Goal: Task Accomplishment & Management: Manage account settings

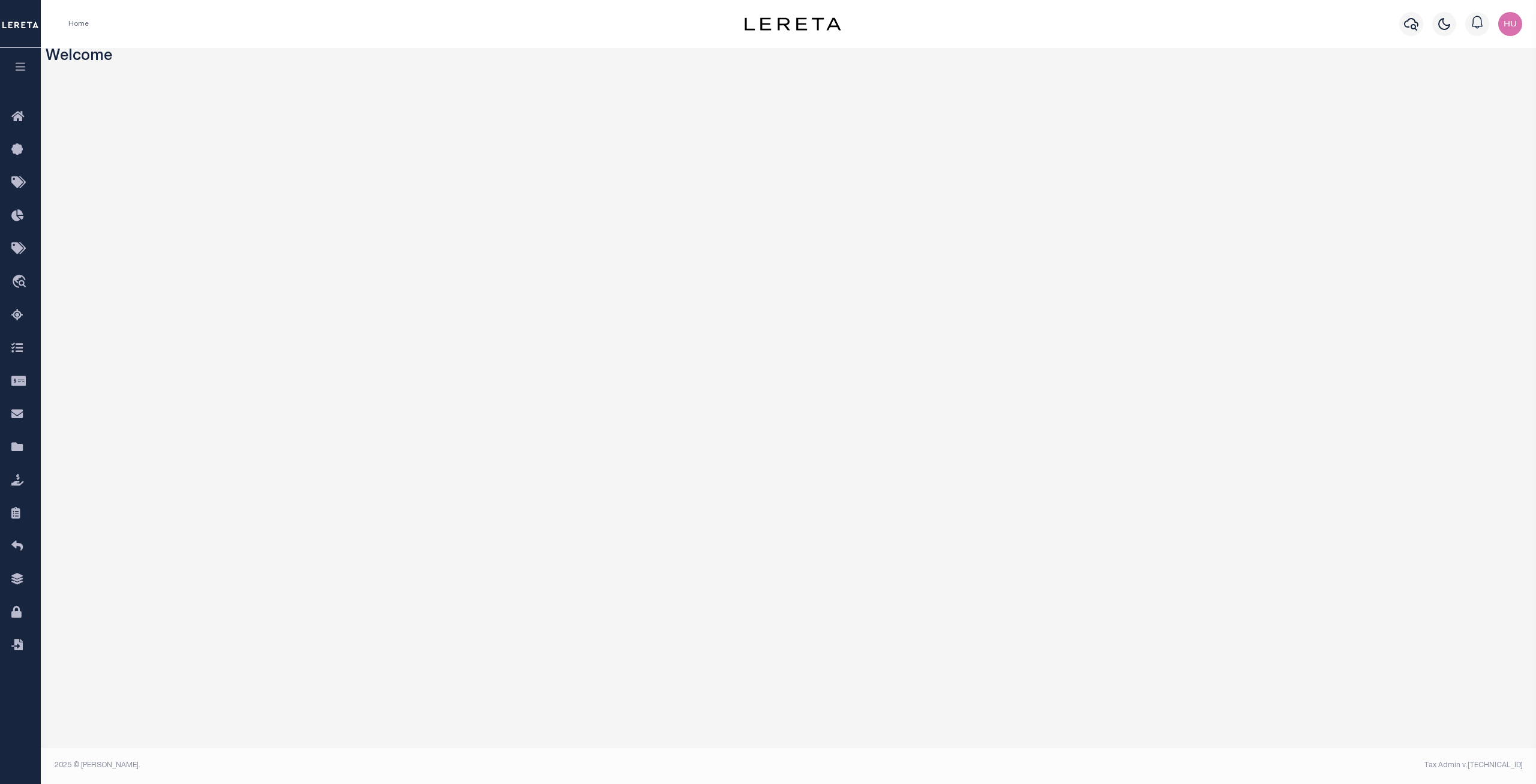
click at [177, 28] on div "Home" at bounding box center [365, 23] width 612 height 25
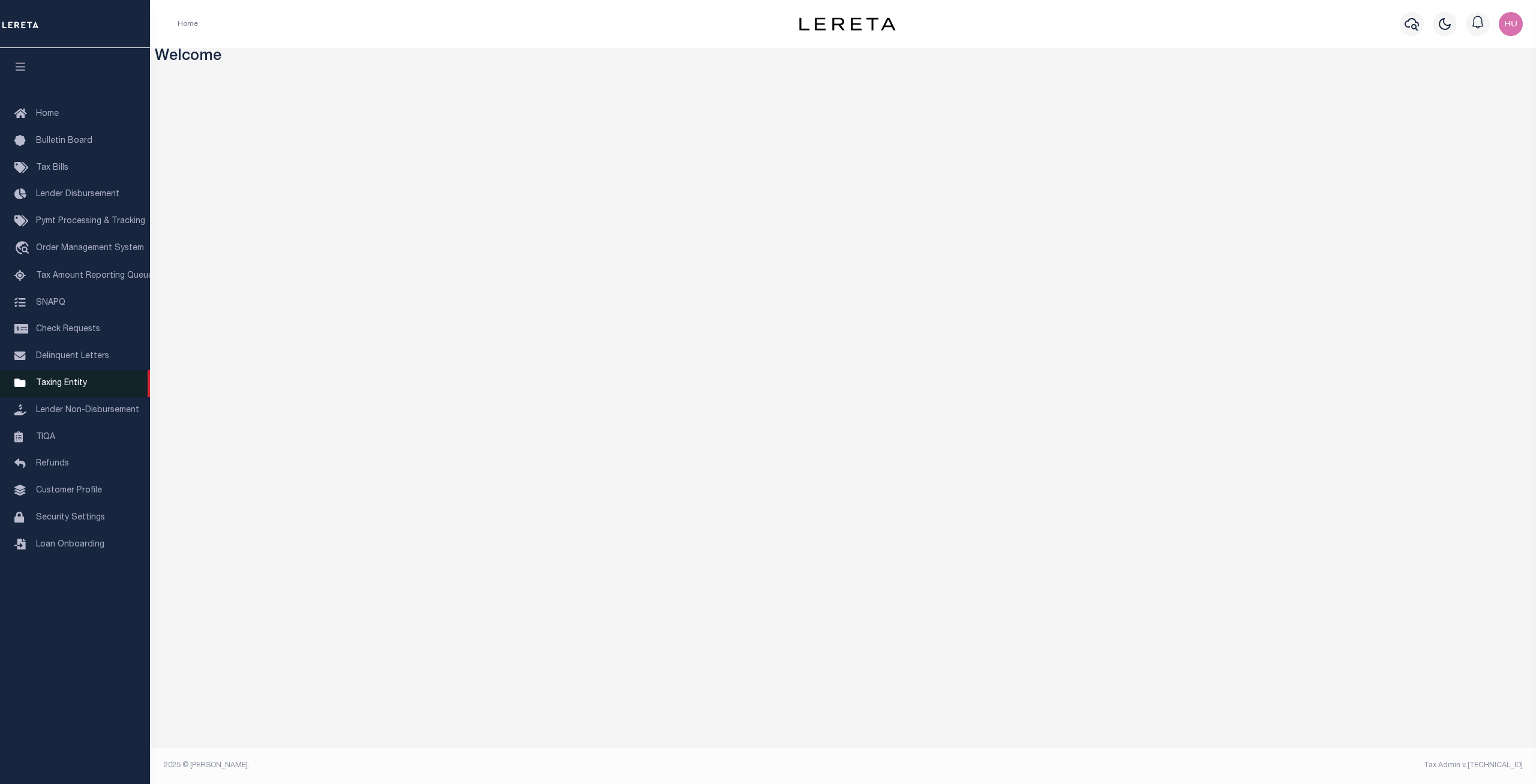
click at [68, 387] on span "Taxing Entity" at bounding box center [61, 384] width 51 height 9
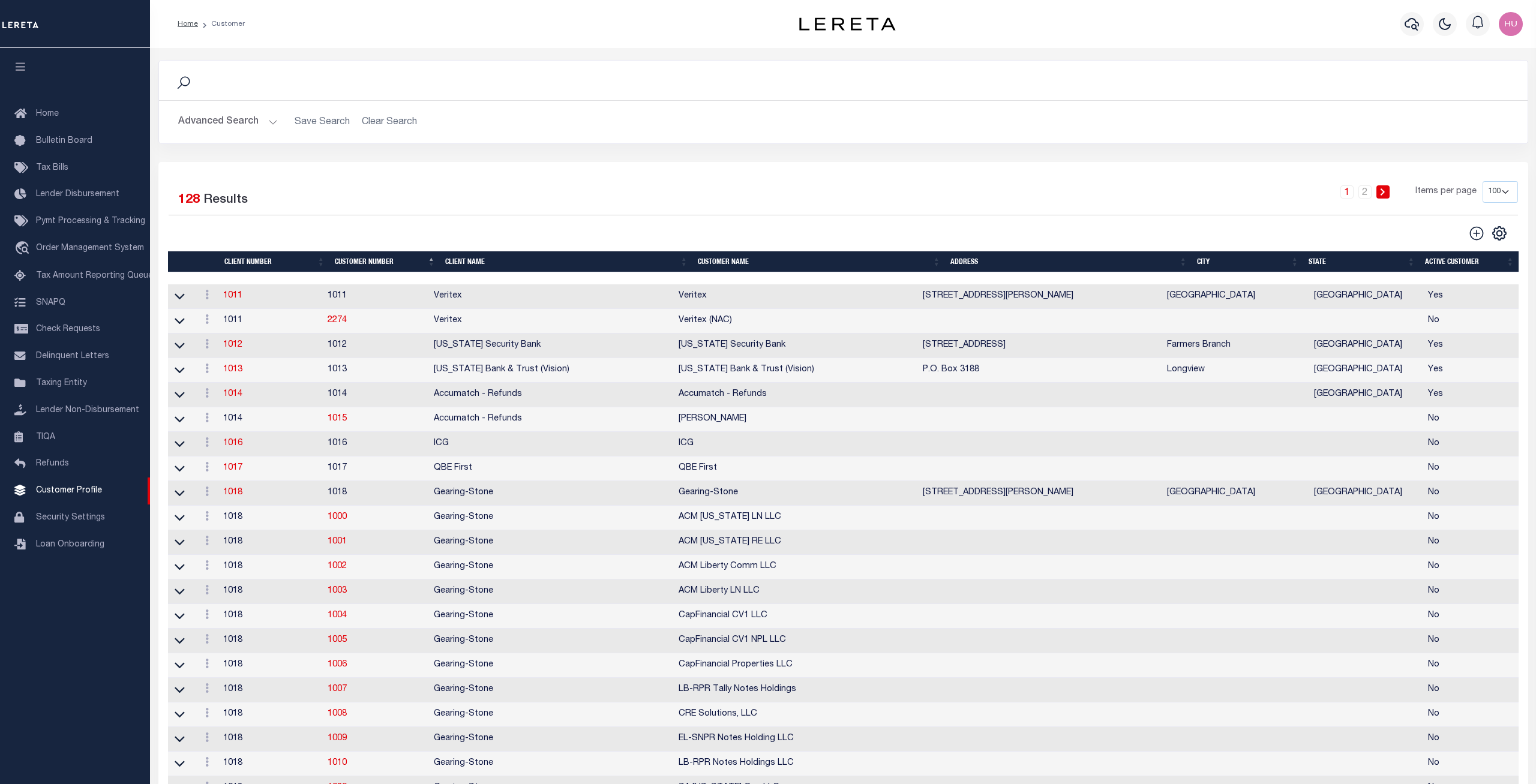
click at [375, 161] on div "Search Advanced Search Save Search Clear Search Is Is" at bounding box center [843, 110] width 1388 height 102
click at [407, 153] on div "Search Advanced Search Save Search Clear Search Is Is" at bounding box center [843, 110] width 1388 height 102
click at [223, 126] on button "Advanced Search" at bounding box center [228, 122] width 99 height 23
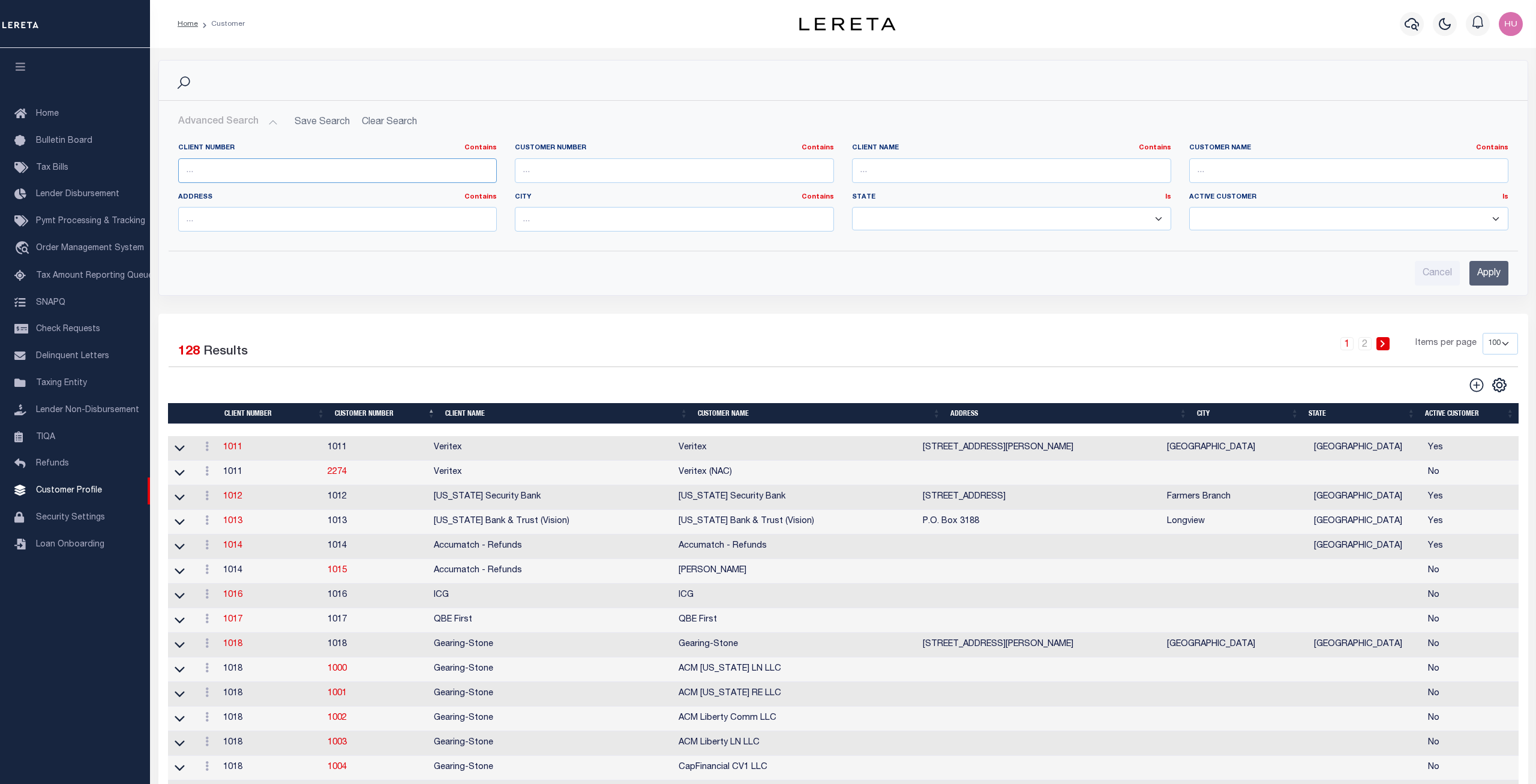
click at [214, 173] on input "text" at bounding box center [338, 171] width 320 height 25
type input "3000"
click at [1487, 270] on input "Apply" at bounding box center [1489, 273] width 39 height 25
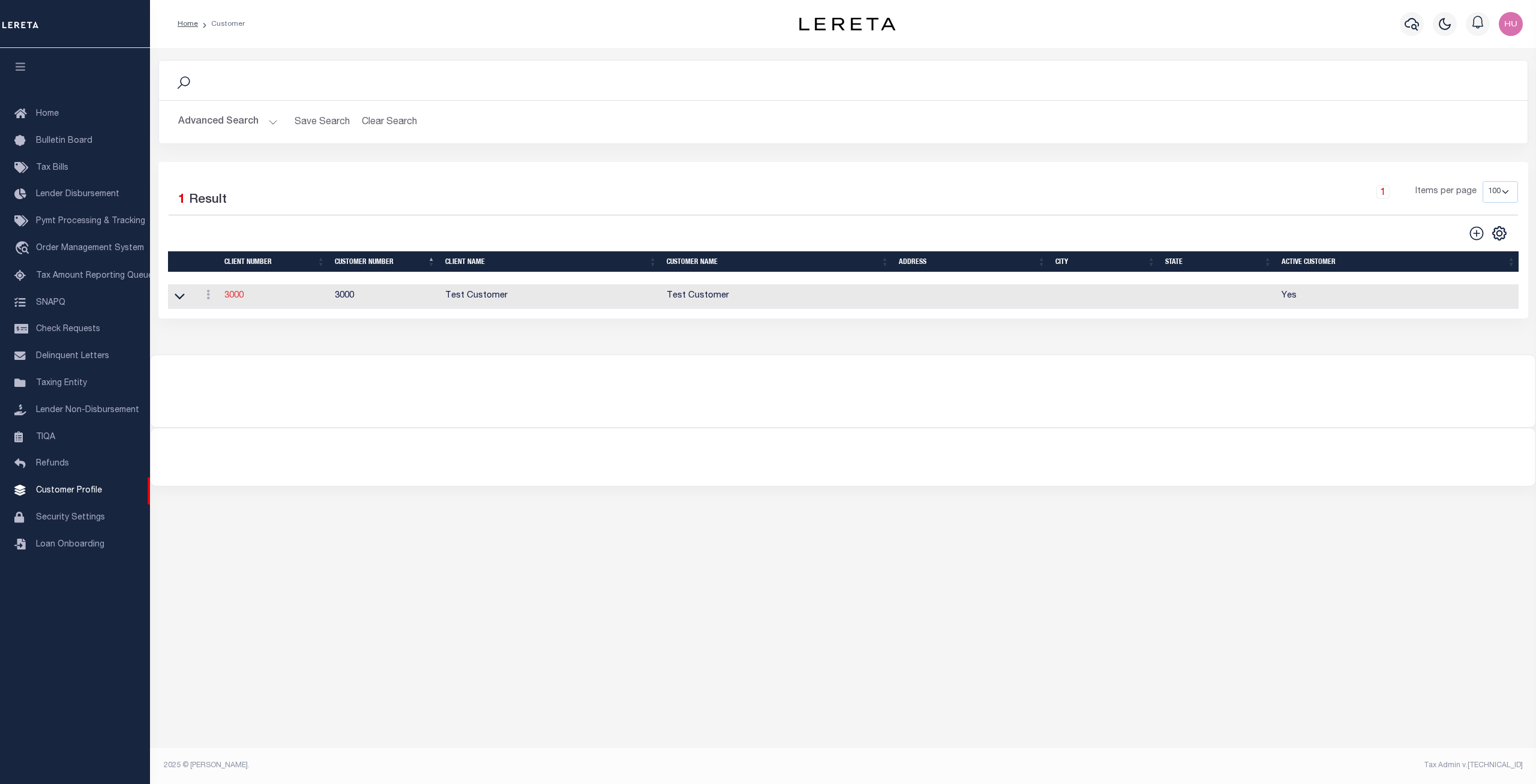
click at [237, 298] on link "3000" at bounding box center [234, 296] width 19 height 9
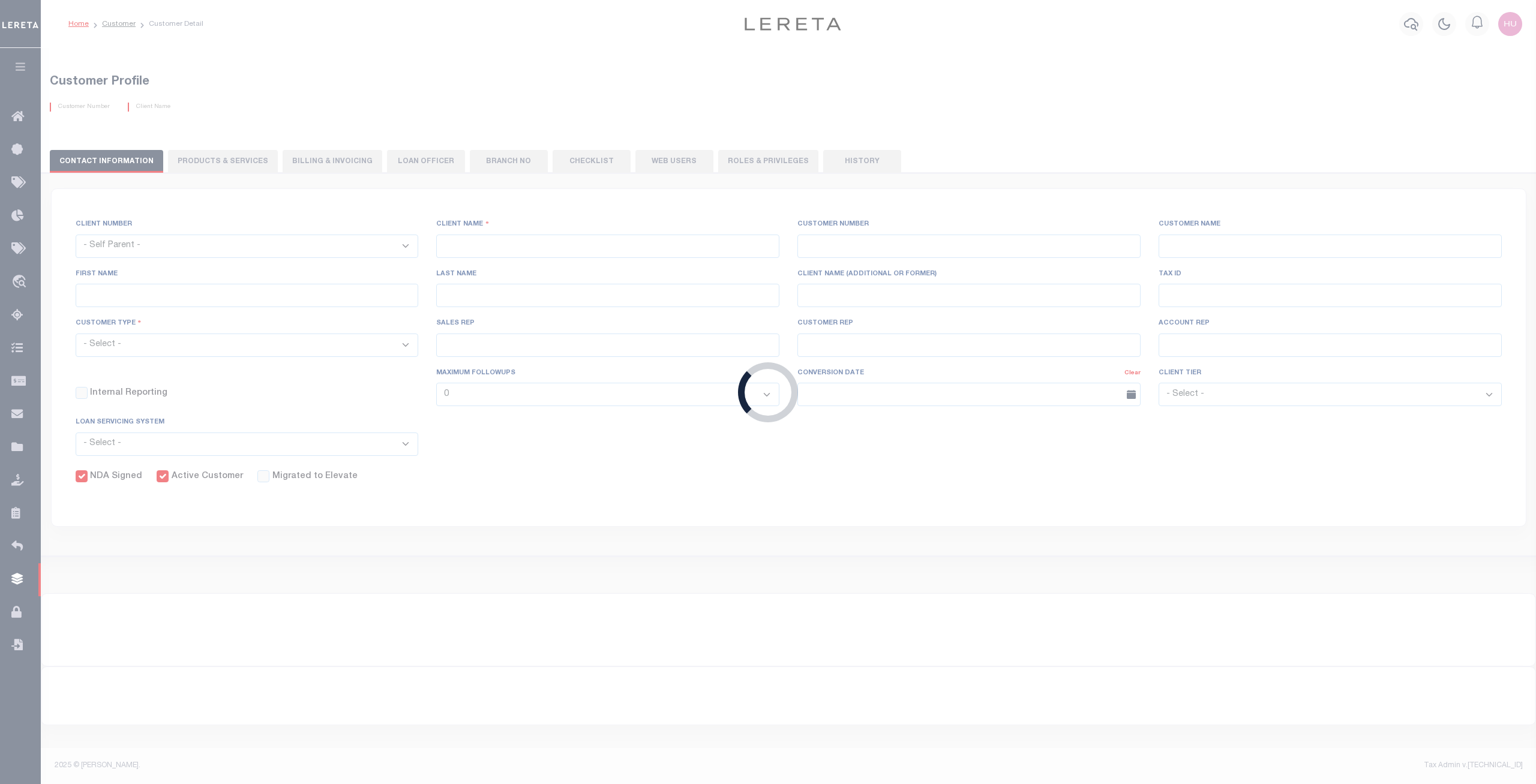
select select "2285"
type input "Test Customer"
type input "3000"
type input "Test Customer"
type input "Test"
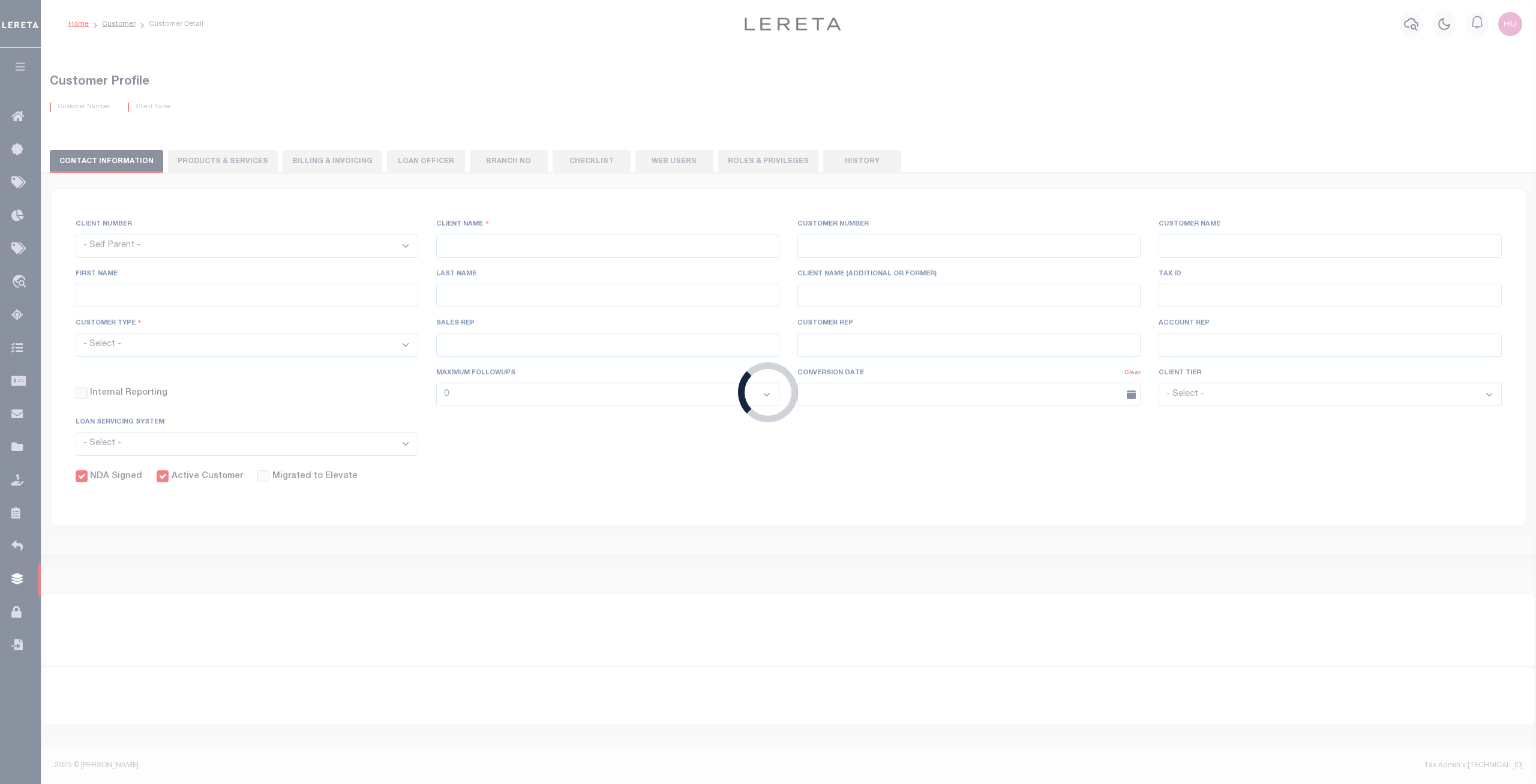
type input "Customer"
select select "Residential"
checkbox input "true"
select select
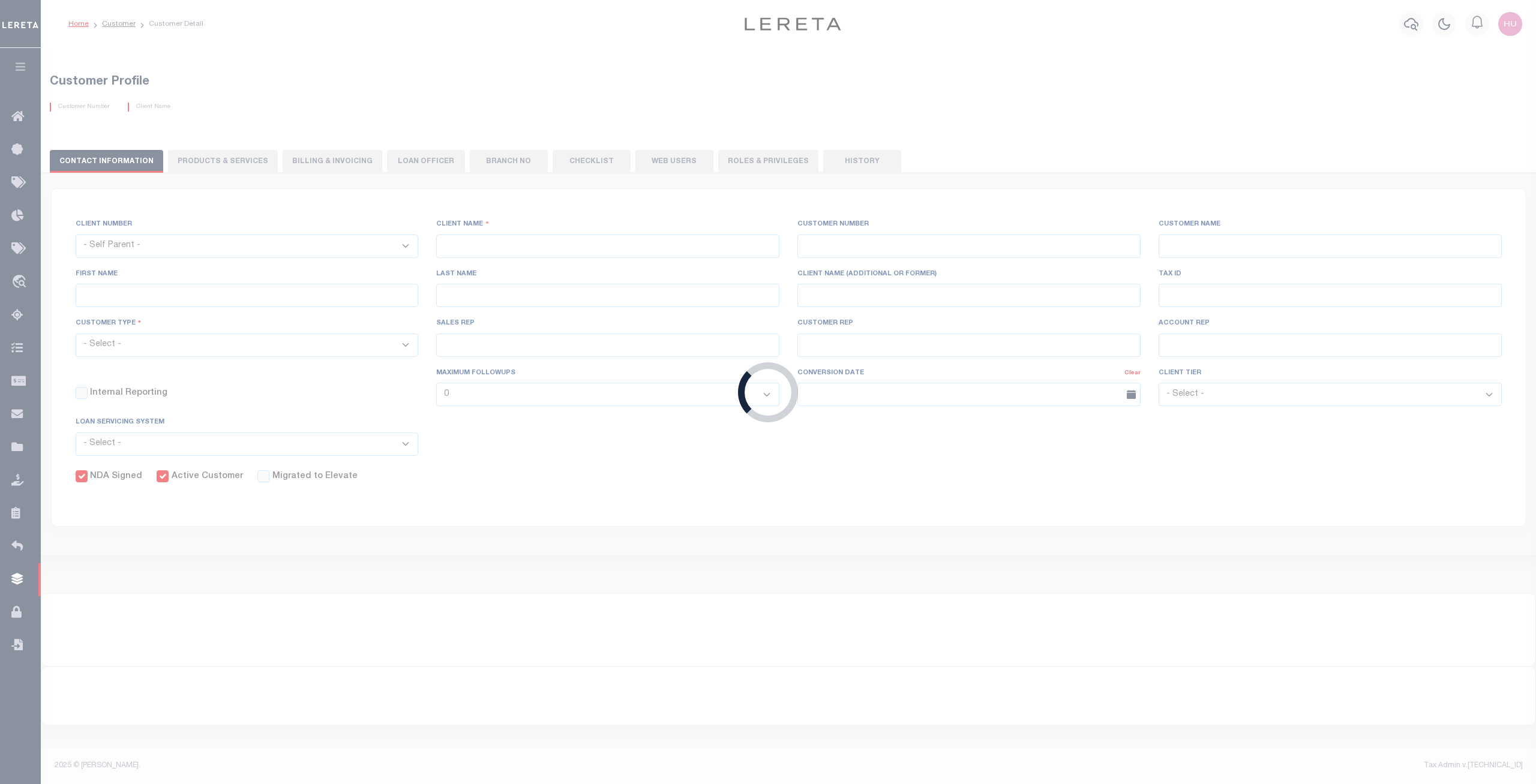
checkbox input "false"
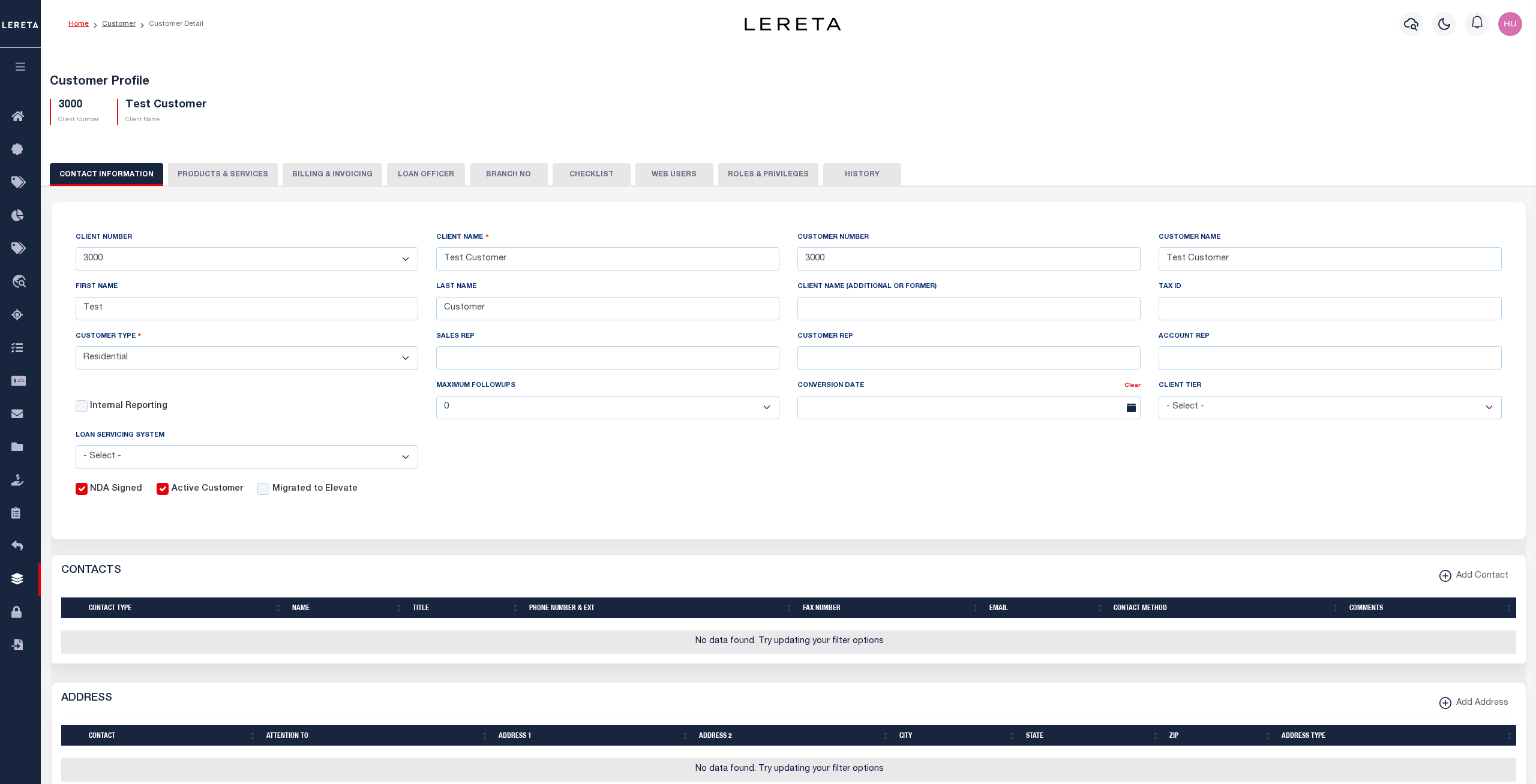
click at [237, 174] on button "PRODUCTS & SERVICES" at bounding box center [223, 175] width 110 height 23
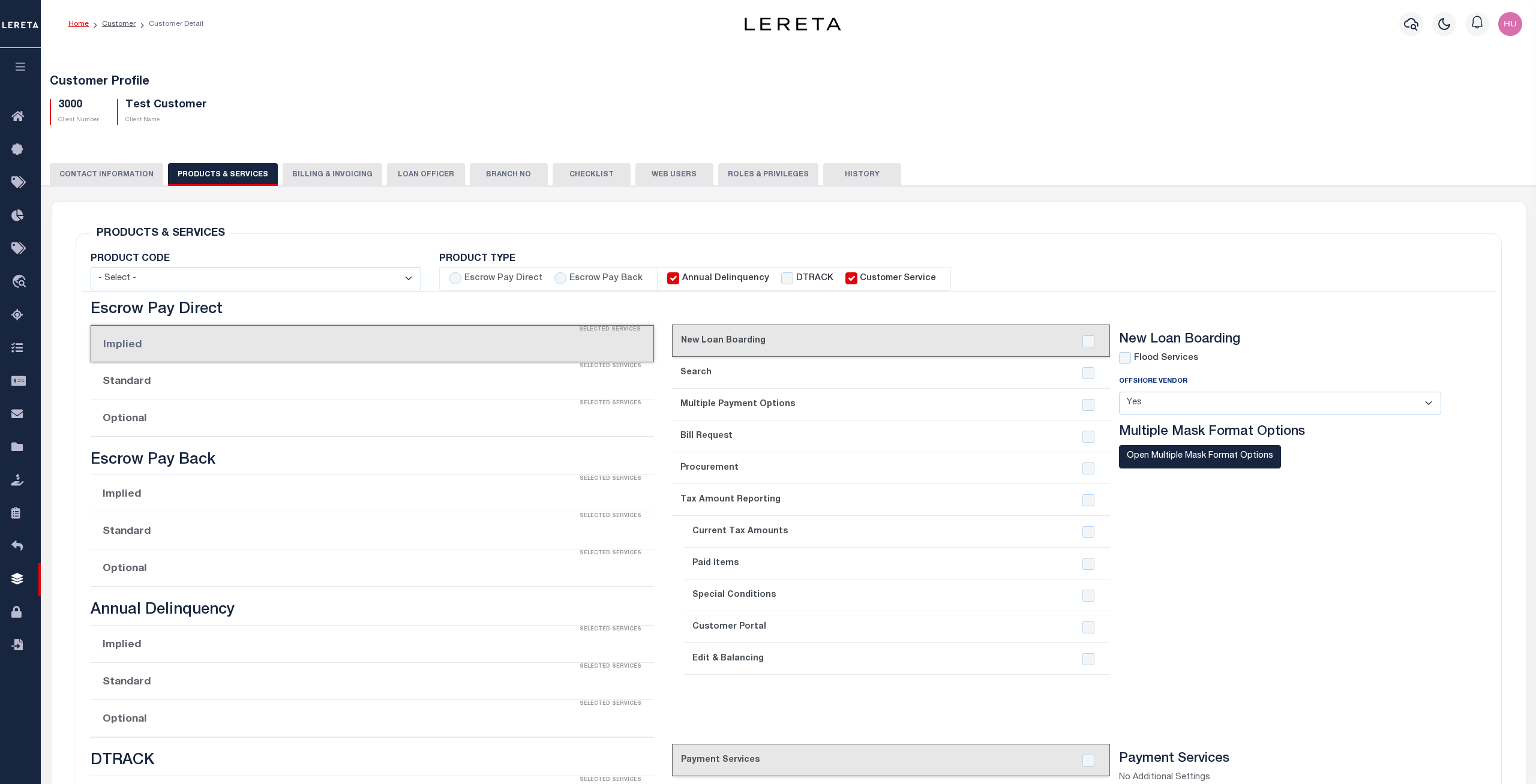
radio input "true"
checkbox input "true"
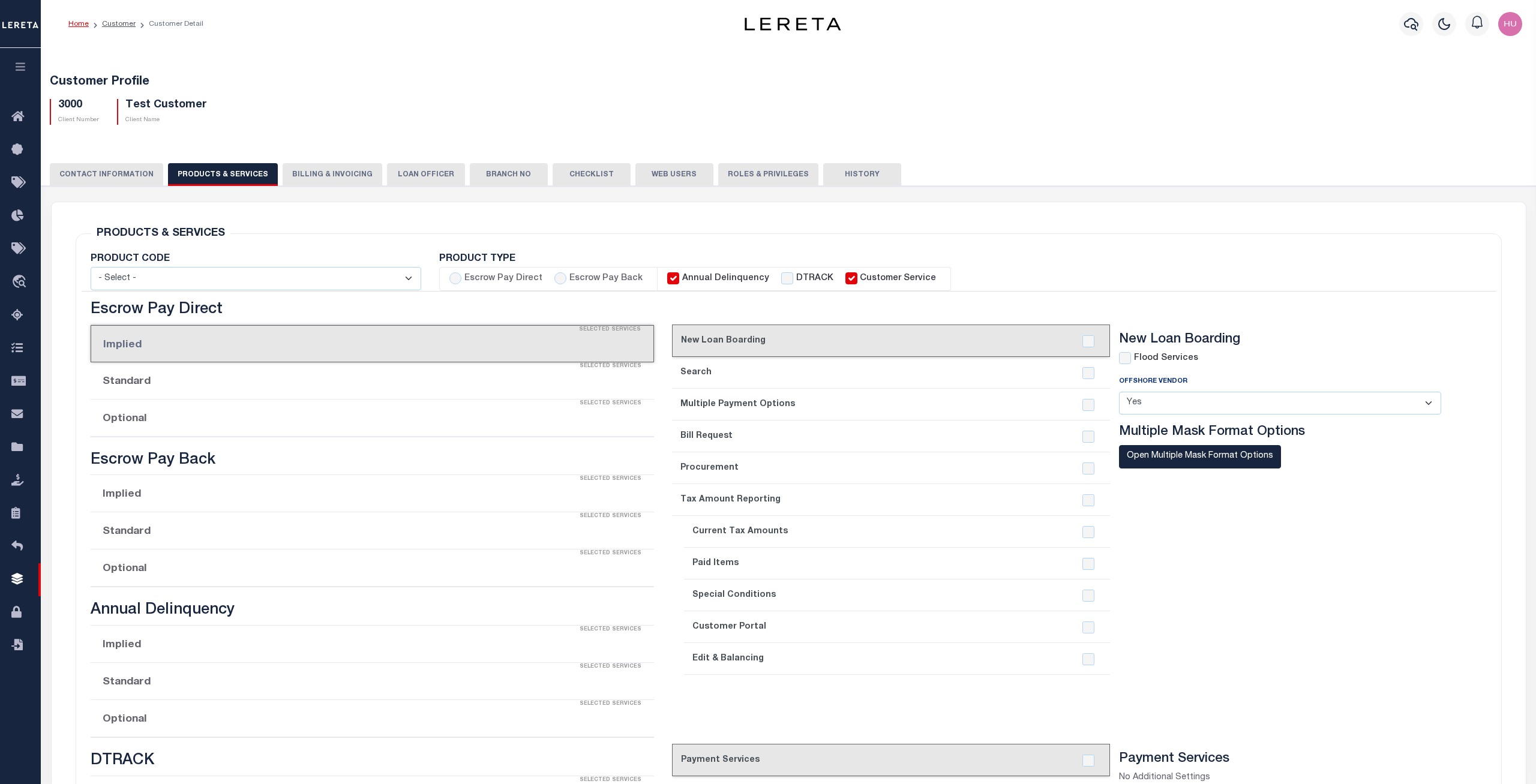
checkbox input "true"
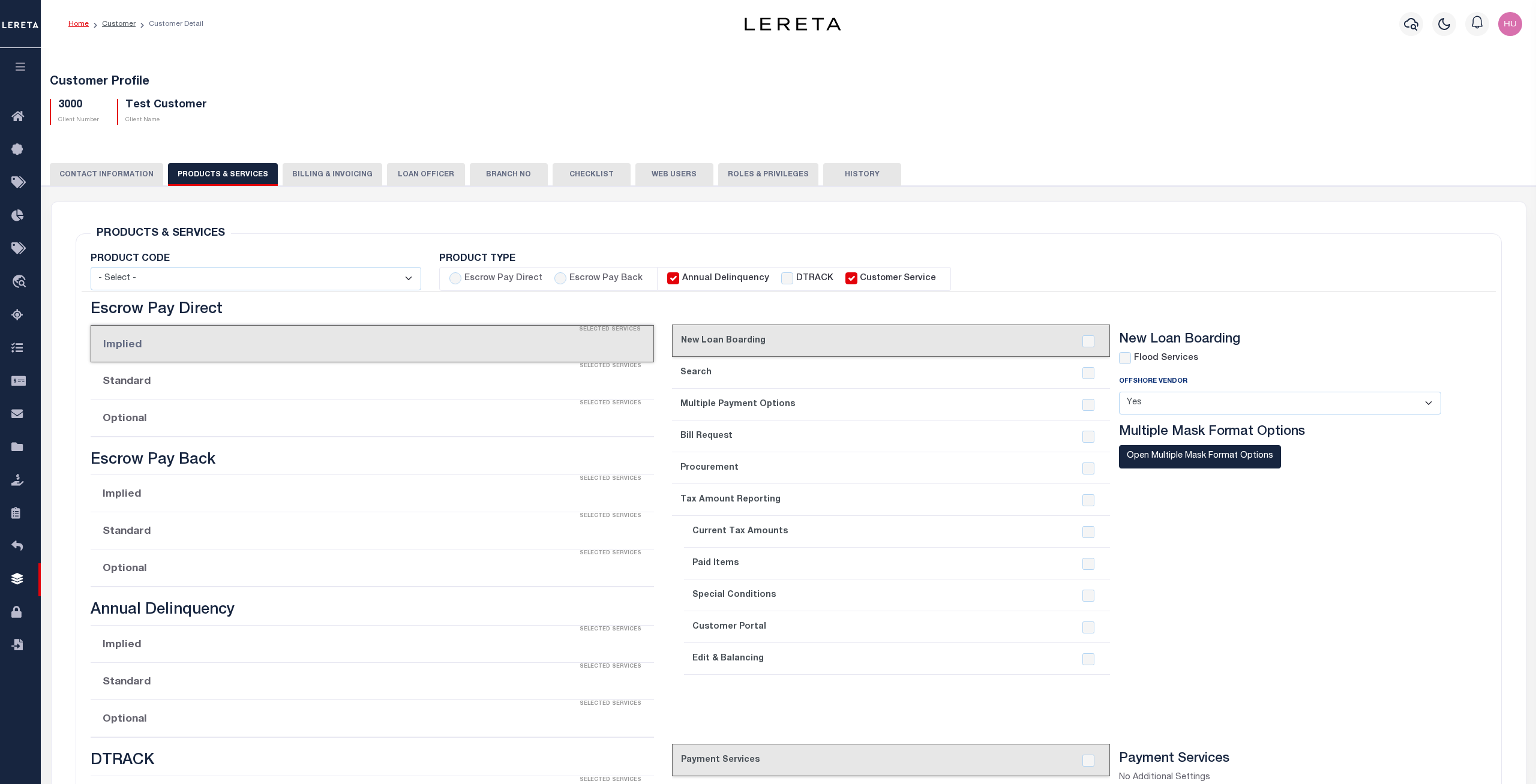
checkbox input "true"
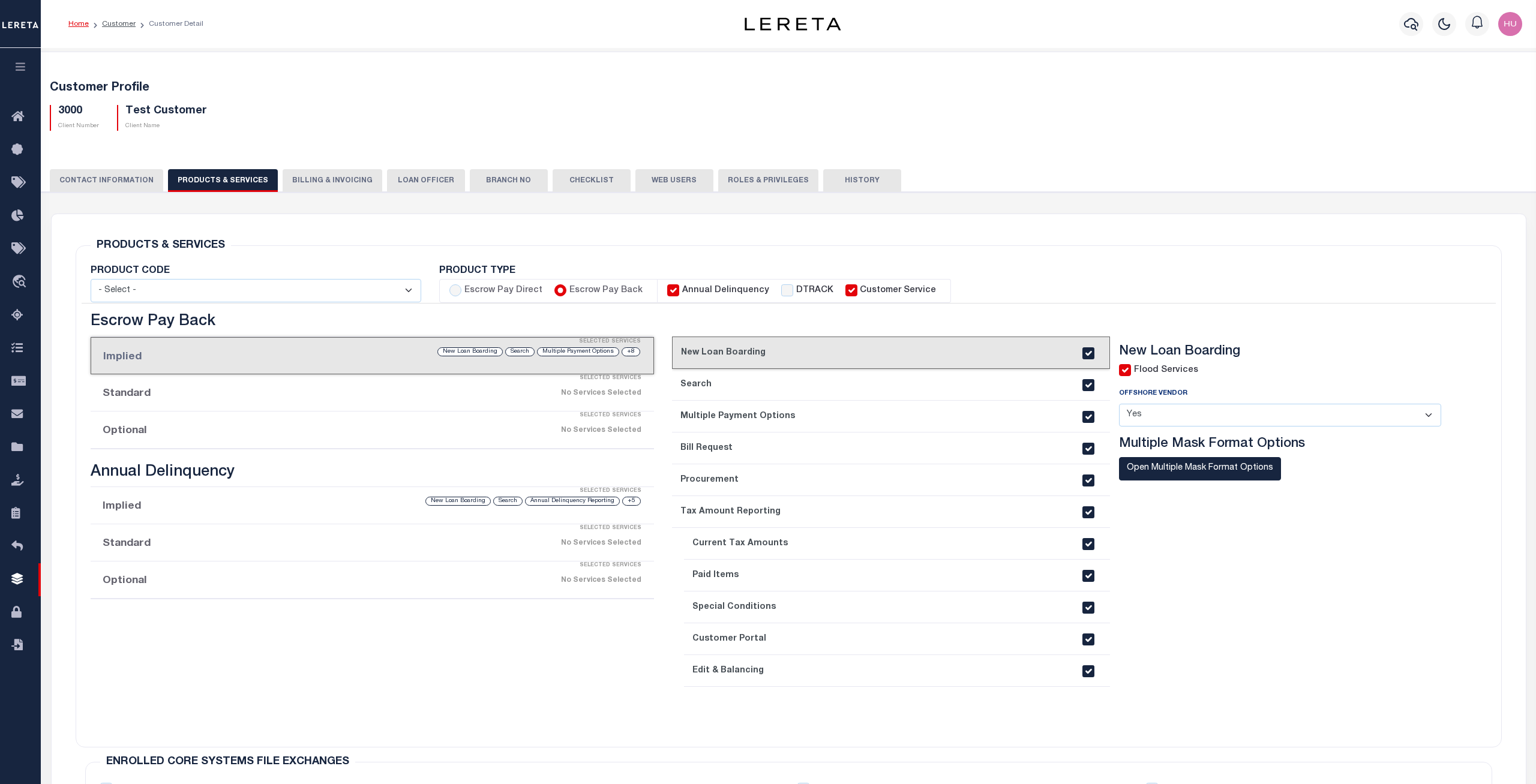
click at [200, 431] on li "Optional Selected Services No Services Selected" at bounding box center [373, 430] width 564 height 37
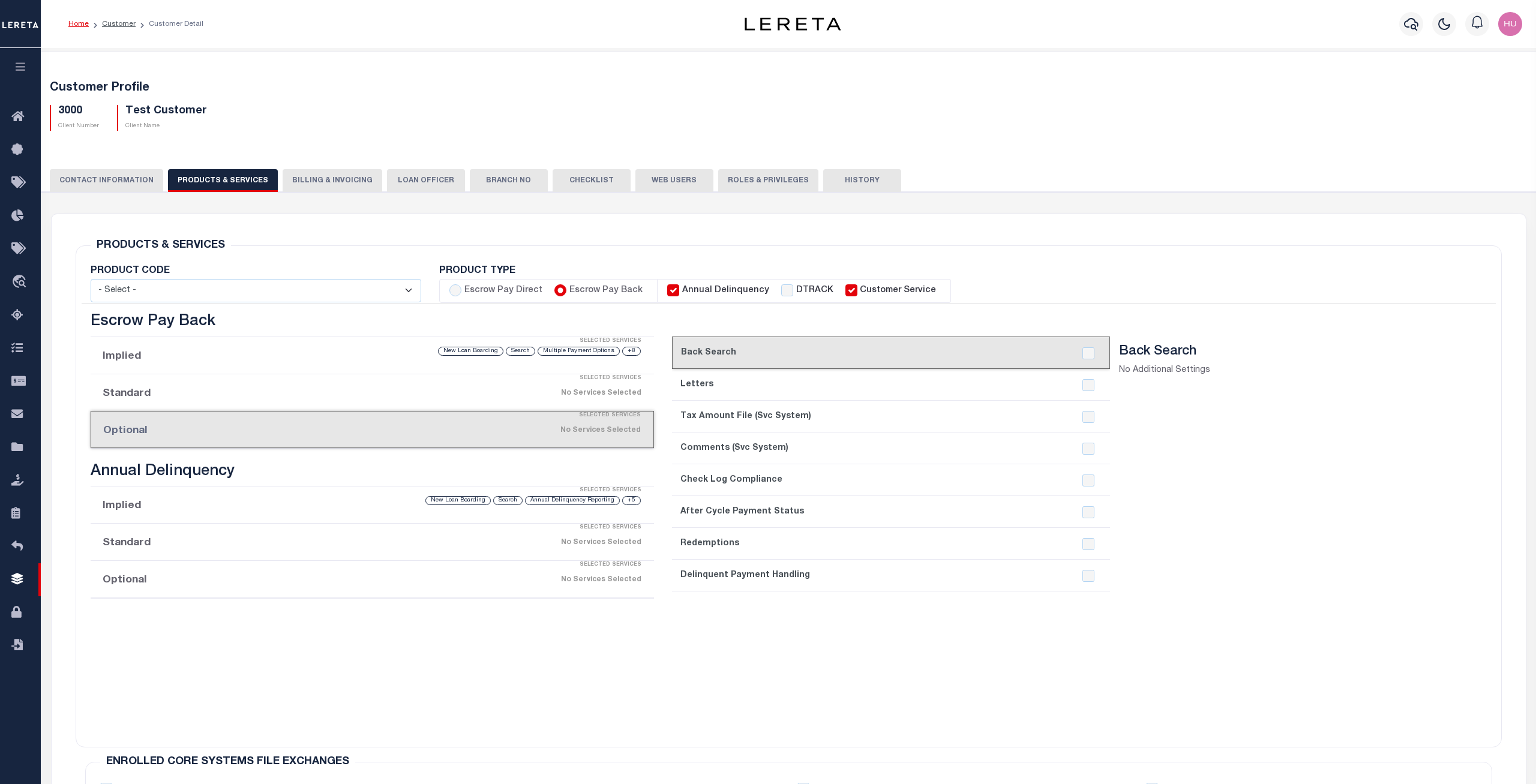
click at [120, 181] on button "CONTACT INFORMATION" at bounding box center [107, 180] width 114 height 23
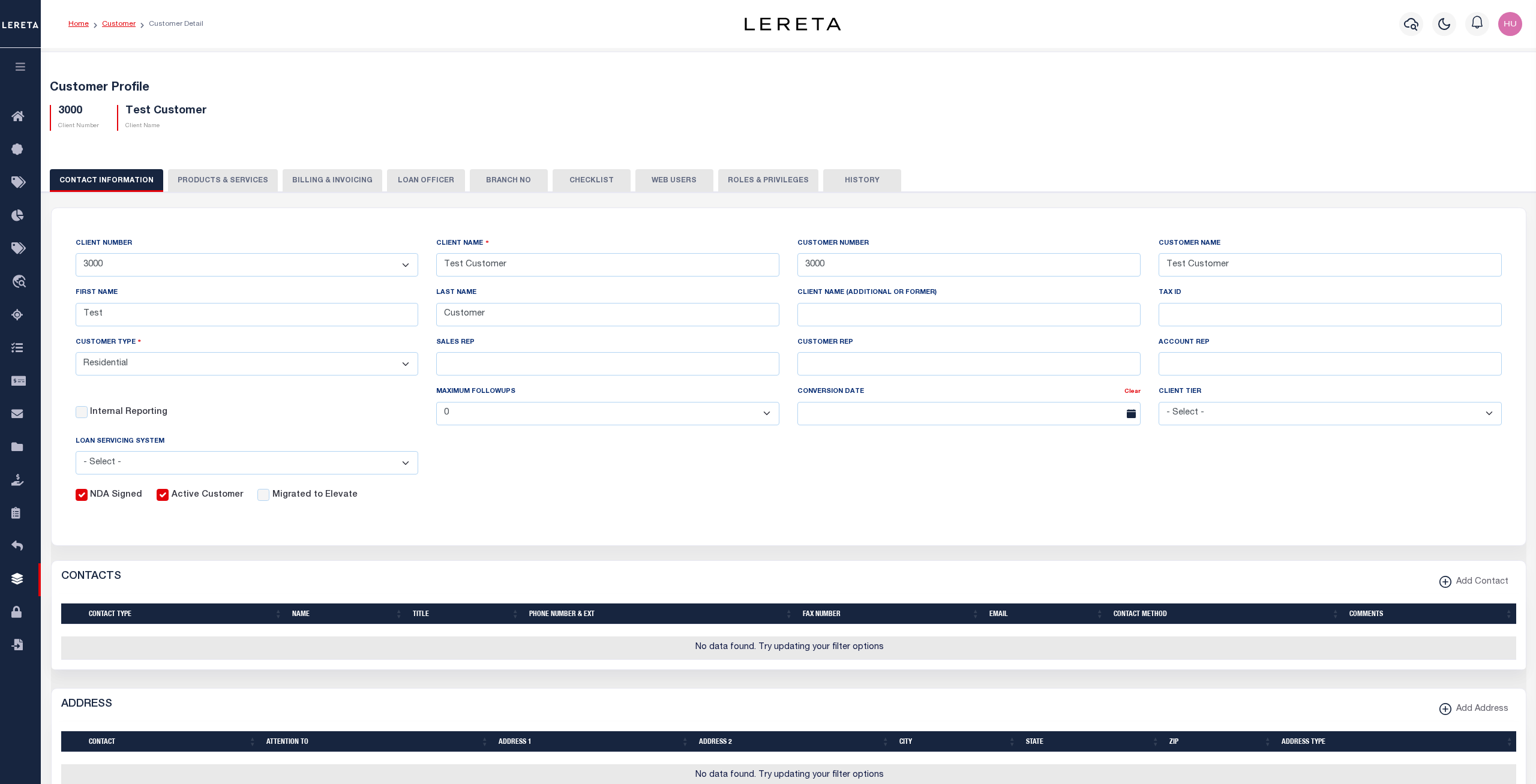
click at [117, 22] on link "Customer" at bounding box center [118, 24] width 33 height 7
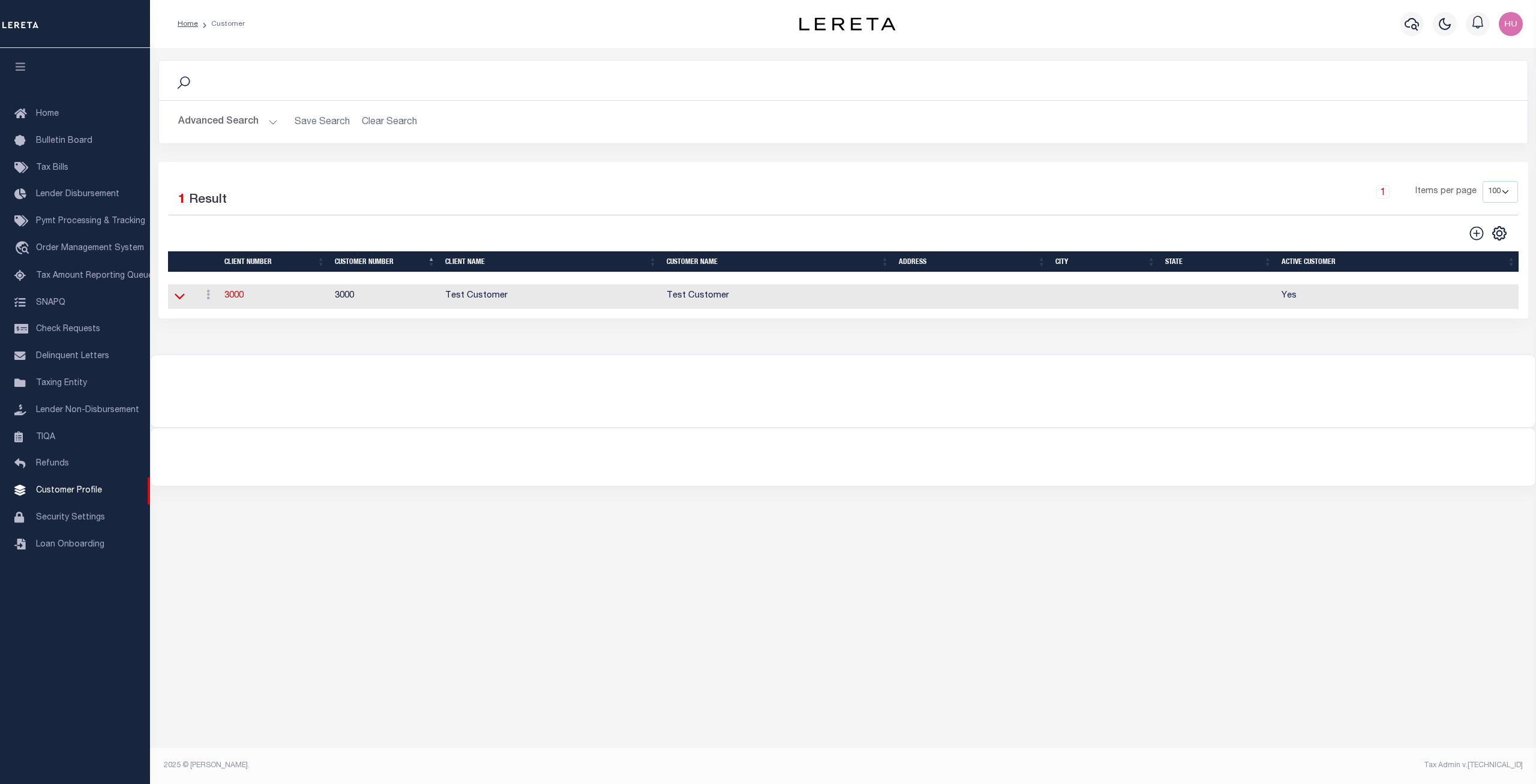
click at [181, 300] on icon at bounding box center [180, 297] width 10 height 6
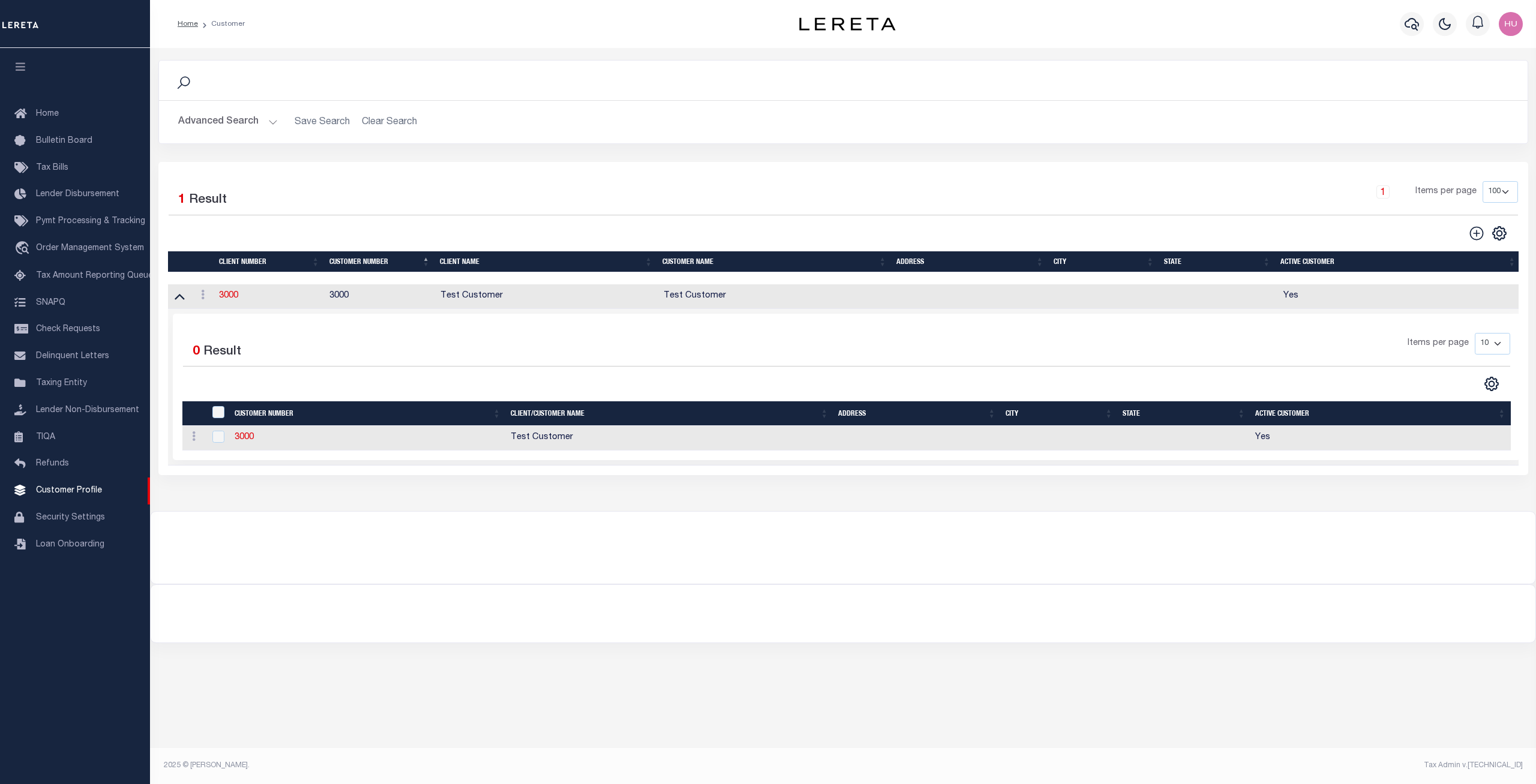
click at [181, 300] on icon at bounding box center [180, 296] width 10 height 12
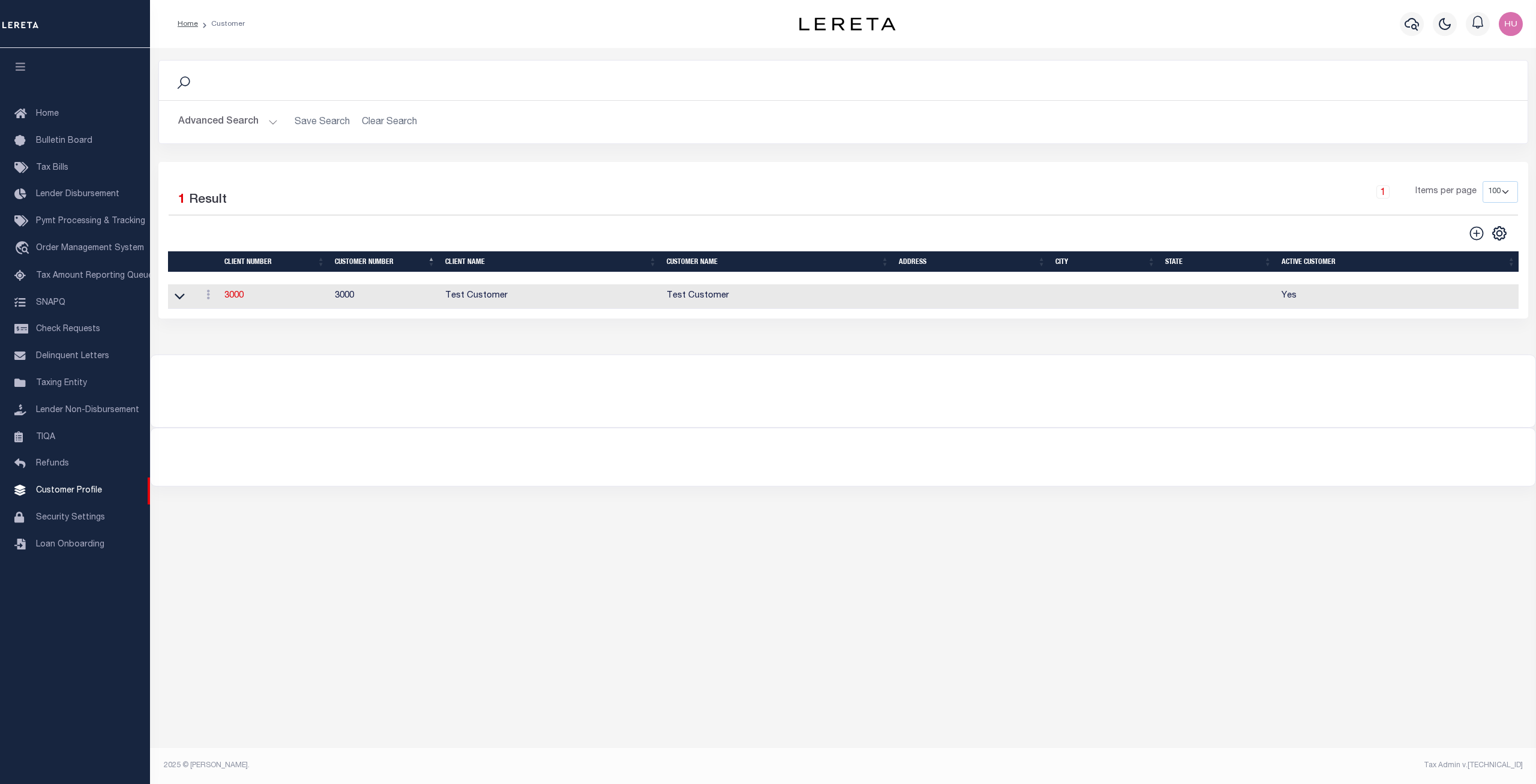
click at [347, 165] on div "Selected 1 Result 1 Items per page 100 200 400" at bounding box center [843, 241] width 1370 height 157
click at [50, 387] on span "Taxing Entity" at bounding box center [61, 384] width 51 height 9
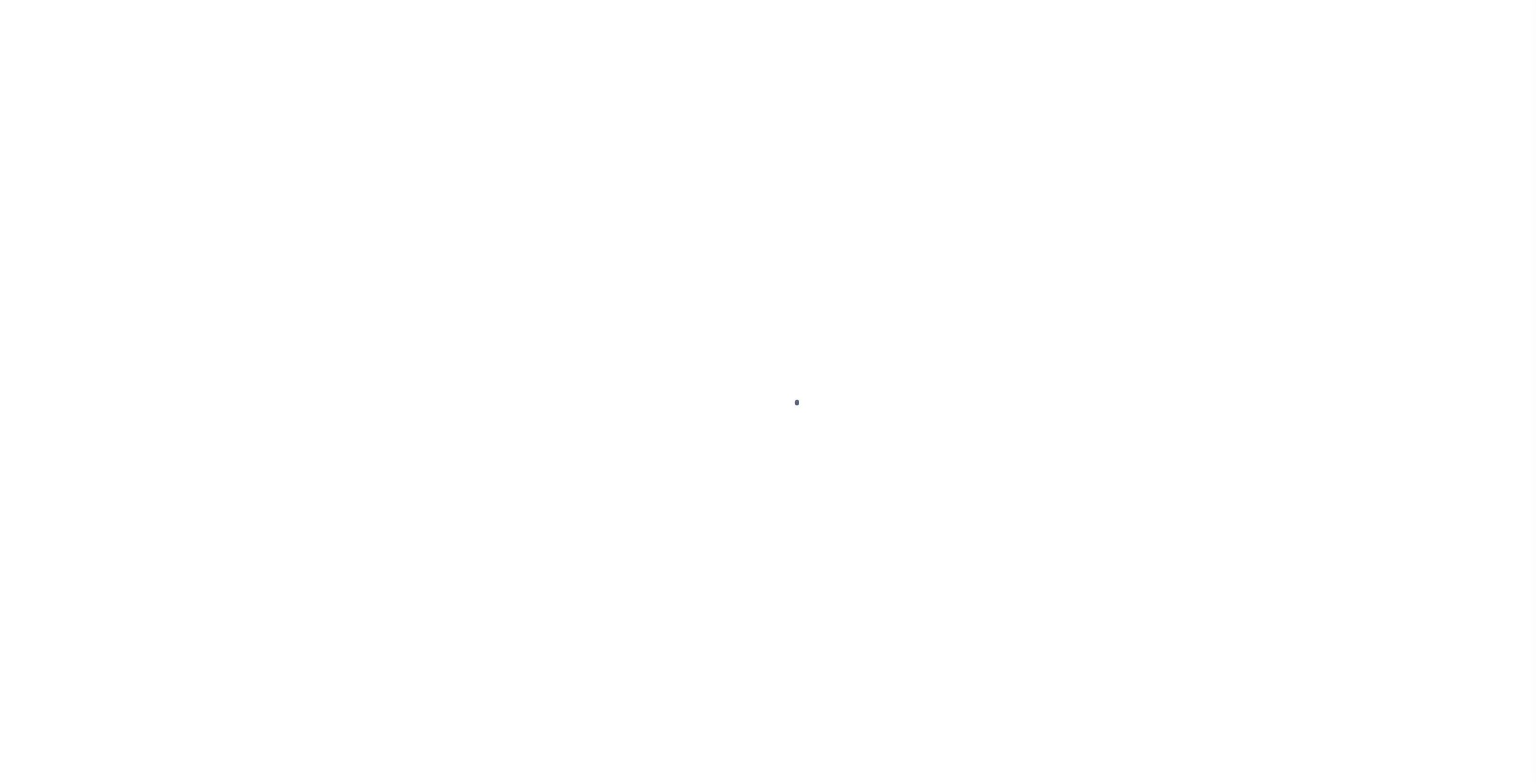
select select
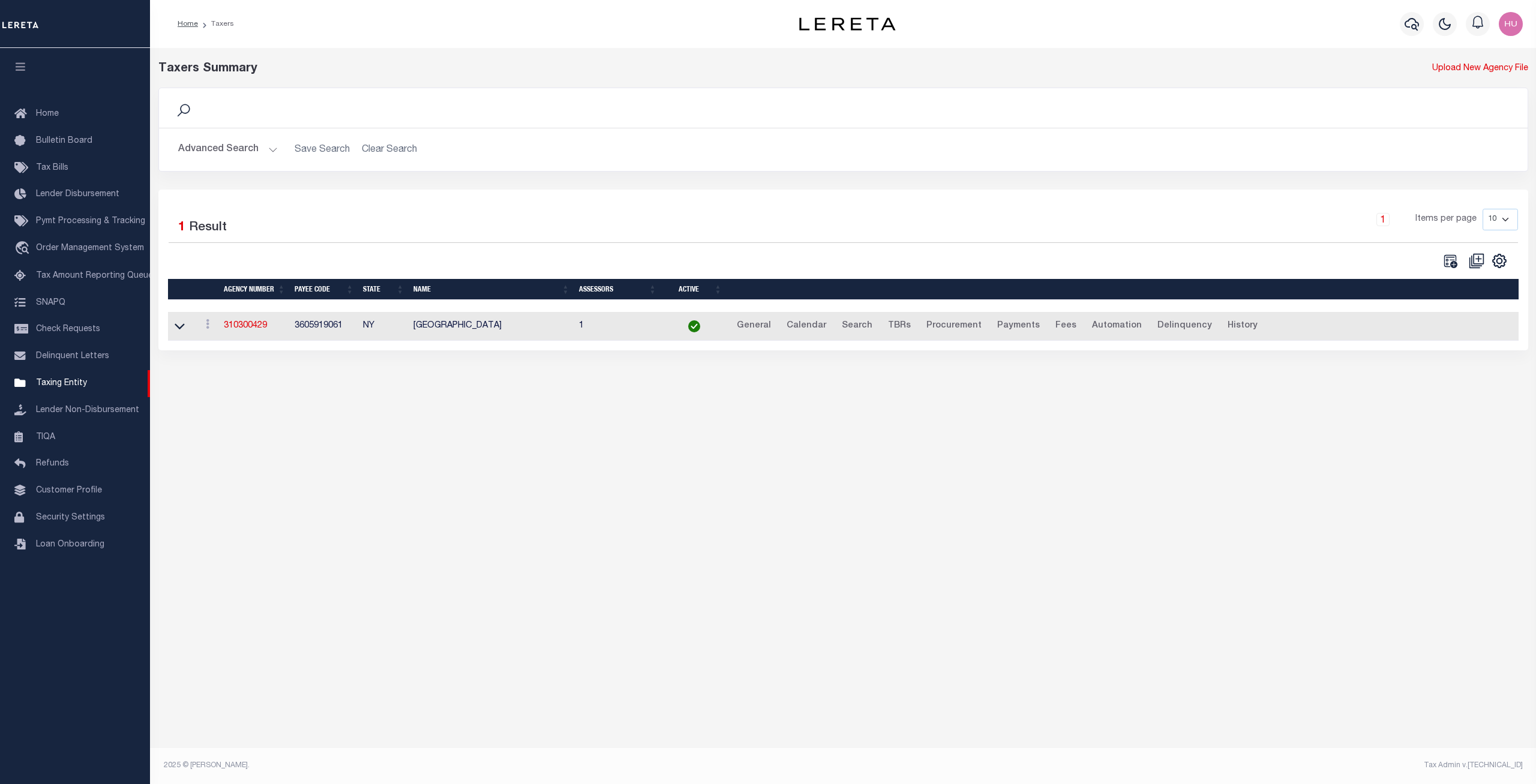
click at [217, 153] on button "Advanced Search" at bounding box center [228, 150] width 99 height 23
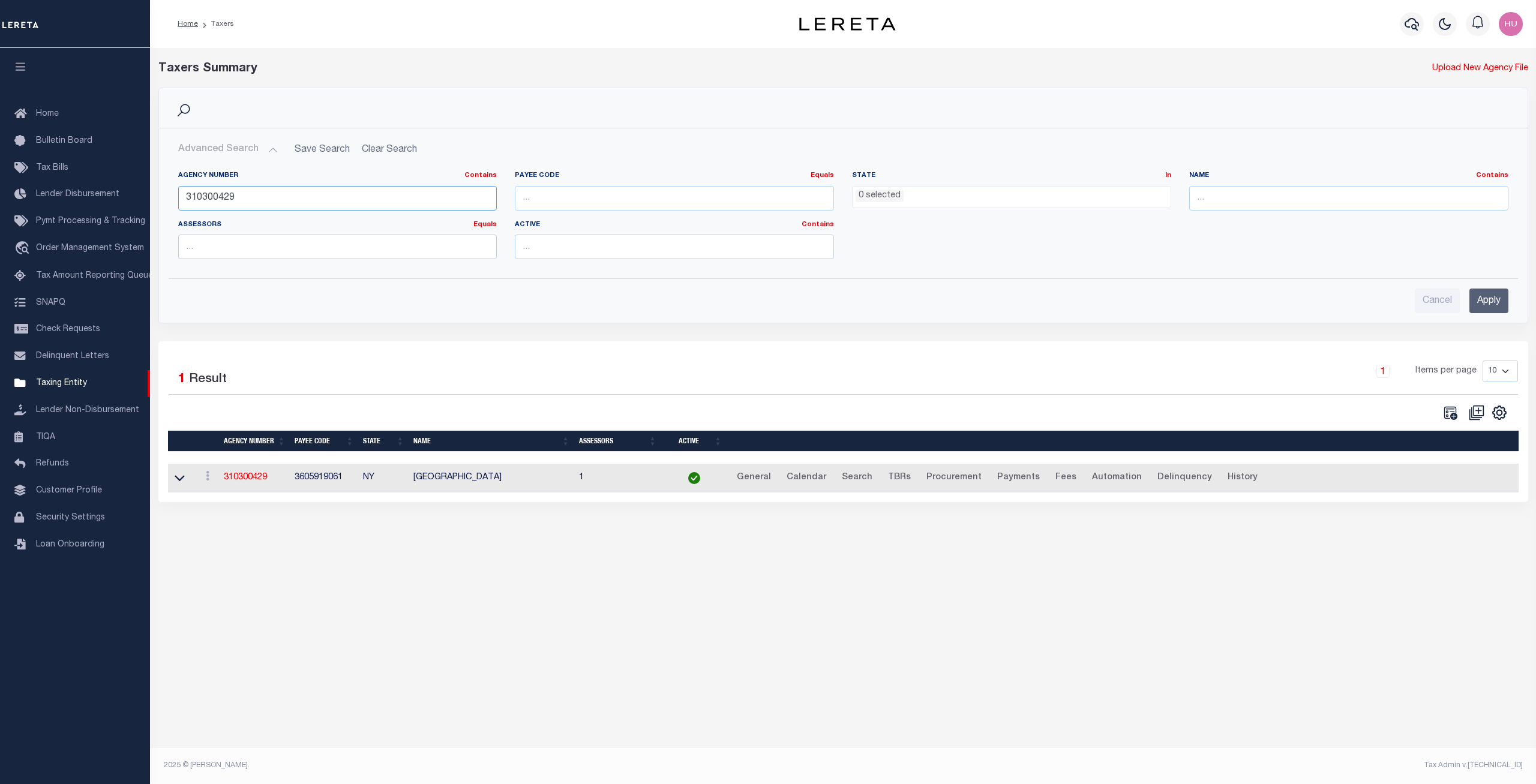
click at [212, 196] on input "310300429" at bounding box center [338, 199] width 320 height 25
click at [1224, 281] on div "Cancel Apply" at bounding box center [843, 295] width 1350 height 34
click at [923, 201] on ul "0 selected" at bounding box center [1012, 195] width 318 height 16
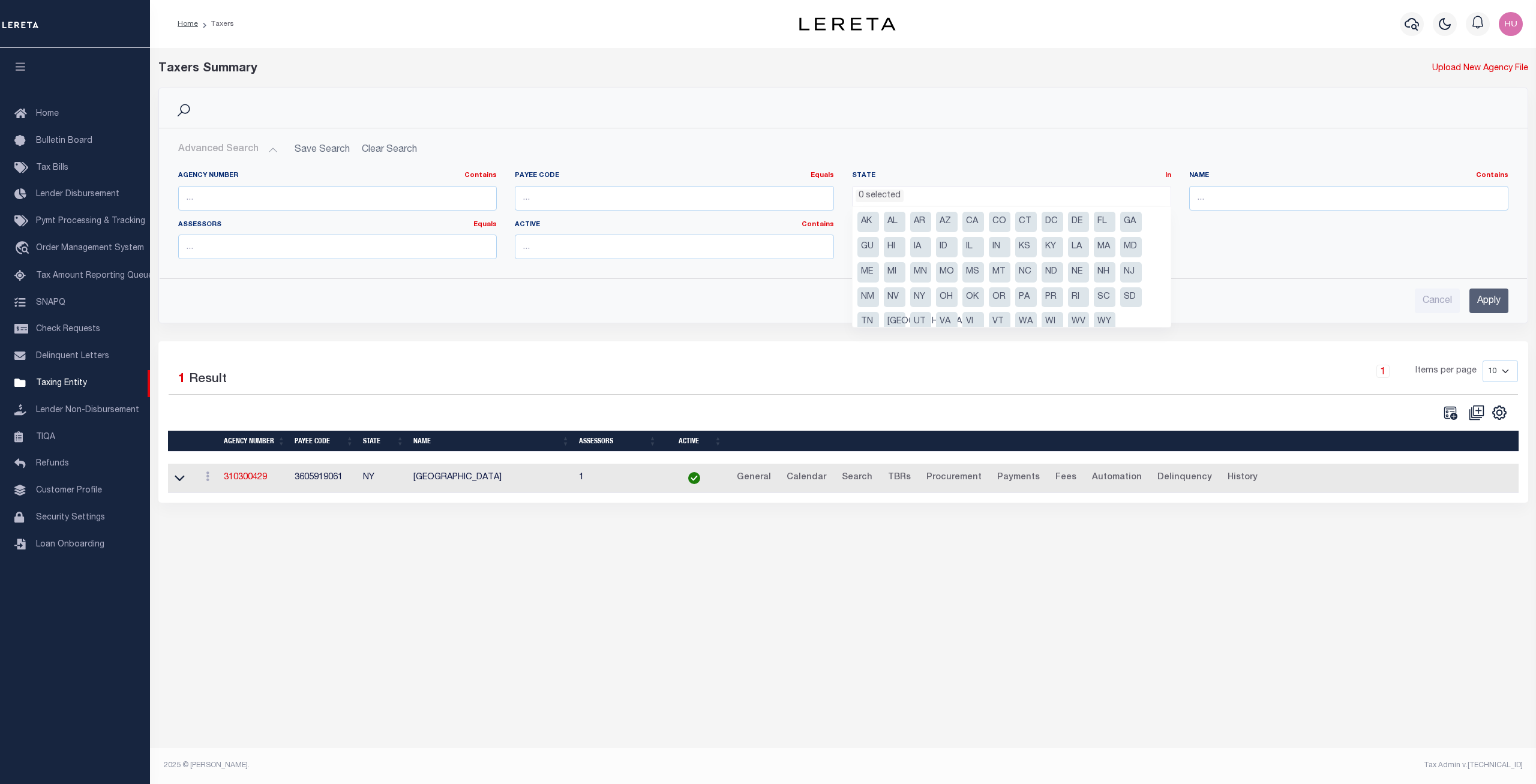
click at [973, 220] on li "CA" at bounding box center [973, 221] width 22 height 20
select select "CA"
click at [1289, 251] on div "Agency Number Contains Contains Is Payee Code Equals Equals Is Not Equal To Is …" at bounding box center [843, 220] width 1348 height 98
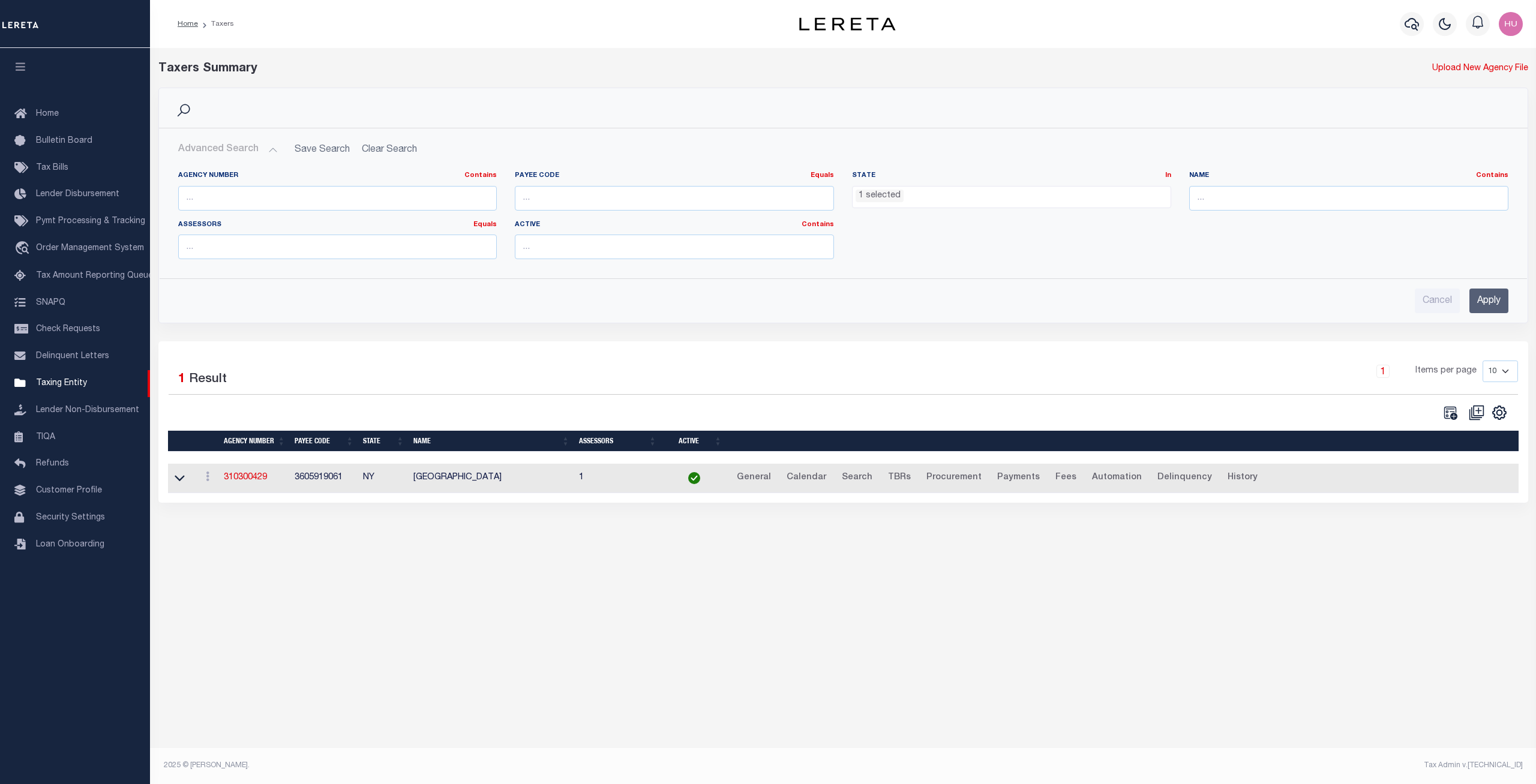
click at [1490, 302] on input "Apply" at bounding box center [1489, 301] width 39 height 25
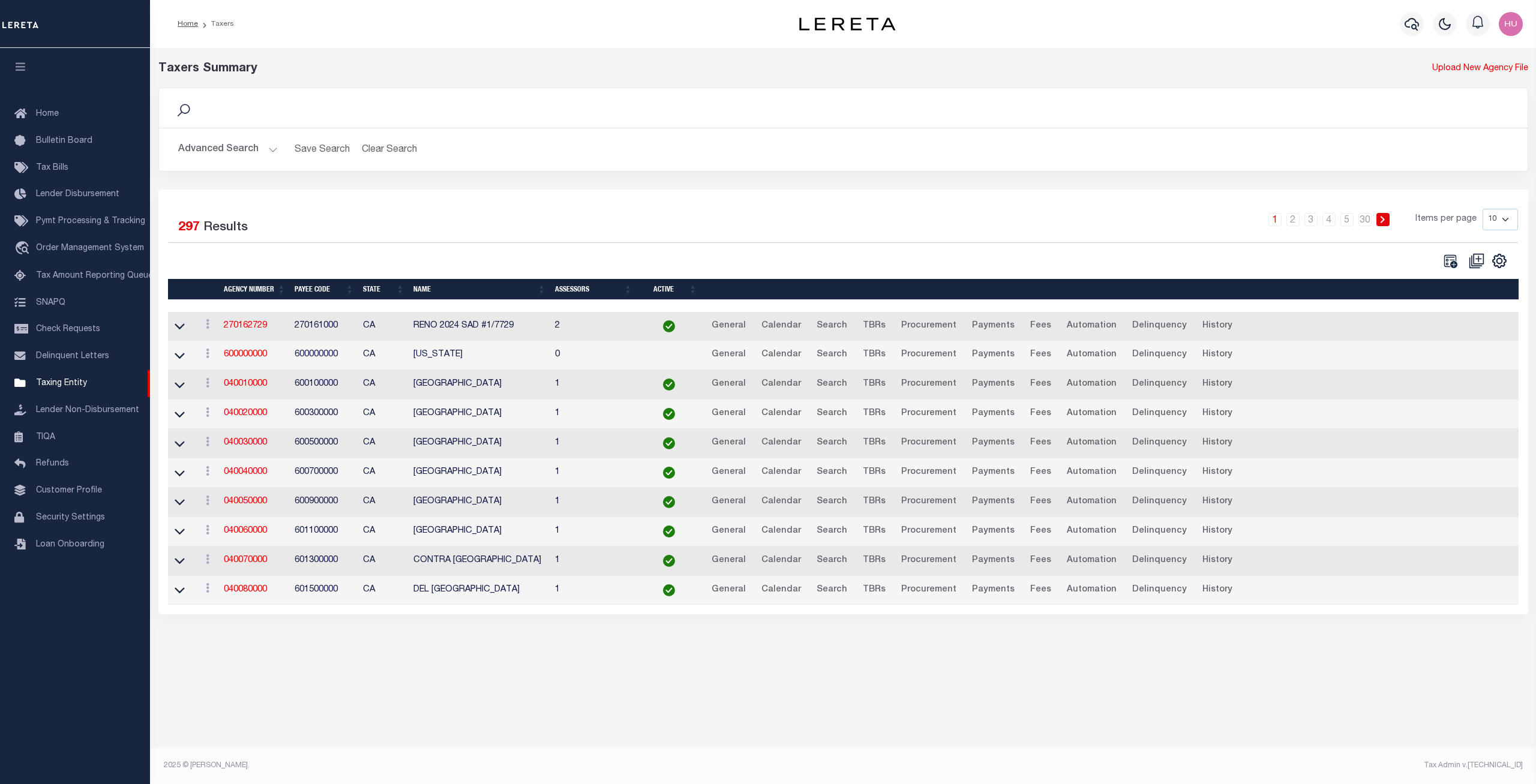
click at [1483, 209] on select "10 25 50 100" at bounding box center [1500, 220] width 35 height 22
select select "100"
click option "100" at bounding box center [0, 0] width 0 height 0
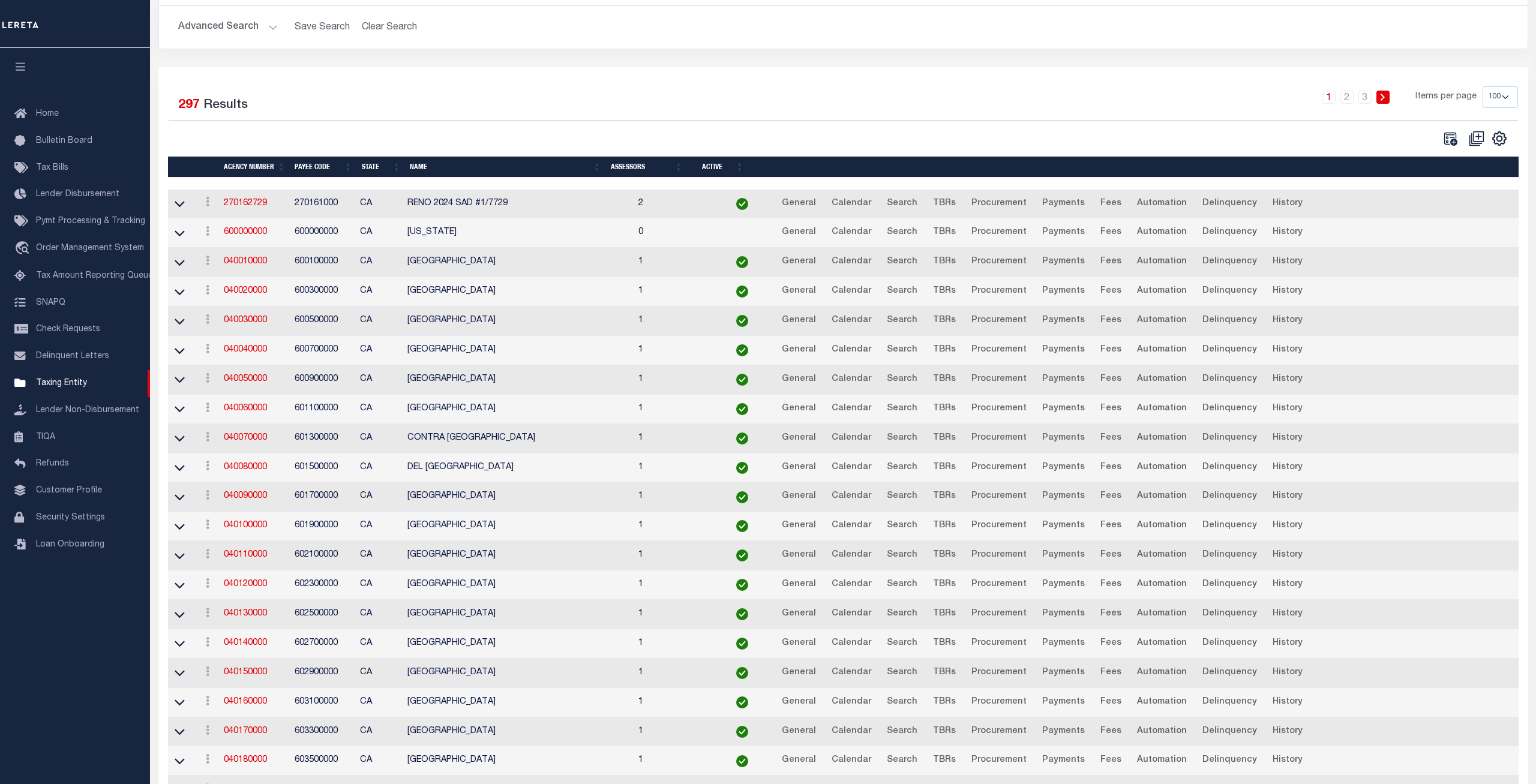
scroll to position [184, 0]
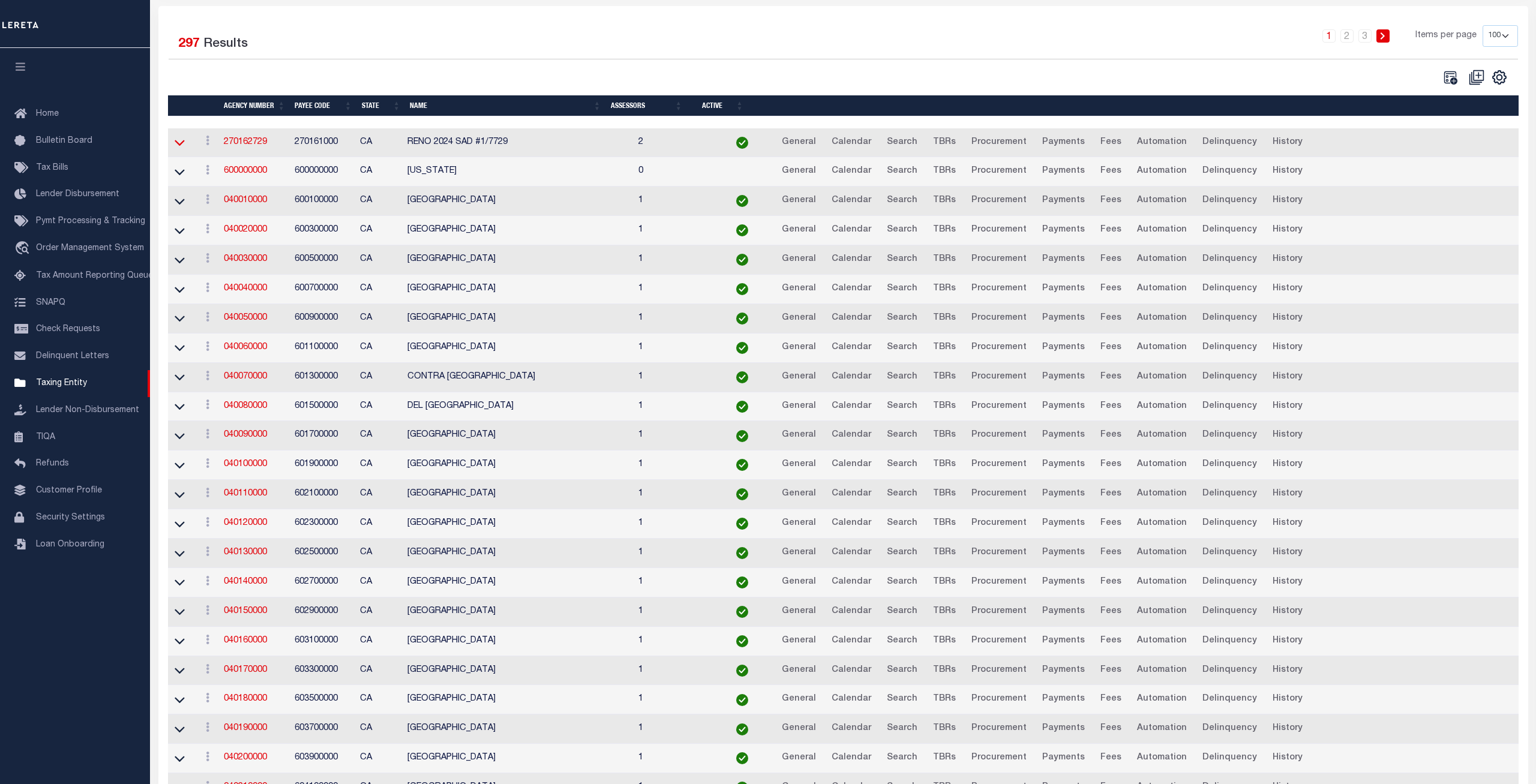
click at [175, 148] on icon at bounding box center [180, 142] width 10 height 12
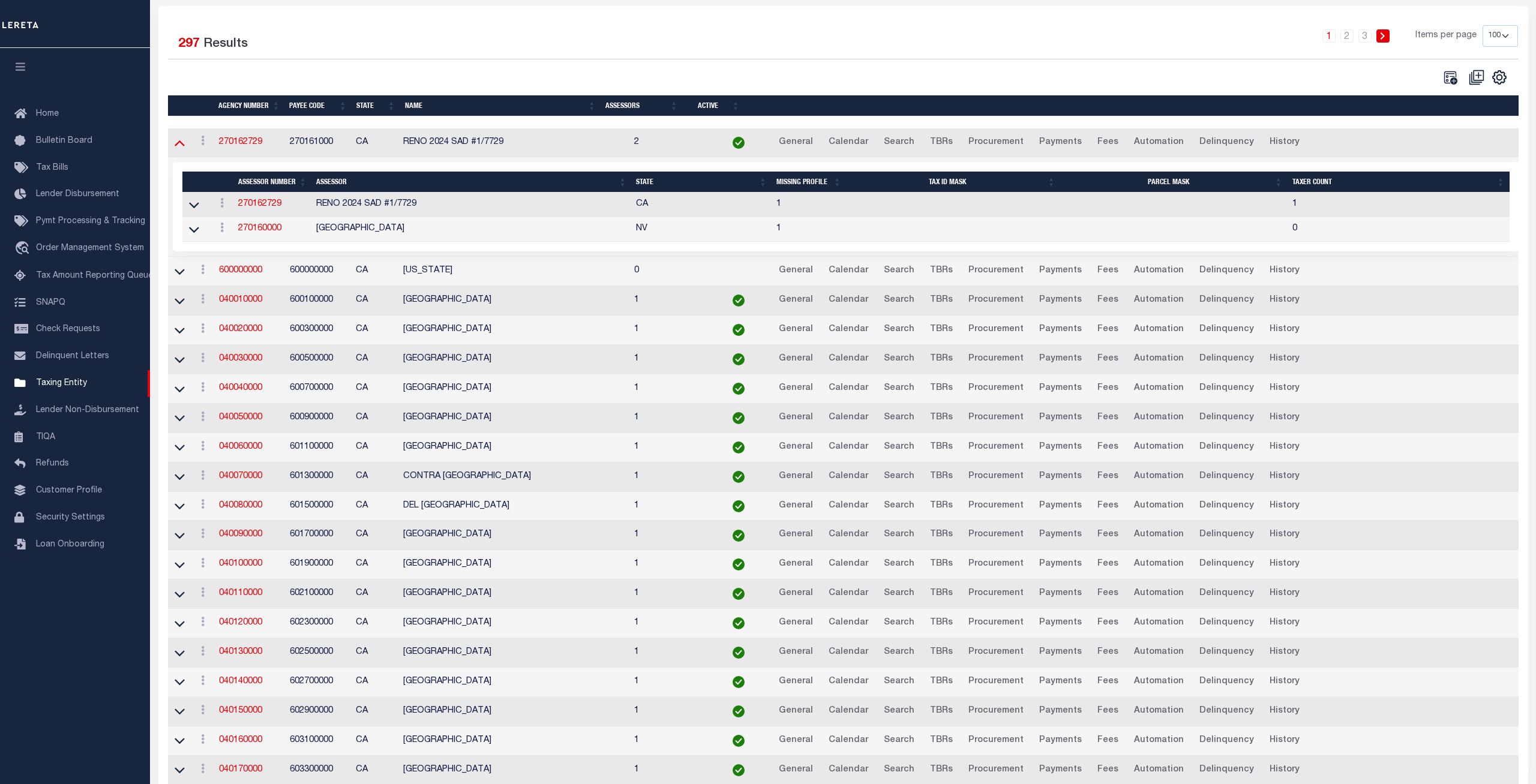
click at [178, 144] on icon at bounding box center [180, 142] width 10 height 12
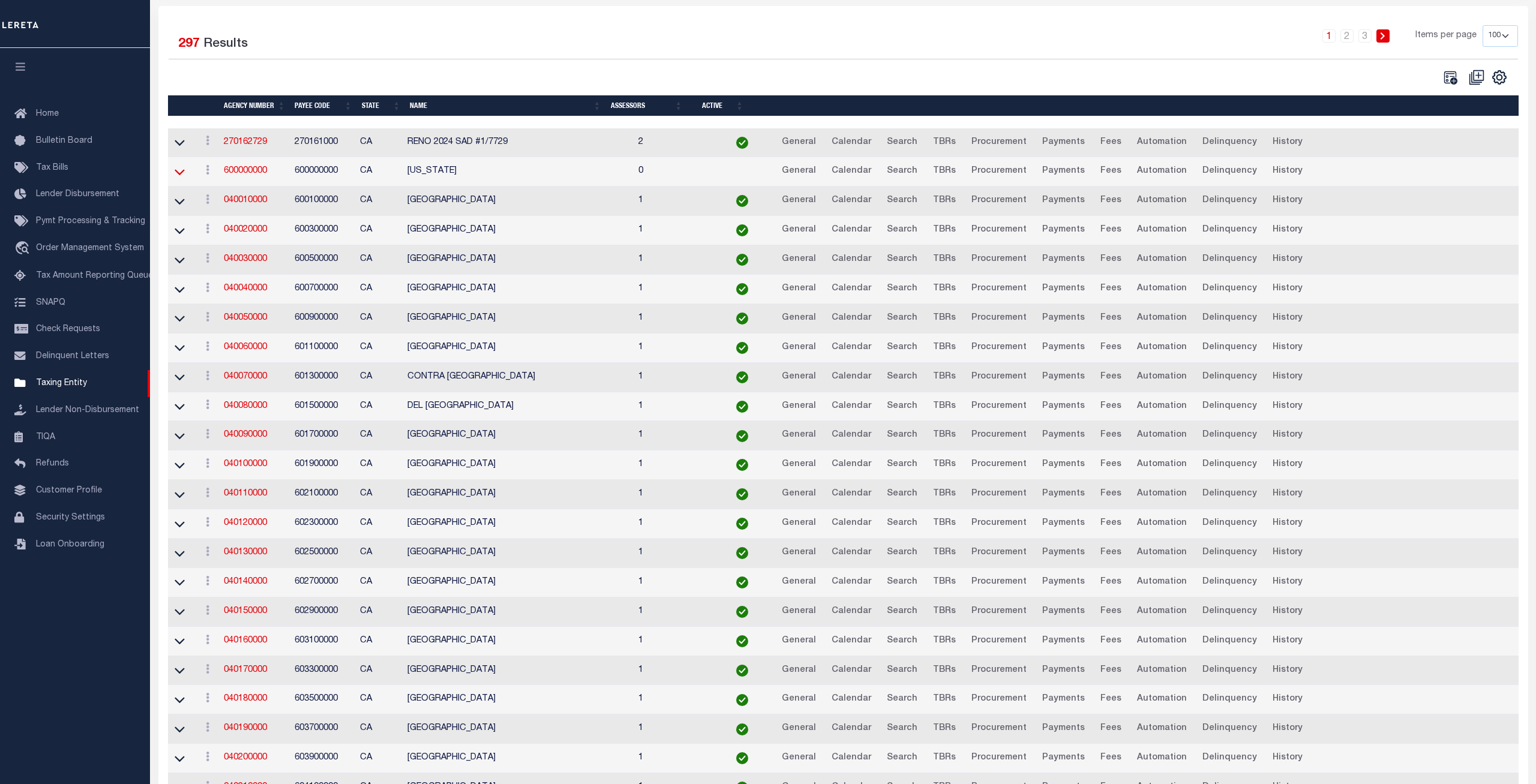
click at [179, 172] on icon at bounding box center [180, 171] width 10 height 12
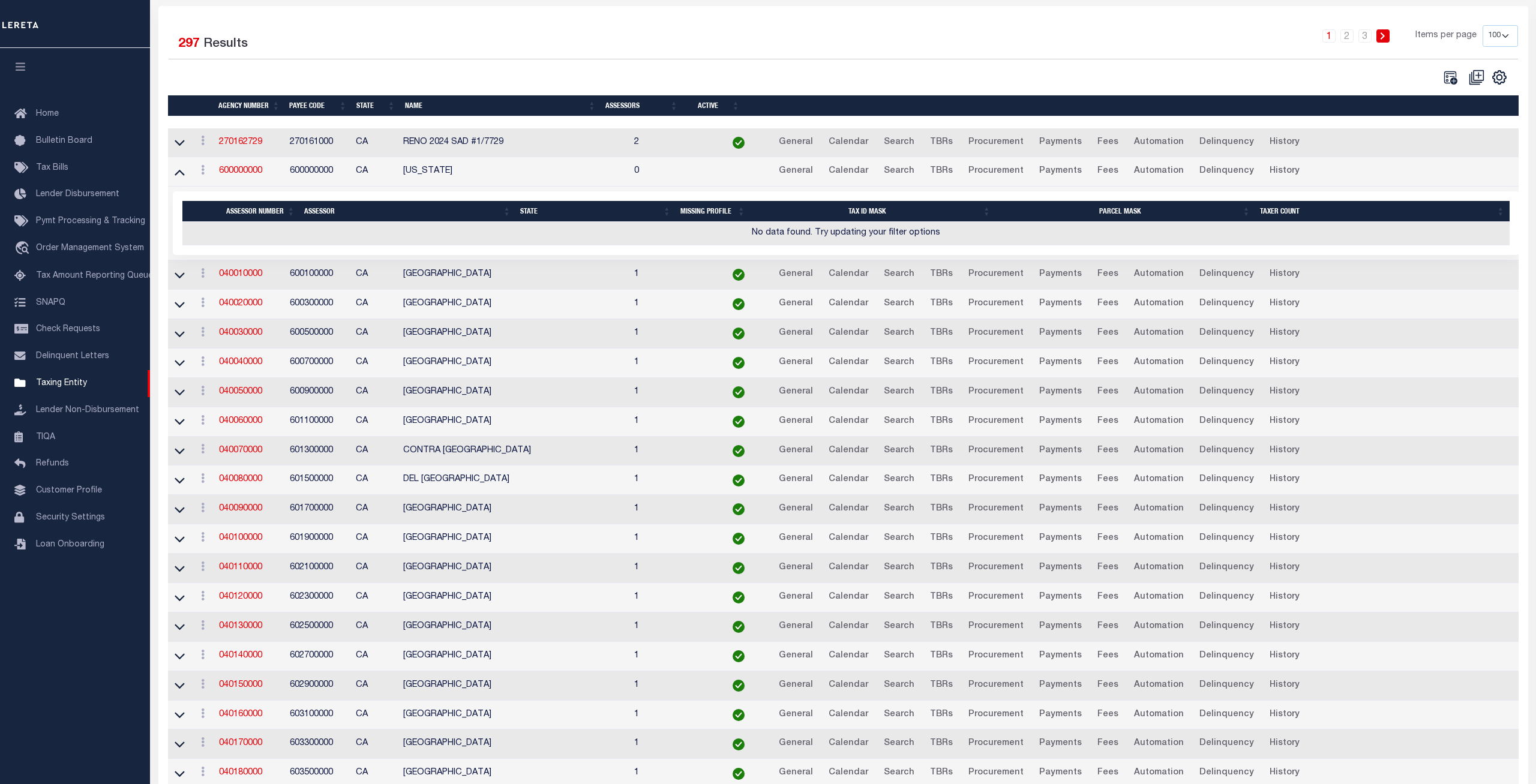
click at [179, 172] on icon at bounding box center [180, 171] width 10 height 12
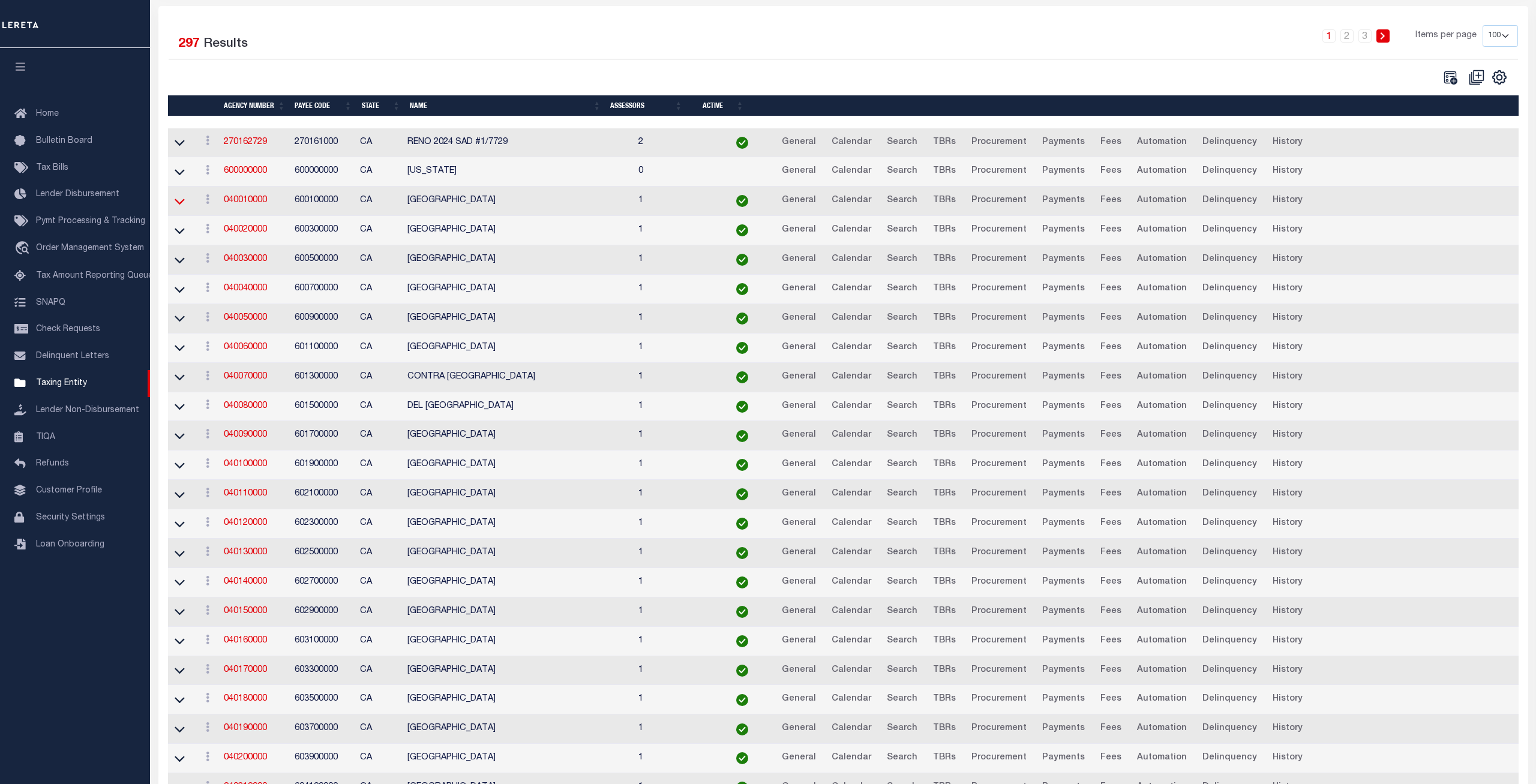
click at [178, 202] on icon at bounding box center [180, 201] width 10 height 12
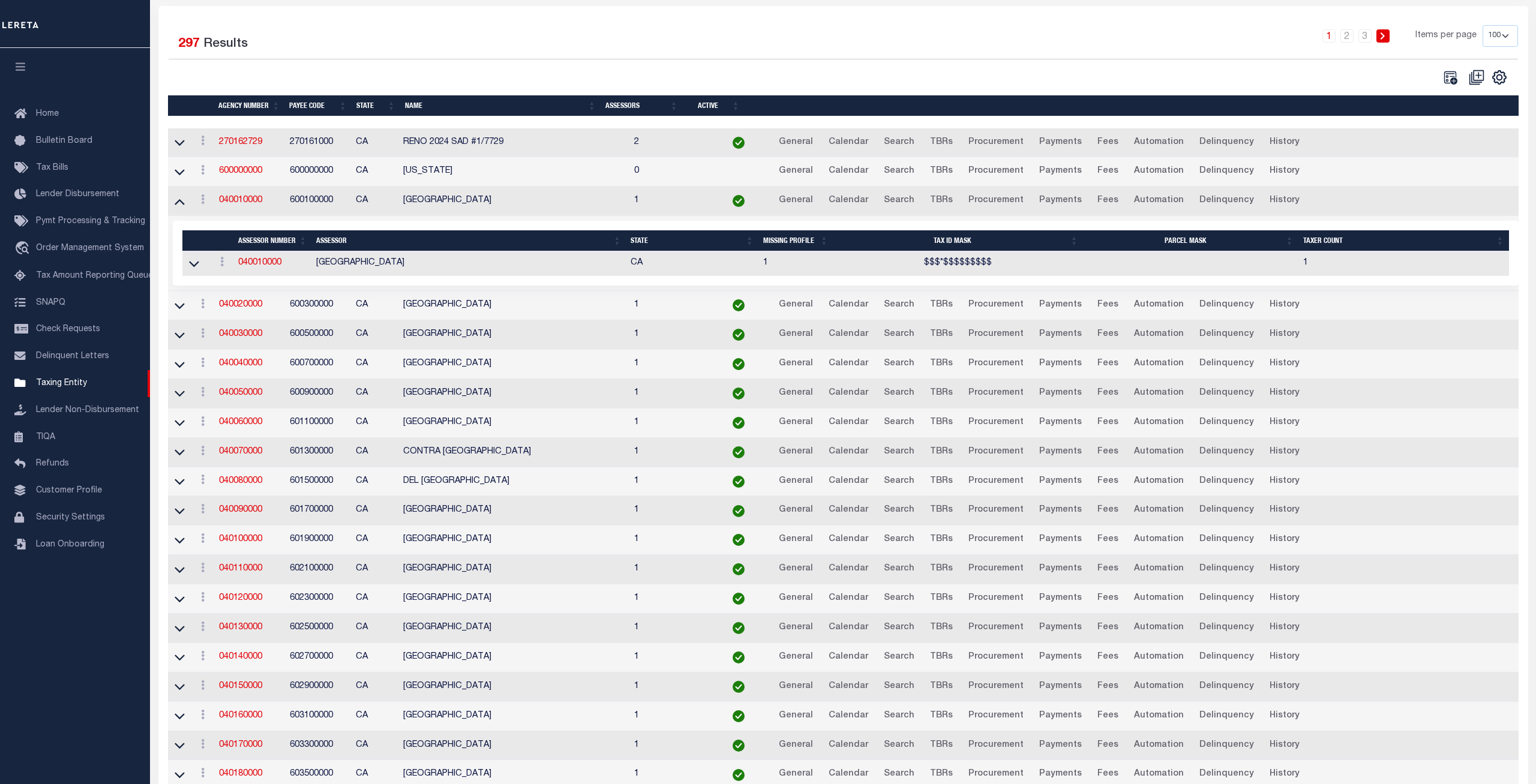
click at [178, 202] on icon at bounding box center [180, 201] width 10 height 12
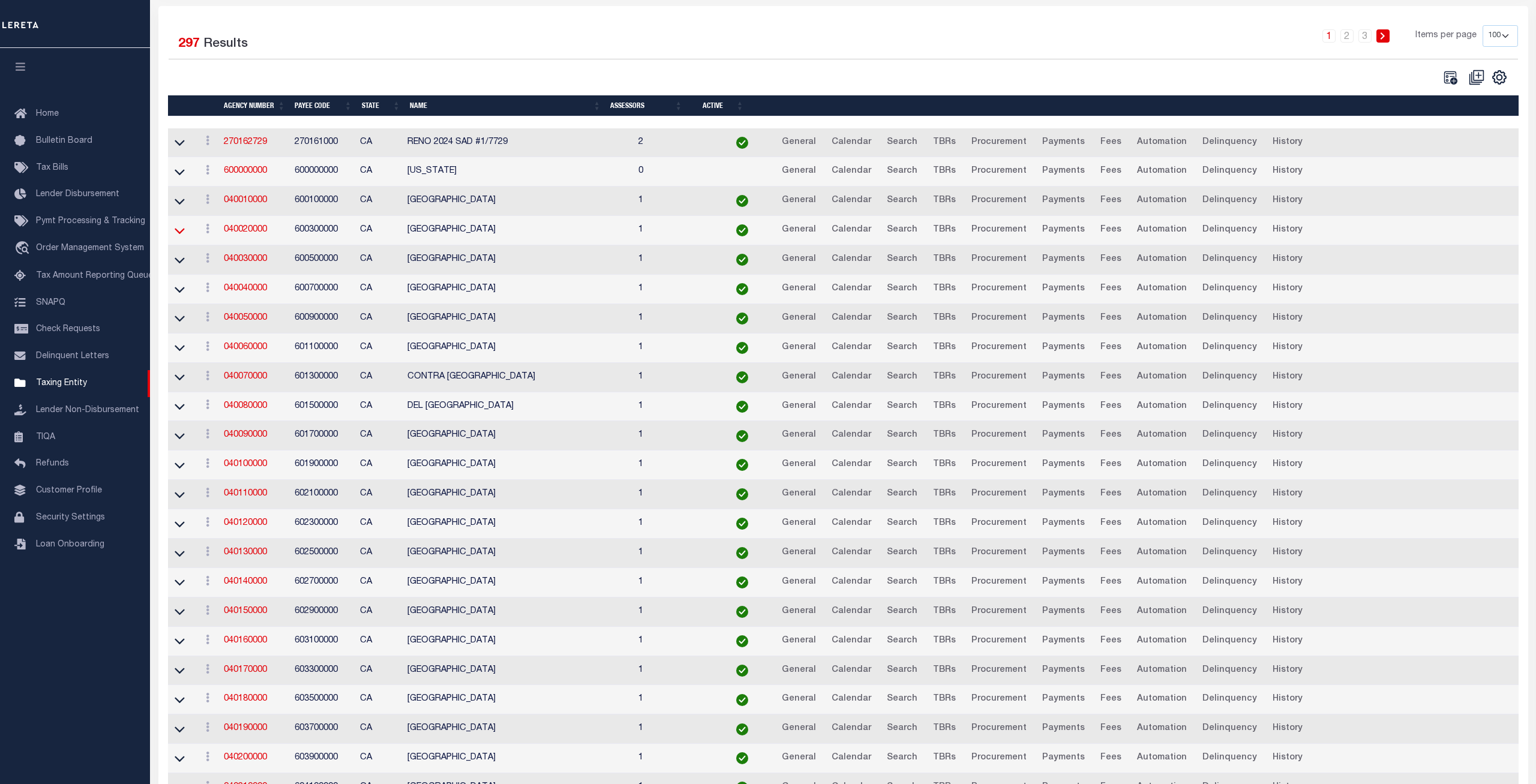
click at [177, 233] on icon at bounding box center [180, 231] width 10 height 6
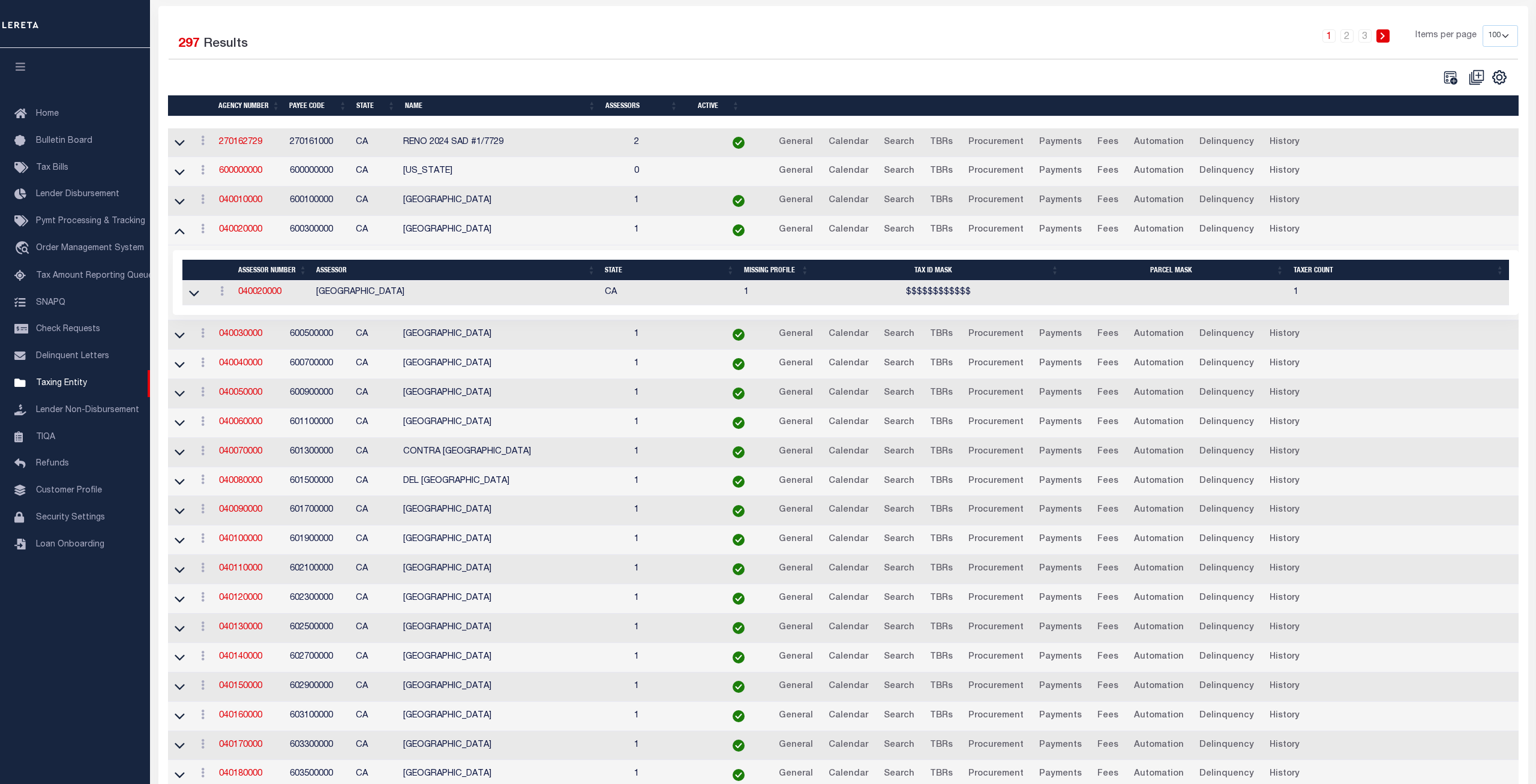
click at [177, 233] on icon at bounding box center [180, 231] width 10 height 12
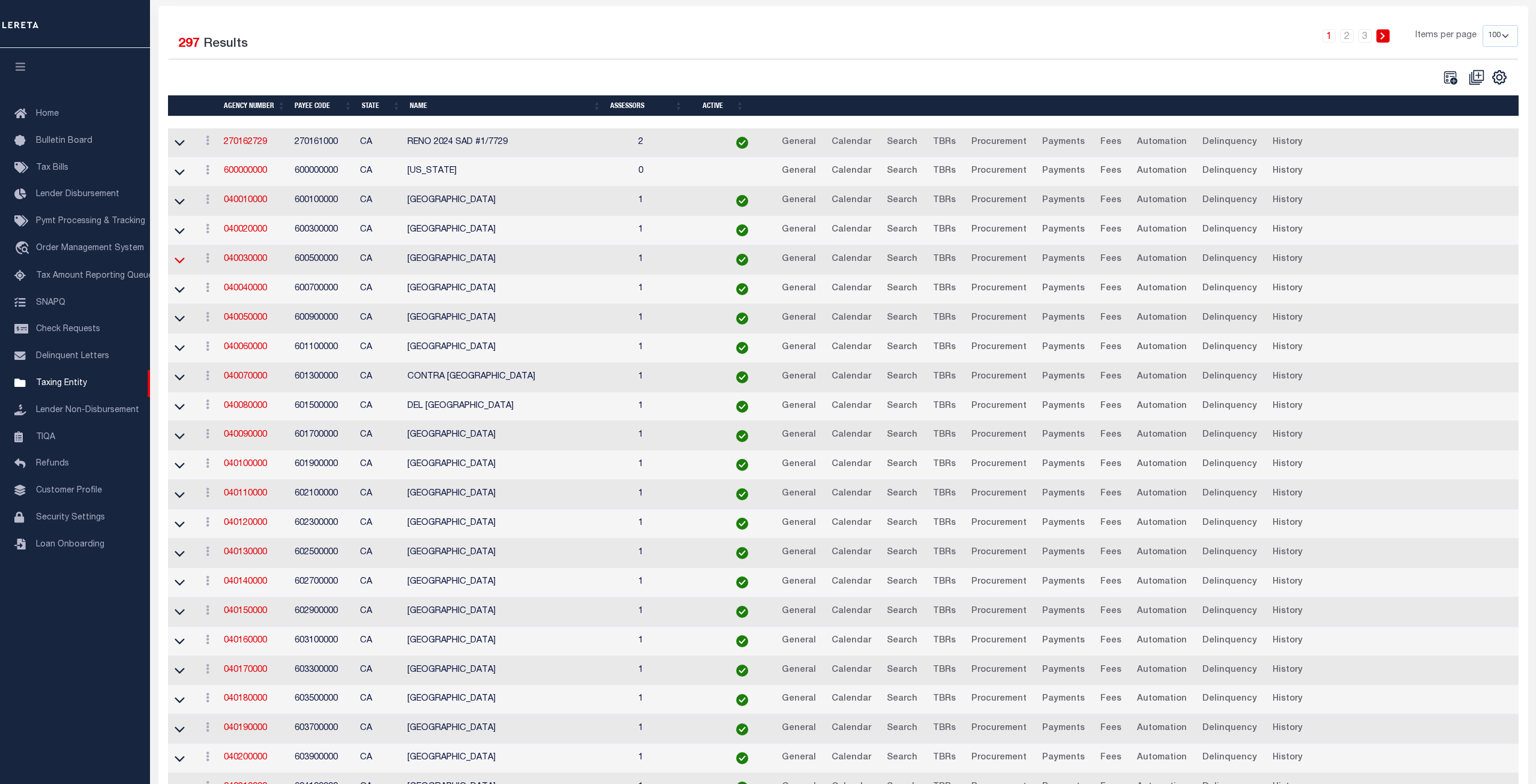
click at [182, 258] on icon at bounding box center [180, 260] width 10 height 12
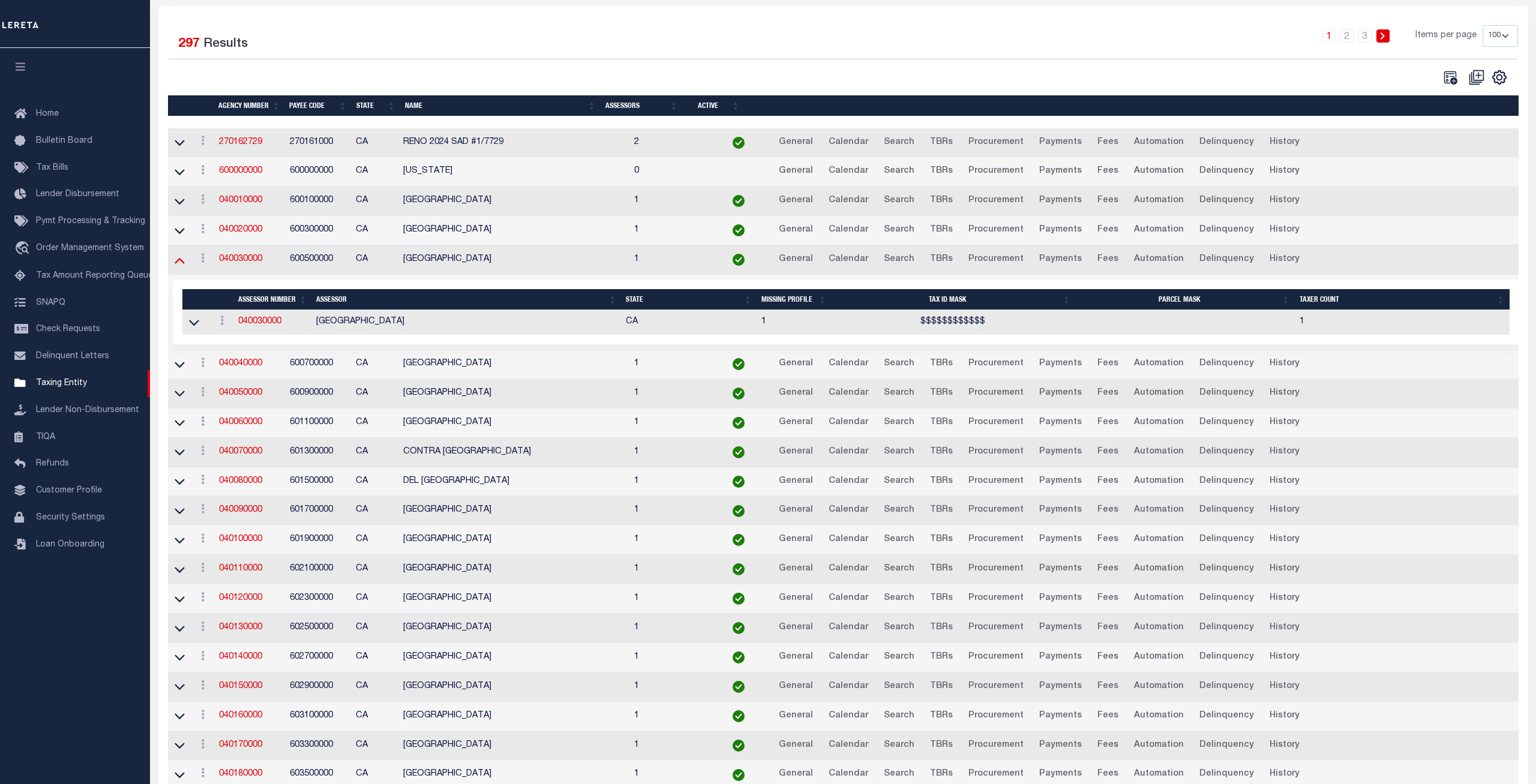
click at [181, 262] on icon at bounding box center [180, 261] width 10 height 6
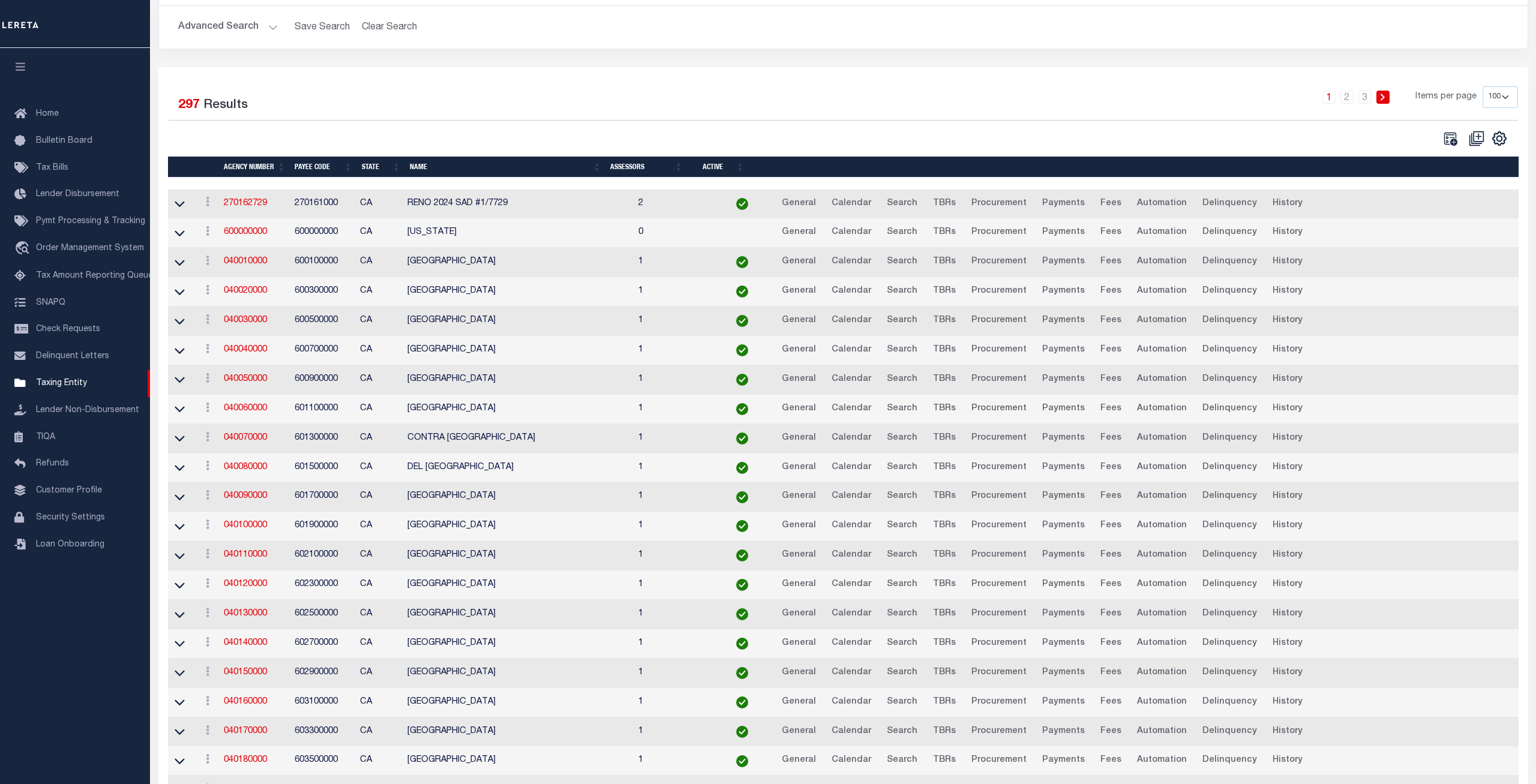
scroll to position [0, 0]
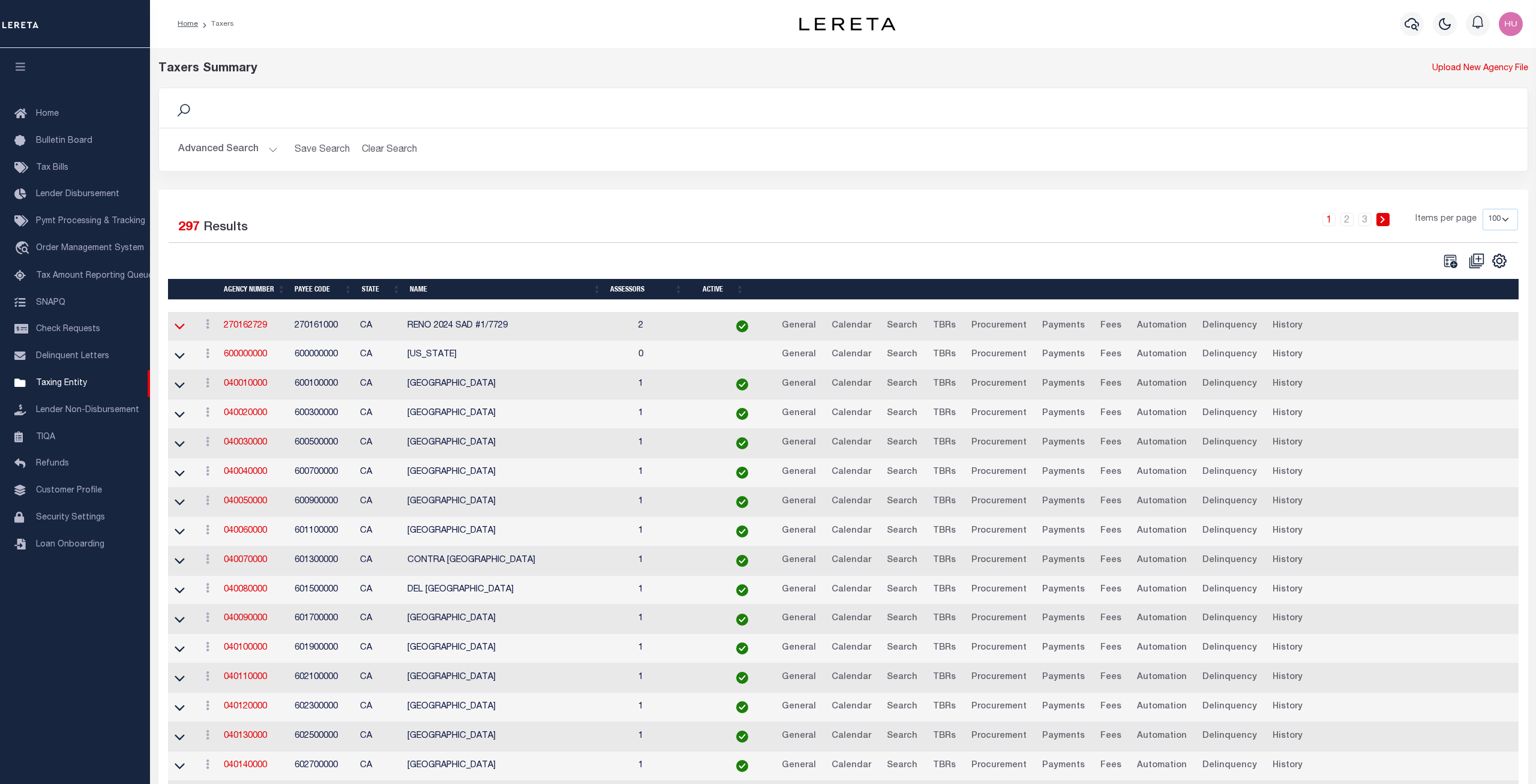
click at [178, 331] on icon at bounding box center [180, 326] width 10 height 12
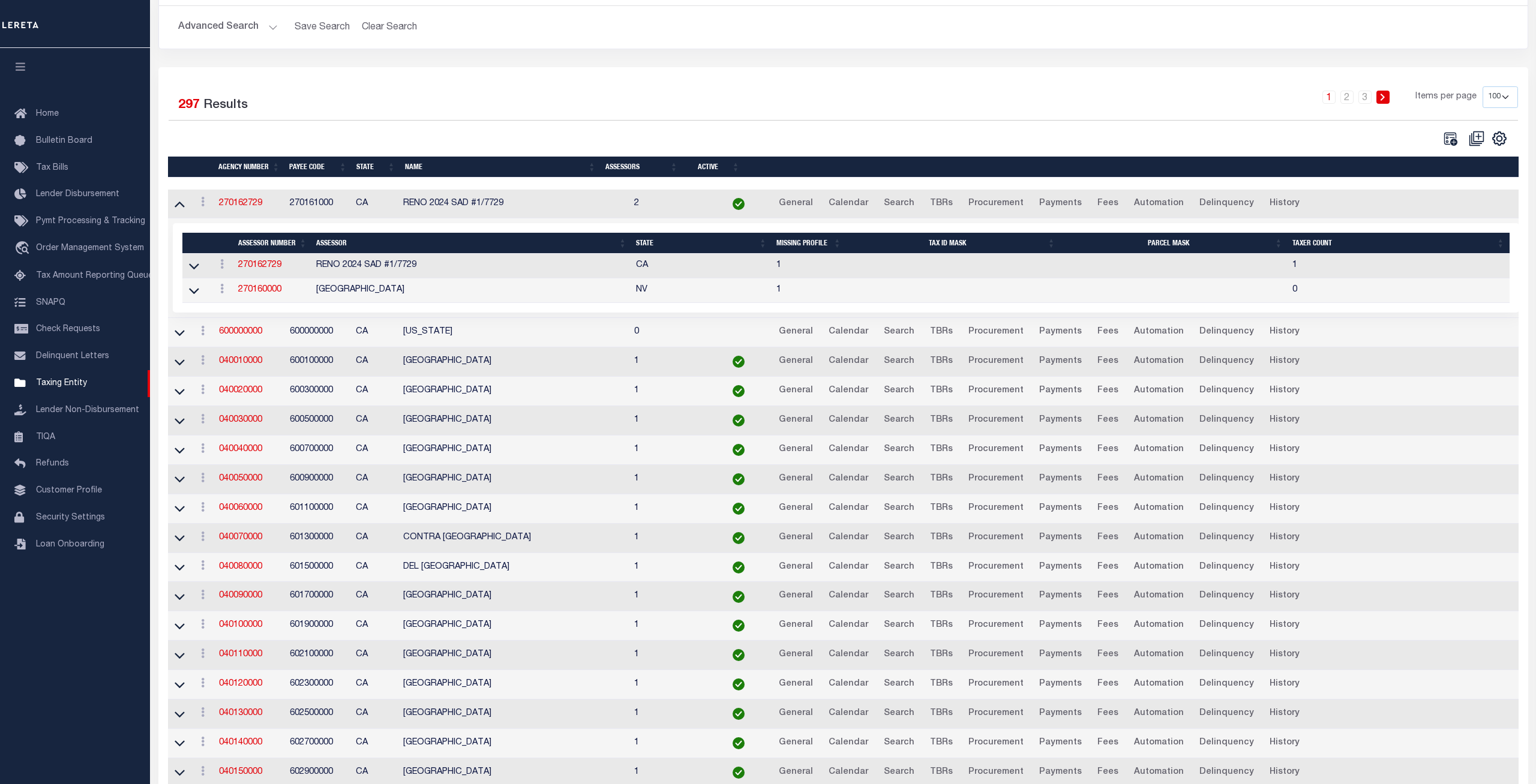
scroll to position [184, 0]
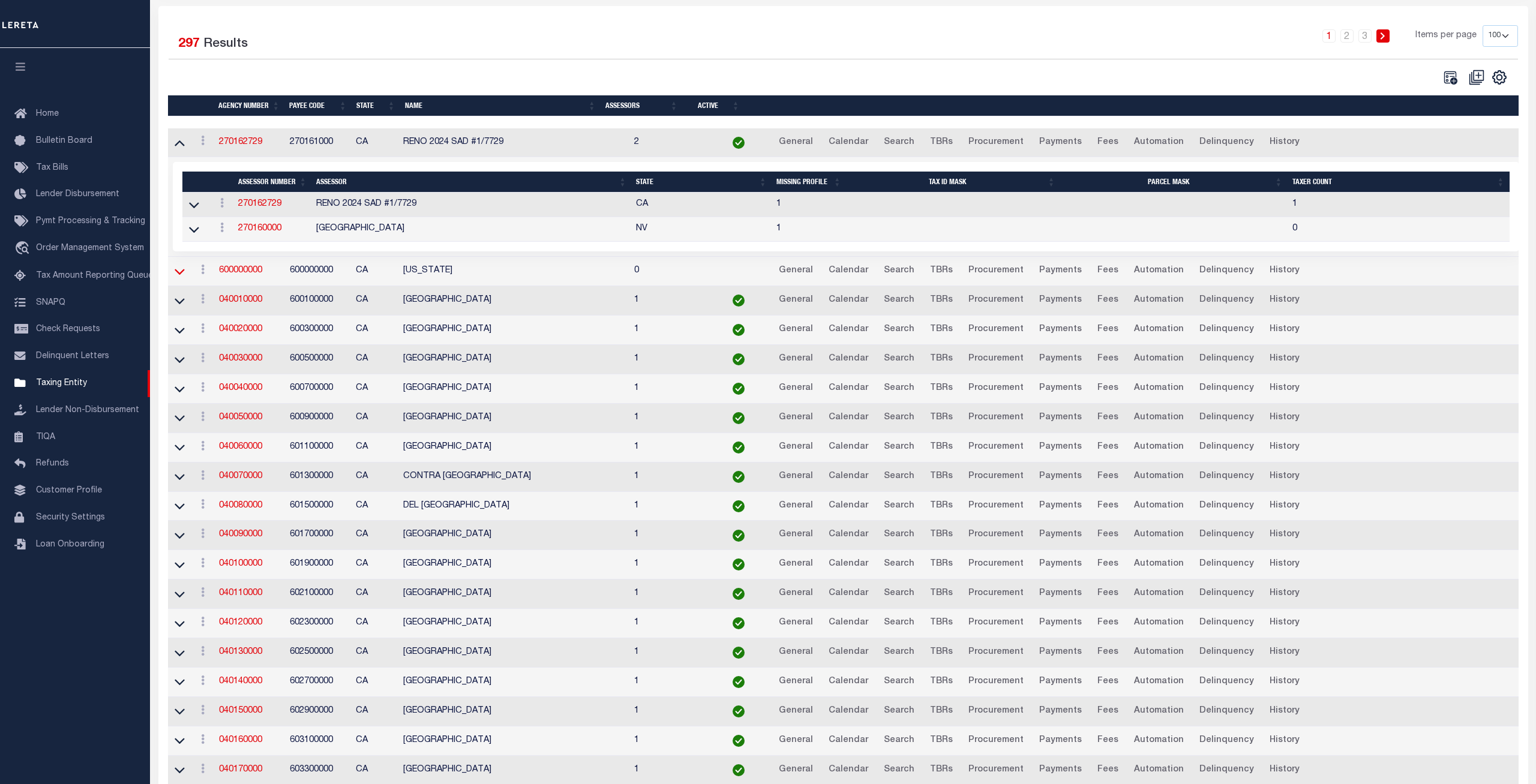
click at [180, 276] on icon at bounding box center [180, 271] width 10 height 12
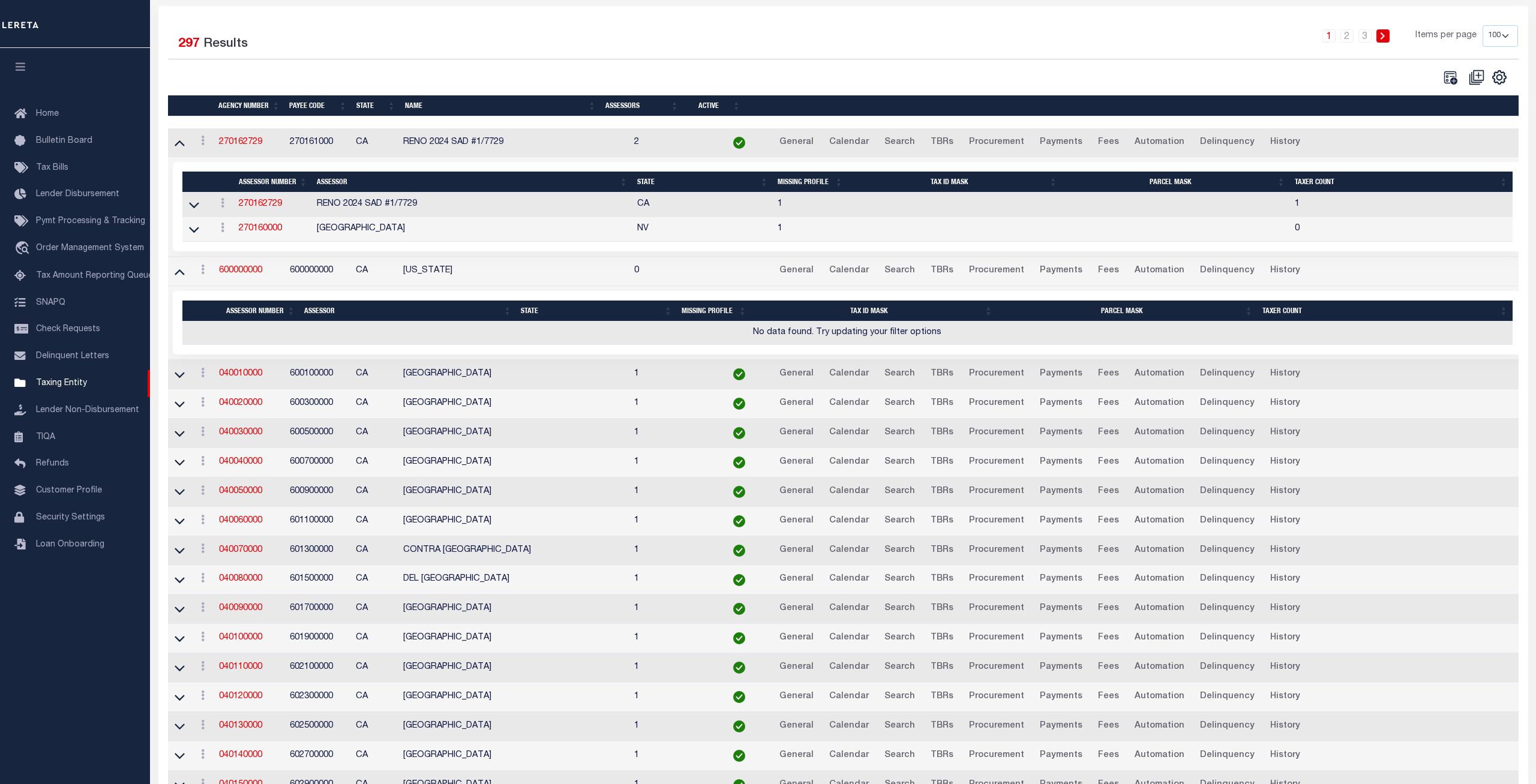
scroll to position [306, 0]
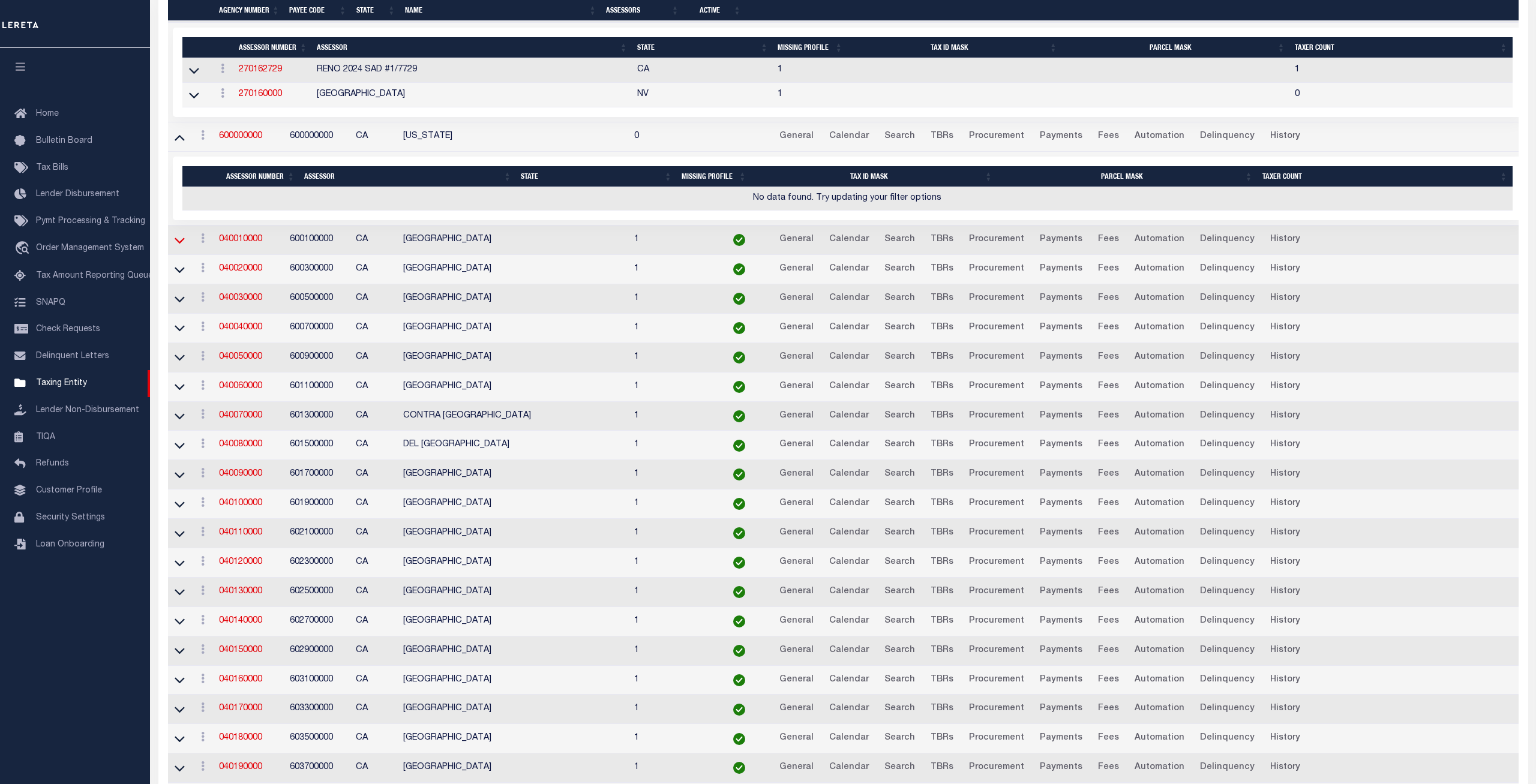
click at [178, 244] on icon at bounding box center [180, 241] width 10 height 6
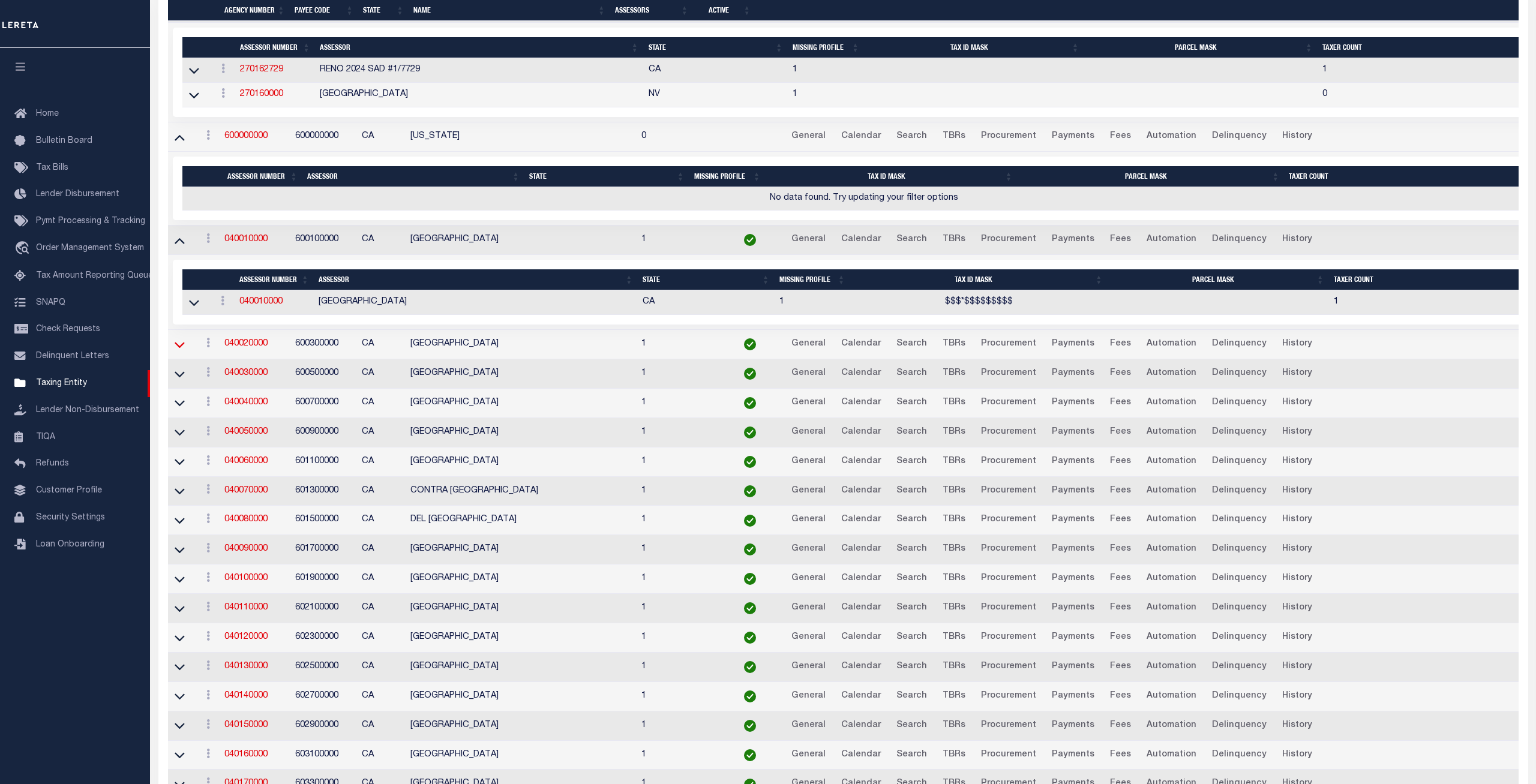
click at [178, 349] on icon at bounding box center [180, 345] width 10 height 12
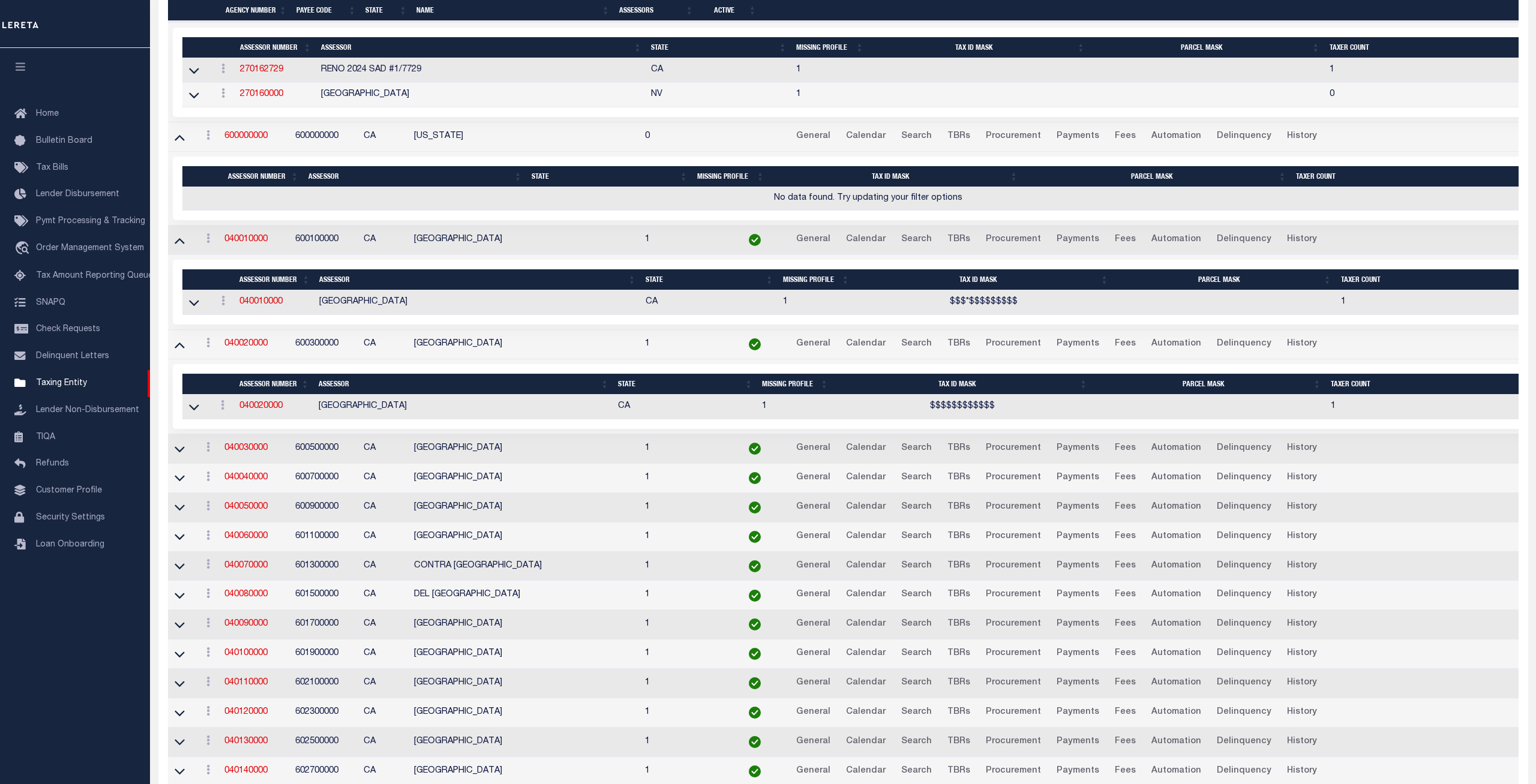
scroll to position [429, 0]
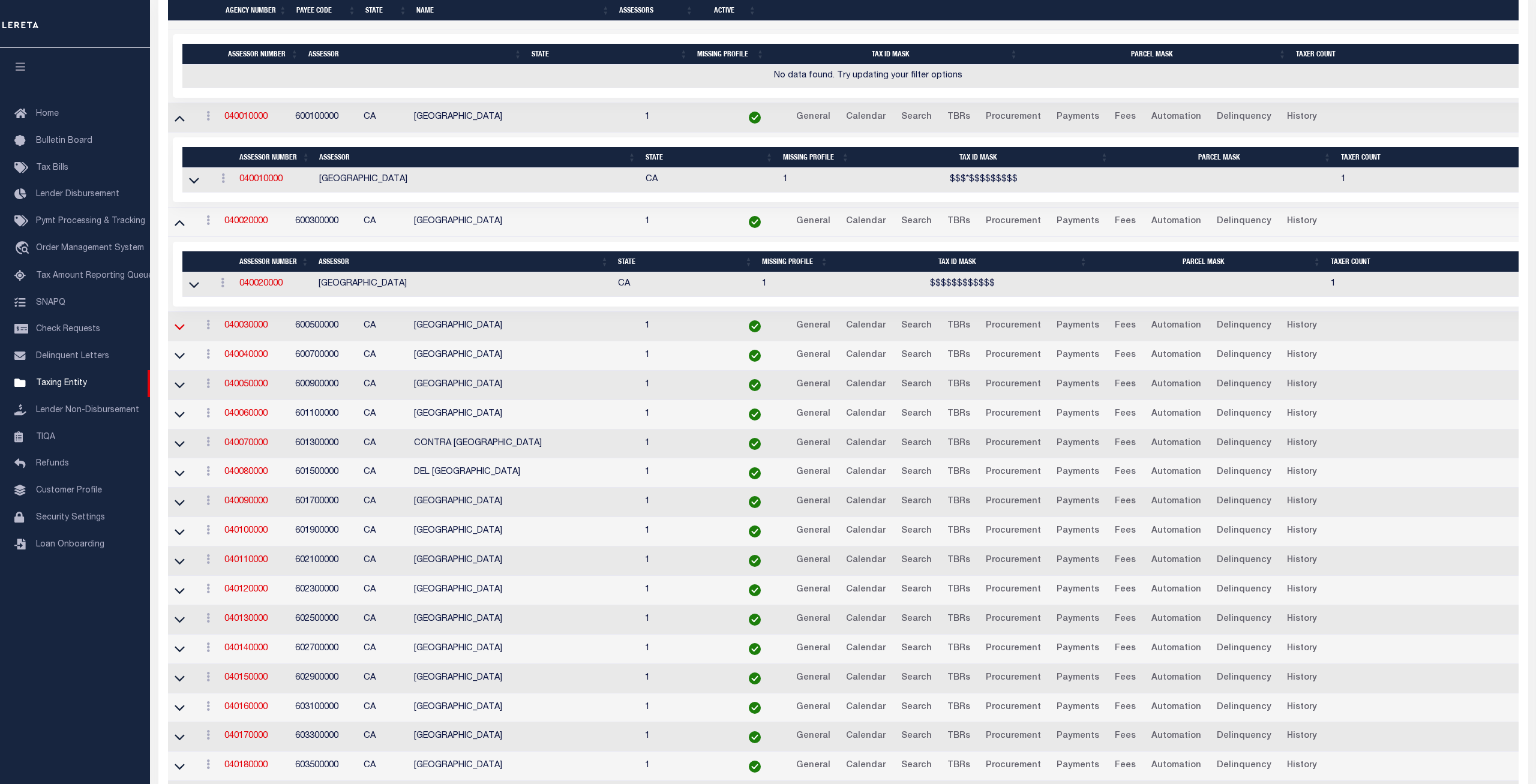
click at [180, 331] on icon at bounding box center [180, 326] width 10 height 12
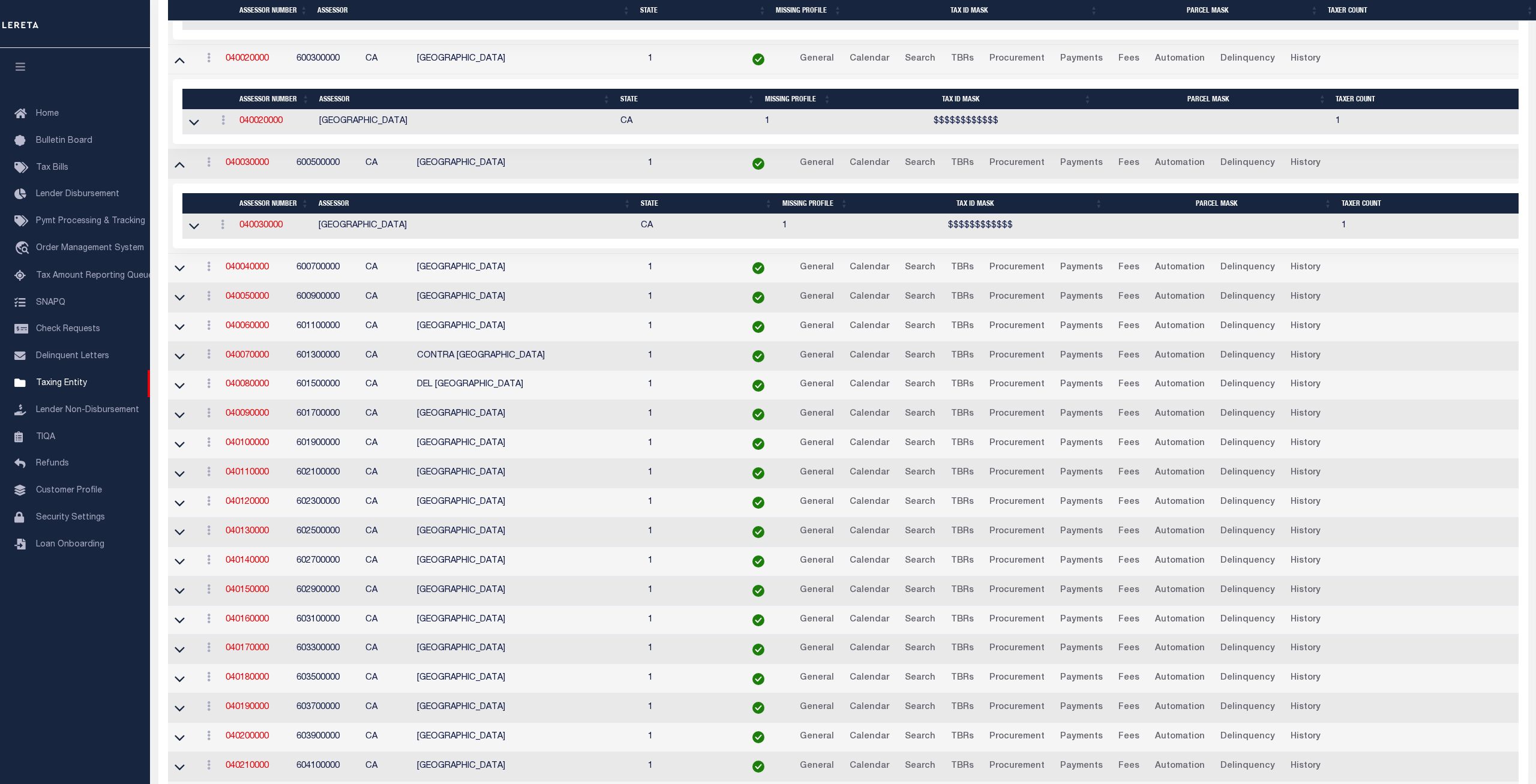
scroll to position [652, 0]
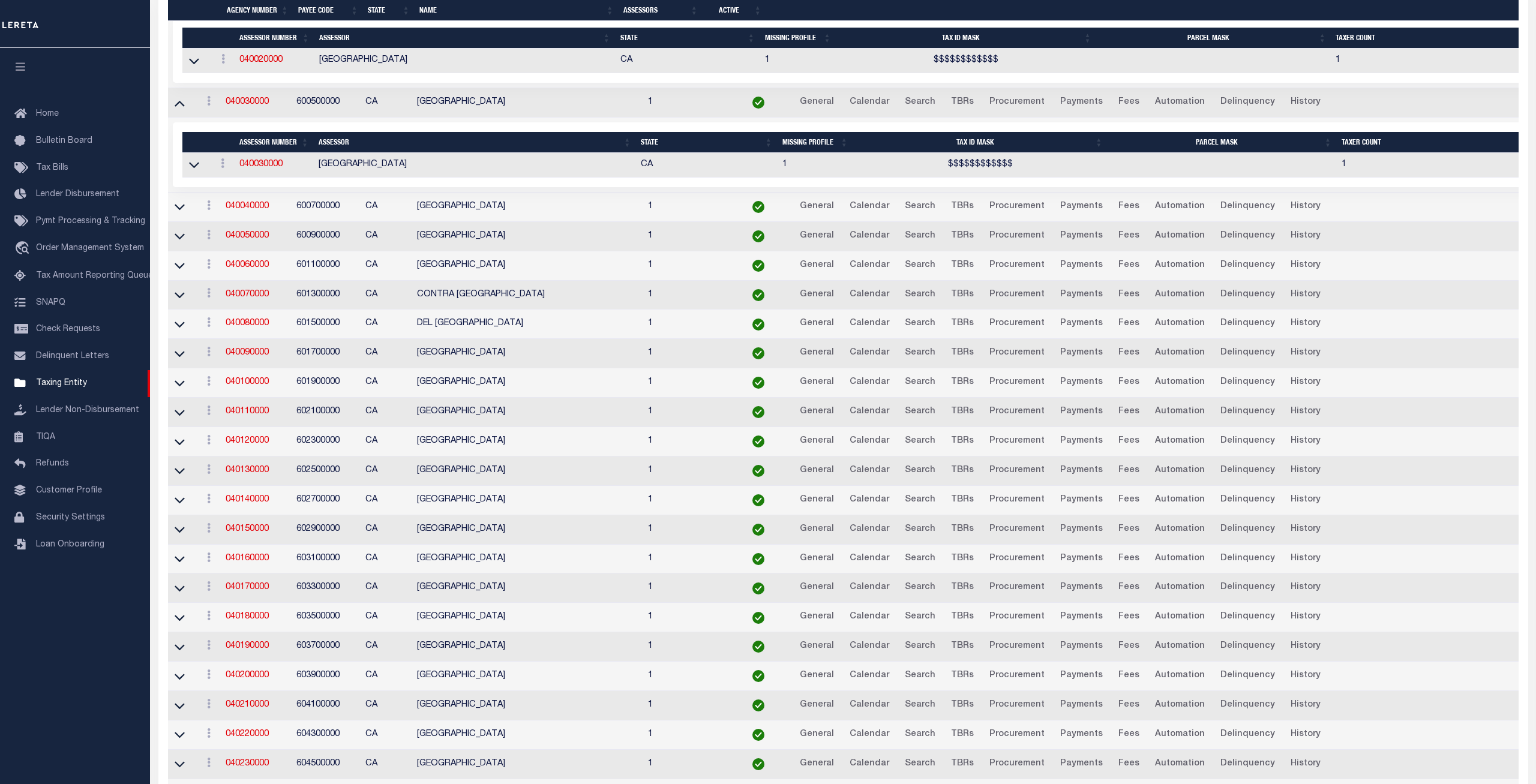
click at [180, 213] on icon at bounding box center [180, 207] width 10 height 12
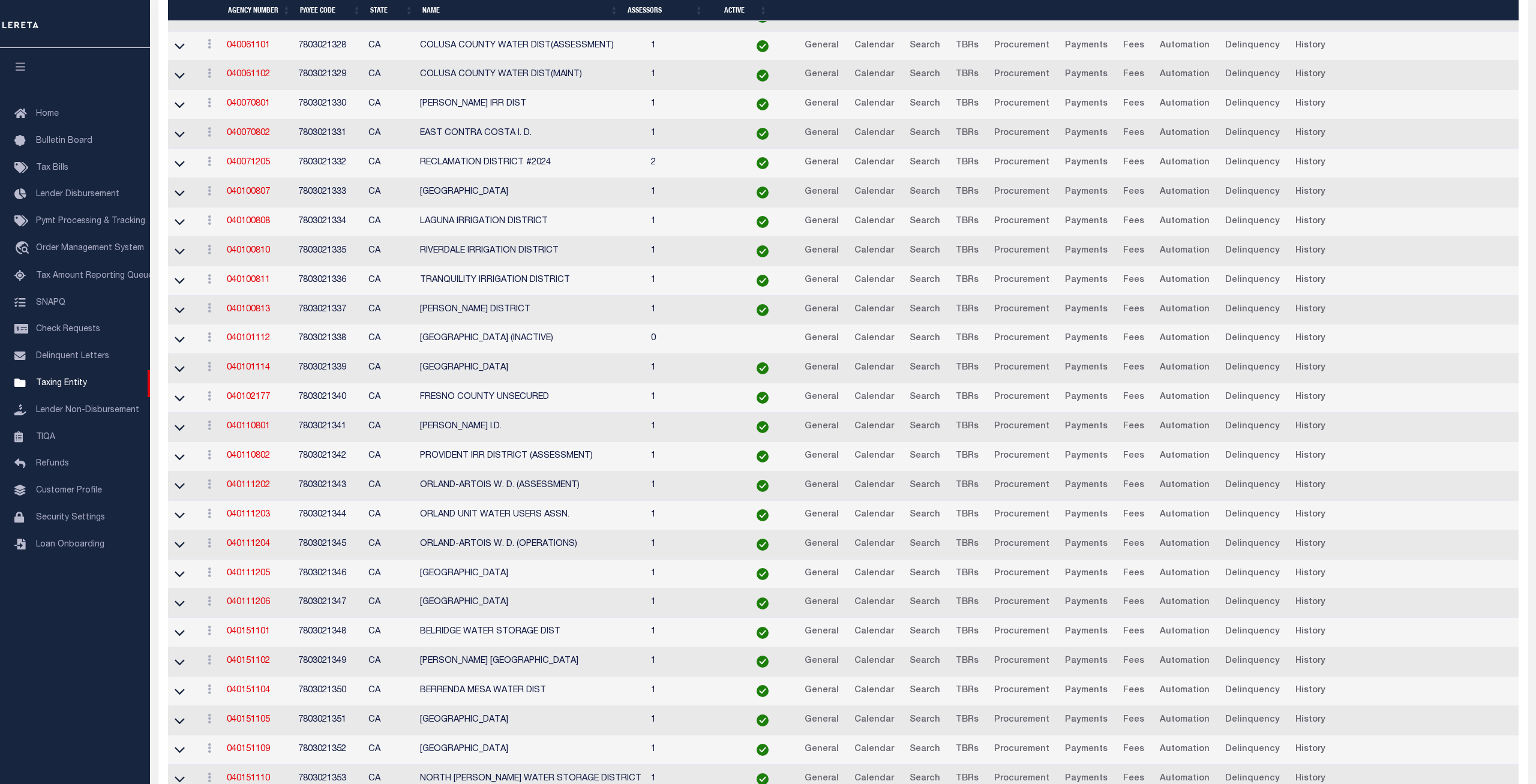
scroll to position [2975, 0]
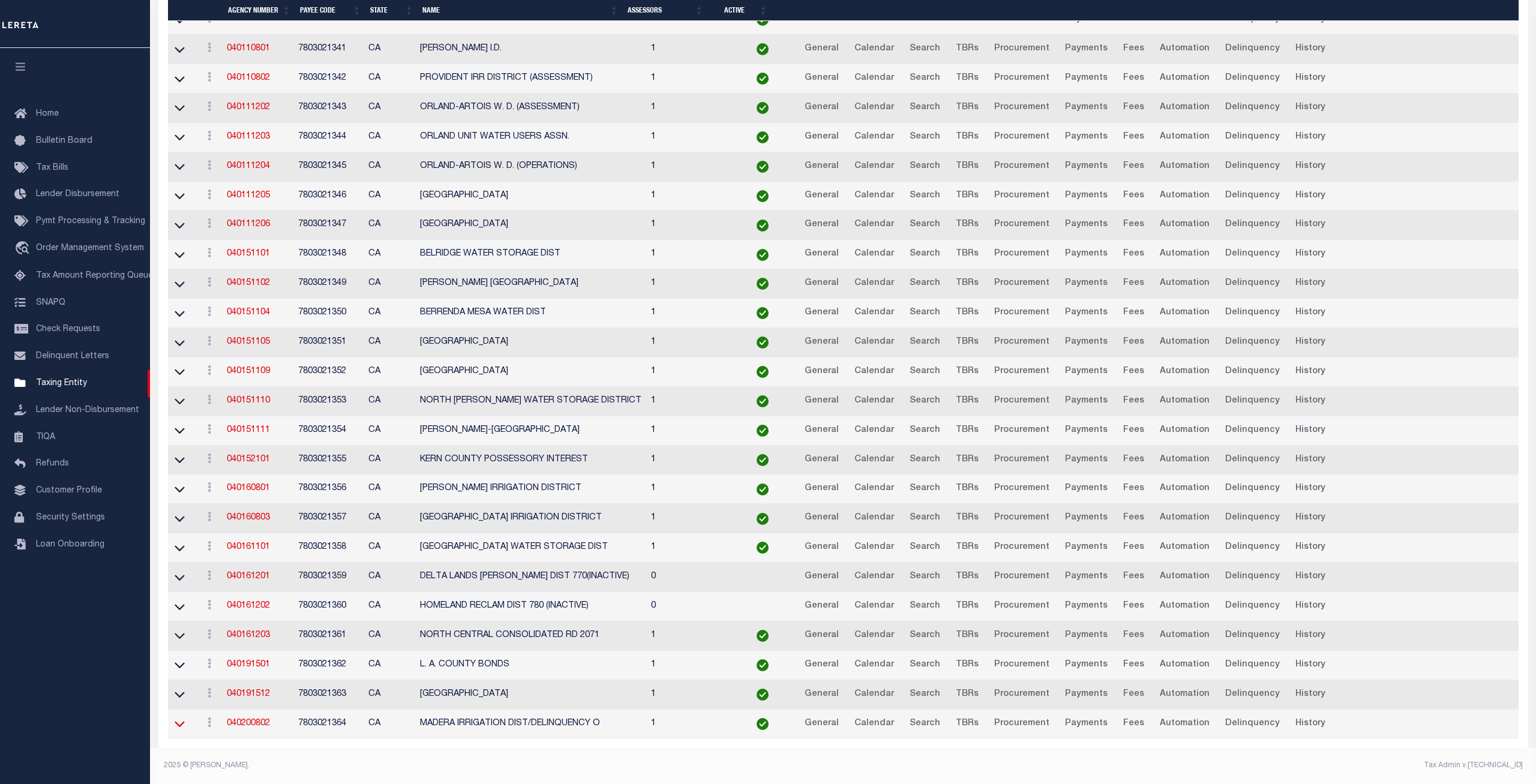
click at [183, 730] on icon at bounding box center [180, 724] width 10 height 12
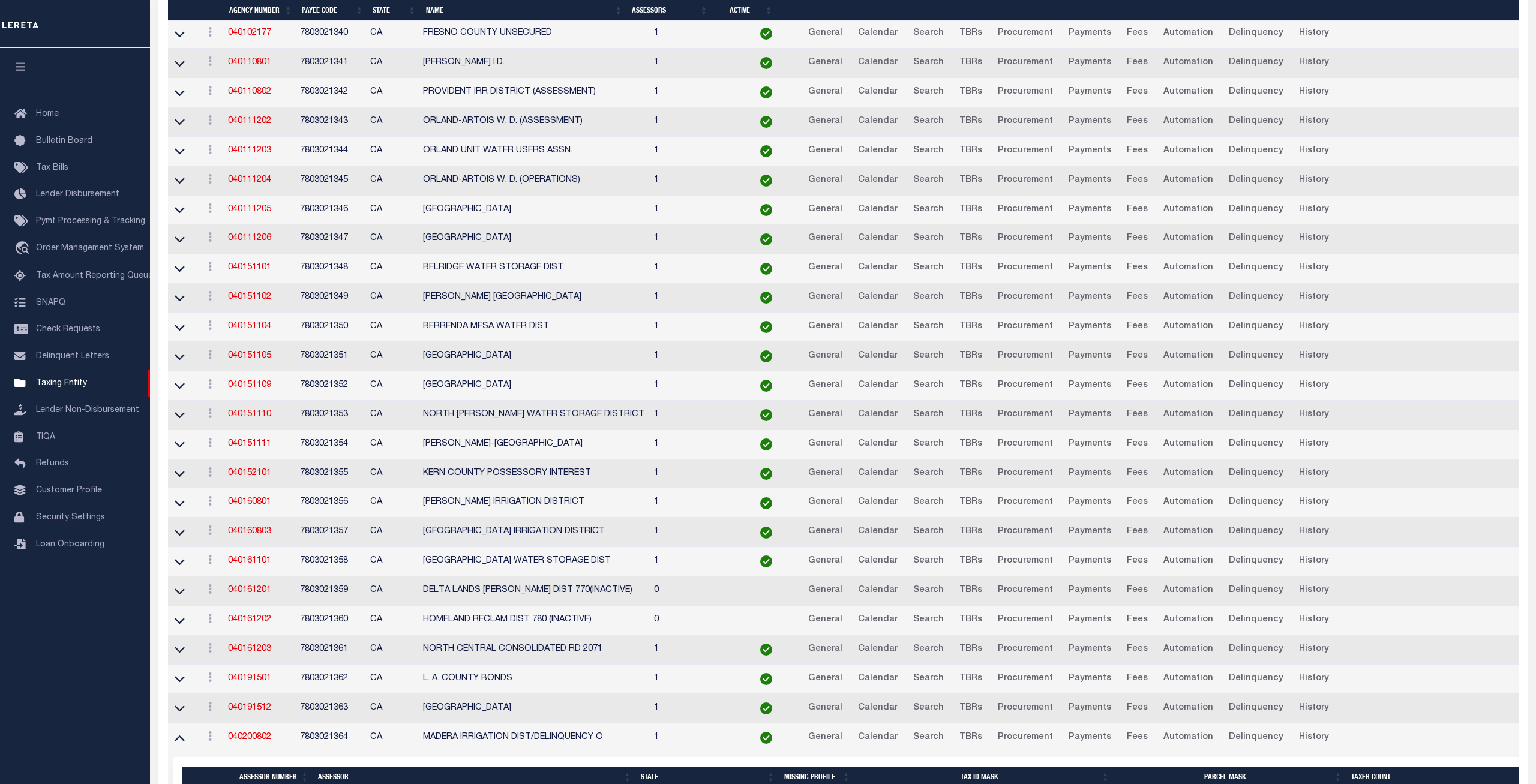
scroll to position [3051, 0]
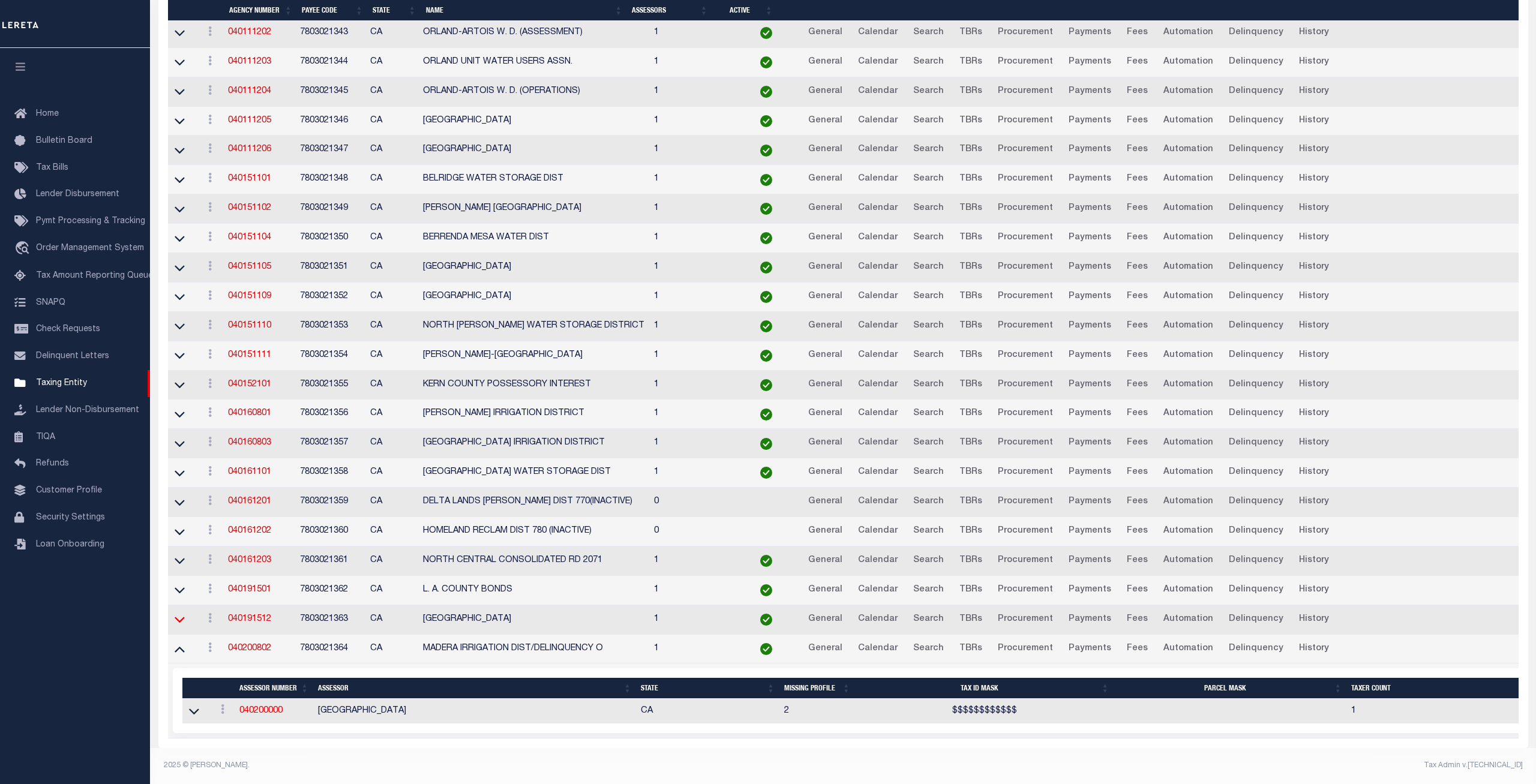
click at [176, 620] on icon at bounding box center [180, 619] width 10 height 12
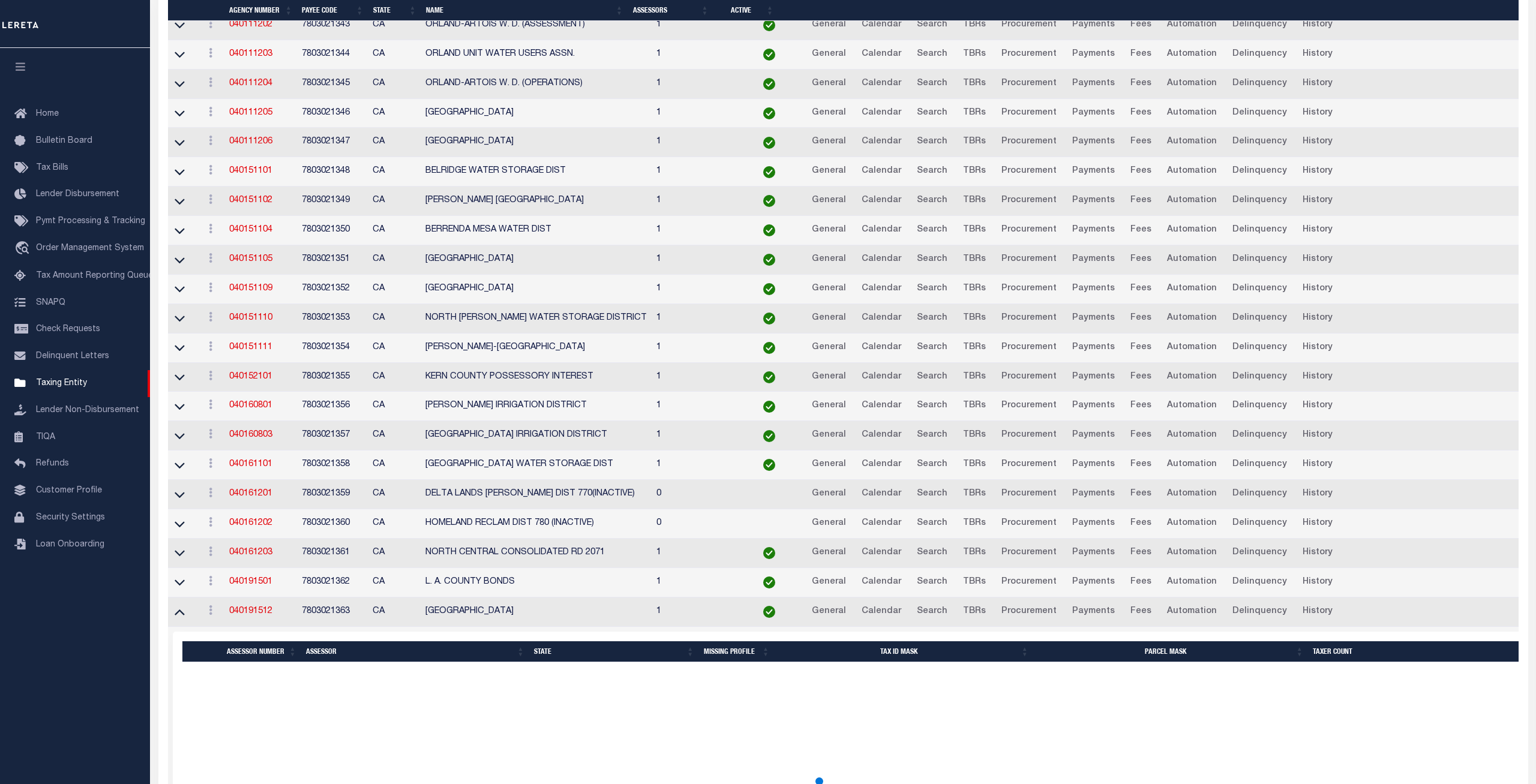
scroll to position [3030, 0]
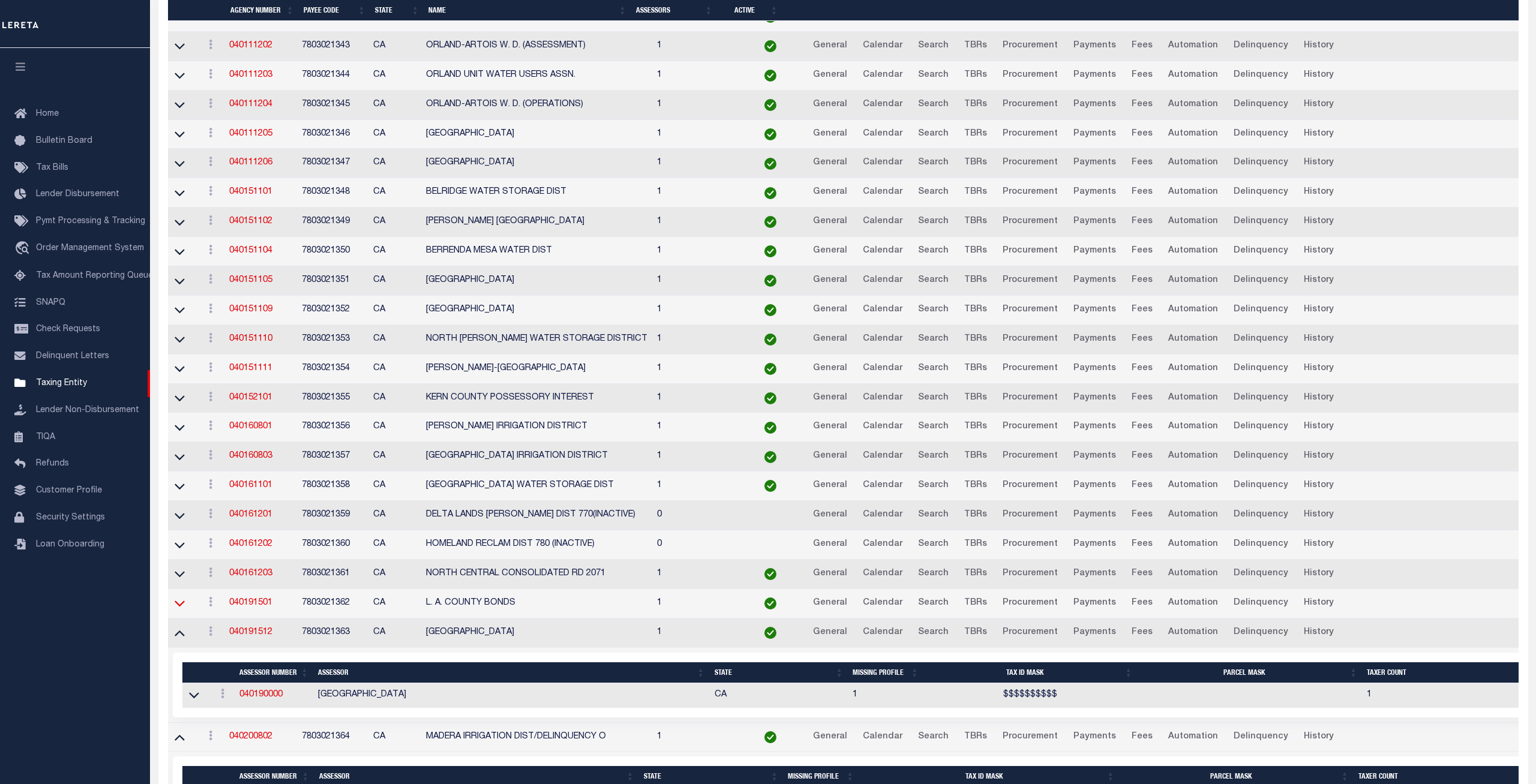
click at [180, 609] on icon at bounding box center [180, 603] width 10 height 12
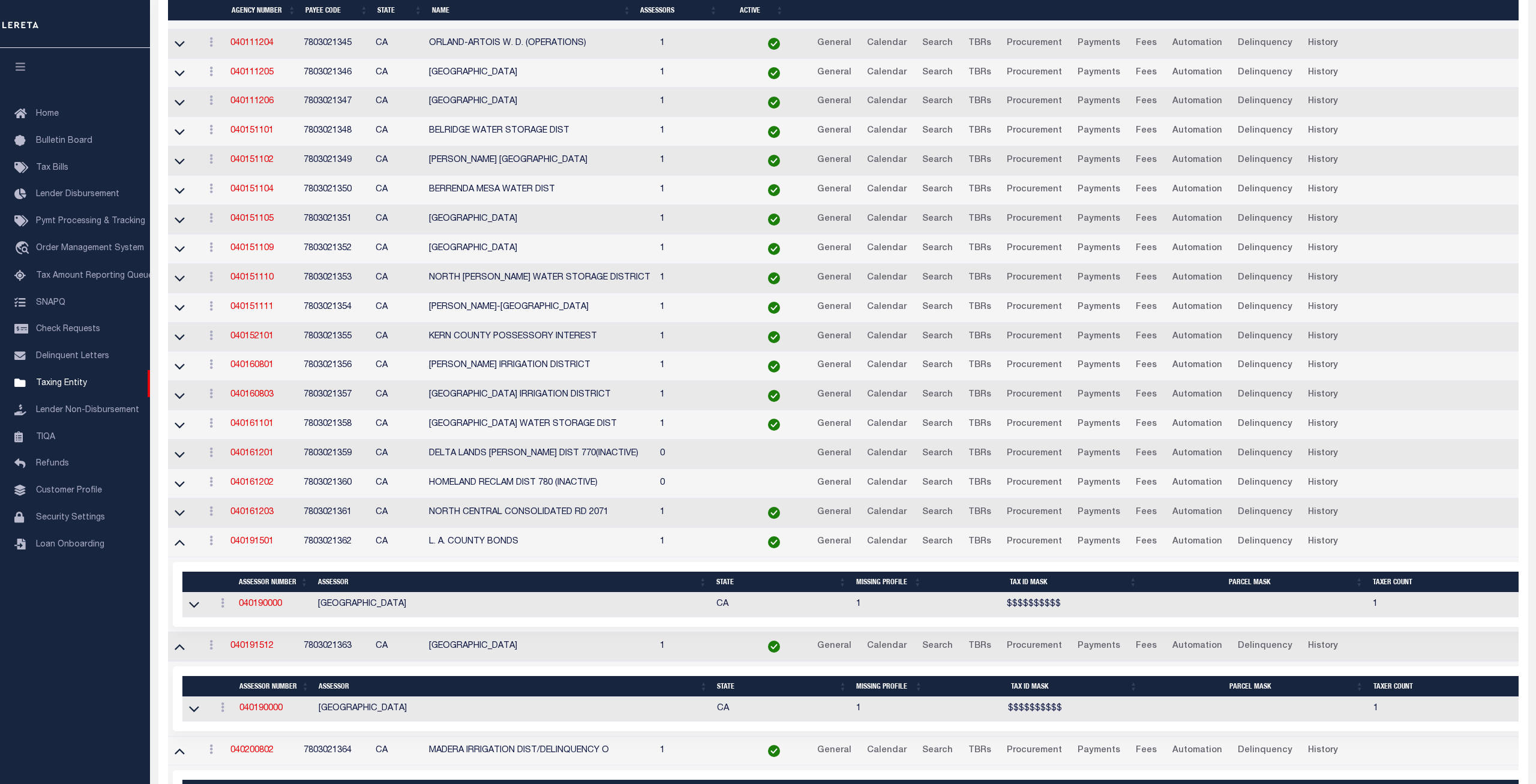
scroll to position [3152, 0]
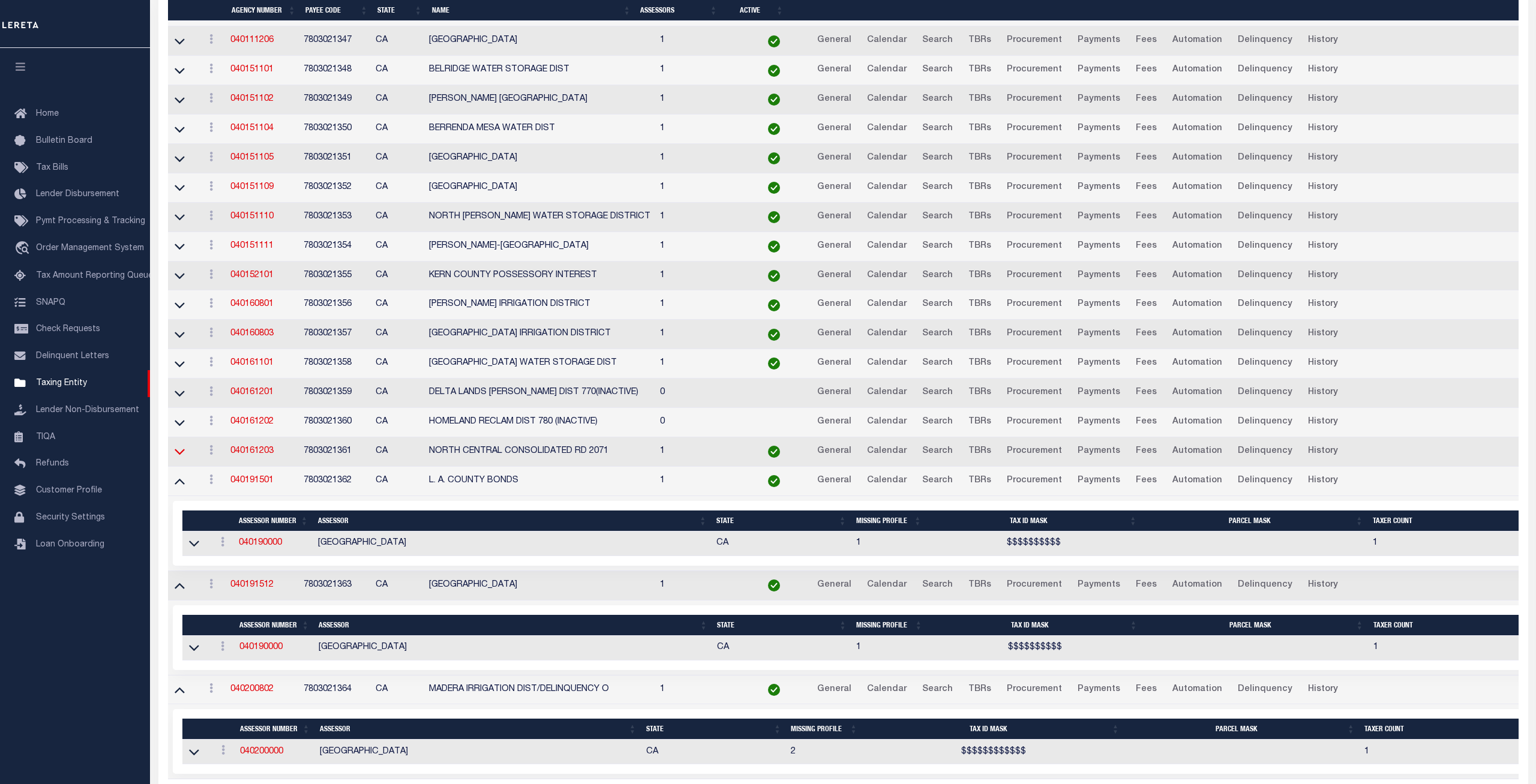
click at [175, 456] on icon at bounding box center [180, 452] width 10 height 12
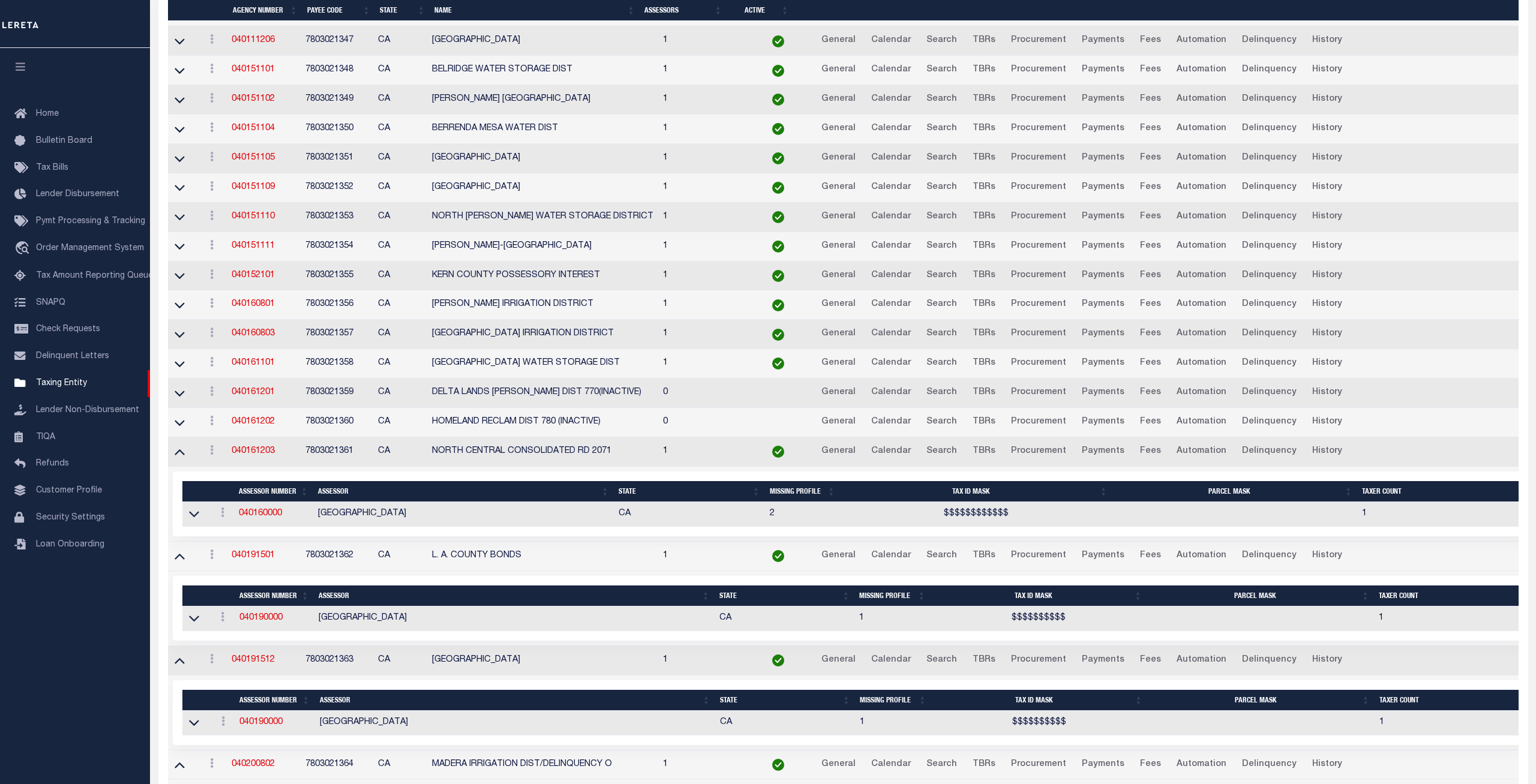
scroll to position [3131, 0]
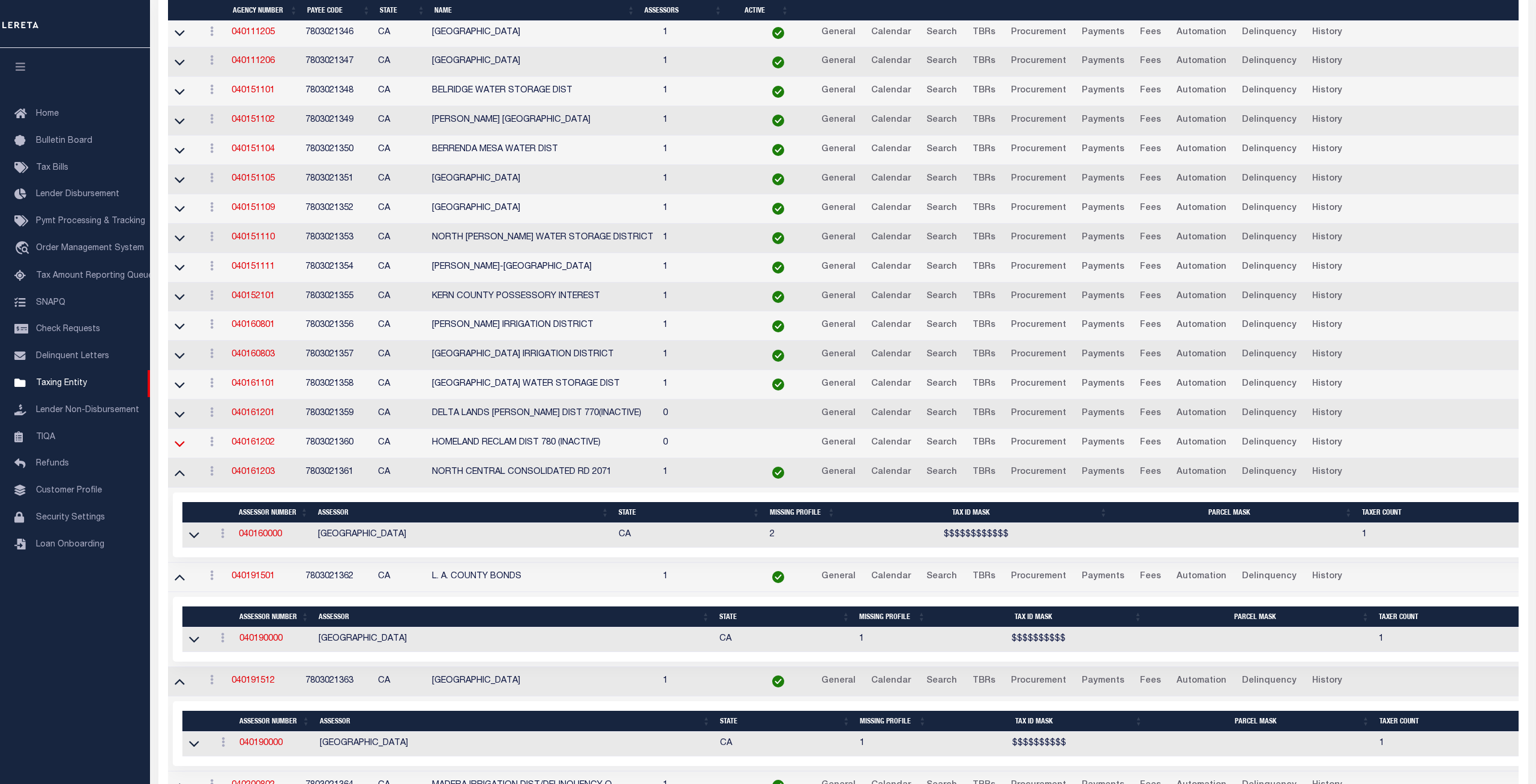
click at [178, 450] on icon at bounding box center [180, 444] width 10 height 12
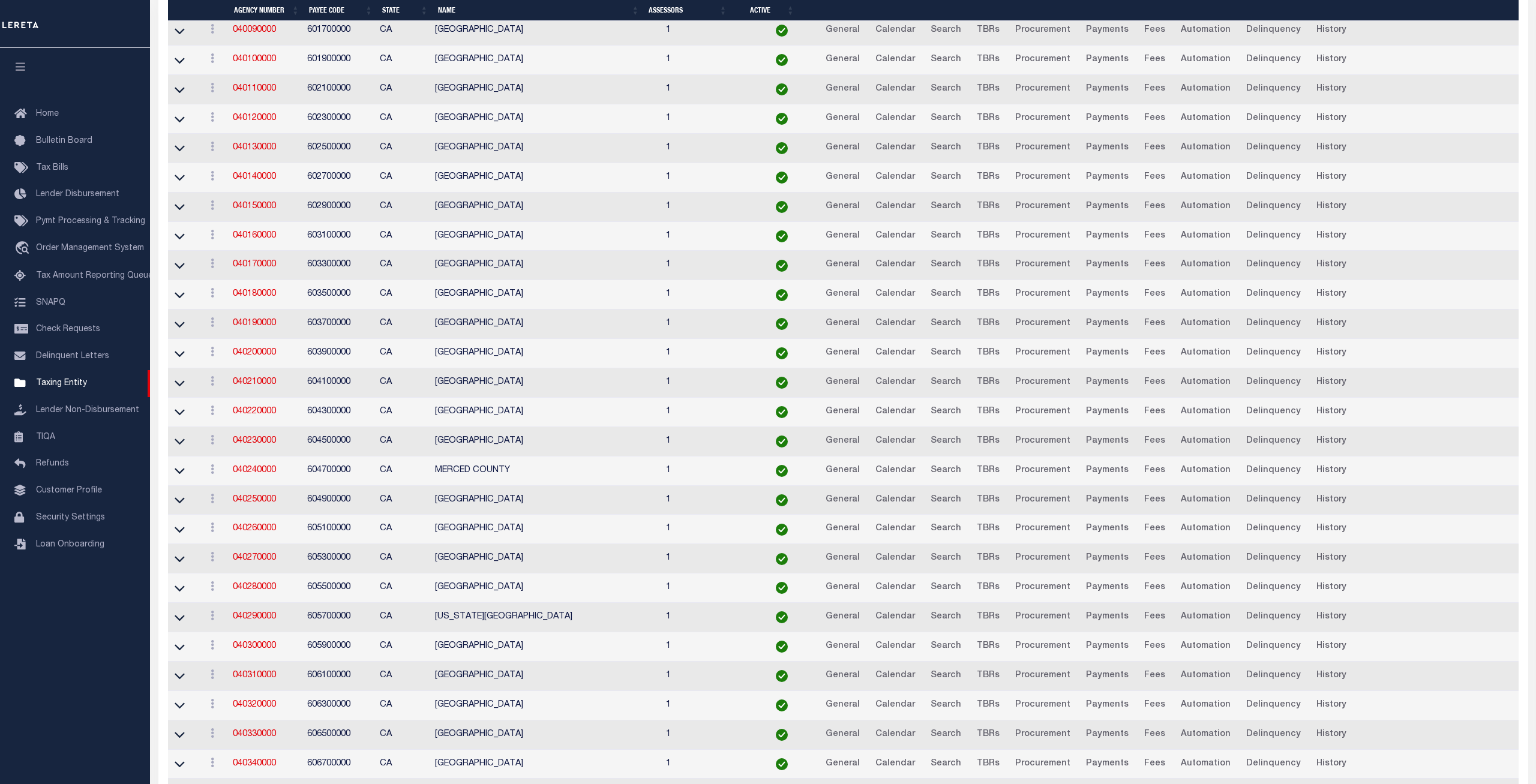
scroll to position [0, 0]
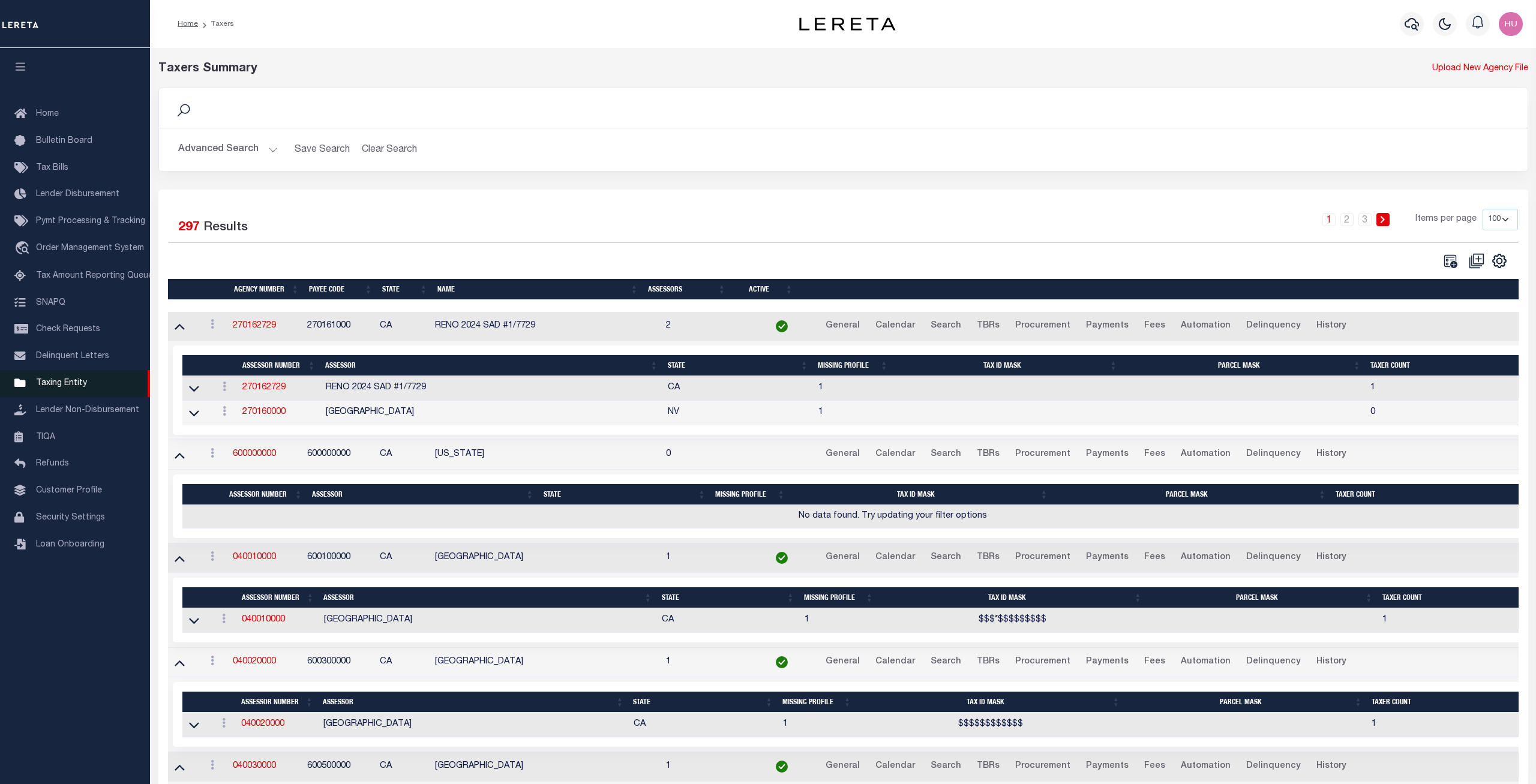
click at [64, 387] on span "Taxing Entity" at bounding box center [61, 384] width 51 height 9
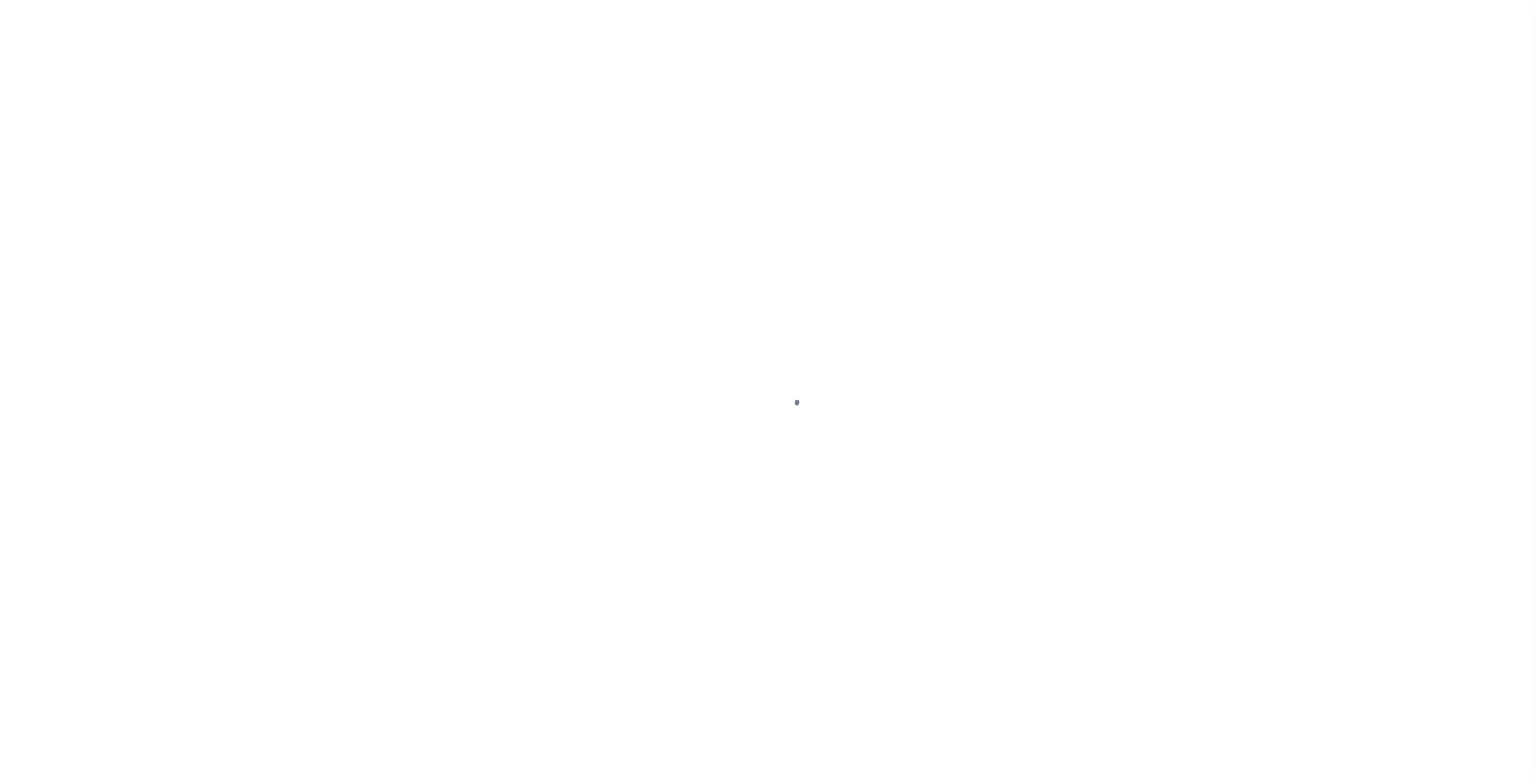
select select "100"
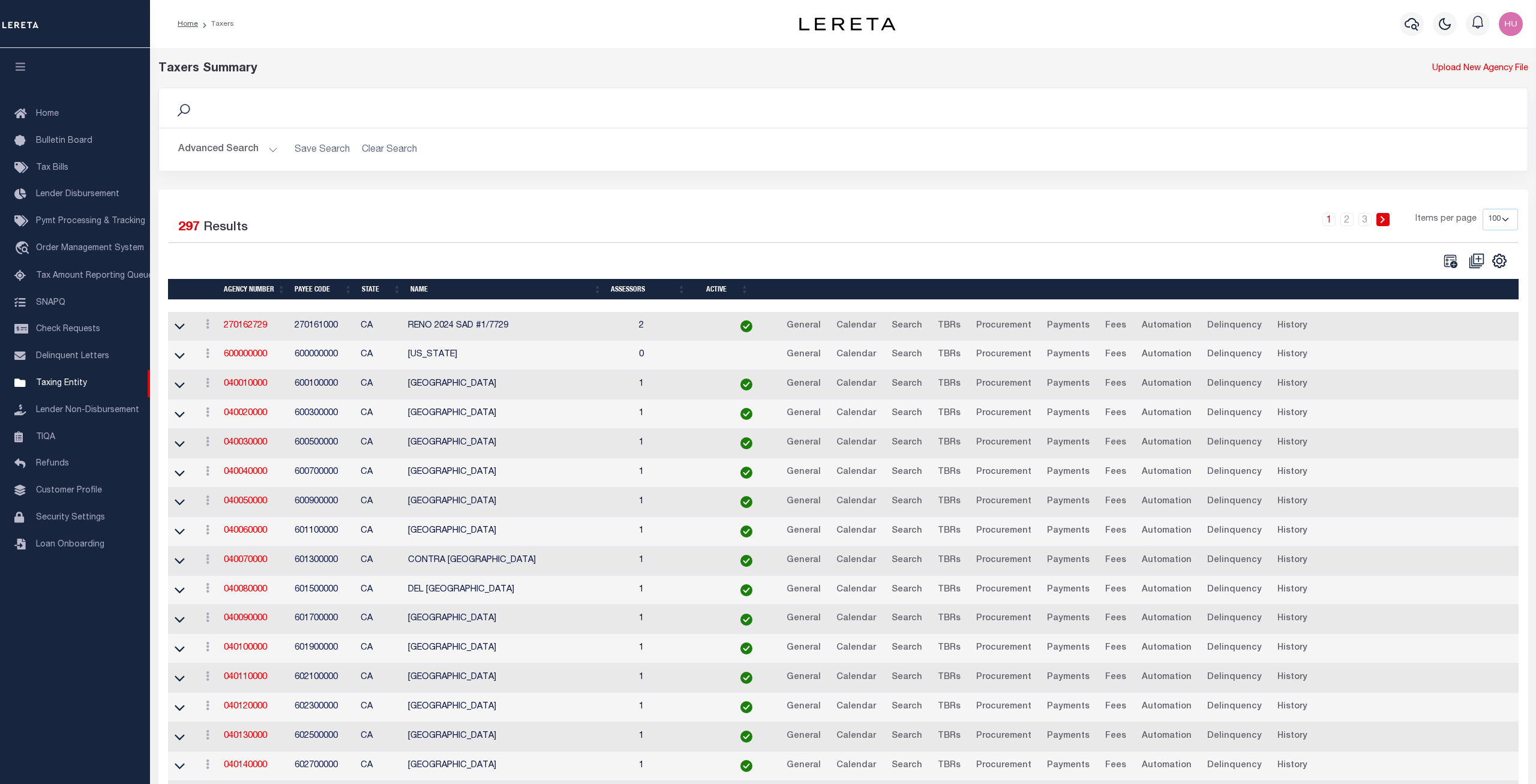
click at [503, 21] on div "Home Taxers" at bounding box center [451, 23] width 566 height 25
click at [52, 117] on span "Home" at bounding box center [47, 114] width 23 height 9
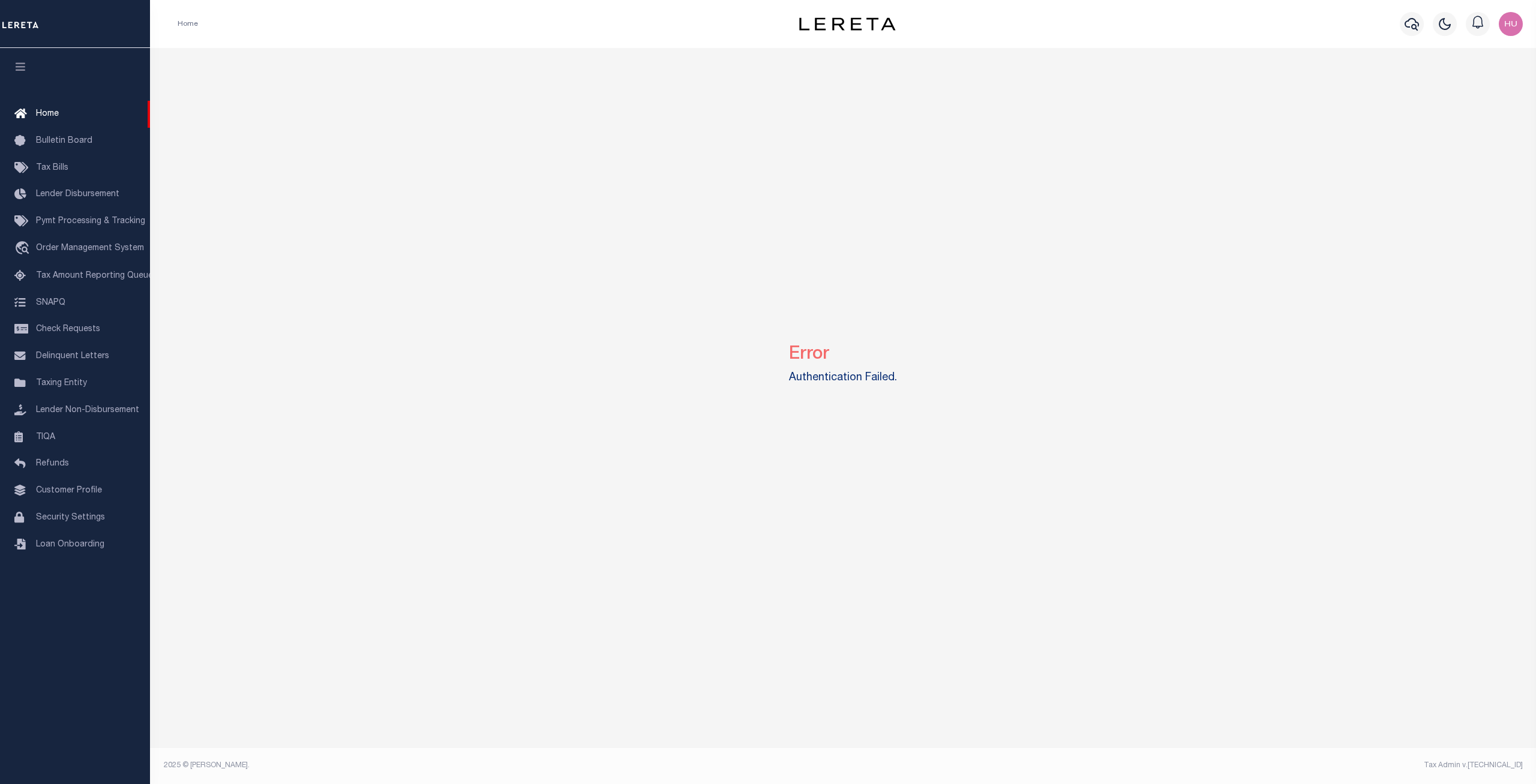
click at [477, 388] on div "Error Authentication Failed." at bounding box center [843, 362] width 1377 height 628
click at [56, 114] on span "Home" at bounding box center [47, 114] width 23 height 9
click at [50, 386] on link "Taxing Entity" at bounding box center [75, 384] width 150 height 27
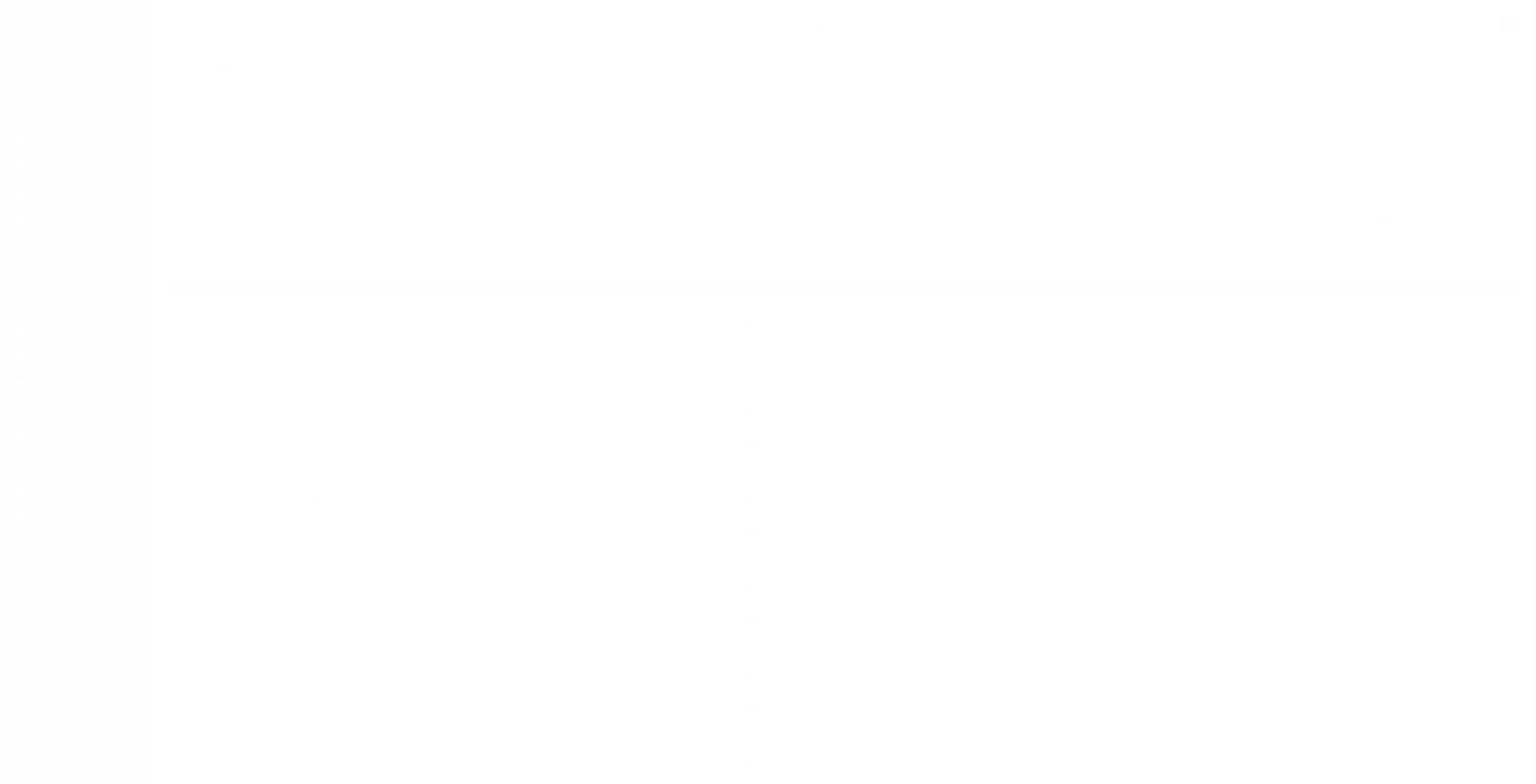
select select "CA"
select select "100"
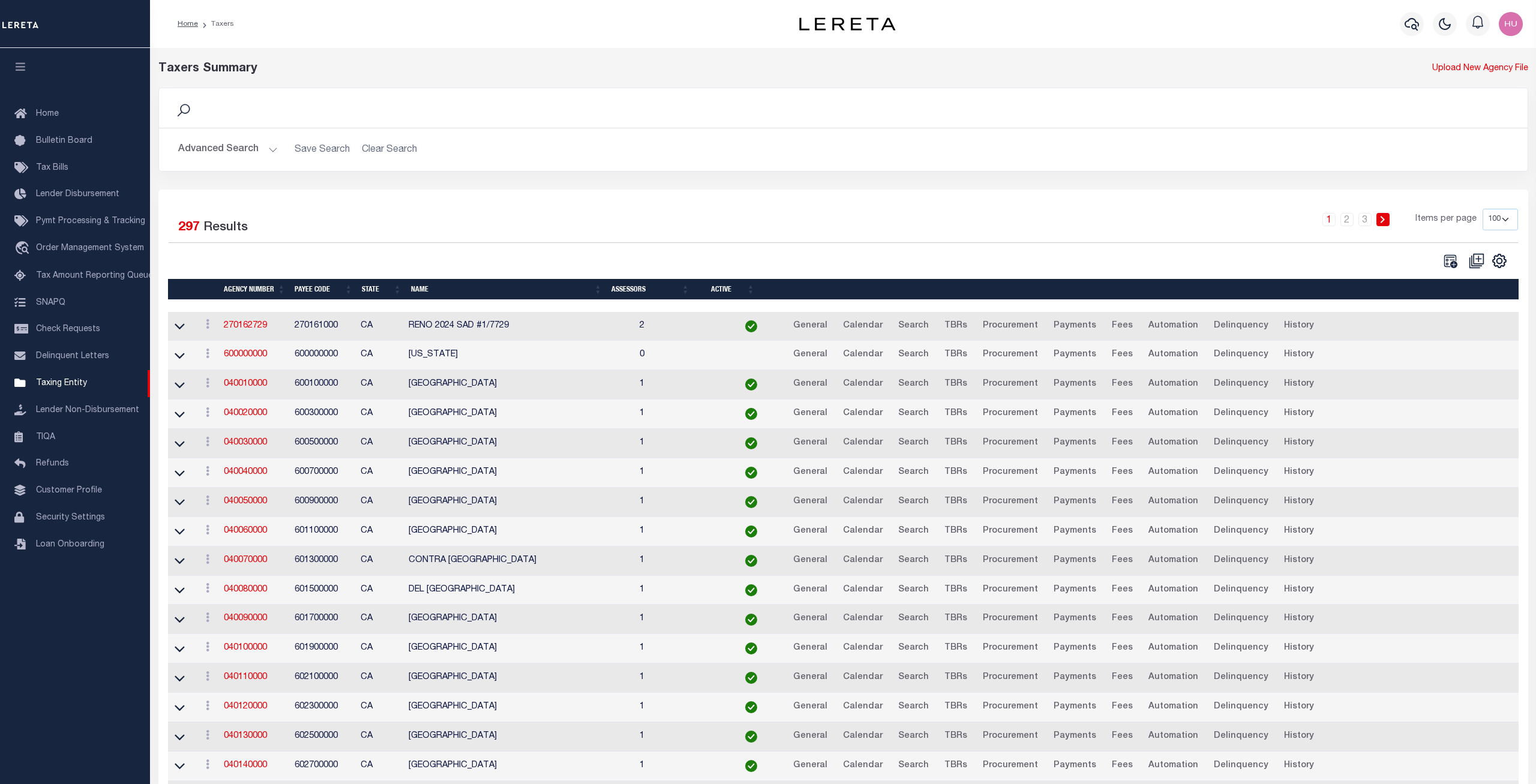
click at [247, 152] on button "Advanced Search" at bounding box center [228, 150] width 99 height 23
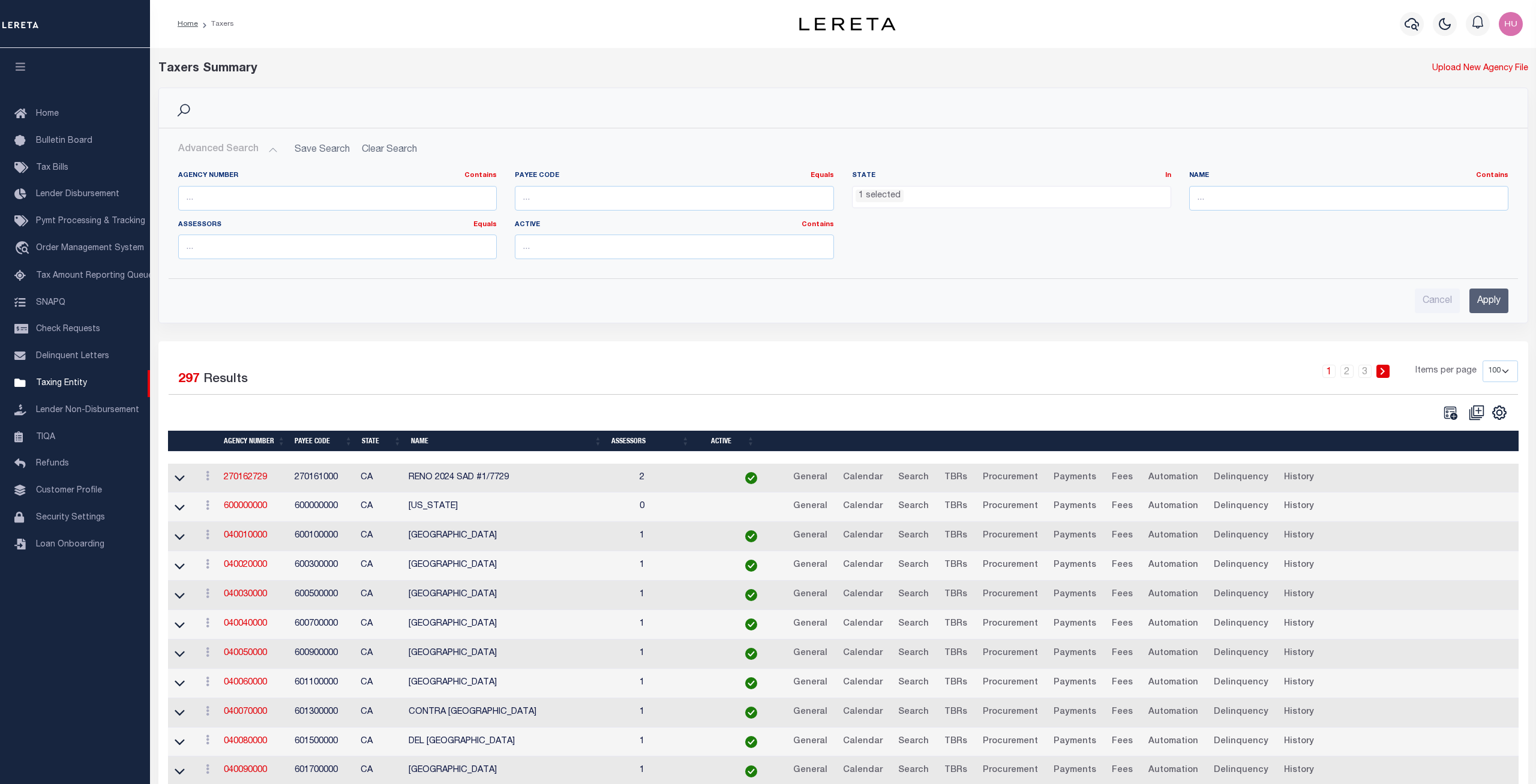
scroll to position [53, 0]
click at [1028, 244] on div "Agency Number Contains Contains Is Payee Code Equals Equals Is Not Equal To Is …" at bounding box center [843, 220] width 1348 height 98
click at [1492, 304] on input "Apply" at bounding box center [1489, 301] width 39 height 25
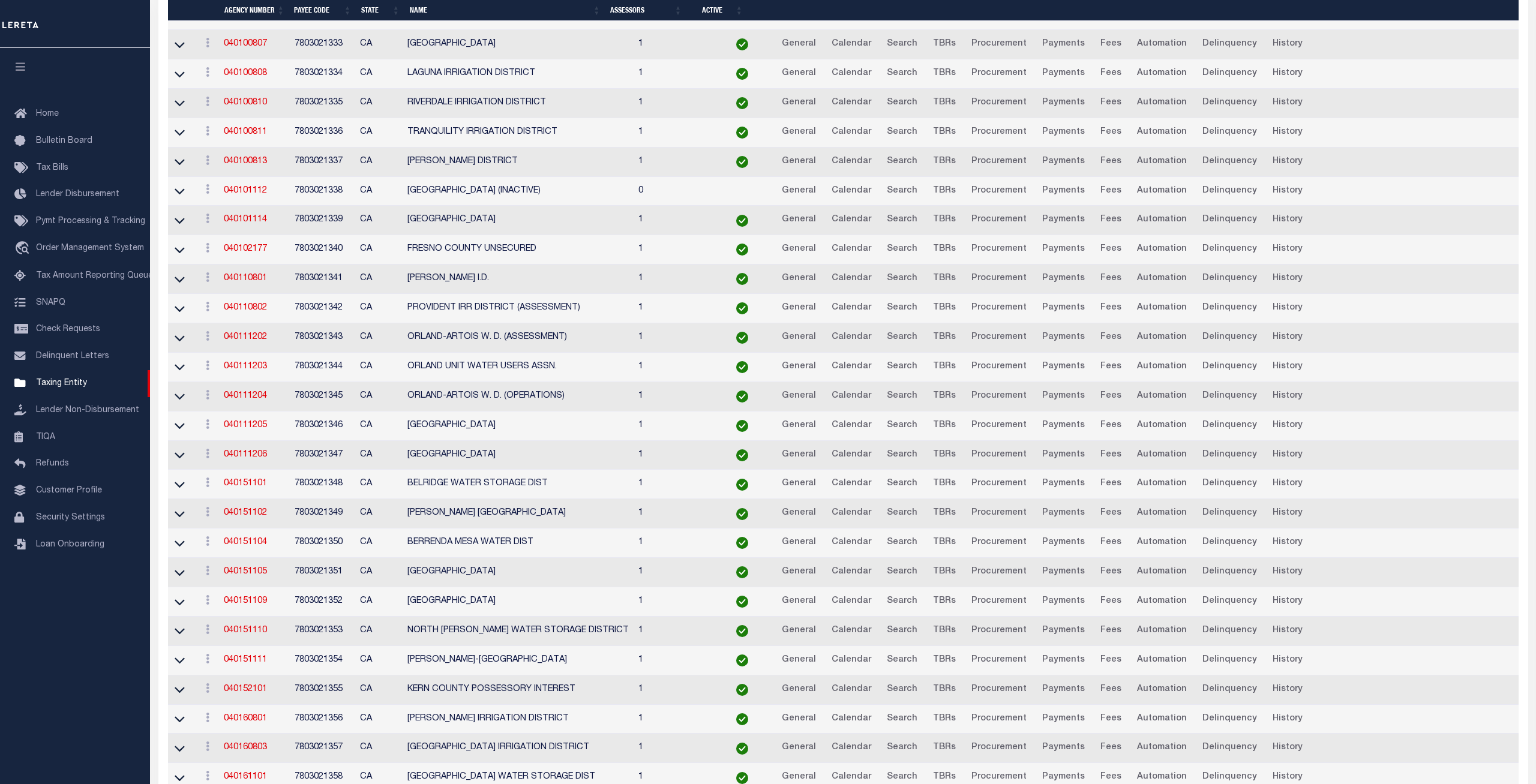
scroll to position [2498, 0]
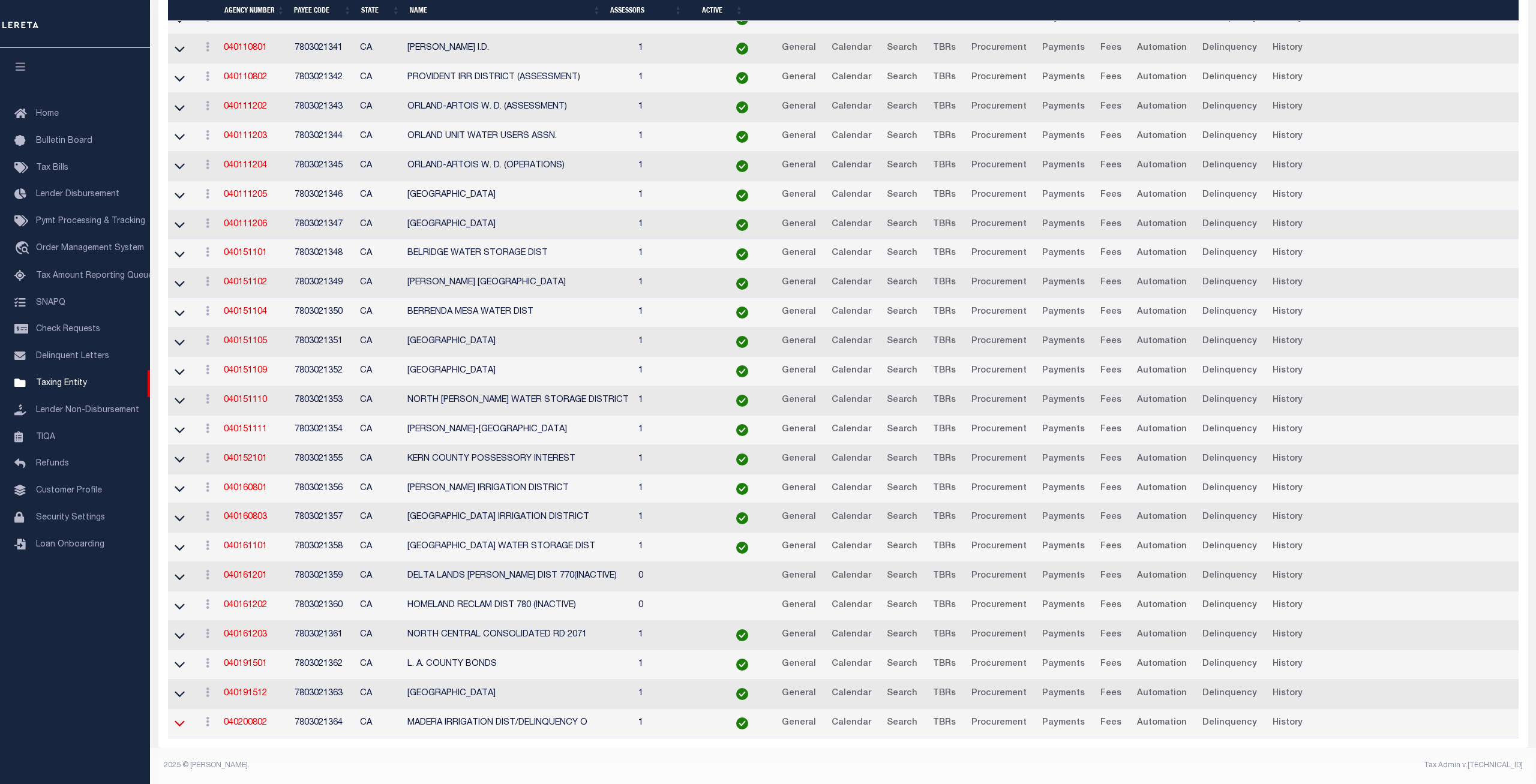
click at [177, 725] on icon at bounding box center [180, 724] width 10 height 12
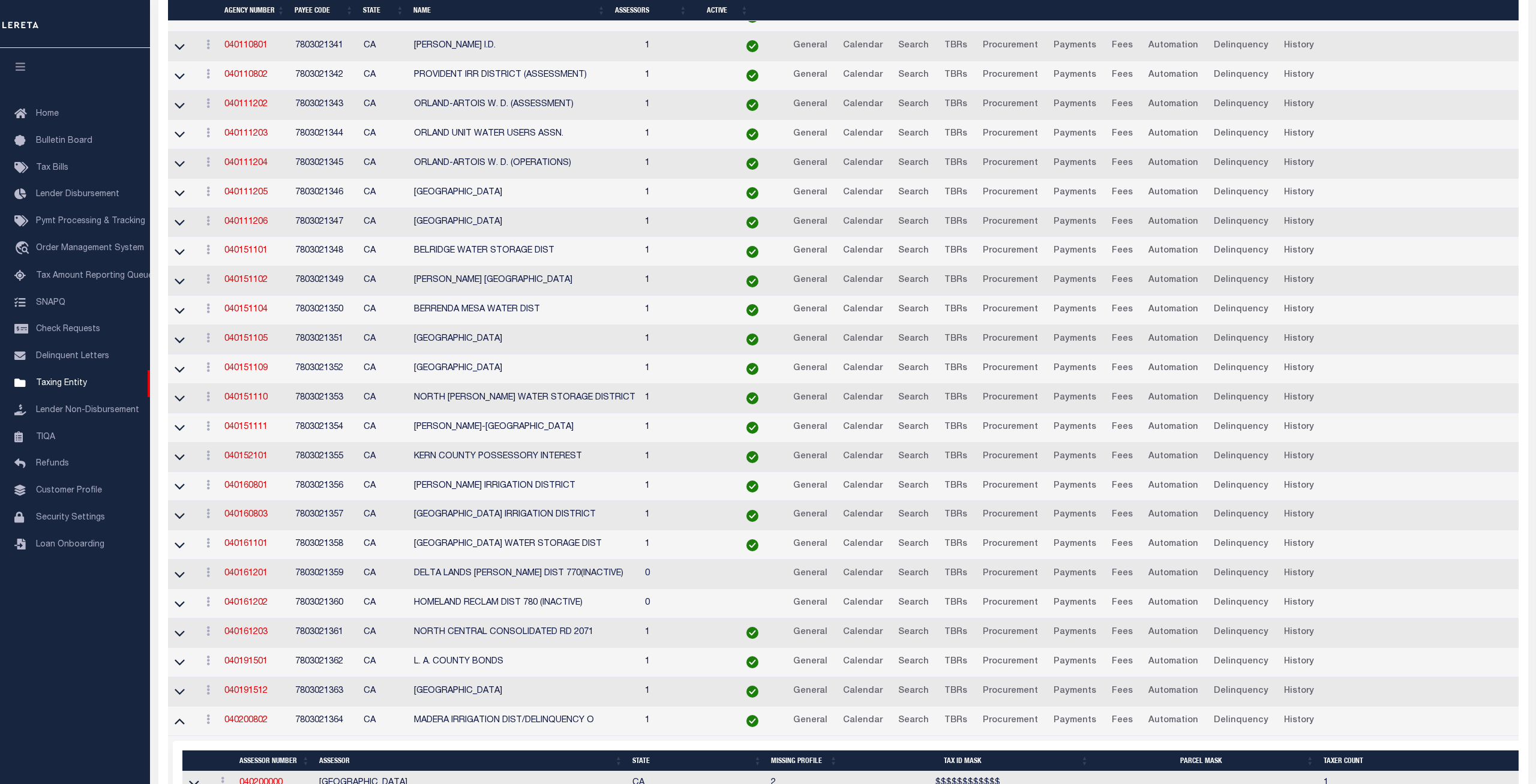
scroll to position [2573, 0]
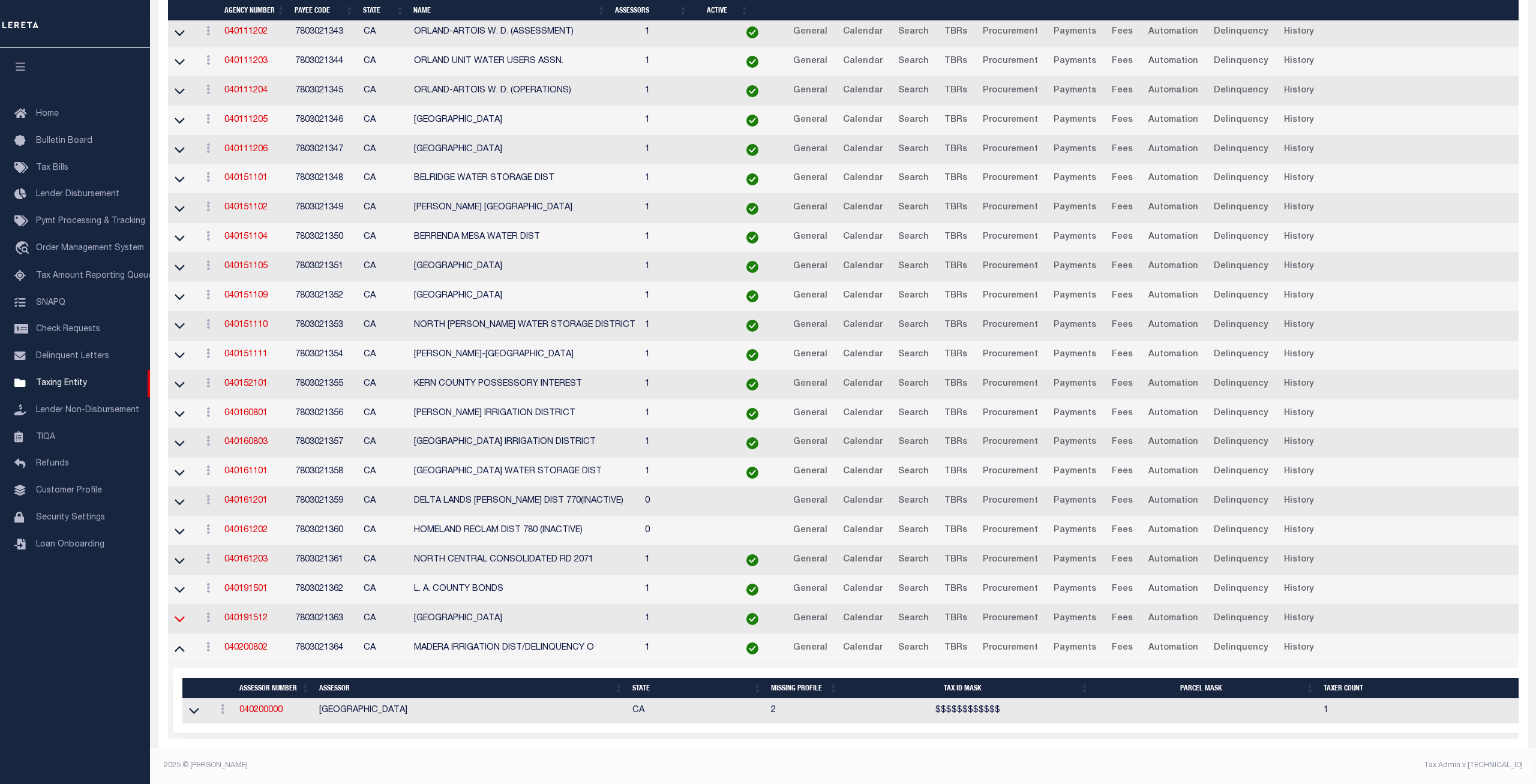
click at [180, 621] on icon at bounding box center [180, 620] width 10 height 6
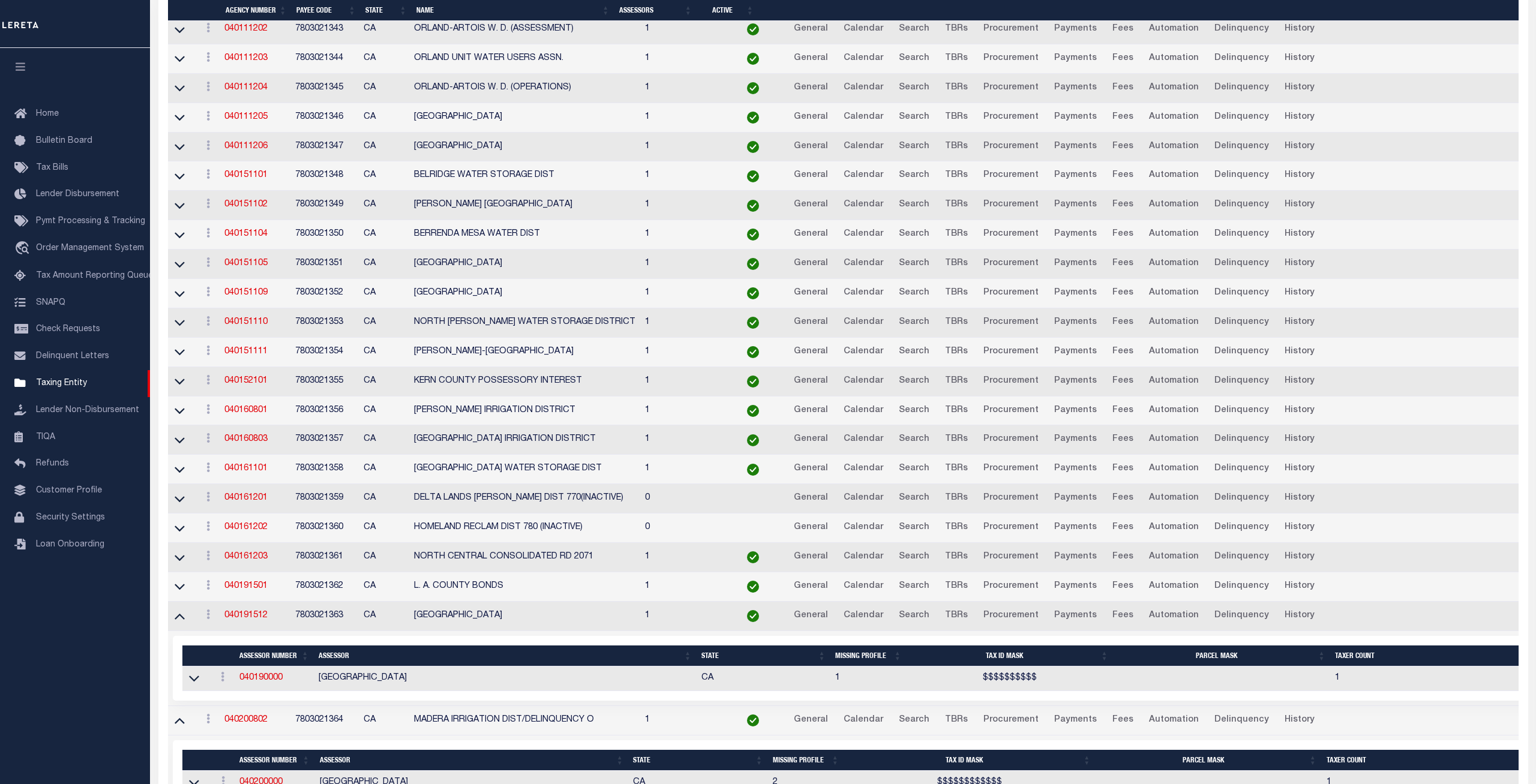
scroll to position [2649, 0]
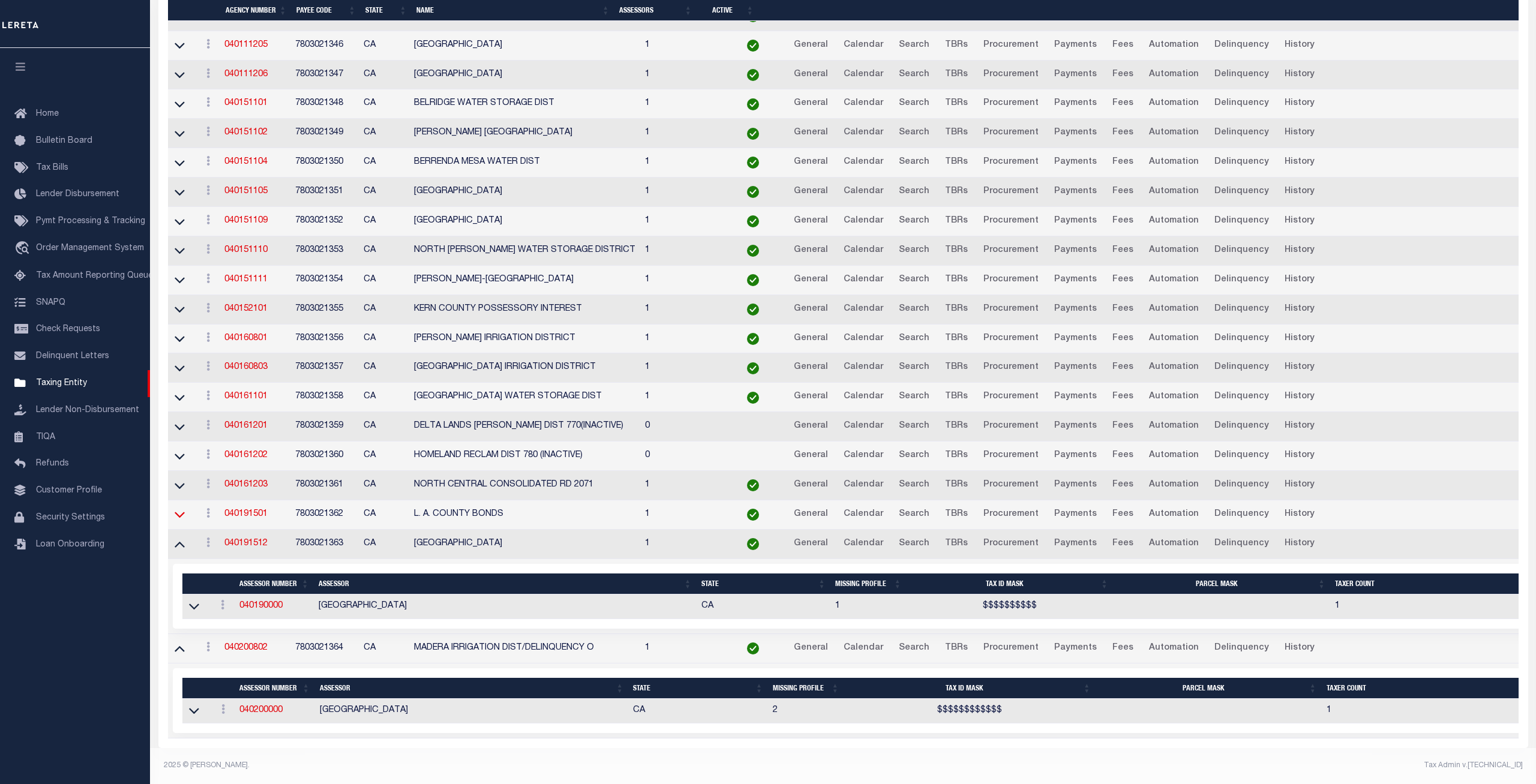
click at [179, 515] on icon at bounding box center [180, 514] width 10 height 12
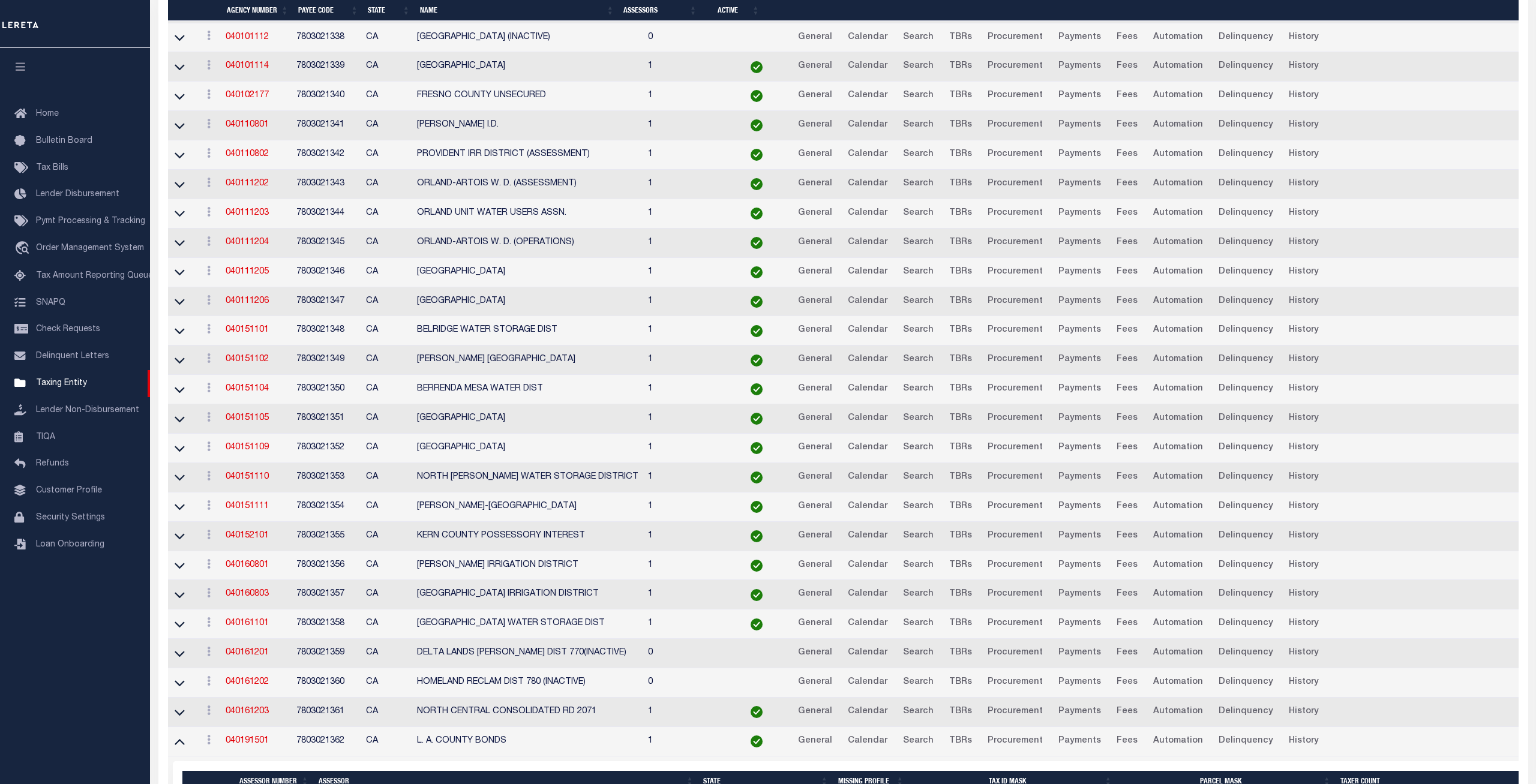
scroll to position [2725, 0]
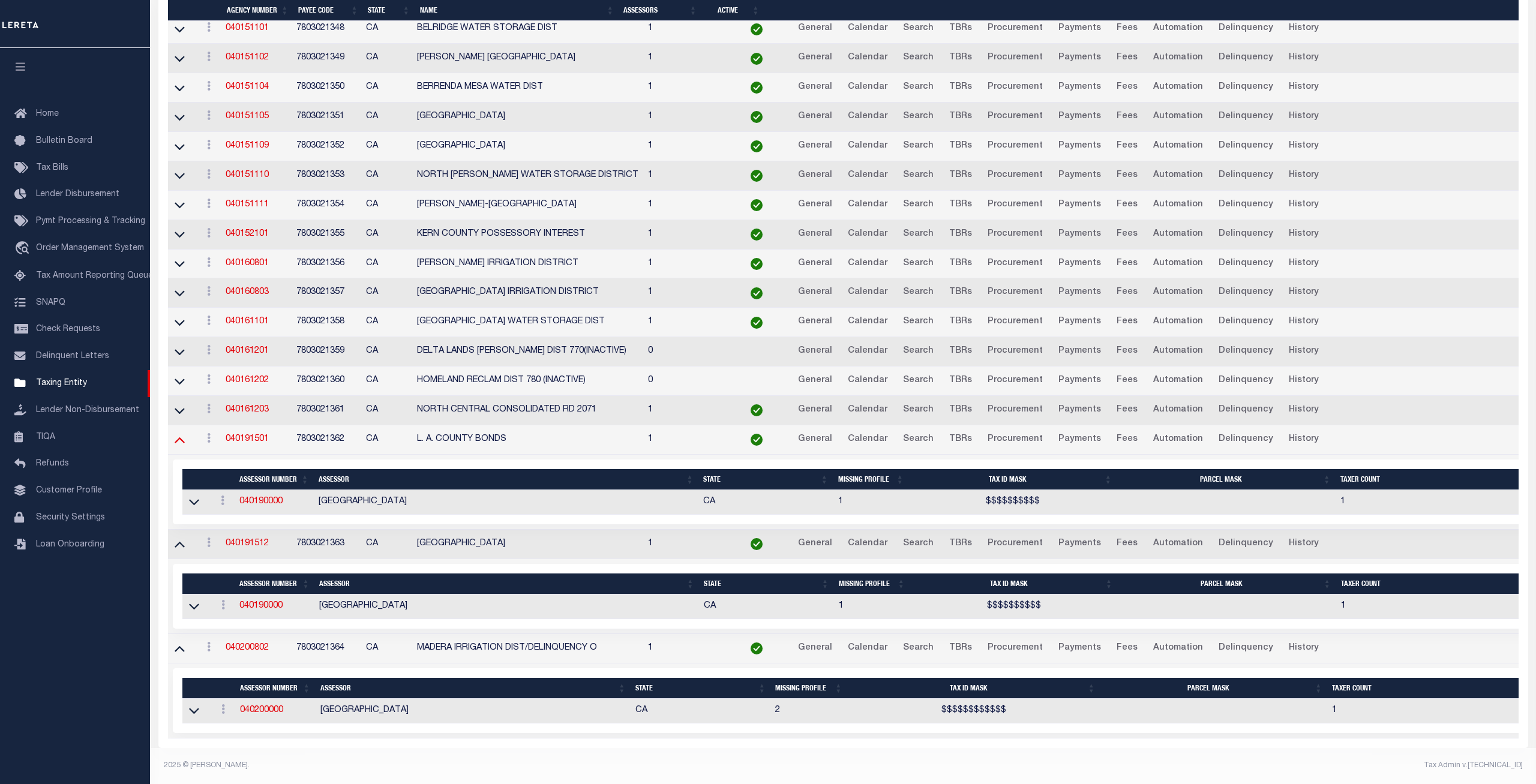
click at [180, 443] on icon at bounding box center [180, 439] width 10 height 12
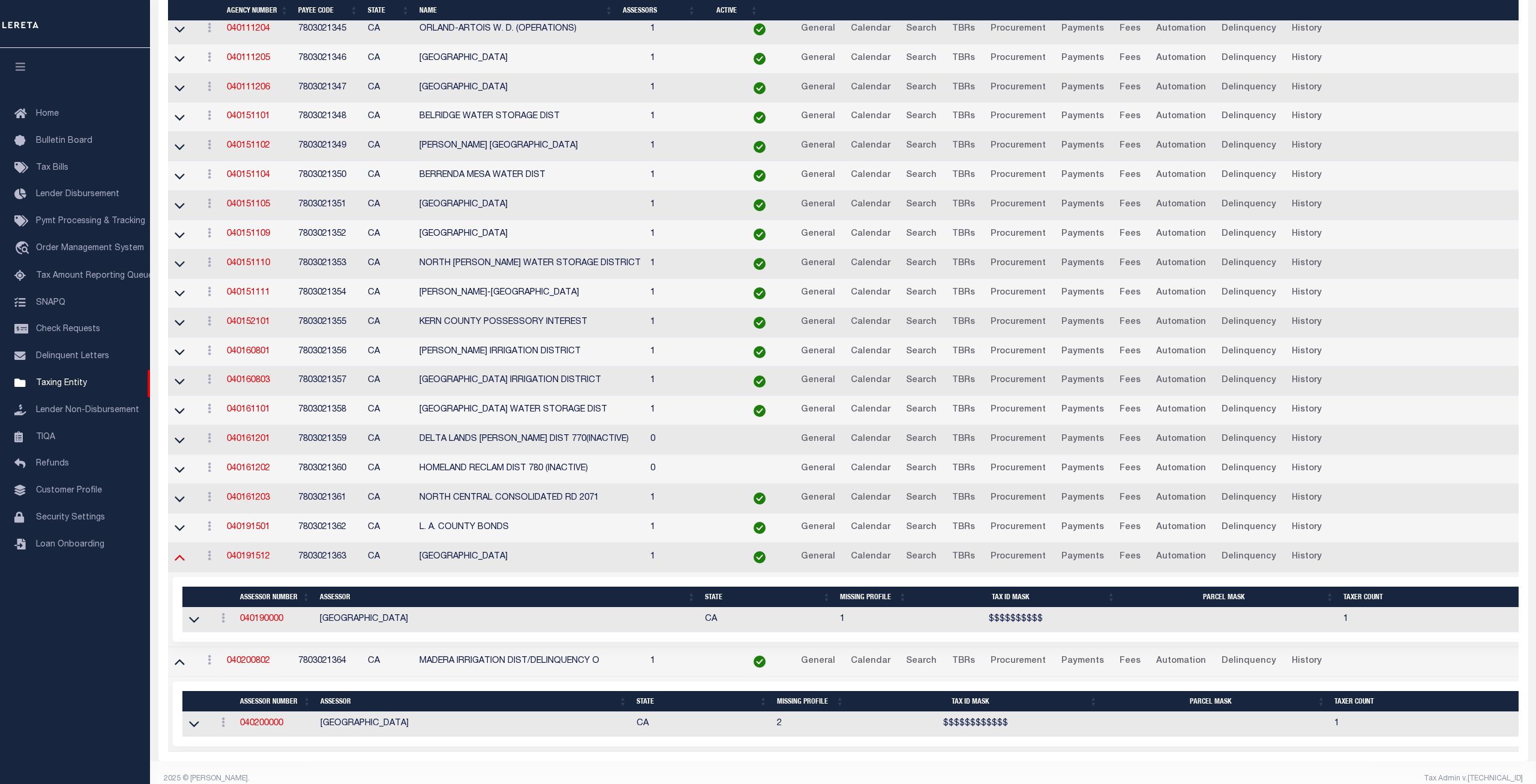
click at [178, 563] on icon at bounding box center [180, 557] width 10 height 12
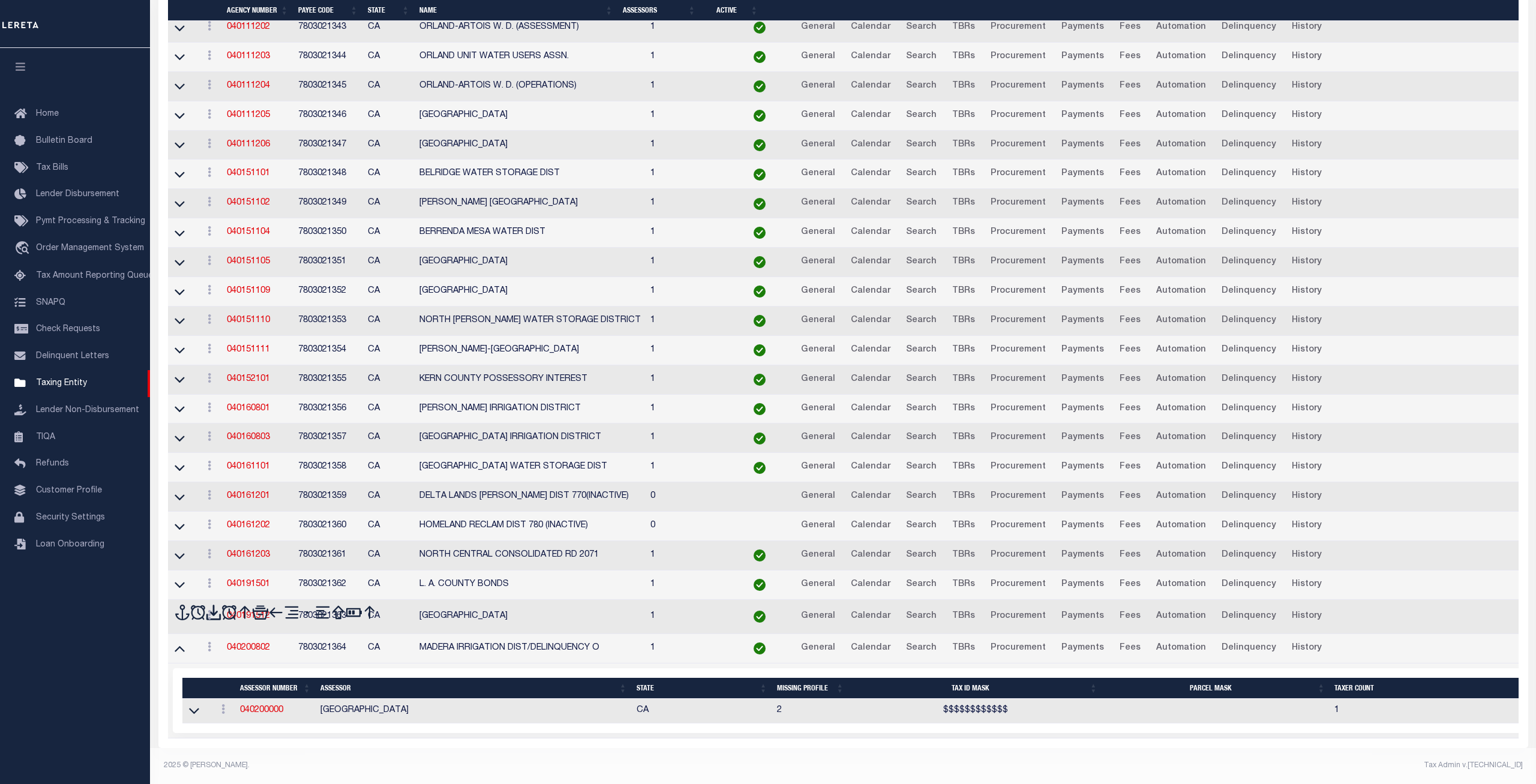
scroll to position [2556, 0]
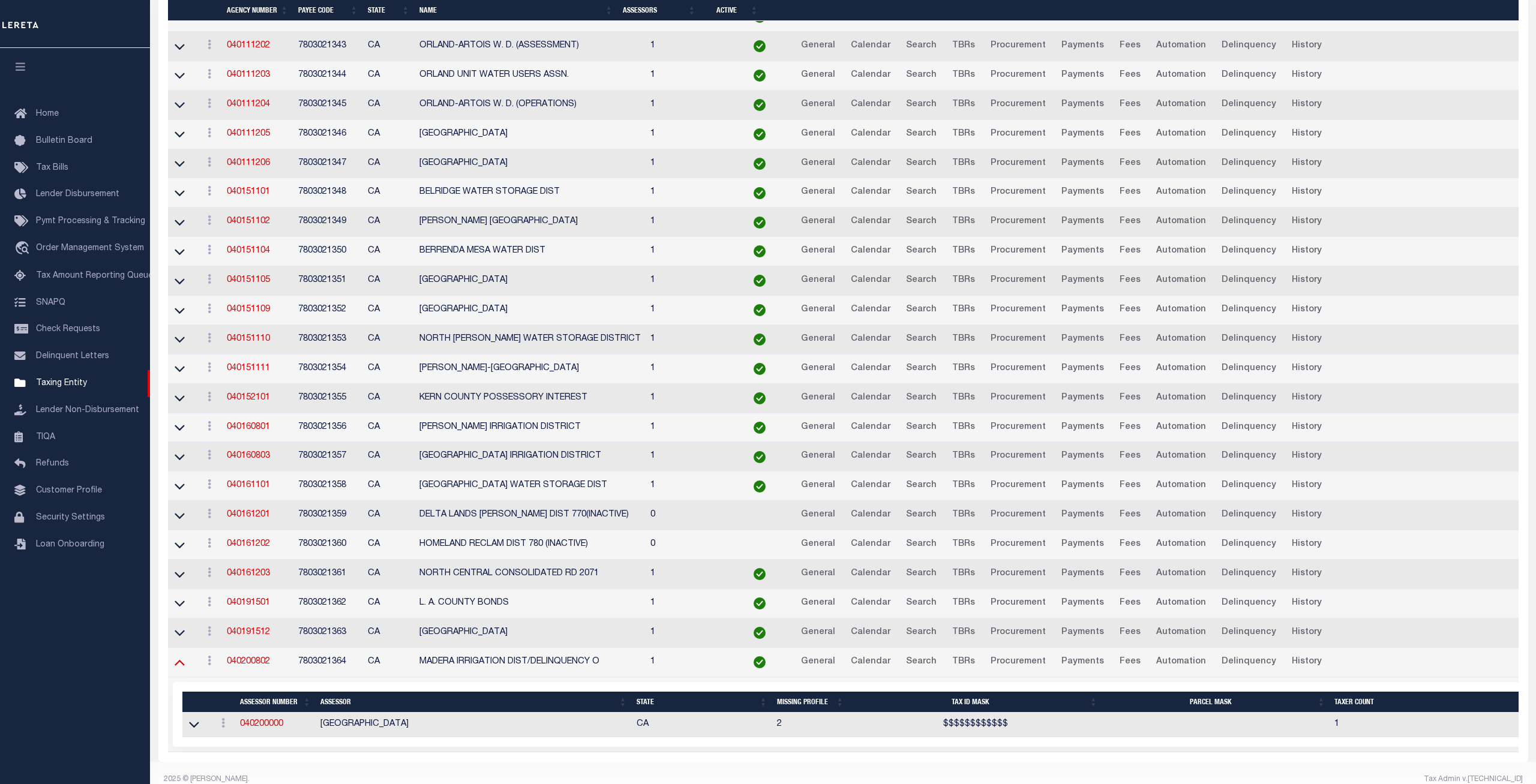
click at [179, 664] on icon at bounding box center [180, 662] width 10 height 12
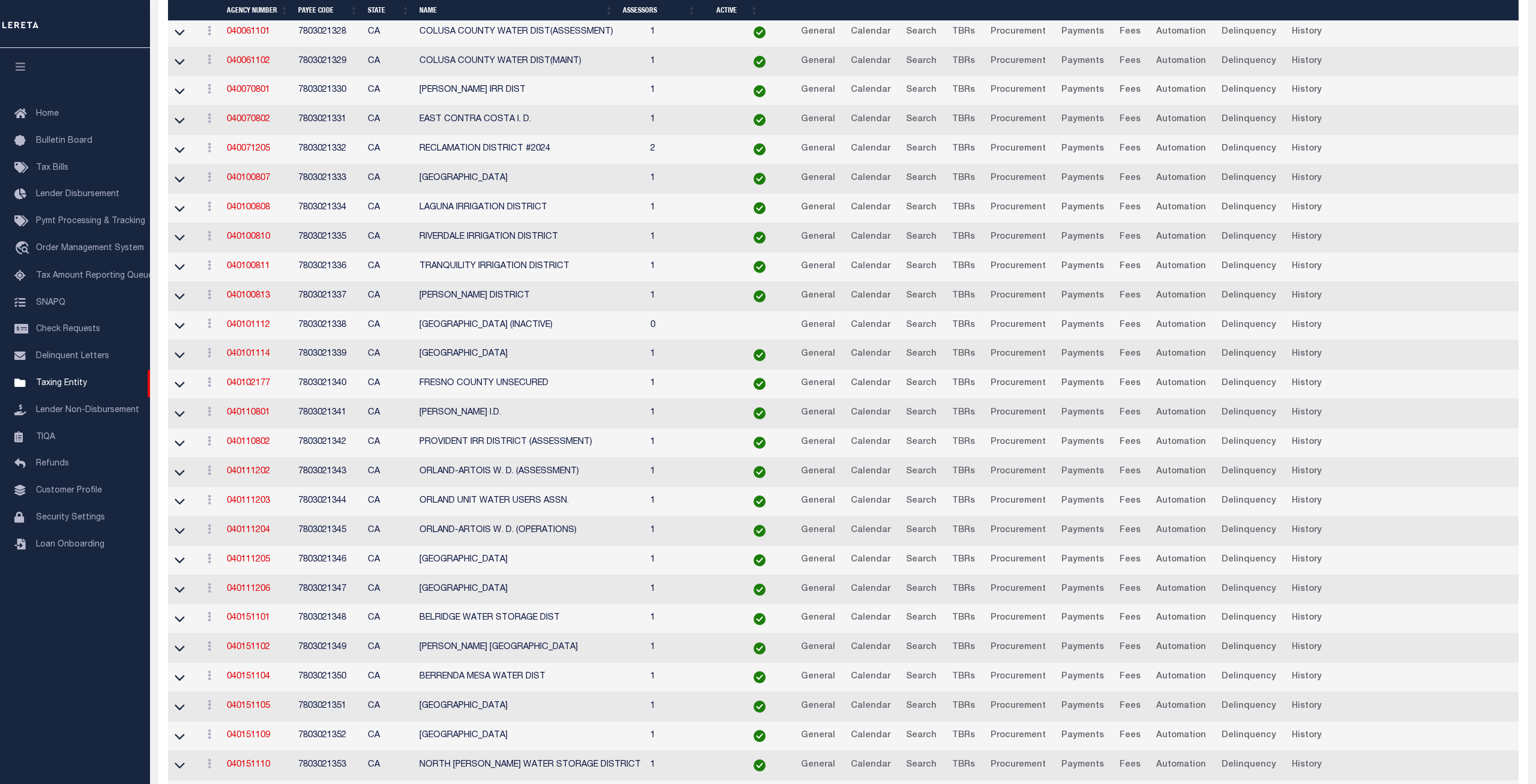
scroll to position [1886, 0]
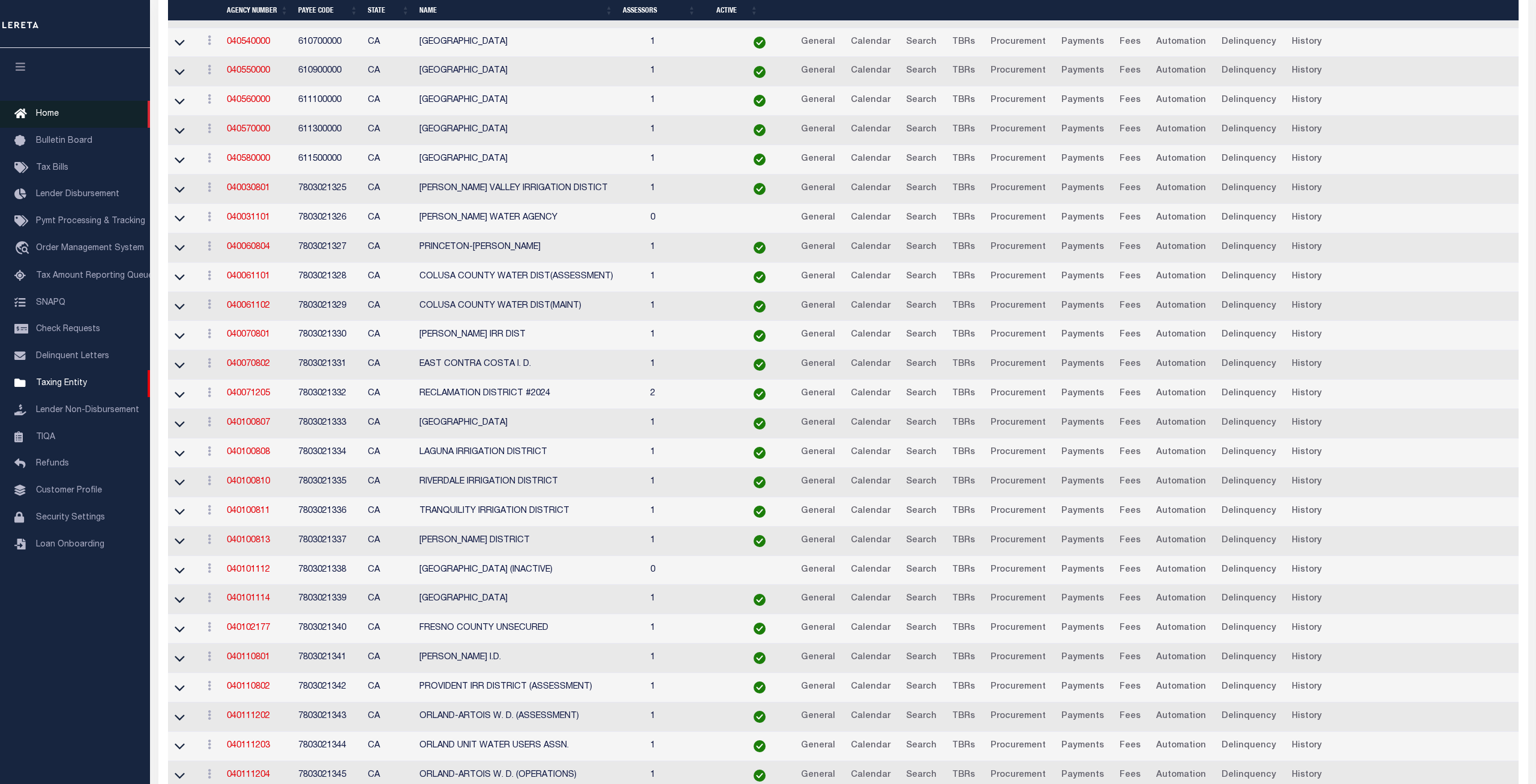
click at [55, 111] on span "Home" at bounding box center [47, 114] width 23 height 9
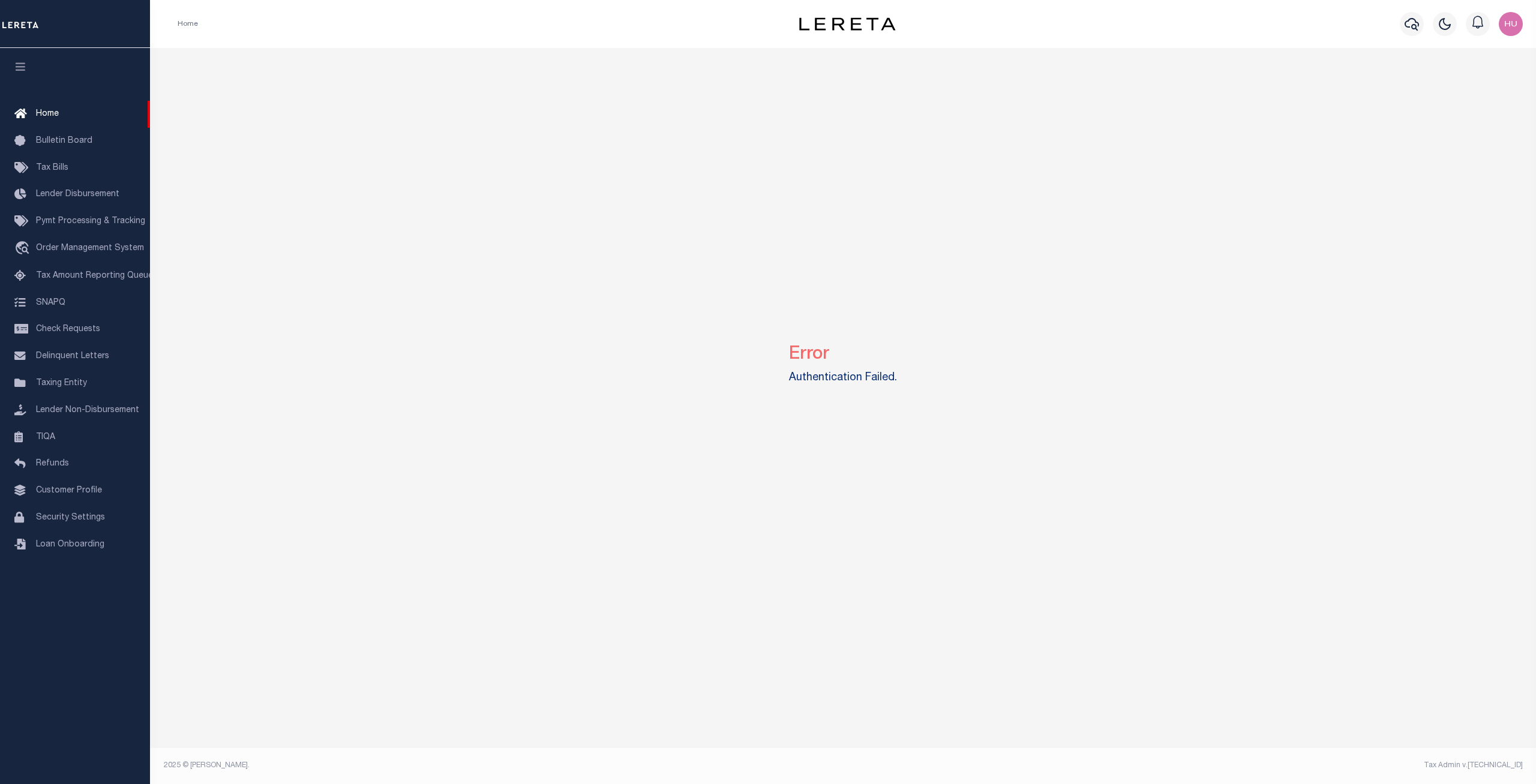
click at [560, 119] on div "Error Authentication Failed." at bounding box center [843, 362] width 1377 height 628
click at [62, 253] on span "Order Management System" at bounding box center [89, 249] width 108 height 9
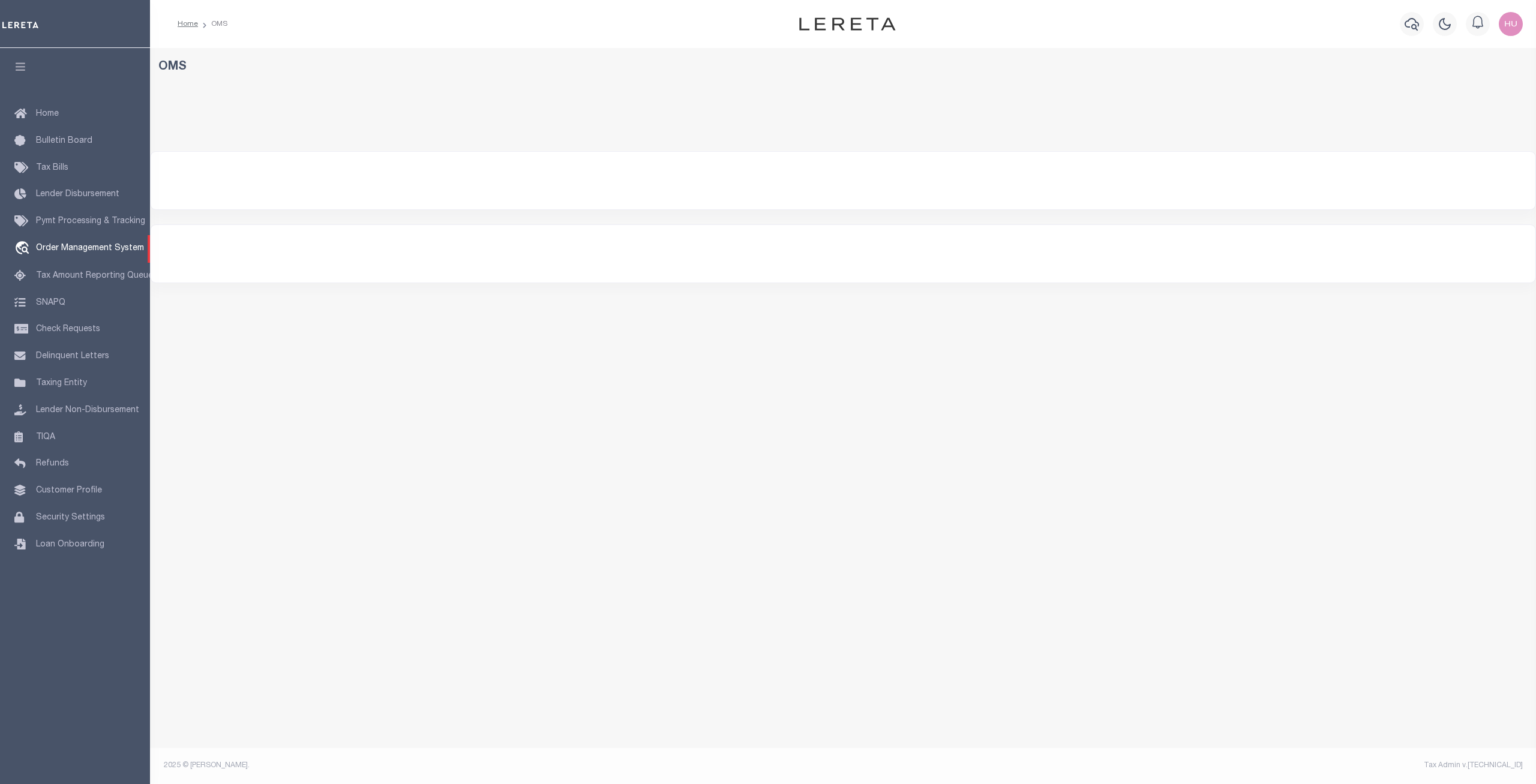
select select "200"
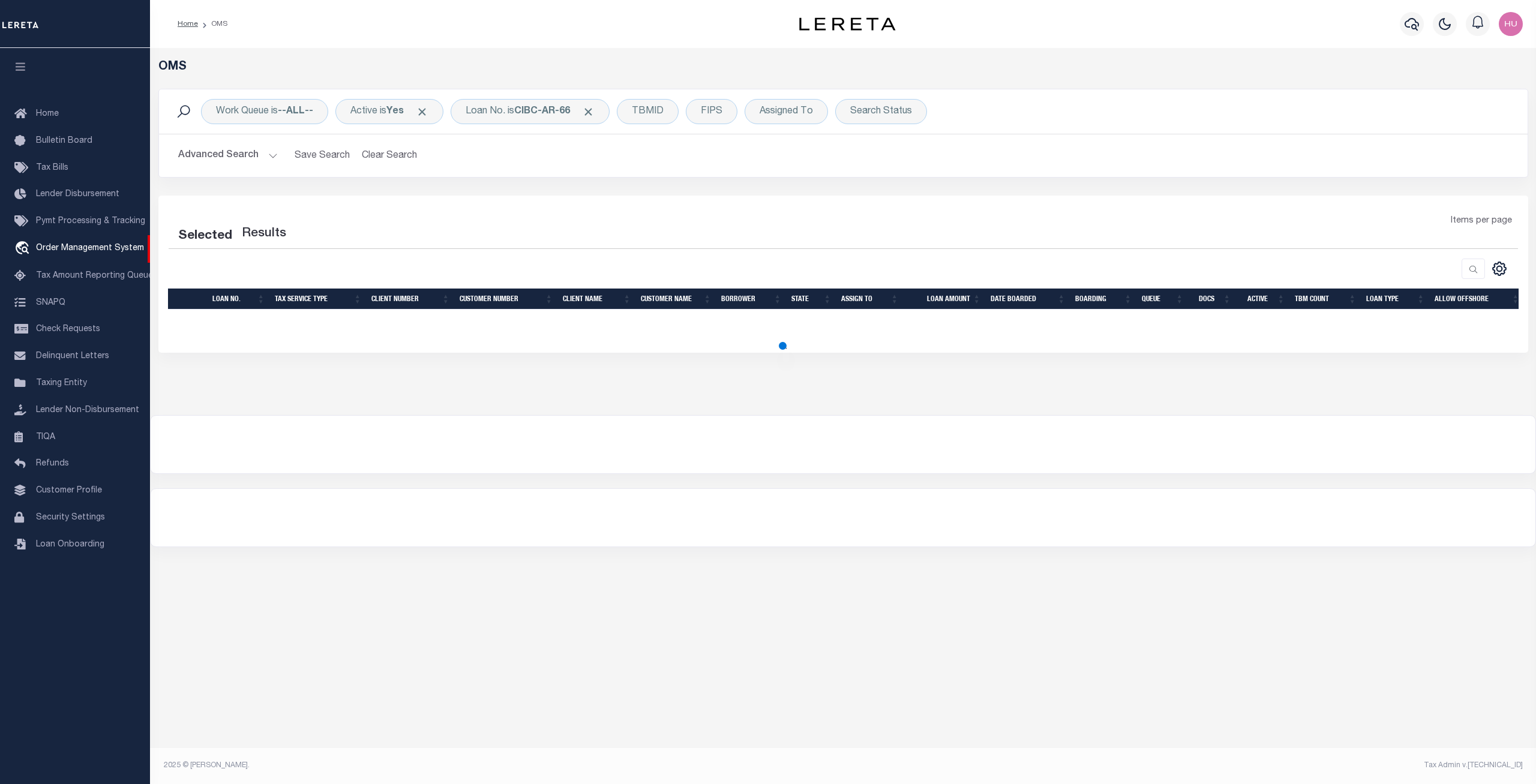
select select "200"
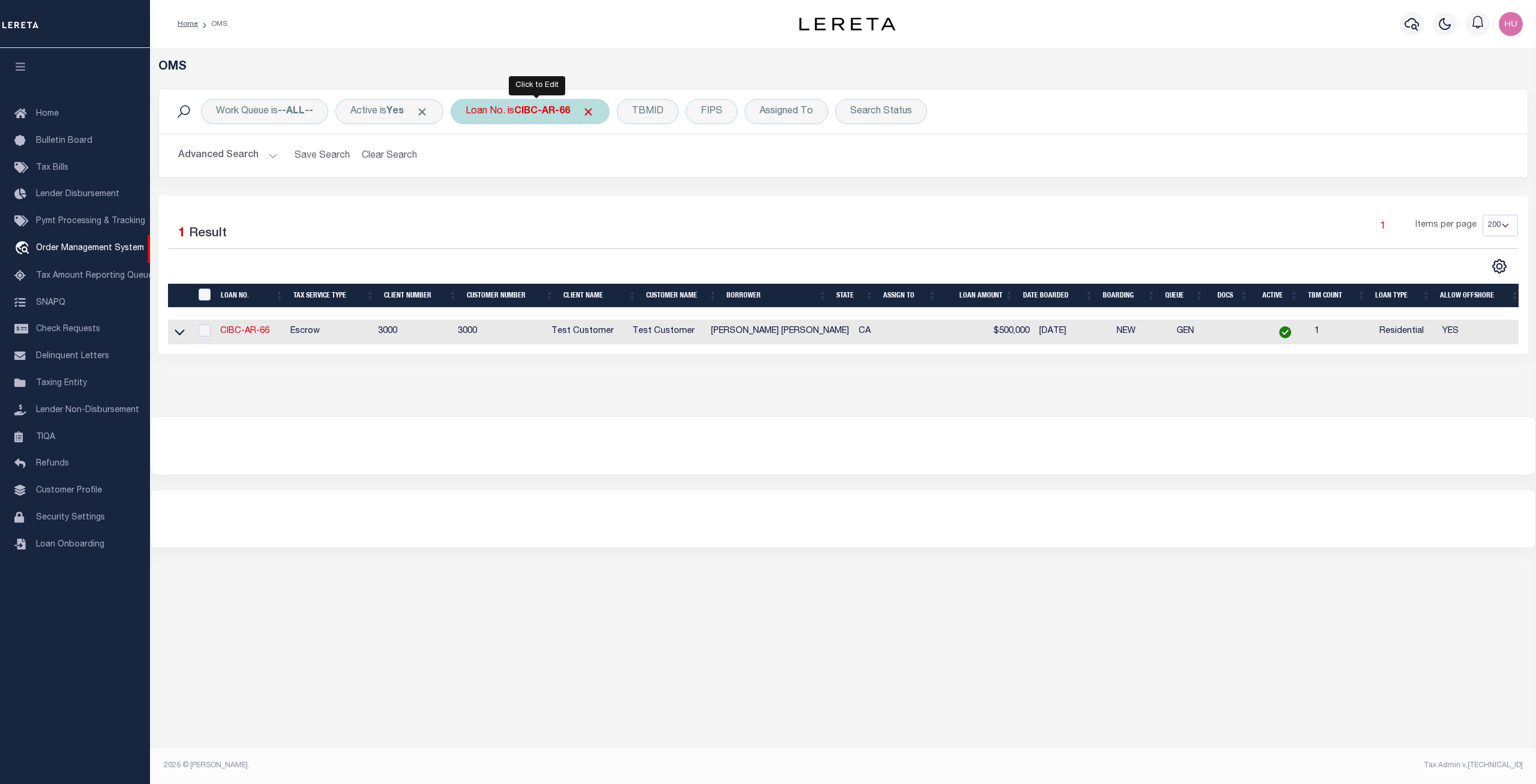
click at [521, 116] on div "Loan No. is CIBC-AR-66" at bounding box center [531, 112] width 159 height 25
type input "CIBC-AR-66"
click at [629, 197] on input "Apply" at bounding box center [624, 197] width 35 height 20
click at [262, 333] on link "CIBC-AR-66" at bounding box center [245, 331] width 49 height 9
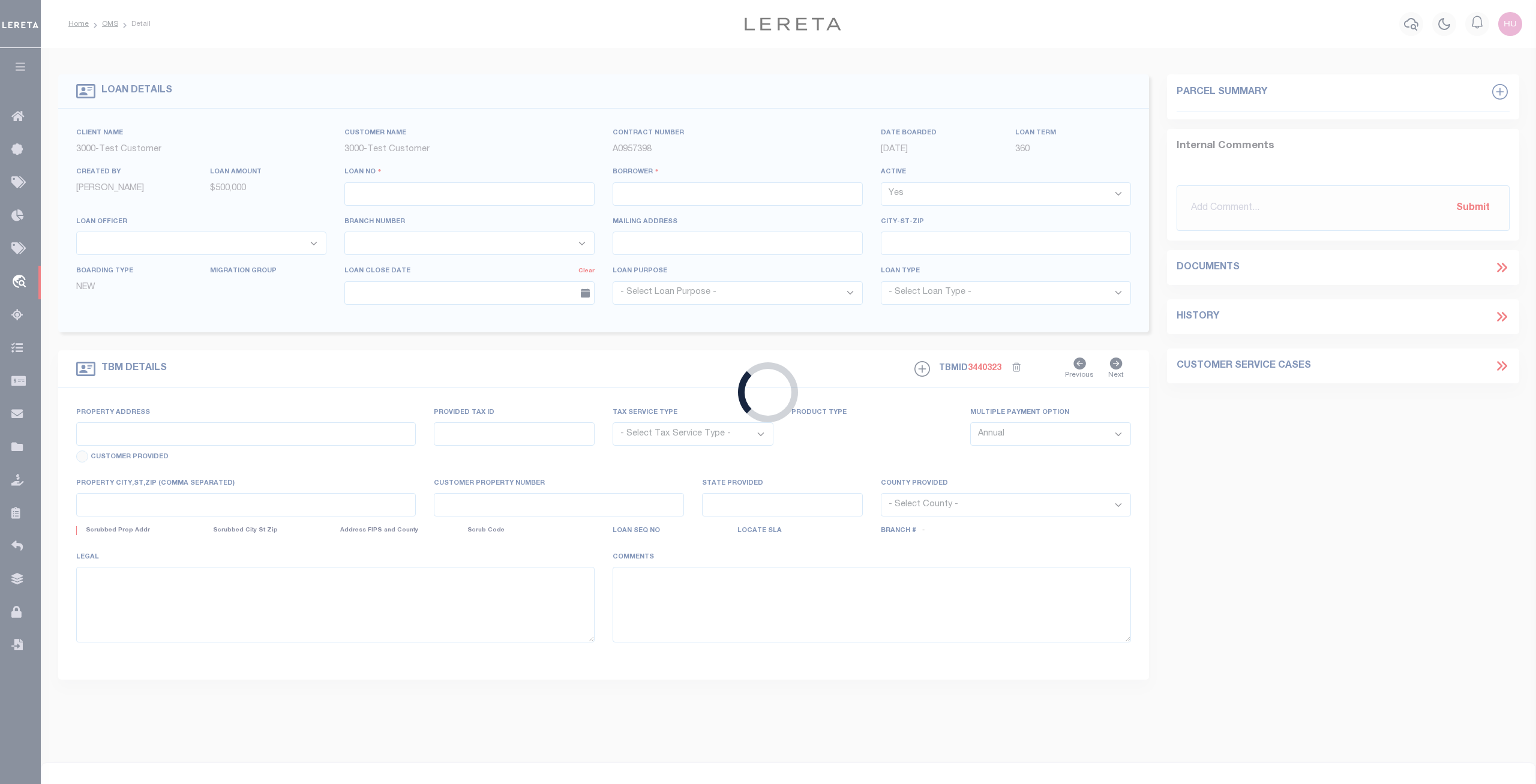
type input "CIBC-AR-66"
type input "[PERSON_NAME] [PERSON_NAME]"
select select
type input "25224 BIRCH GROVE LN"
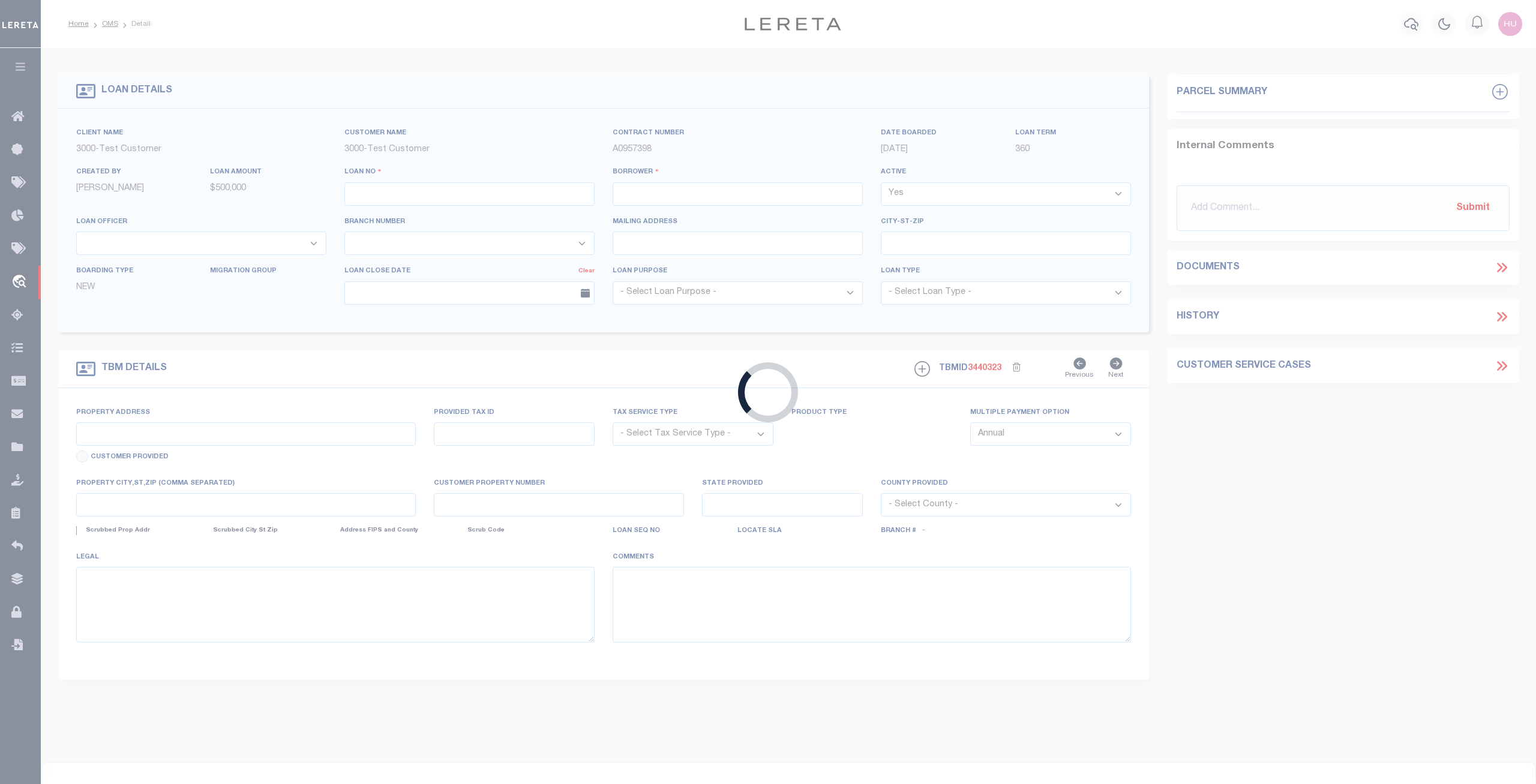
type input "LAKE FOREST CA 92630-6415"
type input "06/02/2025"
select select "10"
select select "Escrow"
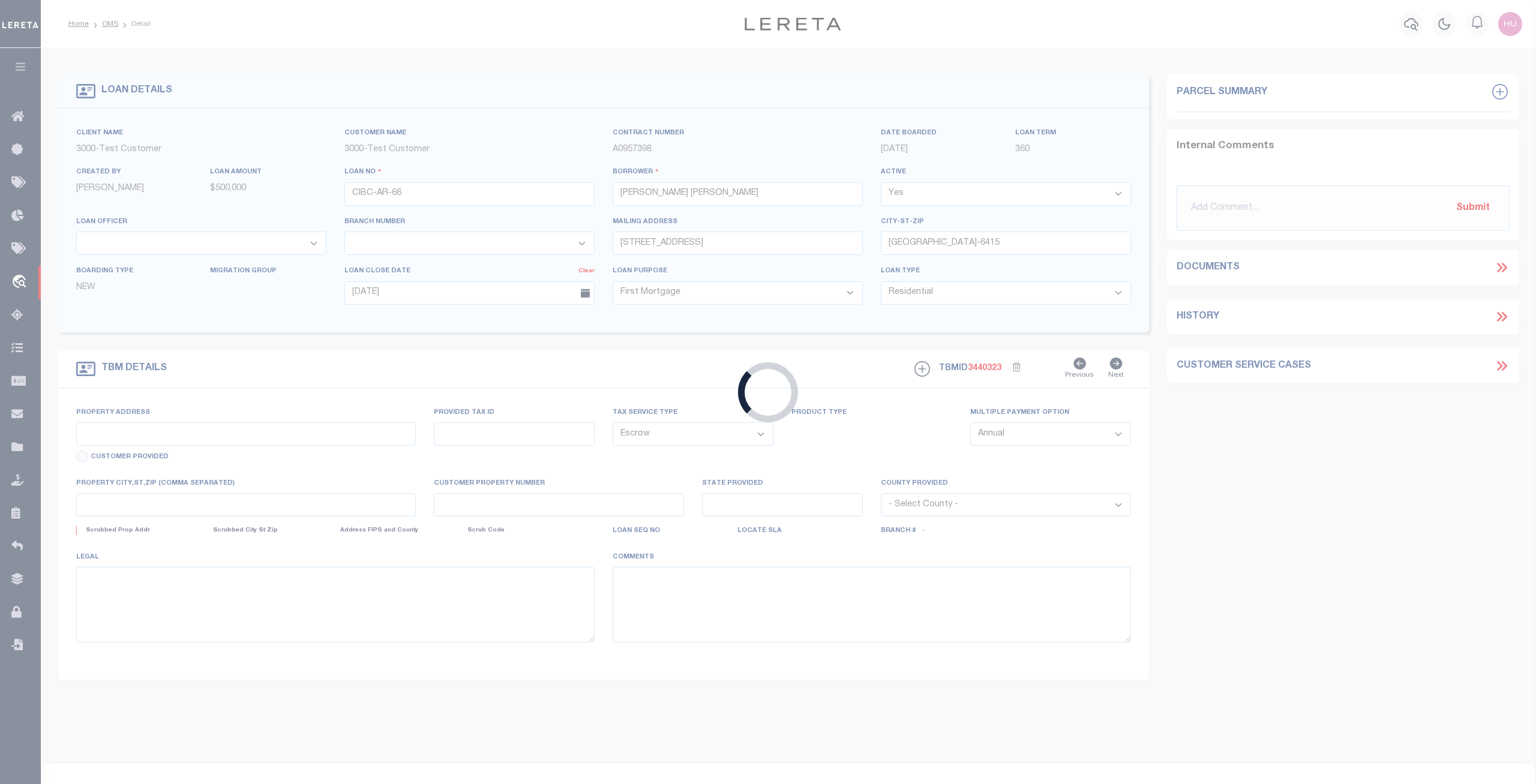
type input "25224 BIRCH GROVE LN"
type input "1111"
select select
type input "LAKE FOREST CA 92630-6415"
type input "11145"
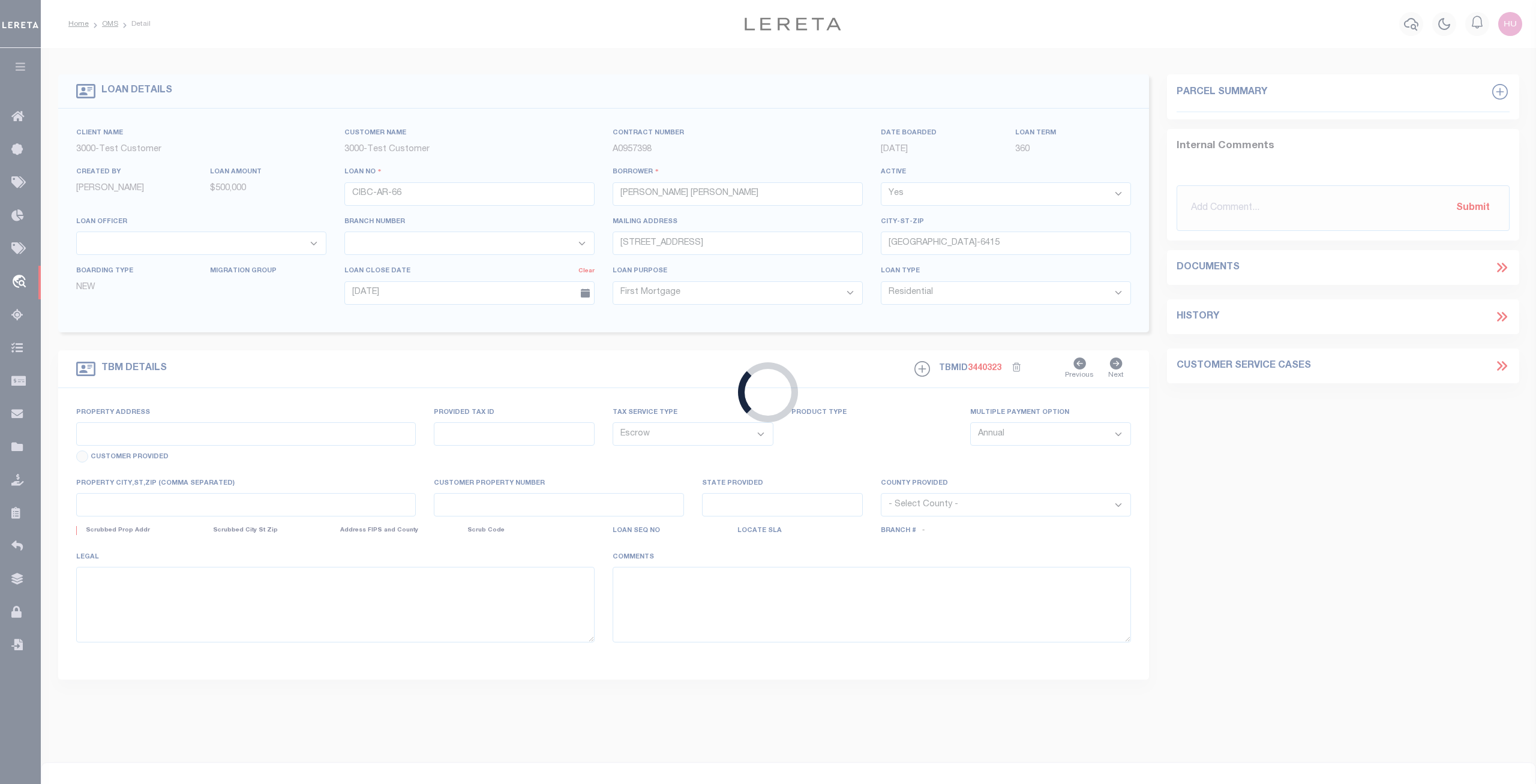
type input "CA"
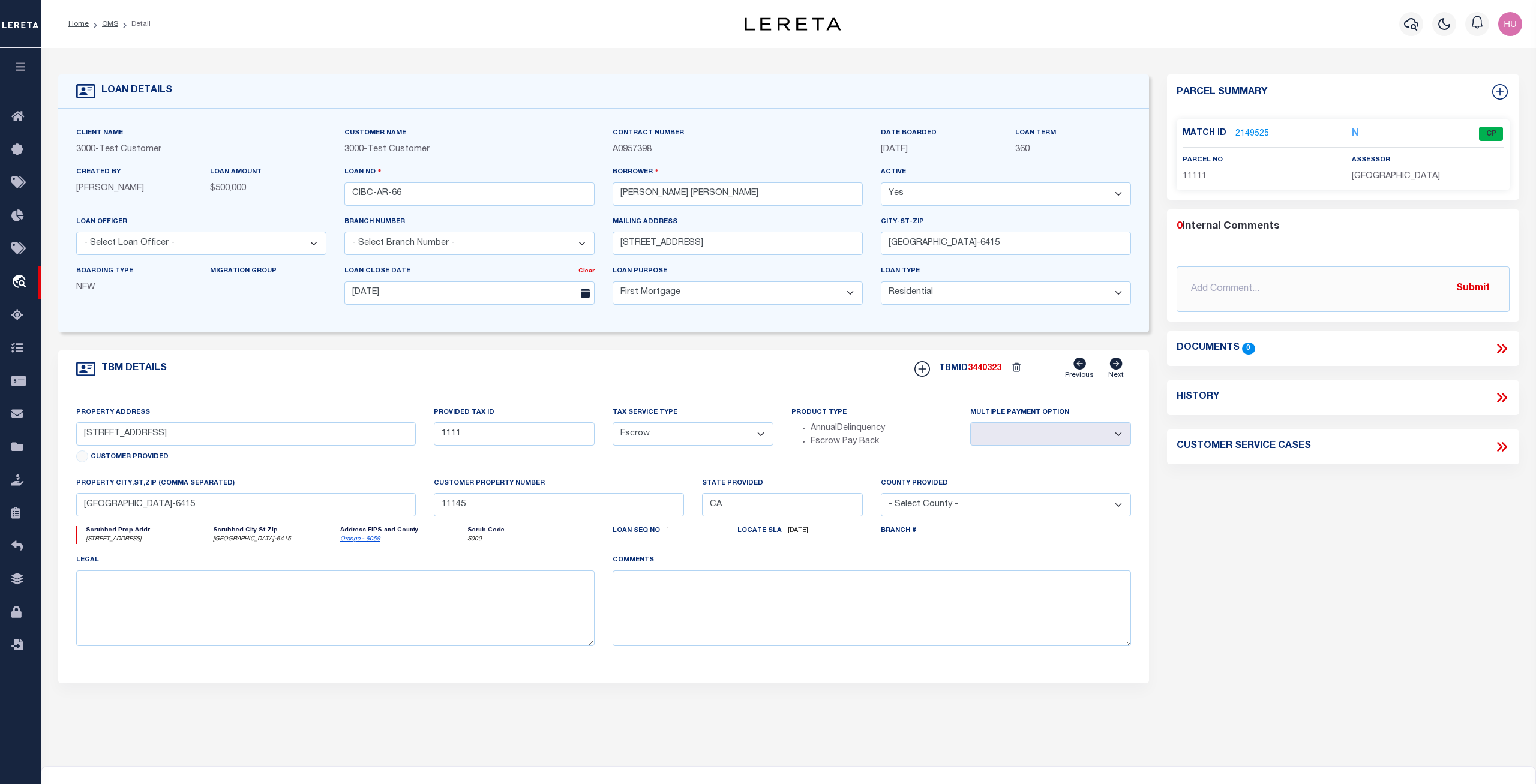
click at [1260, 131] on link "2149525" at bounding box center [1252, 134] width 33 height 12
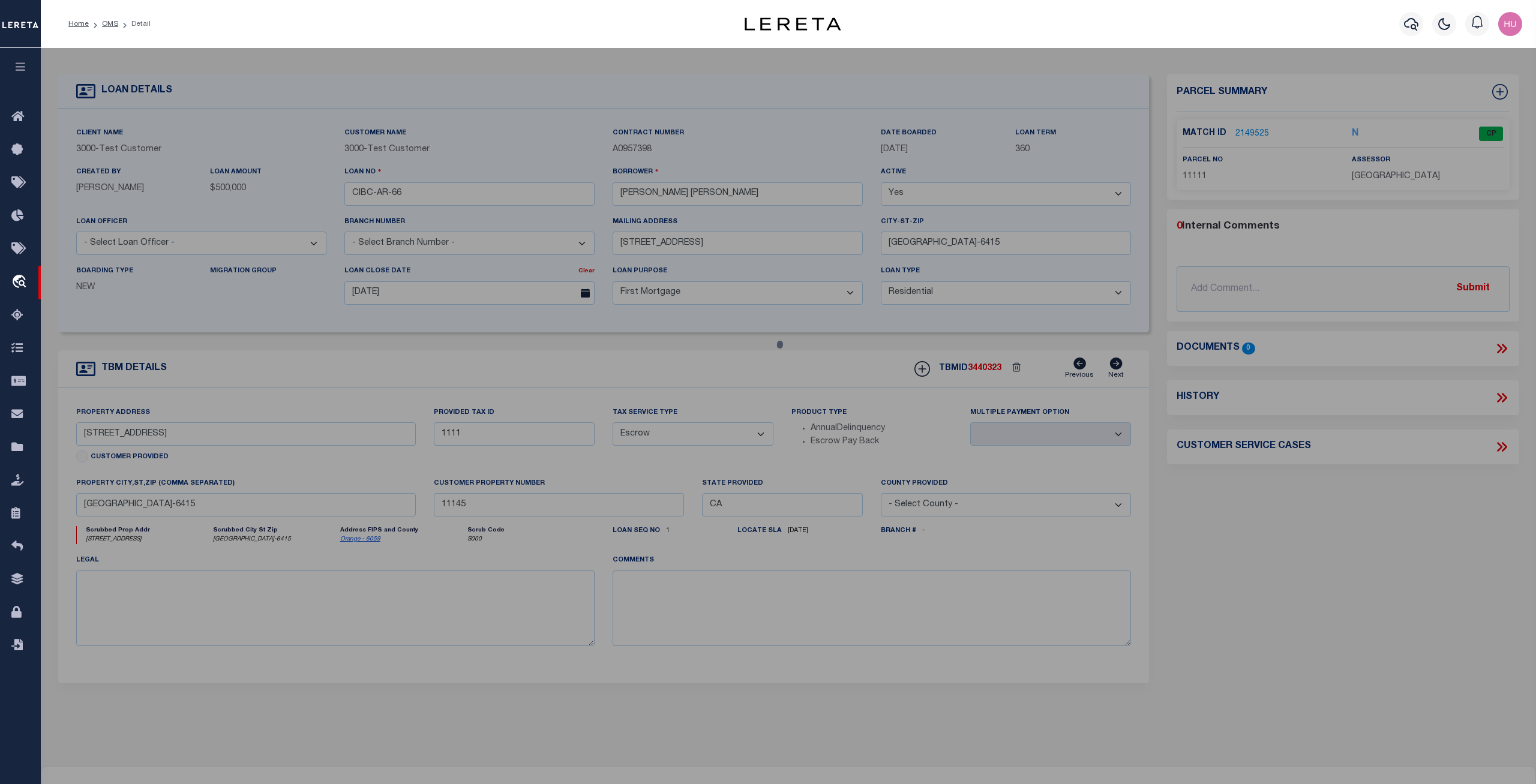
checkbox input "false"
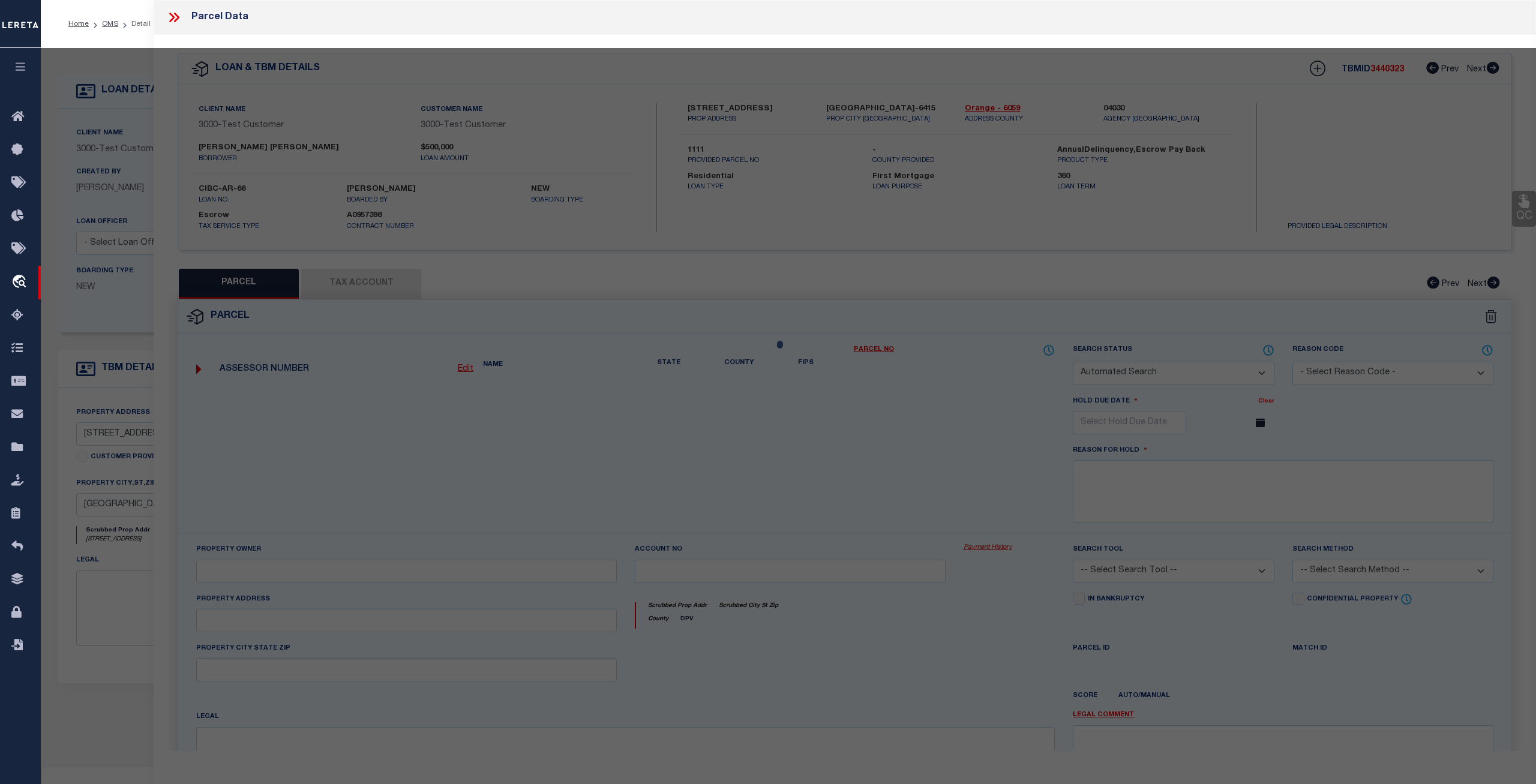
select select "CP"
select select "ACT"
select select "AGF"
select select "ADD"
type input "25224 BIRCH GROVE LN"
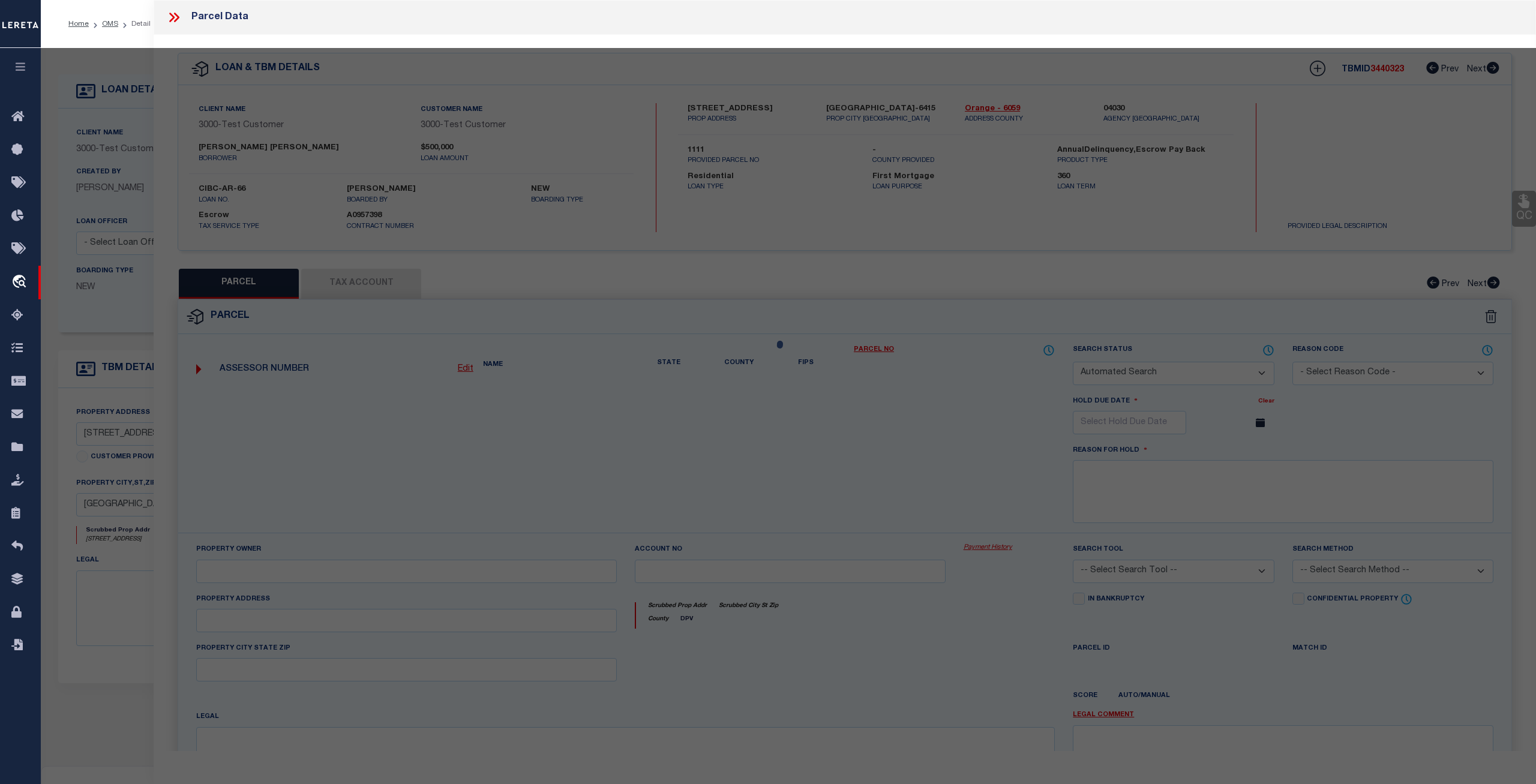
type textarea "test"
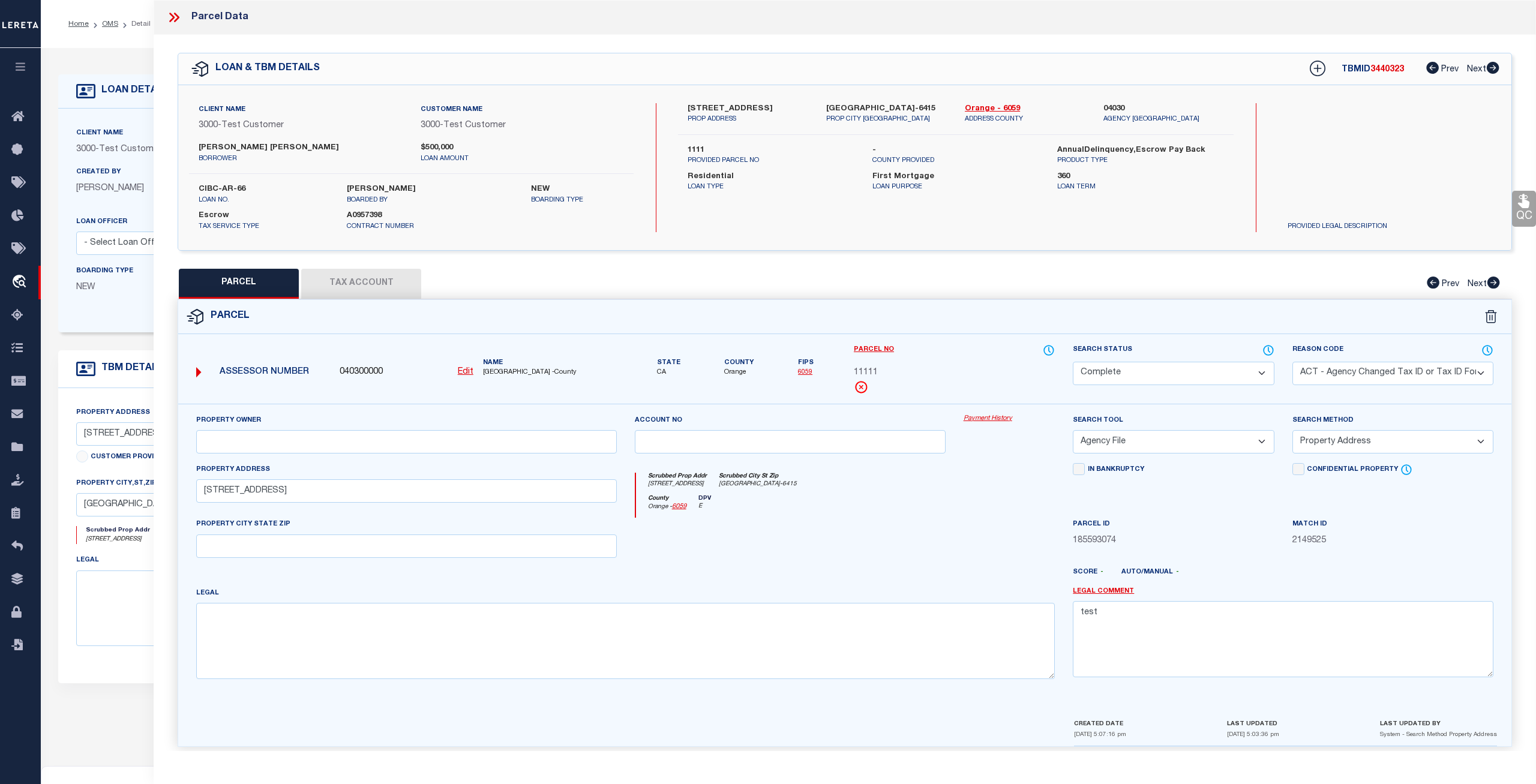
click at [393, 284] on button "Tax Account" at bounding box center [361, 284] width 120 height 30
select select "100"
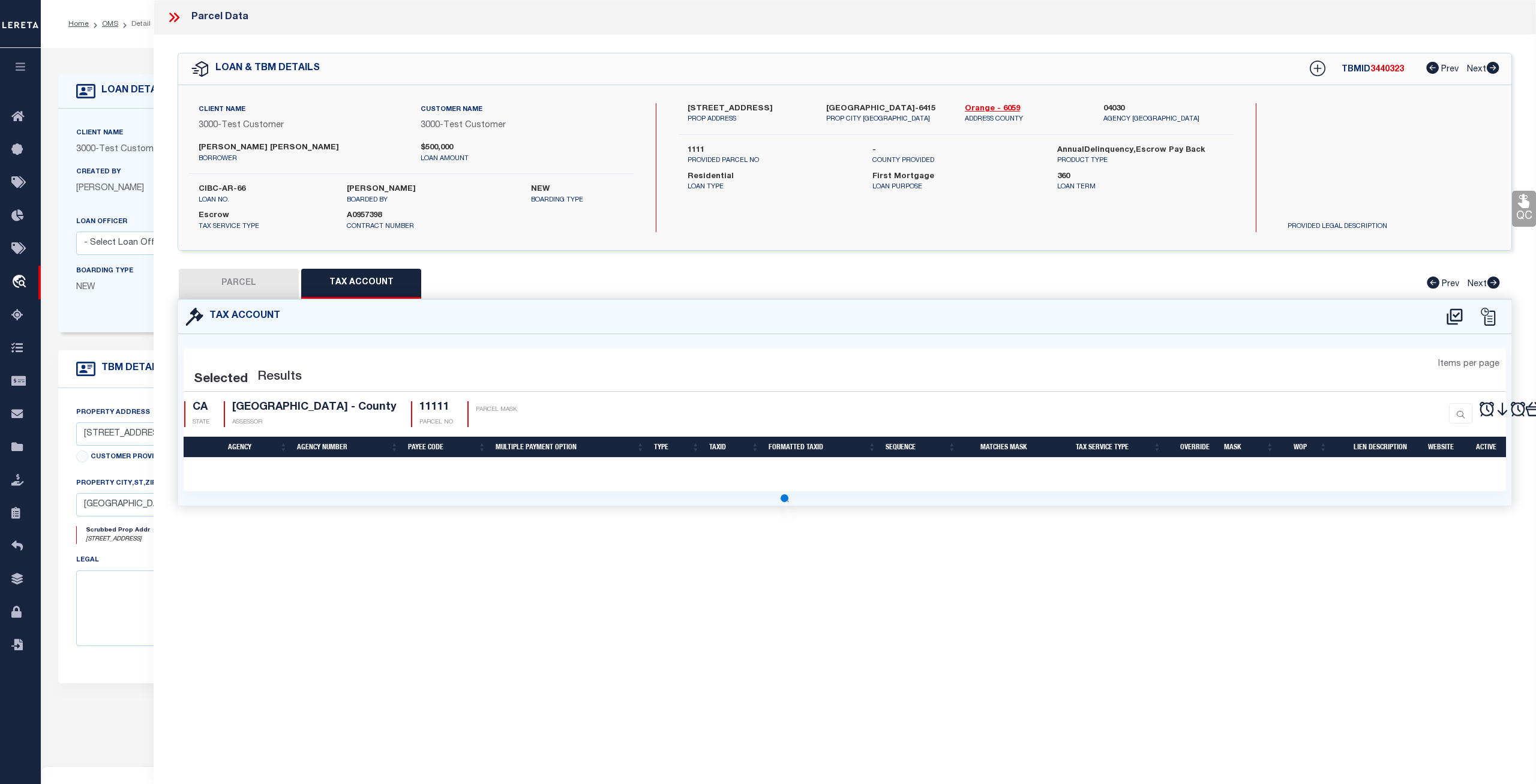
select select "100"
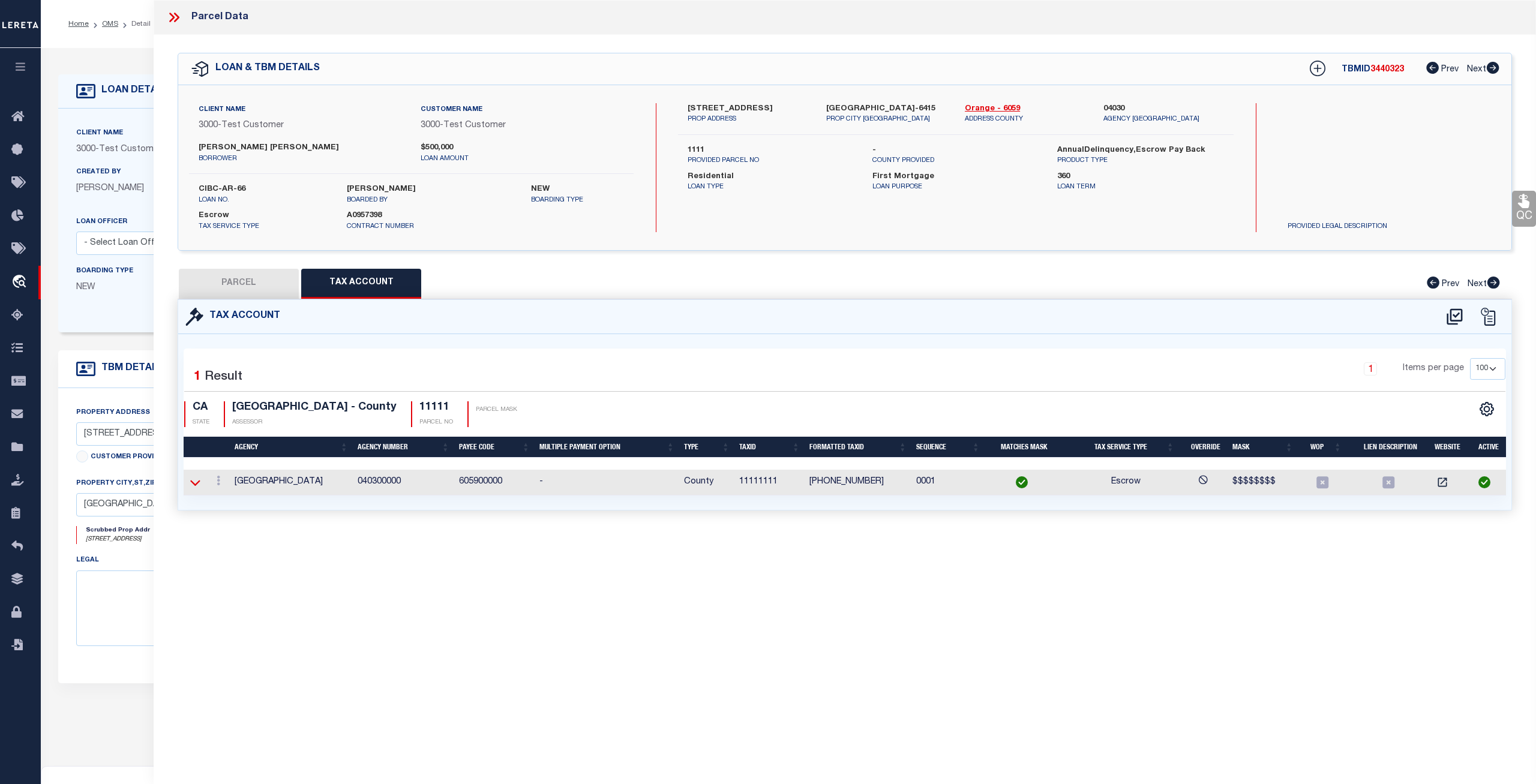
click at [192, 481] on icon at bounding box center [195, 483] width 10 height 6
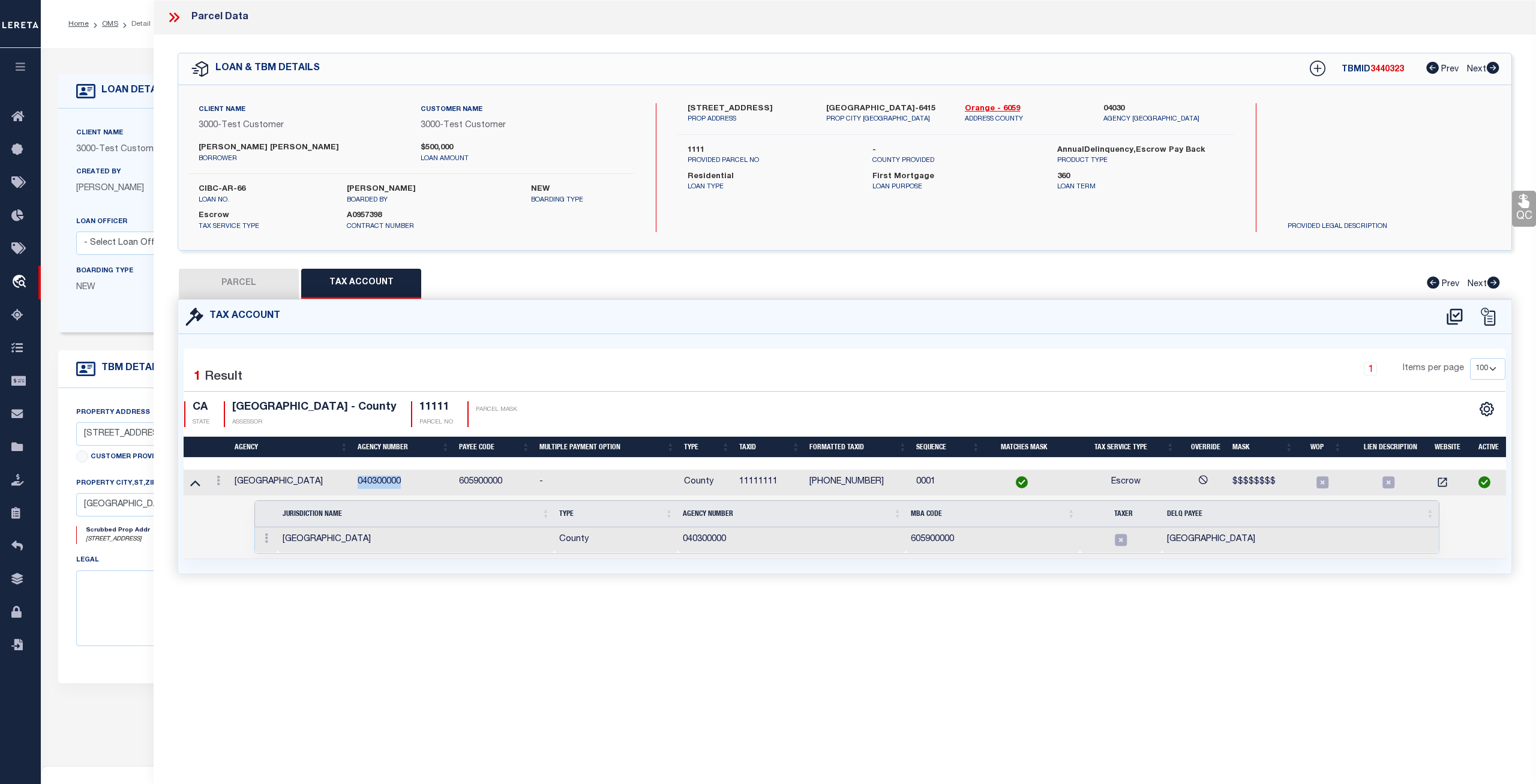
drag, startPoint x: 407, startPoint y: 479, endPoint x: 359, endPoint y: 483, distance: 48.2
click at [359, 483] on td "040300000" at bounding box center [403, 483] width 101 height 26
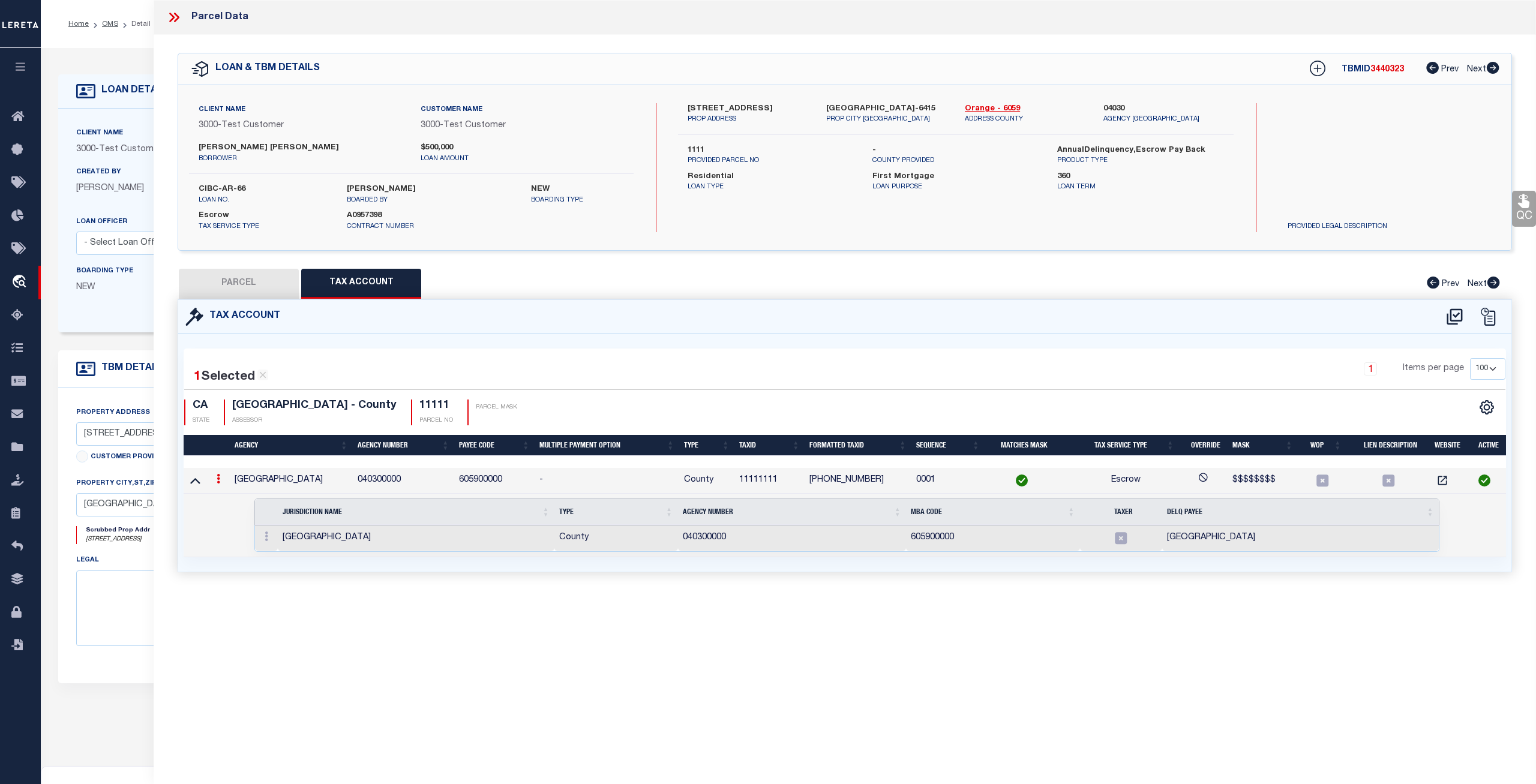
click at [175, 17] on icon at bounding box center [173, 17] width 15 height 15
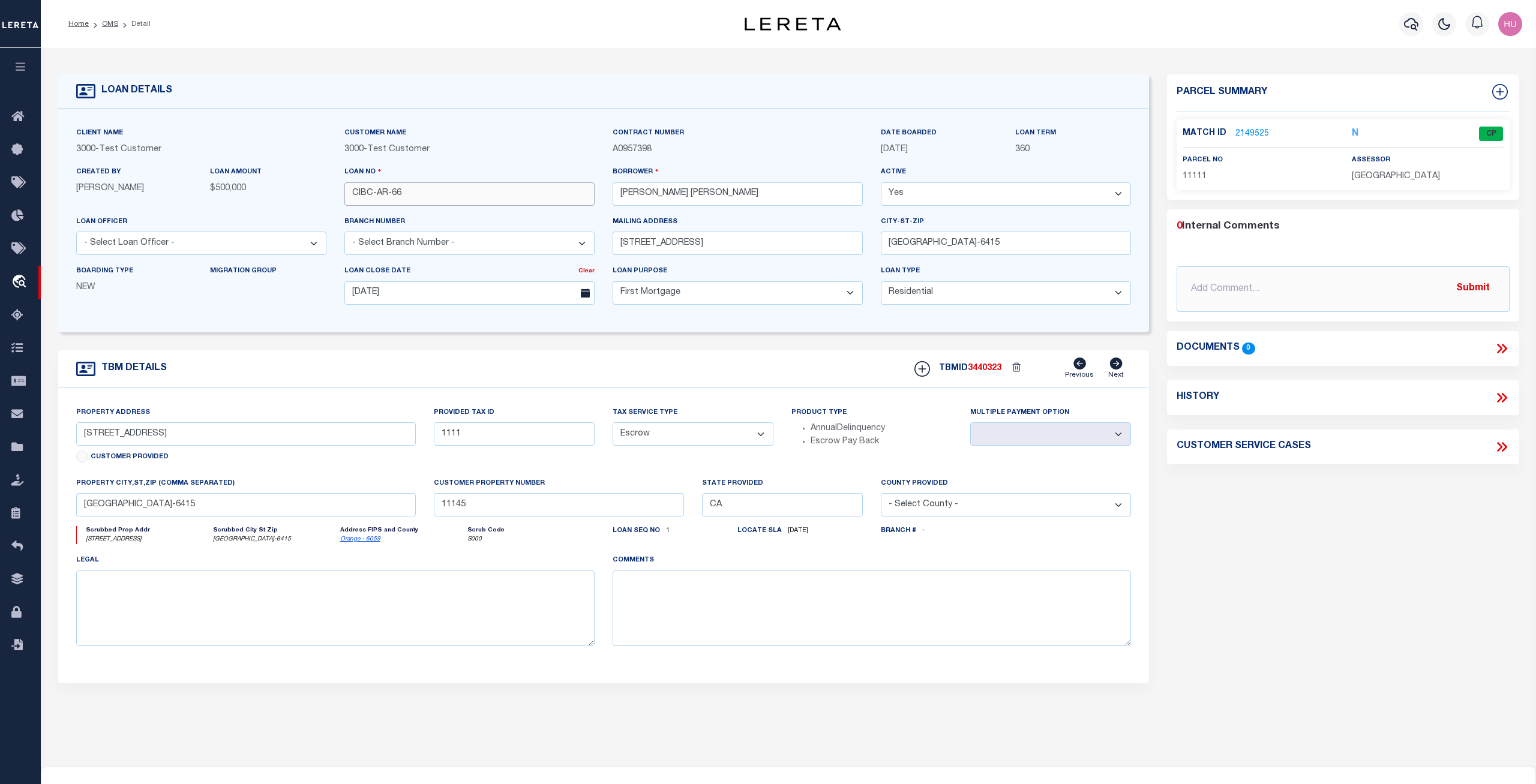
drag, startPoint x: 442, startPoint y: 192, endPoint x: 356, endPoint y: 191, distance: 86.0
click at [356, 191] on input "CIBC-AR-66" at bounding box center [469, 194] width 250 height 23
click at [1257, 135] on link "2149525" at bounding box center [1252, 134] width 33 height 12
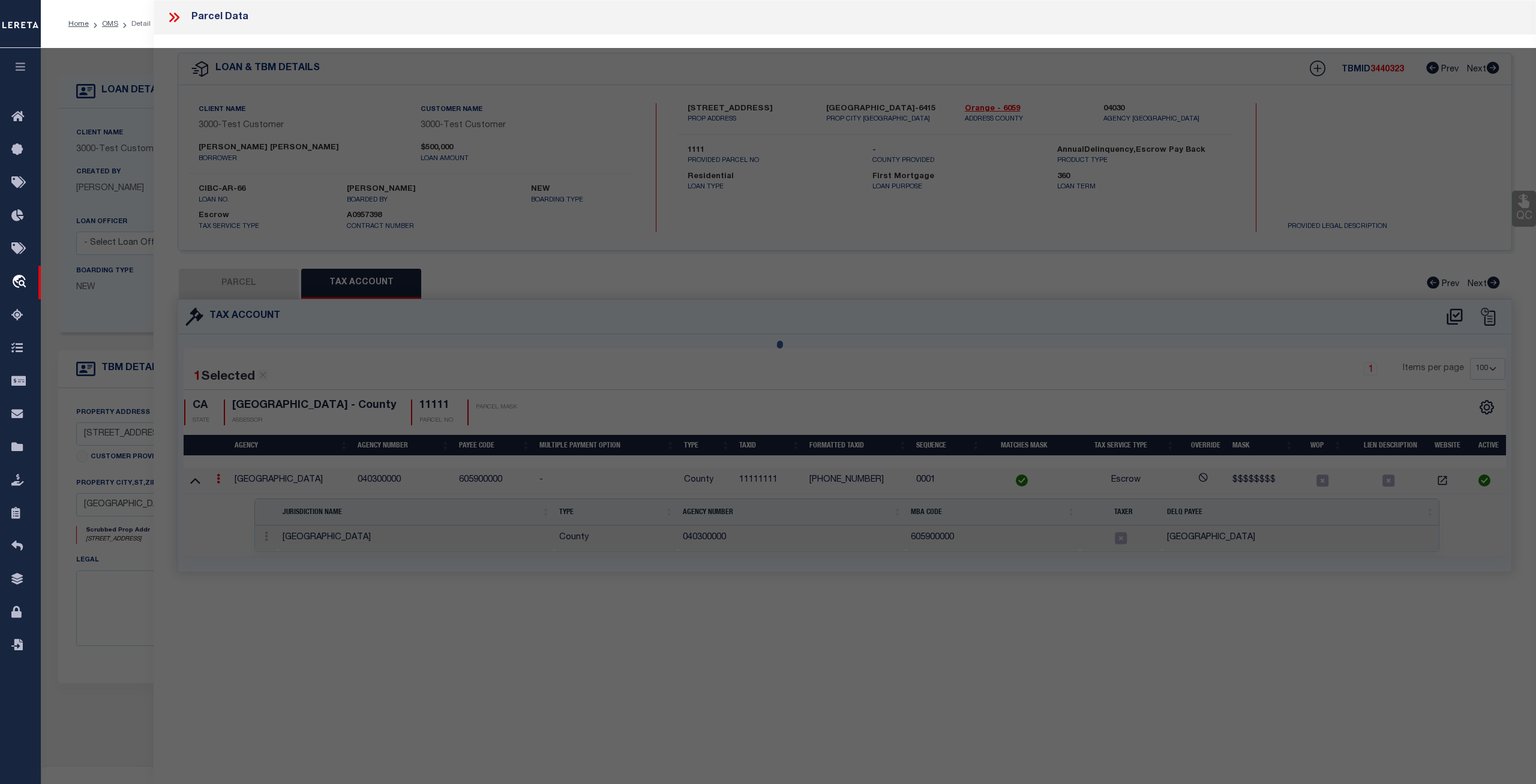
select select "AS"
select select
checkbox input "false"
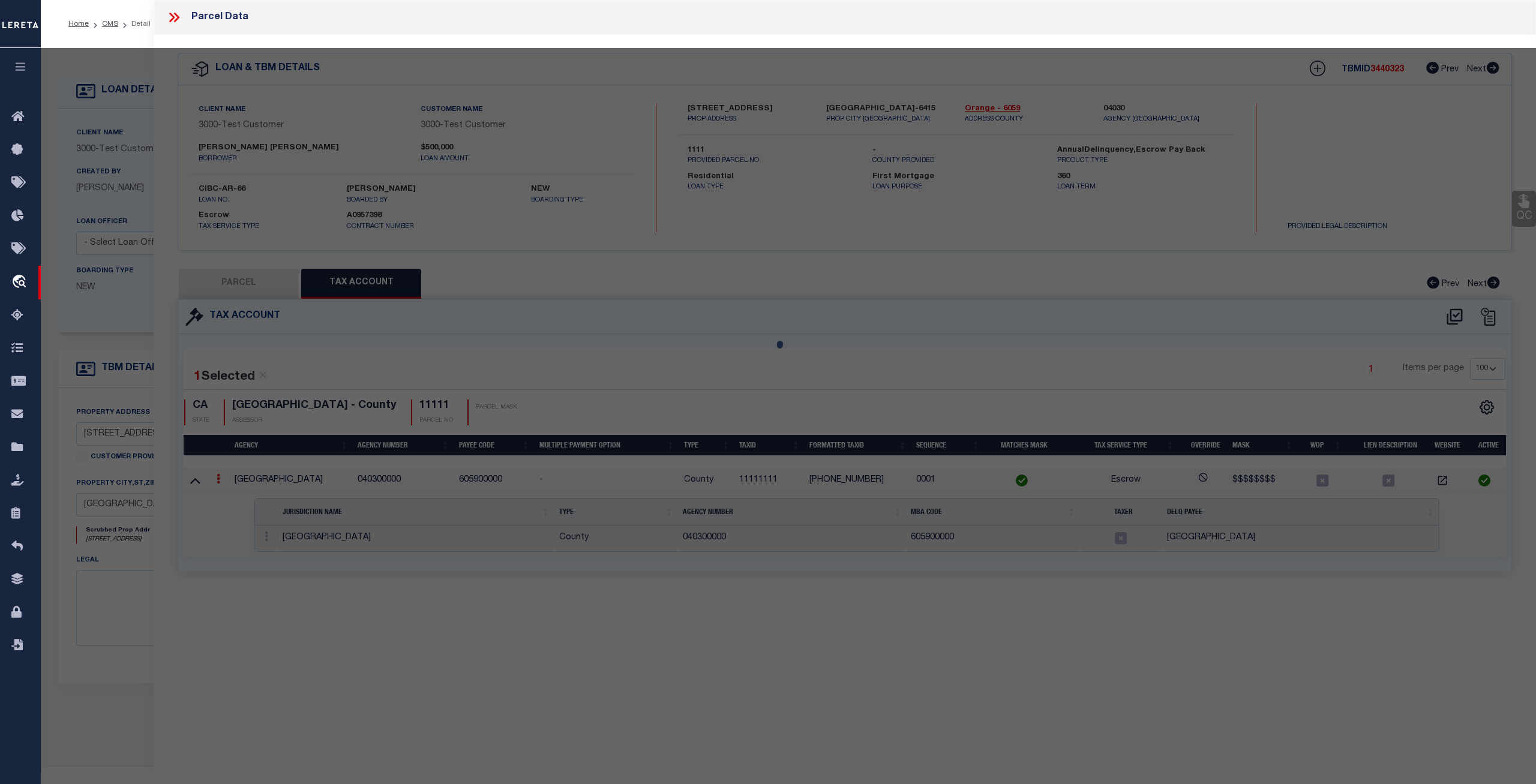
checkbox input "false"
select select "CP"
select select "ACT"
select select "AGF"
select select "ADD"
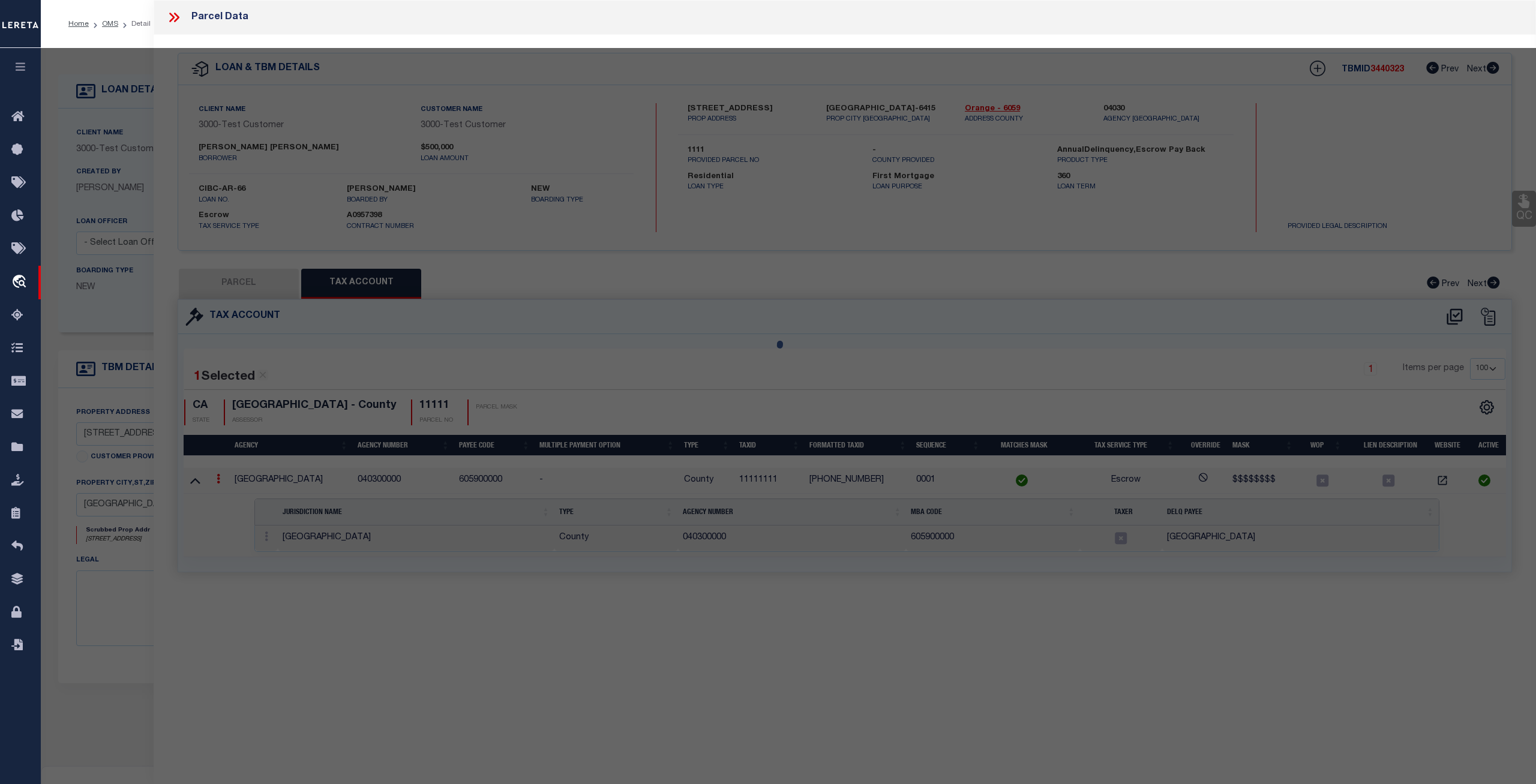
type input "25224 BIRCH GROVE LN"
type textarea "test"
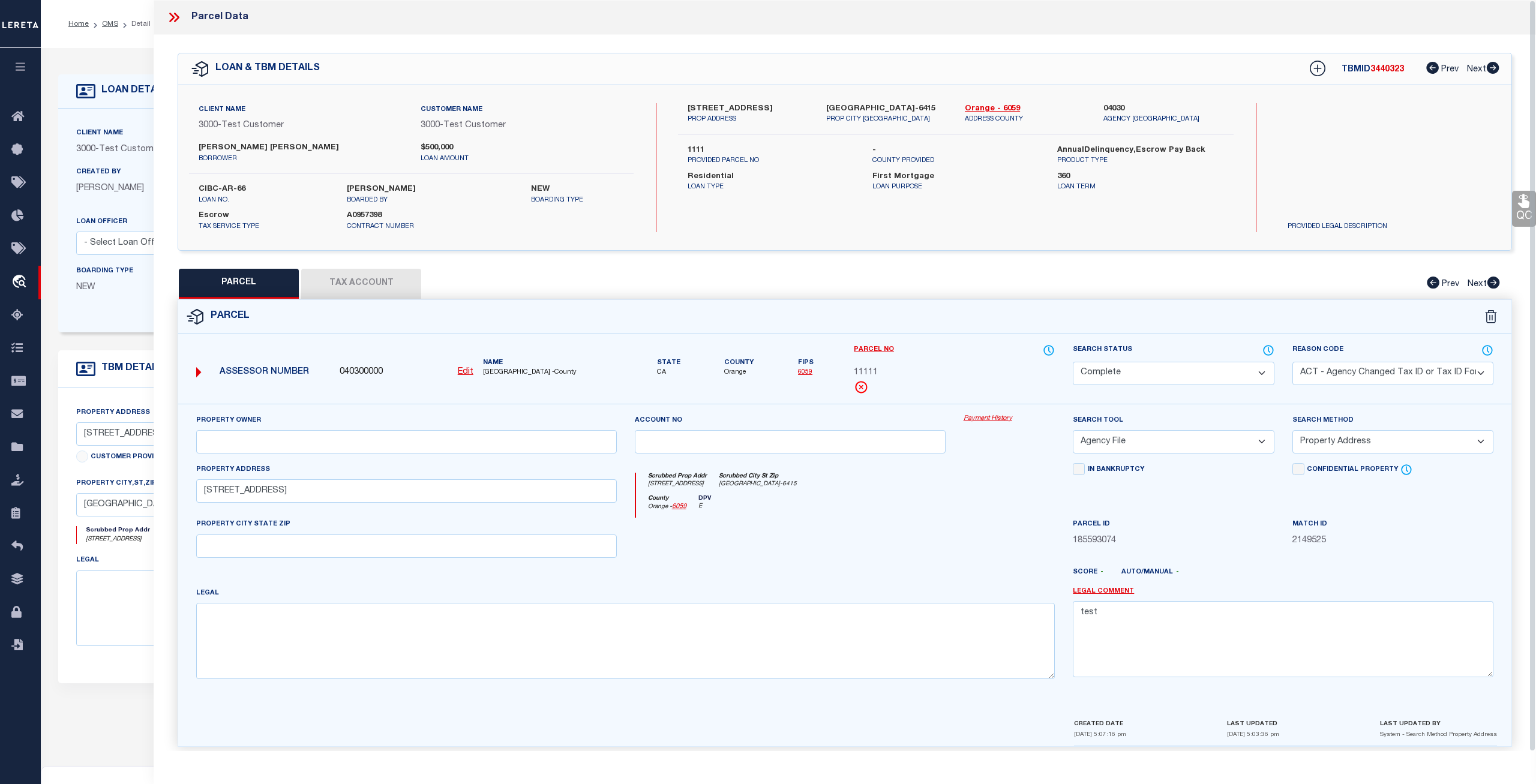
click at [334, 284] on button "Tax Account" at bounding box center [361, 284] width 120 height 30
select select "100"
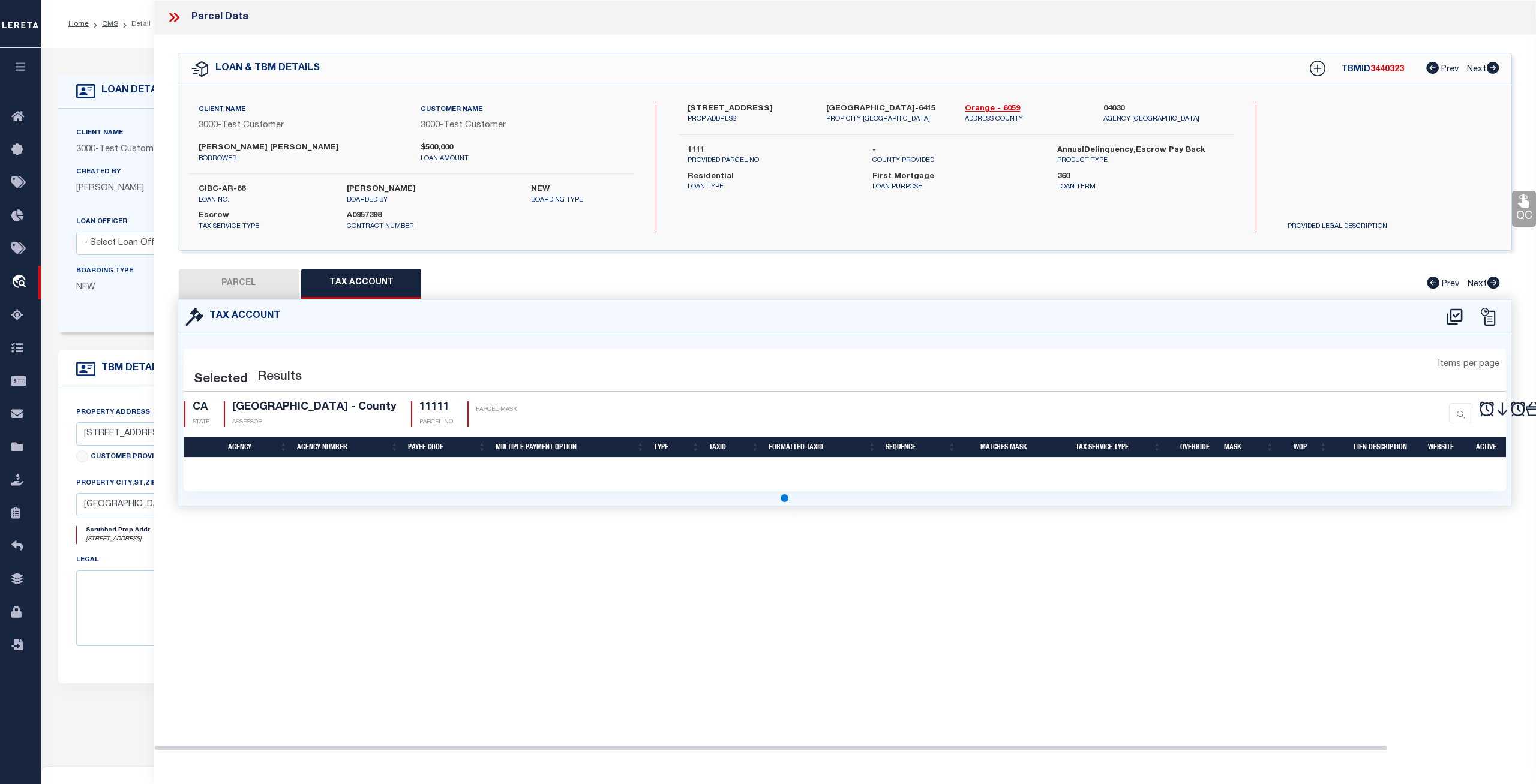
select select "100"
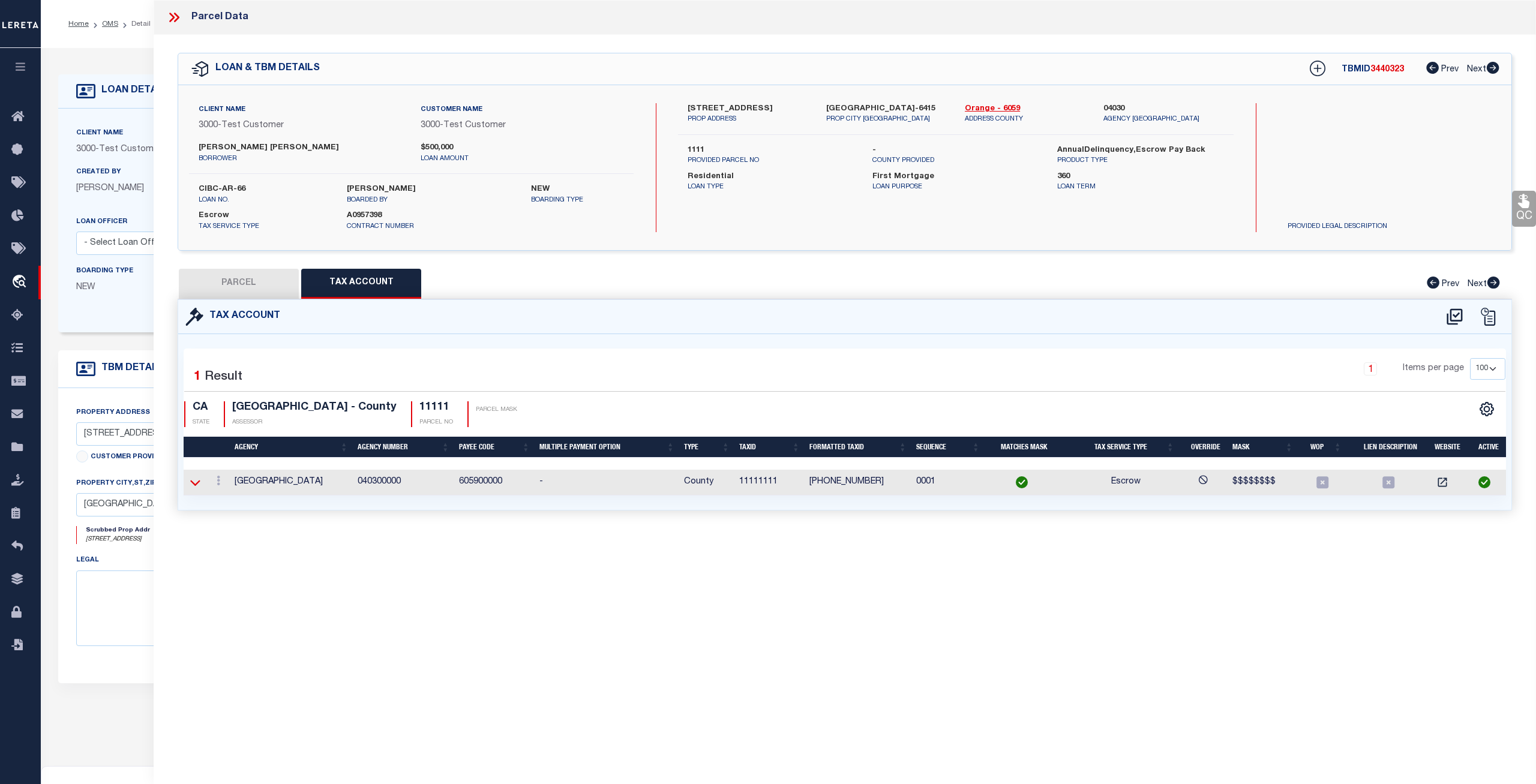
click at [191, 481] on icon at bounding box center [195, 483] width 10 height 6
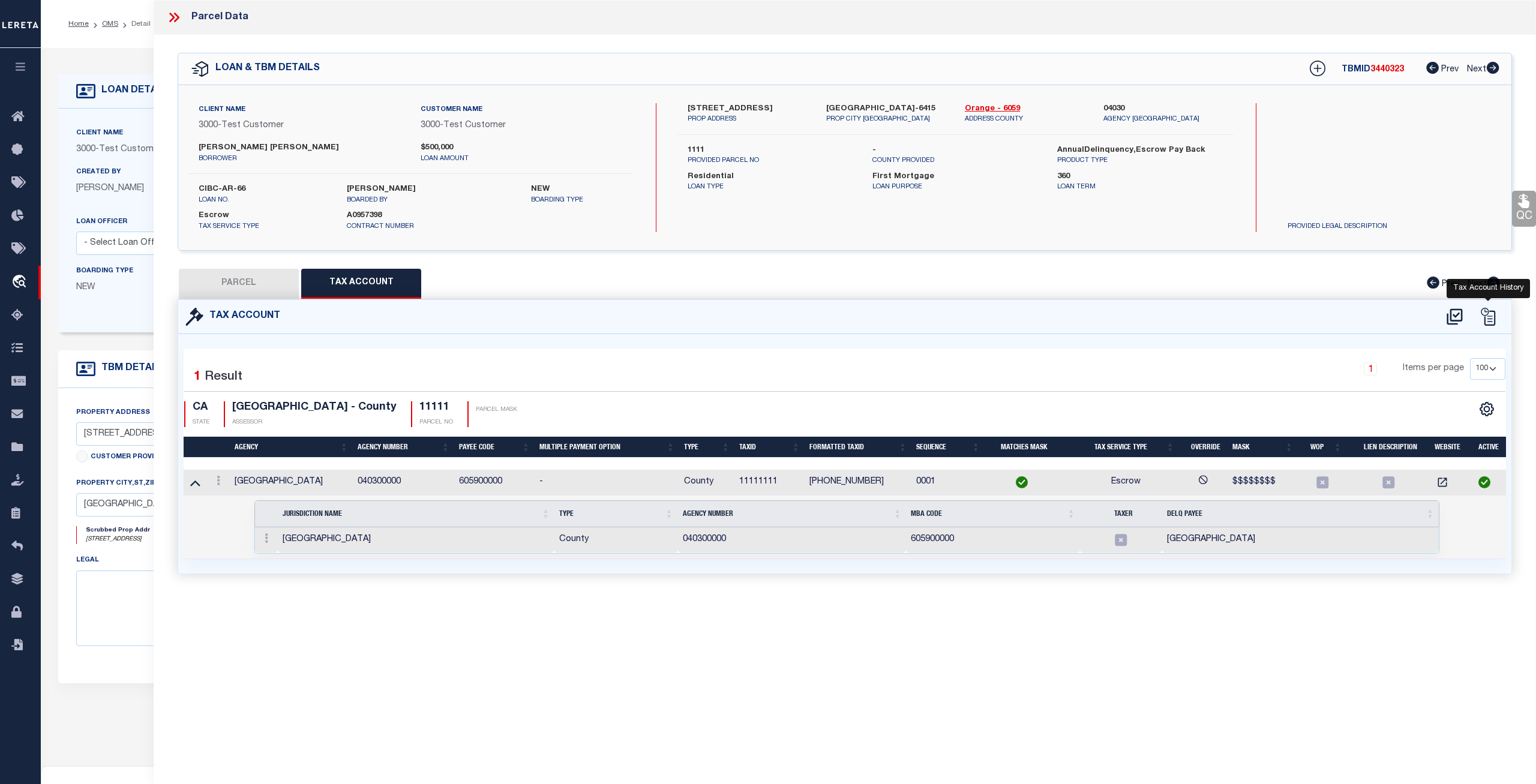
click at [1492, 320] on icon at bounding box center [1488, 316] width 14 height 18
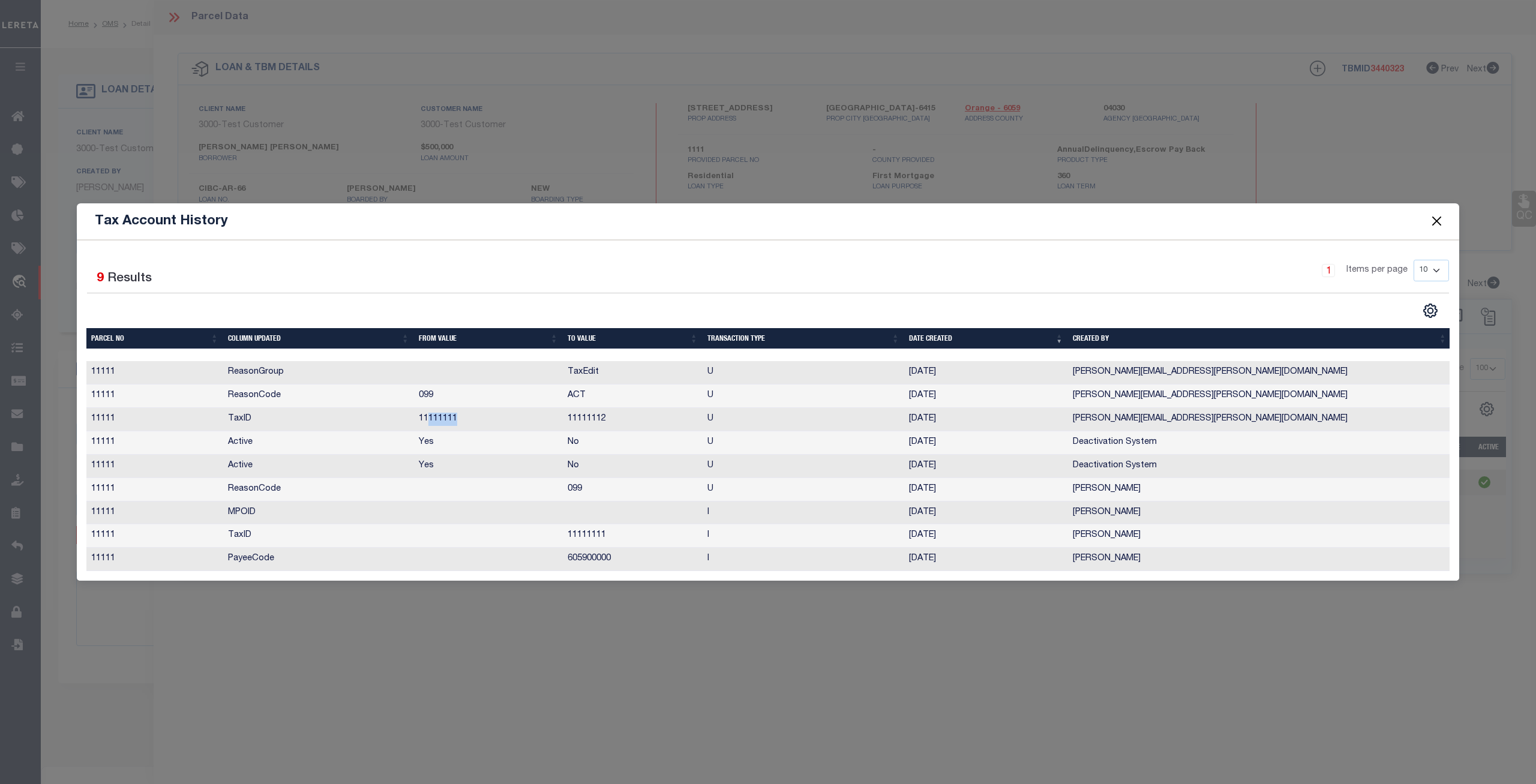
drag, startPoint x: 483, startPoint y: 418, endPoint x: 425, endPoint y: 418, distance: 58.0
click at [425, 418] on td "11111111" at bounding box center [488, 420] width 149 height 23
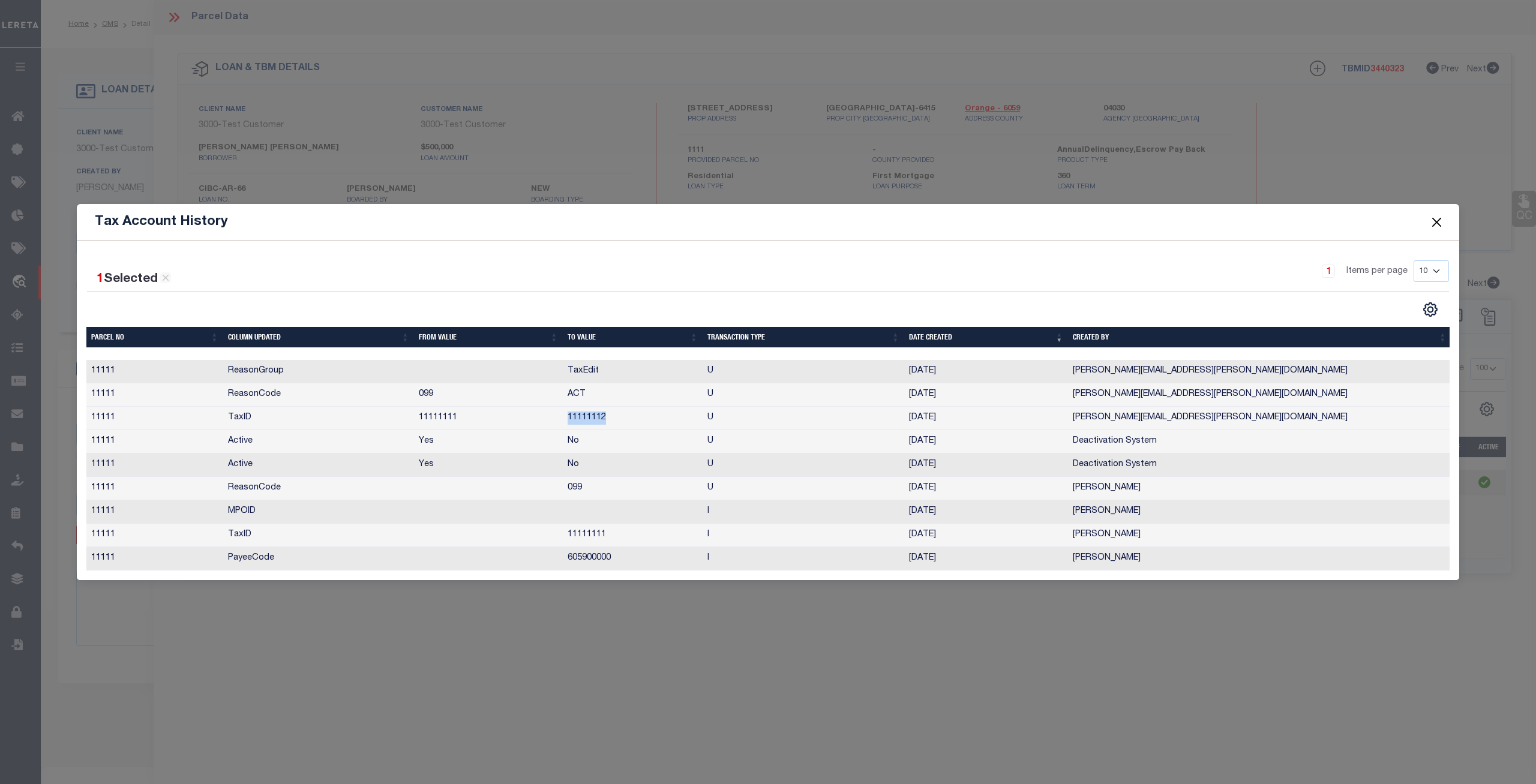
drag, startPoint x: 611, startPoint y: 418, endPoint x: 570, endPoint y: 418, distance: 41.0
click at [570, 418] on td "11111112" at bounding box center [633, 419] width 140 height 23
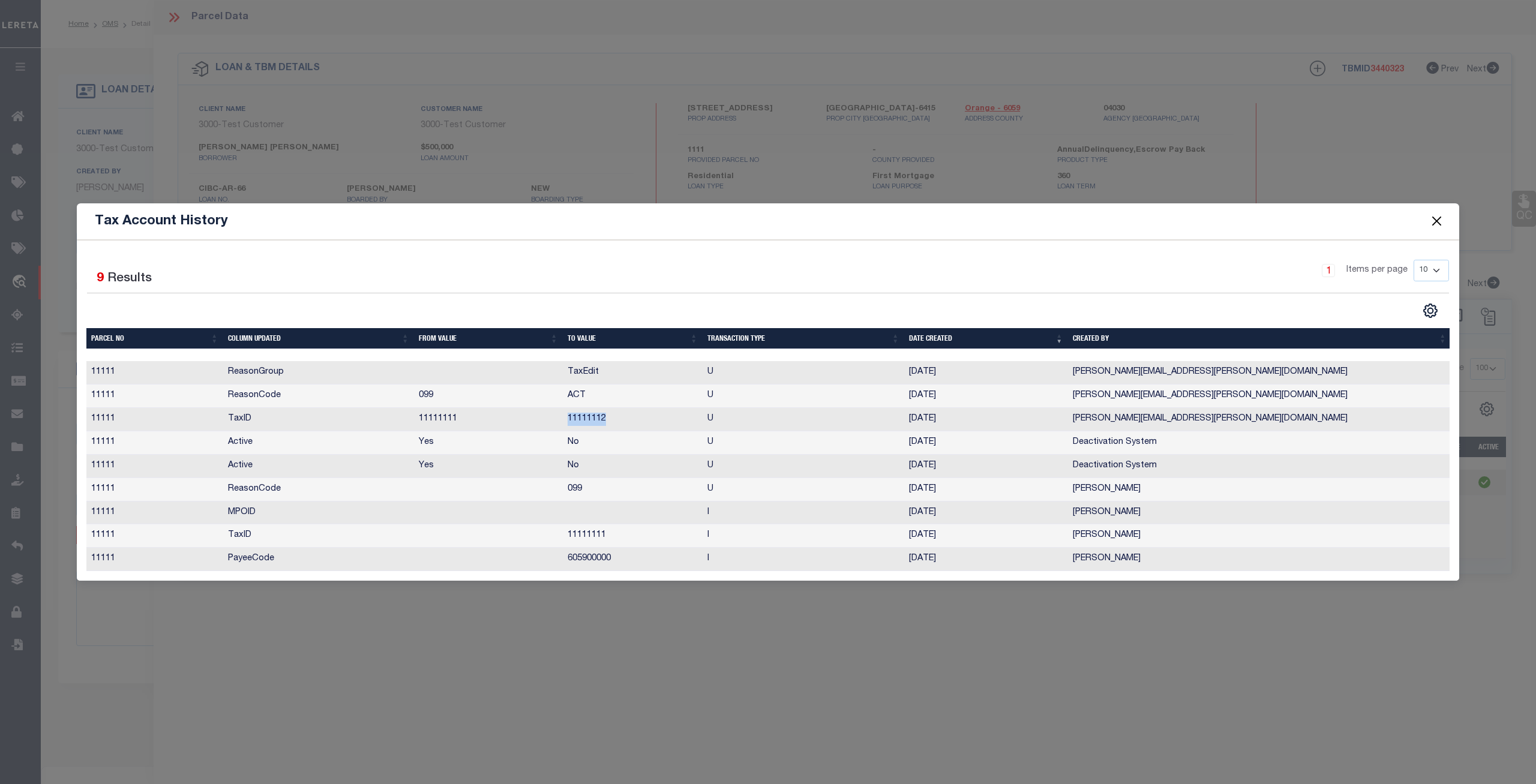
click at [1436, 219] on button "Close" at bounding box center [1437, 221] width 15 height 15
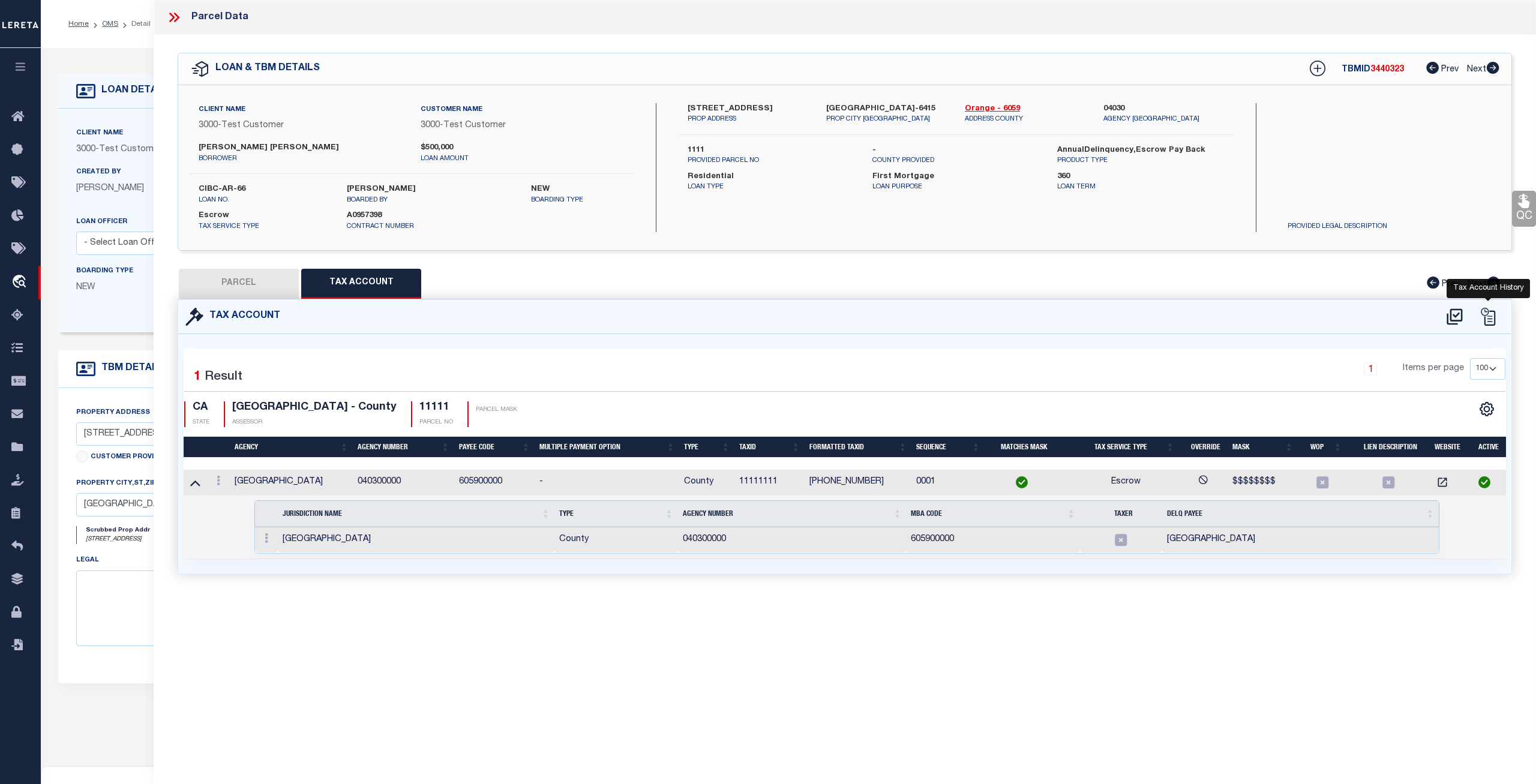
click at [1490, 316] on icon at bounding box center [1488, 316] width 18 height 18
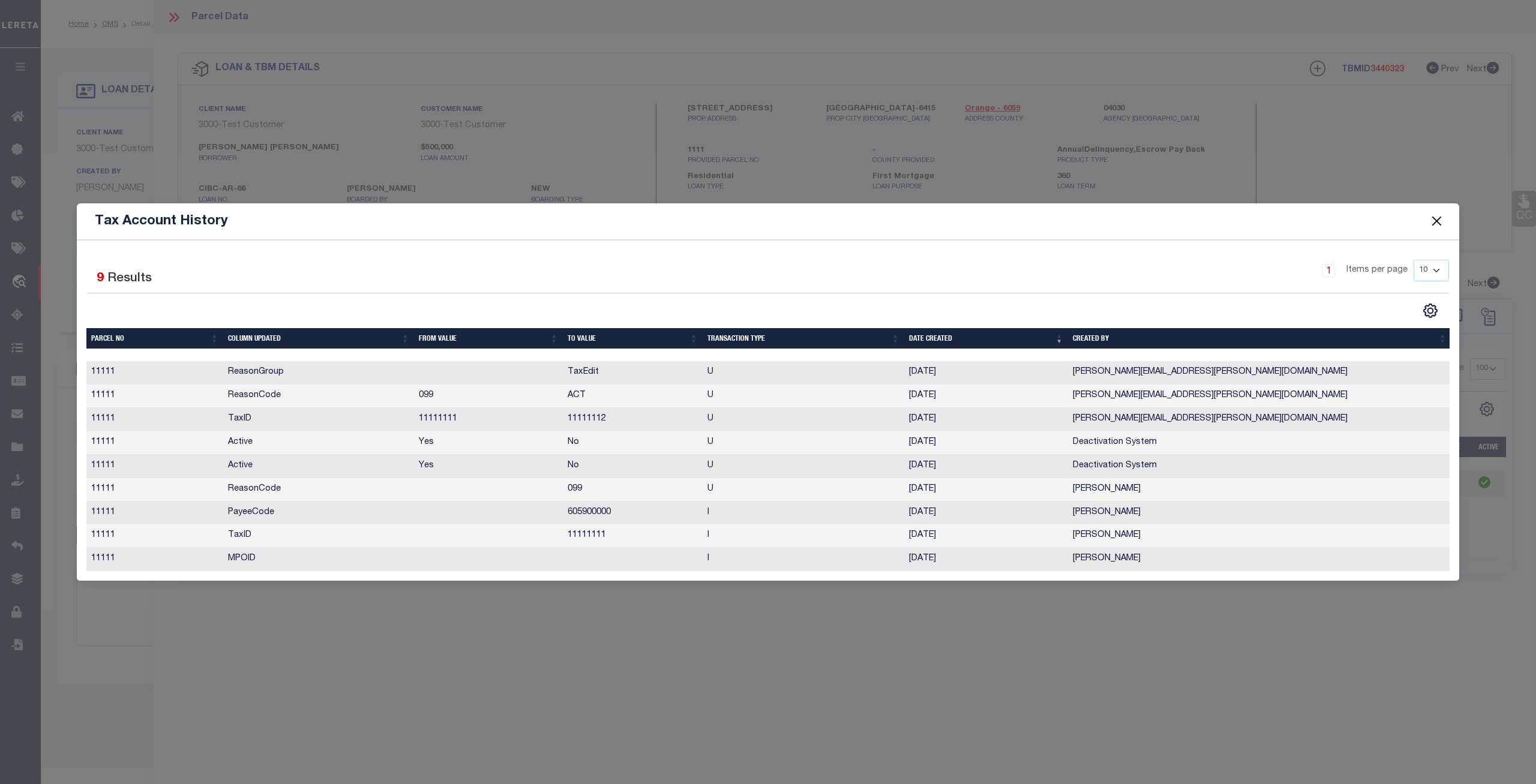
click at [1435, 221] on button "Close" at bounding box center [1437, 221] width 15 height 15
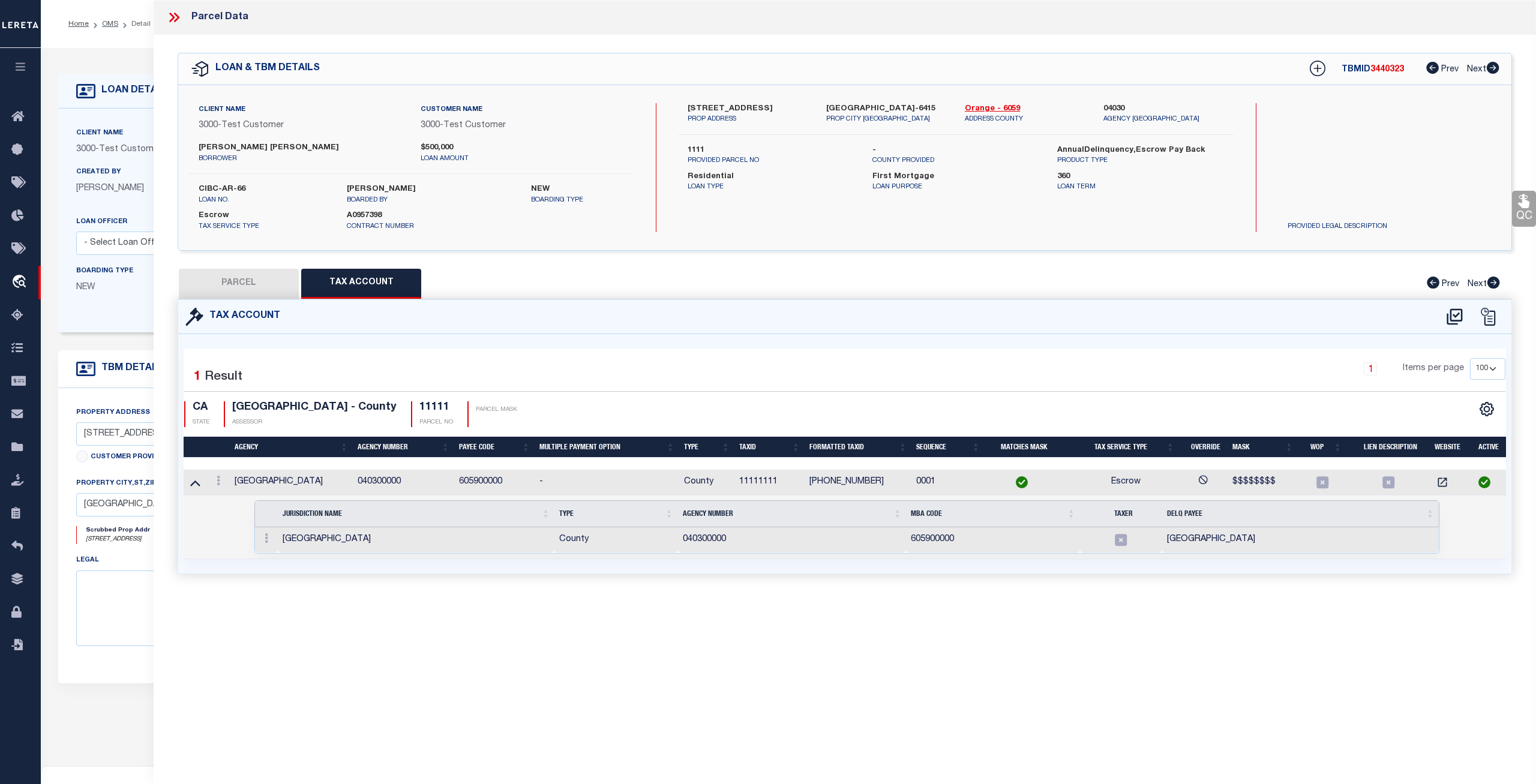
click at [475, 480] on td "605900000" at bounding box center [494, 483] width 80 height 26
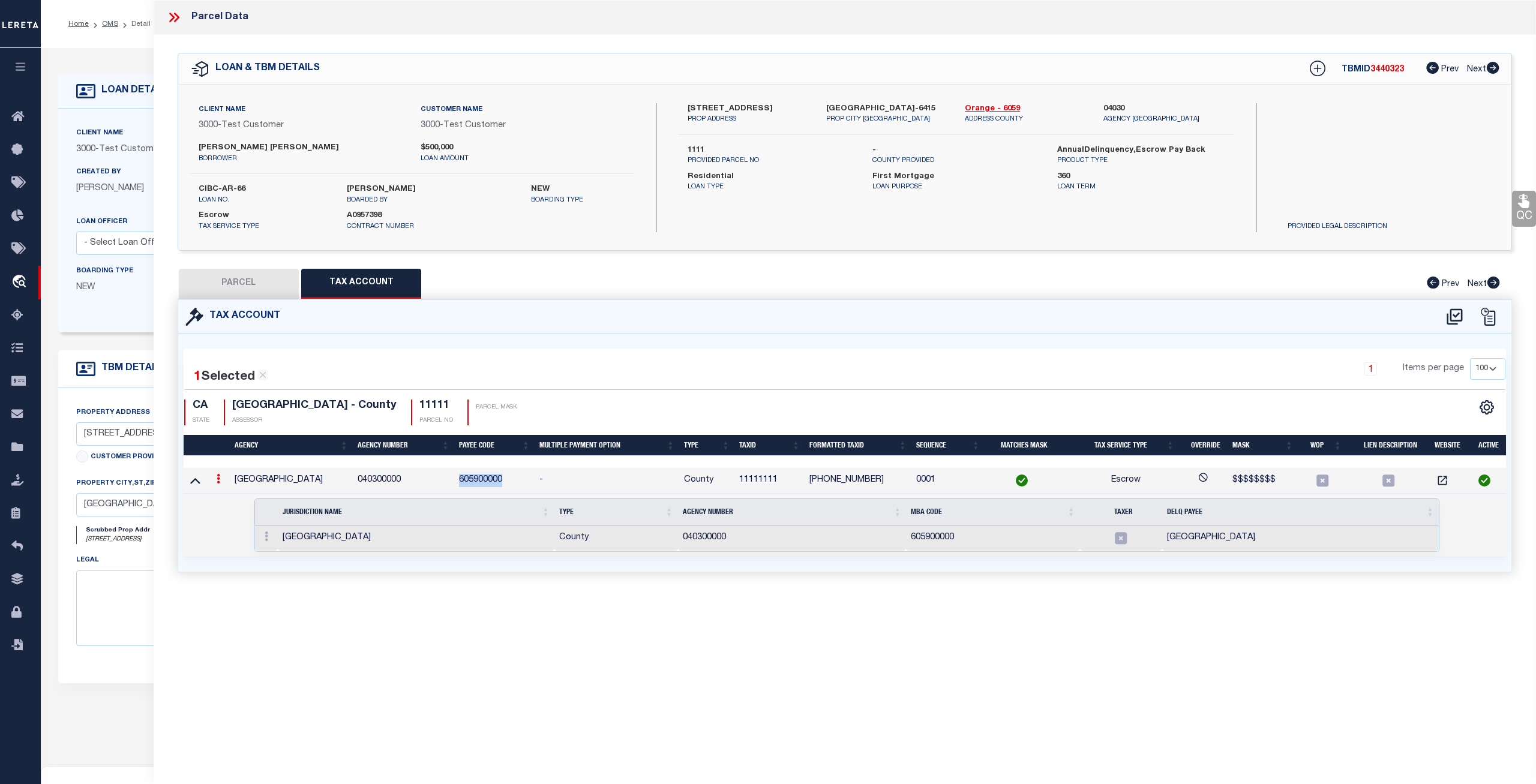
click at [475, 480] on td "605900000" at bounding box center [494, 481] width 80 height 26
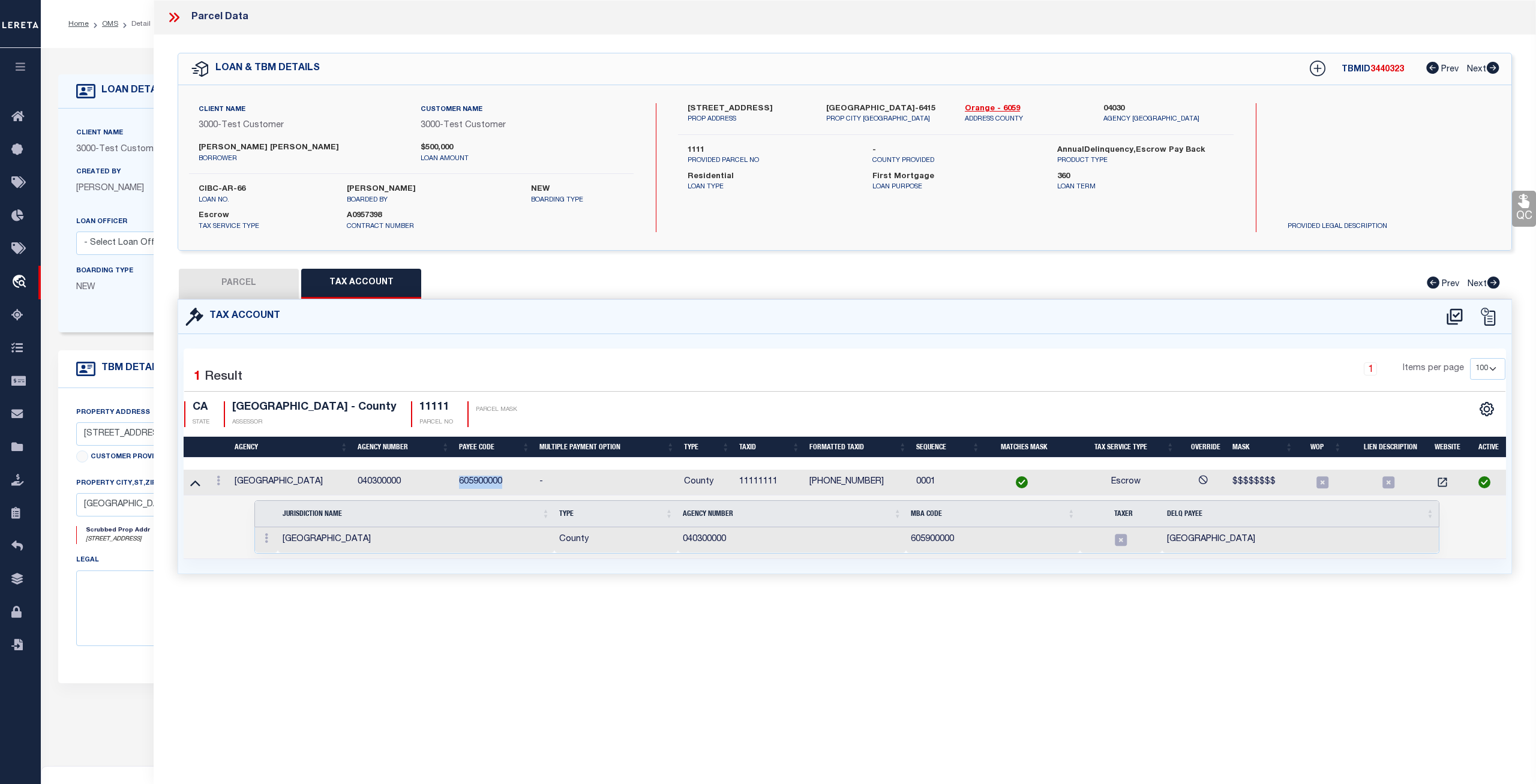
copy td "605900000"
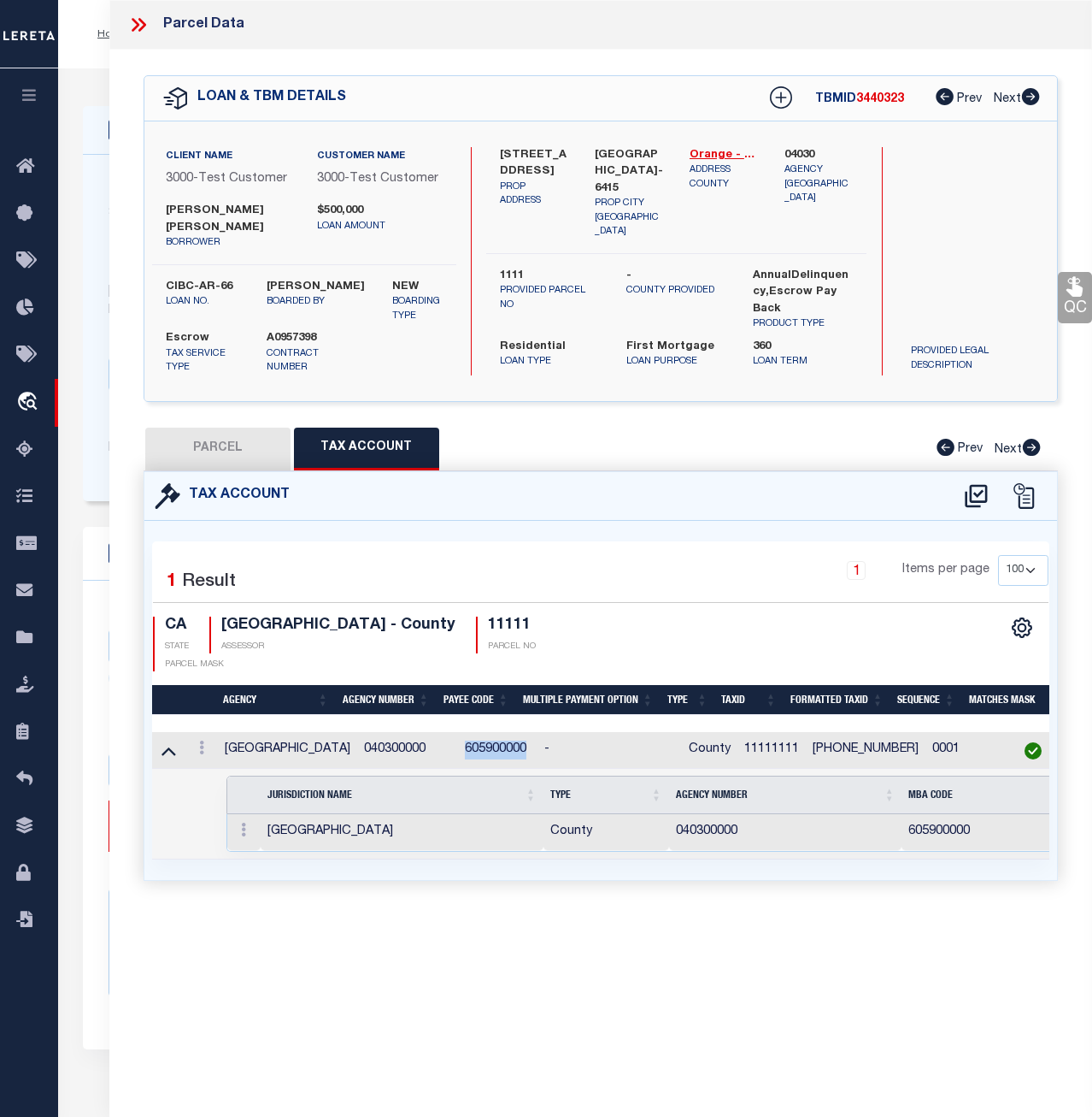
copy td "605900000"
click at [135, 33] on icon at bounding box center [138, 25] width 22 height 22
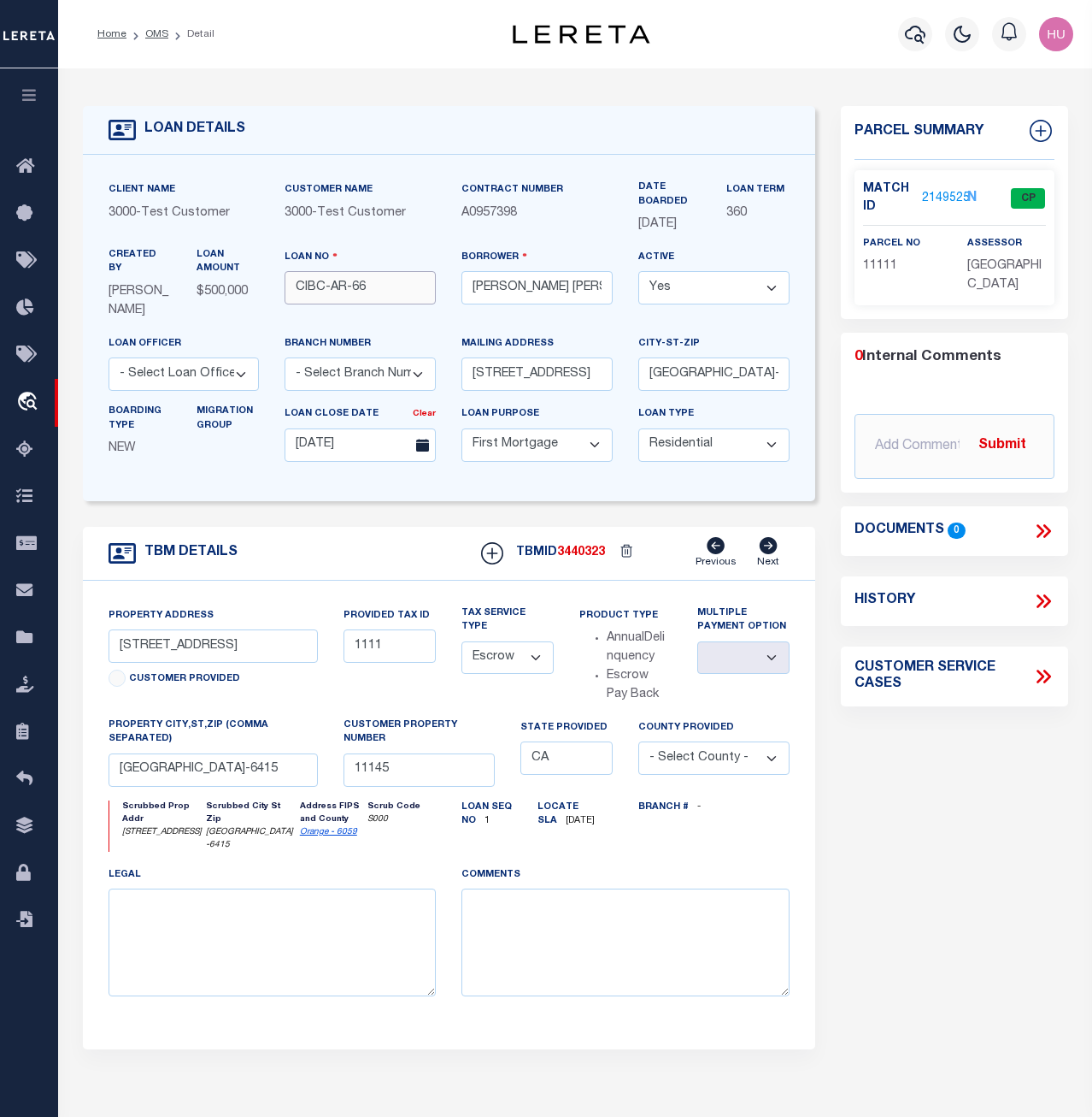
drag, startPoint x: 380, startPoint y: 307, endPoint x: 284, endPoint y: 308, distance: 96.0
click at [285, 304] on input "CIBC-AR-66" at bounding box center [360, 287] width 151 height 33
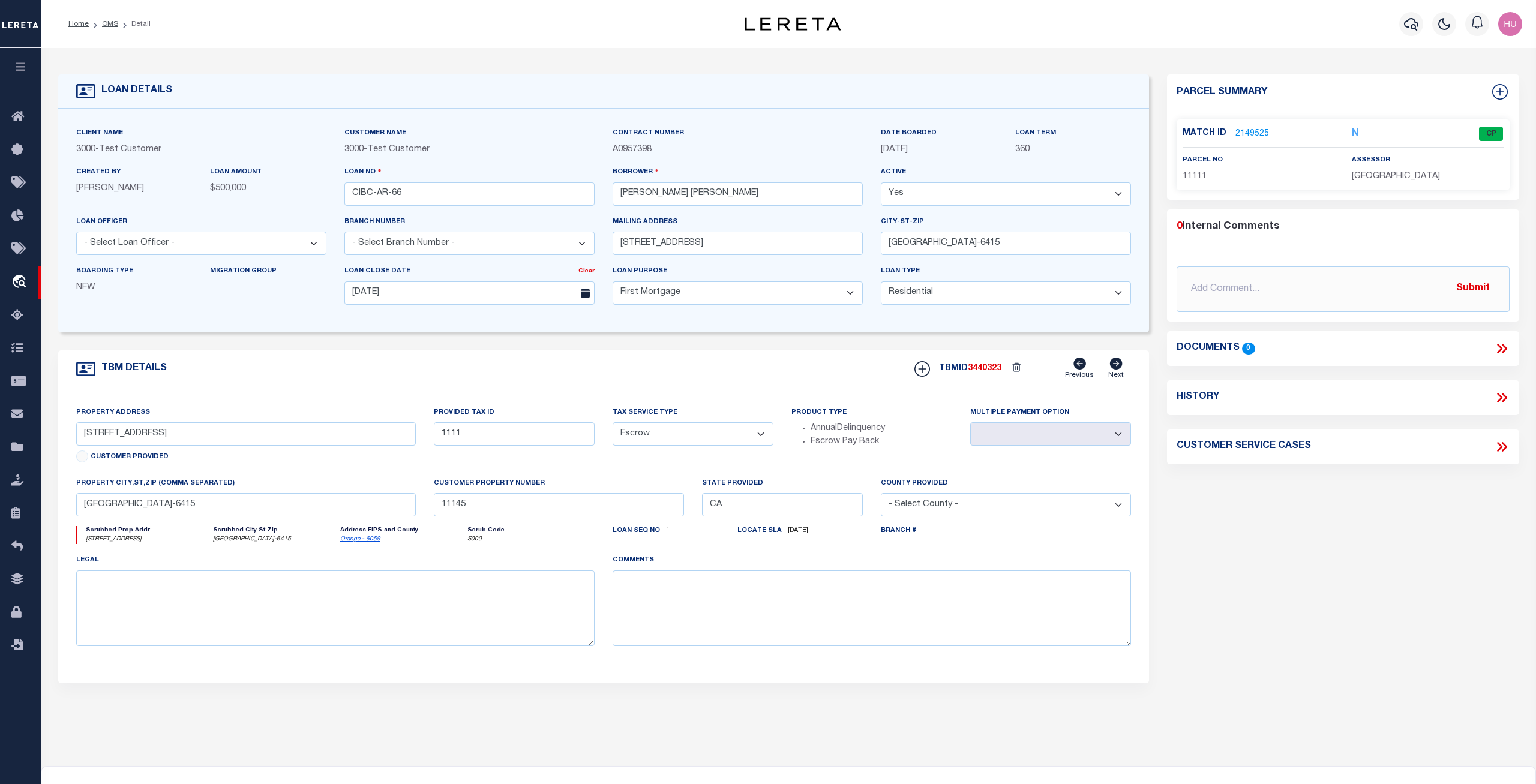
click at [1245, 130] on link "2149525" at bounding box center [1252, 134] width 33 height 12
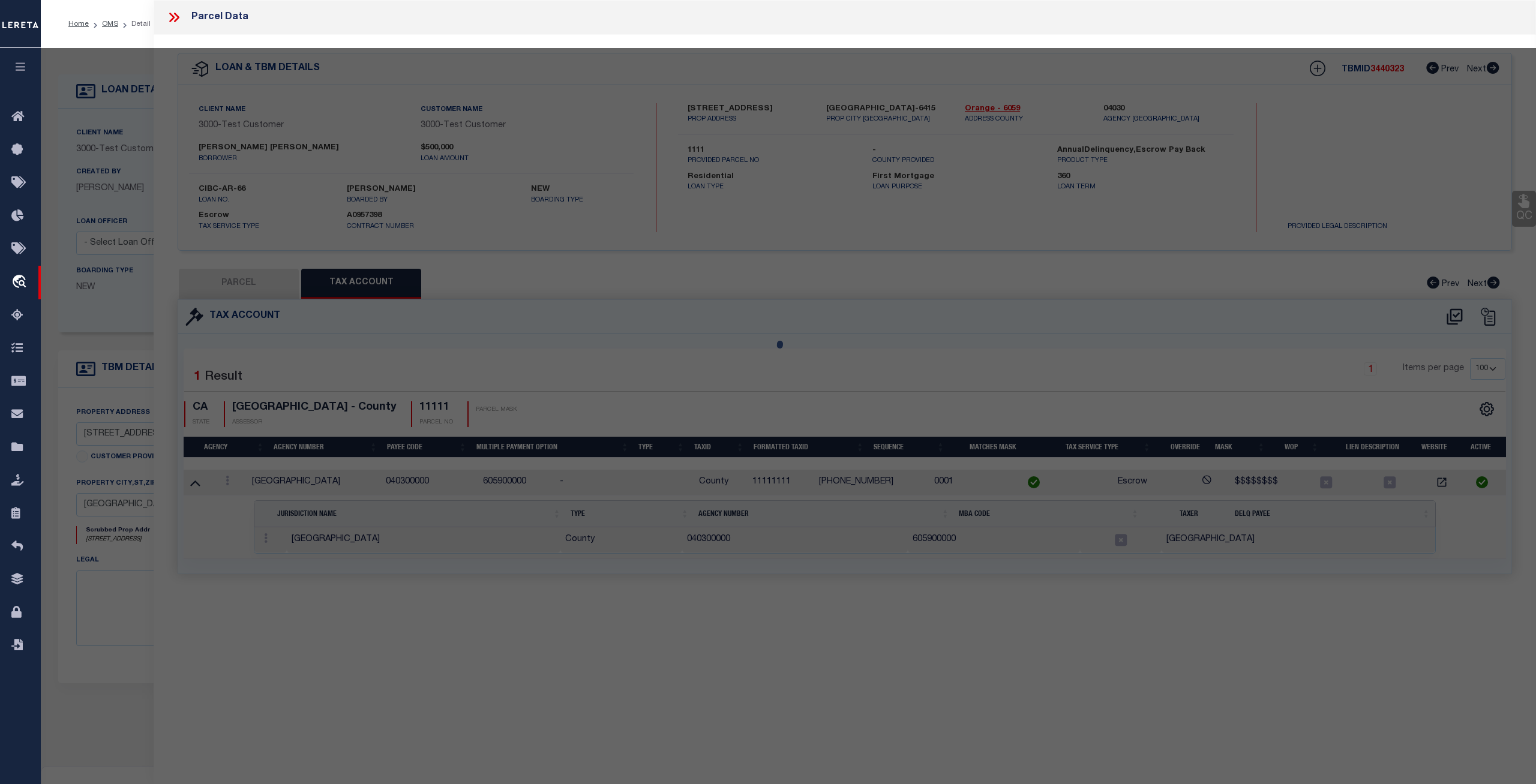
select select "AS"
select select
checkbox input "false"
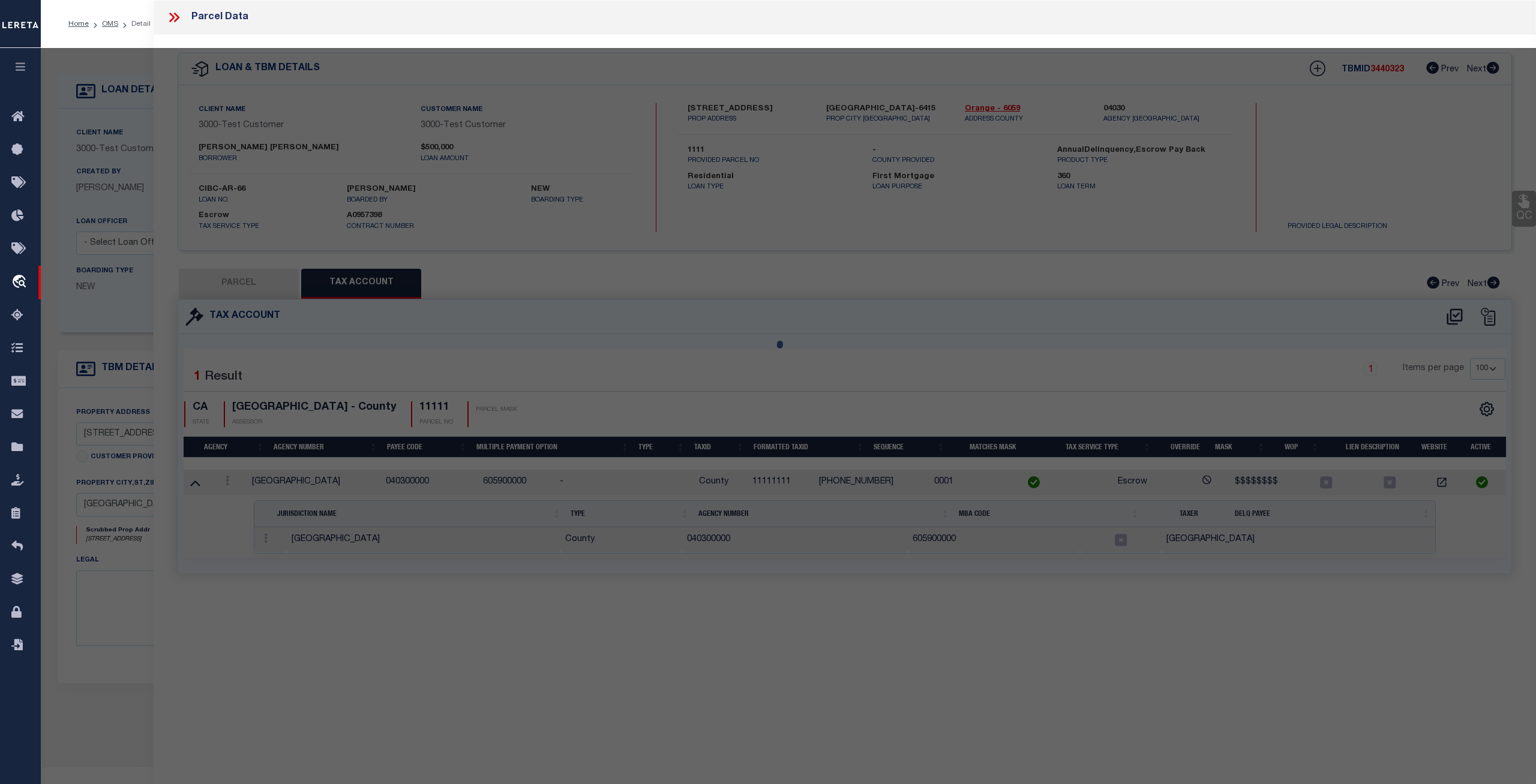
checkbox input "false"
select select "CP"
select select "ACT"
select select "AGF"
select select "ADD"
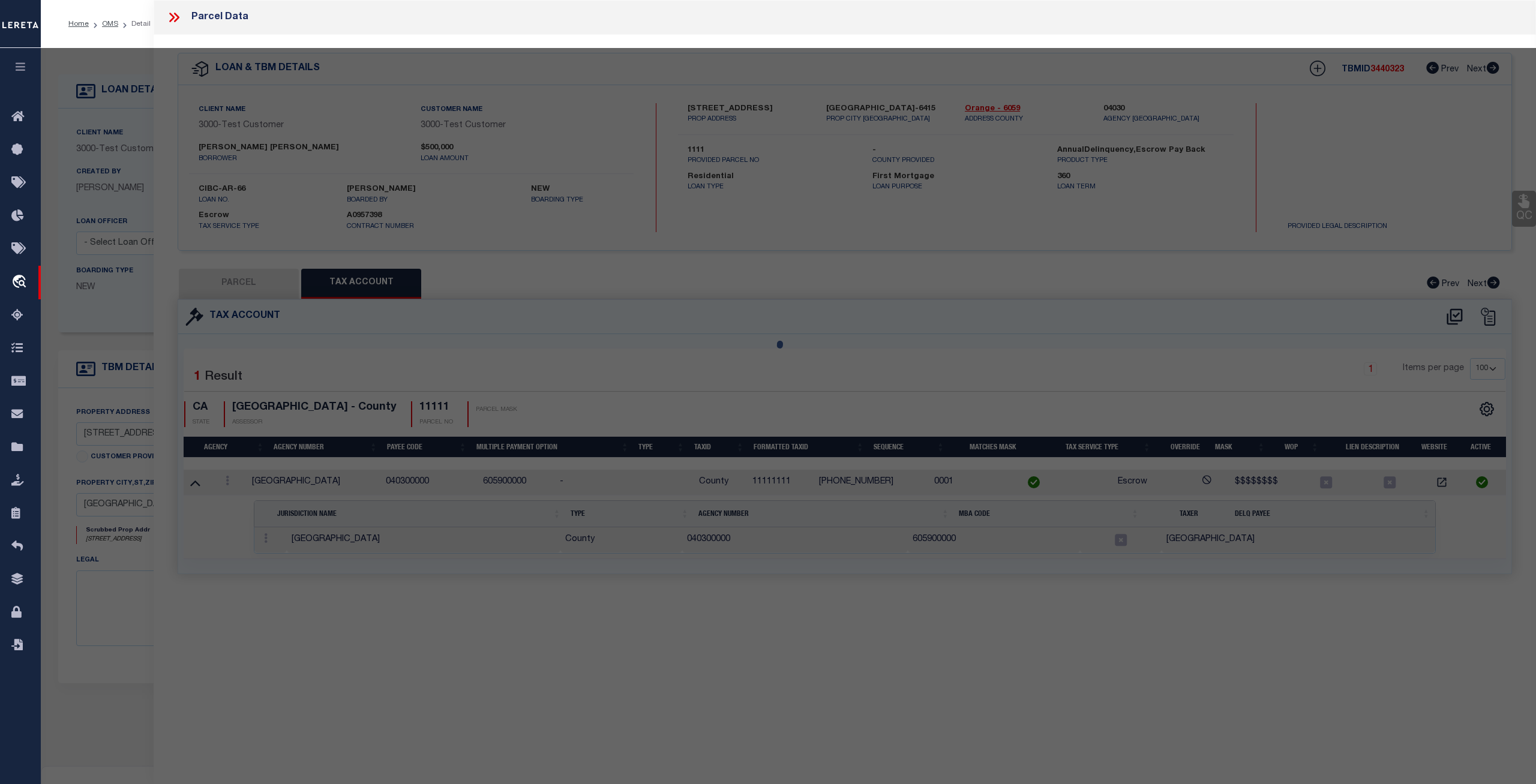
type input "25224 BIRCH GROVE LN"
type textarea "test"
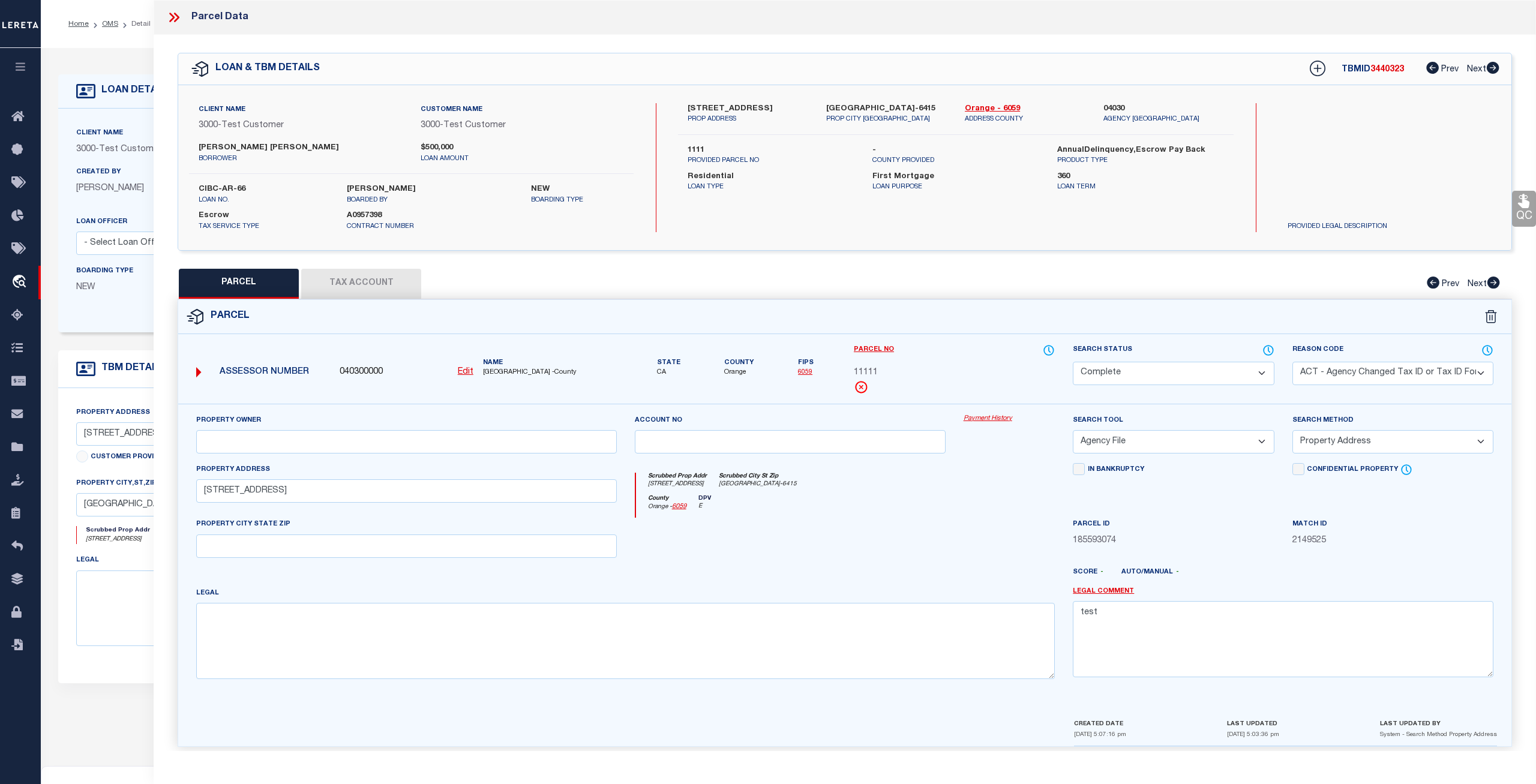
click at [350, 290] on button "Tax Account" at bounding box center [361, 284] width 120 height 30
select select "100"
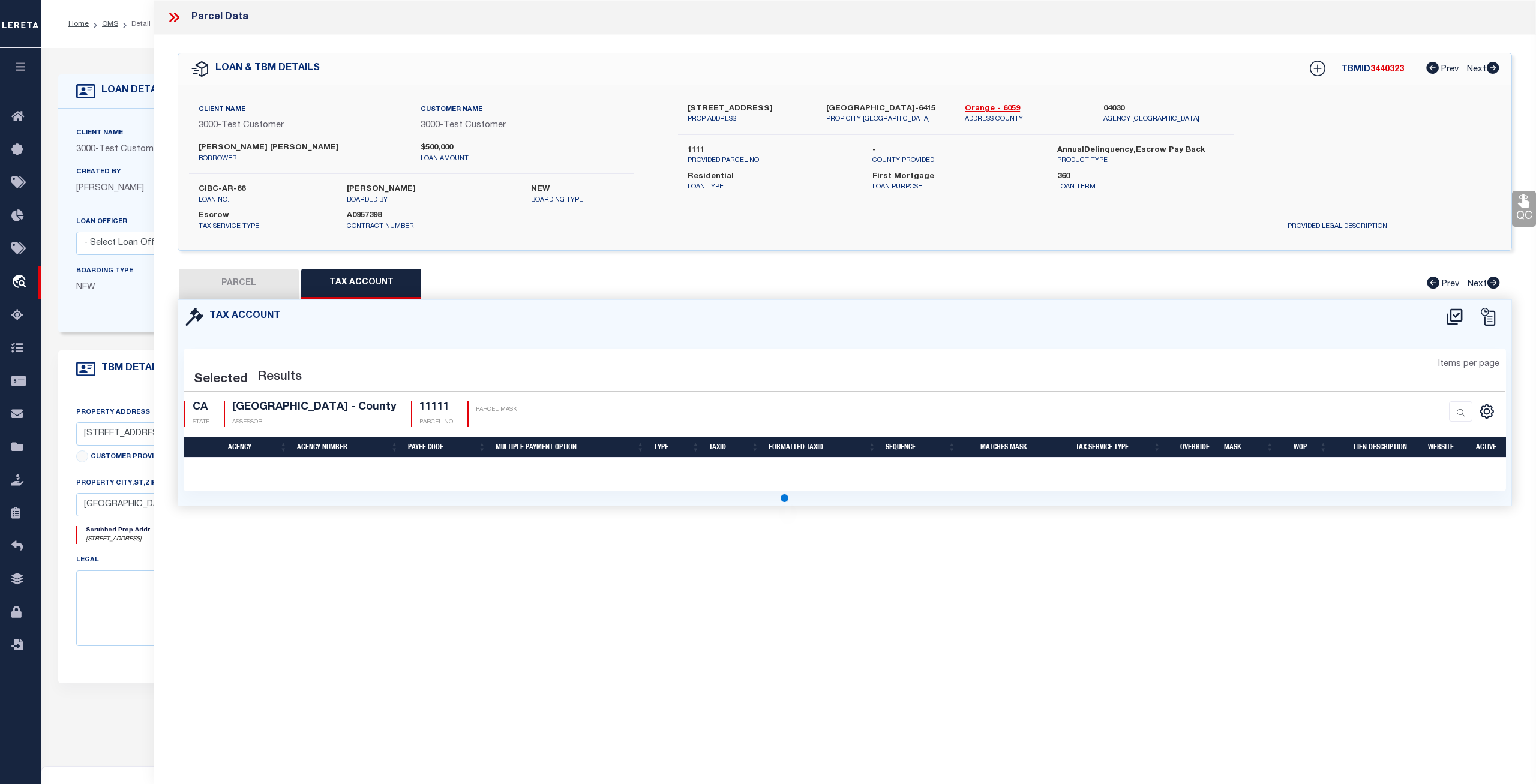
select select "100"
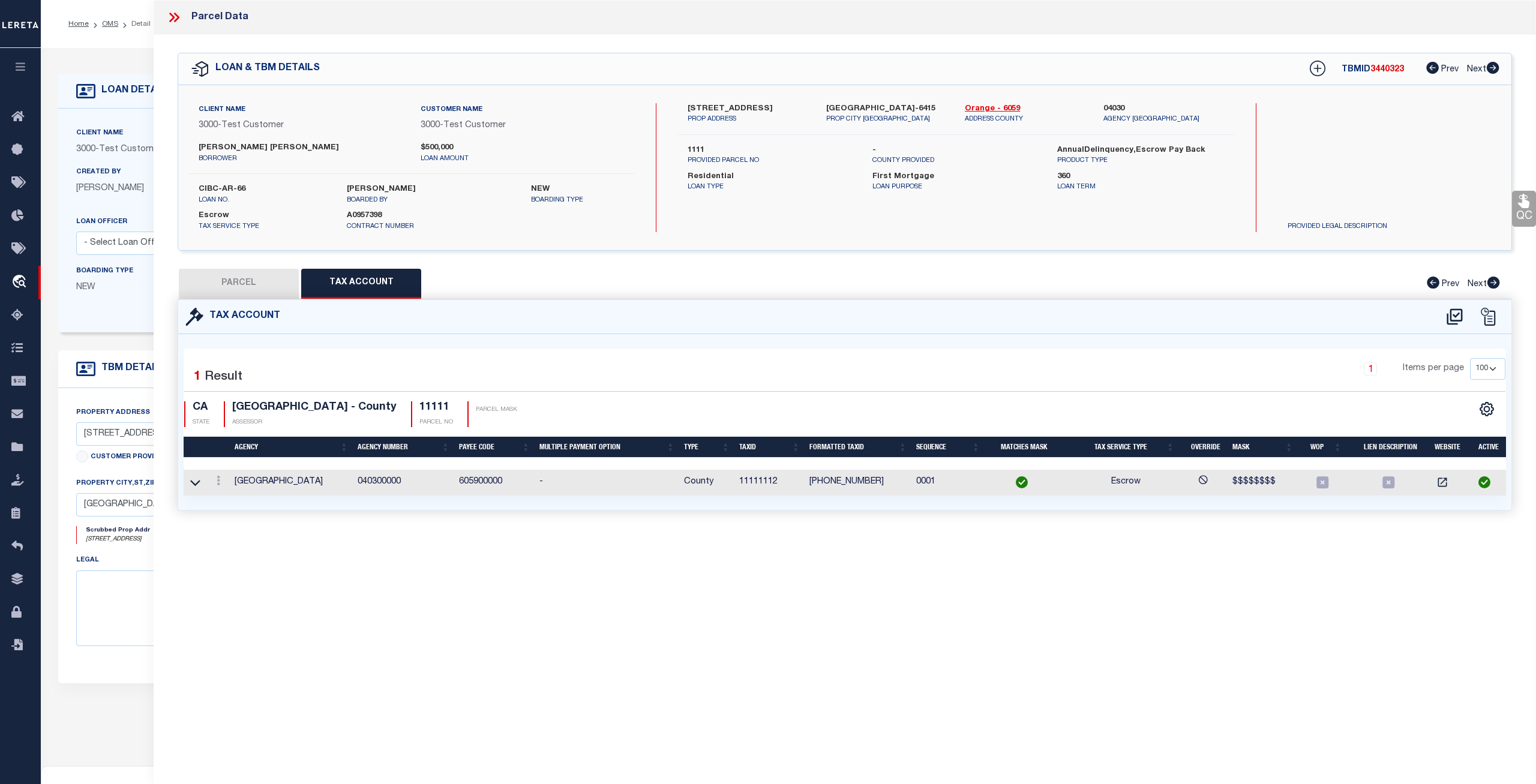
click at [482, 484] on td "605900000" at bounding box center [494, 483] width 80 height 26
copy td "605900000"
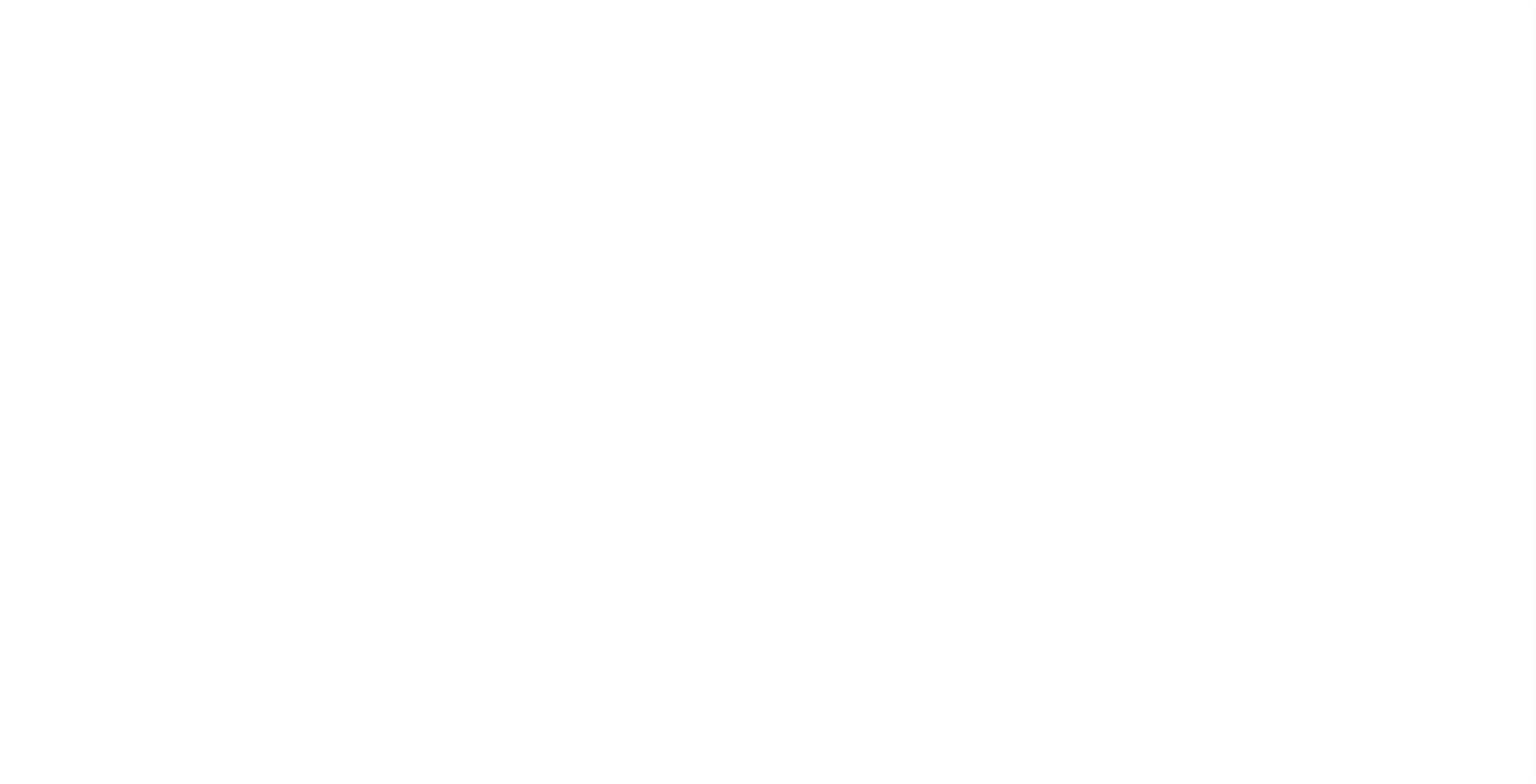
select select "CA"
select select "100"
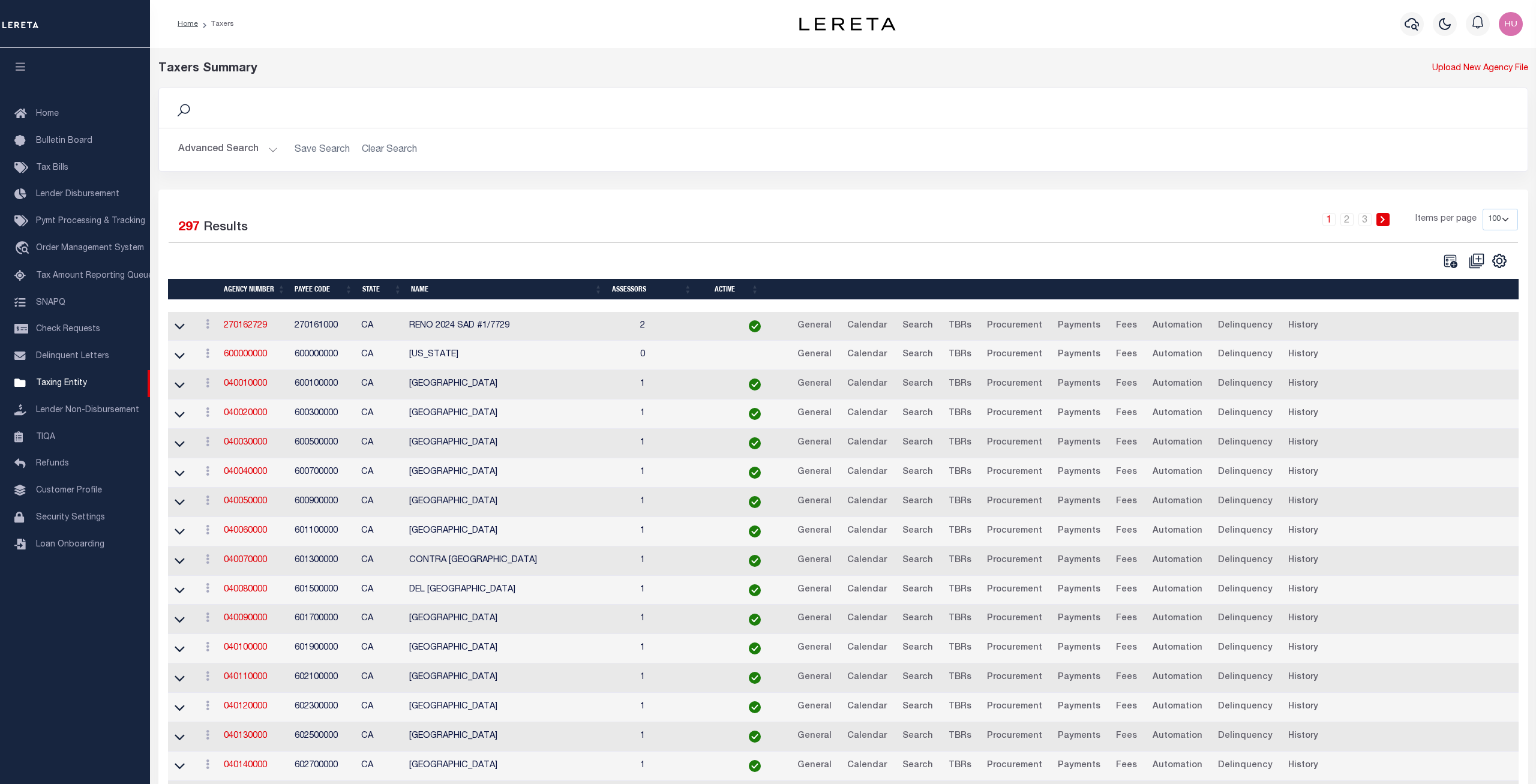
click at [235, 128] on div "Advanced Search Save Search Clear Search tblPayees_dynamictable_____DefaultSave…" at bounding box center [843, 149] width 1369 height 43
click at [235, 155] on button "Advanced Search" at bounding box center [228, 150] width 99 height 23
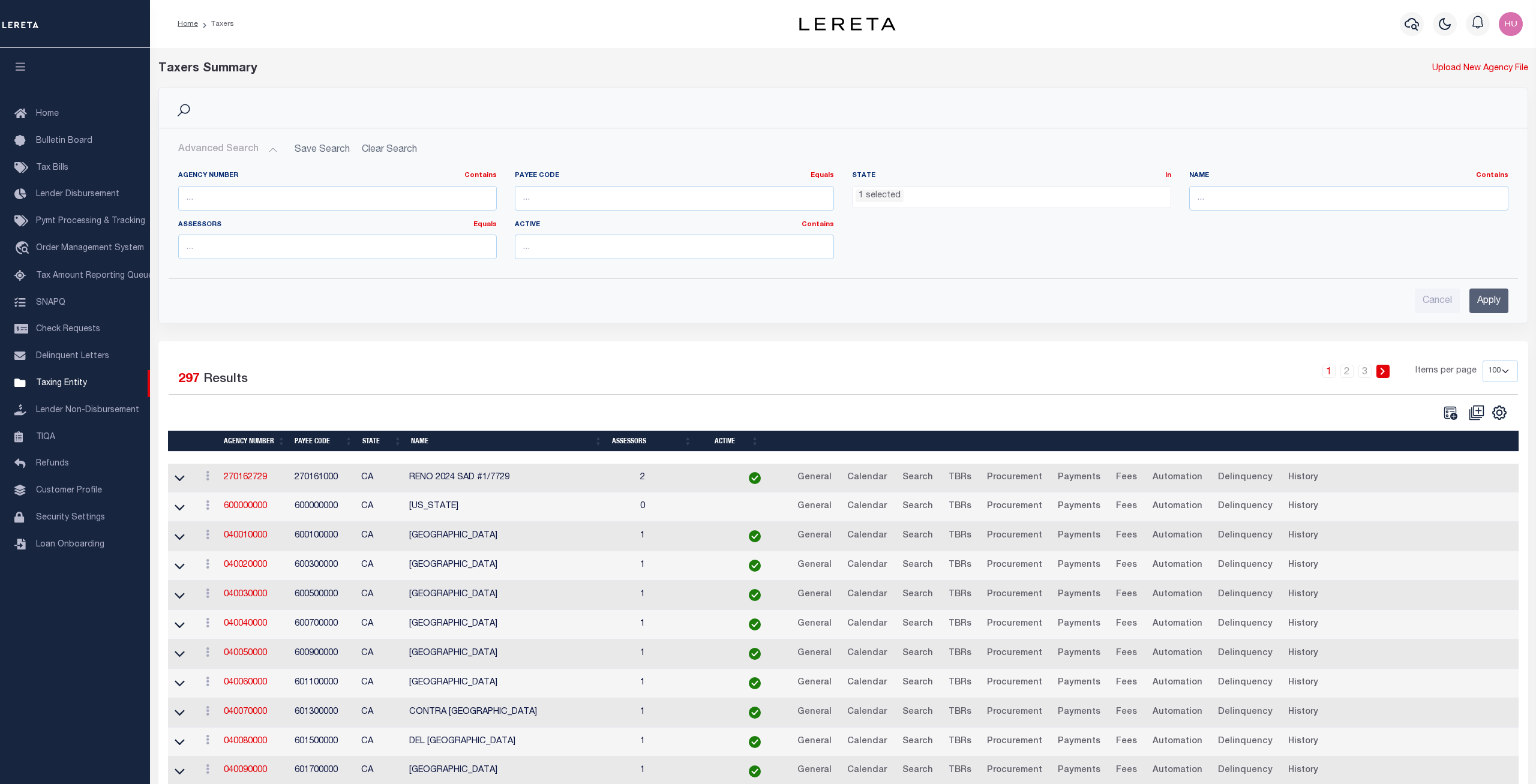
scroll to position [53, 0]
click at [275, 200] on input "text" at bounding box center [338, 199] width 320 height 25
paste input "040300000"
type input "040300000"
click at [965, 193] on ul "1 selected" at bounding box center [1012, 195] width 318 height 16
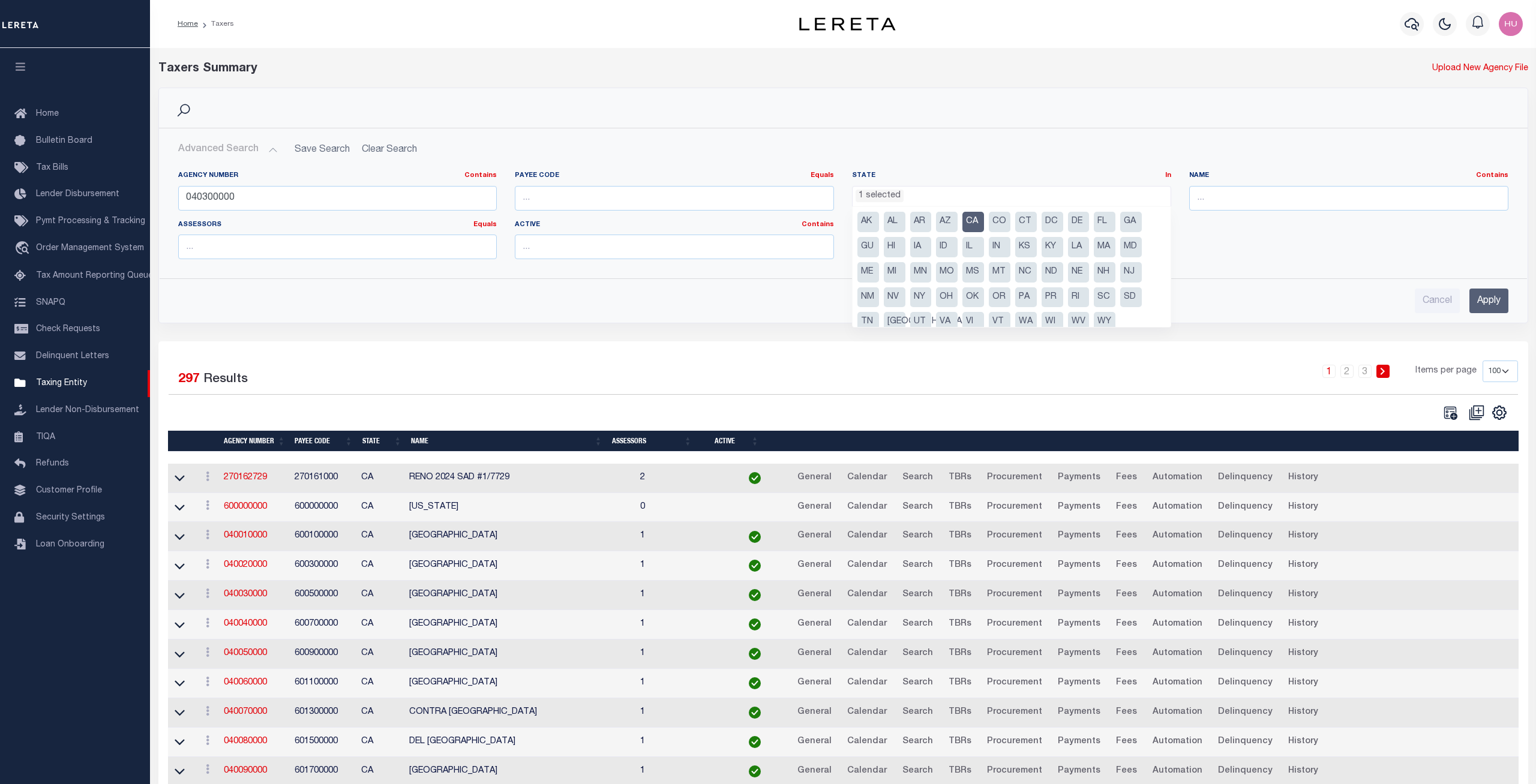
click at [970, 223] on li "CA" at bounding box center [973, 221] width 22 height 20
select select
click at [1481, 300] on input "Apply" at bounding box center [1489, 301] width 39 height 25
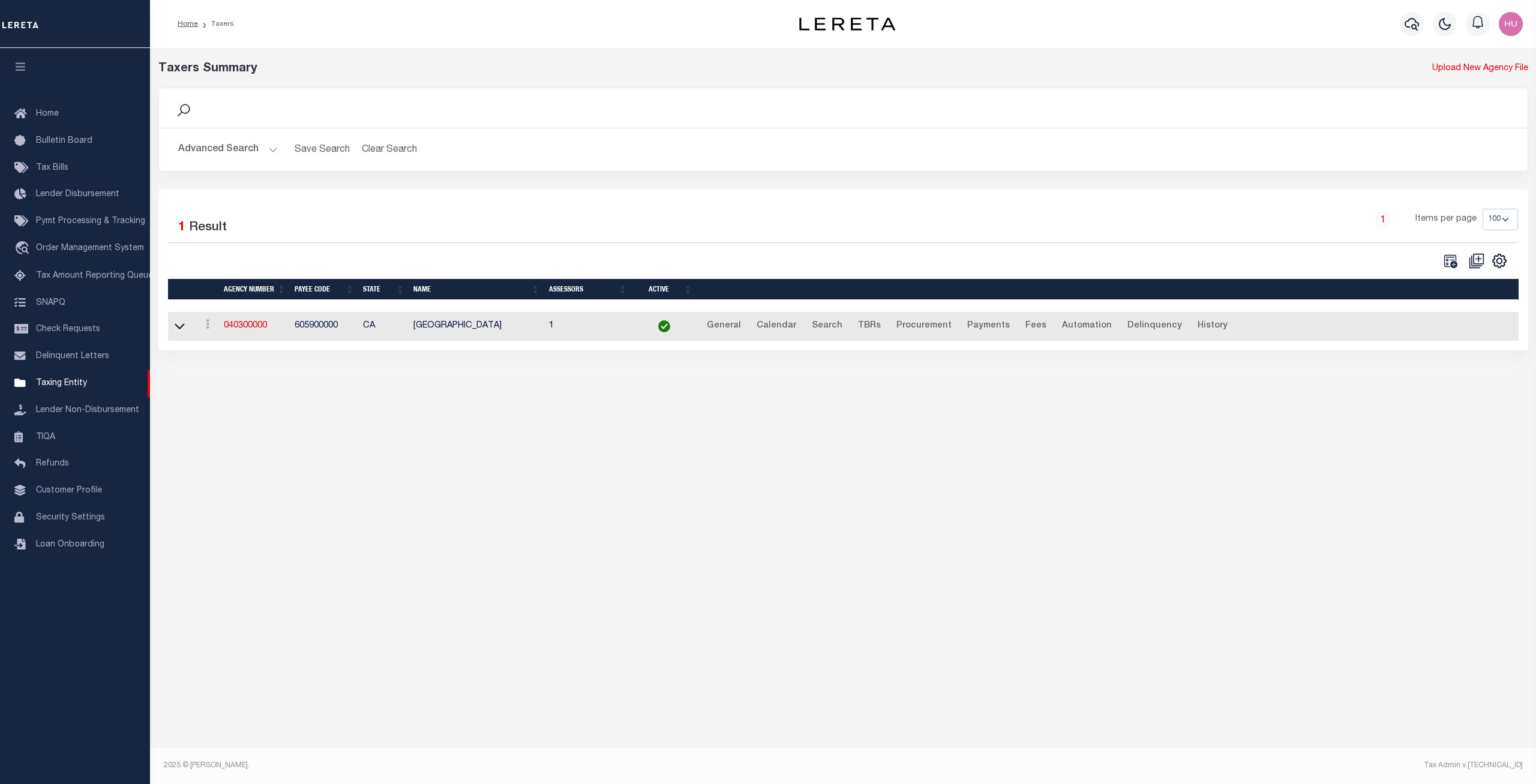
click at [254, 154] on button "Advanced Search" at bounding box center [228, 150] width 99 height 23
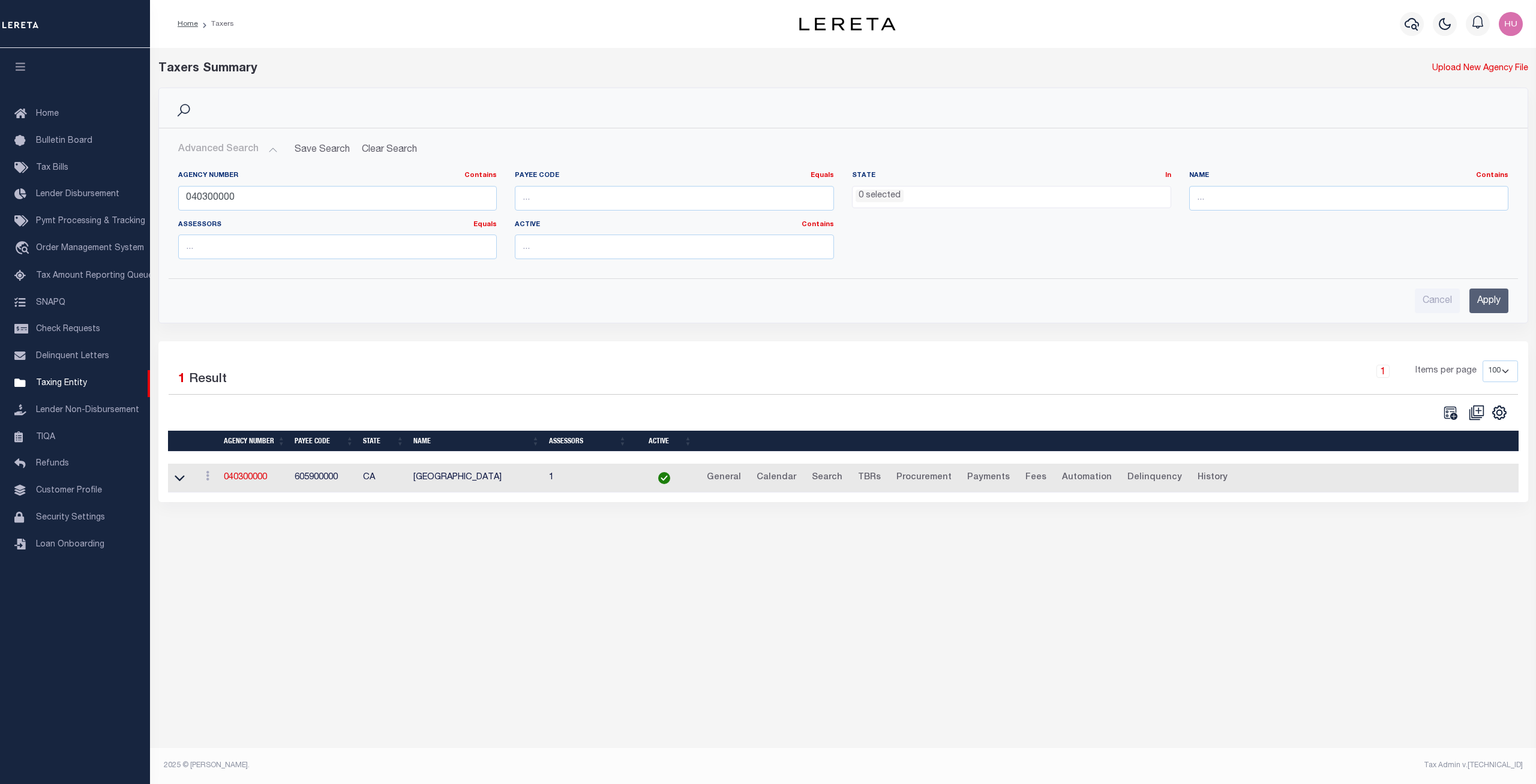
click at [254, 154] on button "Advanced Search" at bounding box center [228, 150] width 99 height 23
click at [178, 481] on icon at bounding box center [180, 479] width 10 height 6
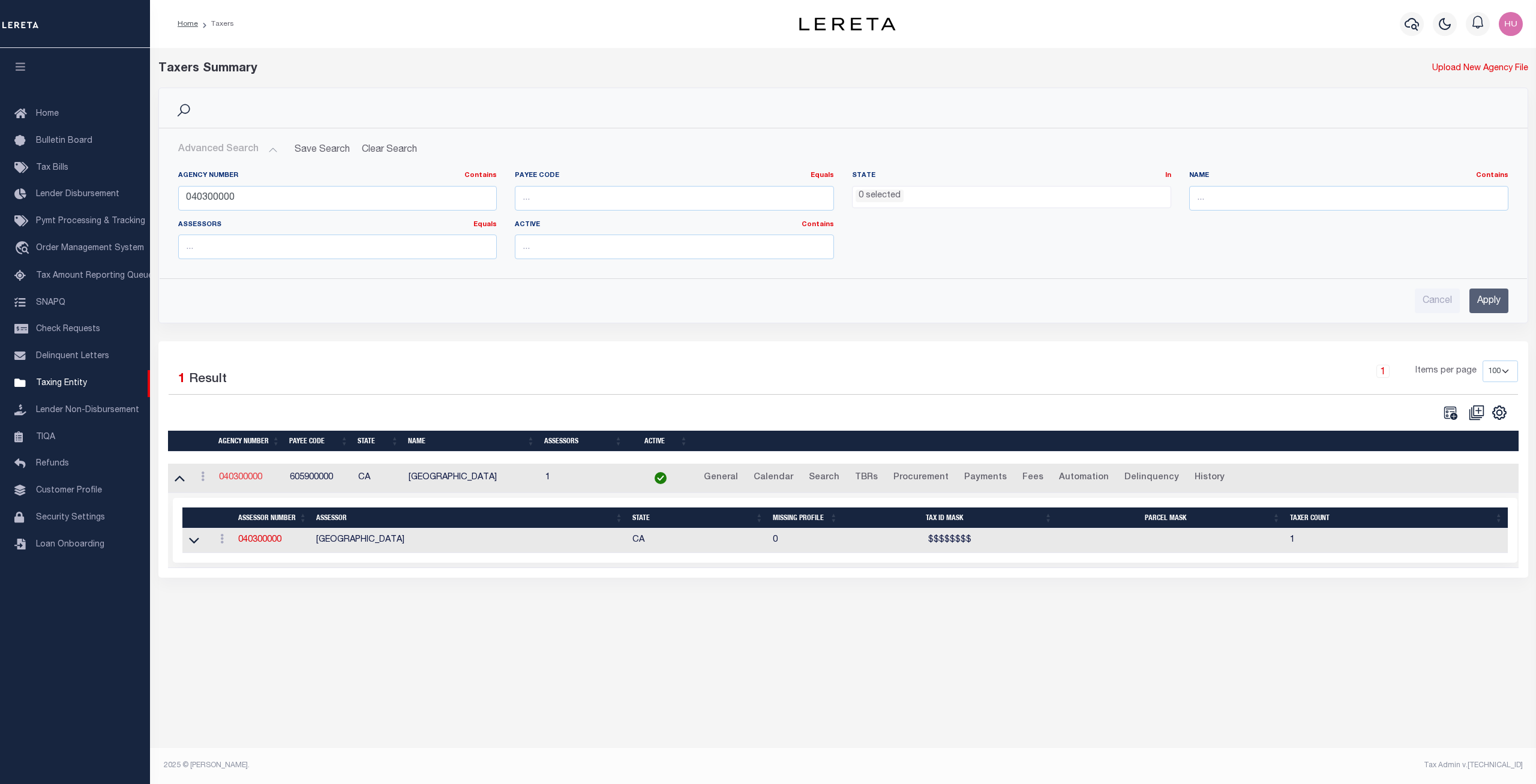
click at [237, 479] on link "040300000" at bounding box center [241, 478] width 43 height 9
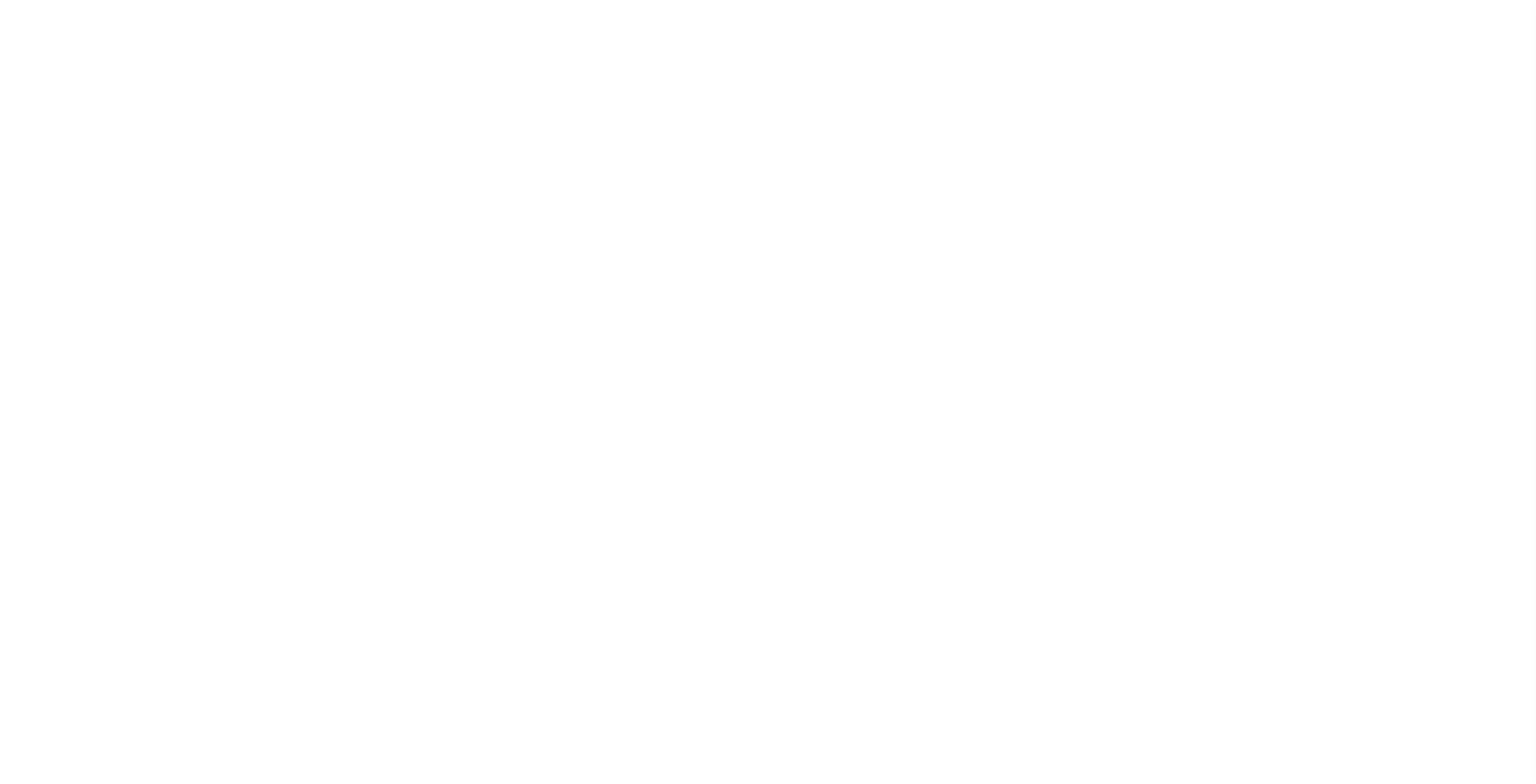
checkbox input "true"
type input "040300000"
type input "[GEOGRAPHIC_DATA]"
type input "00 - County"
type input "601 N Ross St, 2nd Floor"
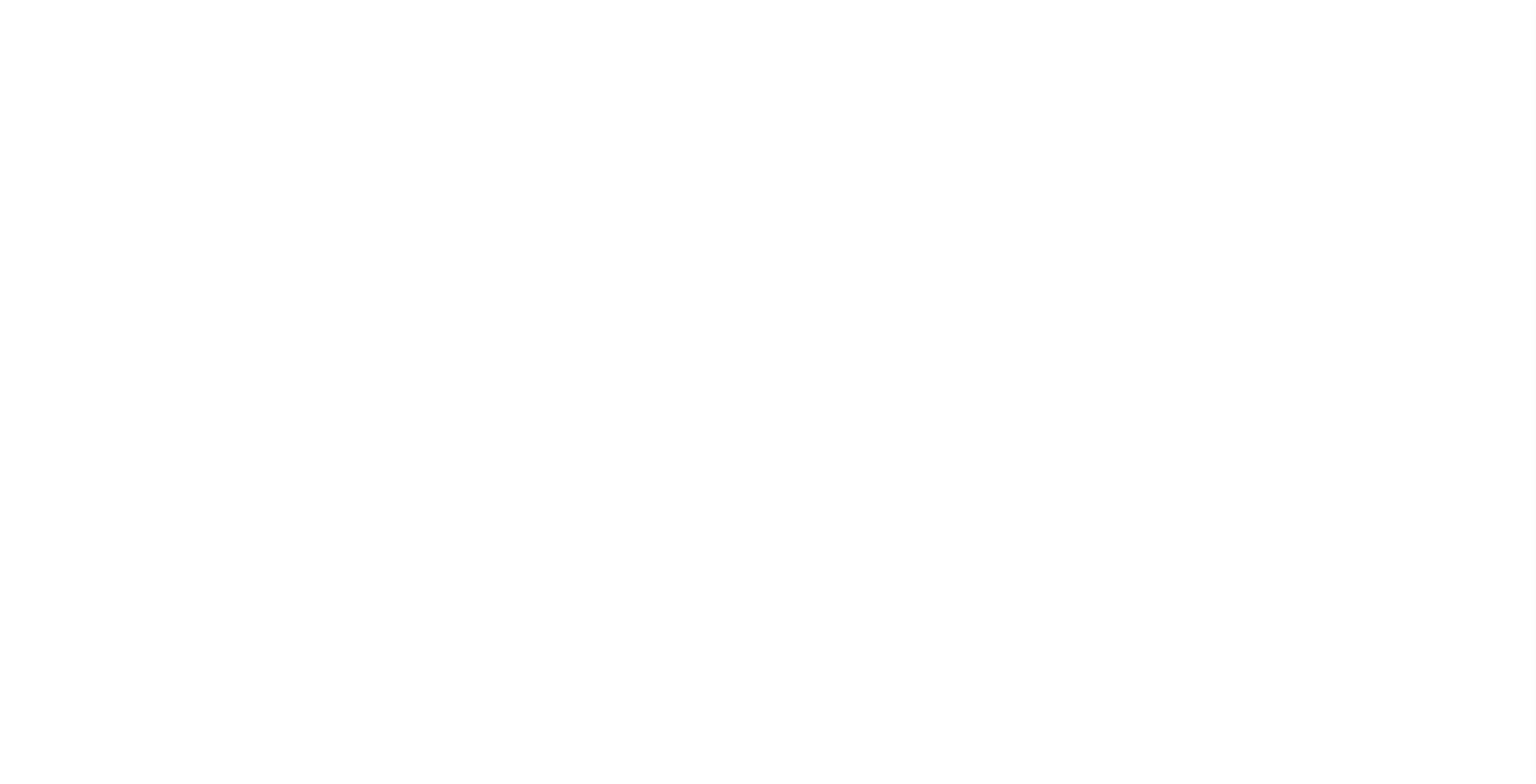
type input "http://tax.ocgov.com/tcweb/search_page.asp"
type input "Santa Ana"
select select "CA"
type input "92701"
select select "6059"
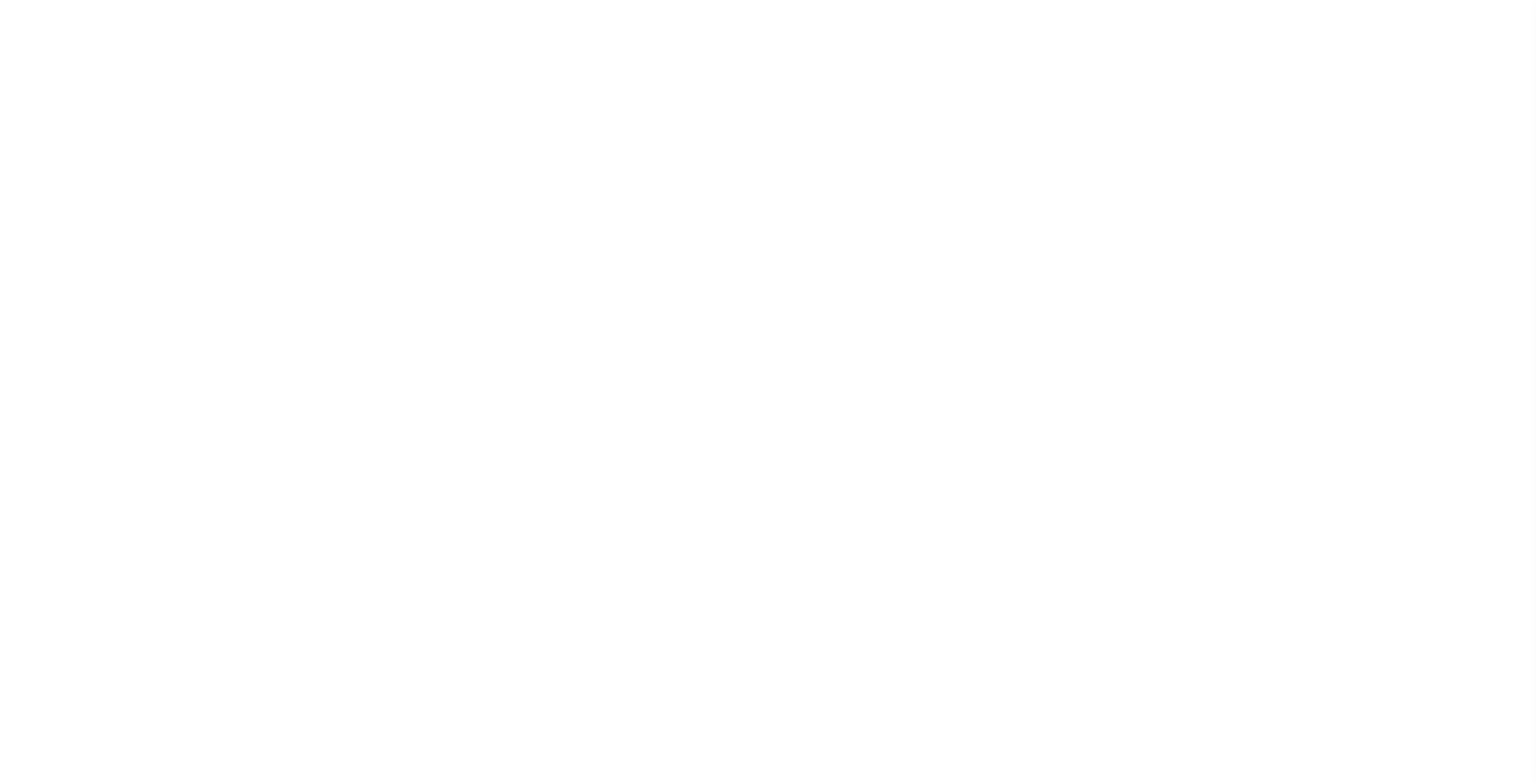
type input "714-834-3411"
type input "714-834-5361"
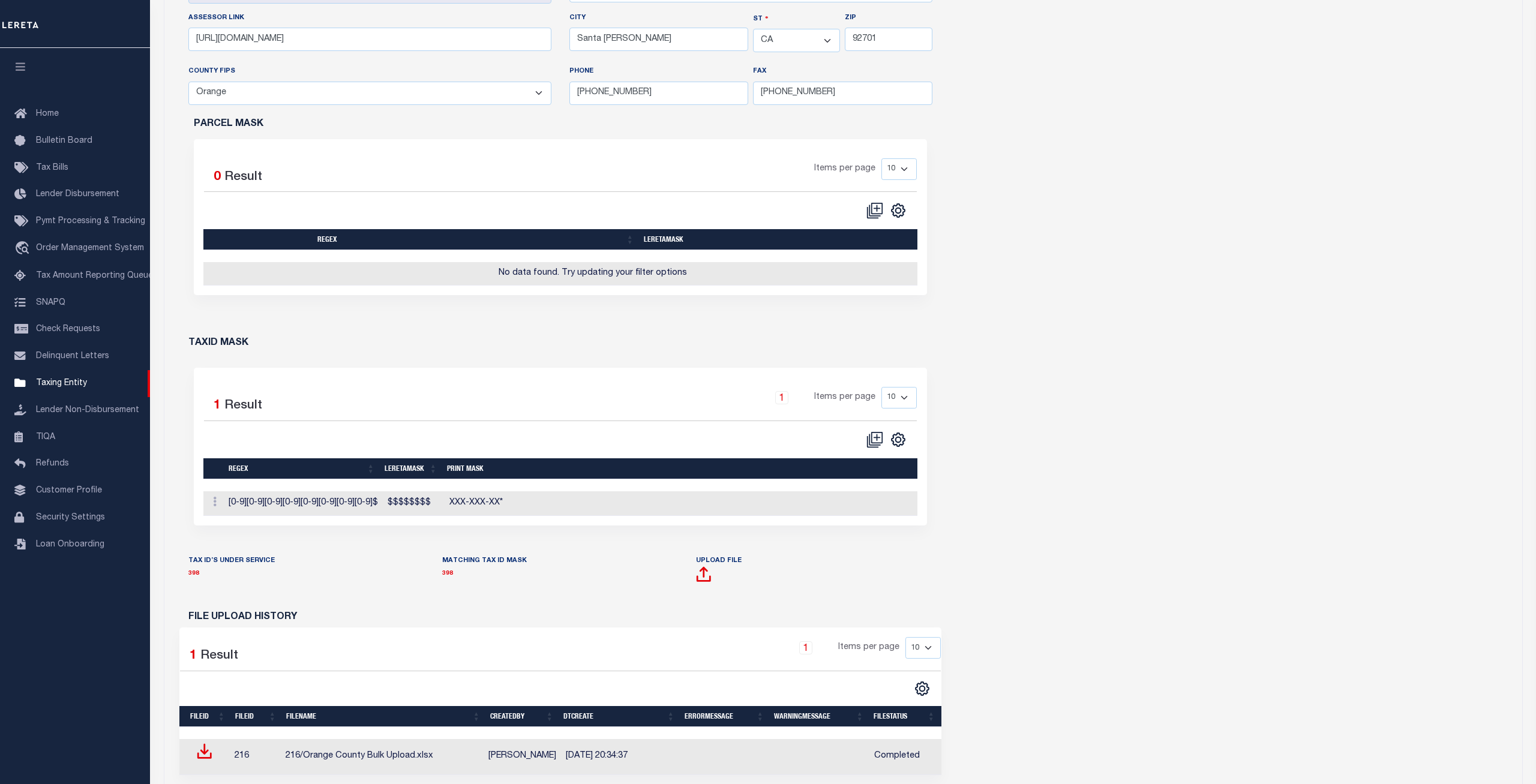
scroll to position [537, 0]
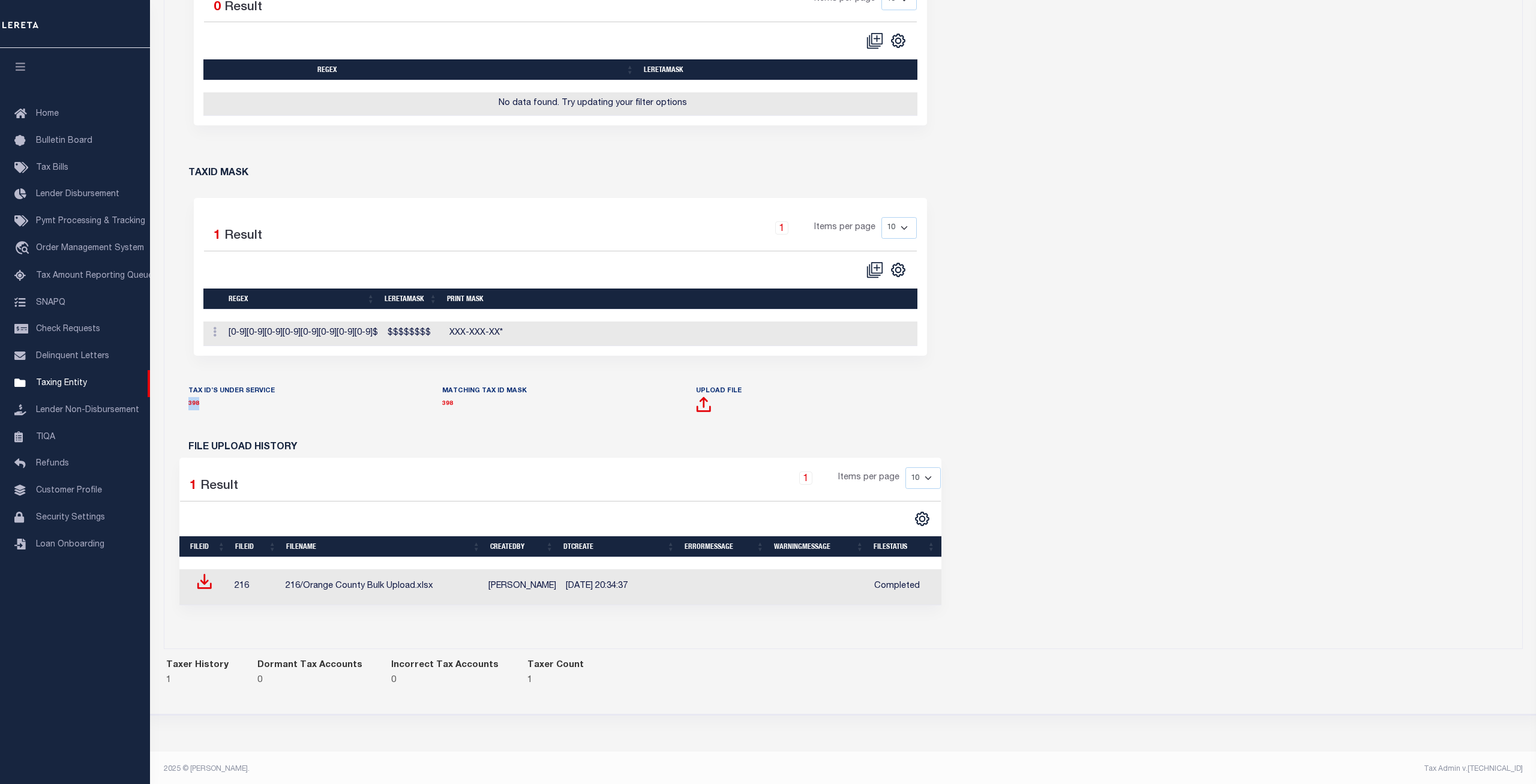
drag, startPoint x: 230, startPoint y: 407, endPoint x: 186, endPoint y: 405, distance: 44.0
click at [186, 405] on div "TAX ID’S UNDER SERVICE 398" at bounding box center [307, 407] width 254 height 44
click at [298, 417] on div "TAX ID’S UNDER SERVICE 398" at bounding box center [307, 407] width 254 height 44
click at [1020, 378] on div "Who is the tax assessor? Assessor Number 040300000 NAME Type CITY" at bounding box center [843, 167] width 1358 height 962
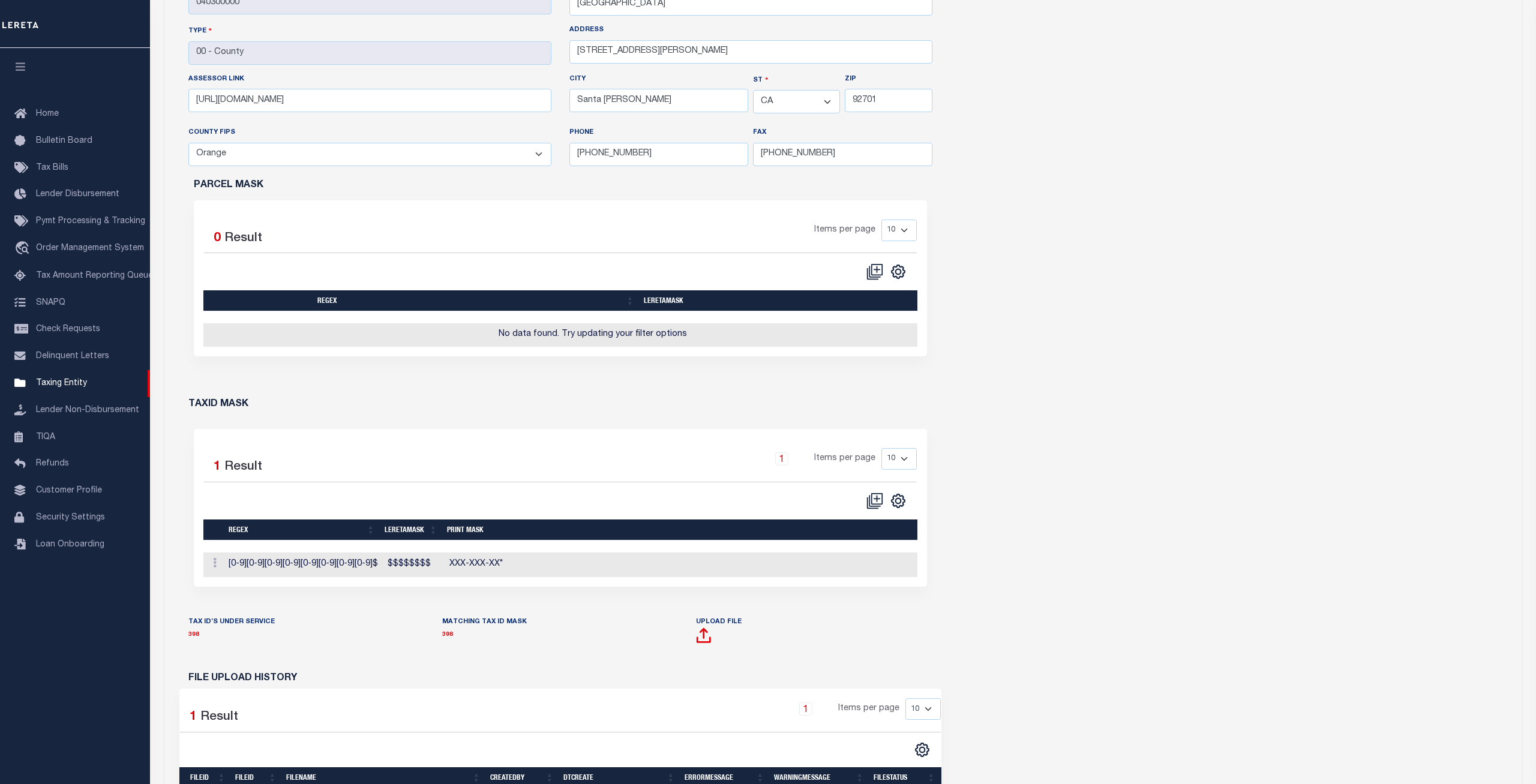
scroll to position [429, 0]
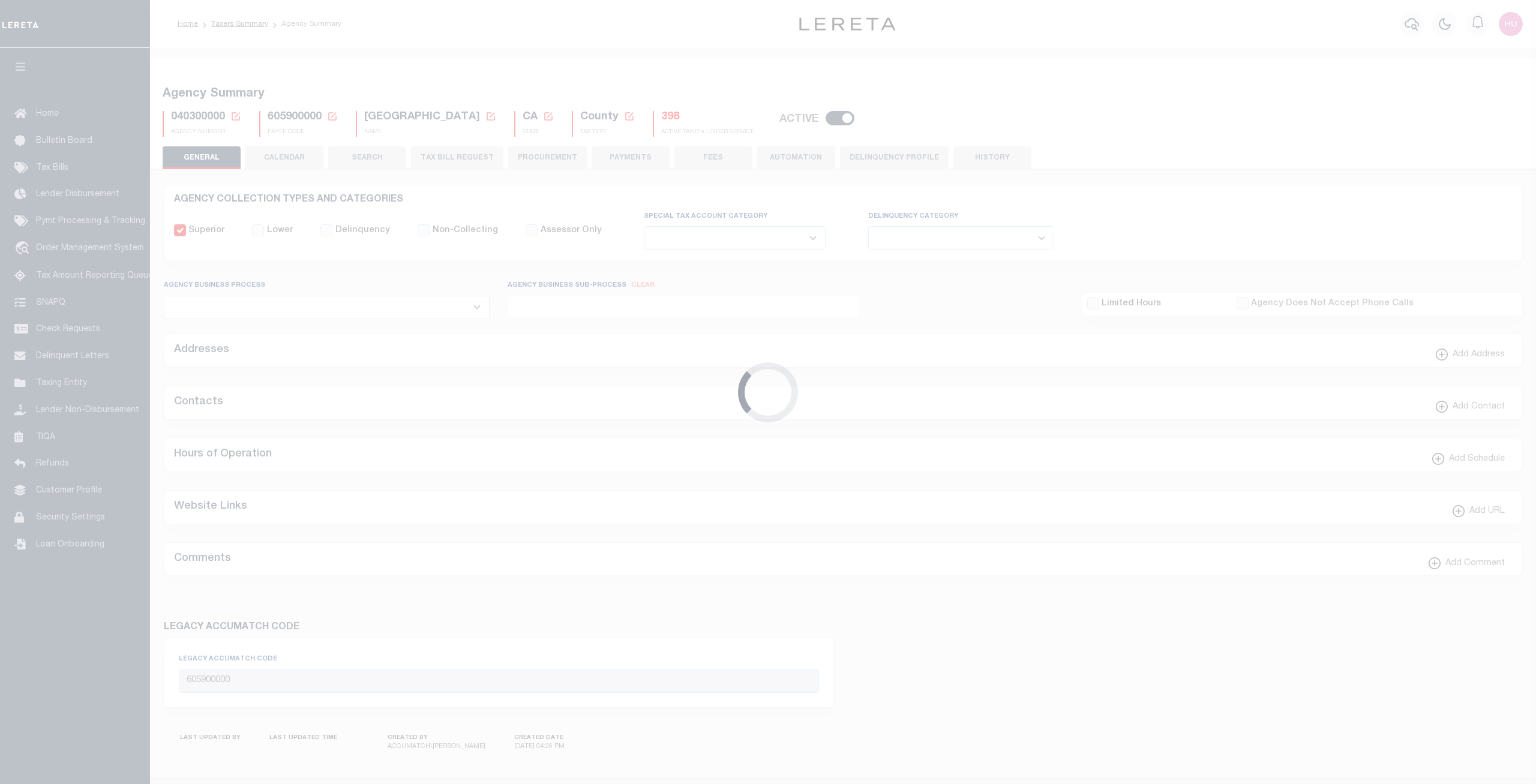
select select
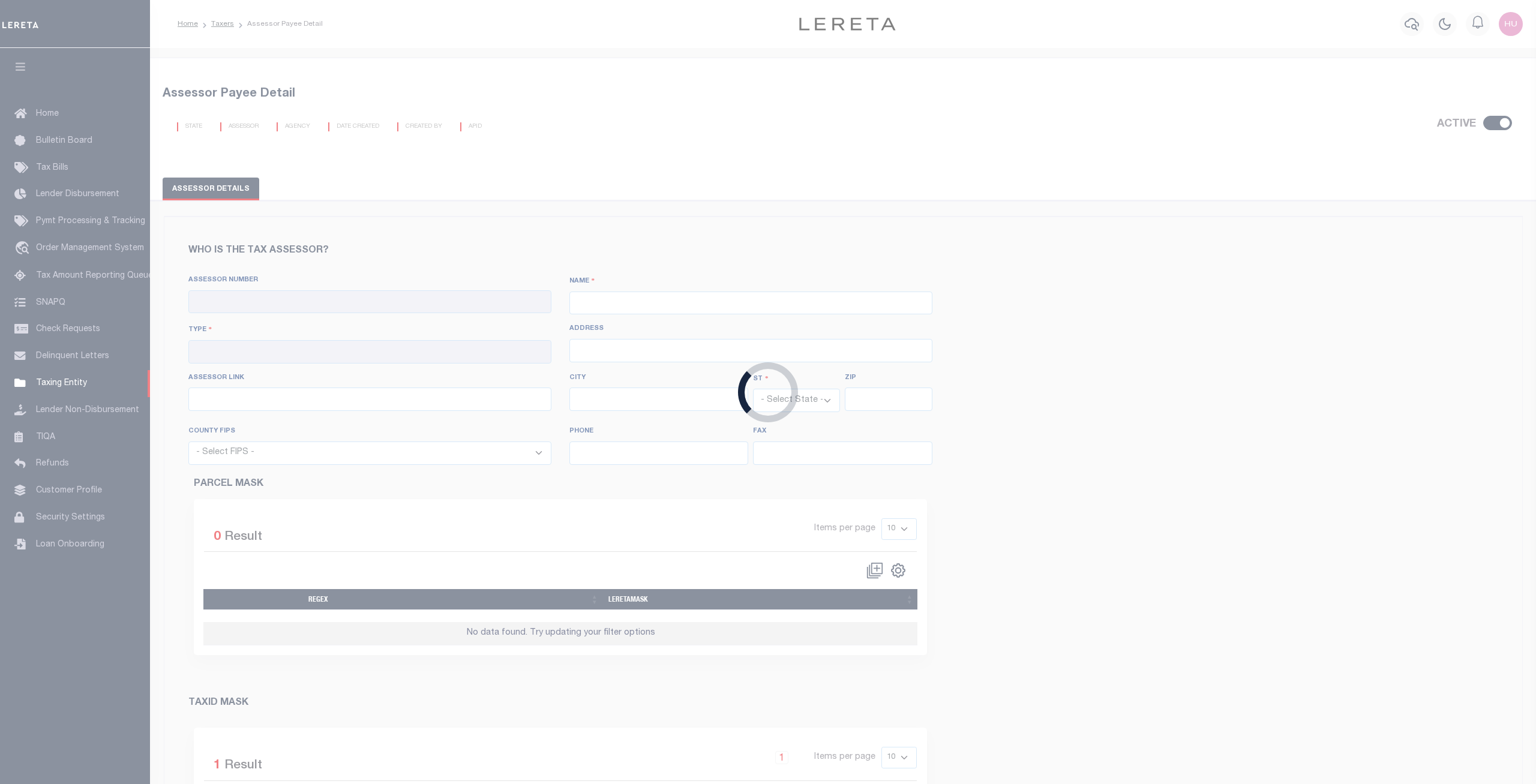
checkbox input "true"
type input "040300000"
type input "[GEOGRAPHIC_DATA]"
type input "00 - County"
type input "601 N Ross St, 2nd Floor"
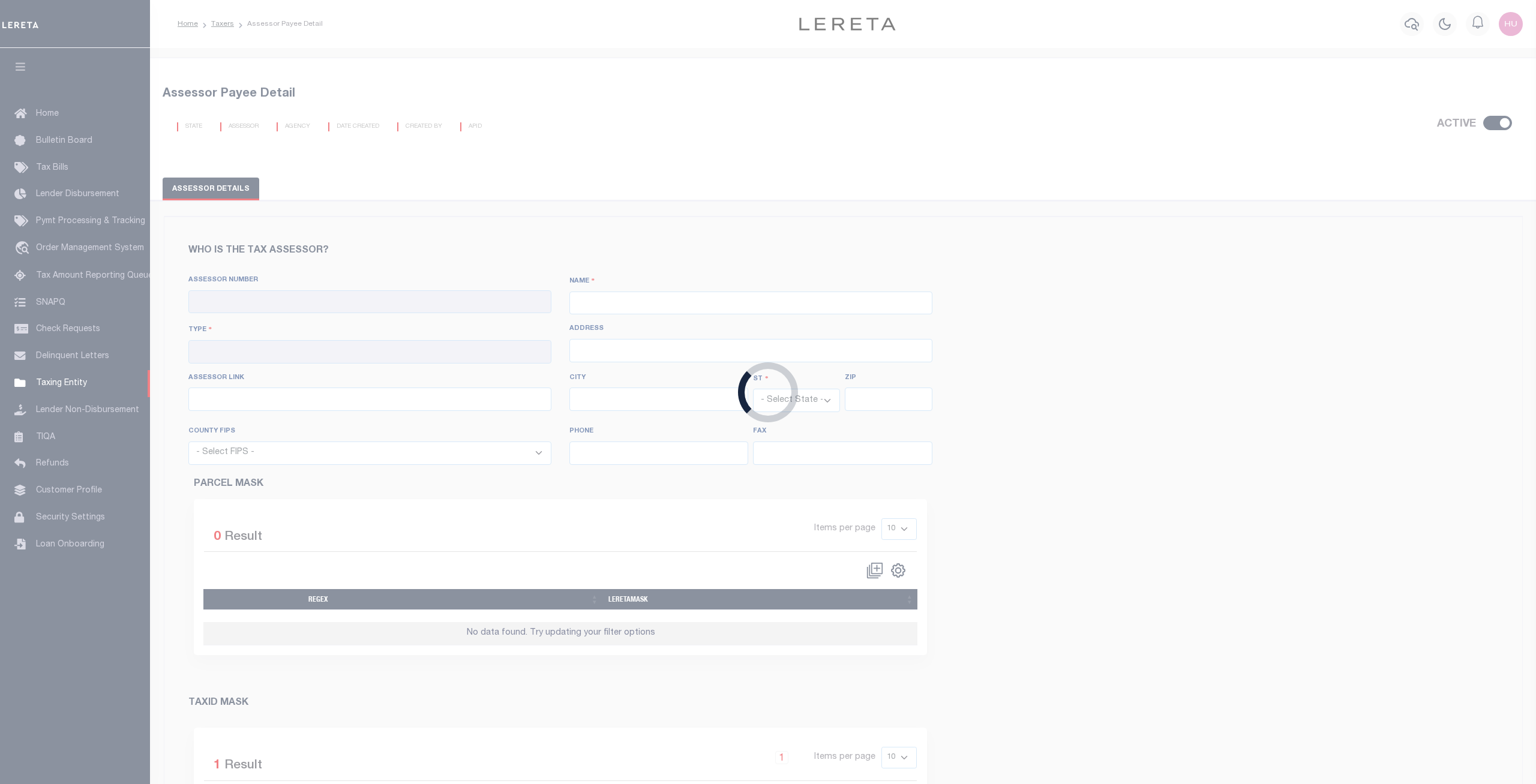
type input "http://tax.ocgov.com/tcweb/search_page.asp"
type input "Santa Ana"
select select "CA"
type input "92701"
select select "6059"
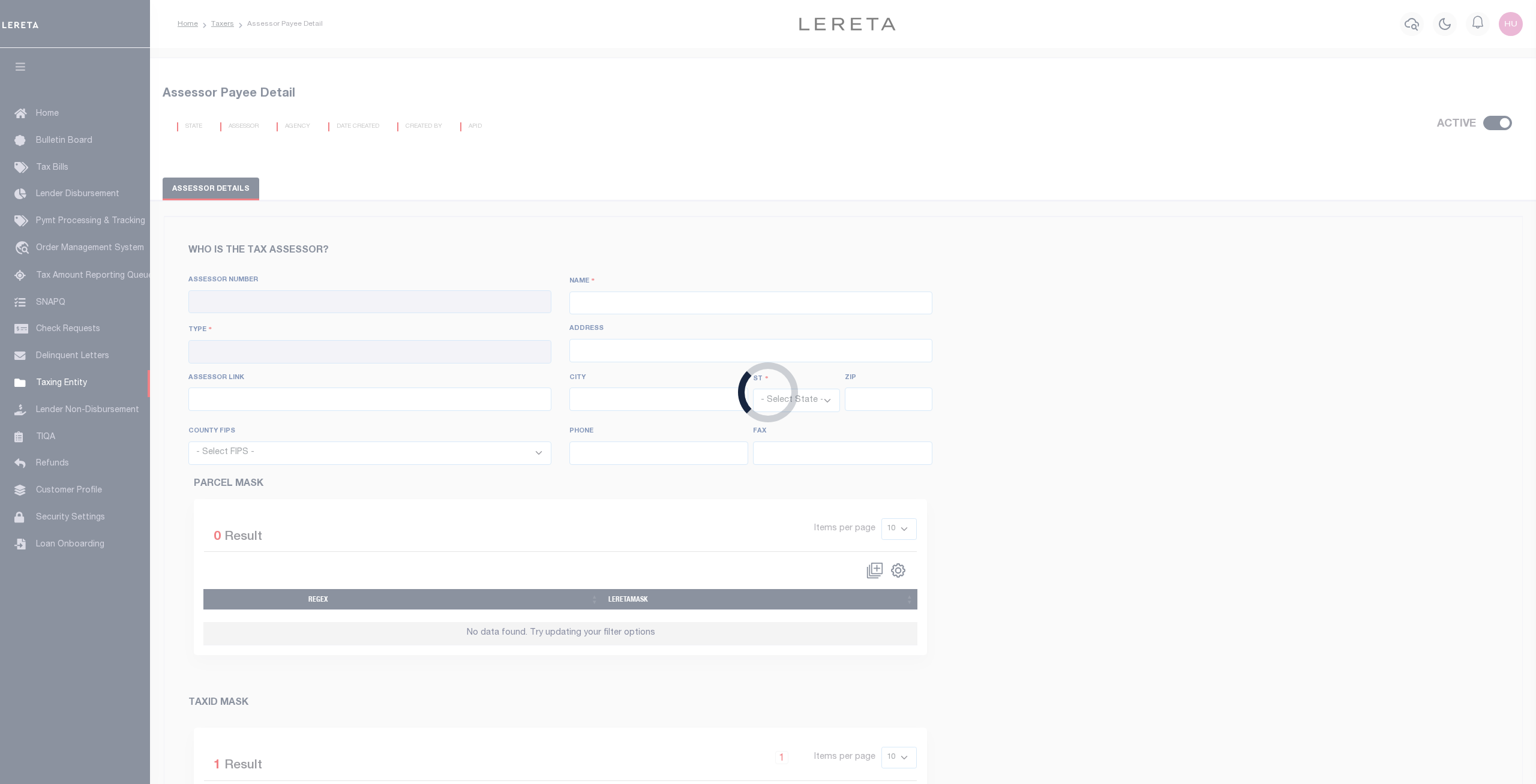
type input "714-834-3411"
type input "714-834-5361"
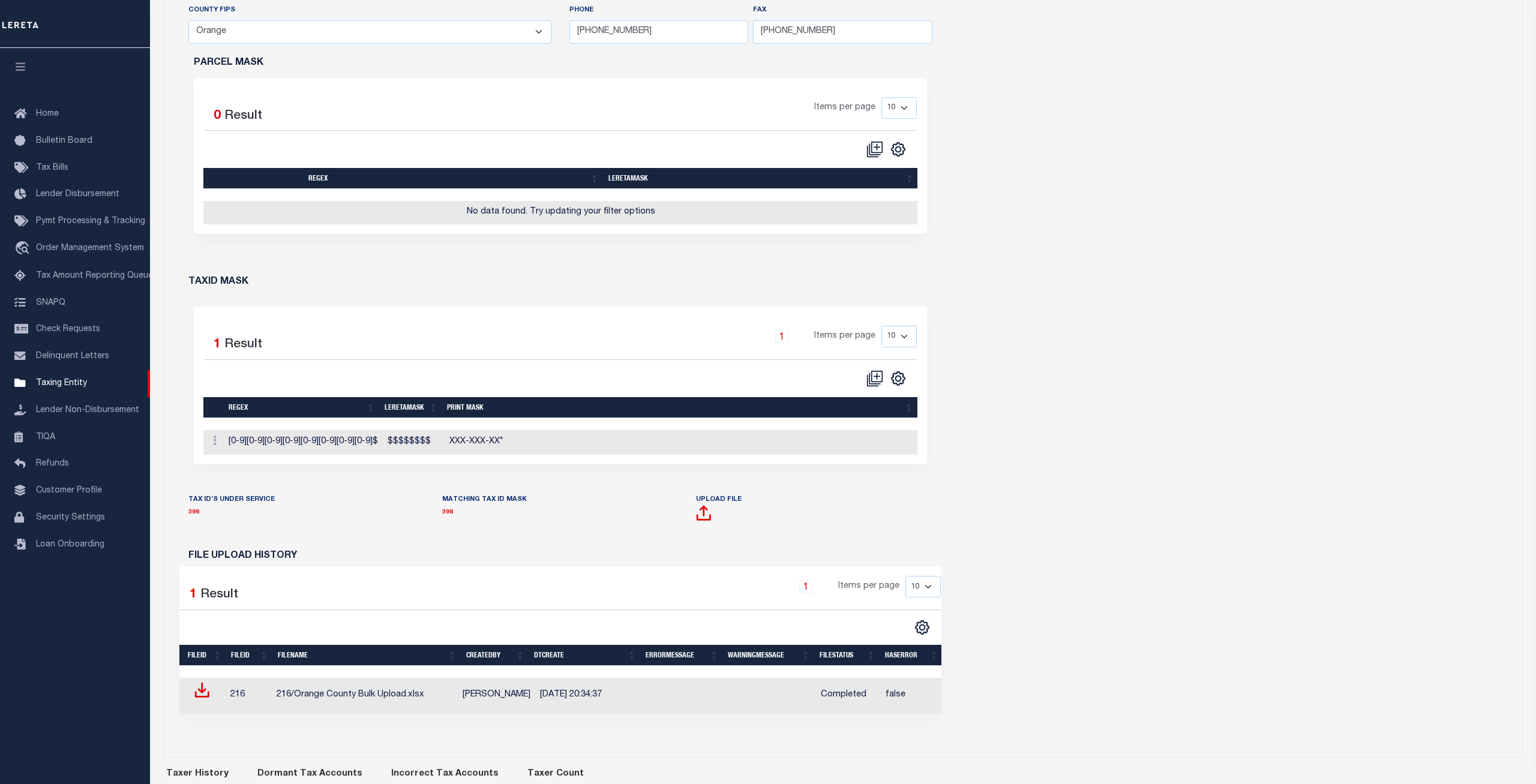
scroll to position [537, 0]
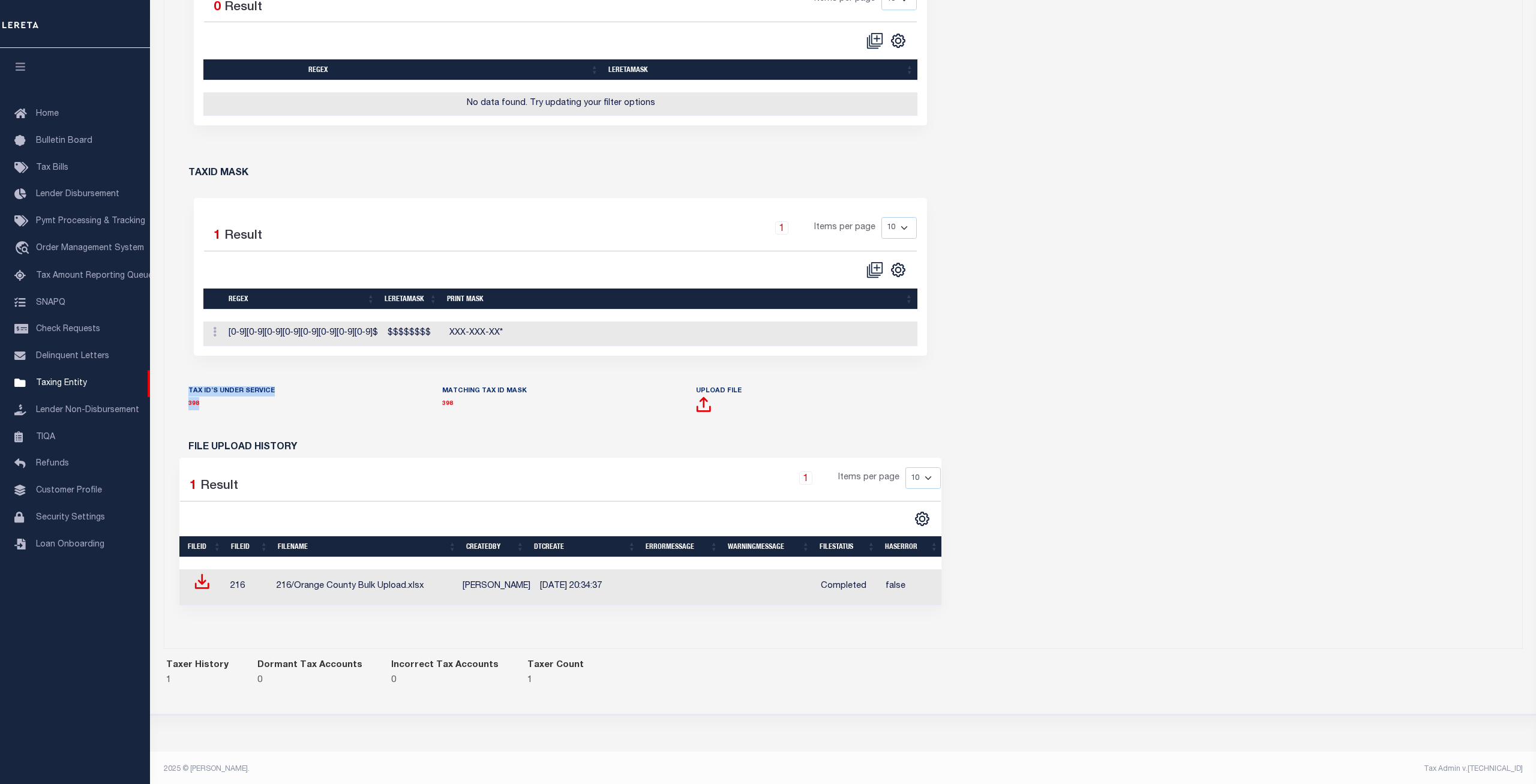
drag, startPoint x: 262, startPoint y: 414, endPoint x: 184, endPoint y: 388, distance: 82.2
click at [184, 388] on div "TAX ID’S UNDER SERVICE 398" at bounding box center [307, 407] width 254 height 44
click at [250, 410] on p "398" at bounding box center [306, 403] width 236 height 13
click at [192, 402] on link "398" at bounding box center [194, 404] width 11 height 6
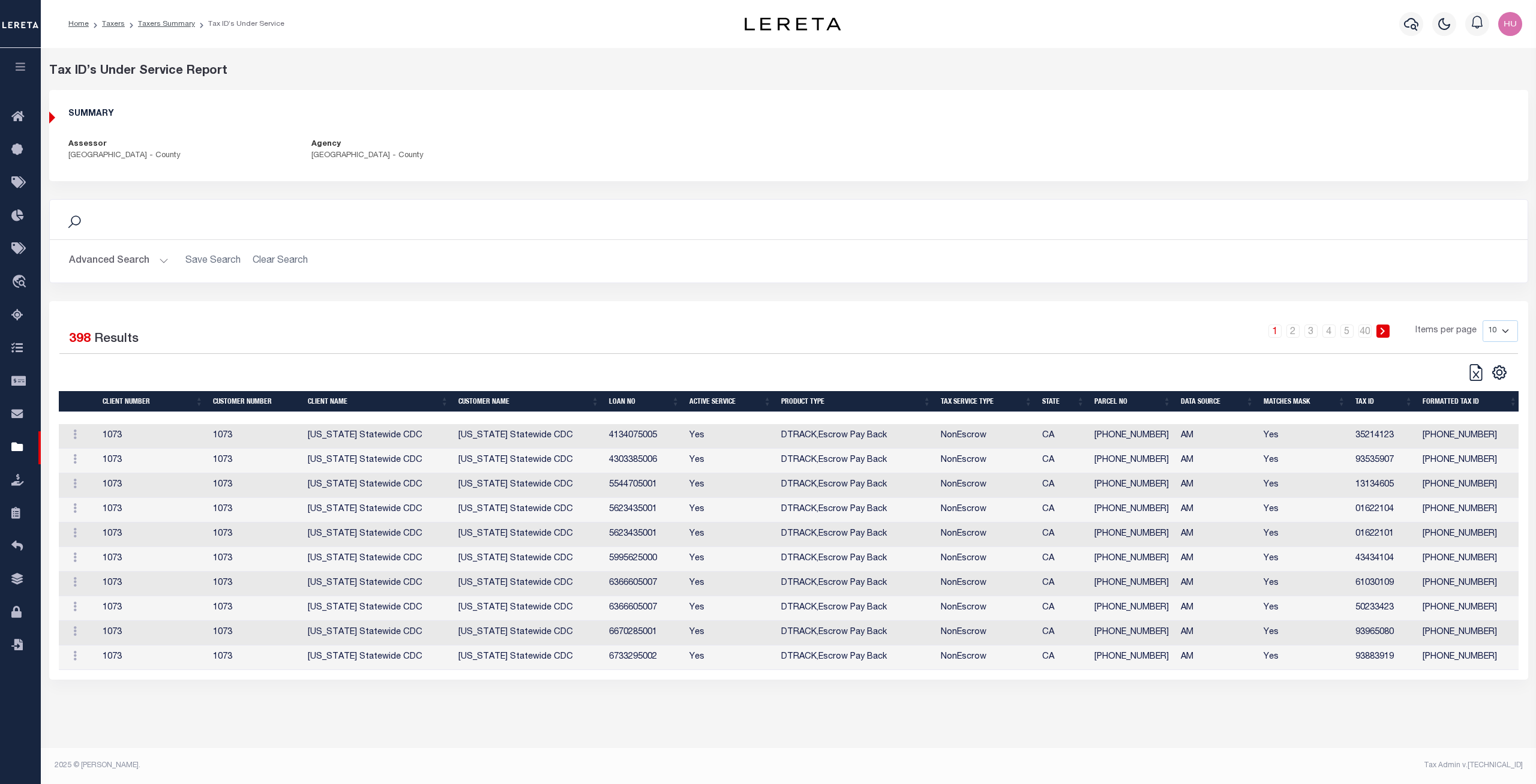
click at [1483, 320] on select "10 25 50 100" at bounding box center [1500, 331] width 35 height 22
select select "100"
click option "100" at bounding box center [0, 0] width 0 height 0
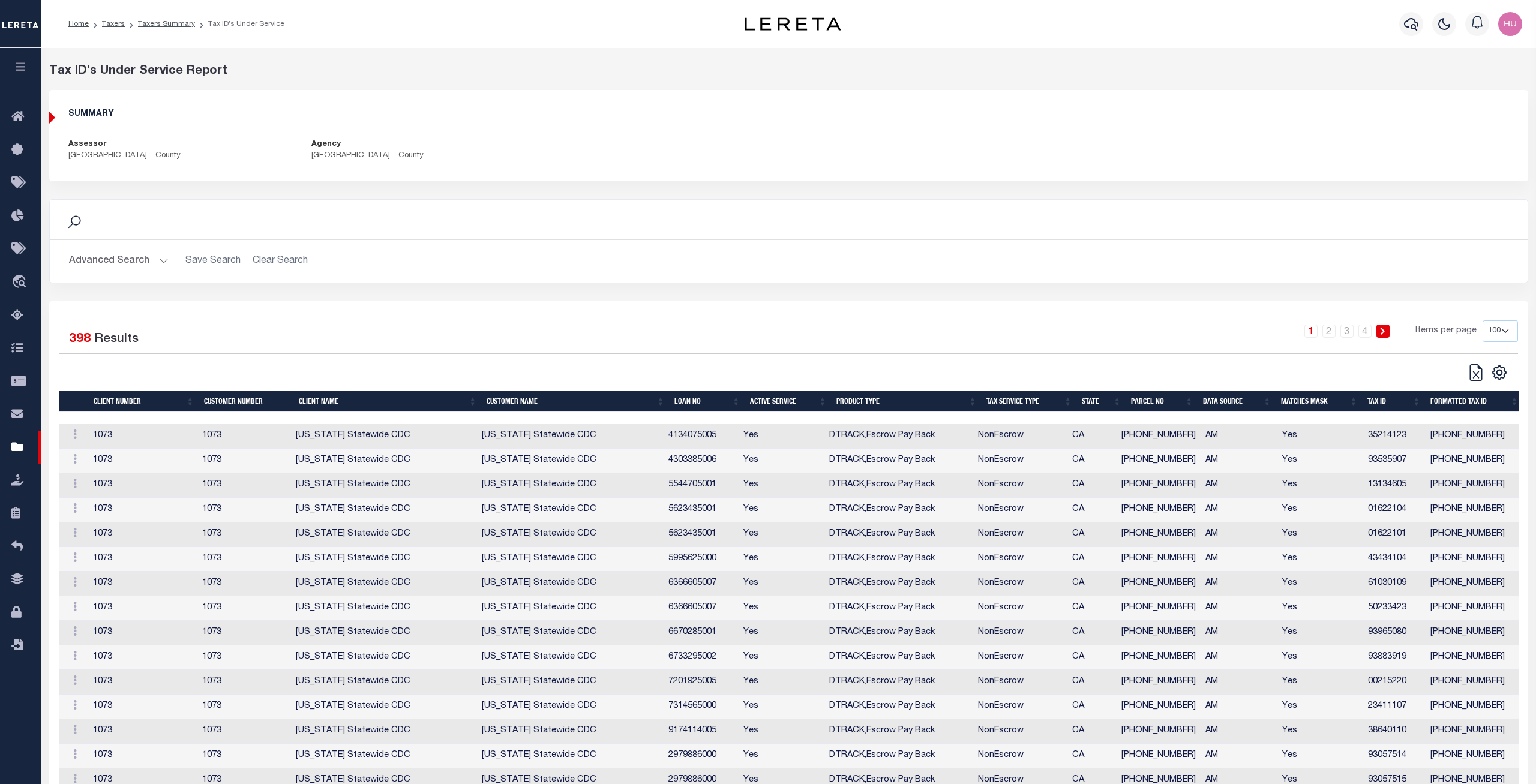
click at [715, 243] on div "Advanced Search Save Search Clear Search Tax Service Type Is Is Contains ESCROW…" at bounding box center [789, 261] width 1478 height 43
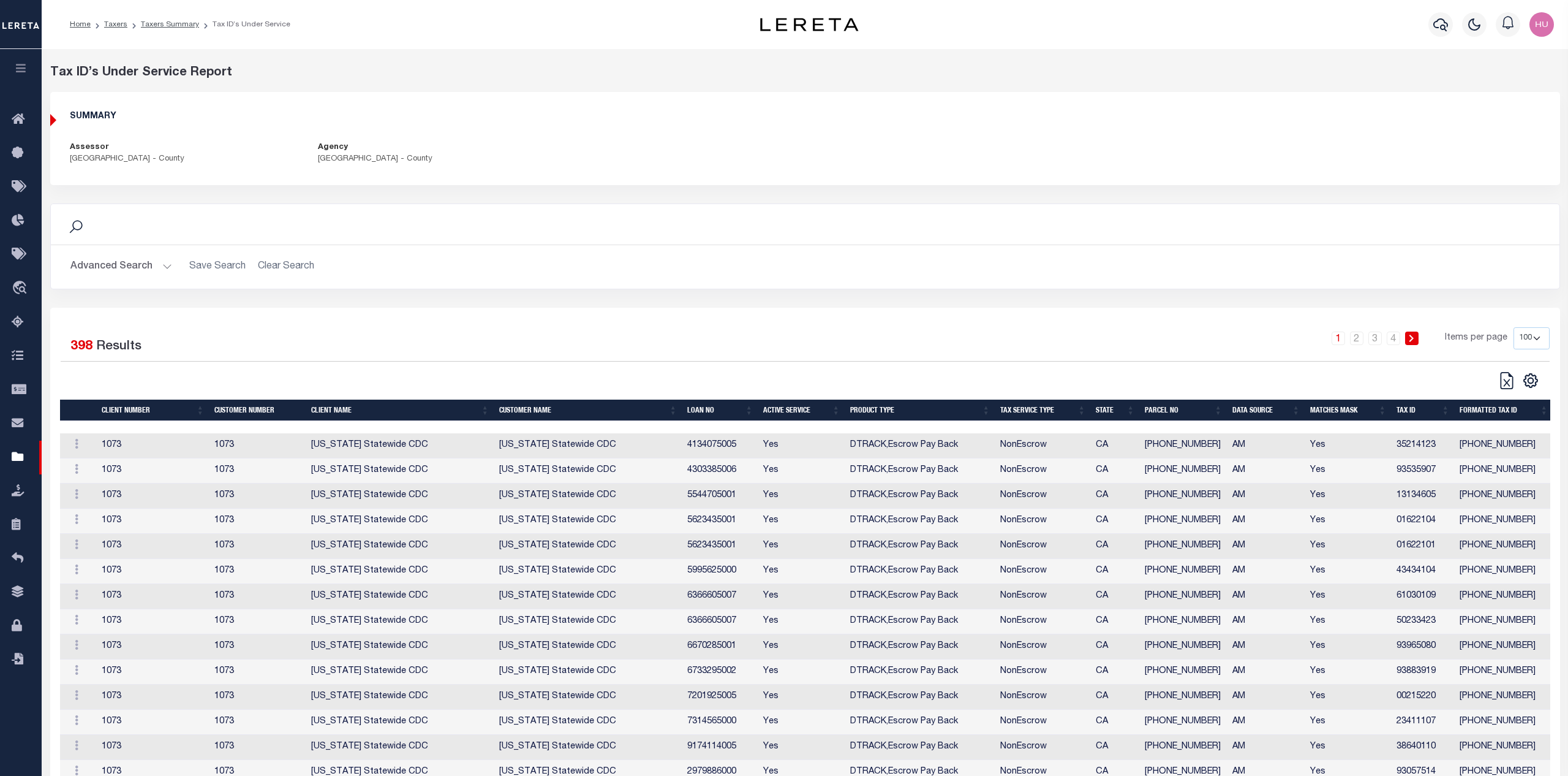
click at [1414, 341] on icon at bounding box center [1411, 338] width 6 height 8
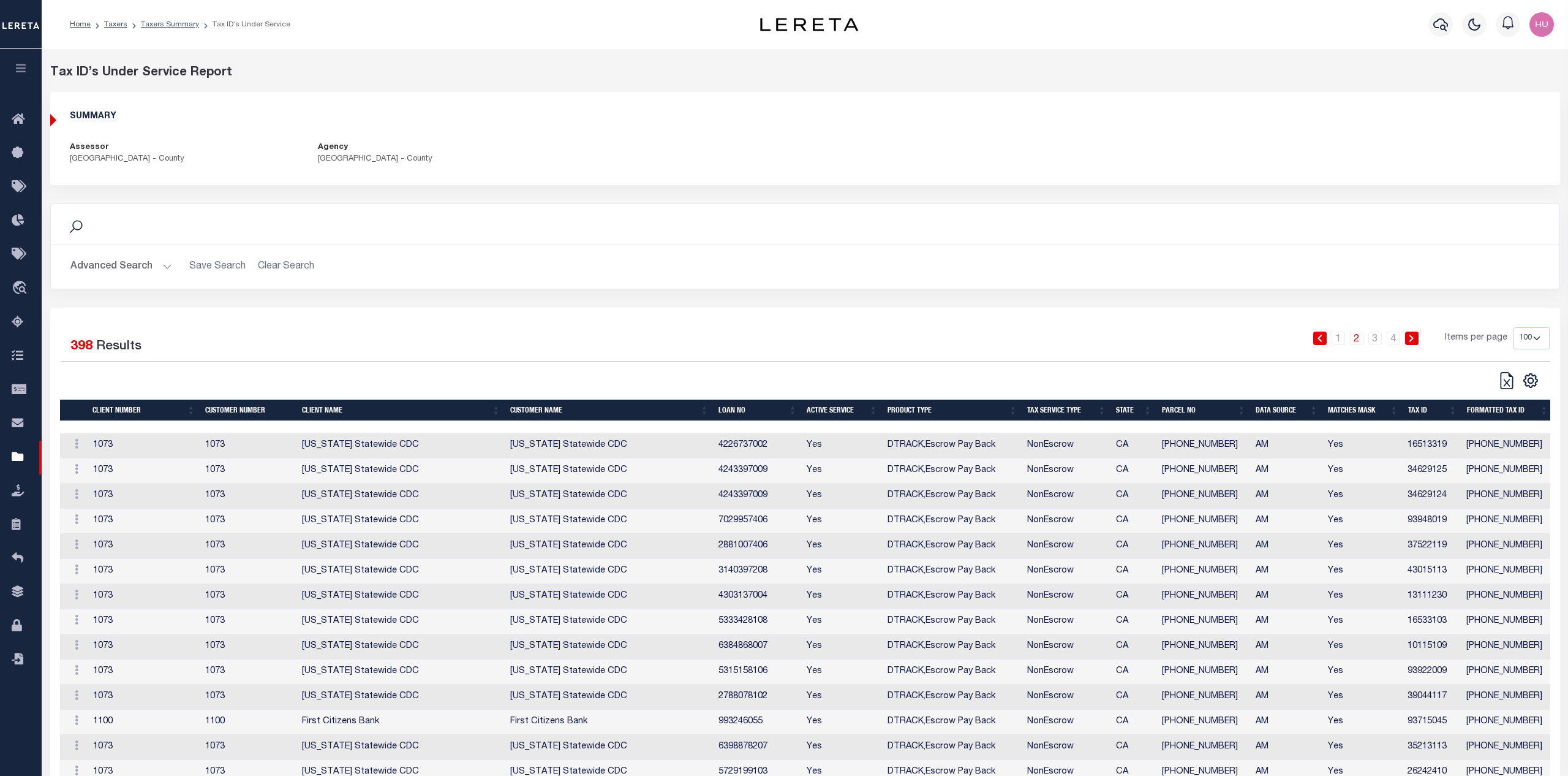
click at [1411, 340] on icon at bounding box center [1411, 338] width 6 height 8
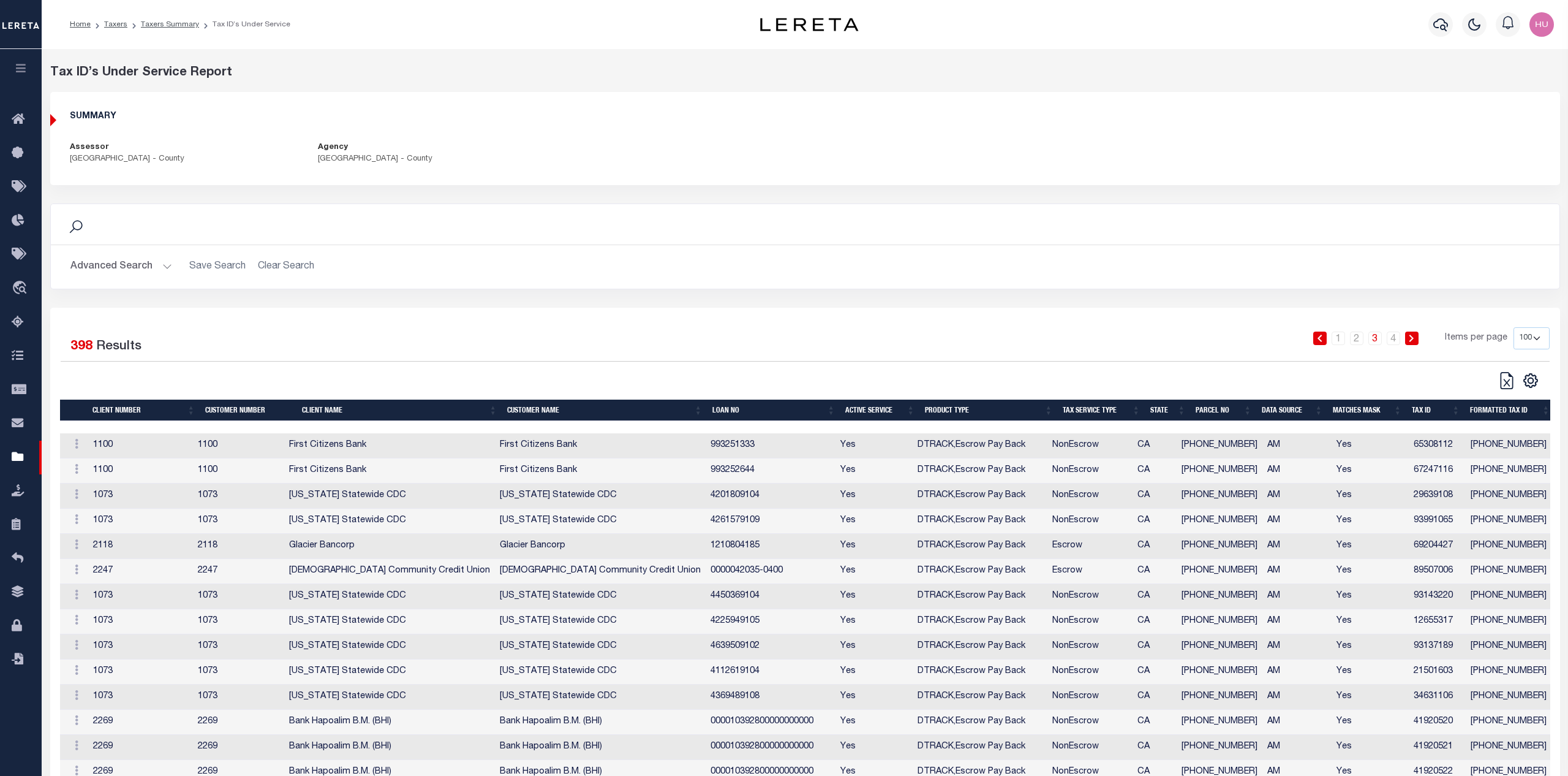
click at [1414, 335] on icon at bounding box center [1411, 338] width 6 height 8
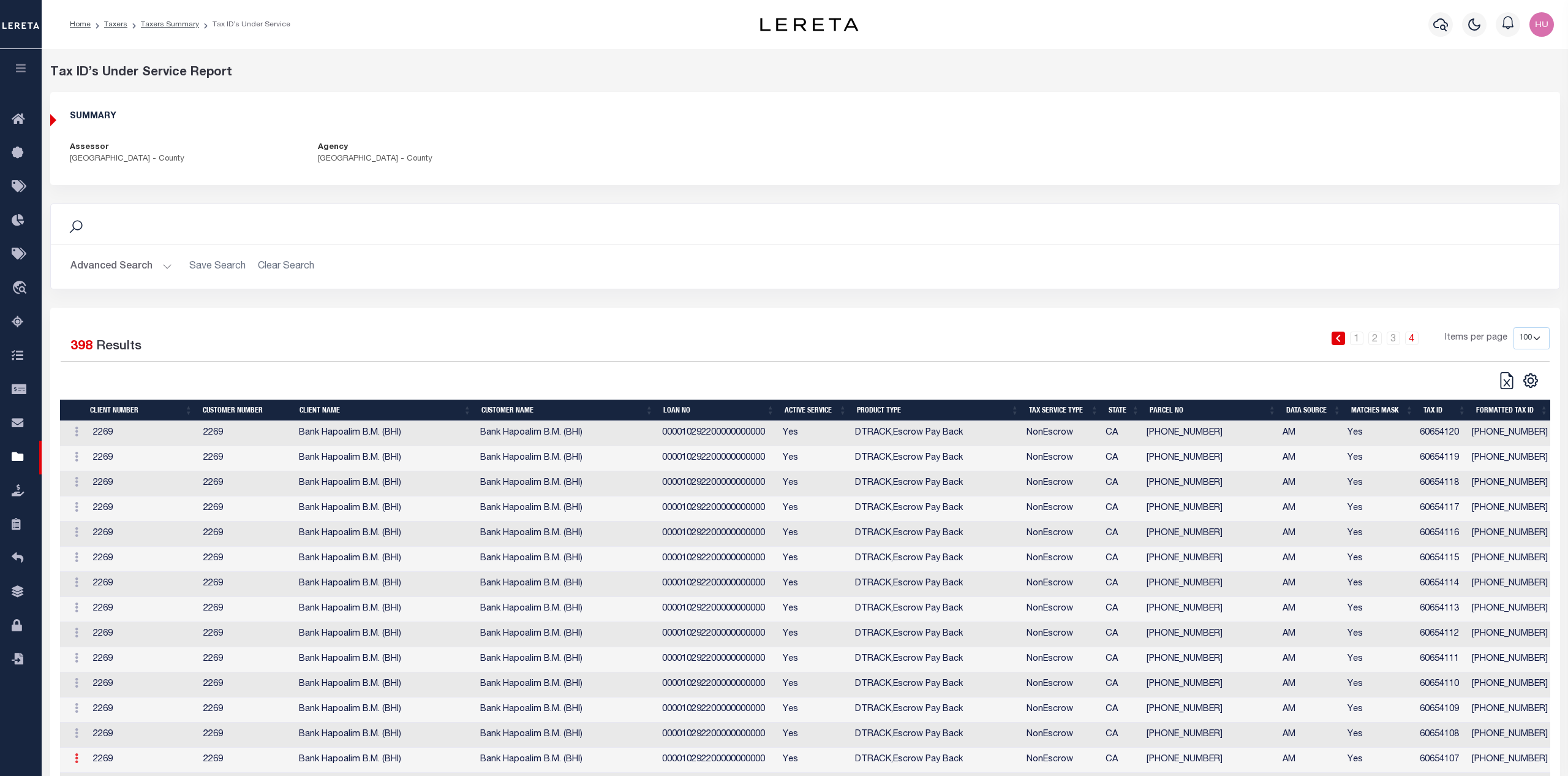
scroll to position [1542, 0]
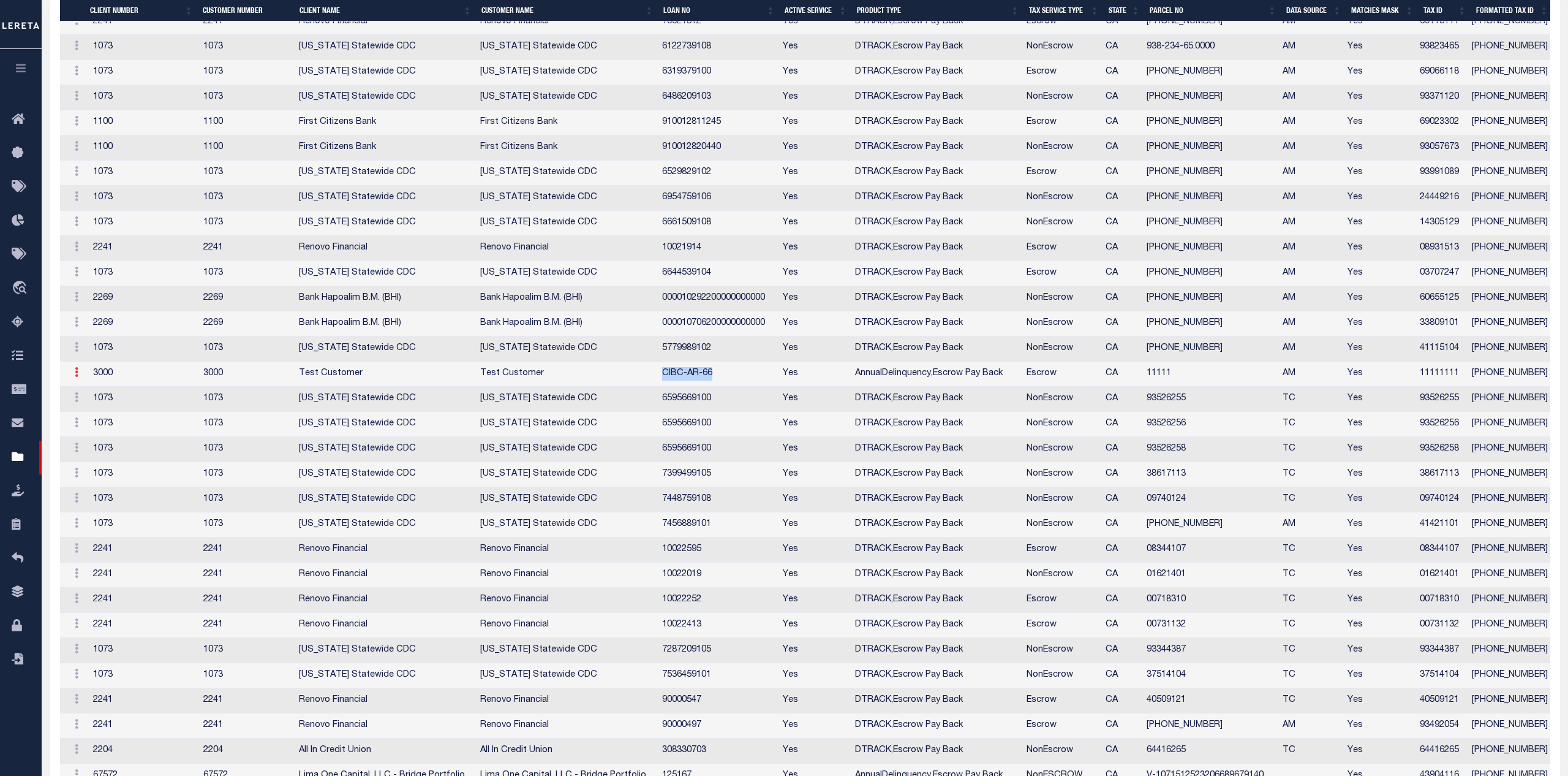
click at [78, 377] on icon at bounding box center [77, 372] width 4 height 10
click at [92, 416] on link "Edit Tax ID" at bounding box center [103, 412] width 74 height 20
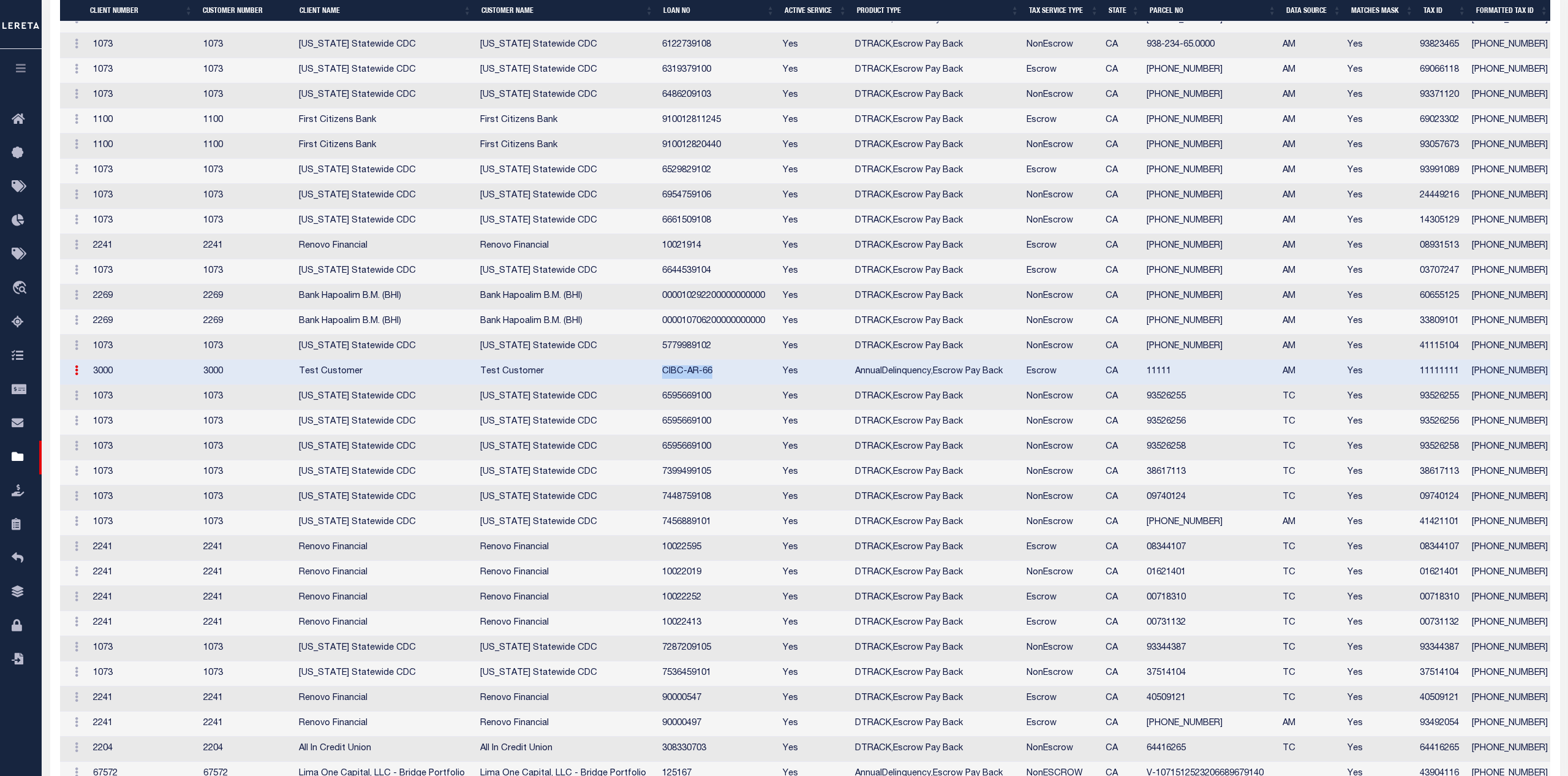
type input "11111111"
type textarea "$$$$$$$$"
type input "XXX-XXX-XX*"
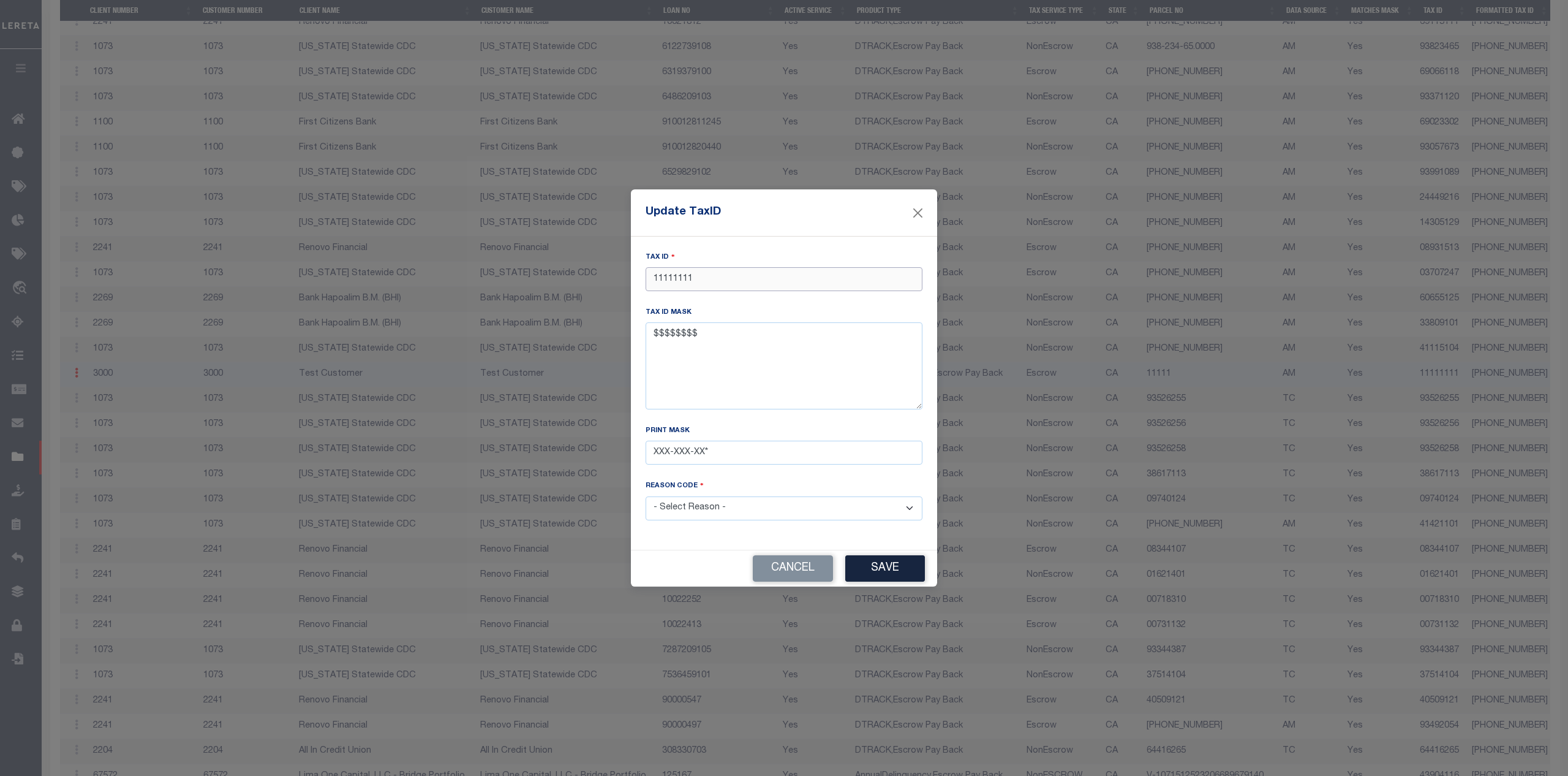
click at [708, 284] on input "11111111" at bounding box center [784, 279] width 277 height 24
type input "11111112"
click at [645, 496] on select "- Select Reason - 099 - Other (Provide additional detail) ACT - Agency Changed …" at bounding box center [784, 508] width 277 height 24
click option "099 - Other (Provide additional detail)" at bounding box center [0, 0] width 0 height 0
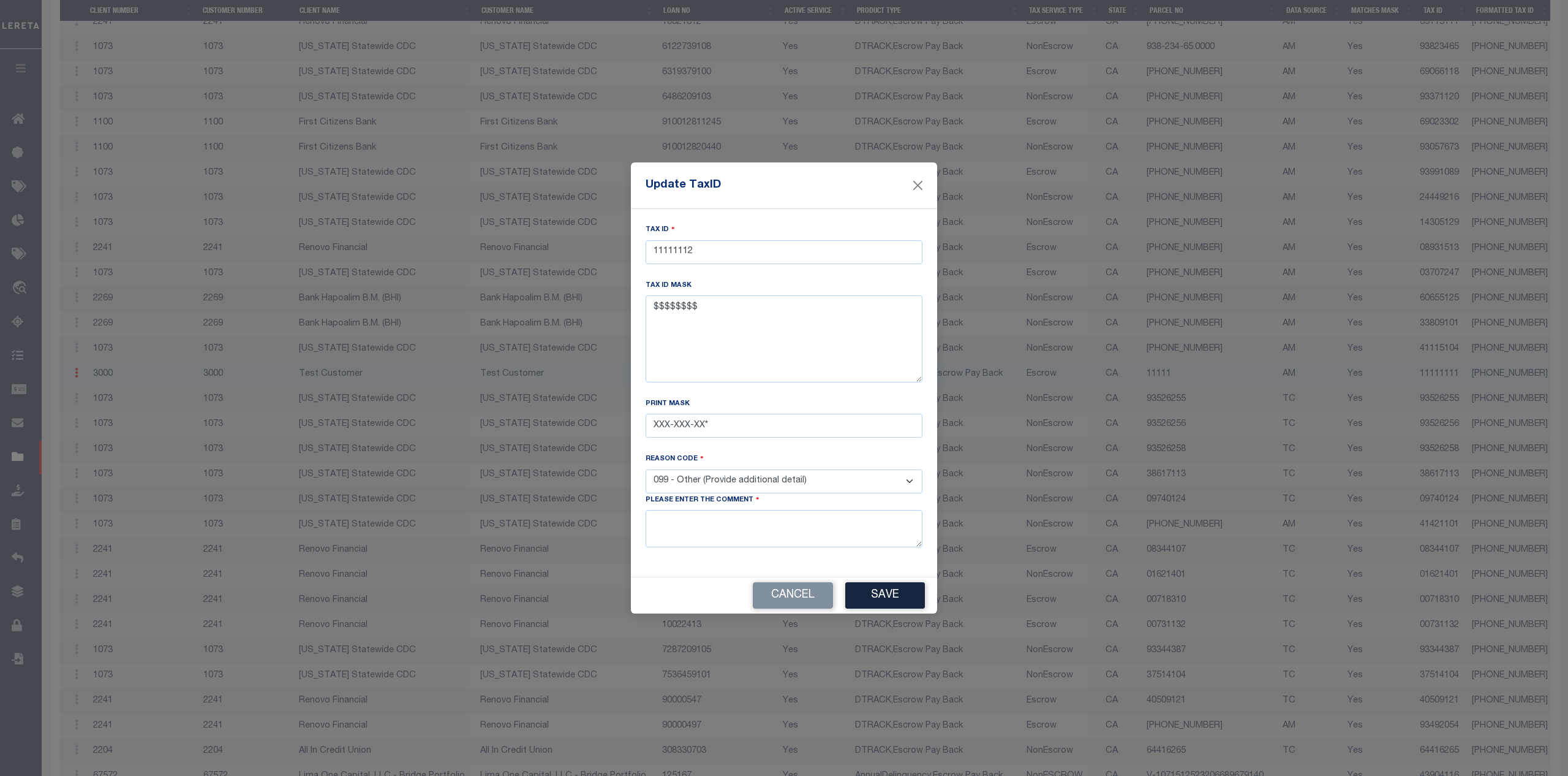
click at [645, 469] on select "- Select Reason - 099 - Other (Provide additional detail) ACT - Agency Changed …" at bounding box center [784, 481] width 277 height 24
select select "ACT"
click option "ACT - Agency Changed Tax ID or Tax ID Format" at bounding box center [0, 0] width 0 height 0
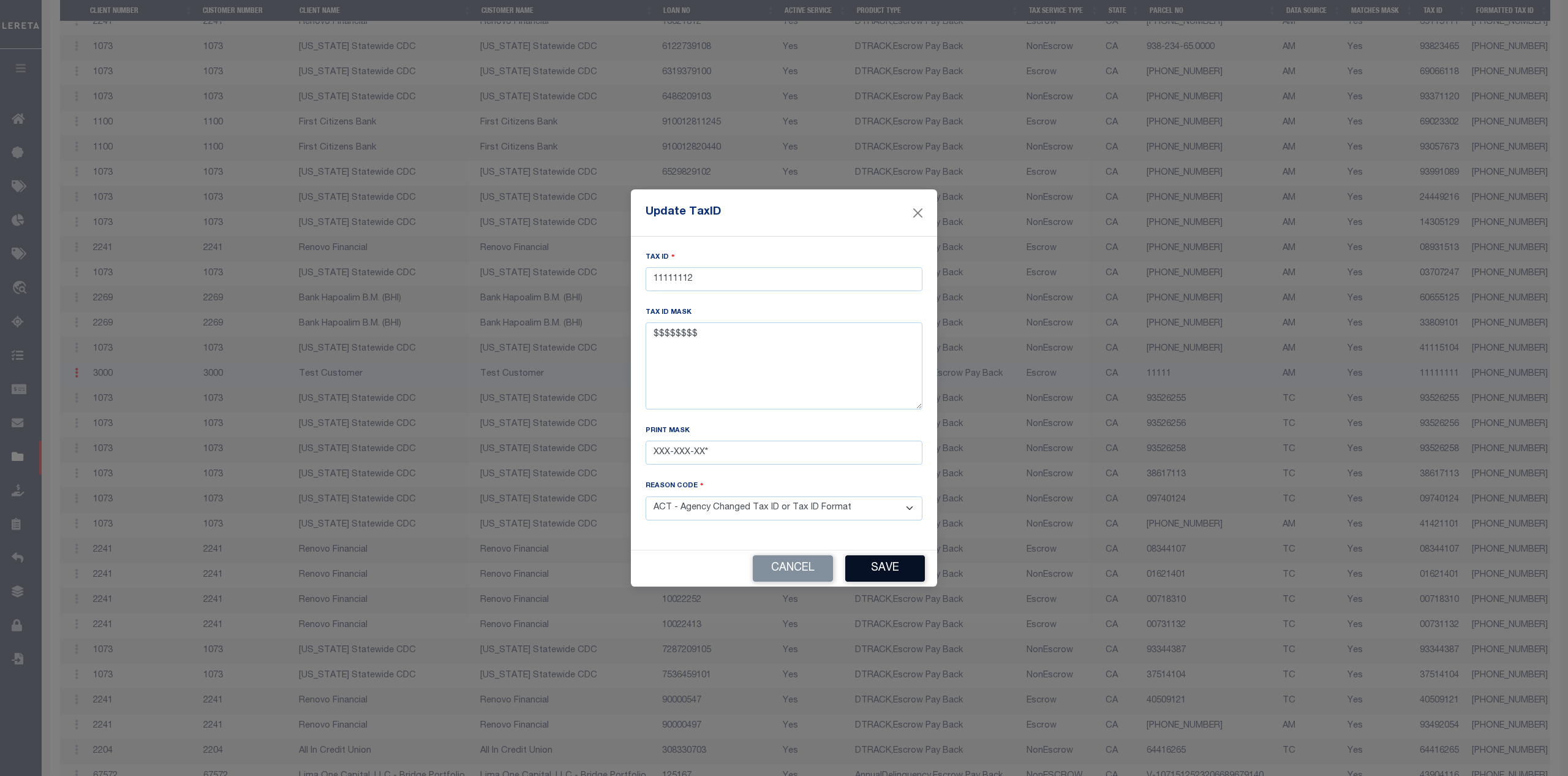
click at [878, 565] on button "Save" at bounding box center [885, 568] width 79 height 26
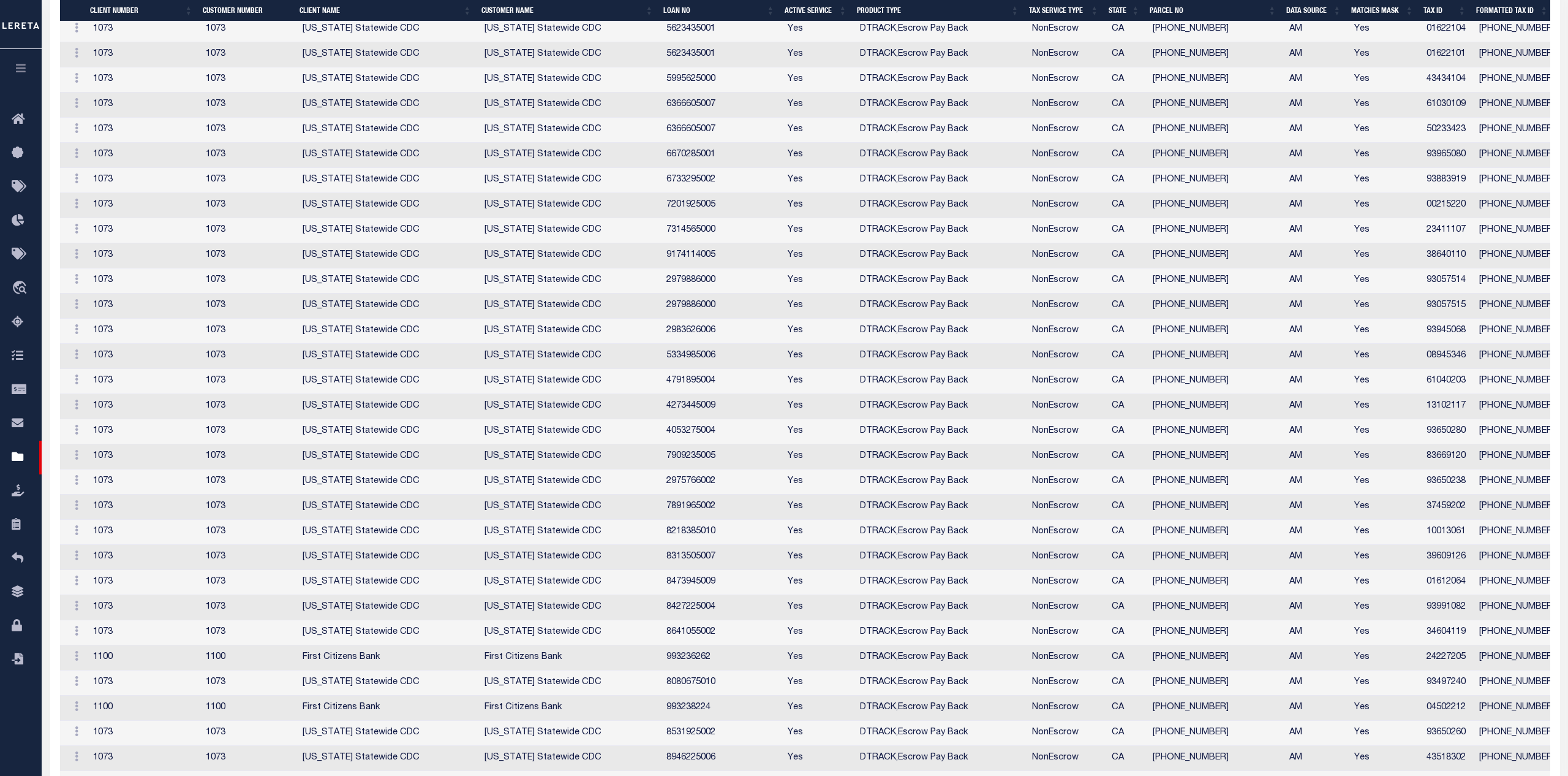
scroll to position [0, 0]
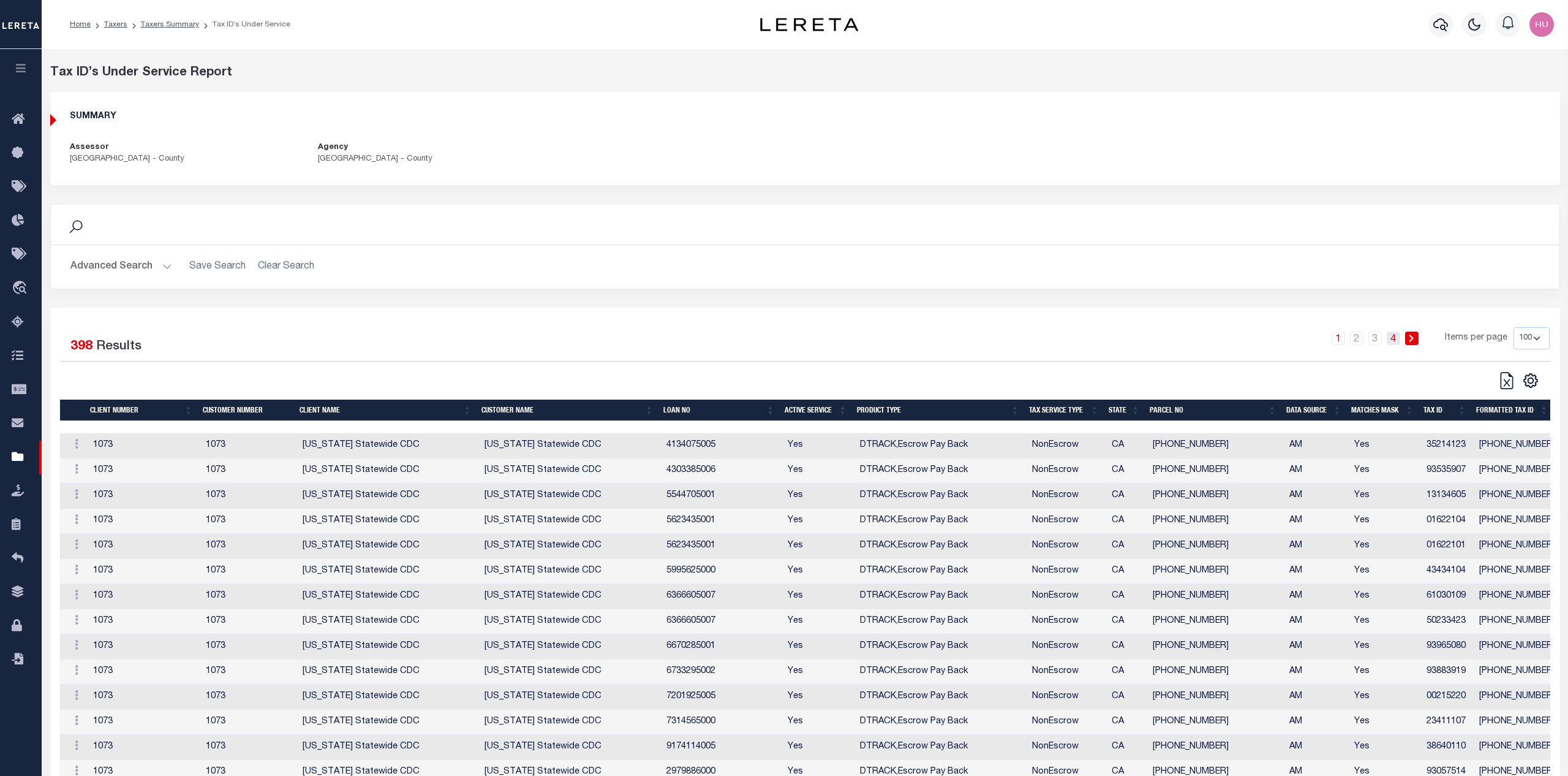
click at [1395, 337] on link "4" at bounding box center [1393, 338] width 13 height 13
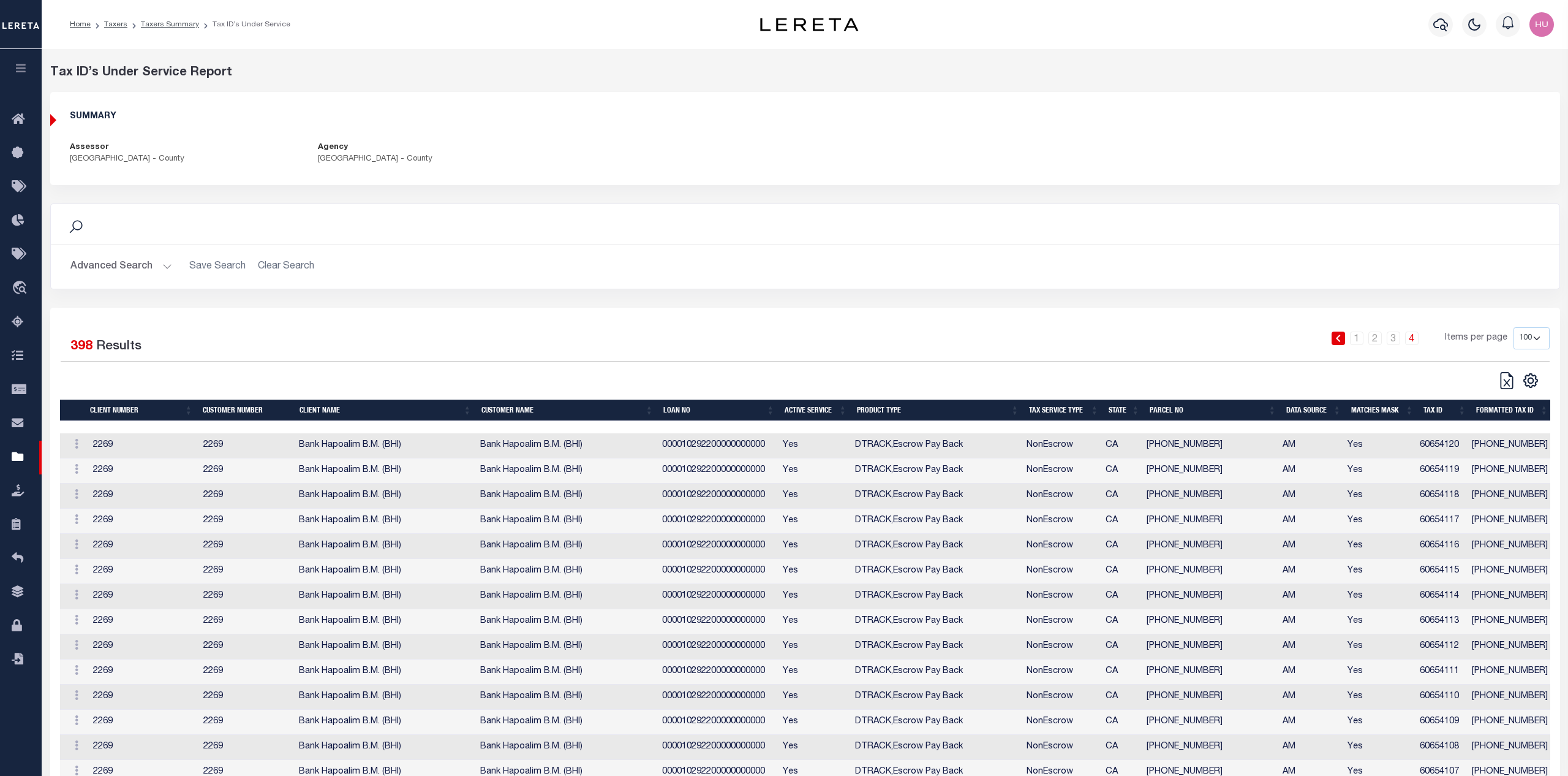
scroll to position [1542, 0]
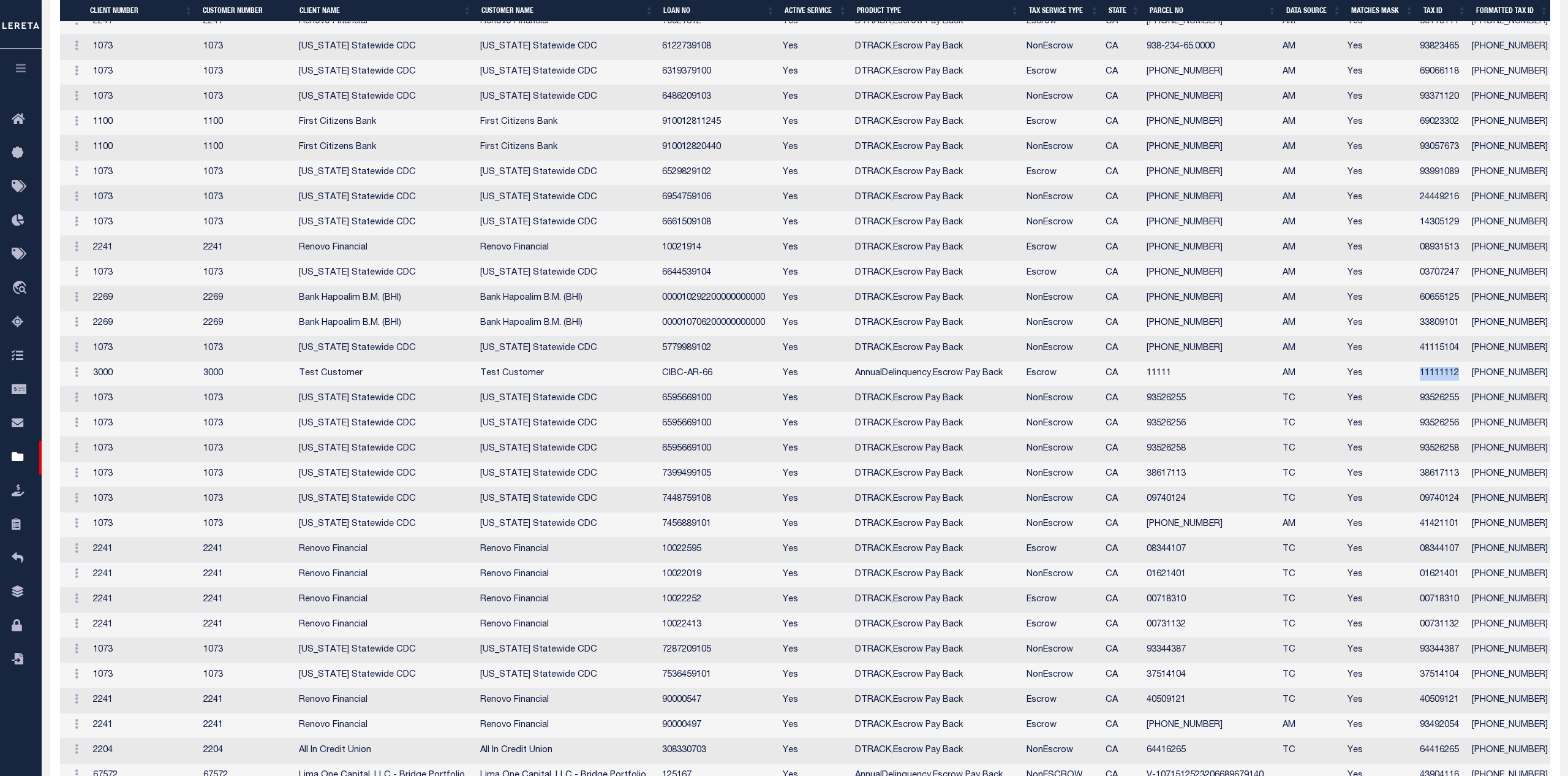
drag, startPoint x: 1467, startPoint y: 373, endPoint x: 1421, endPoint y: 376, distance: 46.1
click at [1421, 376] on td "11111112" at bounding box center [1441, 374] width 53 height 25
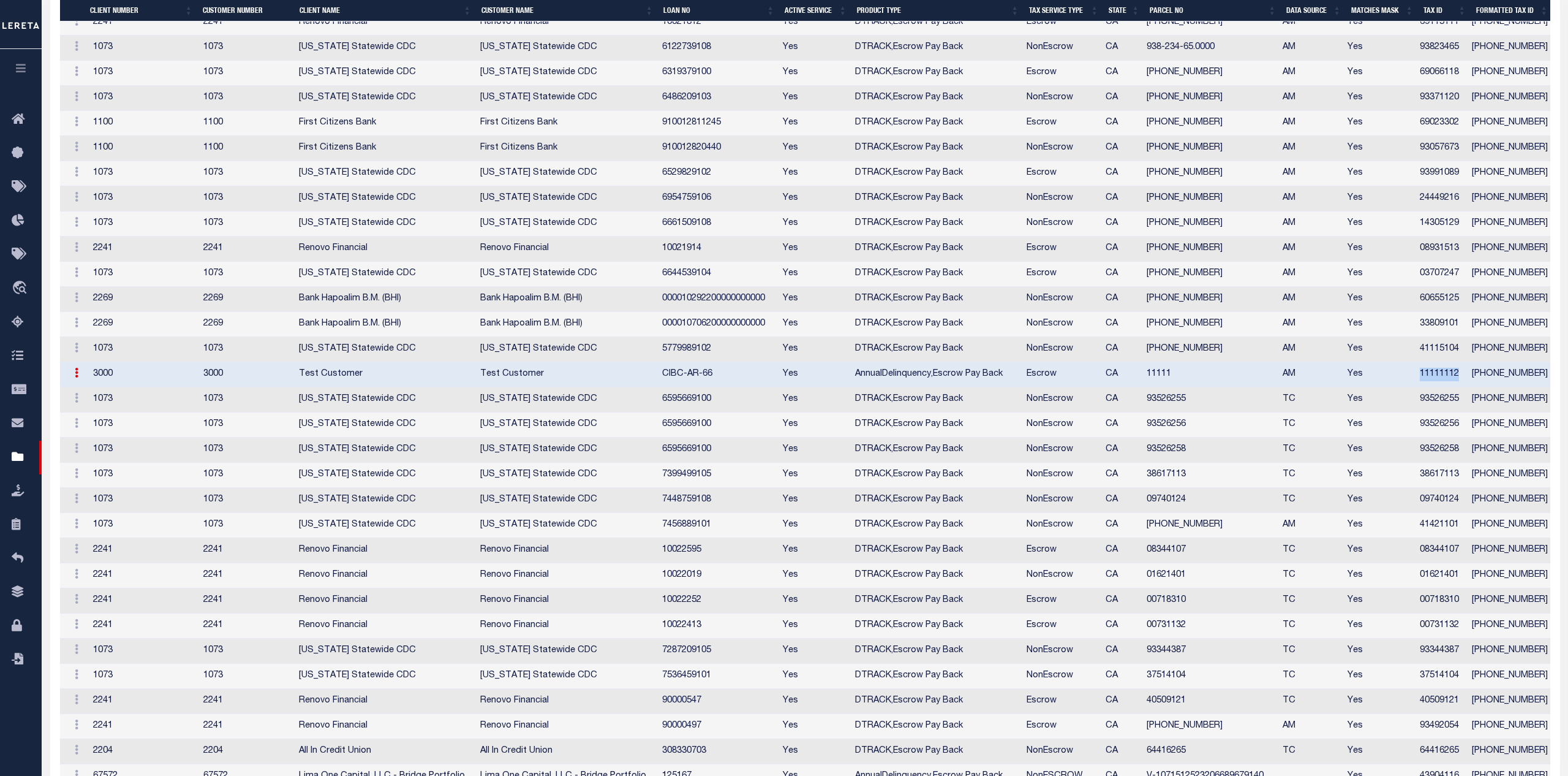
scroll to position [1289, 0]
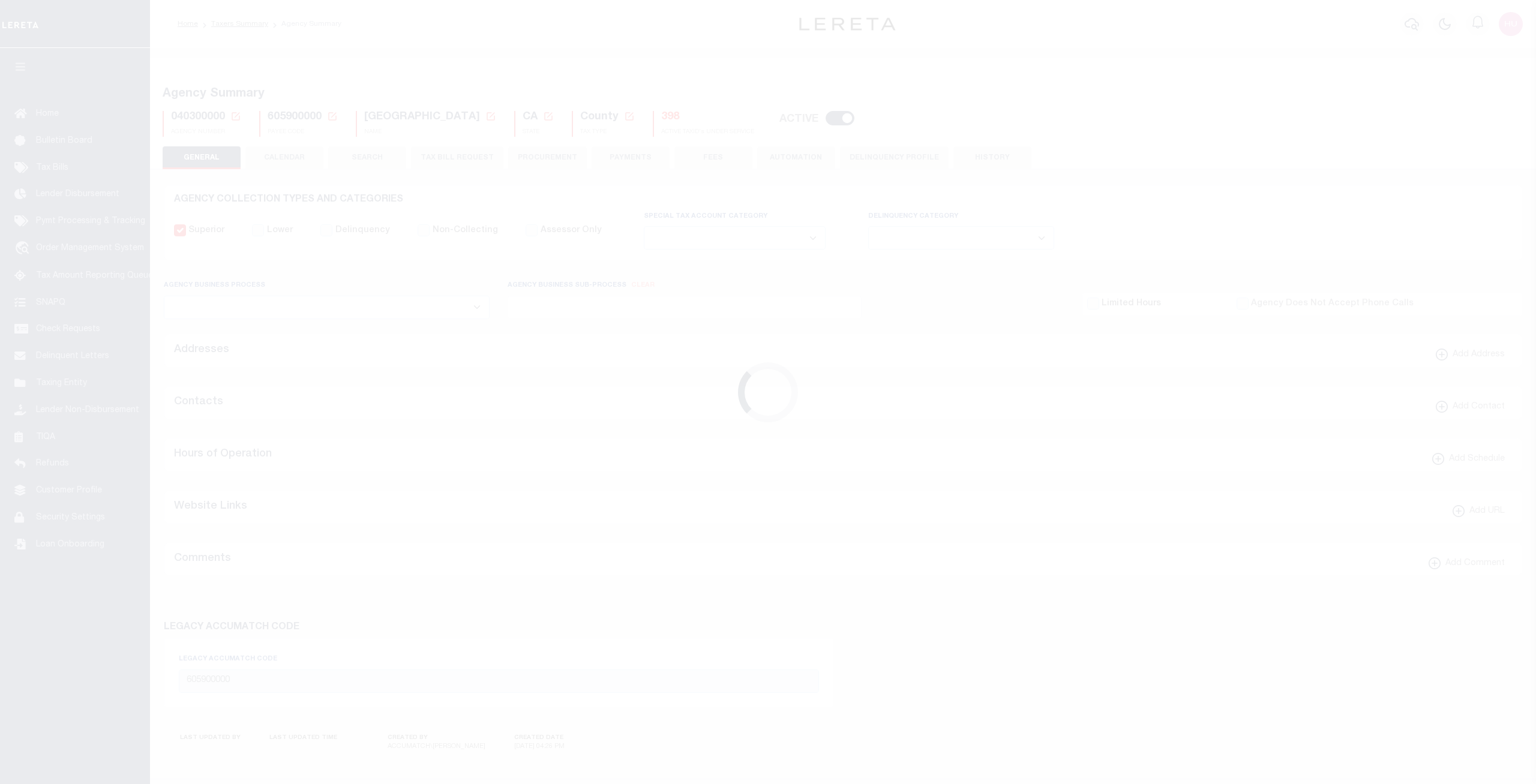
select select
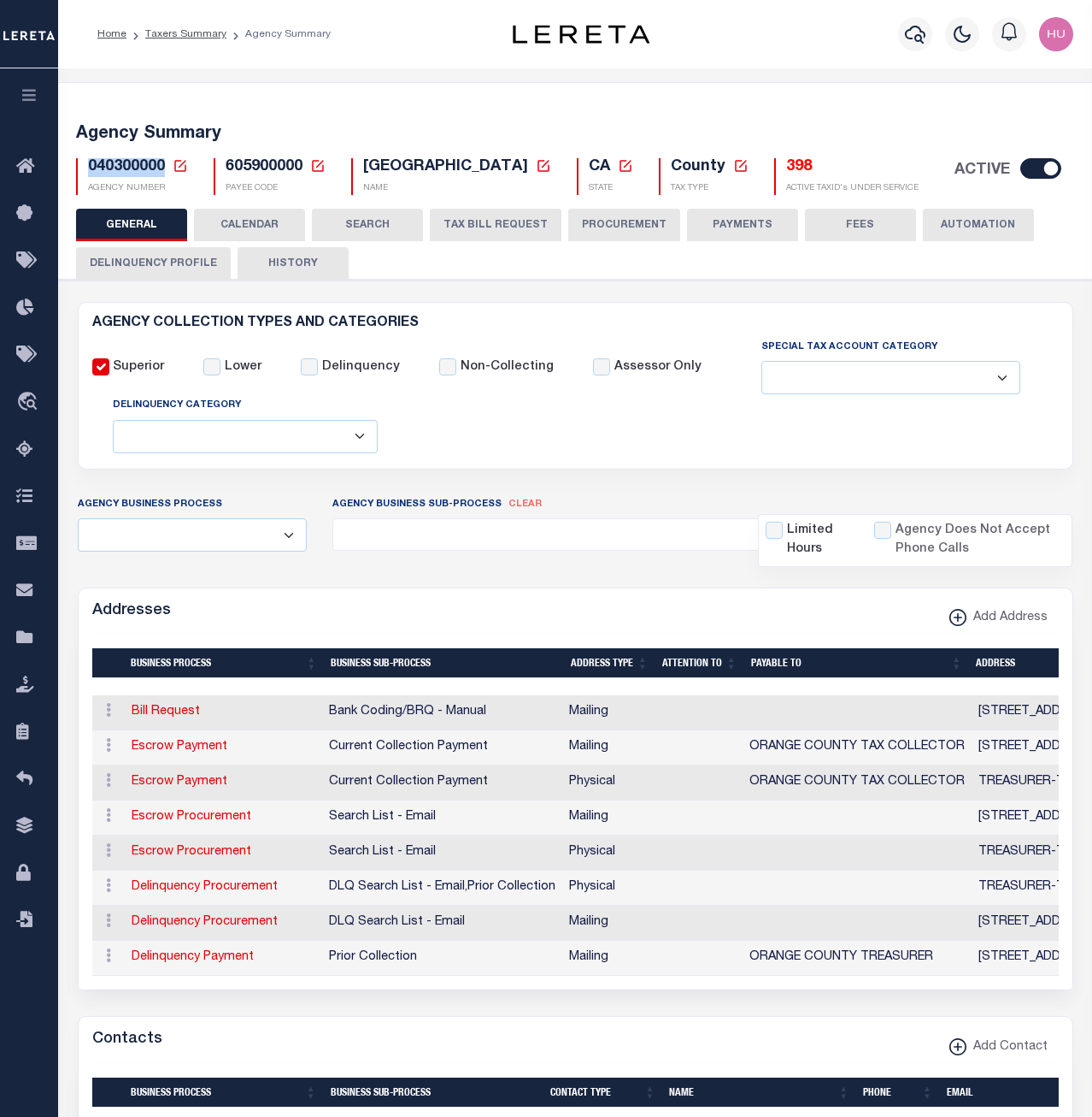
drag, startPoint x: 163, startPoint y: 166, endPoint x: 80, endPoint y: 165, distance: 83.0
click at [80, 165] on div "040300000 Agency Number Edit Cancel Ok New Agency Number Cancel Ok" at bounding box center [132, 177] width 112 height 37
copy span "040300000"
click at [276, 223] on button "CALENDAR" at bounding box center [249, 224] width 111 height 33
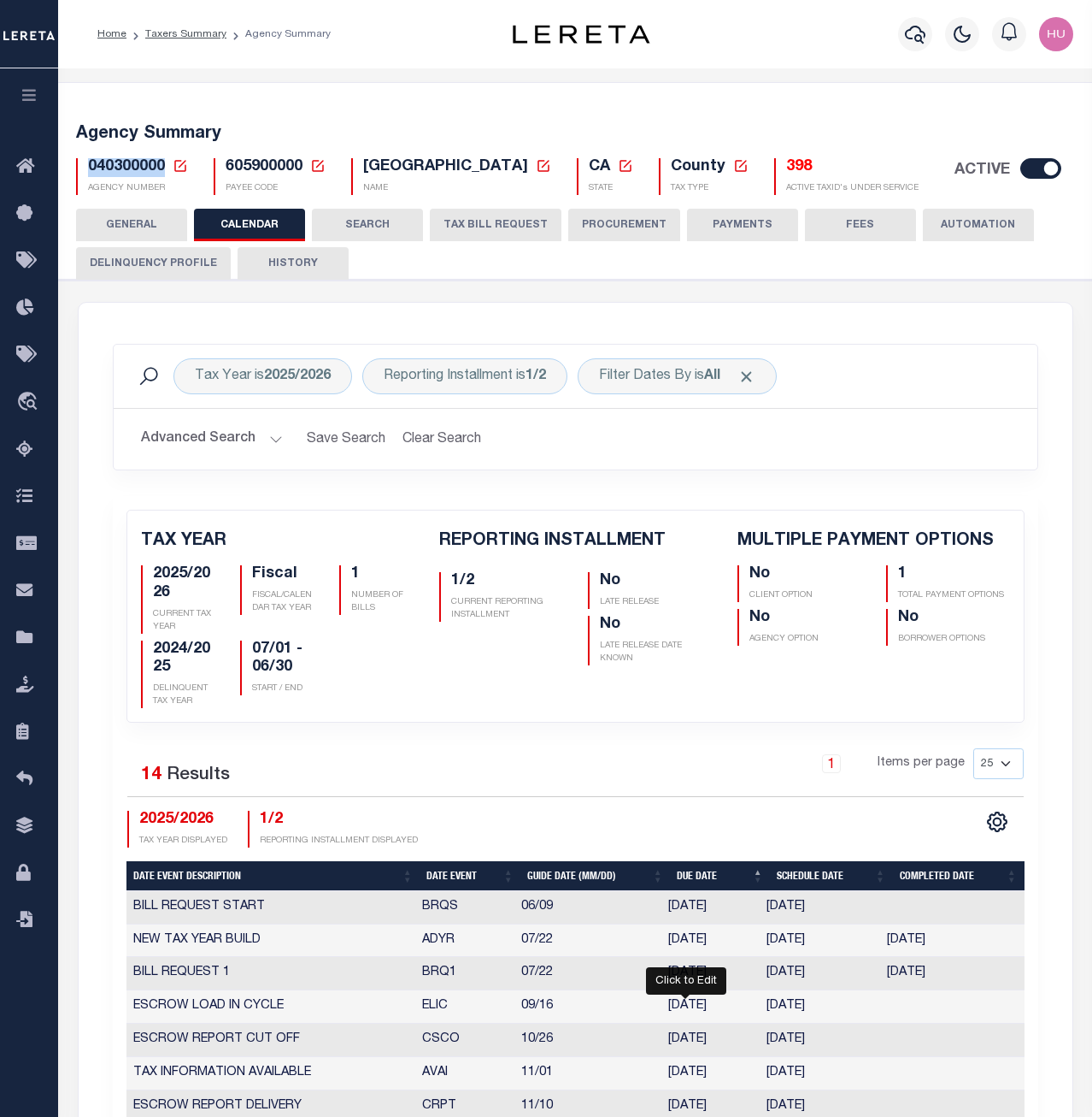
checkbox input "false"
type input "1"
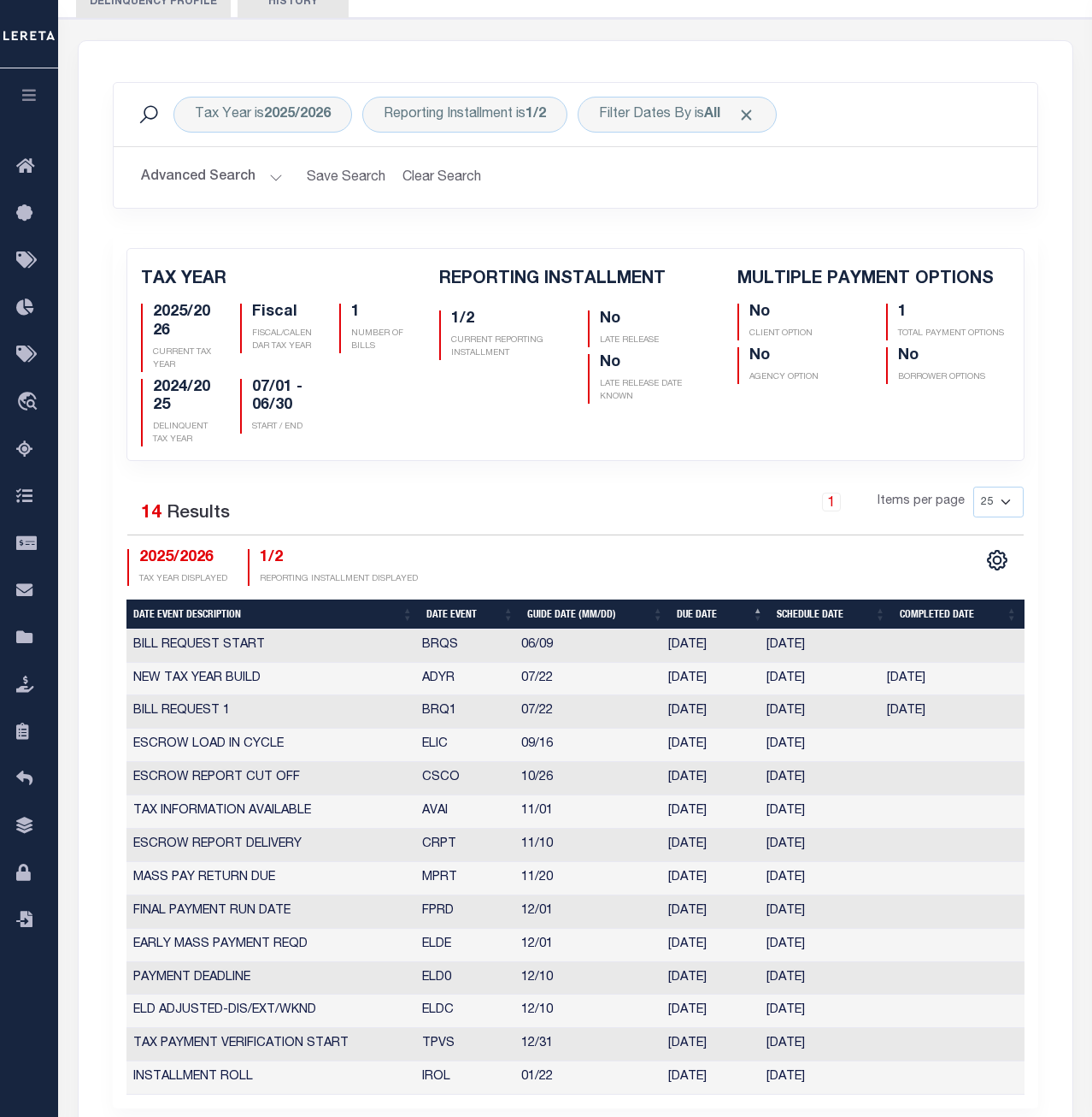
scroll to position [349, 0]
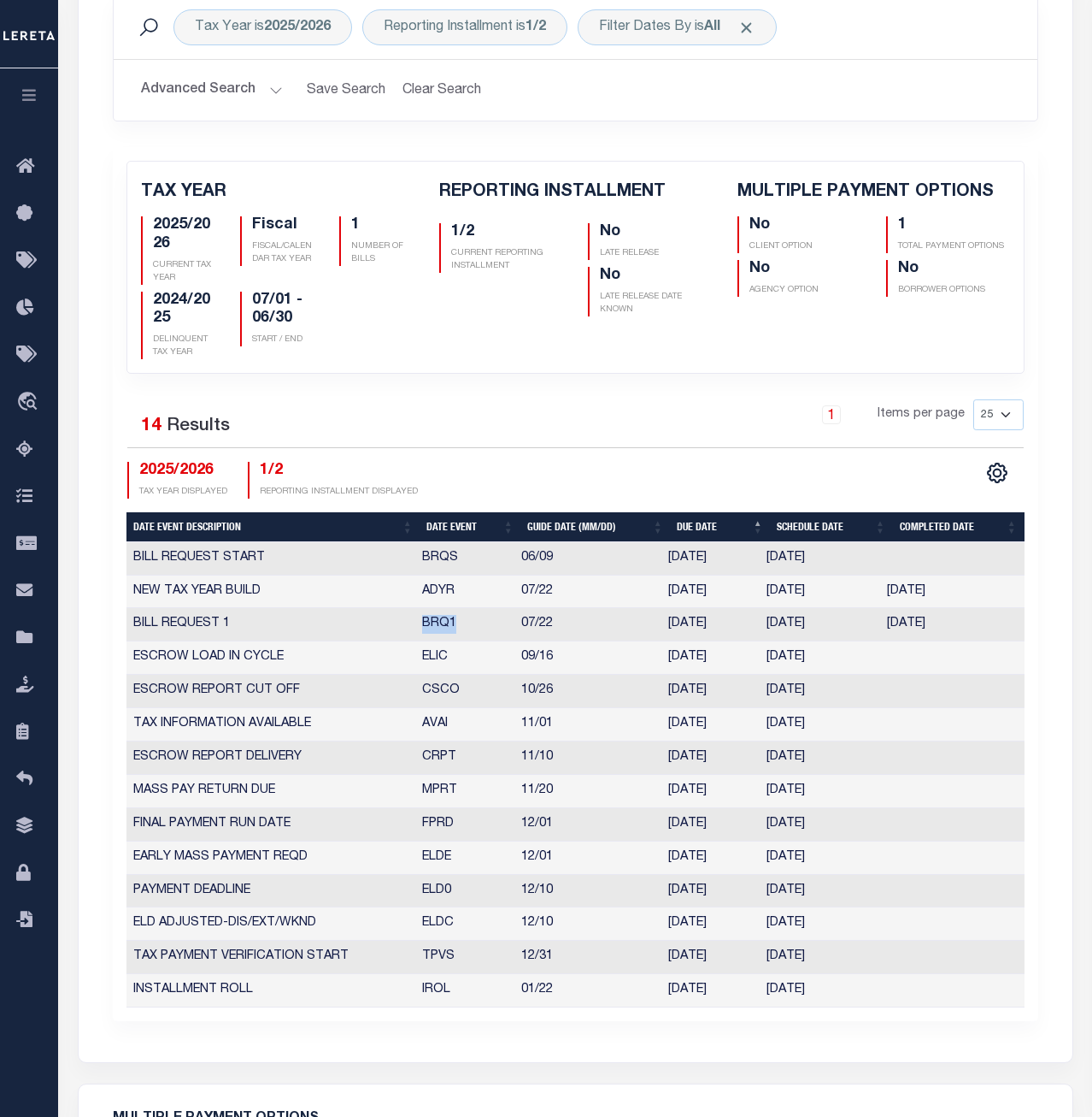
drag, startPoint x: 463, startPoint y: 626, endPoint x: 415, endPoint y: 626, distance: 48.0
click at [415, 626] on tr "BILL REQUEST 1 BRQ1 07/22 07/22/2025 07/15/2025 07/15/2025 8184711" at bounding box center [575, 625] width 898 height 33
drag, startPoint x: 458, startPoint y: 663, endPoint x: 423, endPoint y: 663, distance: 35.0
click at [423, 663] on td "ELIC" at bounding box center [465, 658] width 99 height 33
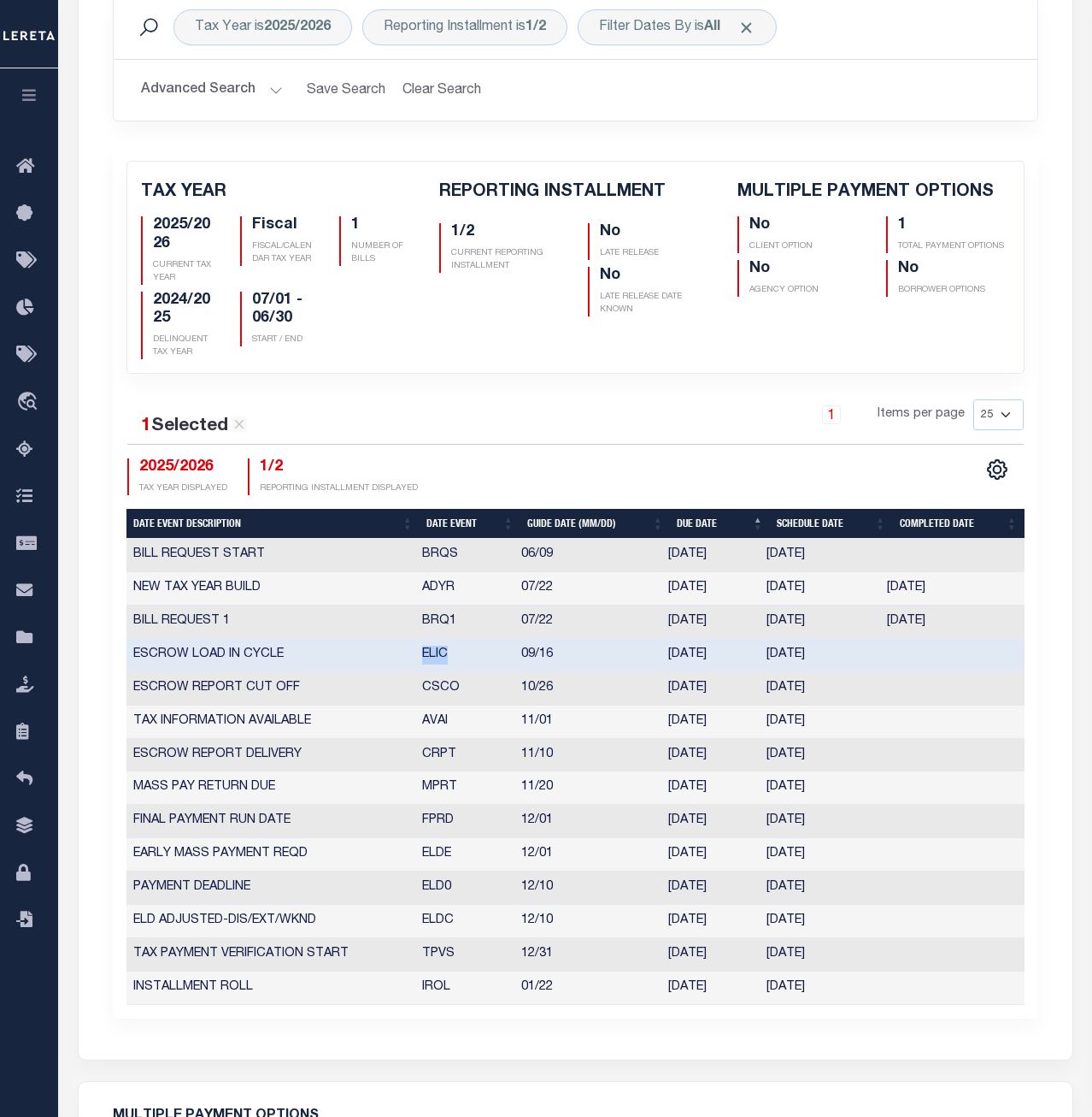
click at [433, 689] on td "CSCO" at bounding box center [465, 689] width 99 height 33
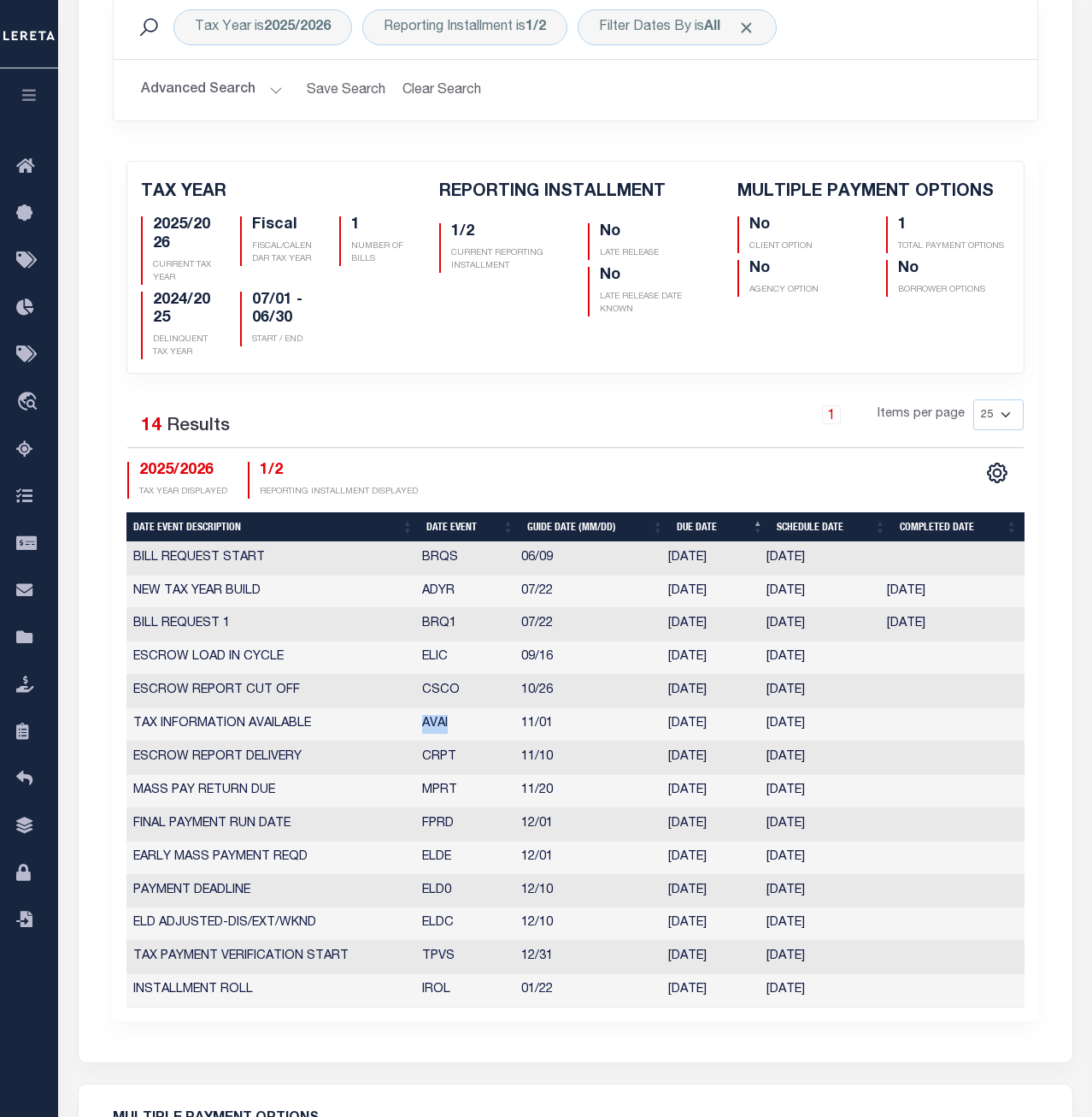
drag, startPoint x: 454, startPoint y: 724, endPoint x: 411, endPoint y: 724, distance: 43.0
click at [411, 724] on tr "TAX INFORMATION AVAILABLE AVAI 11/01 10/31/2025 10/31/2025 7055972" at bounding box center [575, 724] width 898 height 33
click at [428, 763] on td "CRPT" at bounding box center [465, 758] width 99 height 33
drag, startPoint x: 459, startPoint y: 794, endPoint x: 416, endPoint y: 794, distance: 43.0
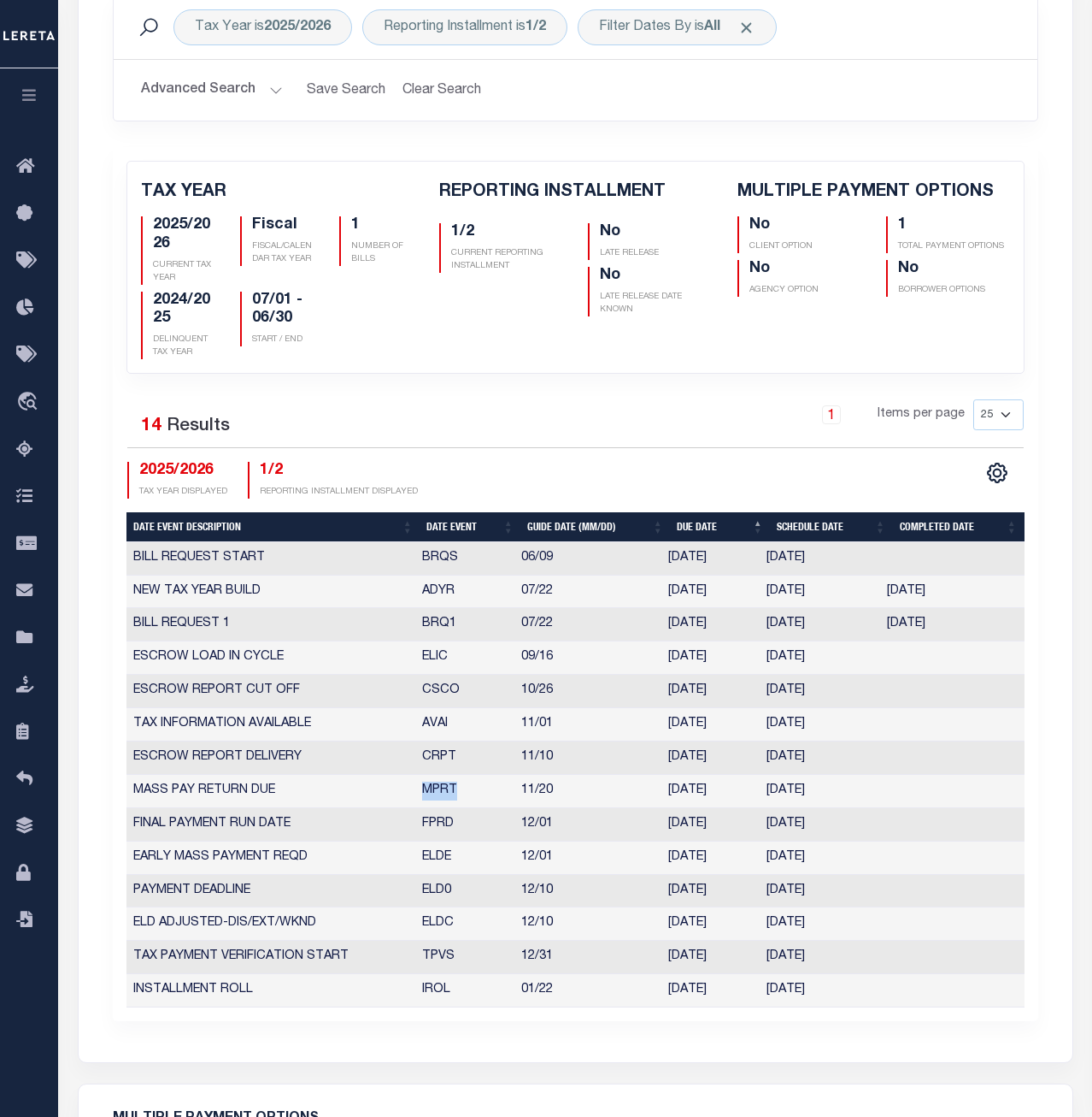
click at [416, 794] on td "MPRT" at bounding box center [465, 791] width 99 height 33
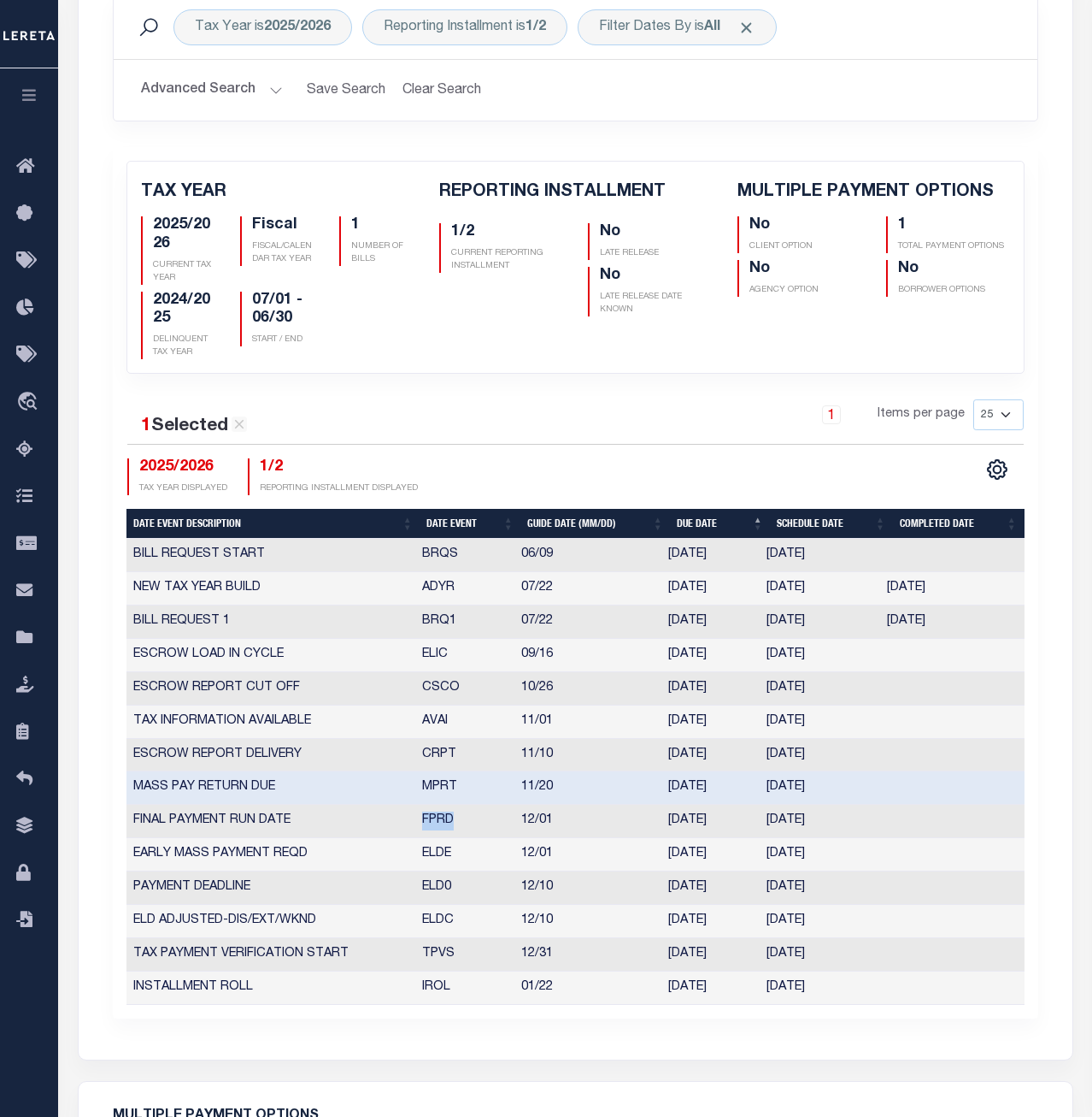
drag, startPoint x: 448, startPoint y: 826, endPoint x: 424, endPoint y: 825, distance: 24.0
click at [424, 825] on td "FPRD" at bounding box center [465, 821] width 99 height 33
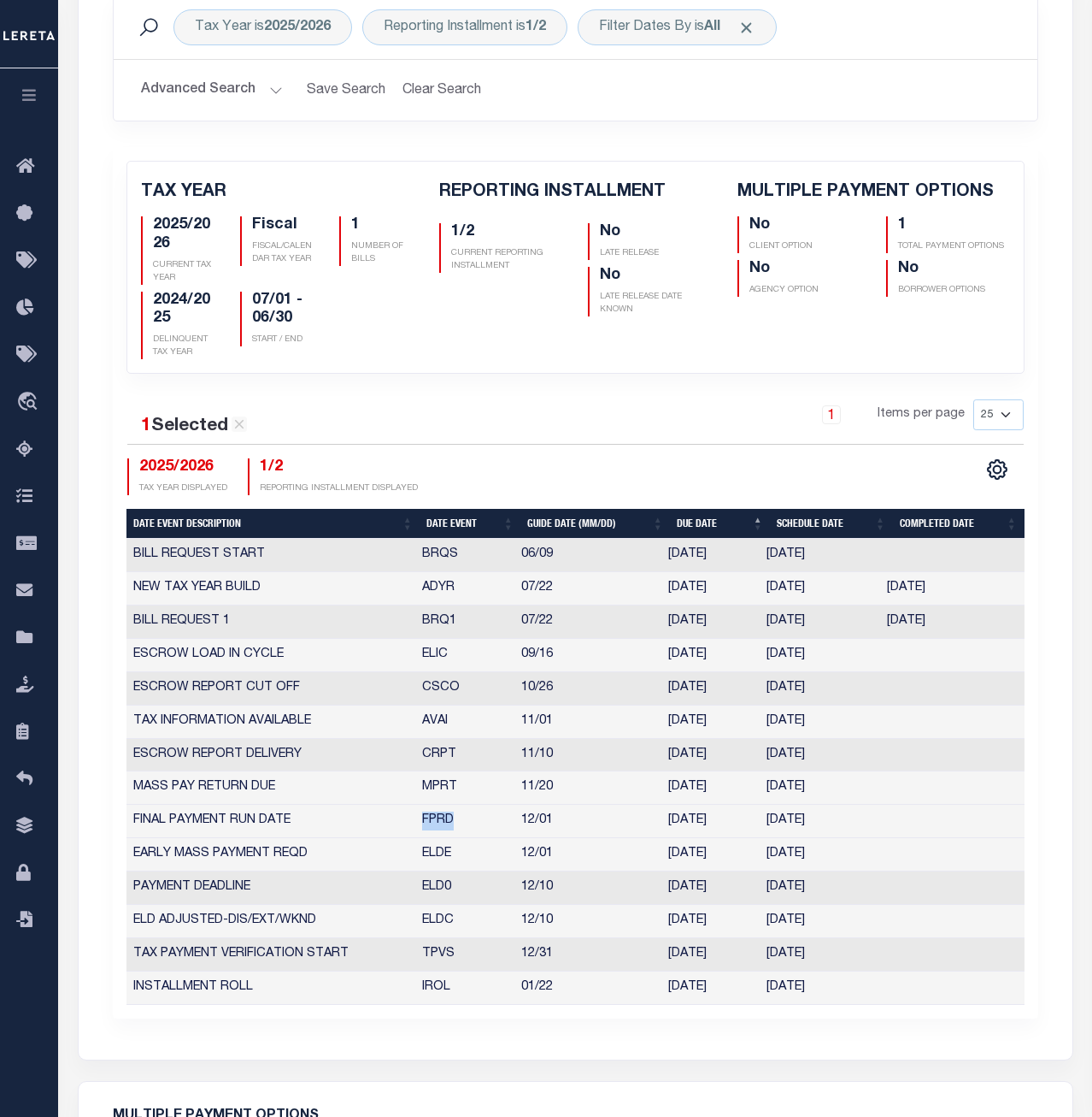
click at [434, 855] on td "ELDE" at bounding box center [465, 854] width 99 height 33
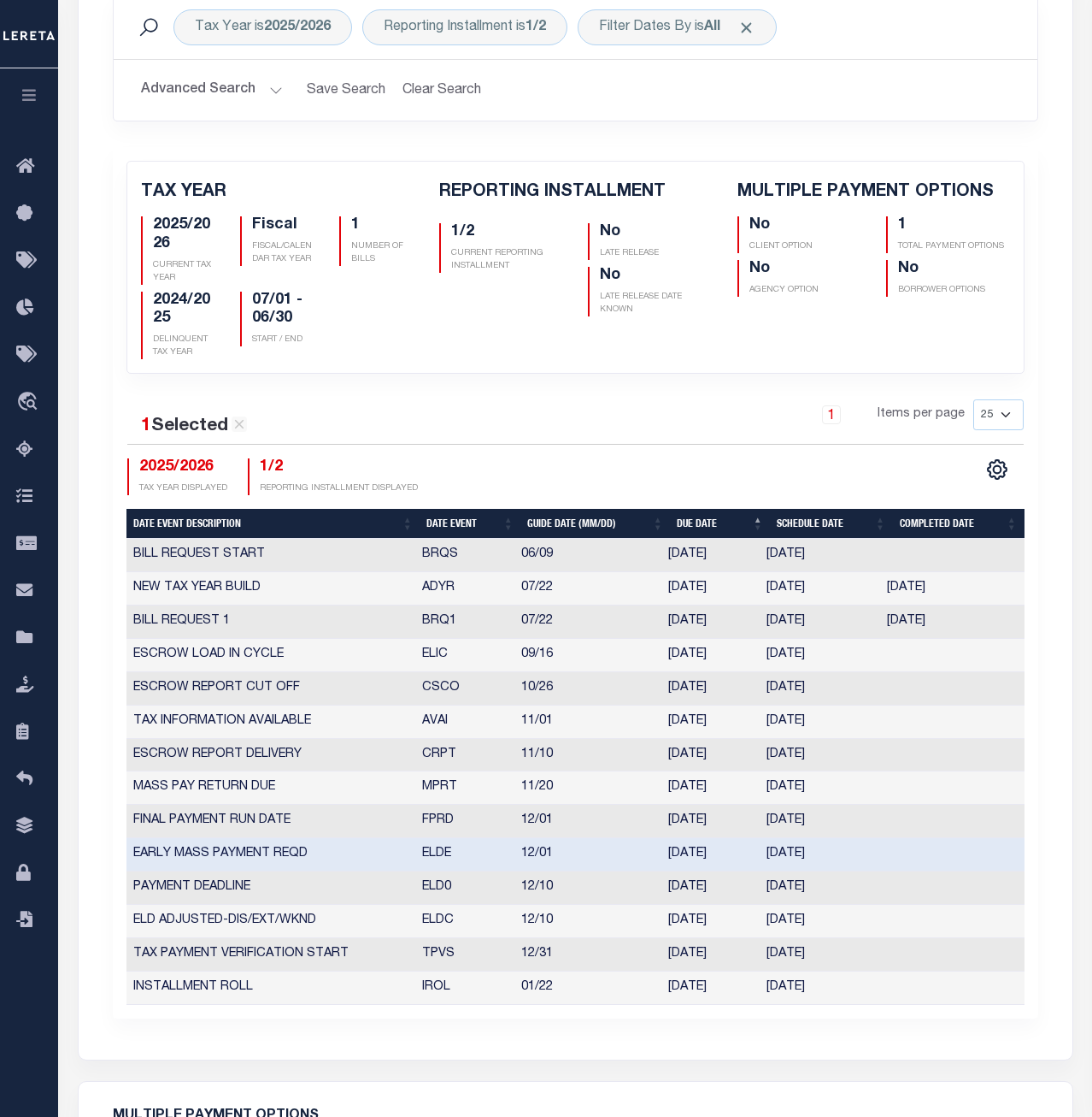
click at [434, 855] on td "ELDE" at bounding box center [465, 854] width 99 height 33
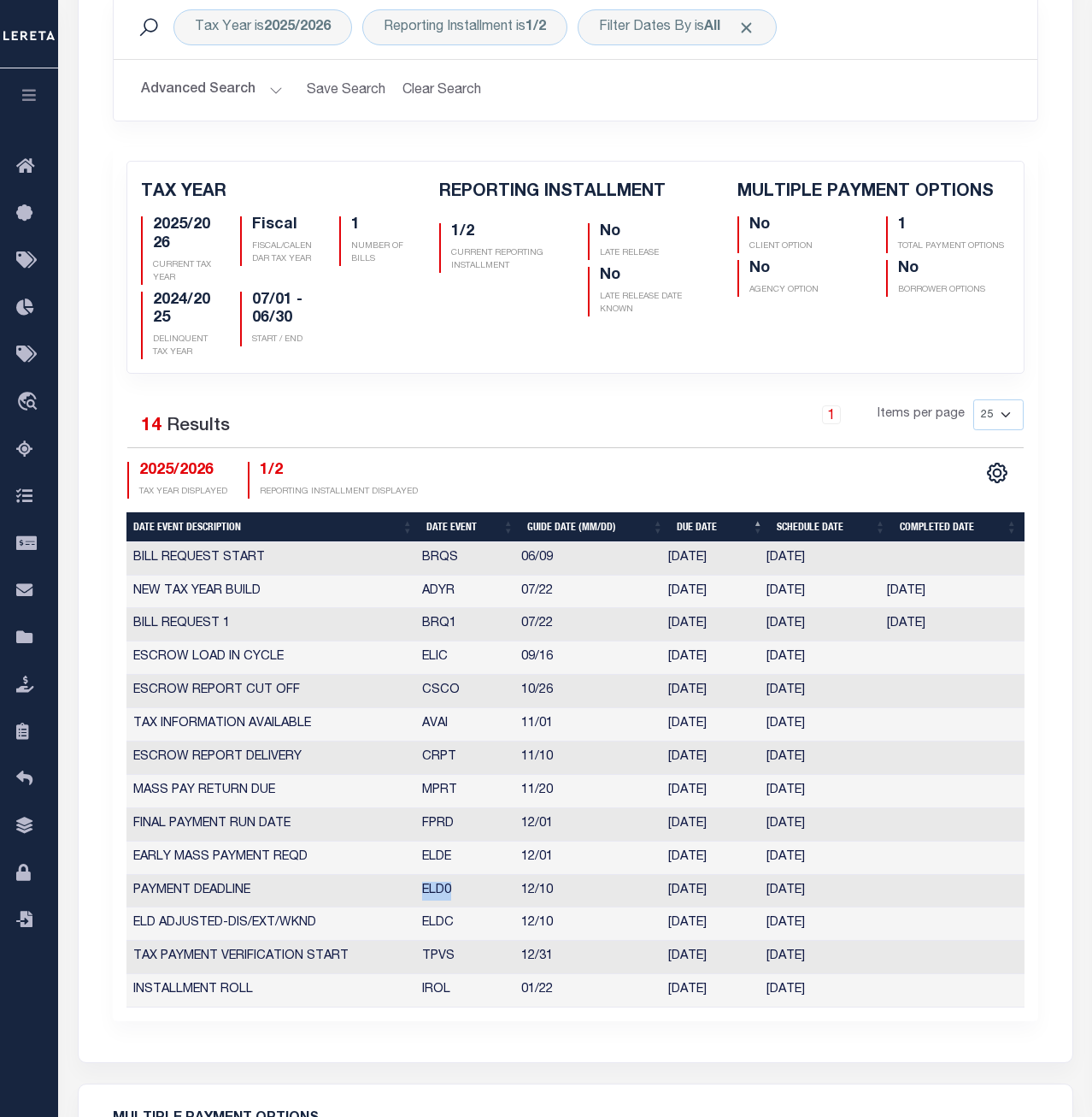
drag, startPoint x: 457, startPoint y: 892, endPoint x: 423, endPoint y: 894, distance: 34.1
click at [423, 894] on td "ELD0" at bounding box center [465, 891] width 99 height 33
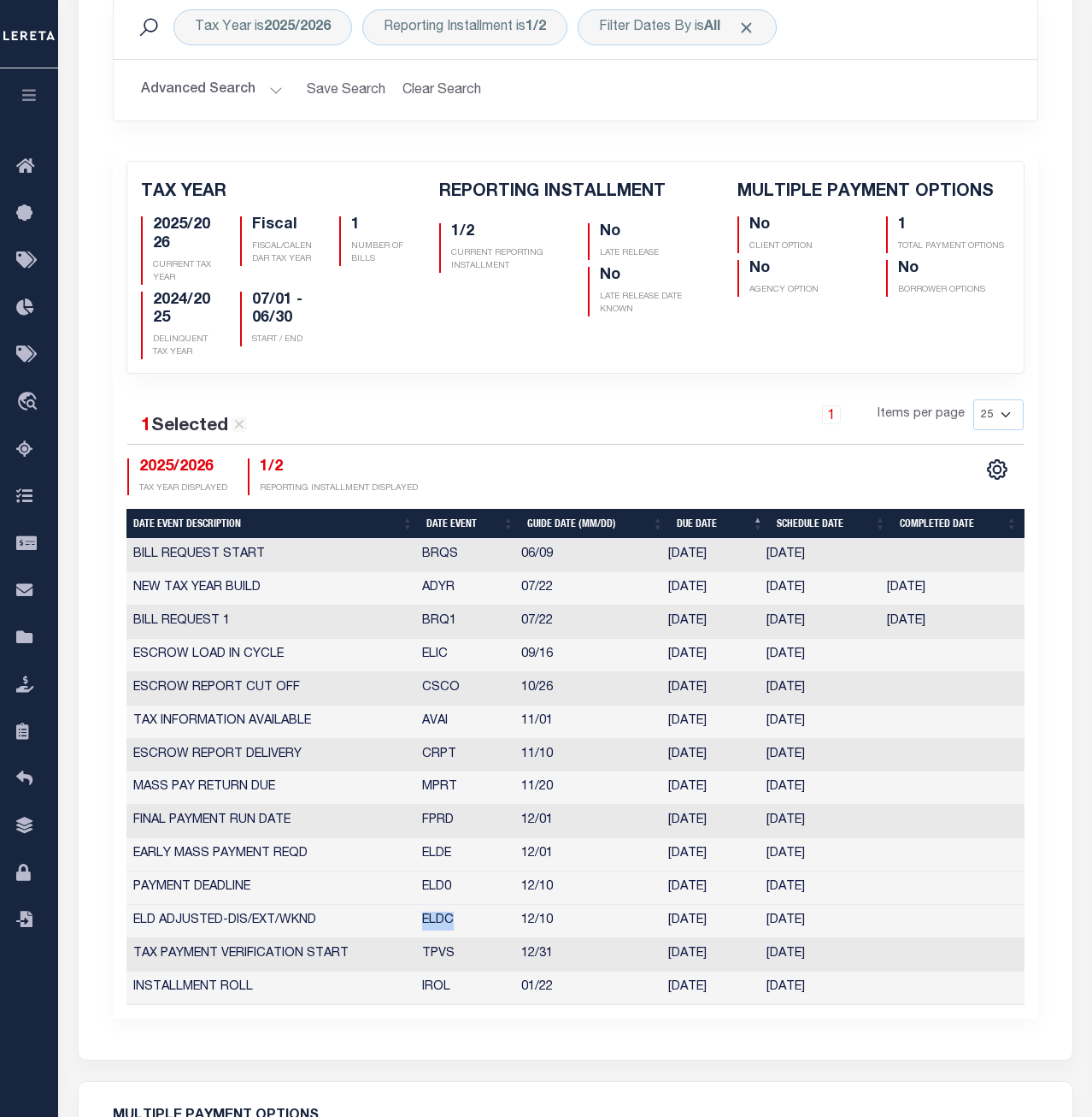
drag, startPoint x: 456, startPoint y: 920, endPoint x: 420, endPoint y: 927, distance: 36.7
click at [420, 927] on td "ELDC" at bounding box center [465, 921] width 99 height 33
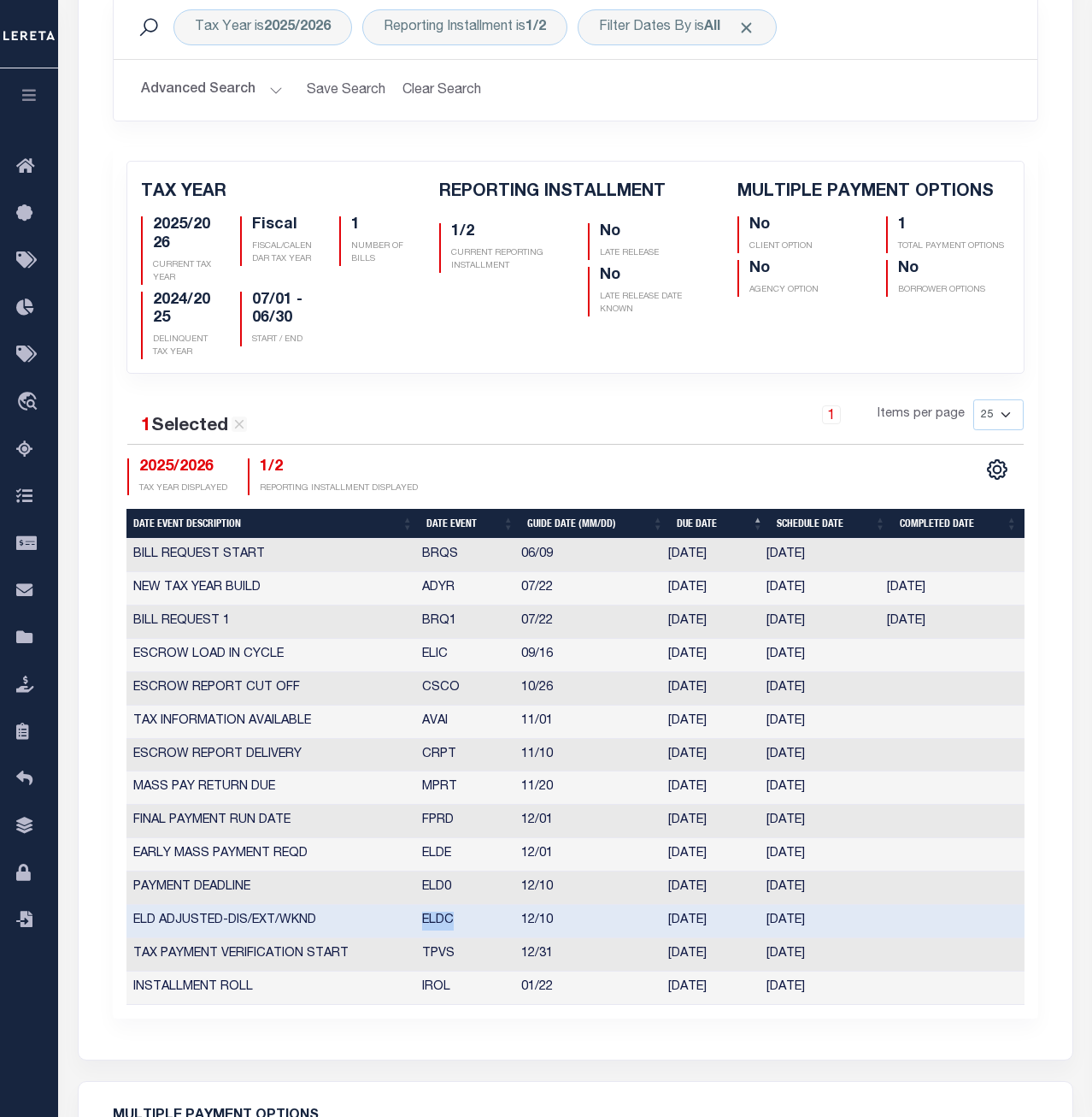
click at [439, 957] on td "TPVS" at bounding box center [465, 954] width 99 height 33
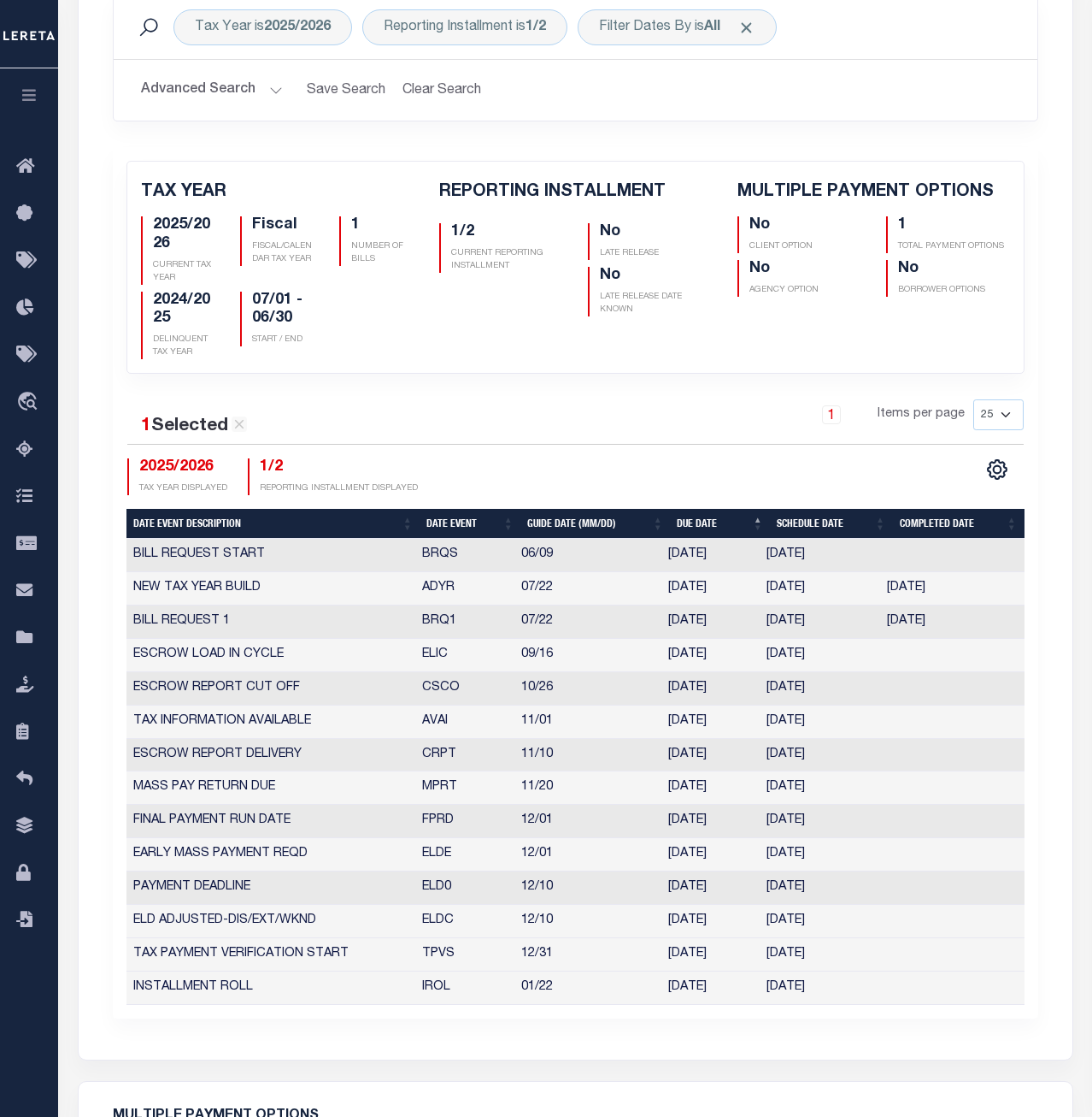
click at [439, 957] on td "TPVS" at bounding box center [465, 954] width 99 height 33
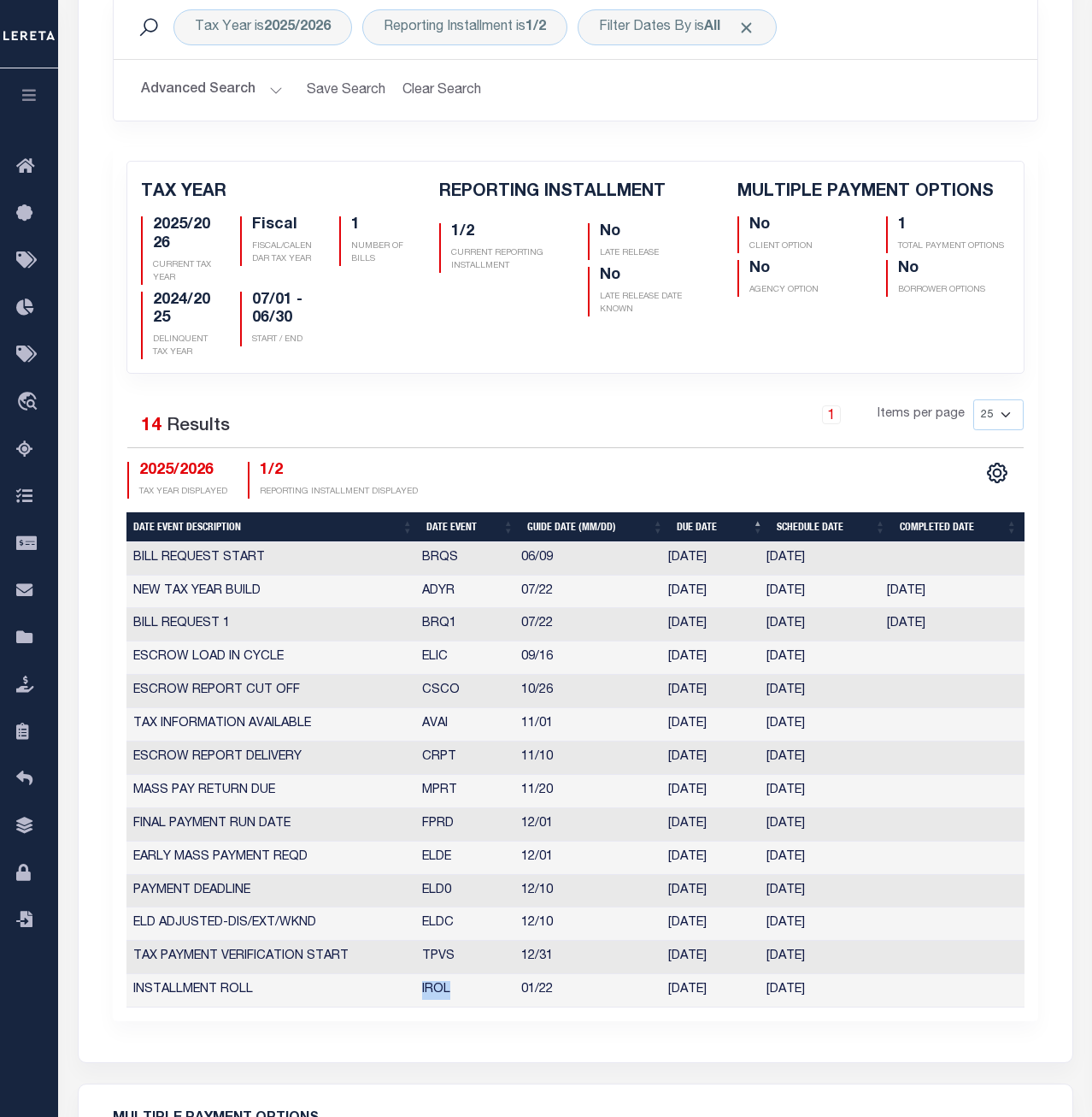
drag, startPoint x: 429, startPoint y: 994, endPoint x: 416, endPoint y: 994, distance: 13.0
click at [416, 994] on td "IROL" at bounding box center [465, 990] width 99 height 33
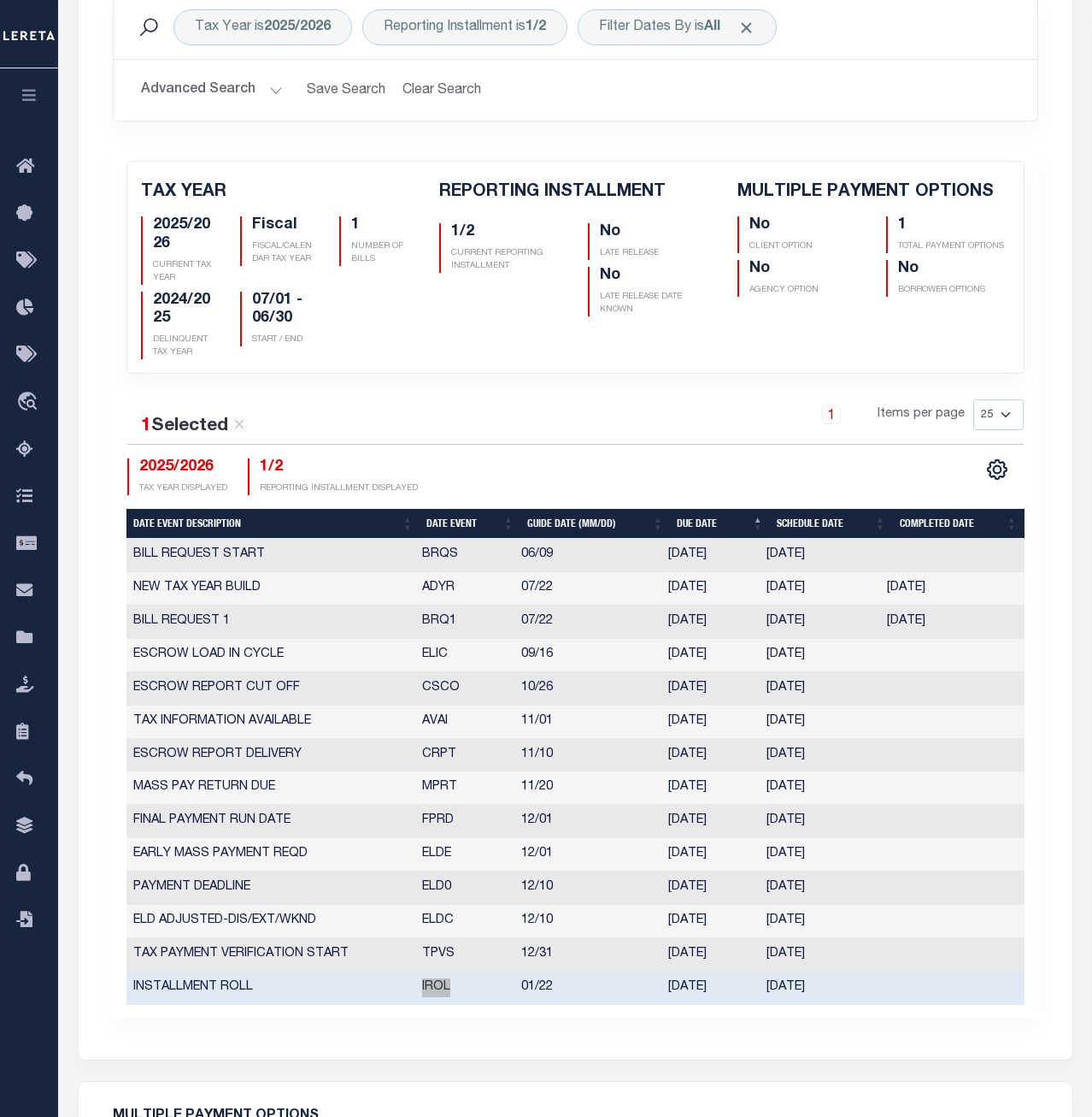
scroll to position [0, 0]
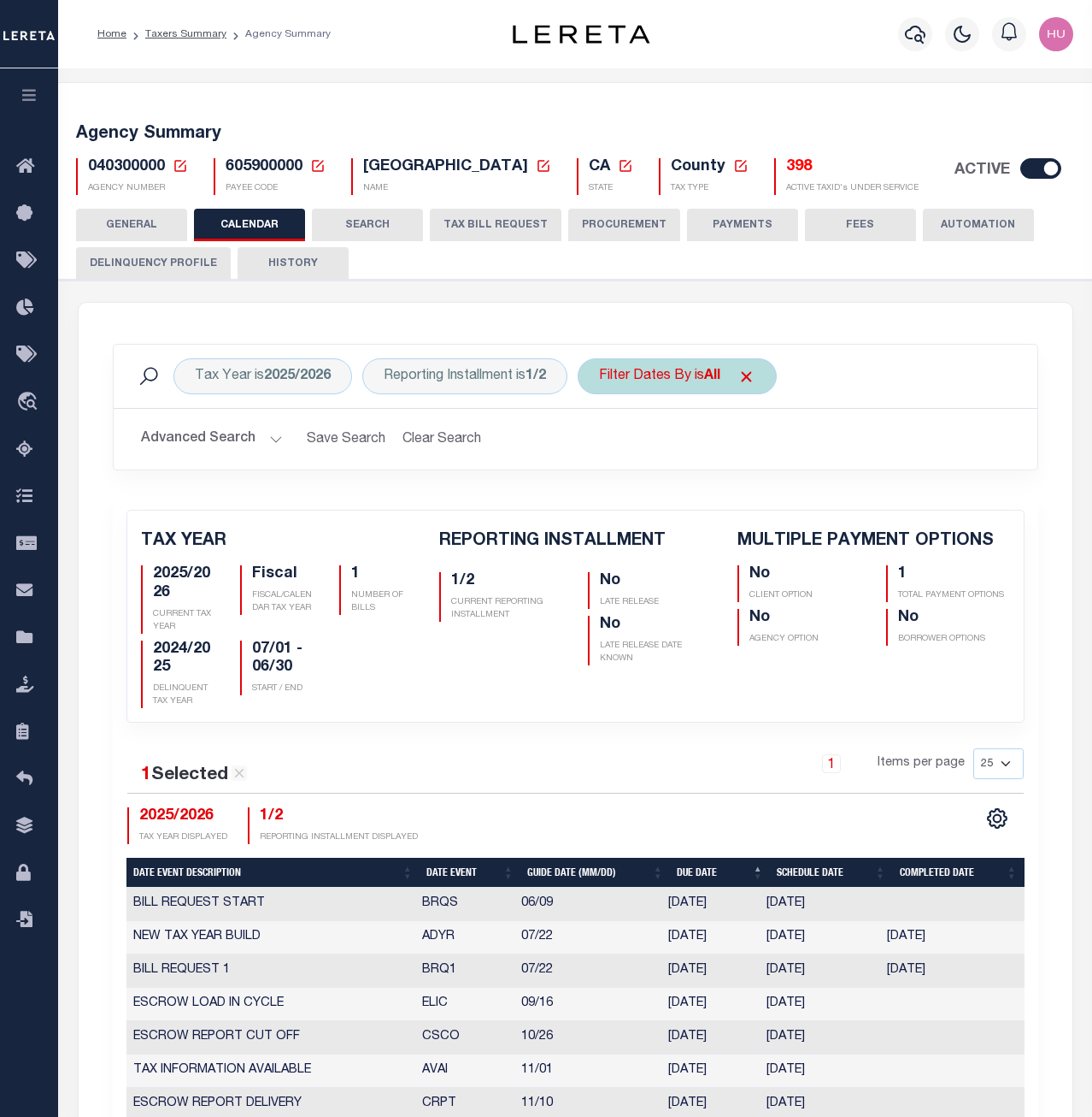
click at [715, 387] on div "Filter Dates By is All" at bounding box center [677, 376] width 199 height 36
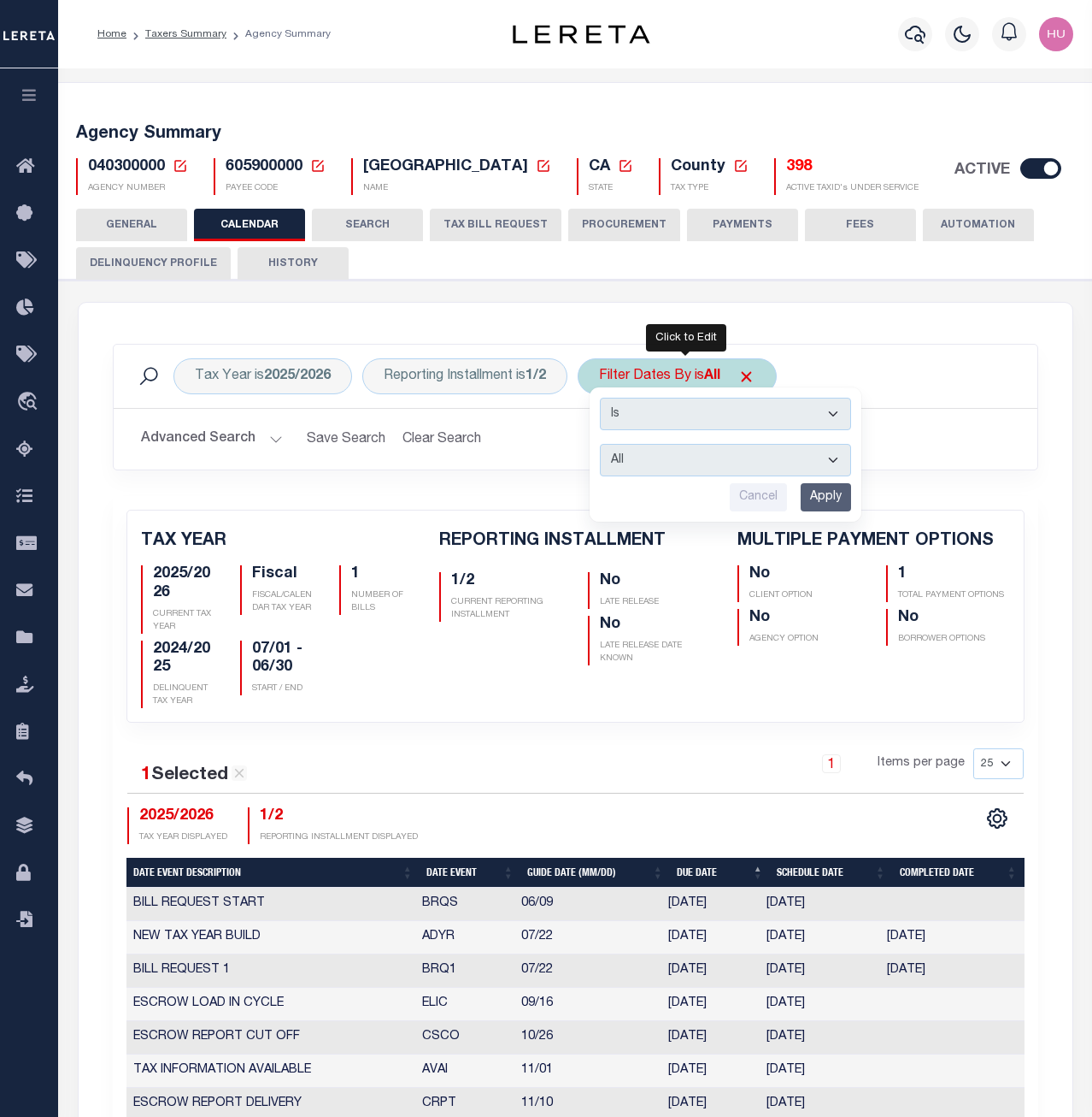
select select "1"
click option "Escrow" at bounding box center [0, 0] width 0 height 0
click at [838, 497] on input "Apply" at bounding box center [826, 497] width 50 height 28
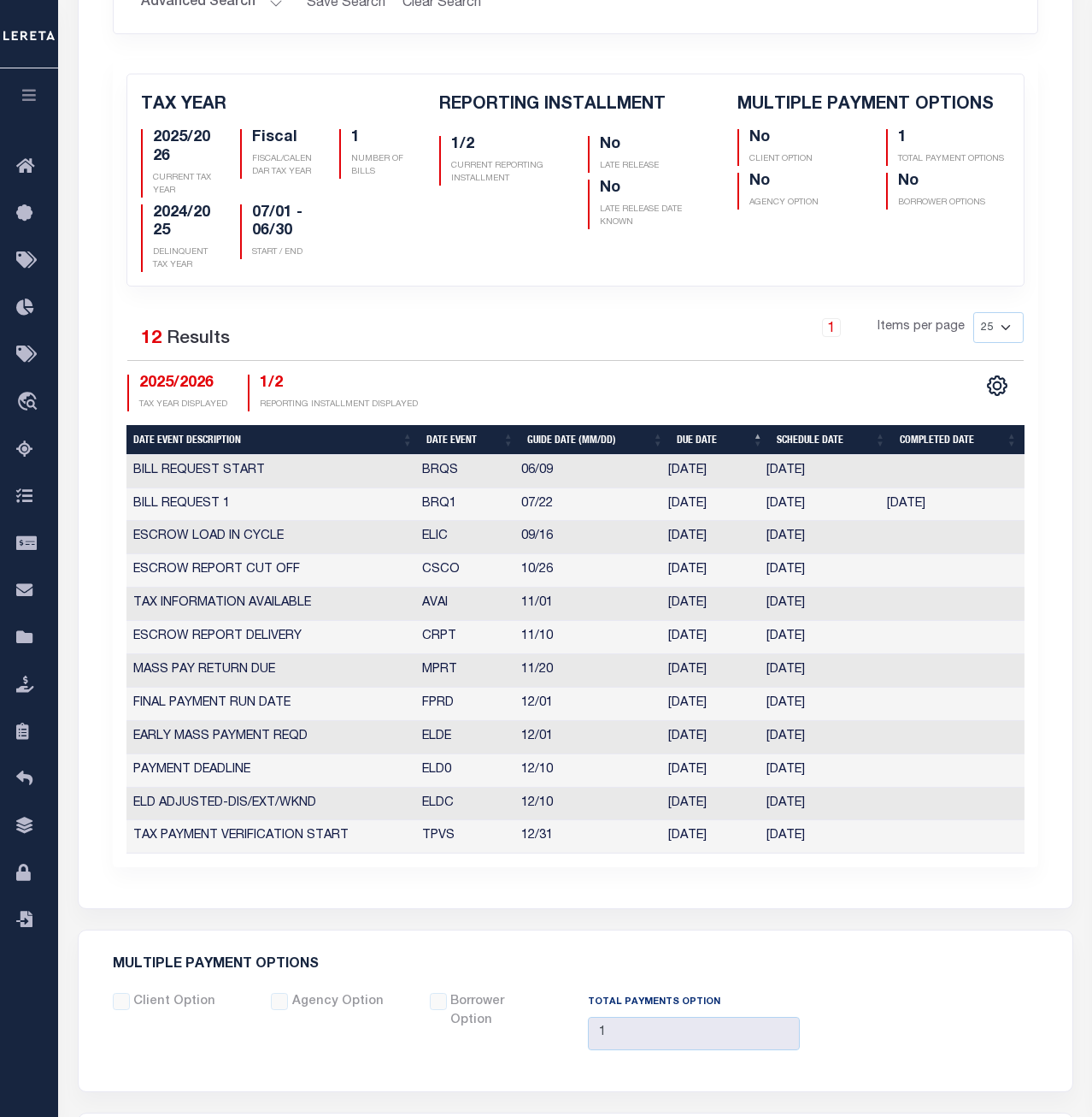
scroll to position [174, 0]
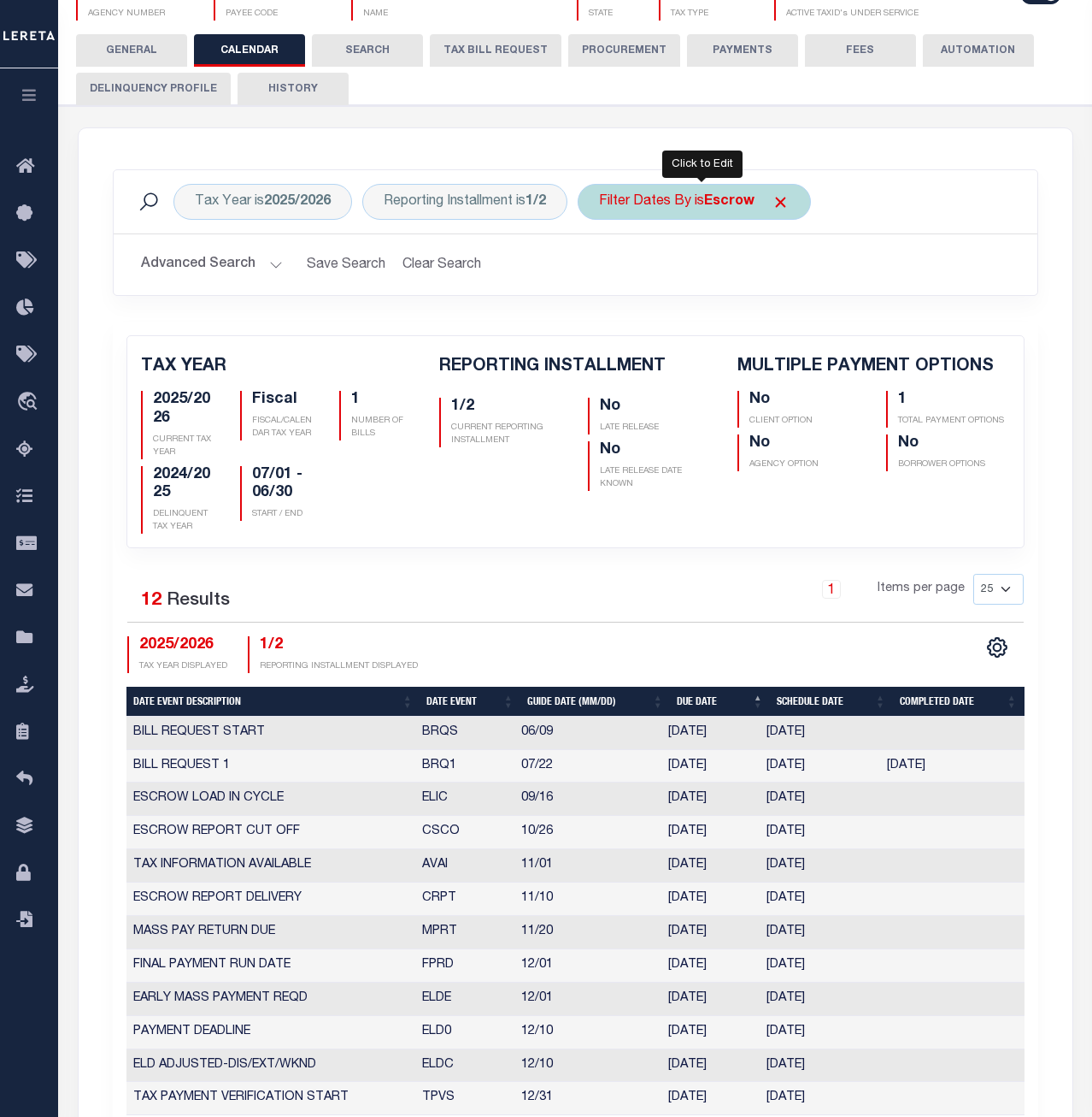
click at [720, 205] on b "Escrow" at bounding box center [729, 202] width 50 height 14
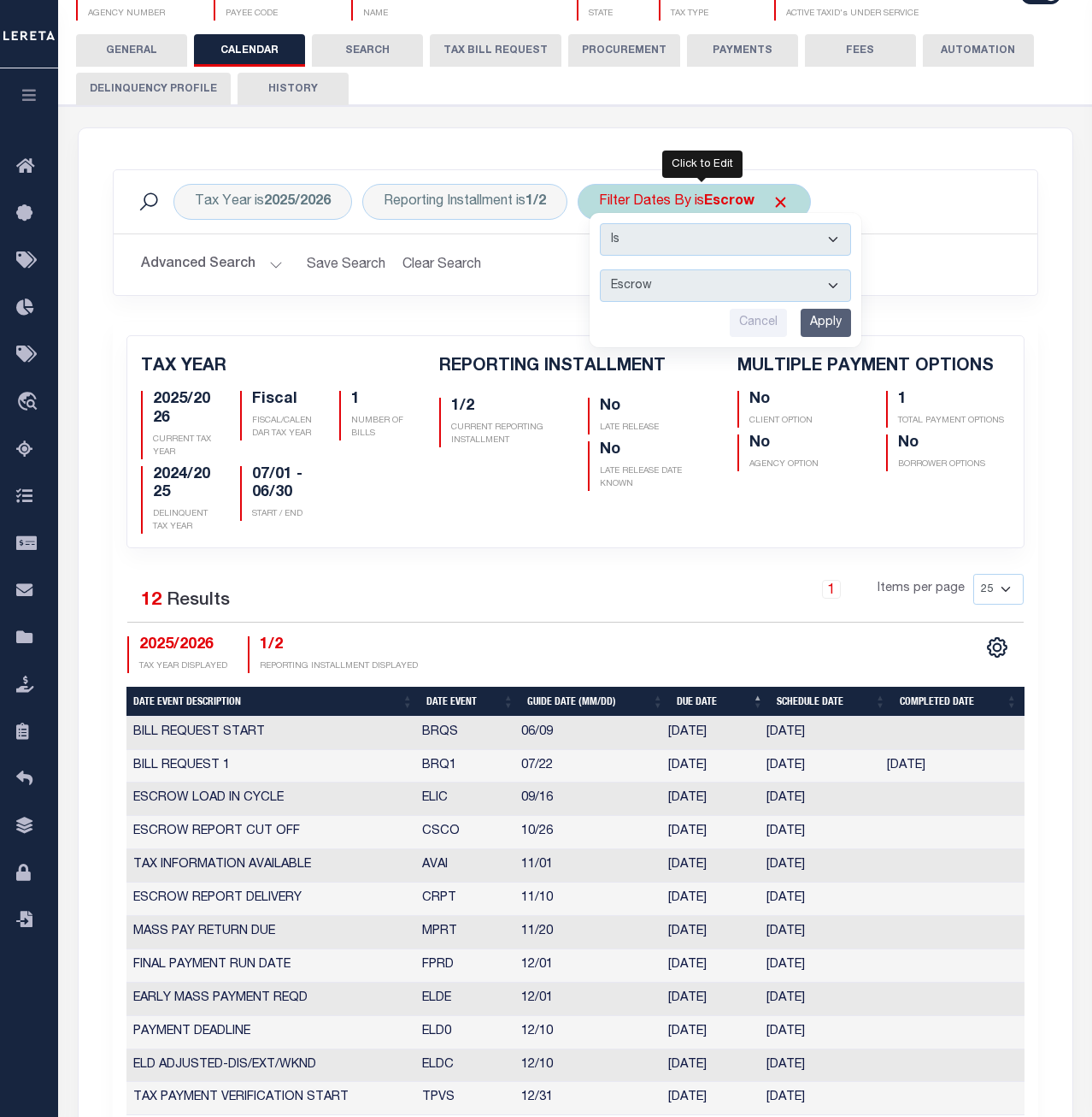
click at [600, 269] on select "Escrow Delinquency Customer Internal All" at bounding box center [726, 285] width 251 height 33
select select "2"
click option "Delinquency" at bounding box center [0, 0] width 0 height 0
click at [836, 311] on input "Apply" at bounding box center [826, 323] width 50 height 28
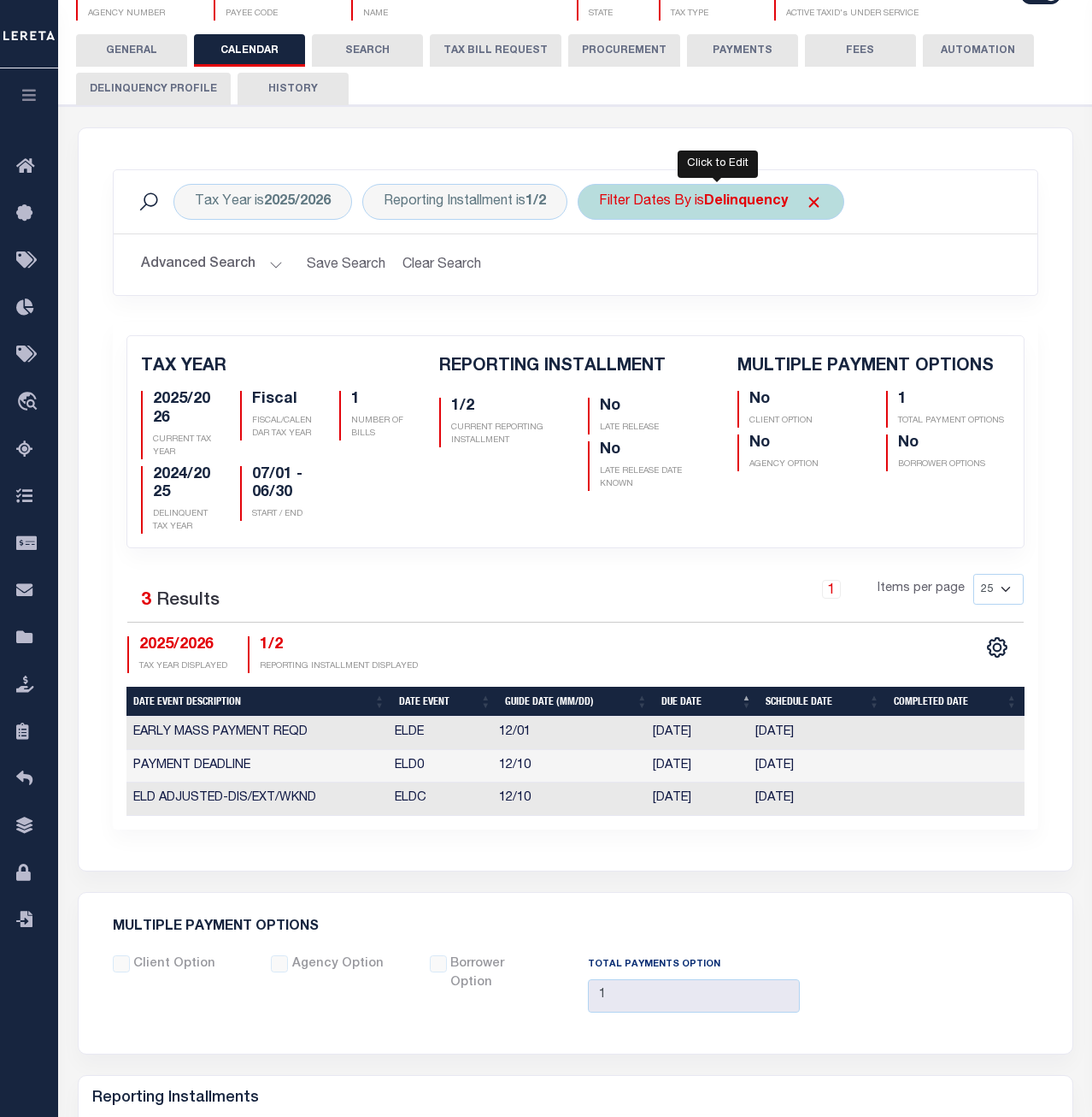
click at [700, 199] on div "Filter Dates By is Delinquency" at bounding box center [712, 201] width 267 height 36
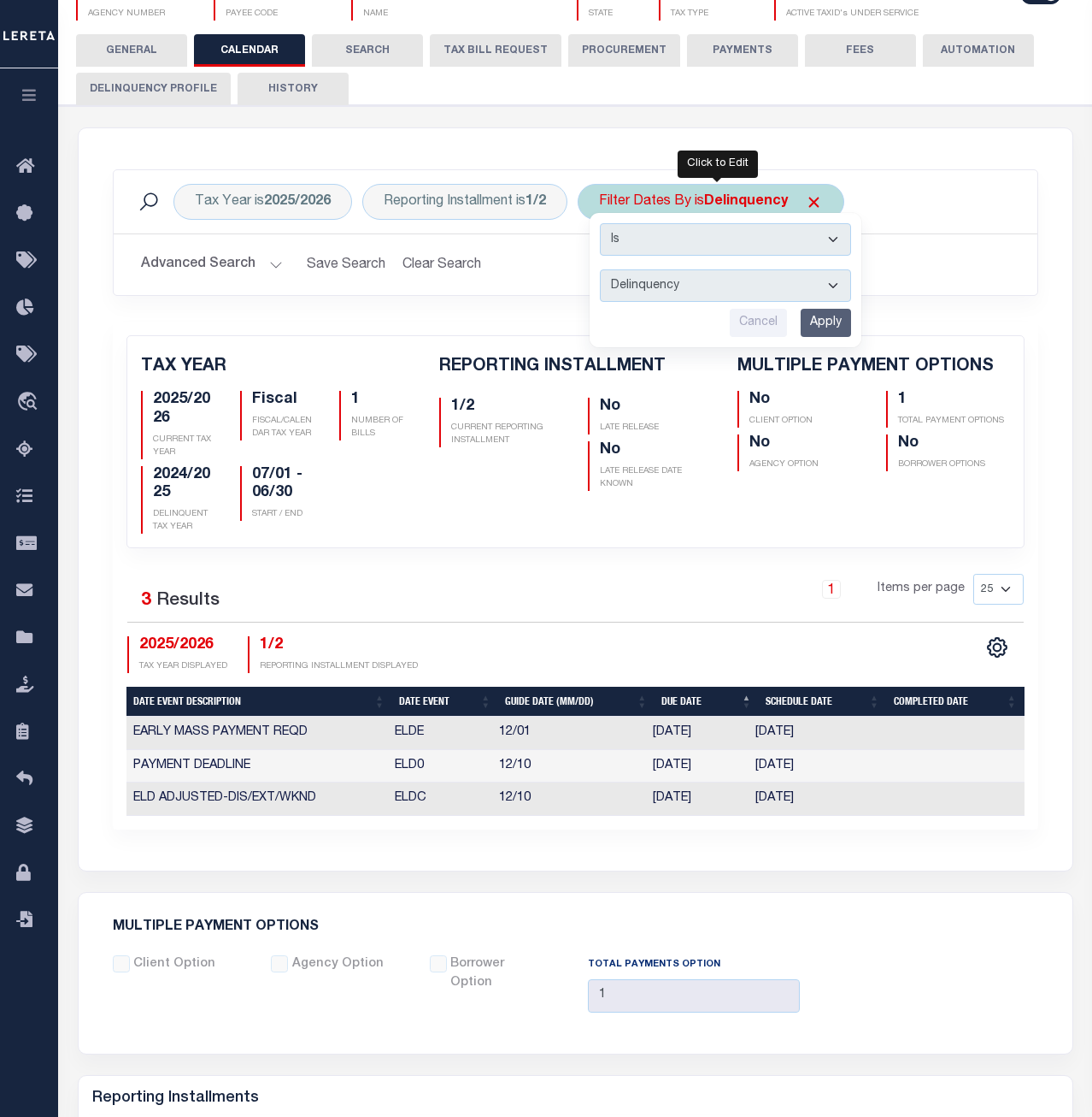
click at [600, 269] on select "Escrow Delinquency Customer Internal All" at bounding box center [726, 285] width 251 height 33
select select "3"
click option "Customer" at bounding box center [0, 0] width 0 height 0
click at [821, 330] on input "Apply" at bounding box center [826, 323] width 50 height 28
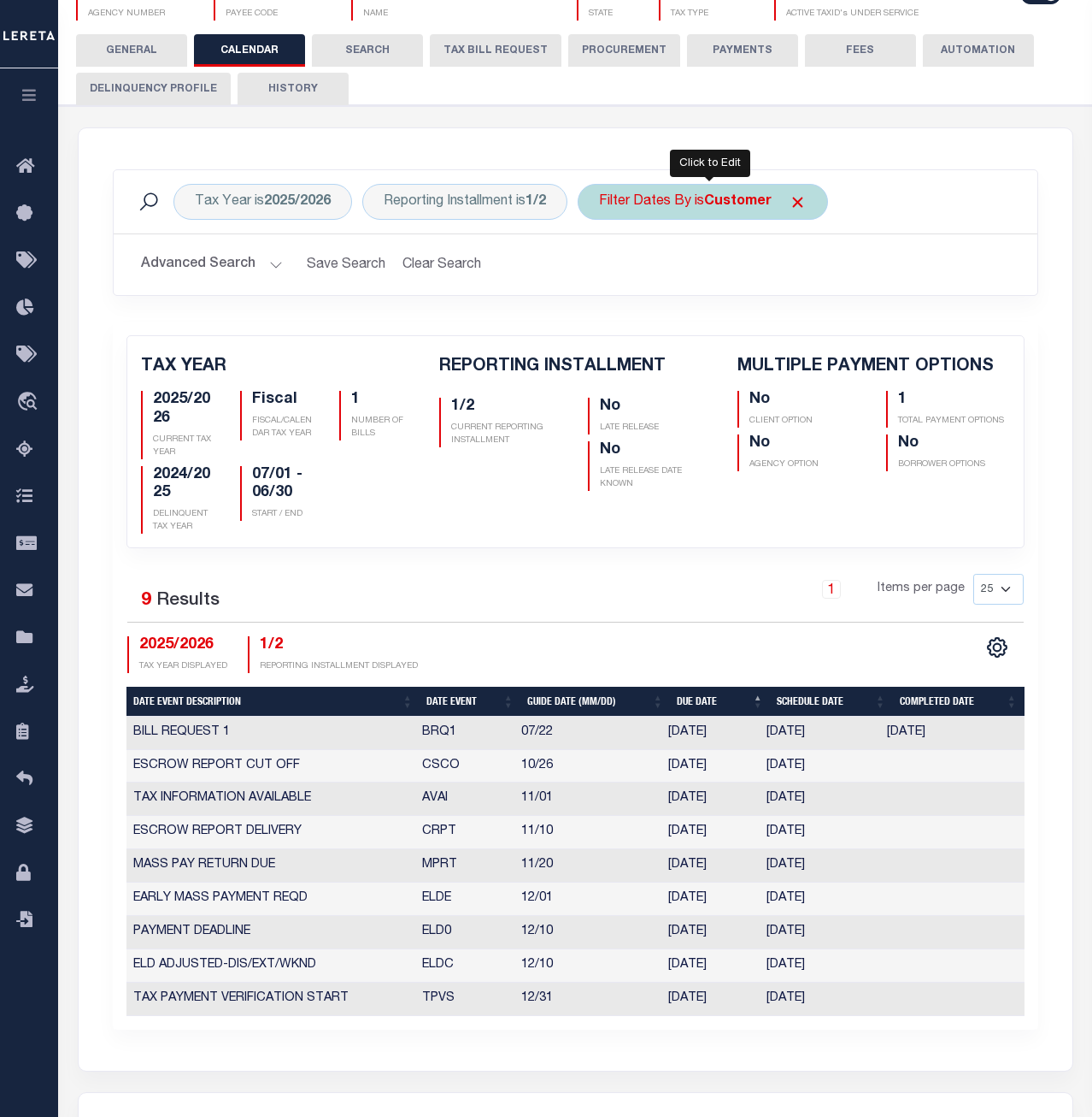
click at [698, 193] on div "Filter Dates By is Customer" at bounding box center [703, 201] width 250 height 36
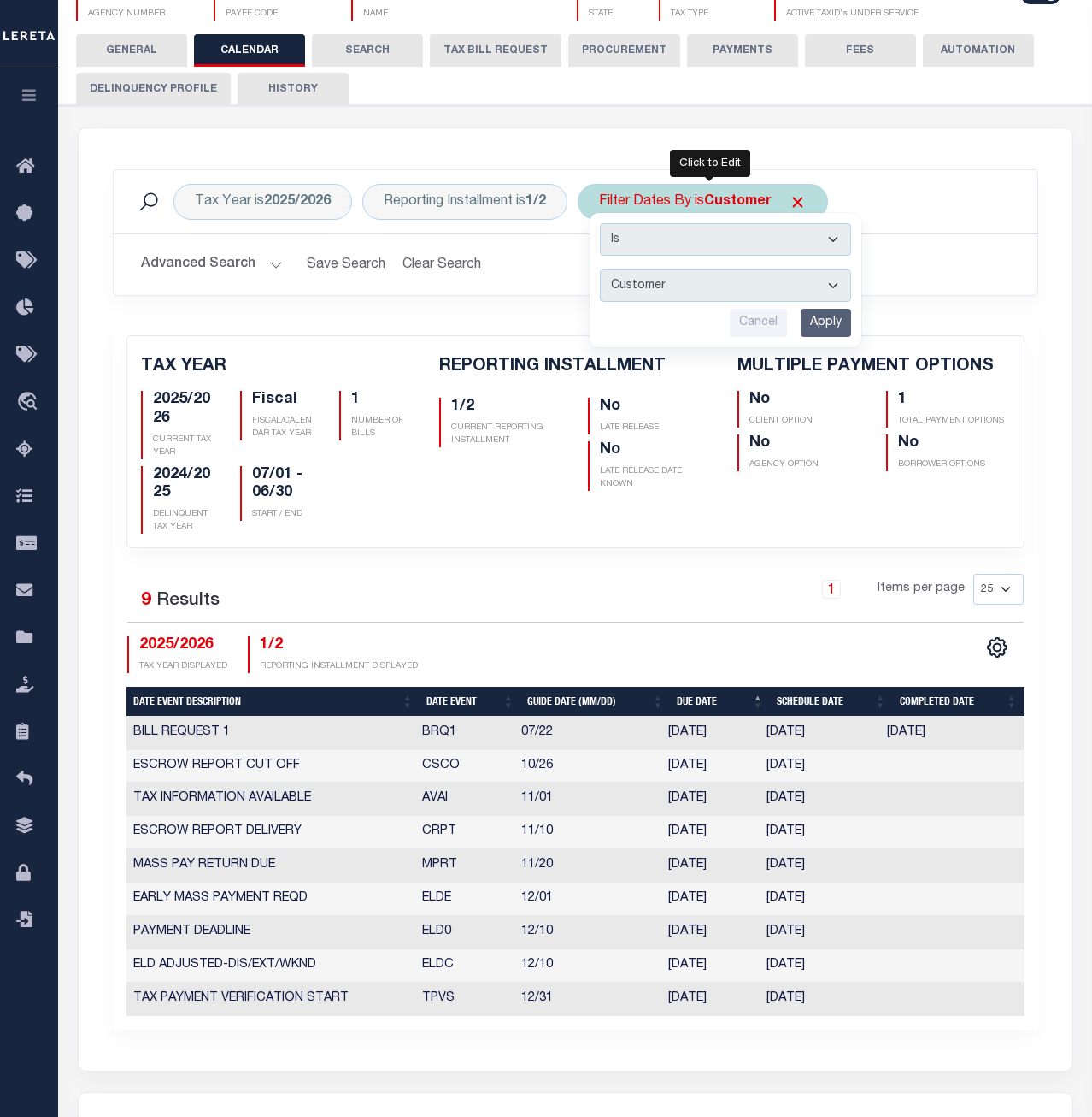
click at [600, 269] on select "Escrow Delinquency Customer Internal All" at bounding box center [726, 285] width 251 height 33
select select "4"
click option "Internal" at bounding box center [0, 0] width 0 height 0
click at [840, 323] on input "Apply" at bounding box center [826, 323] width 50 height 28
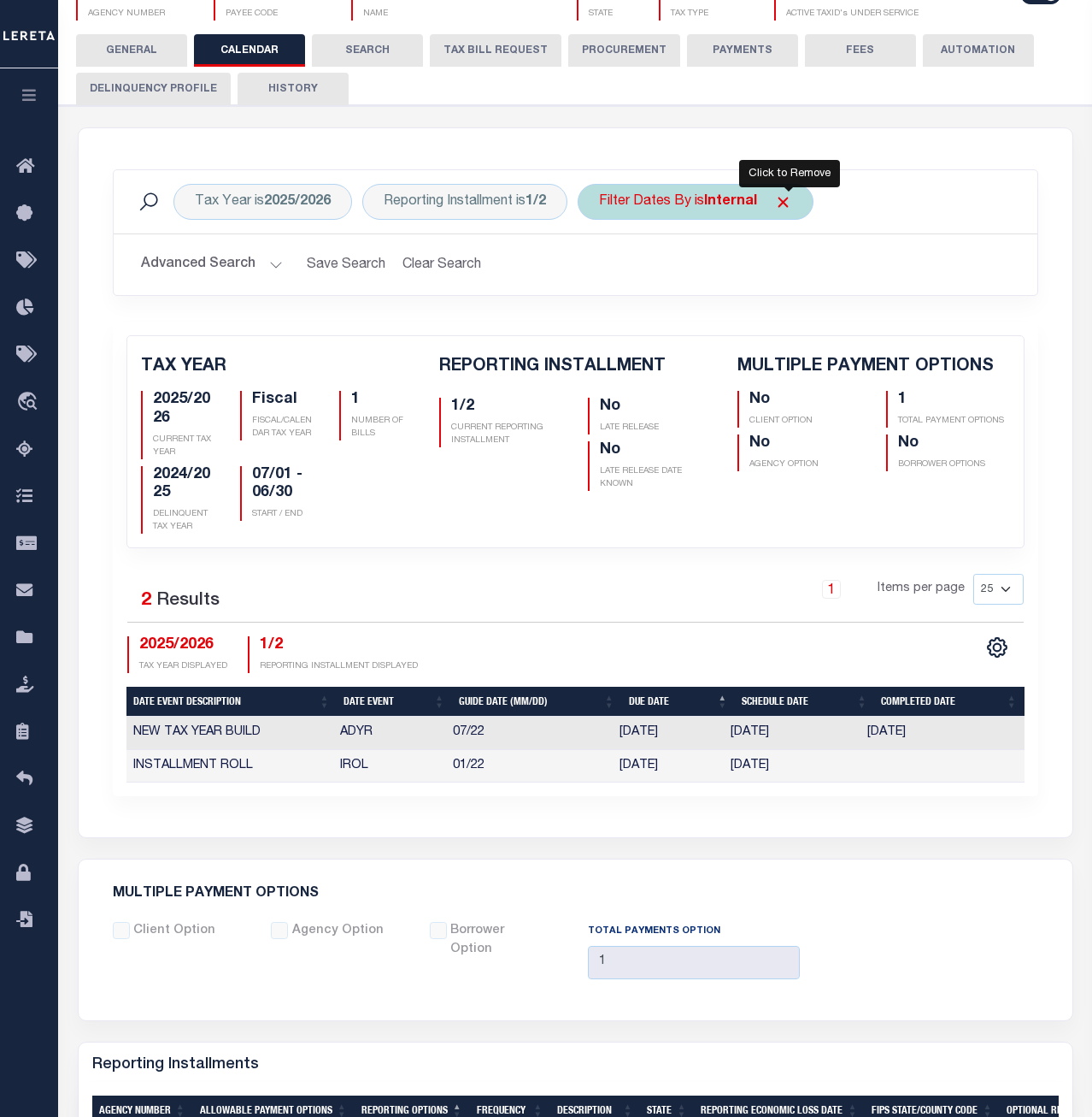
click at [788, 204] on span "Click to Remove" at bounding box center [783, 202] width 18 height 18
click at [676, 200] on div "Filter Dates By" at bounding box center [646, 201] width 135 height 36
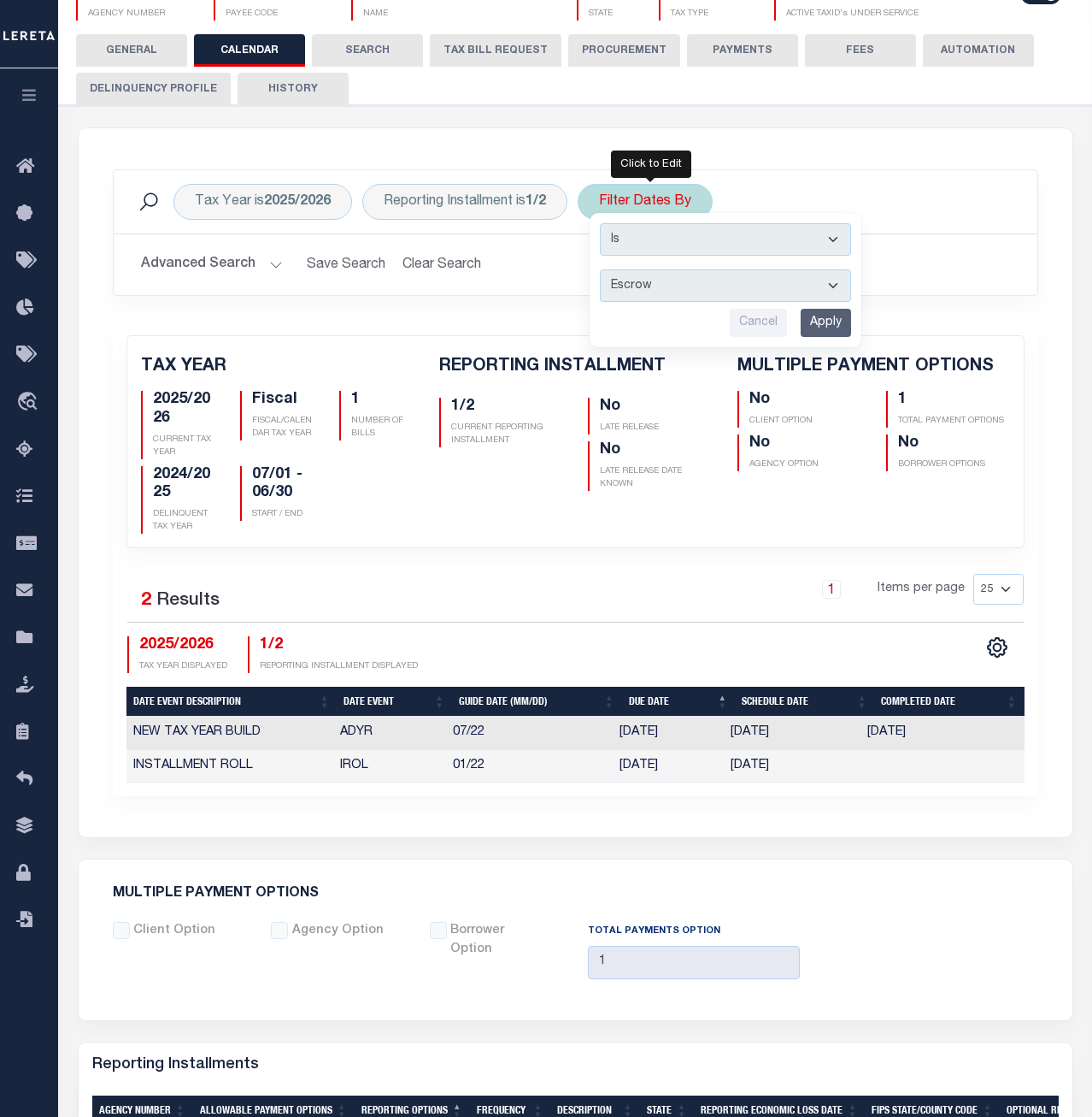
click at [600, 269] on select "Escrow Delinquency Customer Internal All" at bounding box center [726, 285] width 251 height 33
click at [668, 292] on select "Escrow Delinquency Customer Internal All" at bounding box center [726, 285] width 251 height 33
click at [600, 269] on select "Escrow Delinquency Customer Internal All" at bounding box center [726, 285] width 251 height 33
select select "0"
click option "All" at bounding box center [0, 0] width 0 height 0
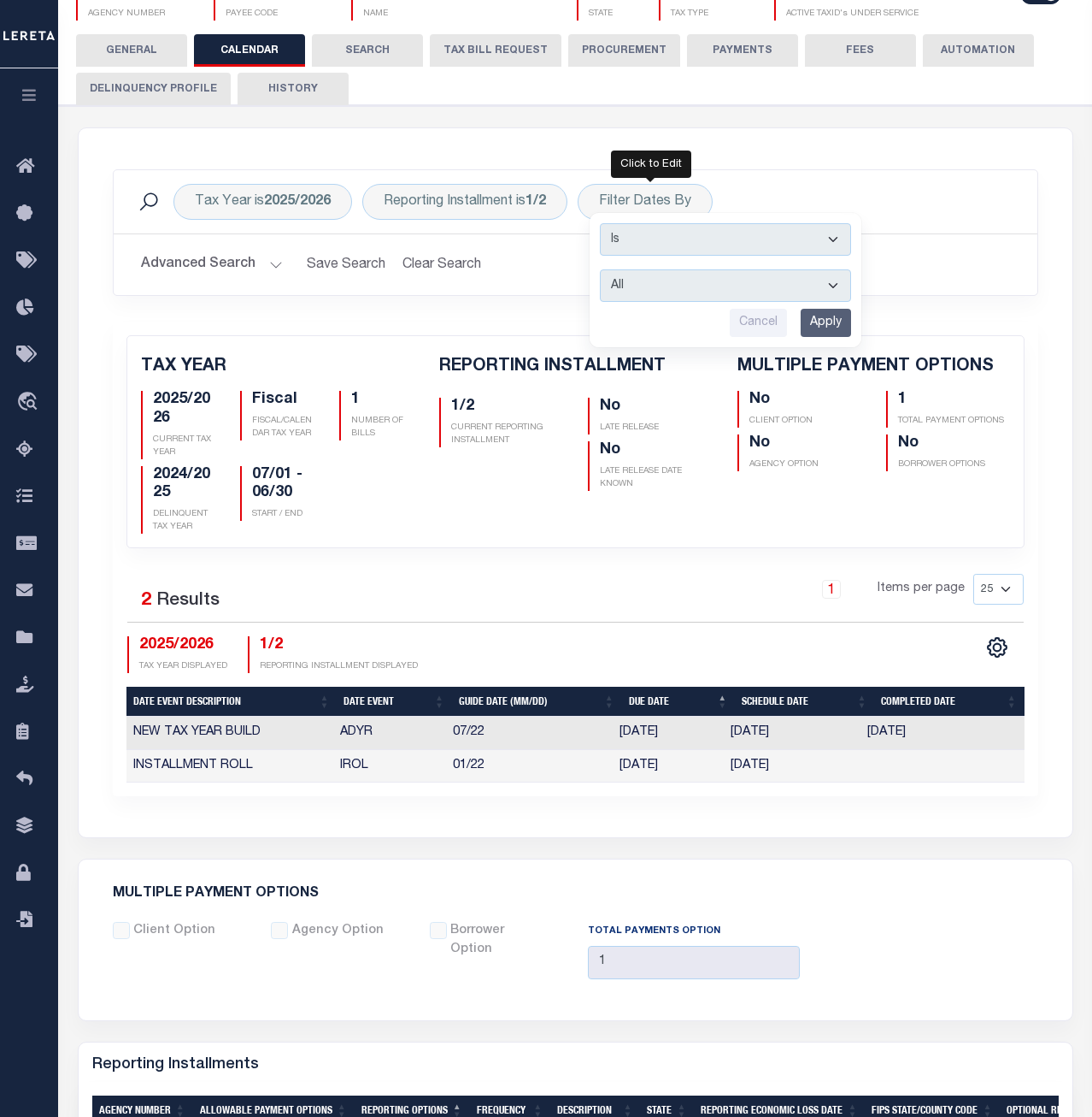
click at [835, 330] on input "Apply" at bounding box center [826, 323] width 50 height 28
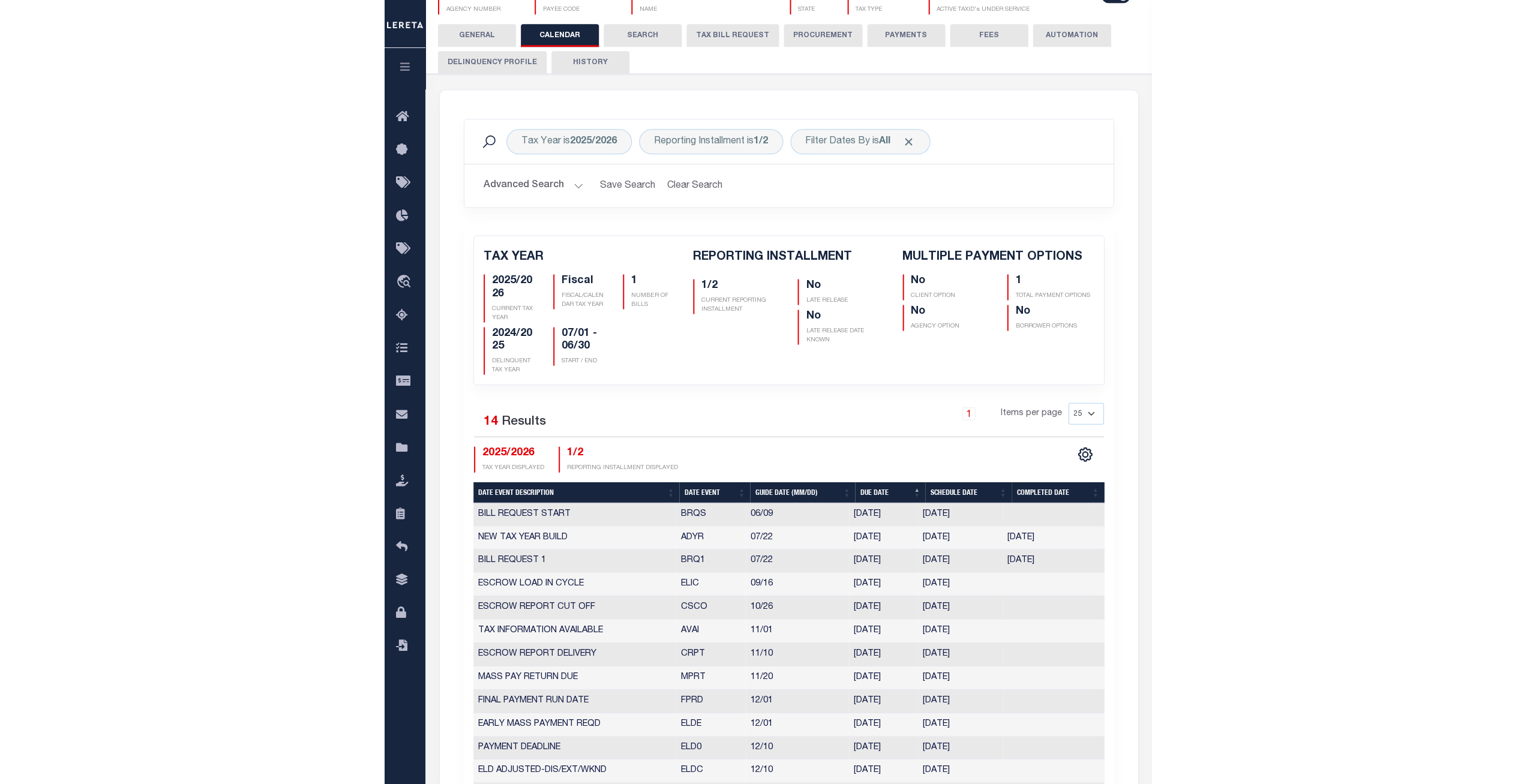
scroll to position [0, 0]
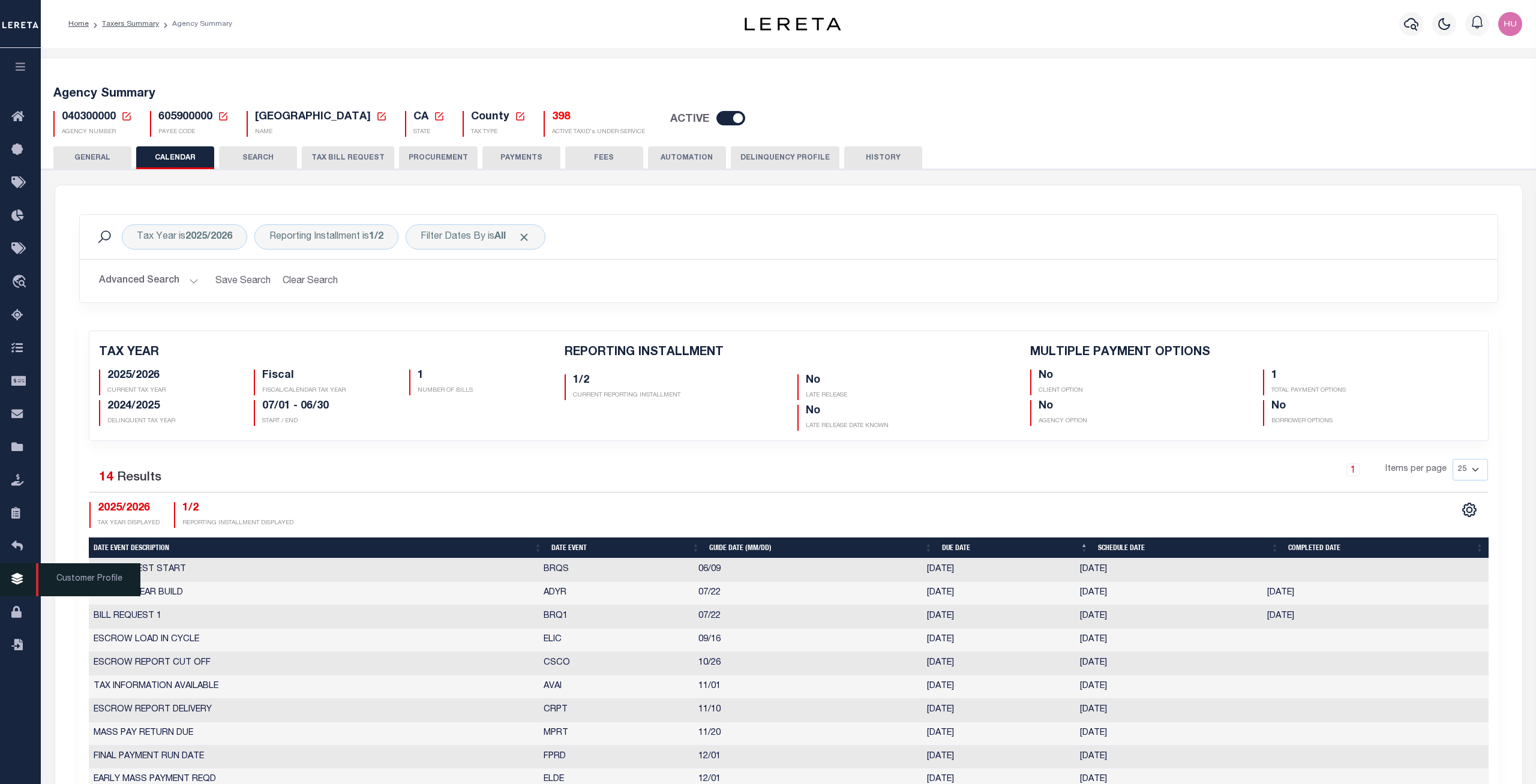
click at [19, 587] on icon at bounding box center [20, 580] width 19 height 15
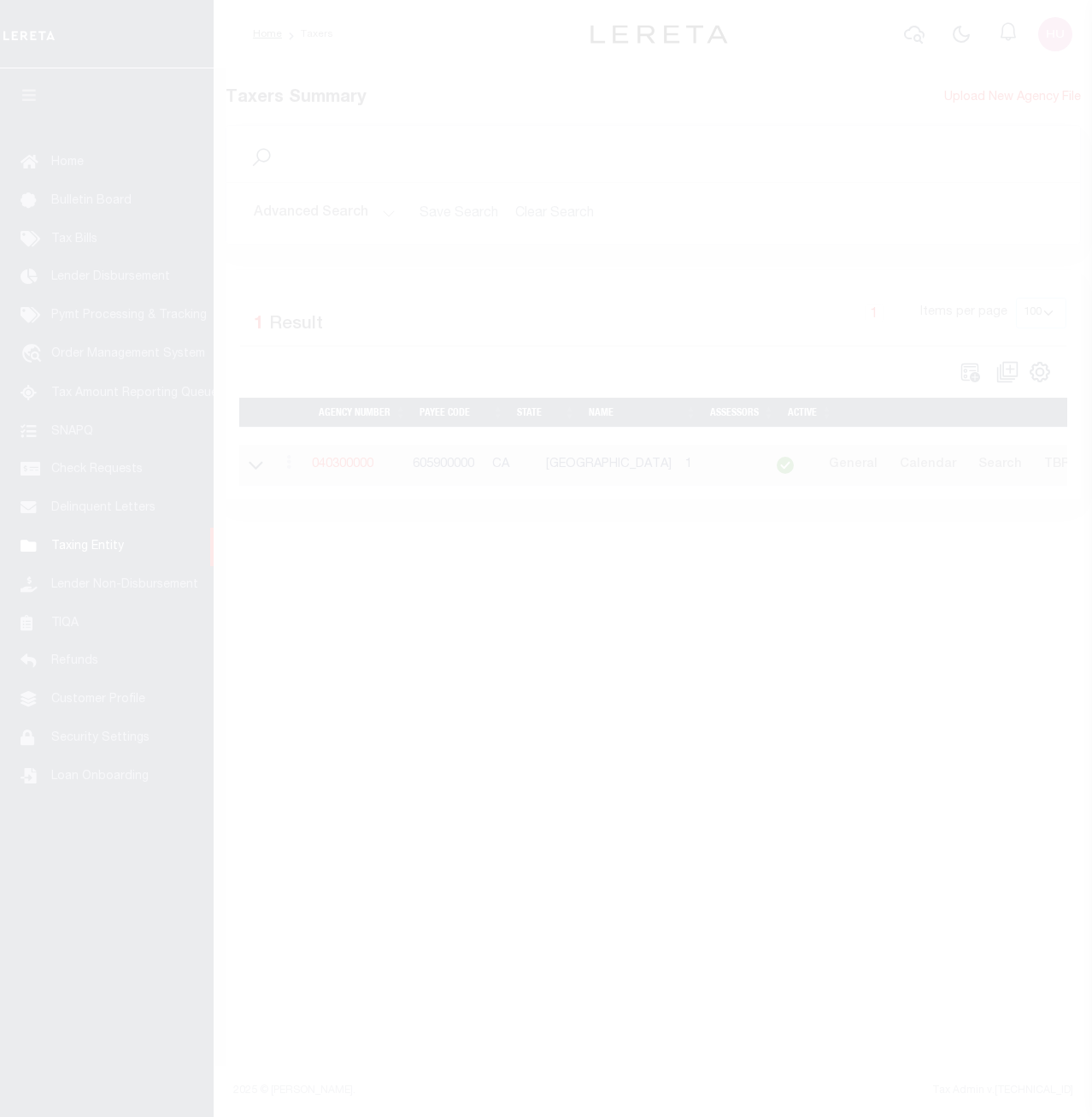
select select
select select "100"
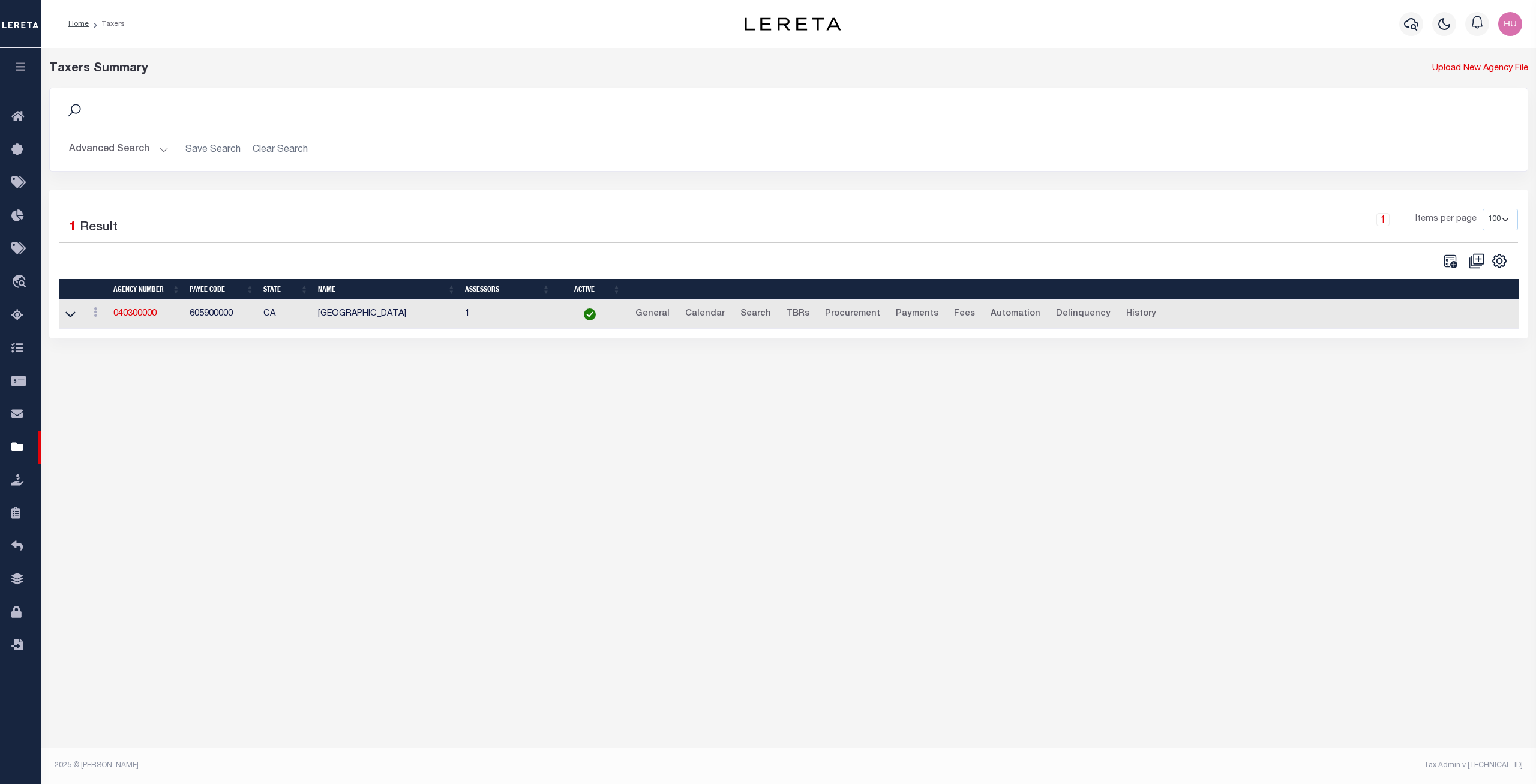
click at [141, 144] on button "Advanced Search" at bounding box center [118, 150] width 99 height 23
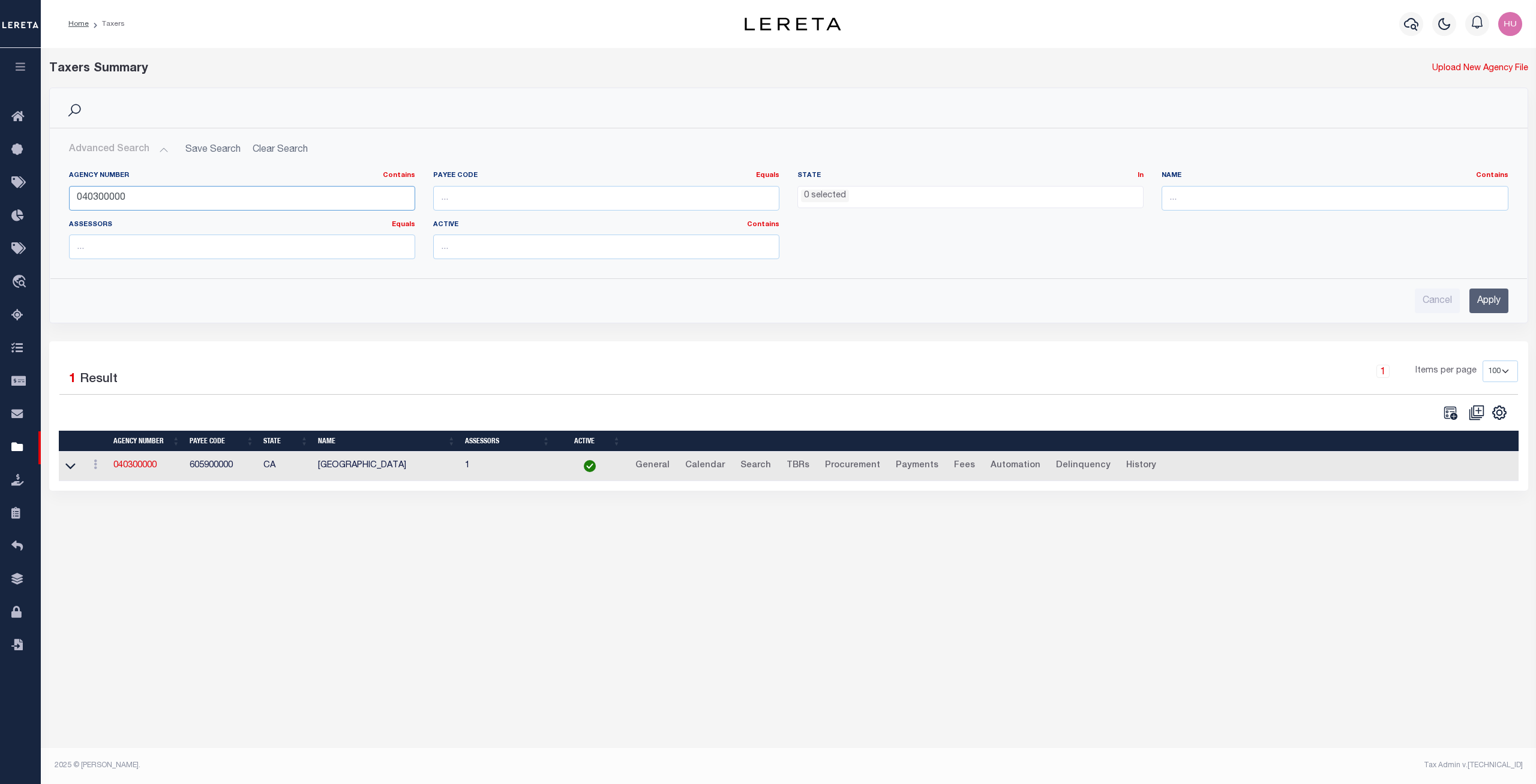
click at [115, 196] on input "040300000" at bounding box center [242, 199] width 346 height 25
click at [766, 197] on ul "0 selected" at bounding box center [970, 195] width 345 height 16
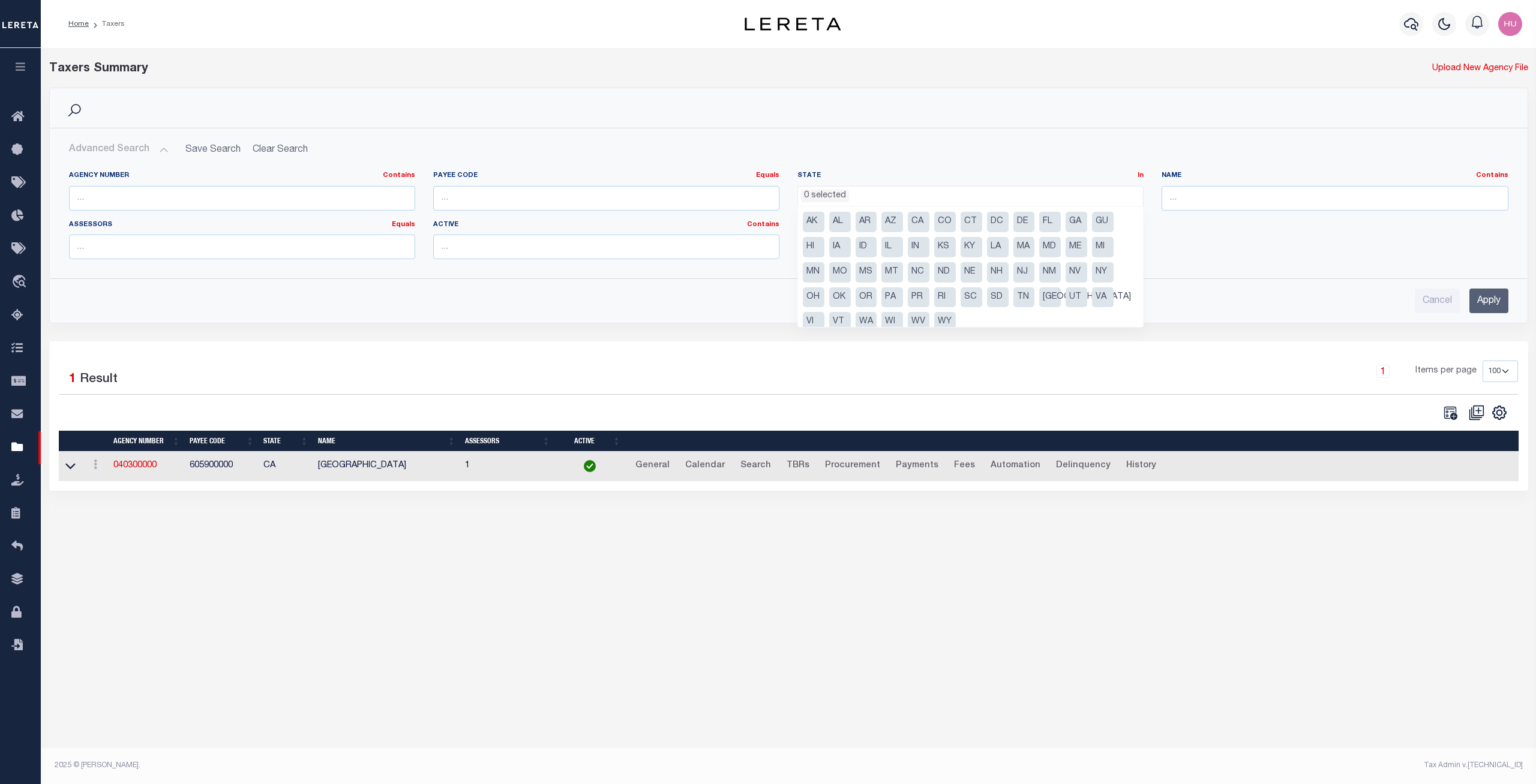
click at [766, 220] on li "CA" at bounding box center [919, 221] width 22 height 20
select select "CA"
click at [766, 300] on input "Apply" at bounding box center [1489, 301] width 39 height 25
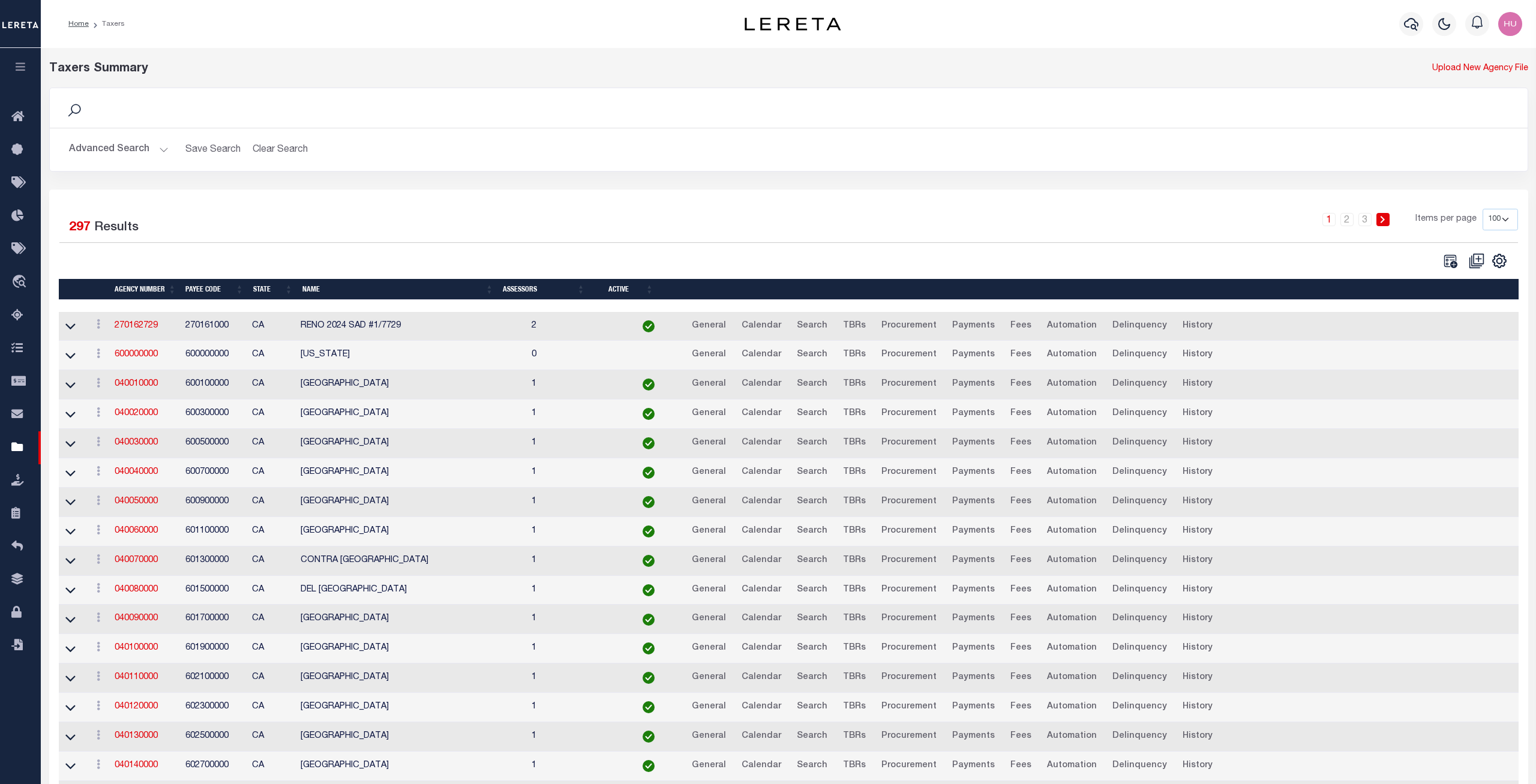
scroll to position [61, 0]
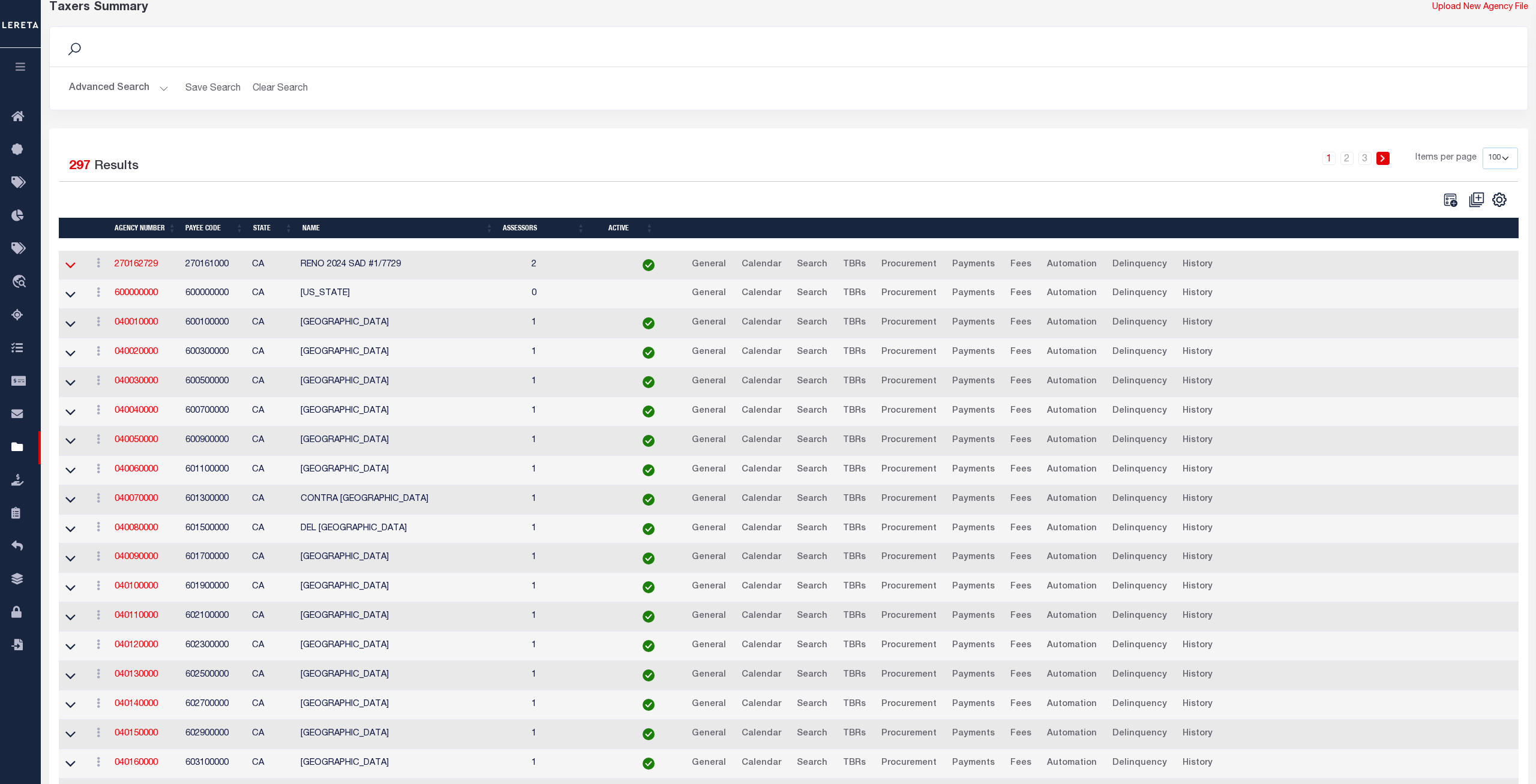
click at [70, 271] on icon at bounding box center [70, 265] width 10 height 12
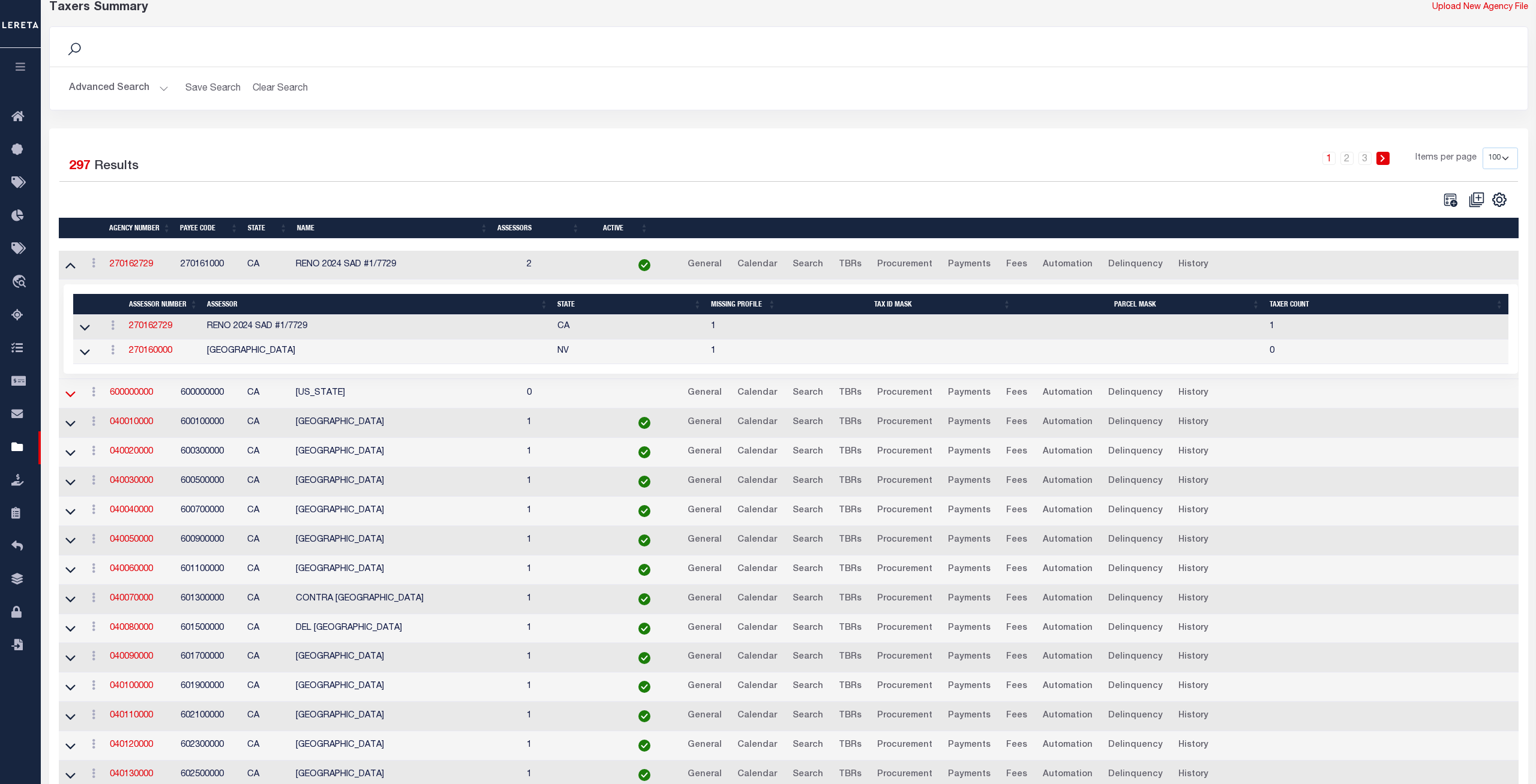
click at [67, 398] on icon at bounding box center [70, 394] width 10 height 12
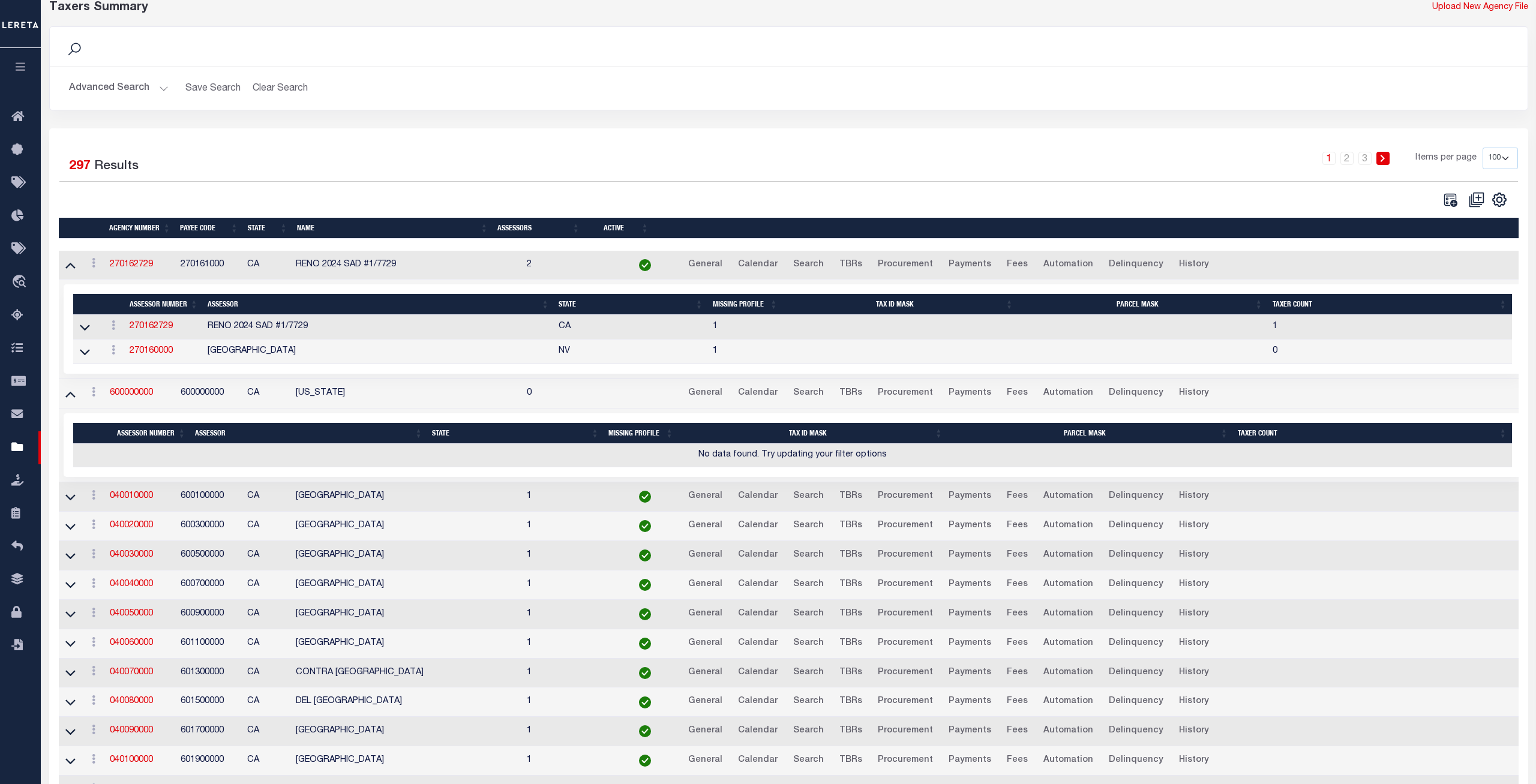
scroll to position [122, 0]
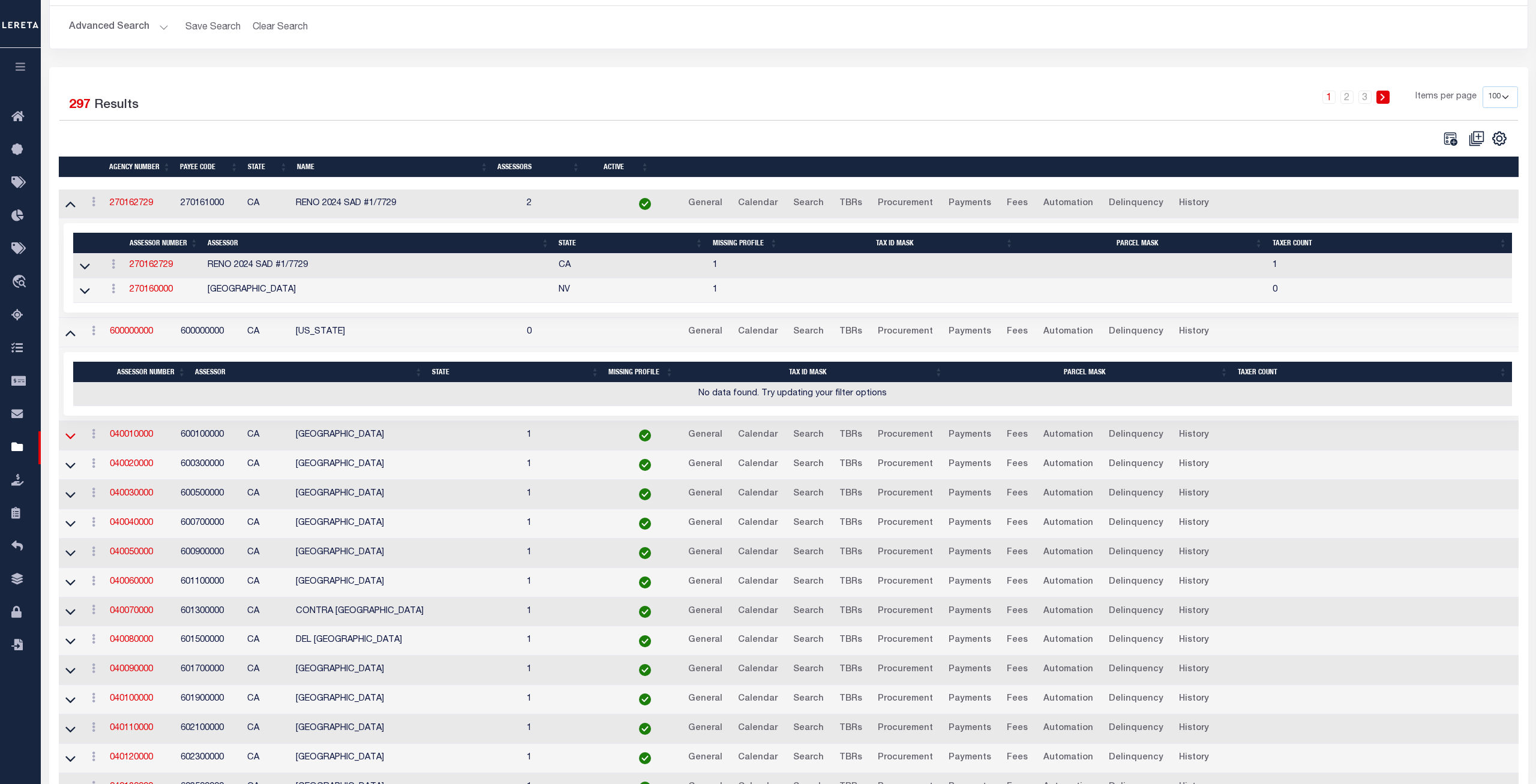
click at [69, 442] on icon at bounding box center [70, 436] width 10 height 12
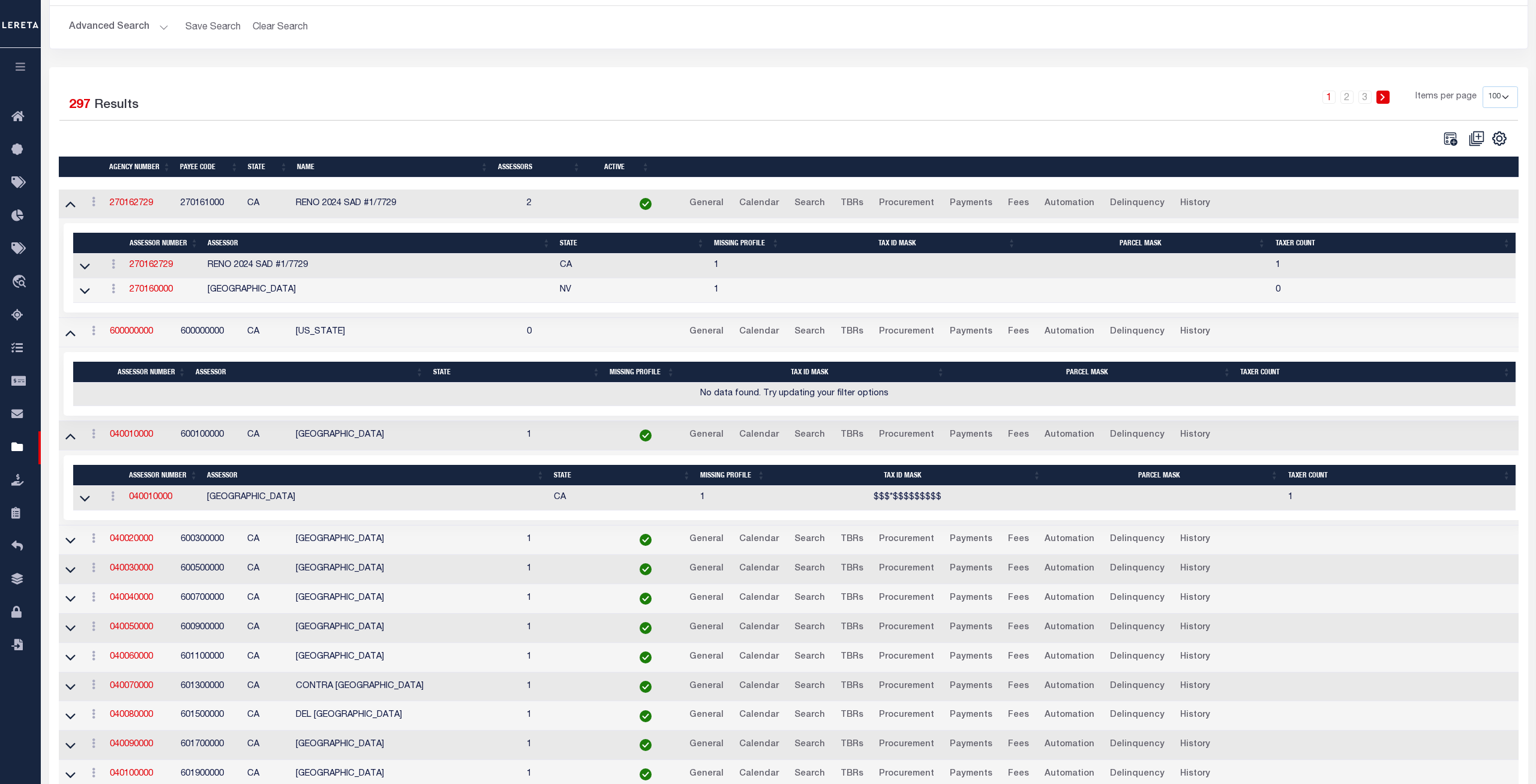
scroll to position [245, 0]
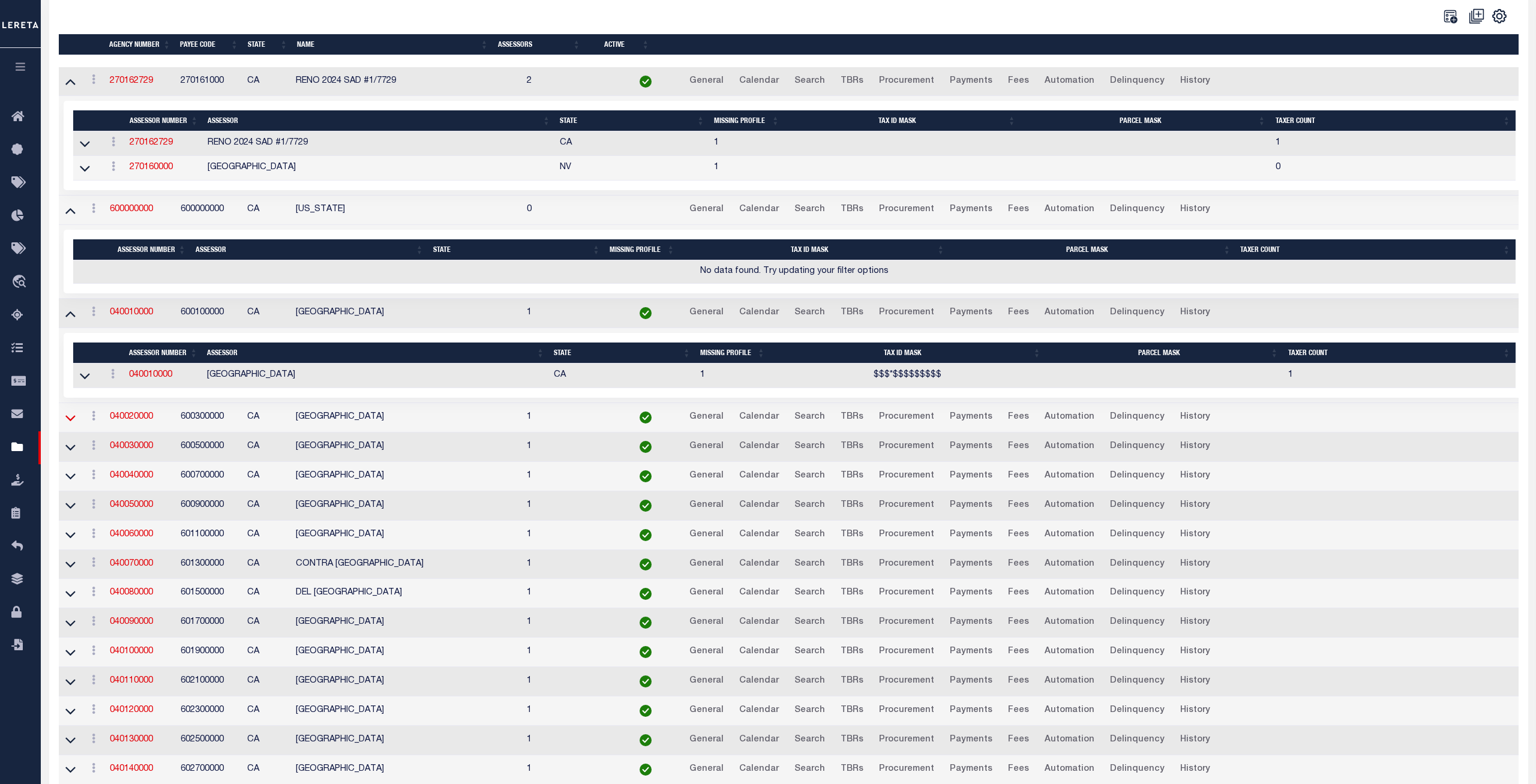
click at [68, 421] on icon at bounding box center [70, 418] width 10 height 12
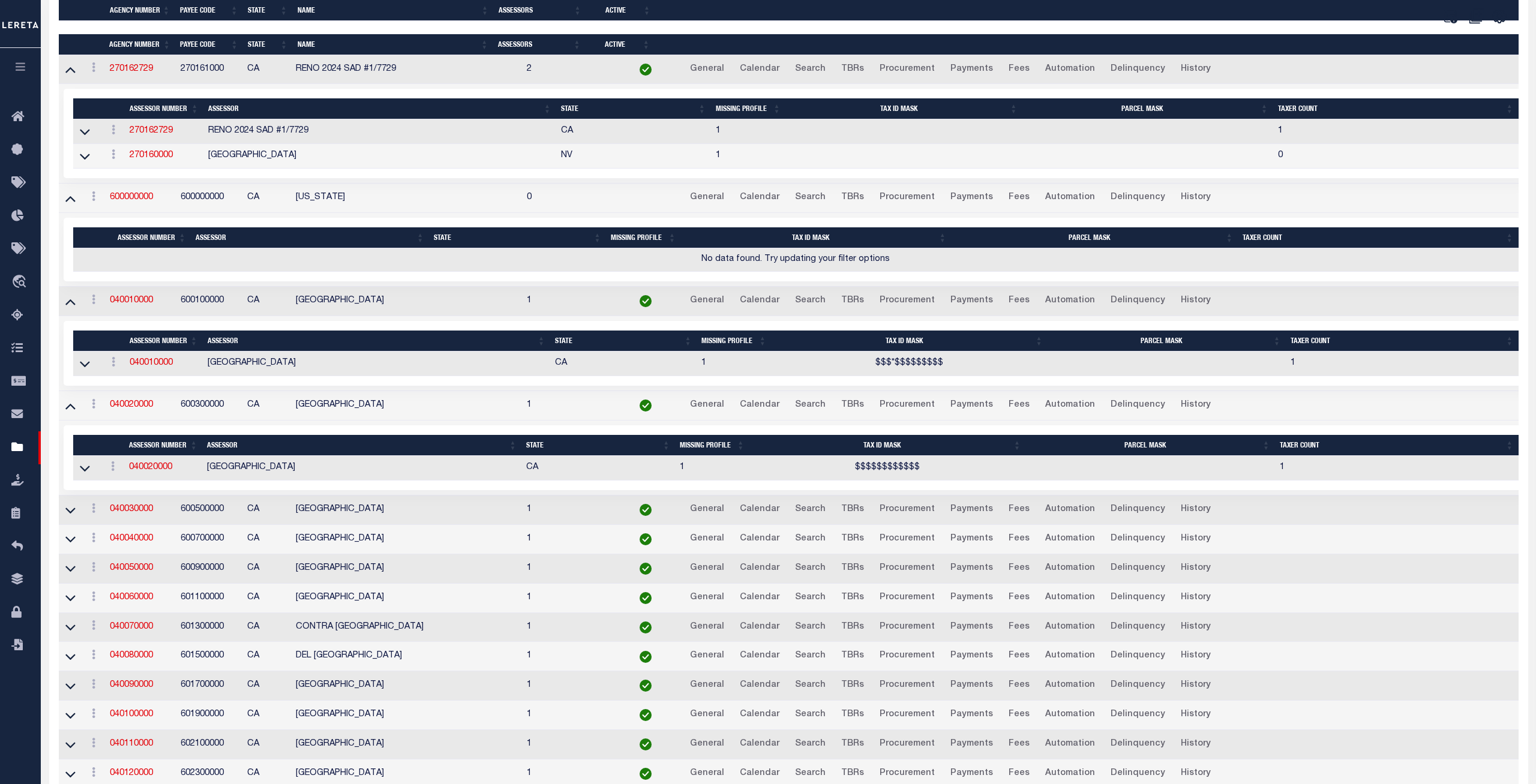
scroll to position [367, 0]
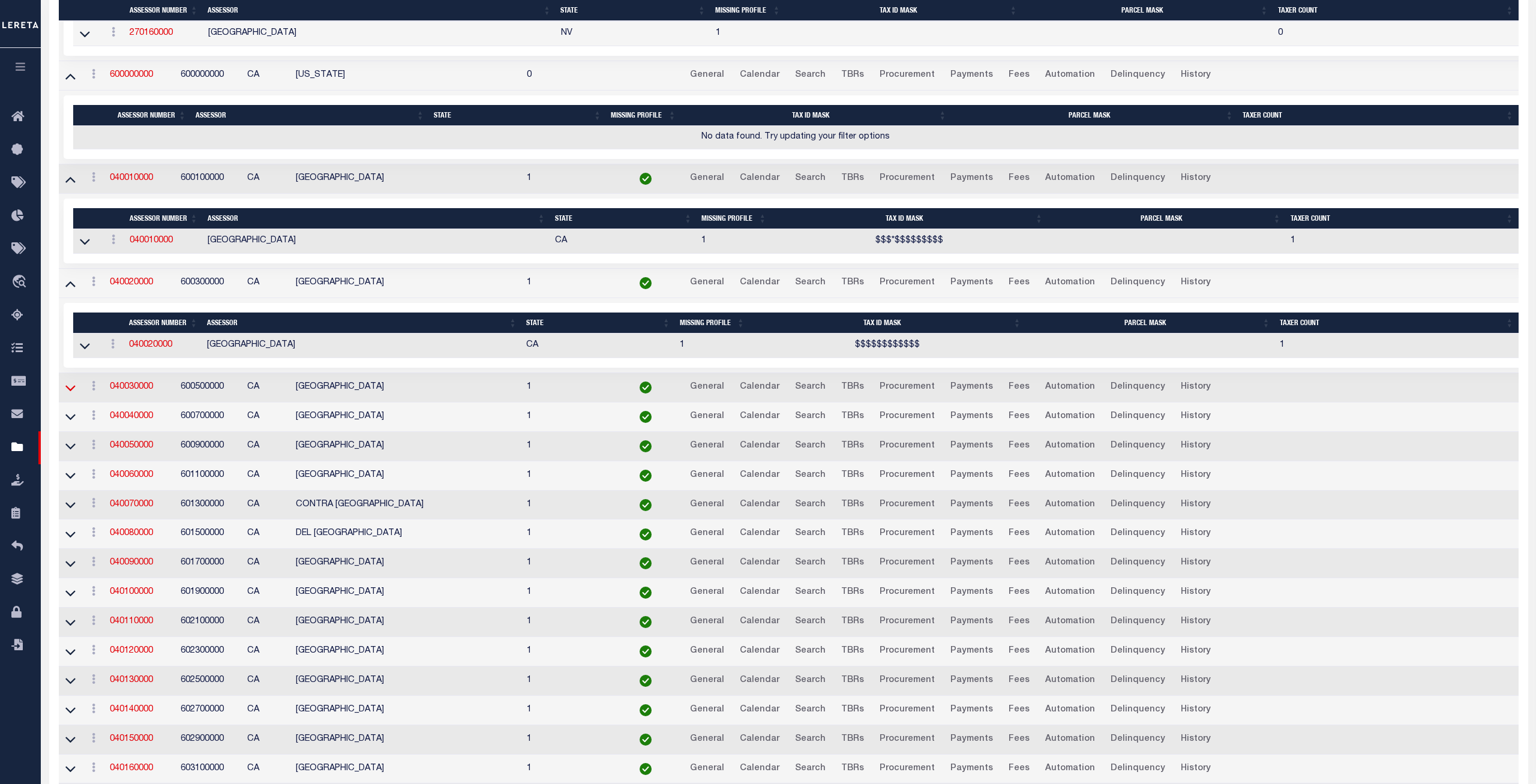
click at [68, 391] on icon at bounding box center [70, 388] width 10 height 12
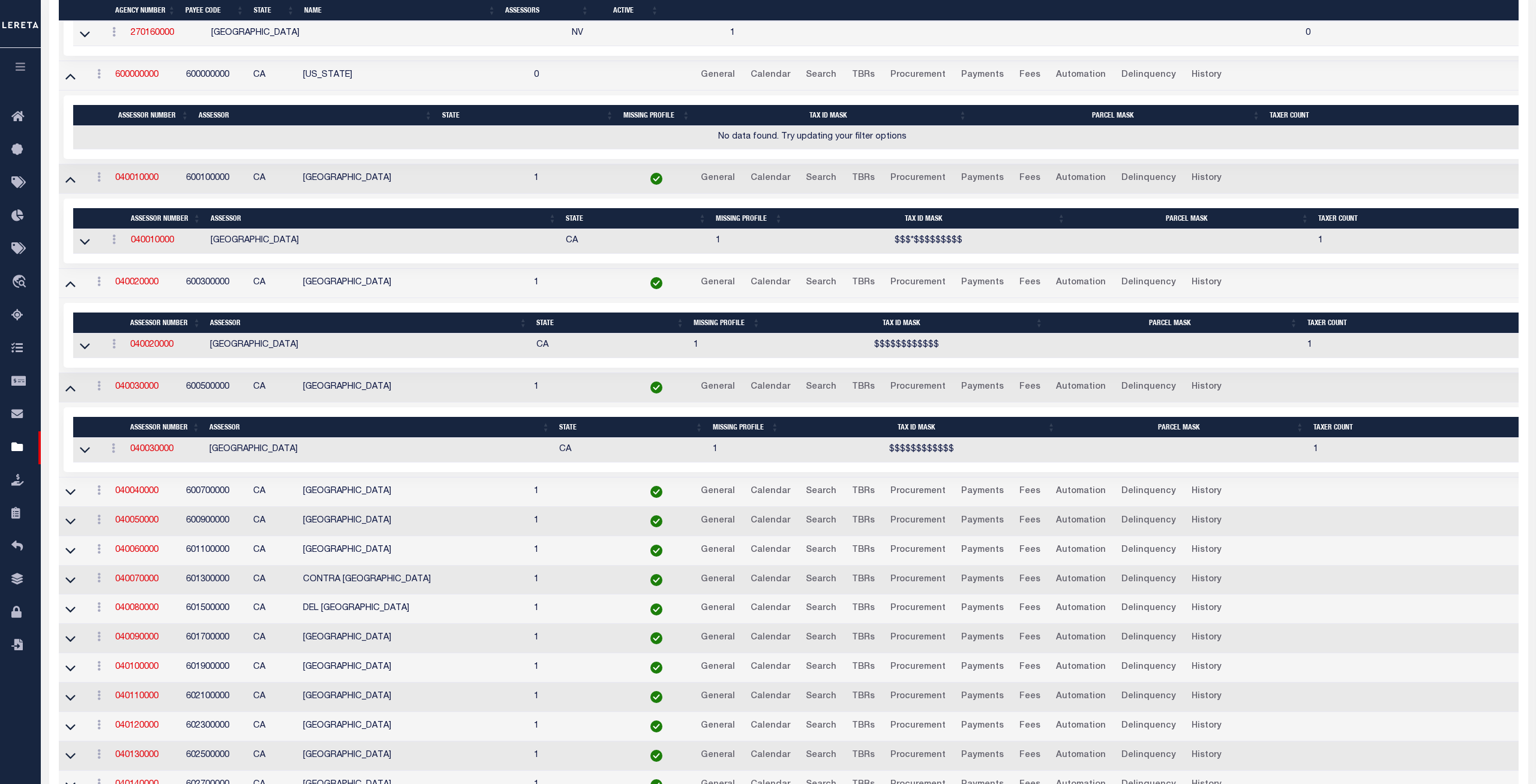
scroll to position [490, 0]
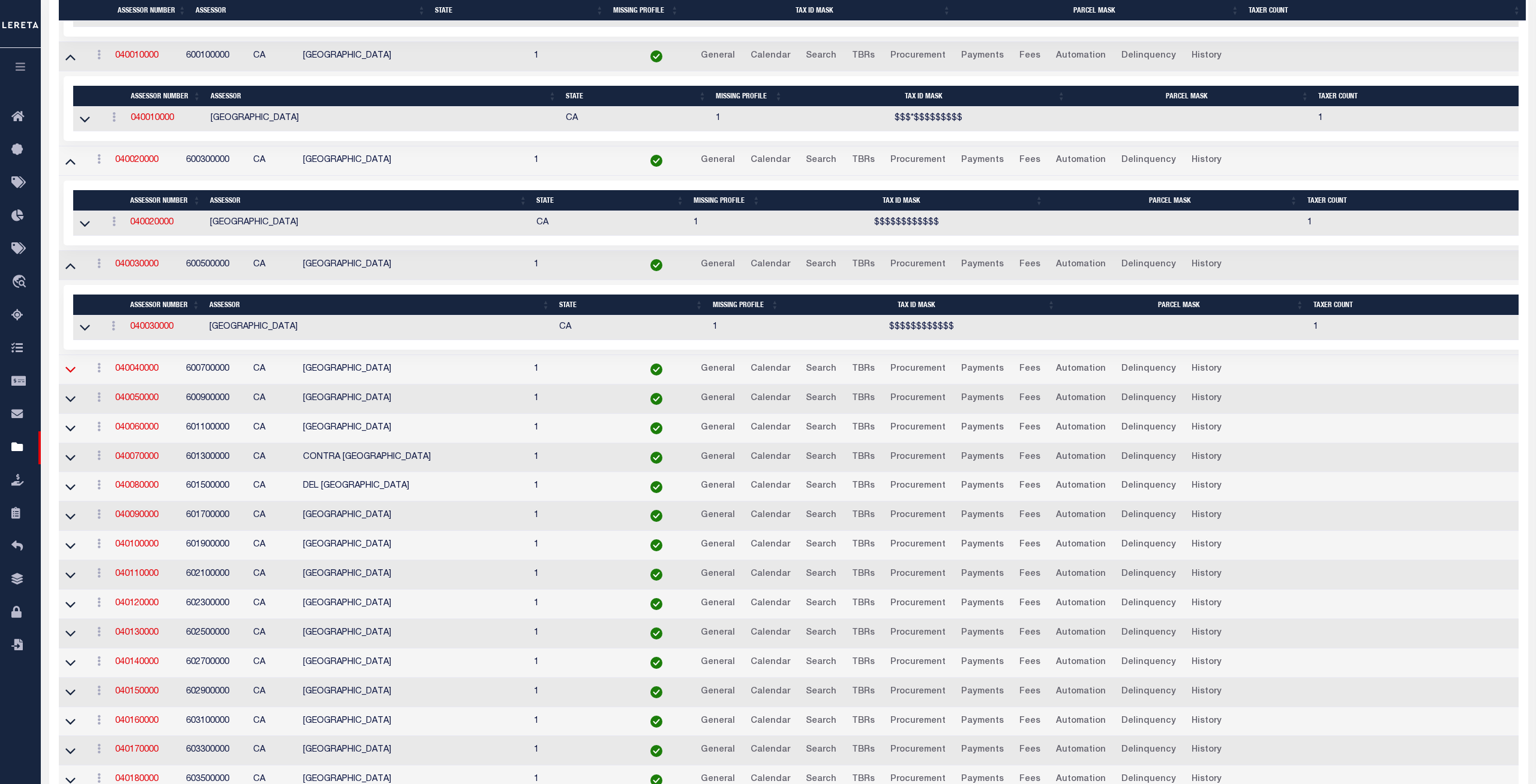
click at [71, 375] on icon at bounding box center [70, 369] width 10 height 12
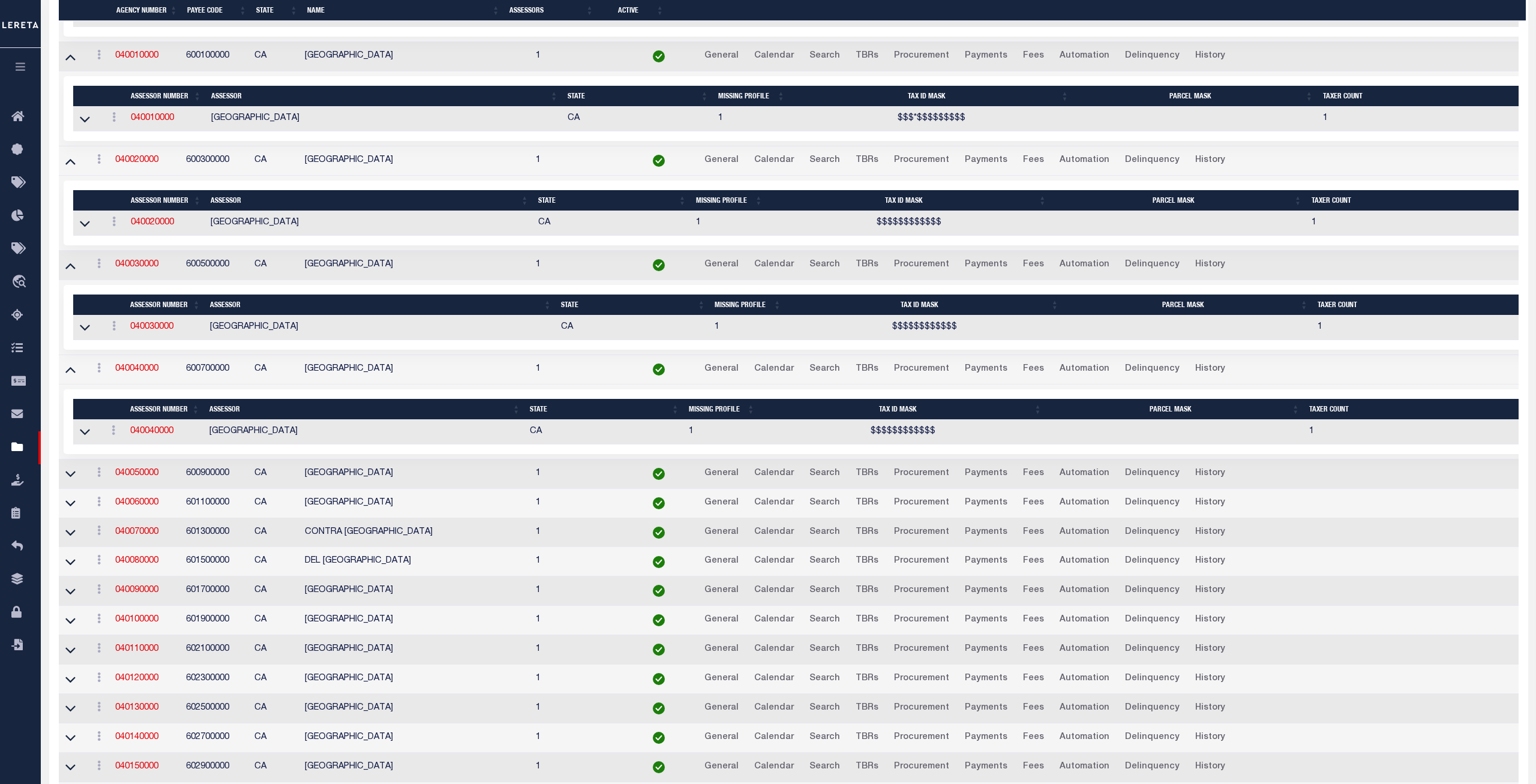
scroll to position [551, 0]
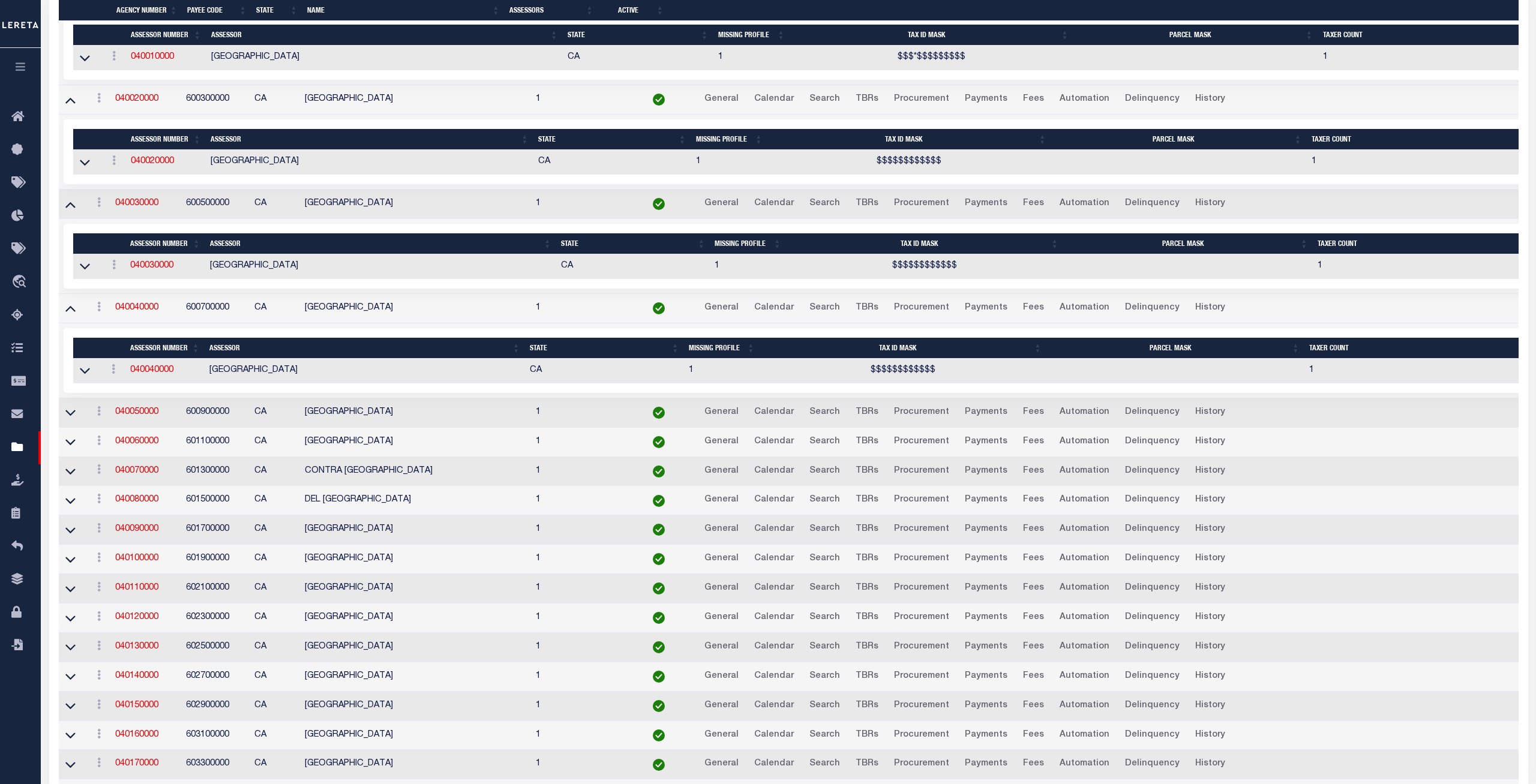
click at [73, 413] on link at bounding box center [70, 413] width 14 height 9
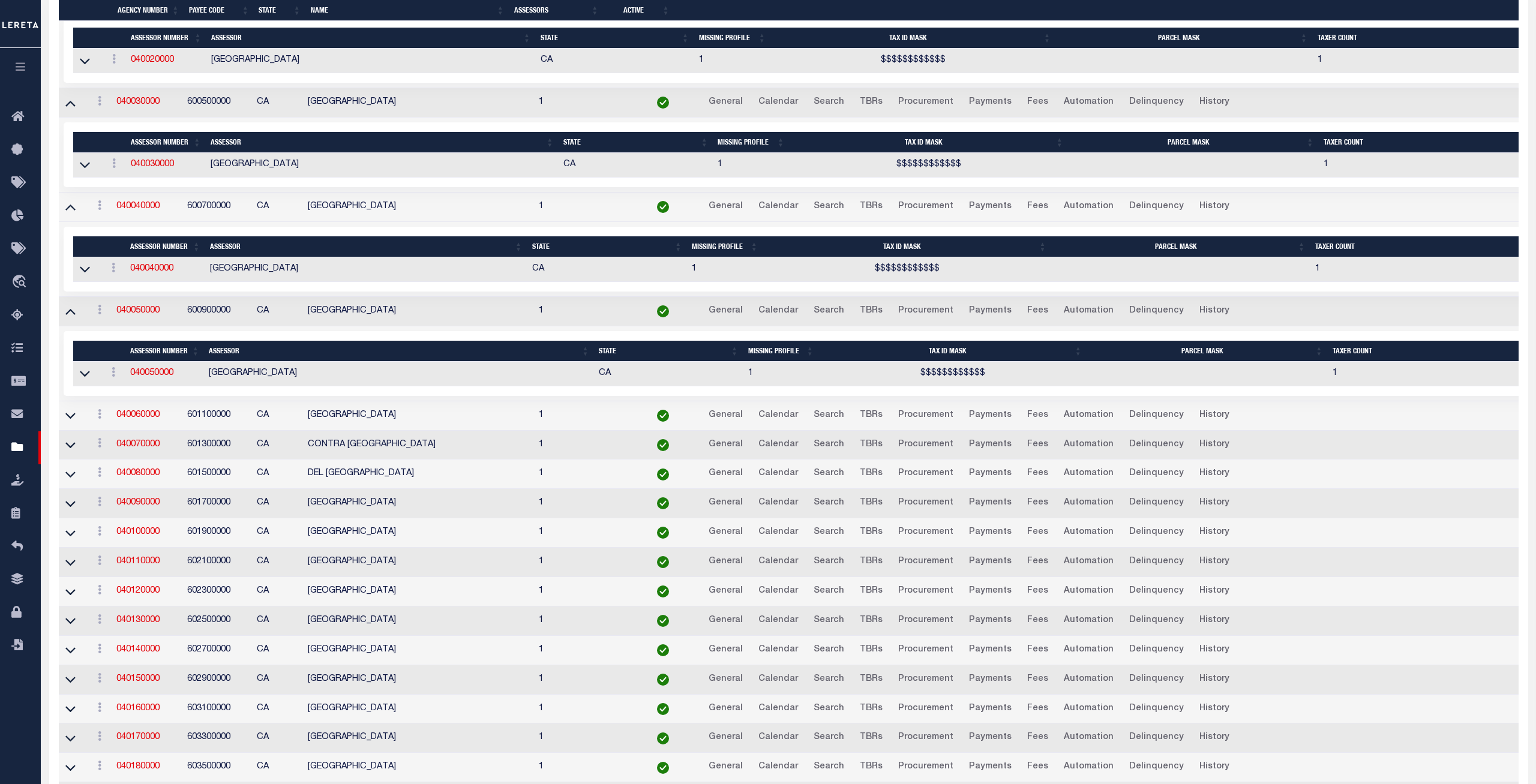
scroll to position [714, 0]
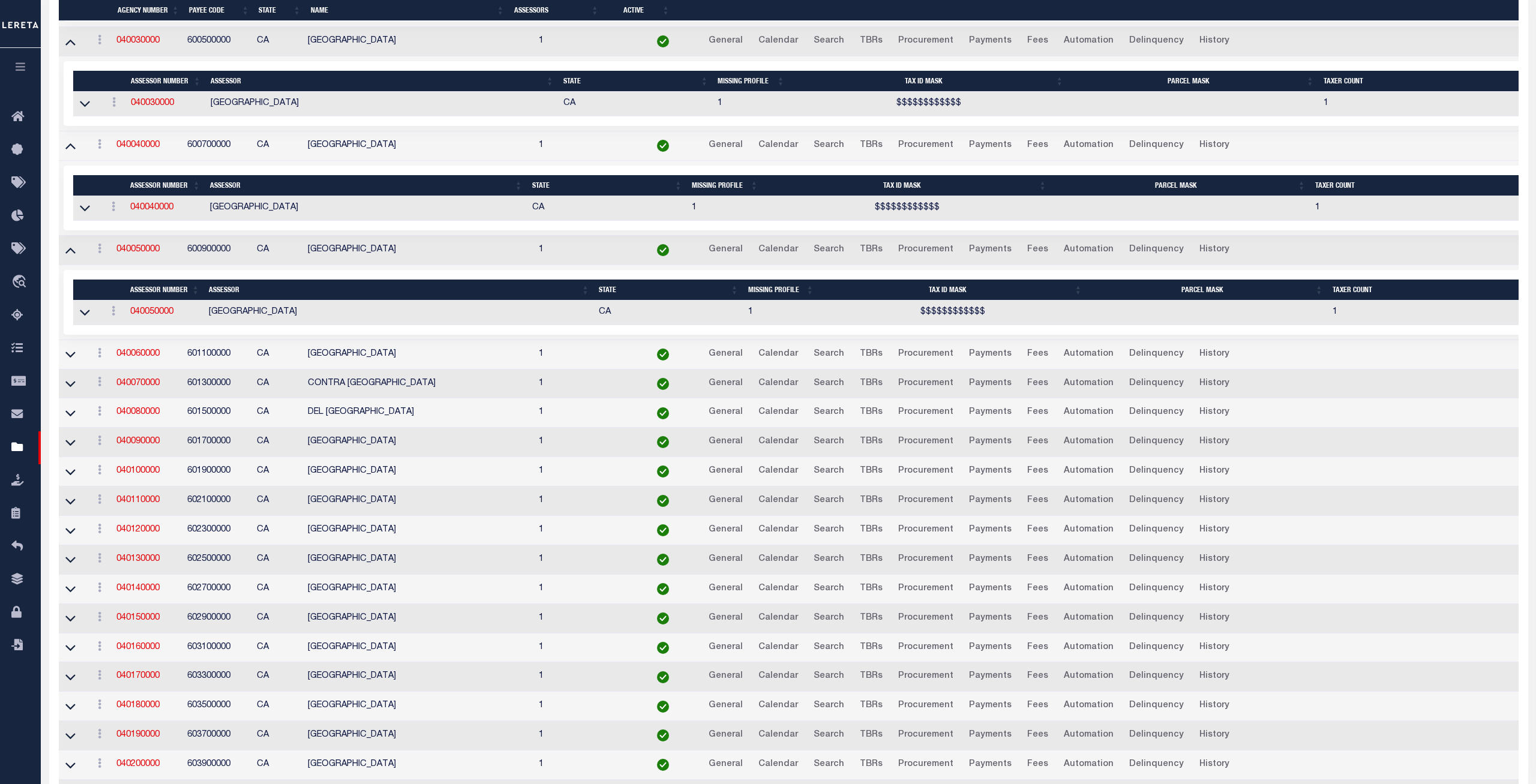
click at [62, 362] on td at bounding box center [73, 355] width 30 height 30
click at [67, 358] on icon at bounding box center [70, 355] width 10 height 6
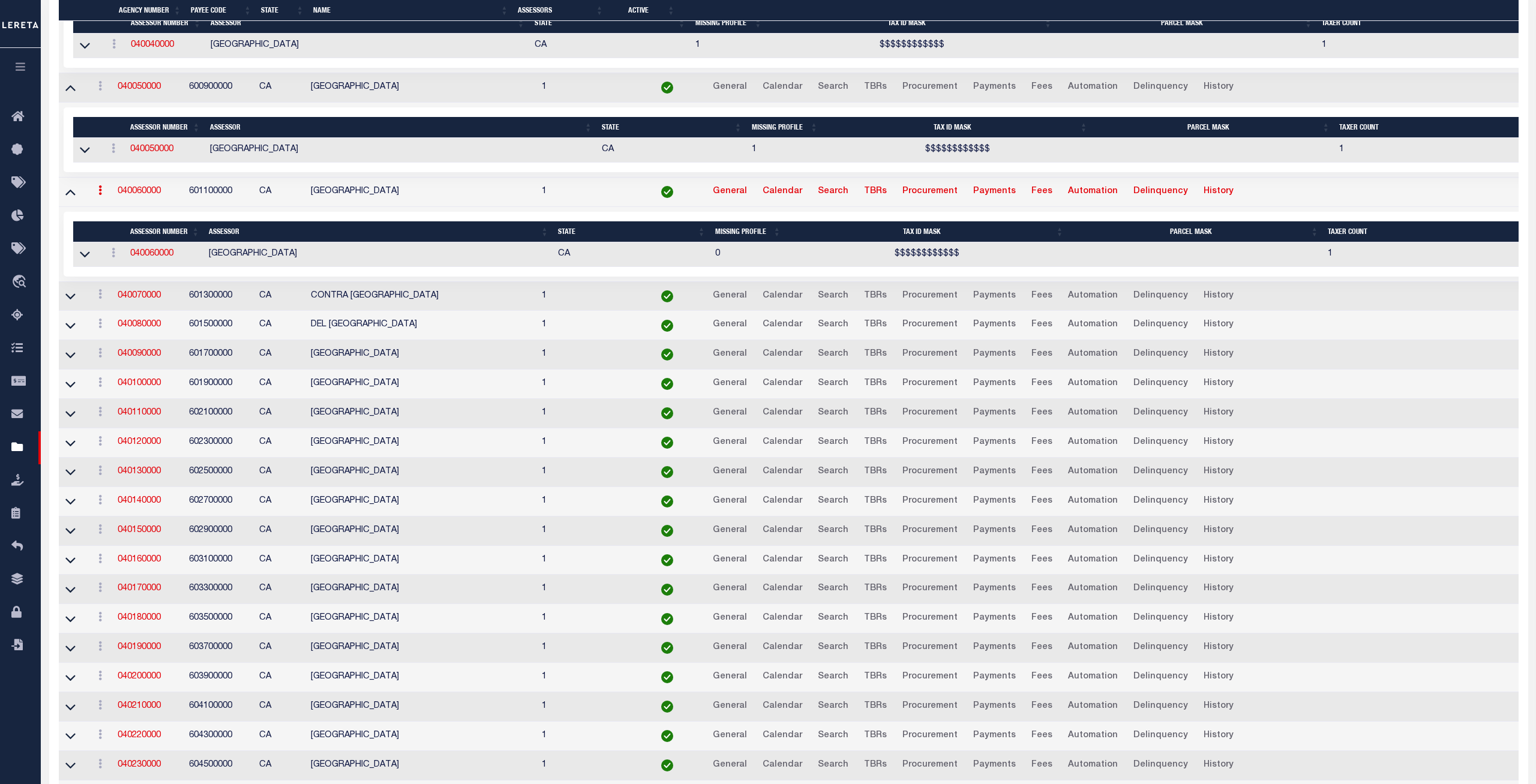
scroll to position [938, 0]
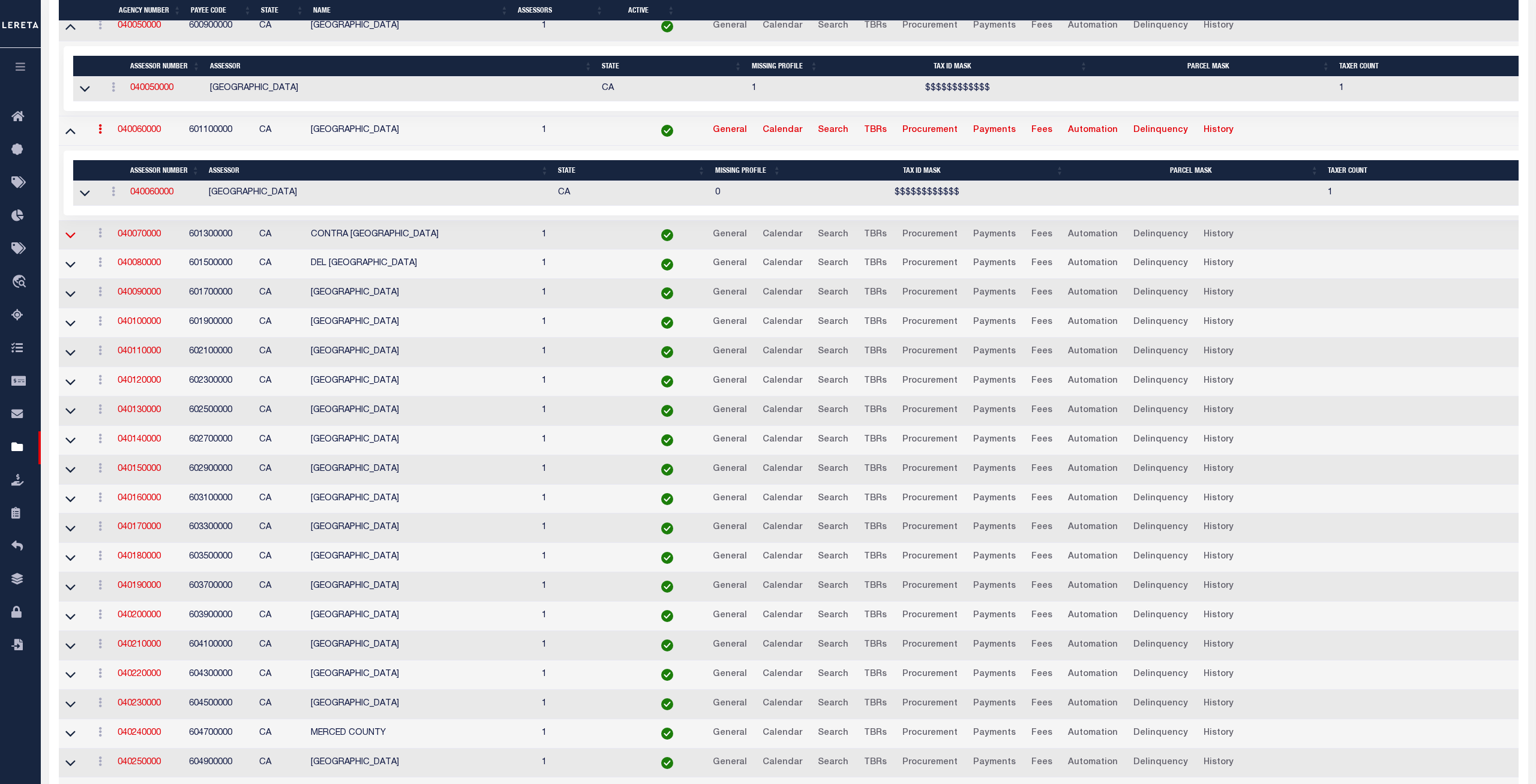
click at [65, 241] on icon at bounding box center [70, 235] width 10 height 12
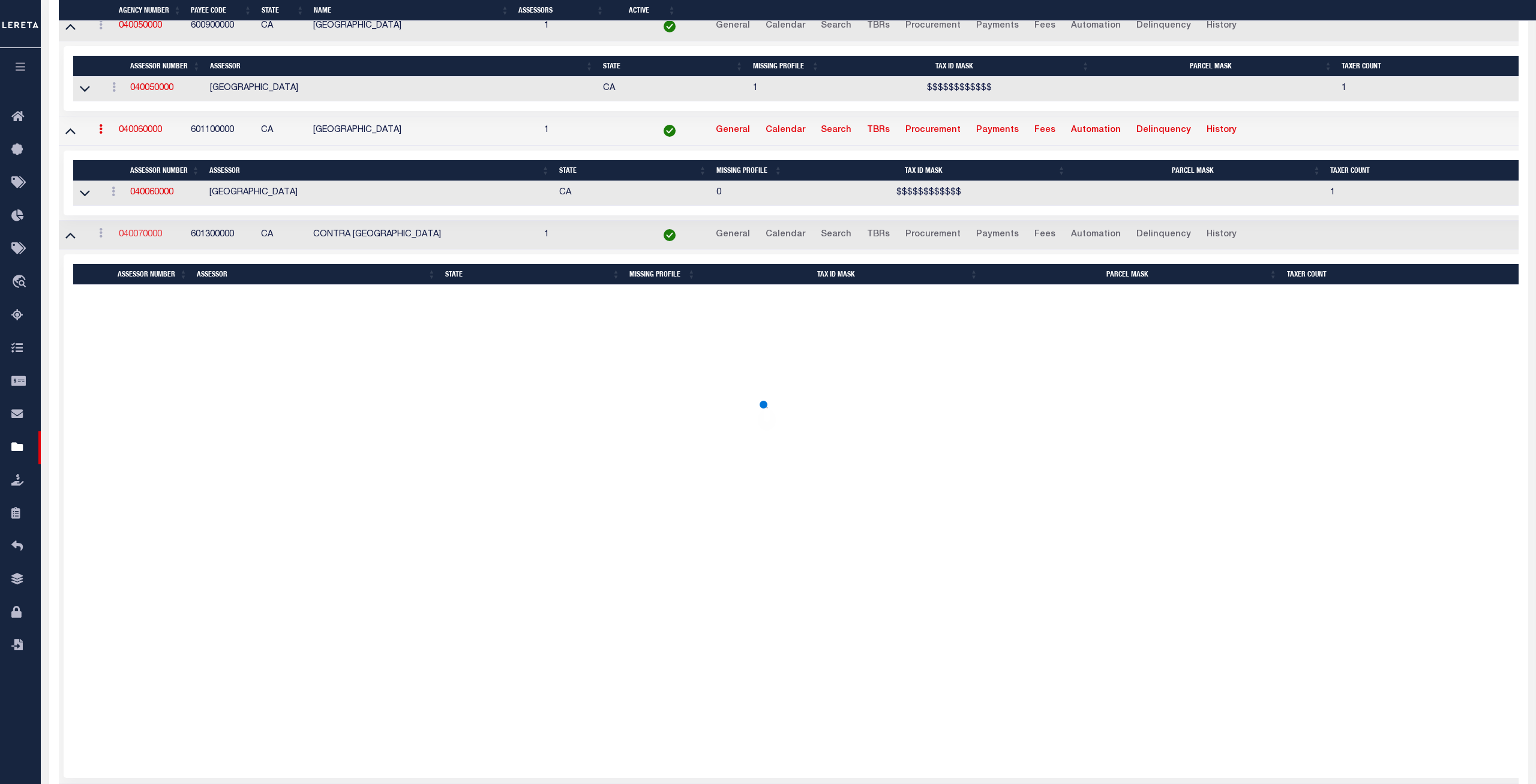
scroll to position [916, 0]
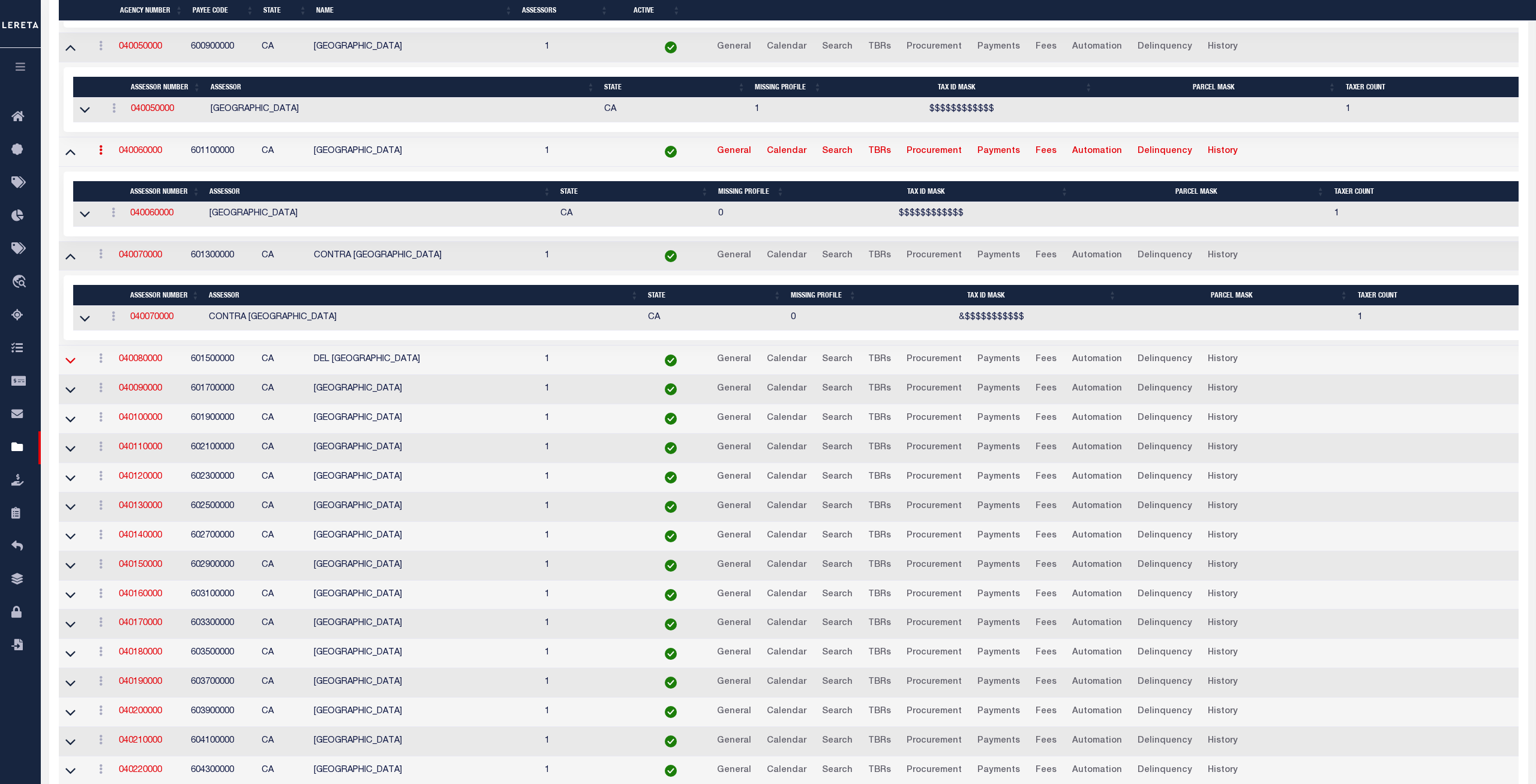
click at [71, 366] on icon at bounding box center [70, 360] width 10 height 12
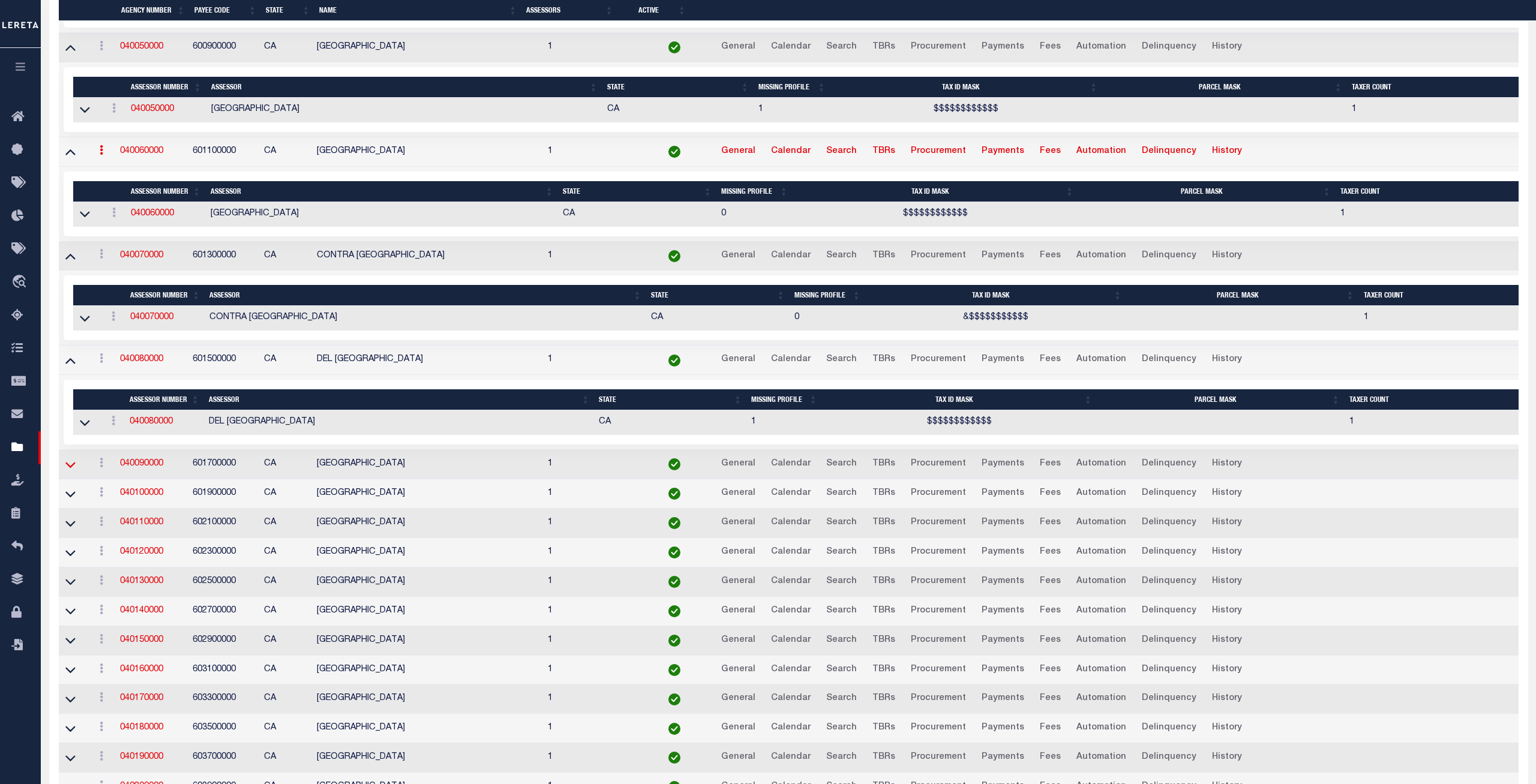
click at [70, 471] on icon at bounding box center [70, 464] width 10 height 12
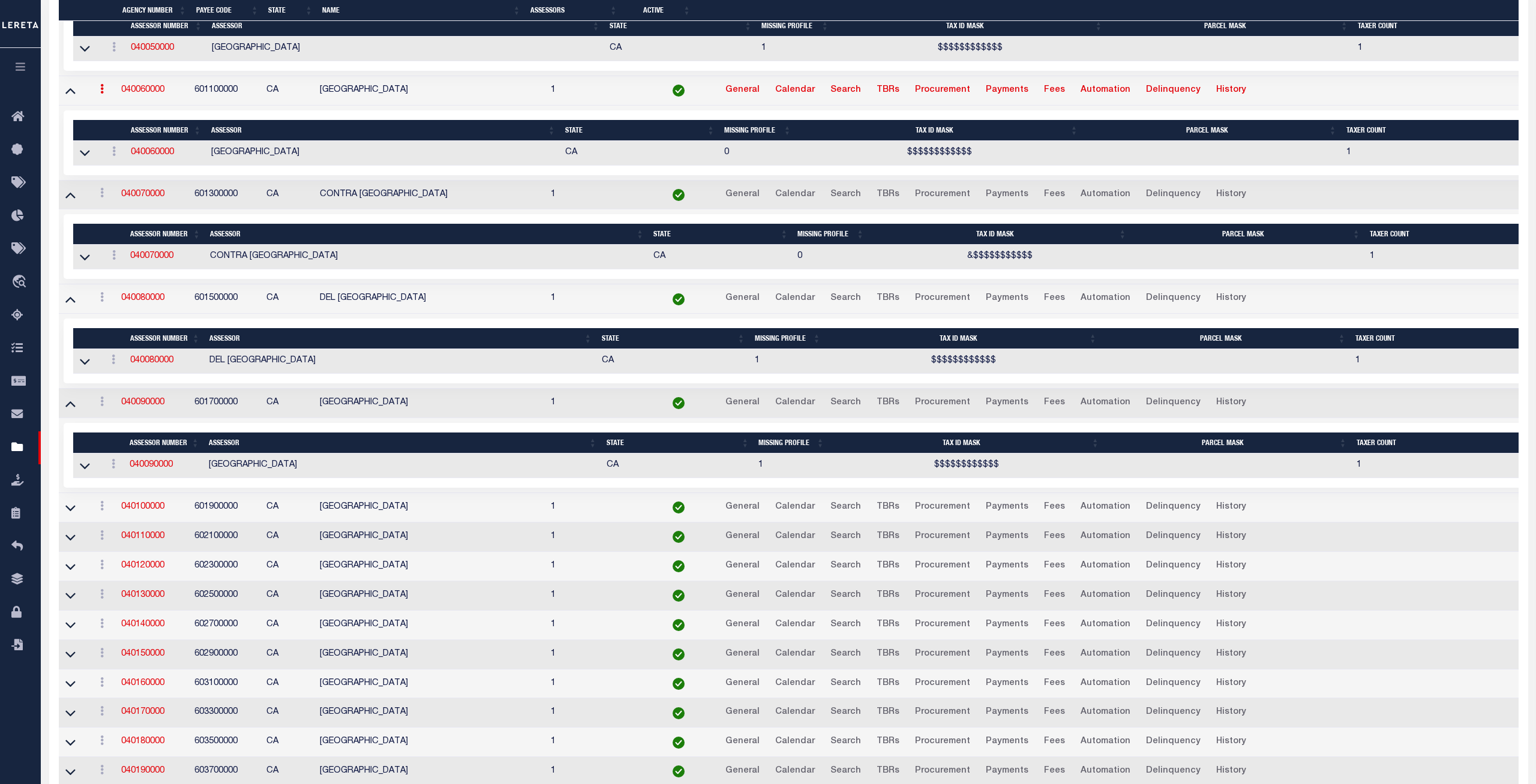
scroll to position [1100, 0]
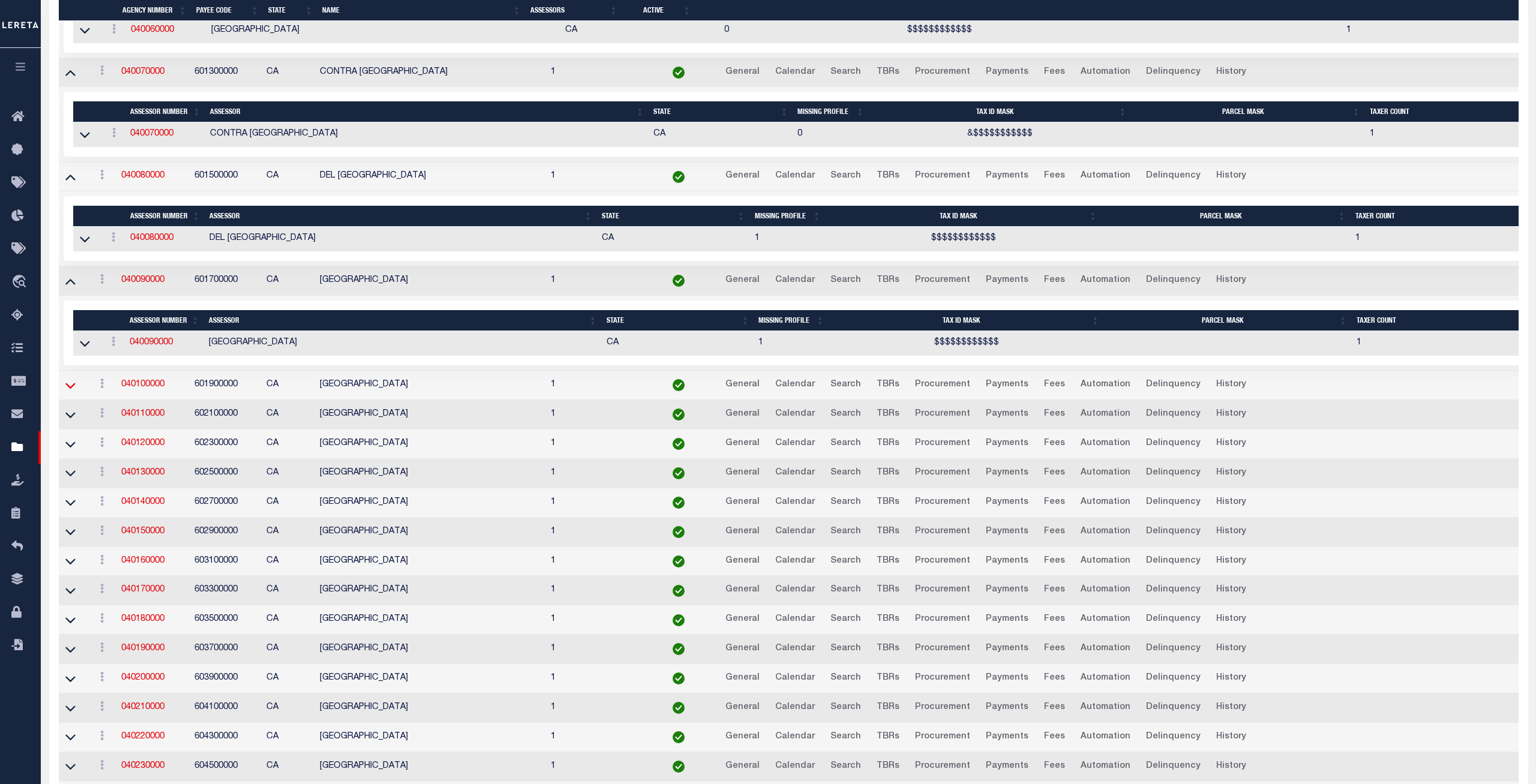
click at [70, 392] on icon at bounding box center [70, 386] width 10 height 12
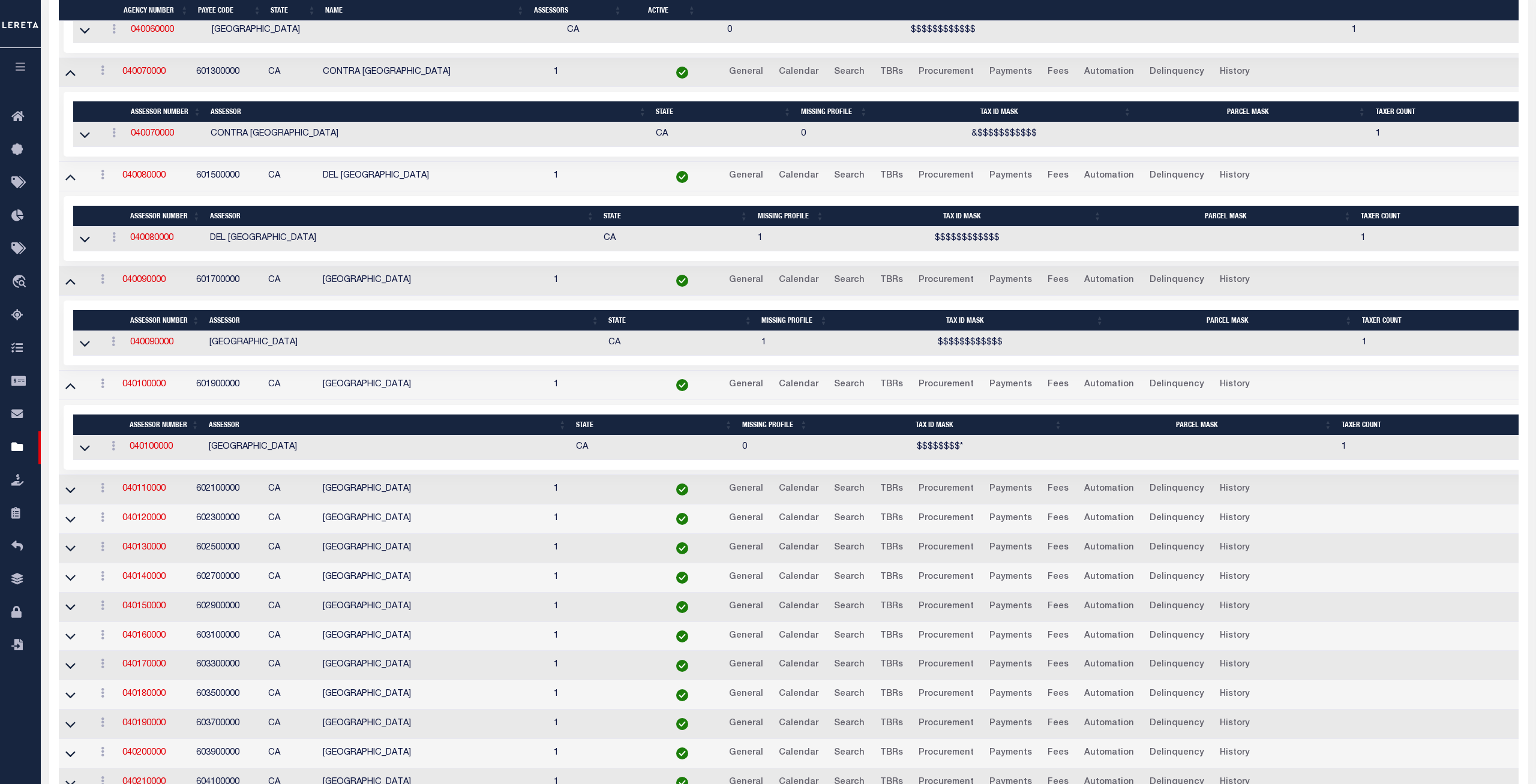
scroll to position [1079, 0]
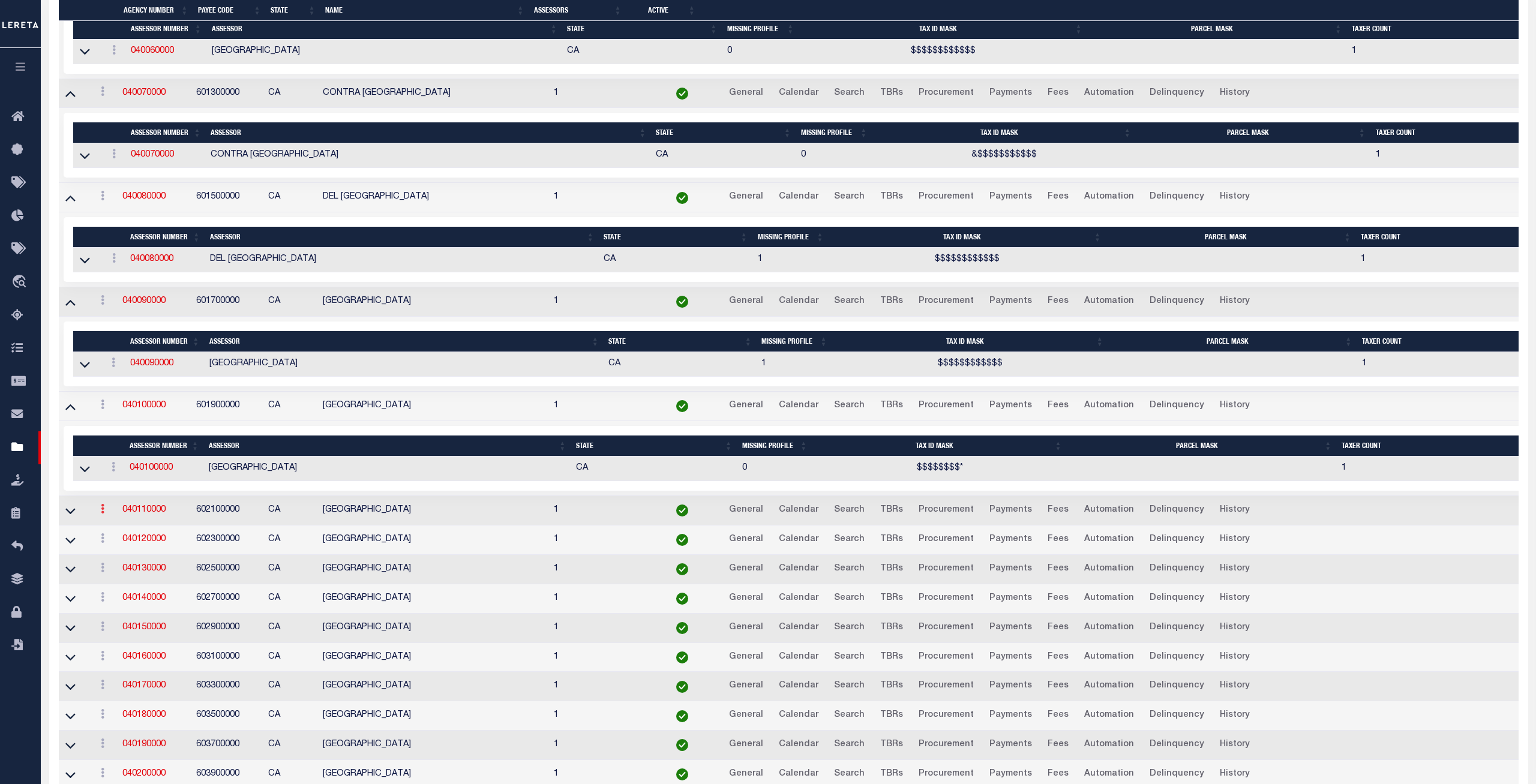
click at [72, 514] on icon at bounding box center [70, 511] width 10 height 6
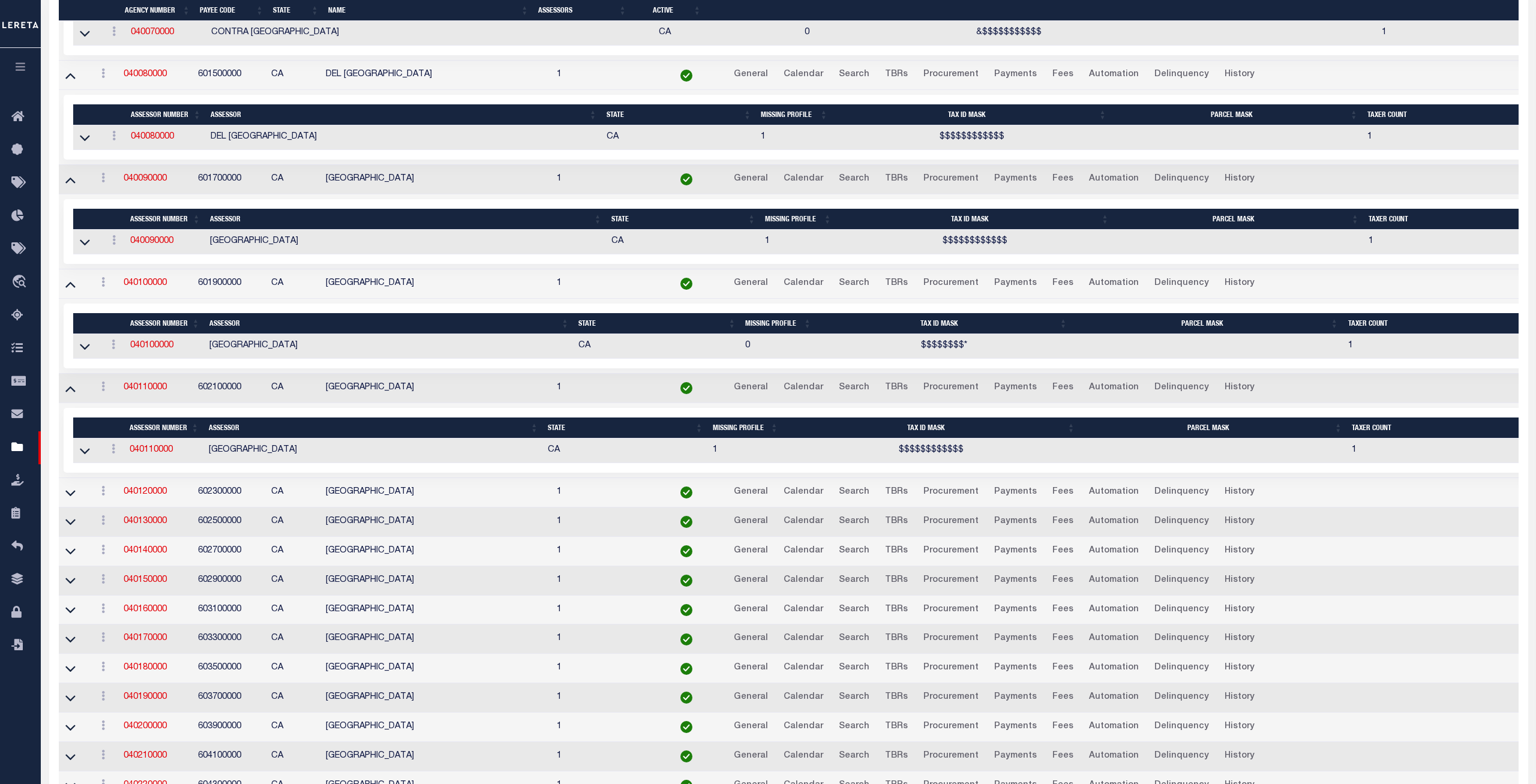
scroll to position [1263, 0]
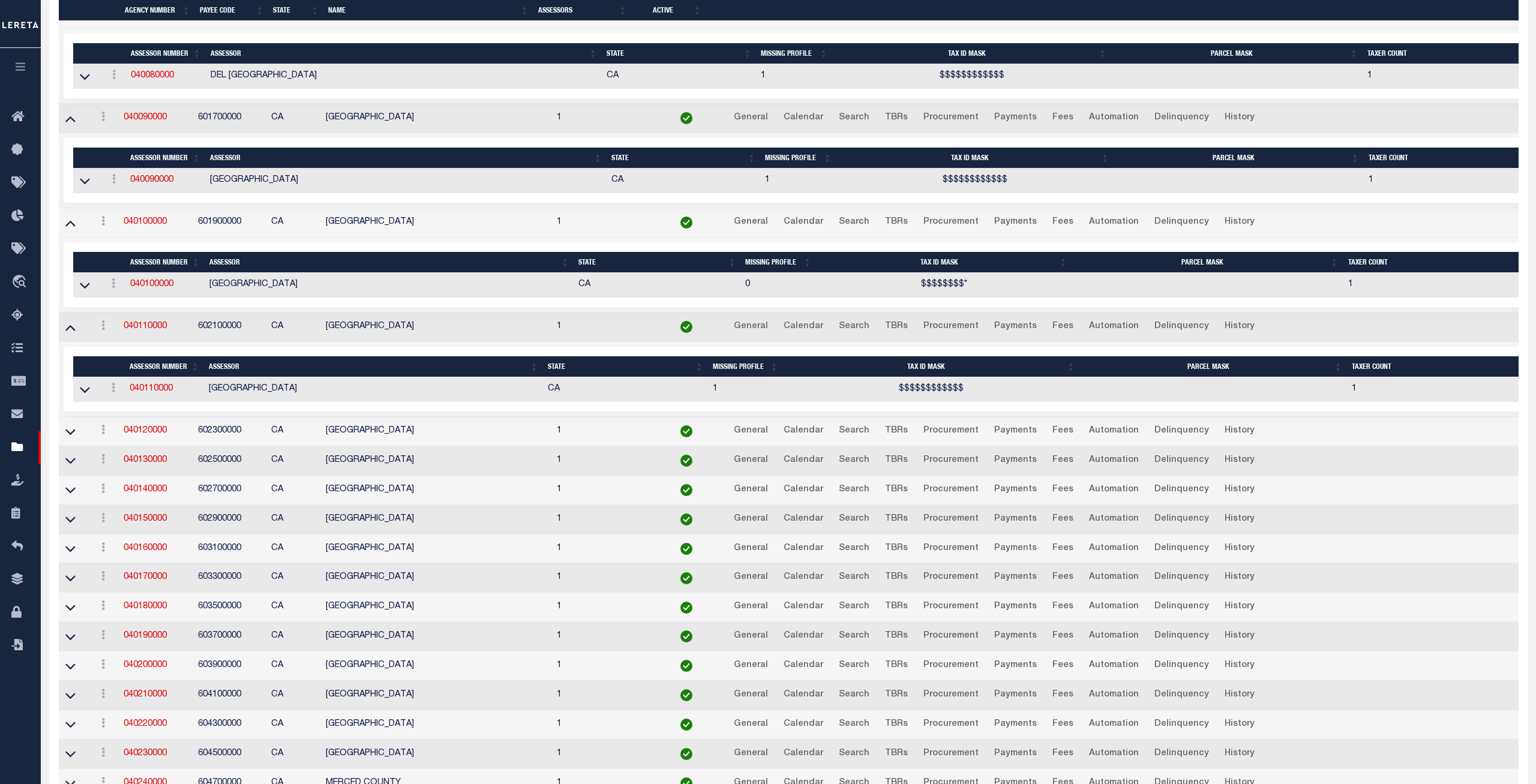
click at [68, 438] on icon at bounding box center [70, 432] width 10 height 12
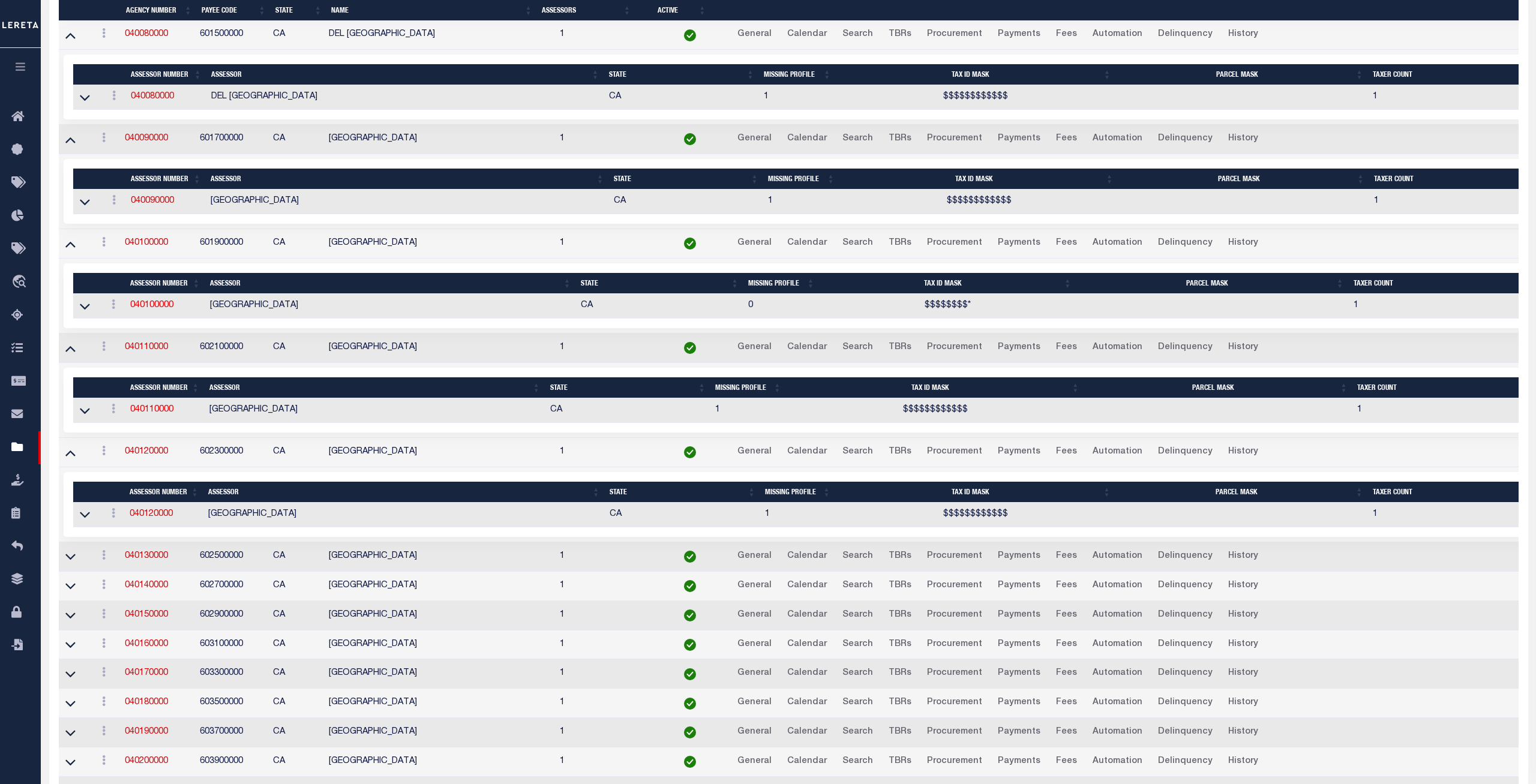
scroll to position [1303, 0]
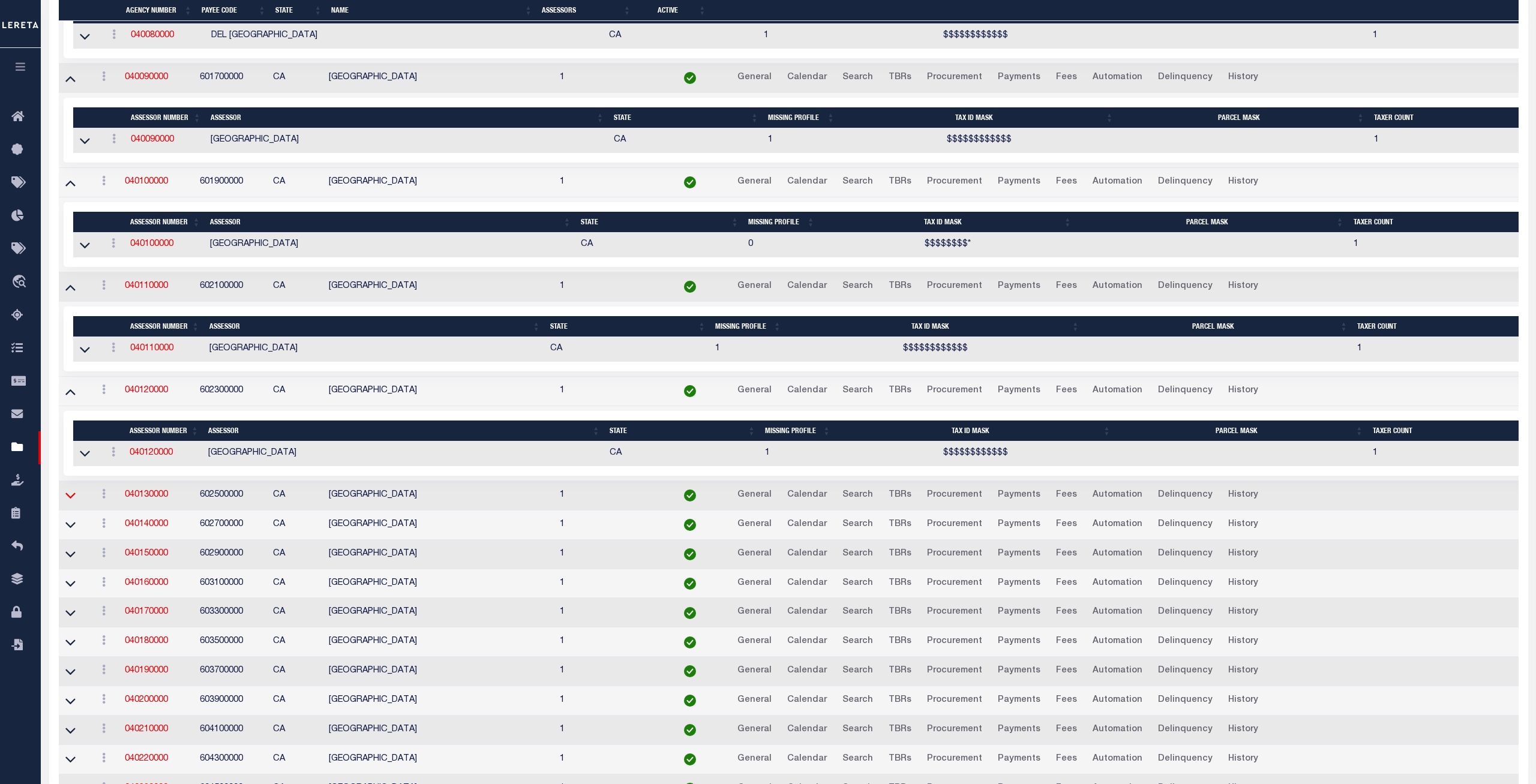
click at [72, 501] on icon at bounding box center [70, 495] width 10 height 12
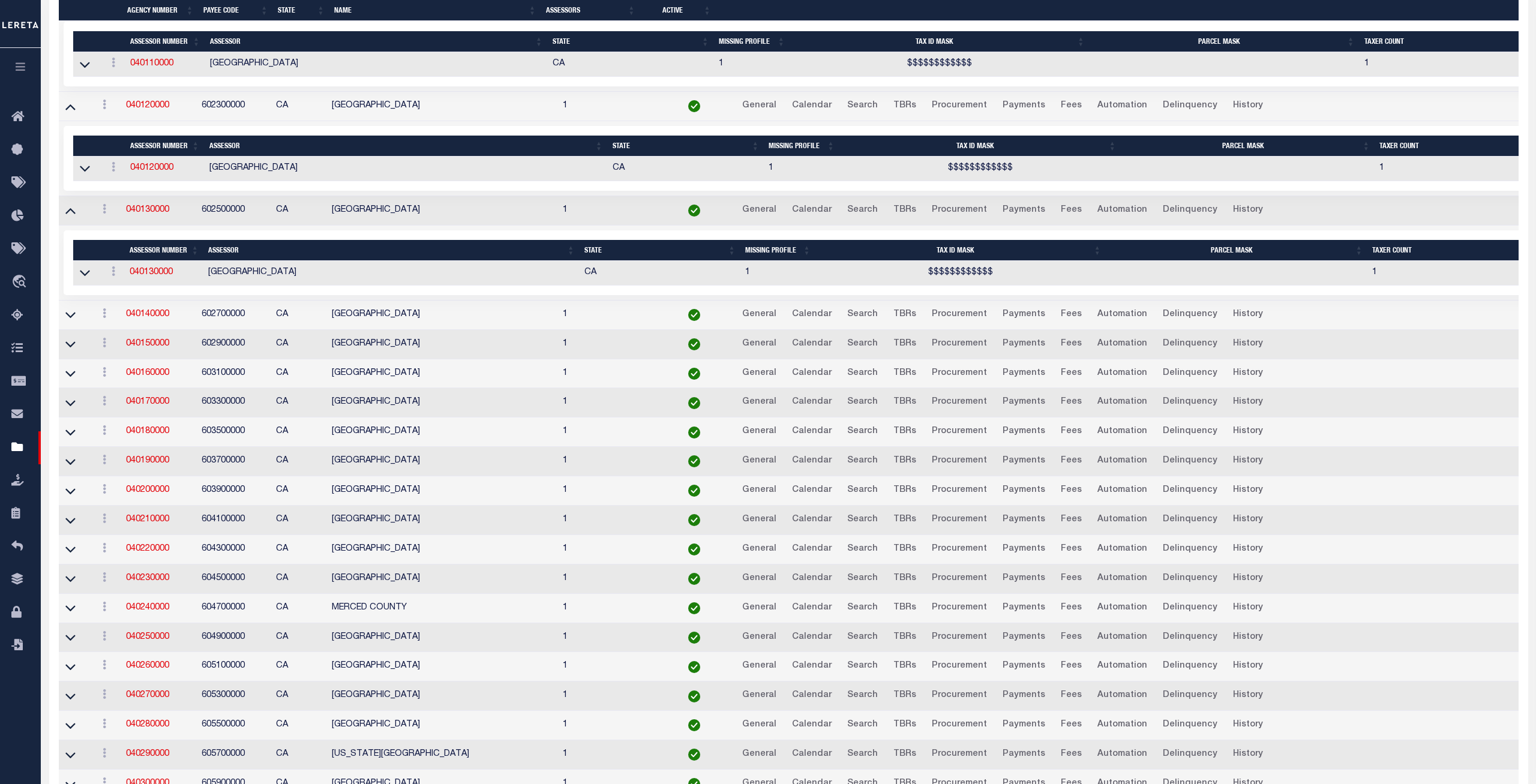
scroll to position [1649, 0]
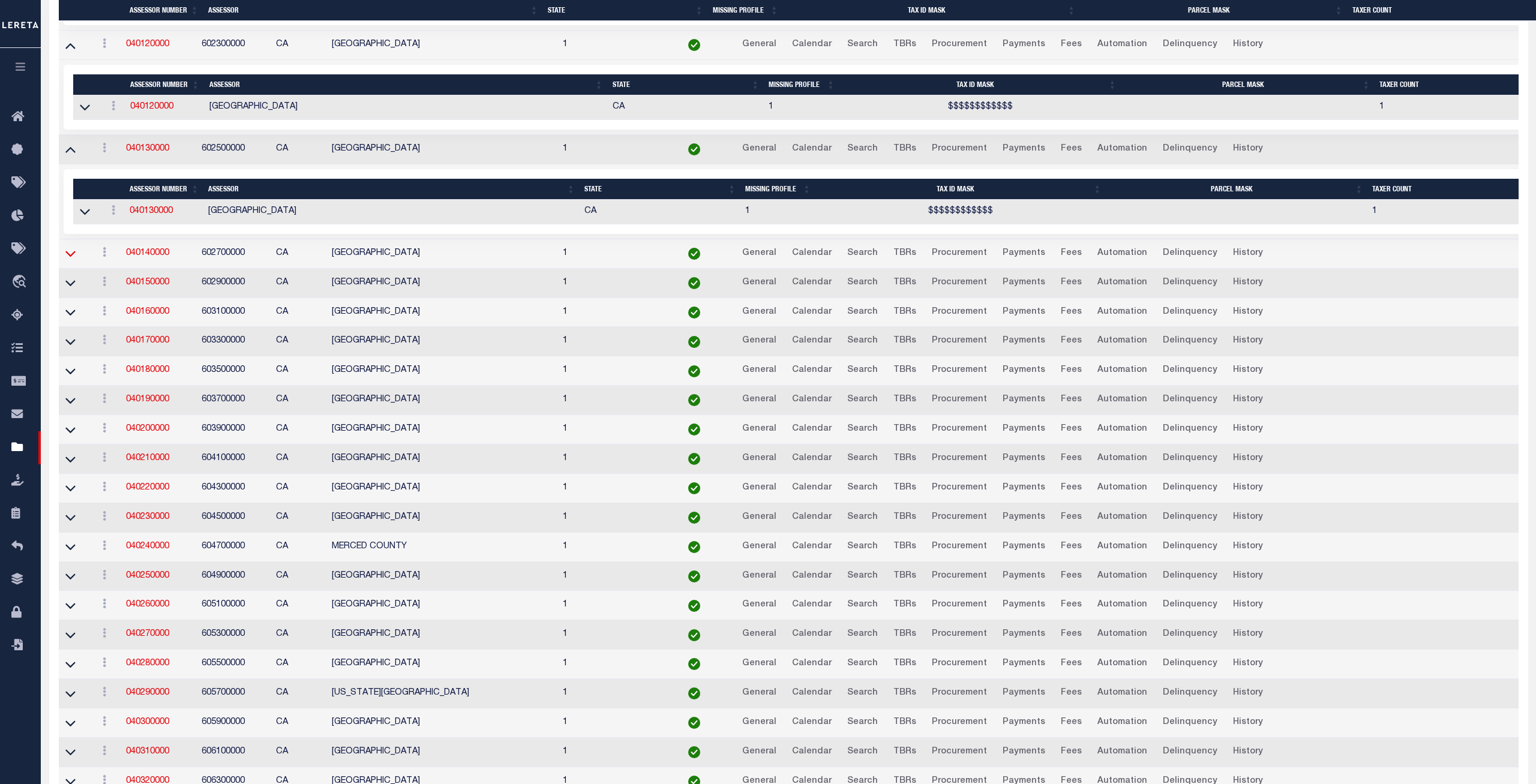
click at [68, 260] on icon at bounding box center [70, 254] width 10 height 12
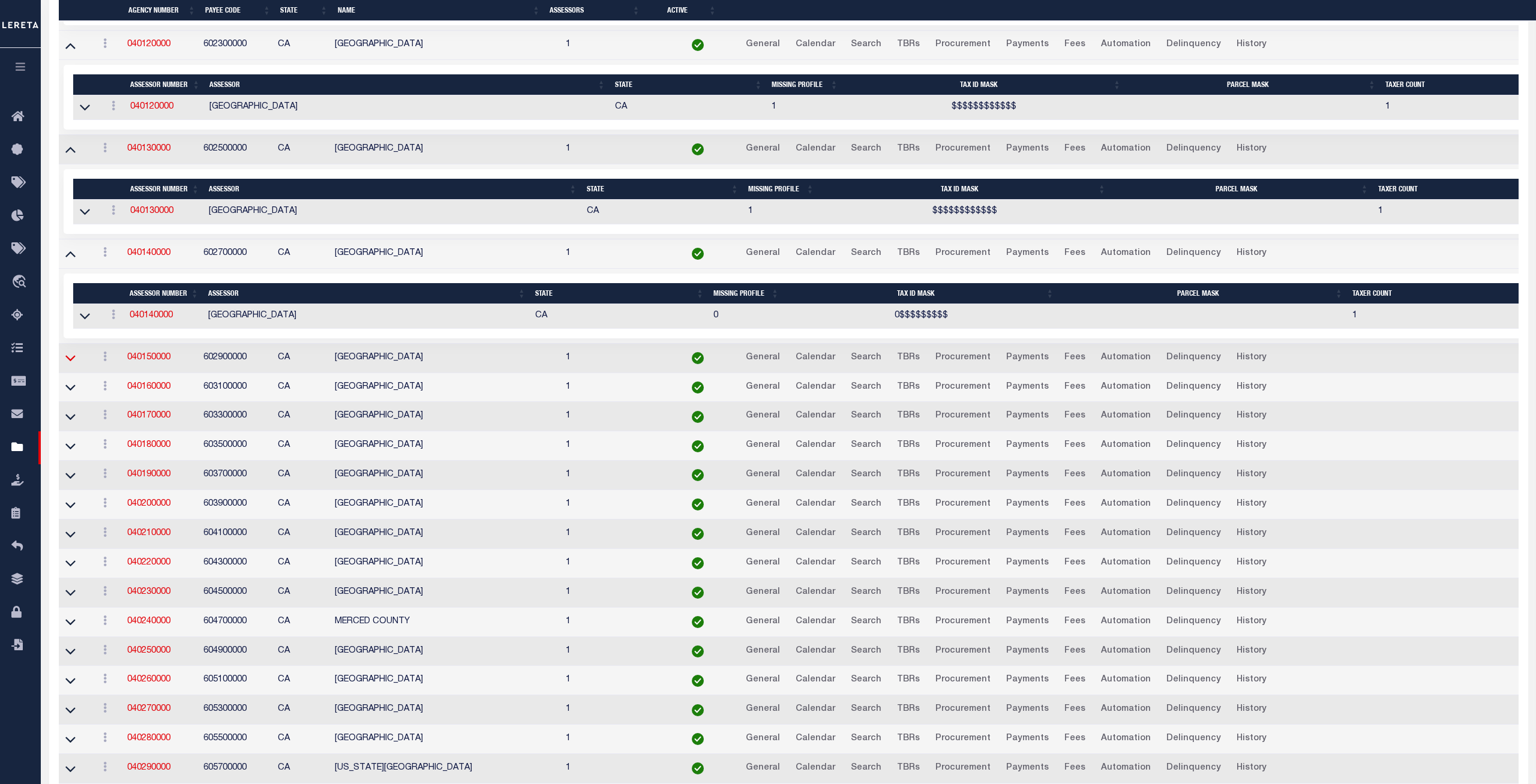
click at [67, 365] on icon at bounding box center [70, 358] width 10 height 12
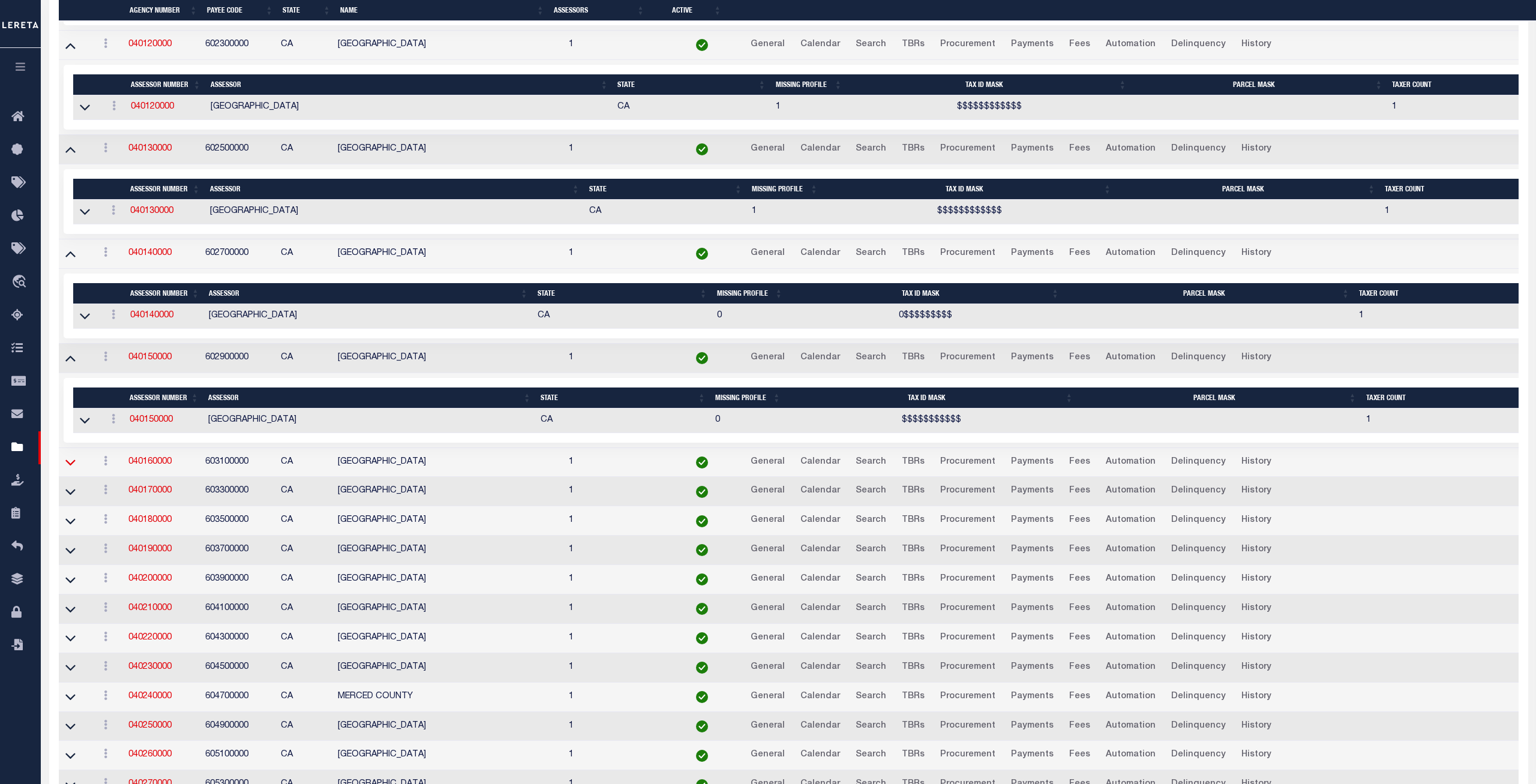
click at [73, 466] on icon at bounding box center [70, 463] width 10 height 6
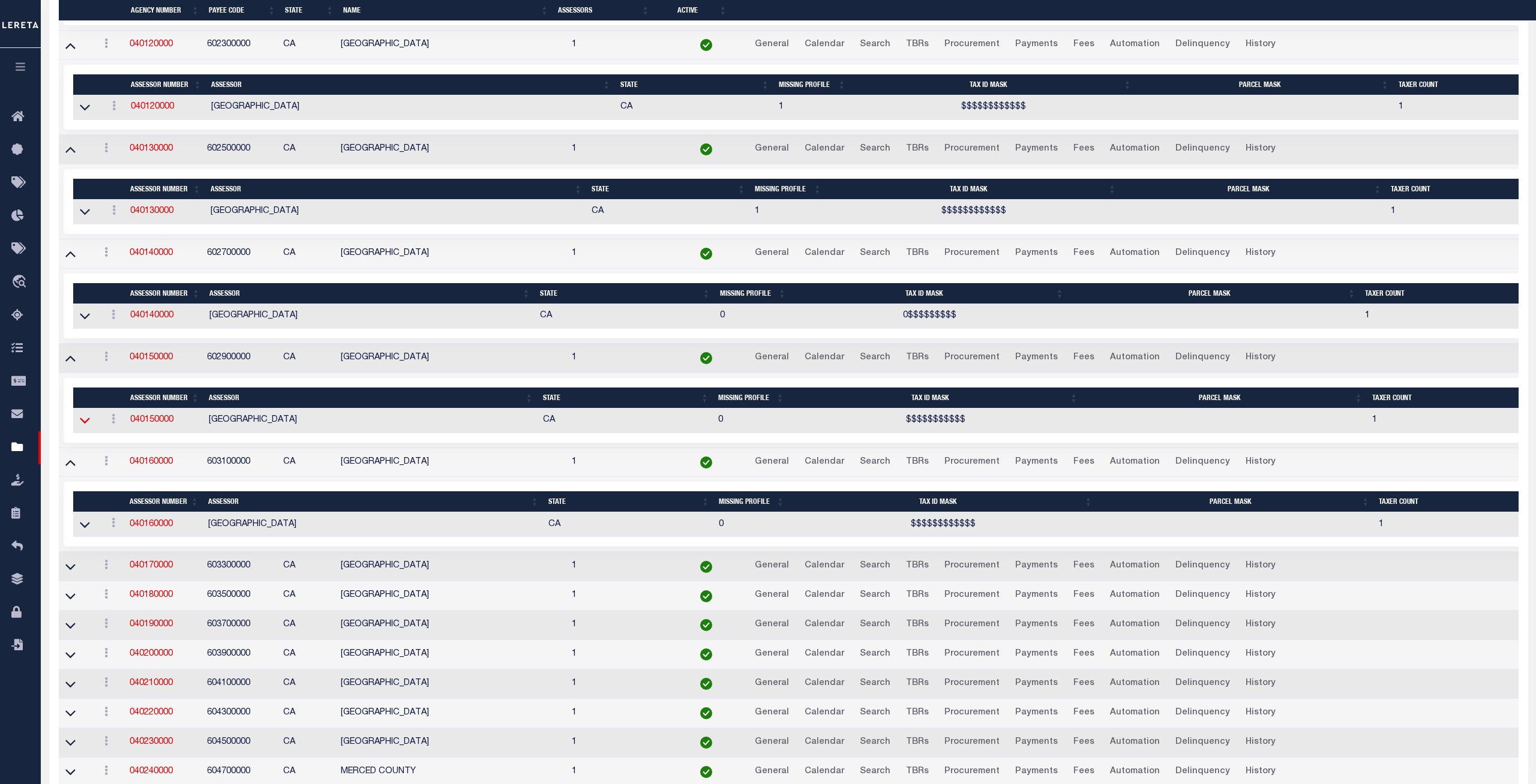
click at [85, 427] on icon at bounding box center [85, 420] width 10 height 12
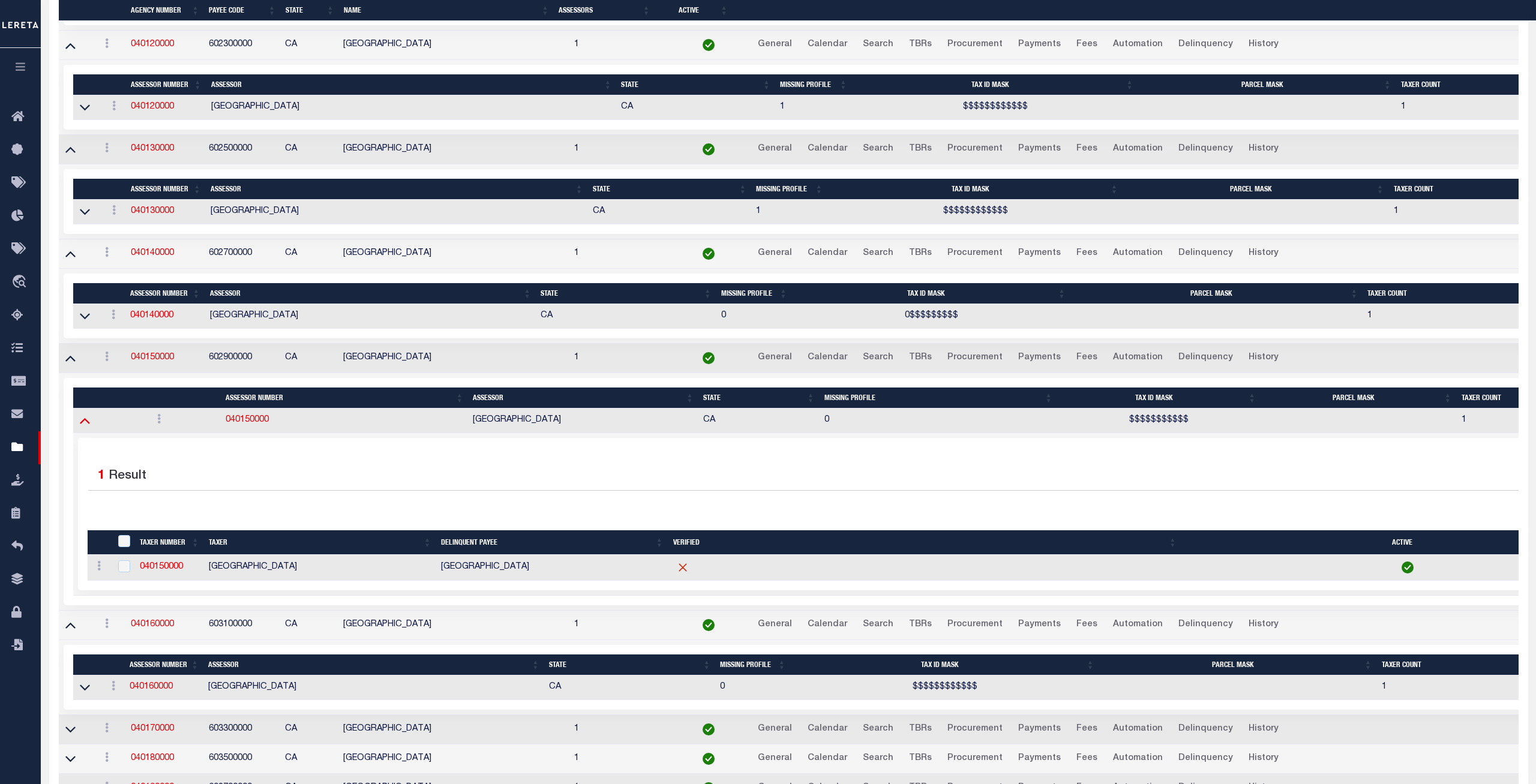
click at [83, 424] on icon at bounding box center [85, 421] width 10 height 6
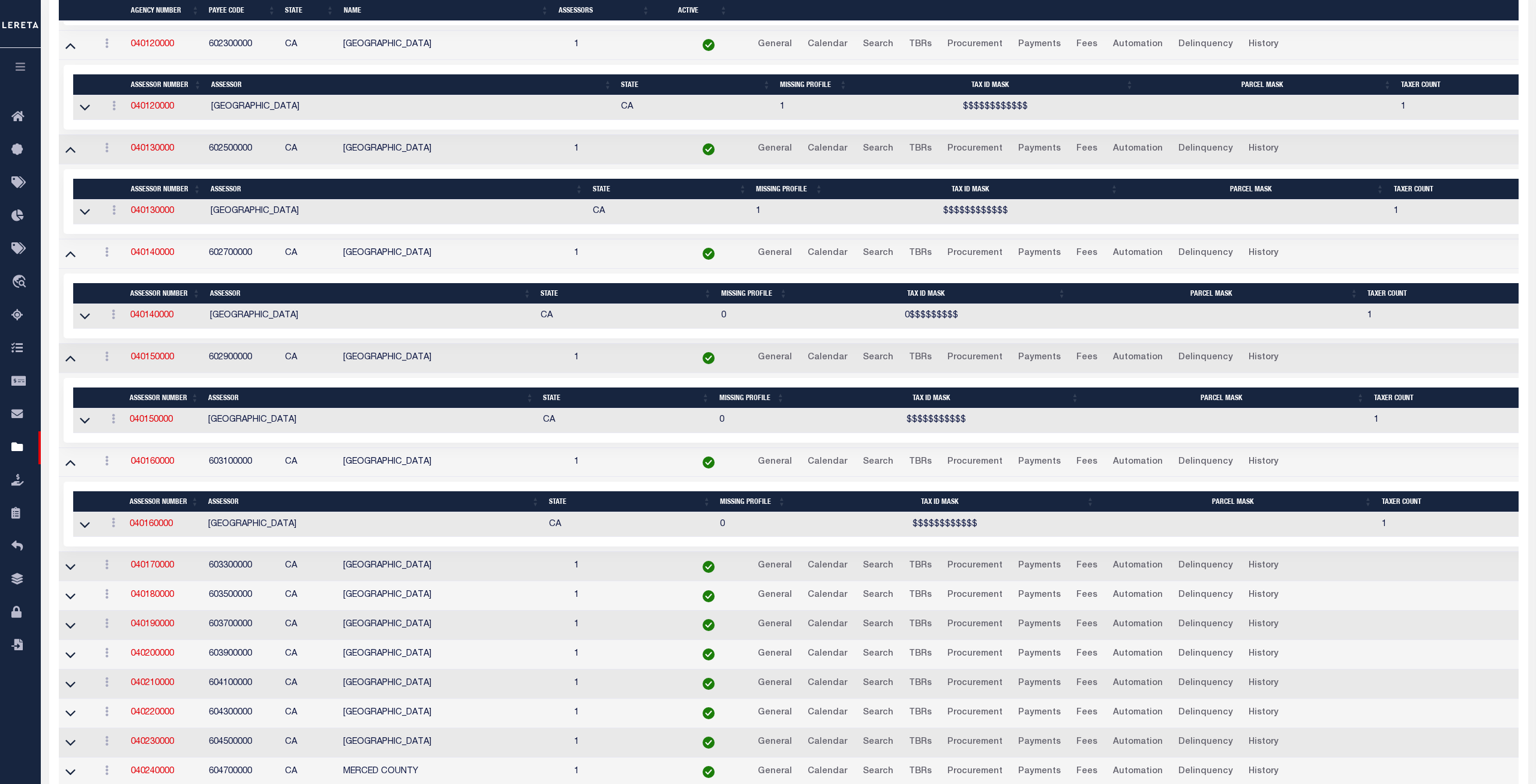
scroll to position [1833, 0]
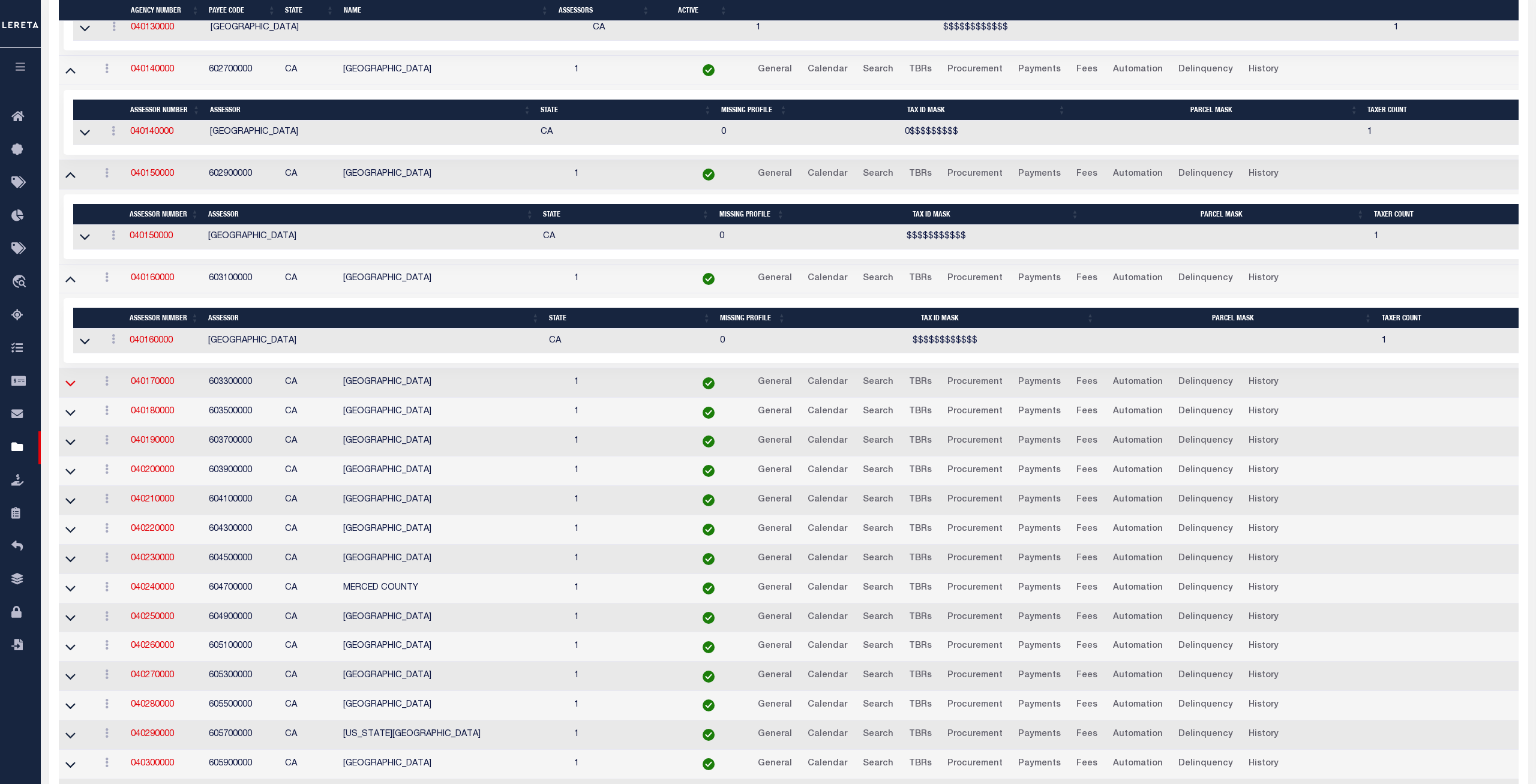
click at [68, 389] on icon at bounding box center [70, 383] width 10 height 12
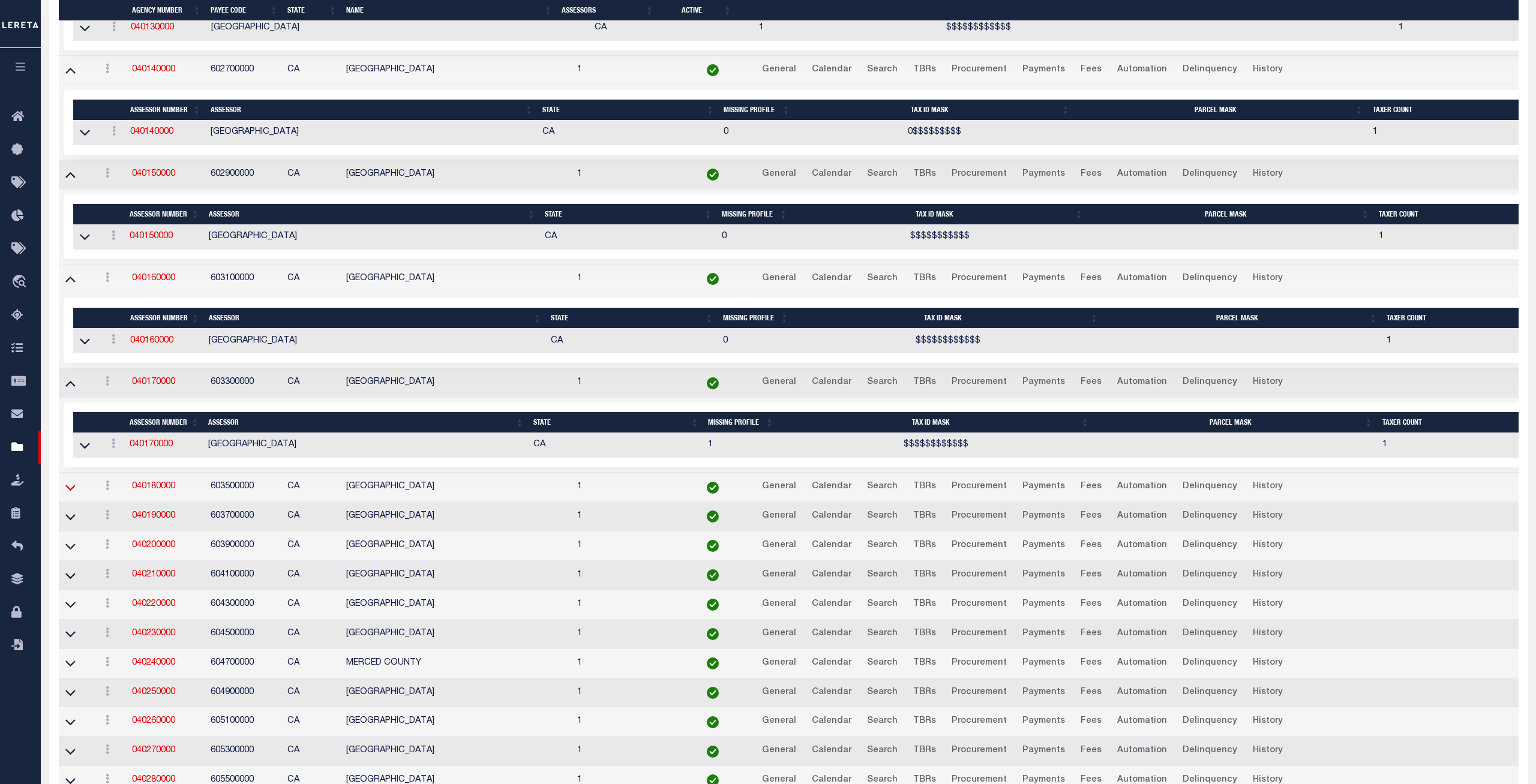
click at [70, 494] on icon at bounding box center [70, 487] width 10 height 12
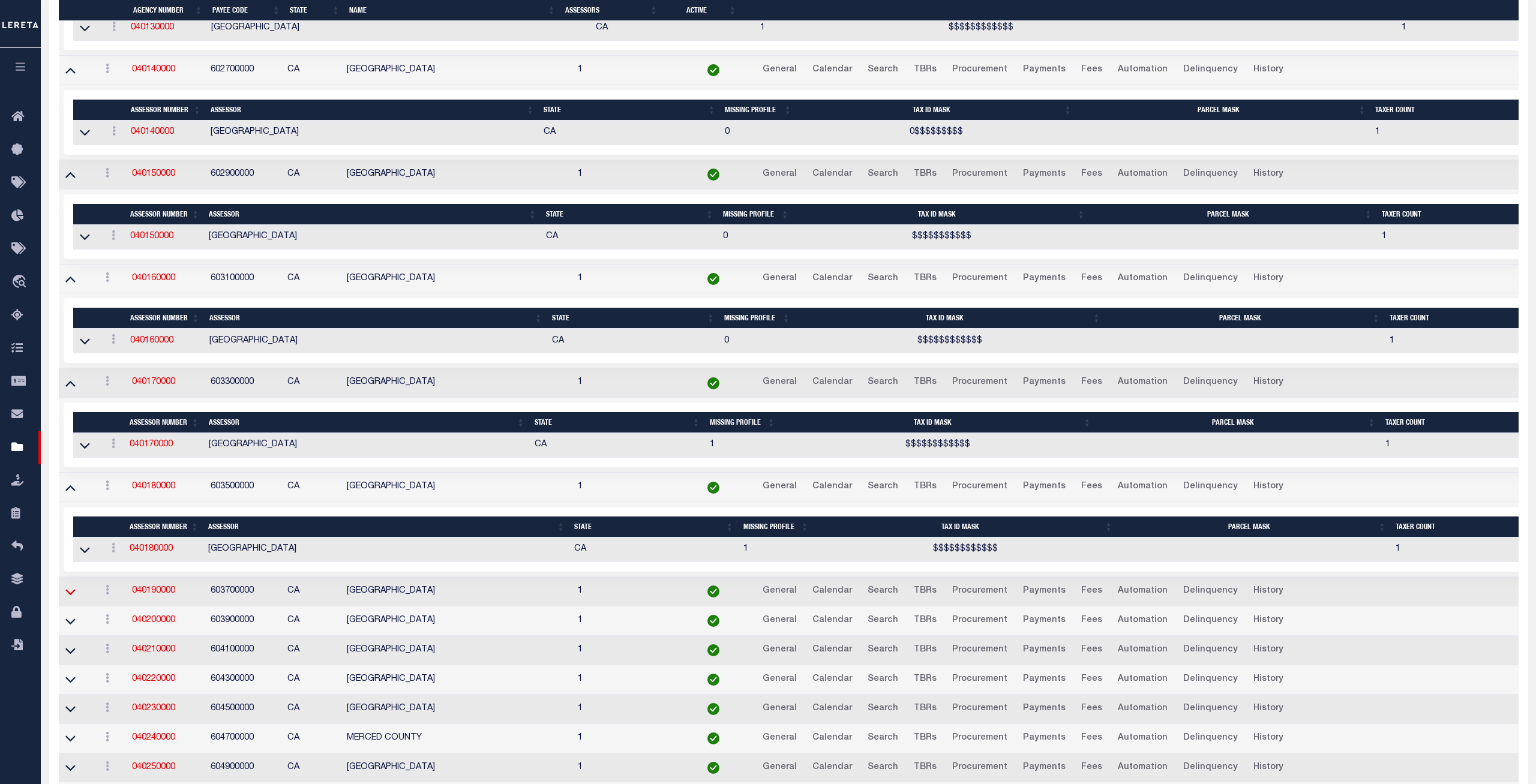
click at [72, 598] on icon at bounding box center [70, 592] width 10 height 12
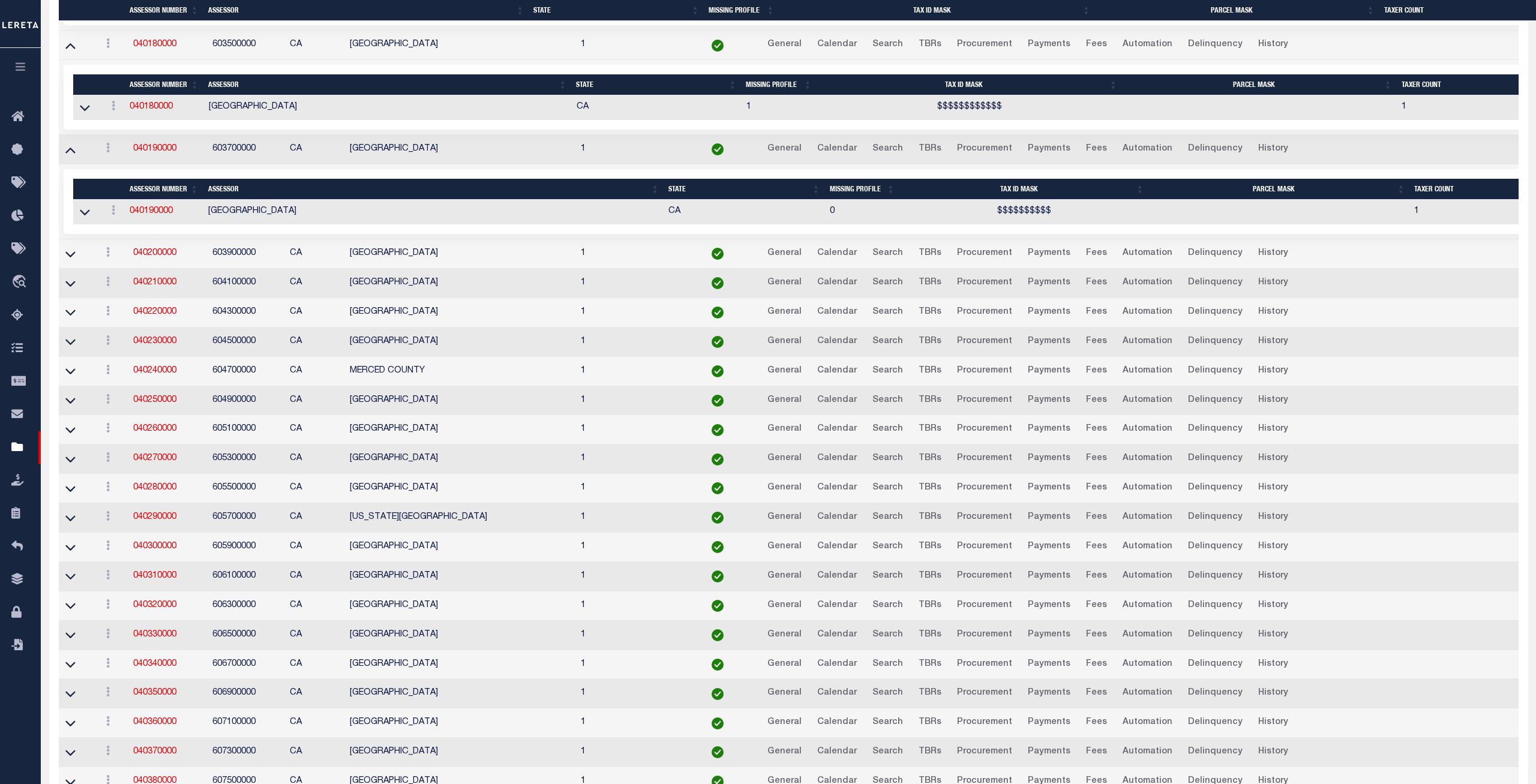
scroll to position [2153, 0]
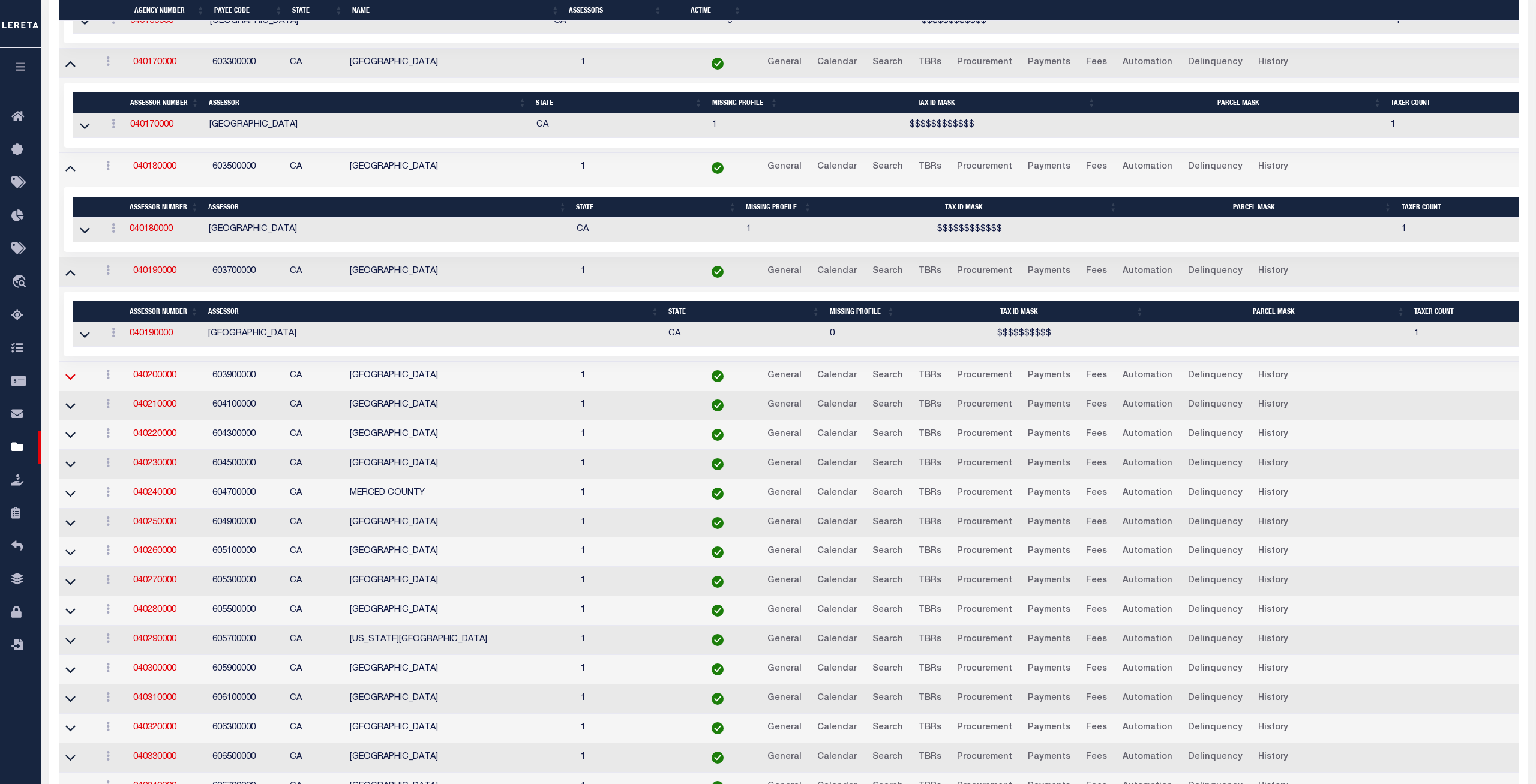
click at [67, 383] on icon at bounding box center [70, 376] width 10 height 12
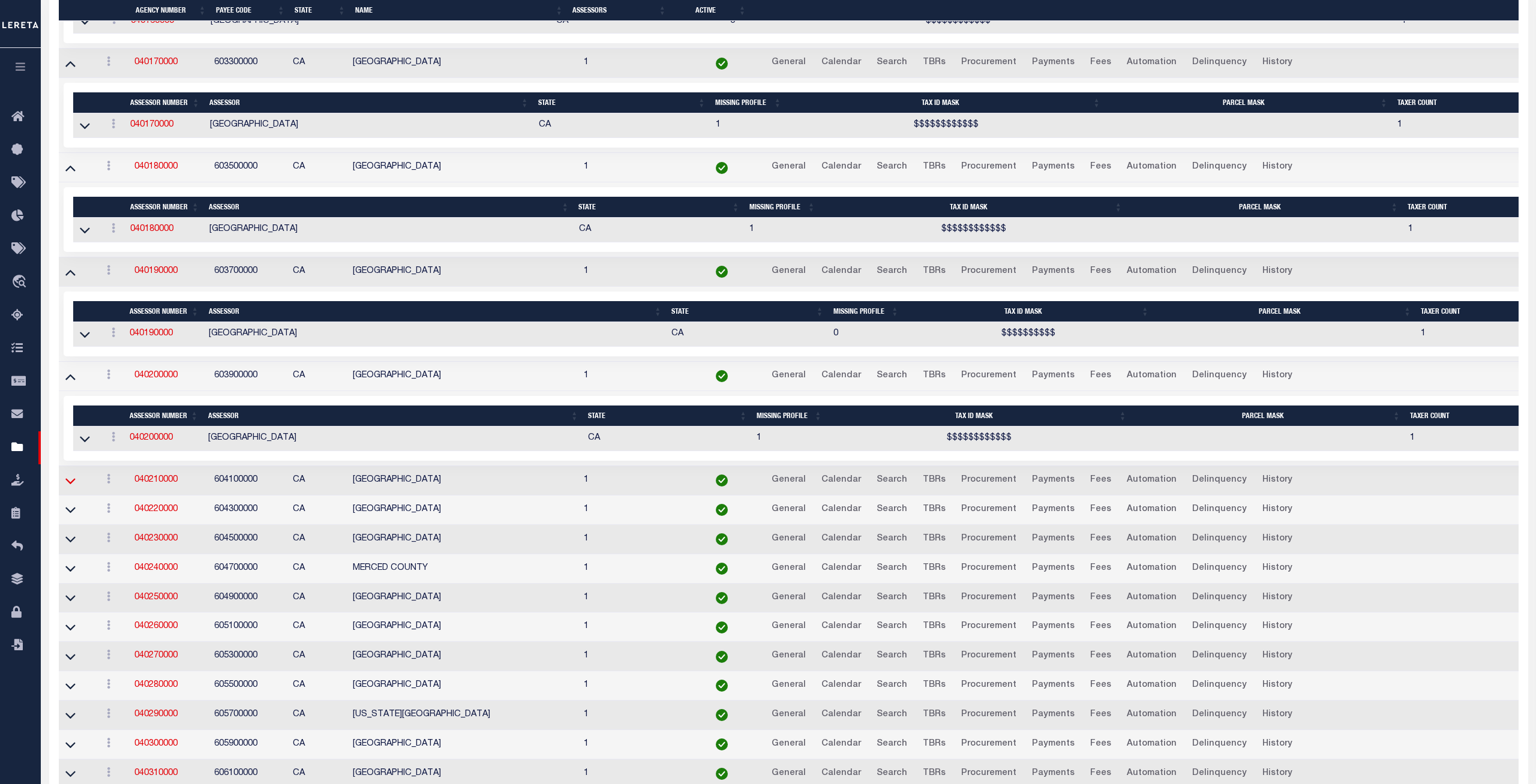
click at [68, 484] on icon at bounding box center [70, 481] width 10 height 6
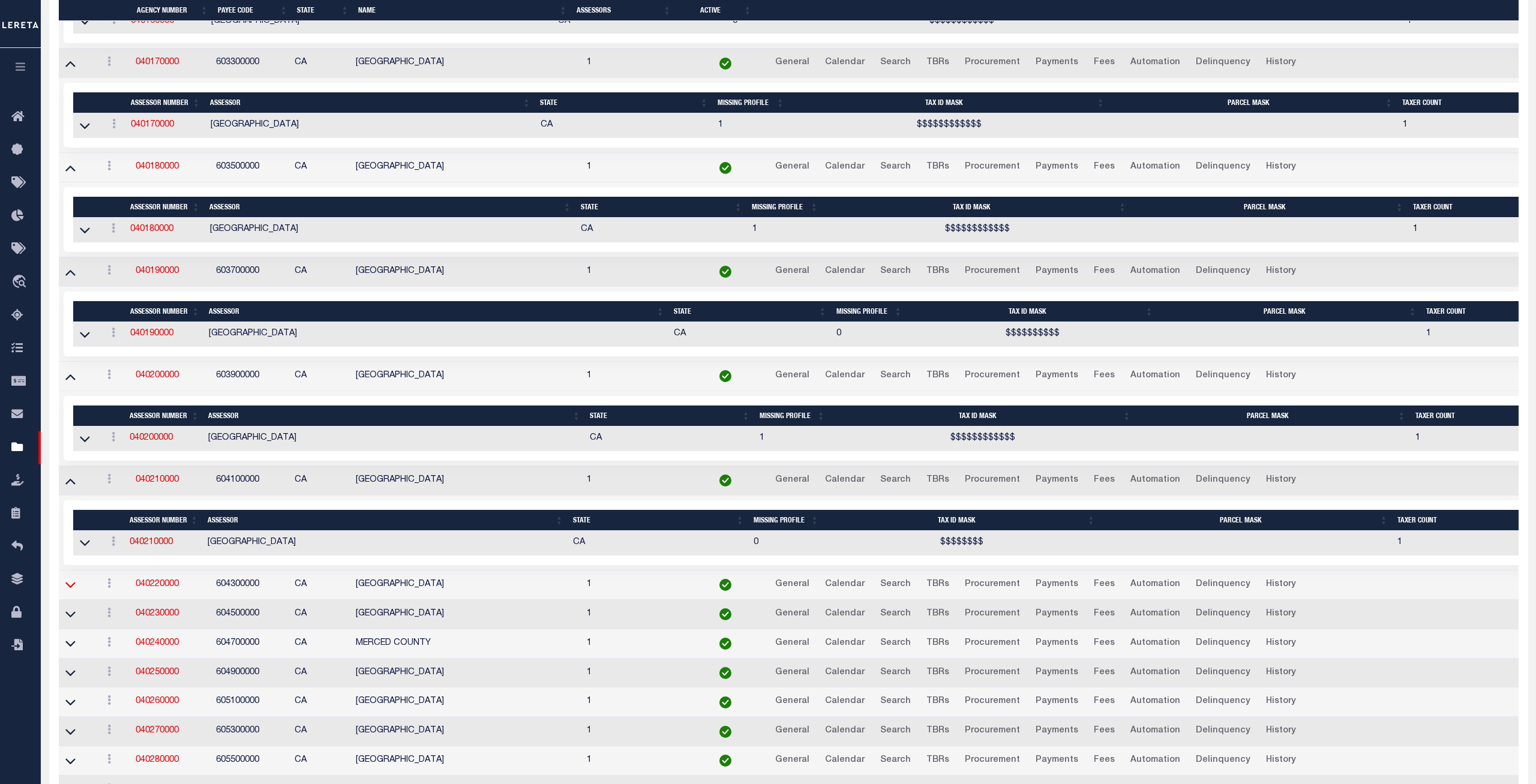
click at [71, 591] on icon at bounding box center [70, 585] width 10 height 12
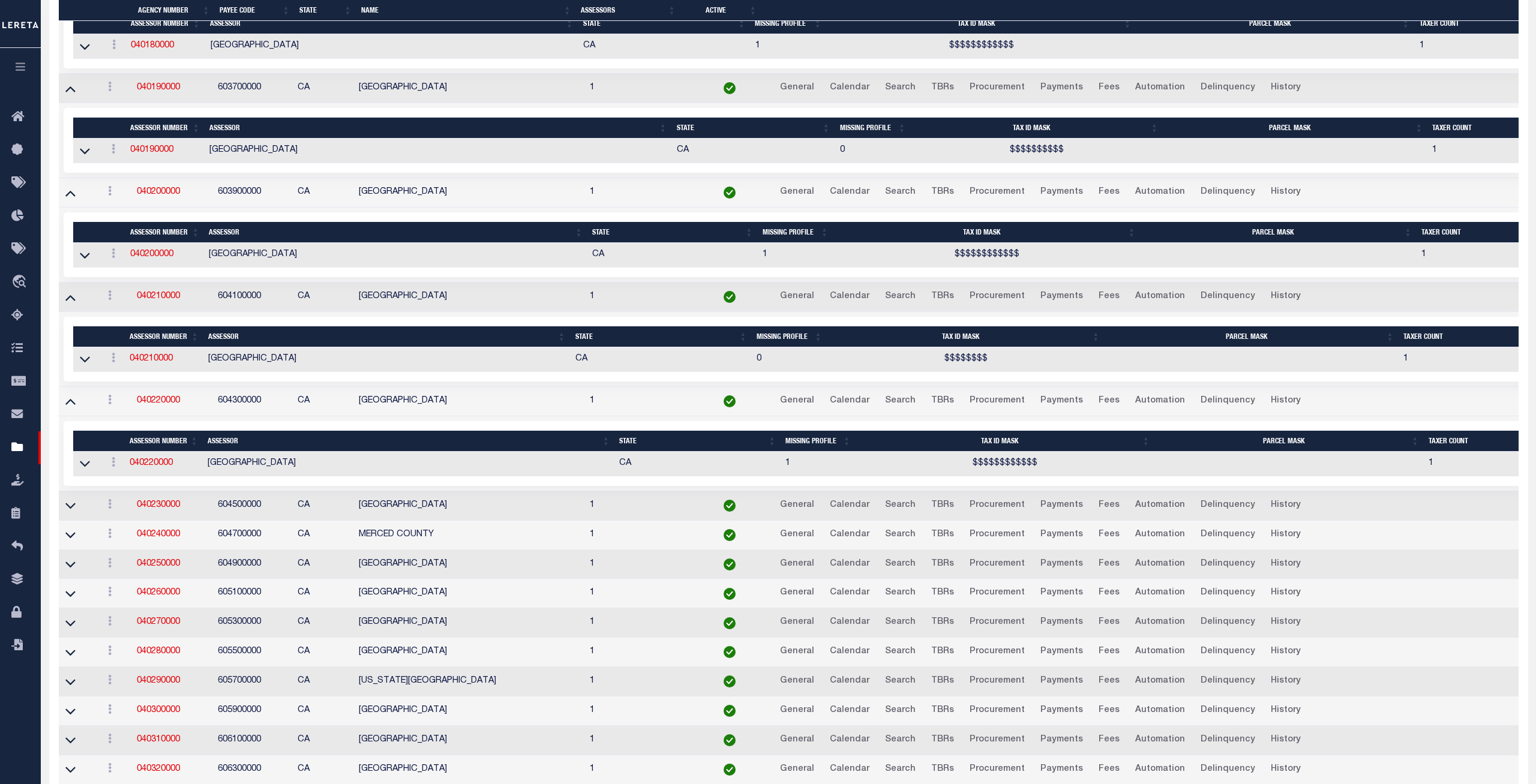
scroll to position [2397, 0]
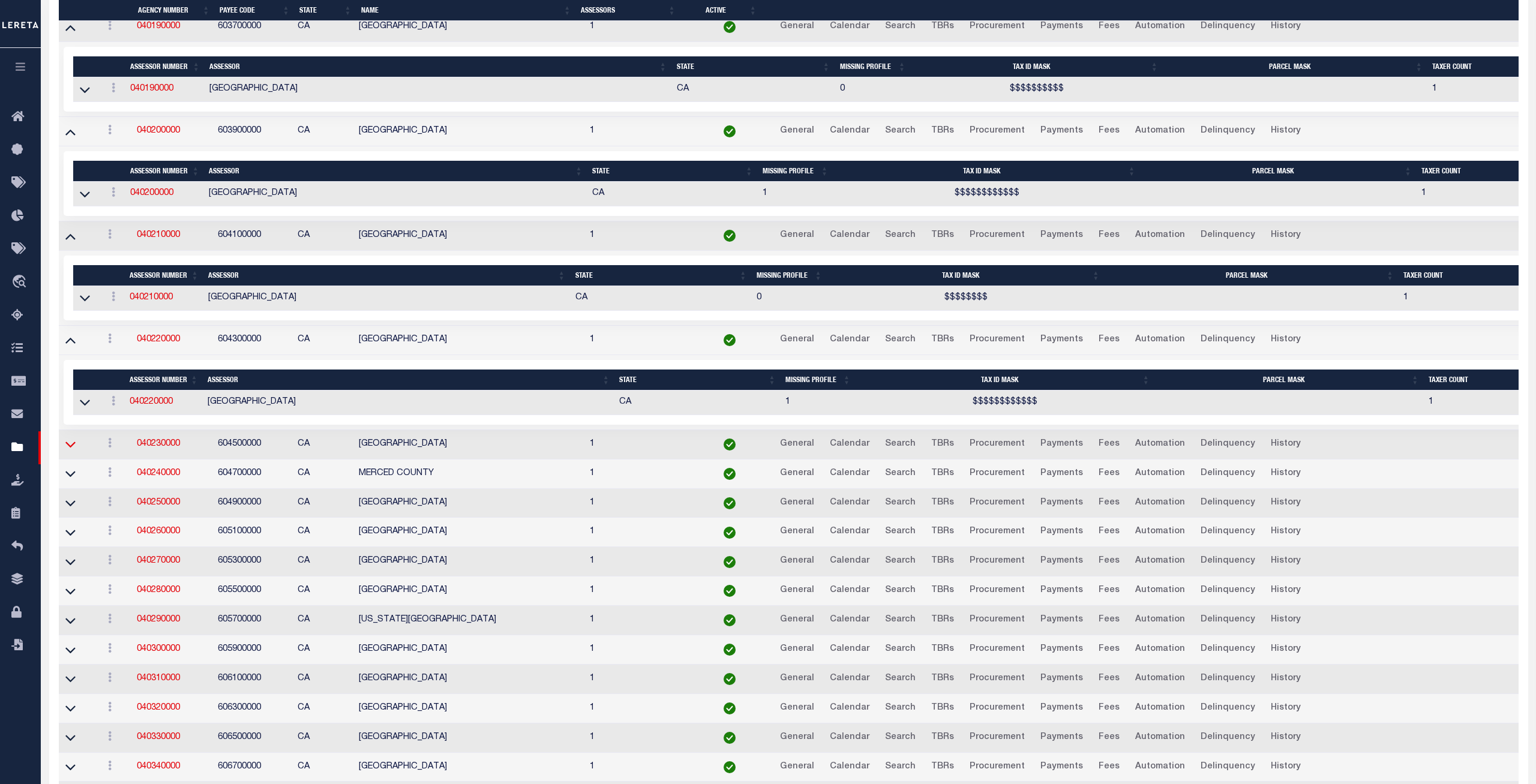
click at [69, 448] on icon at bounding box center [70, 445] width 10 height 6
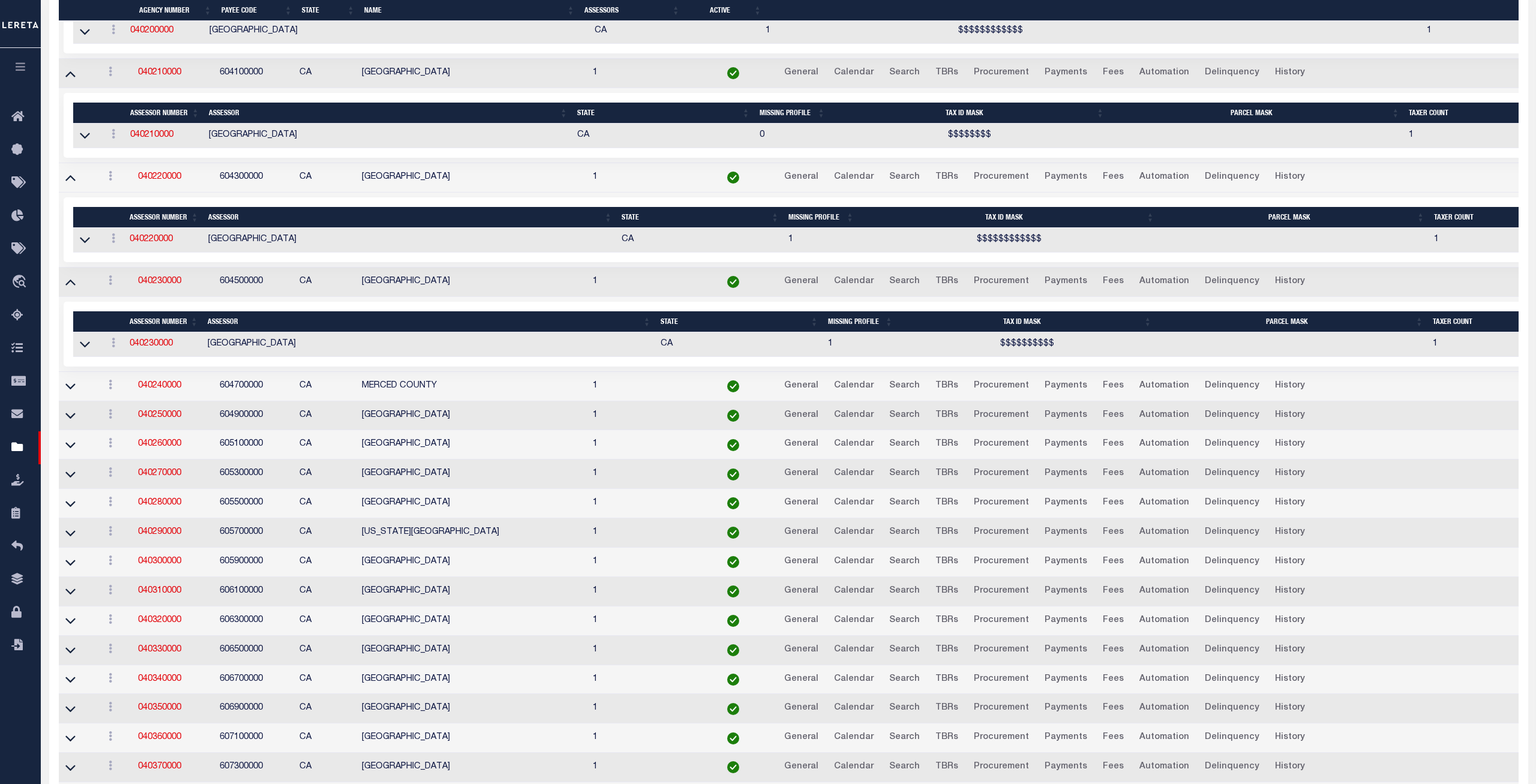
scroll to position [2621, 0]
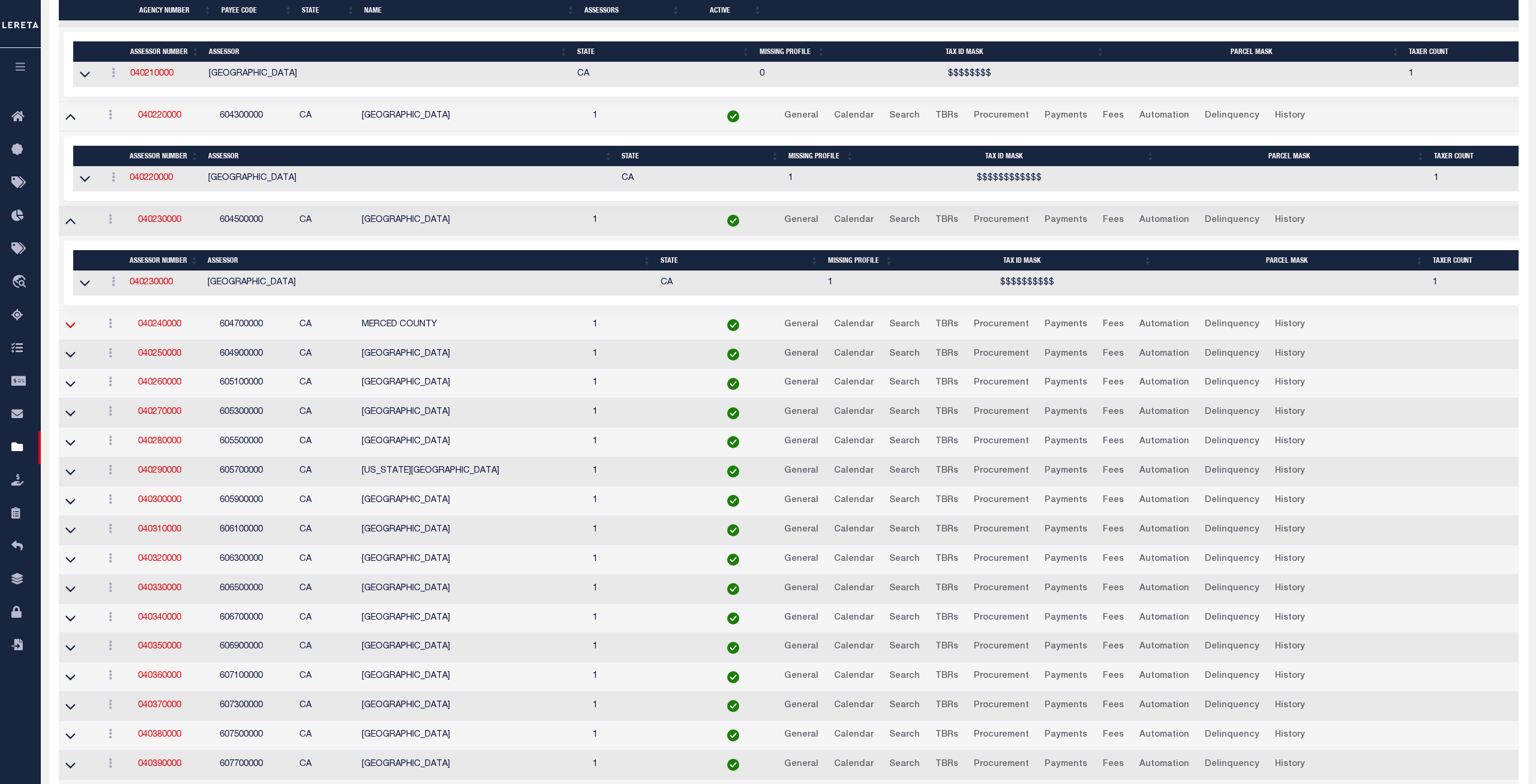
click at [67, 331] on icon at bounding box center [70, 325] width 10 height 12
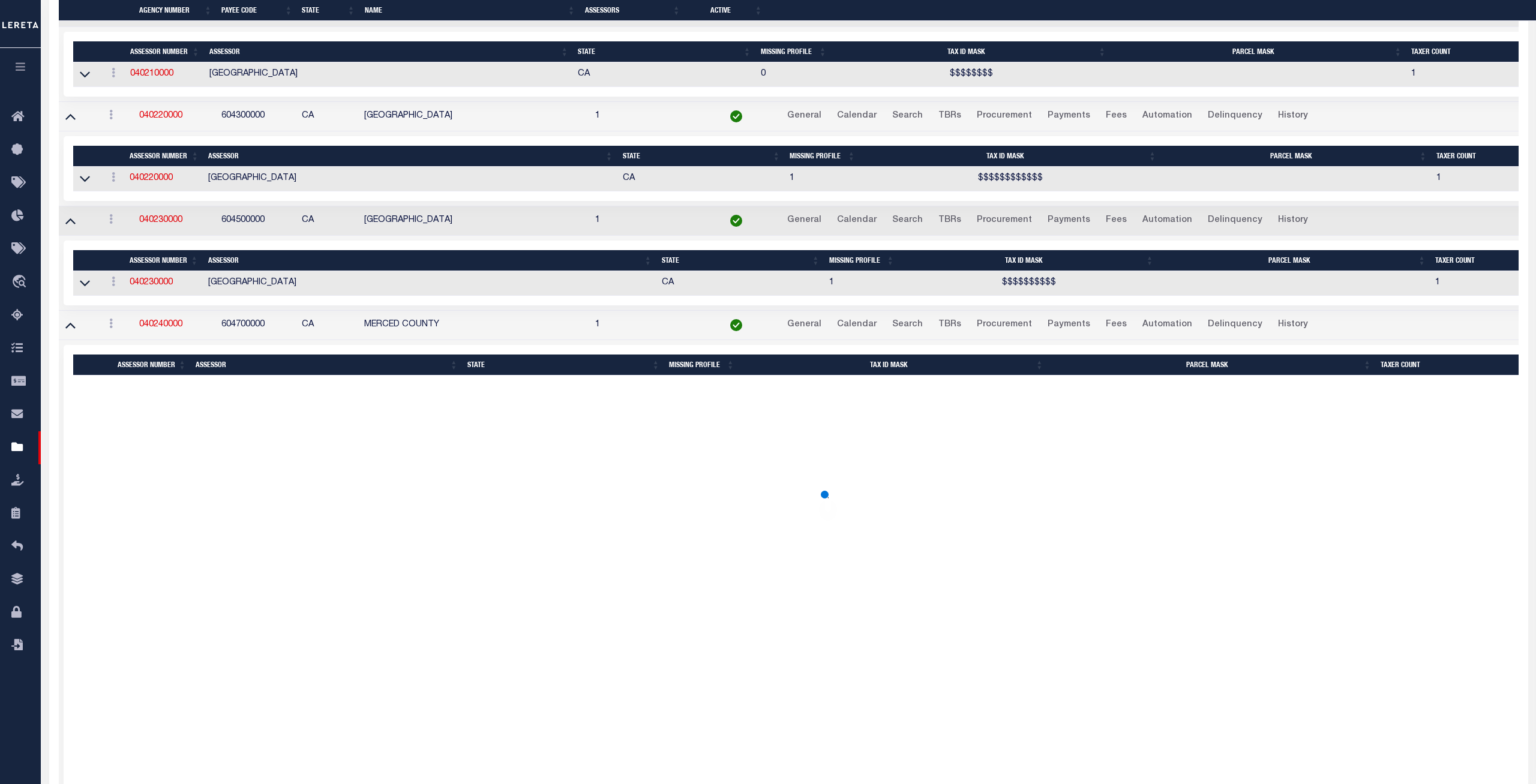
scroll to position [2600, 0]
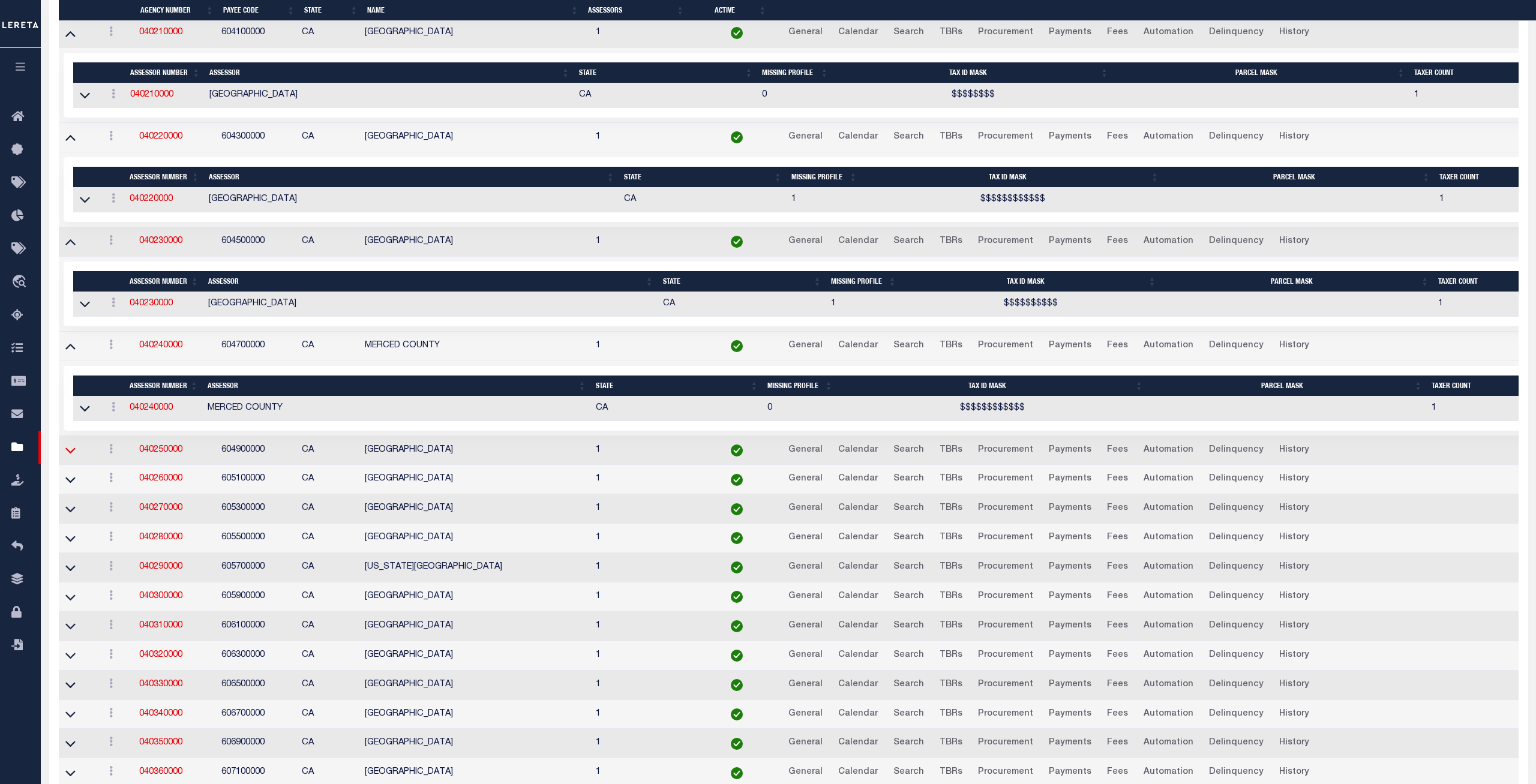
click at [72, 456] on icon at bounding box center [70, 450] width 10 height 12
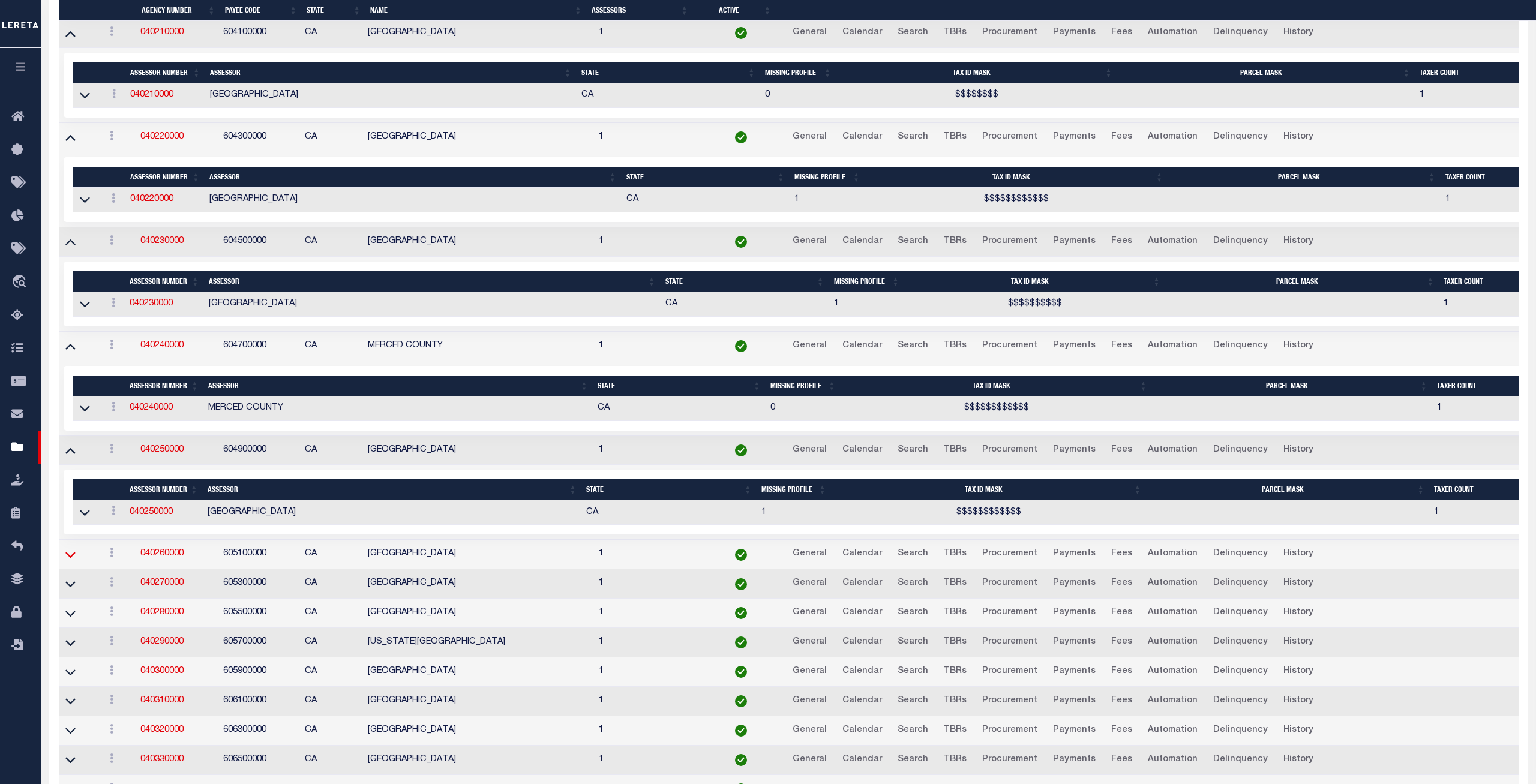
click at [70, 561] on icon at bounding box center [70, 555] width 10 height 12
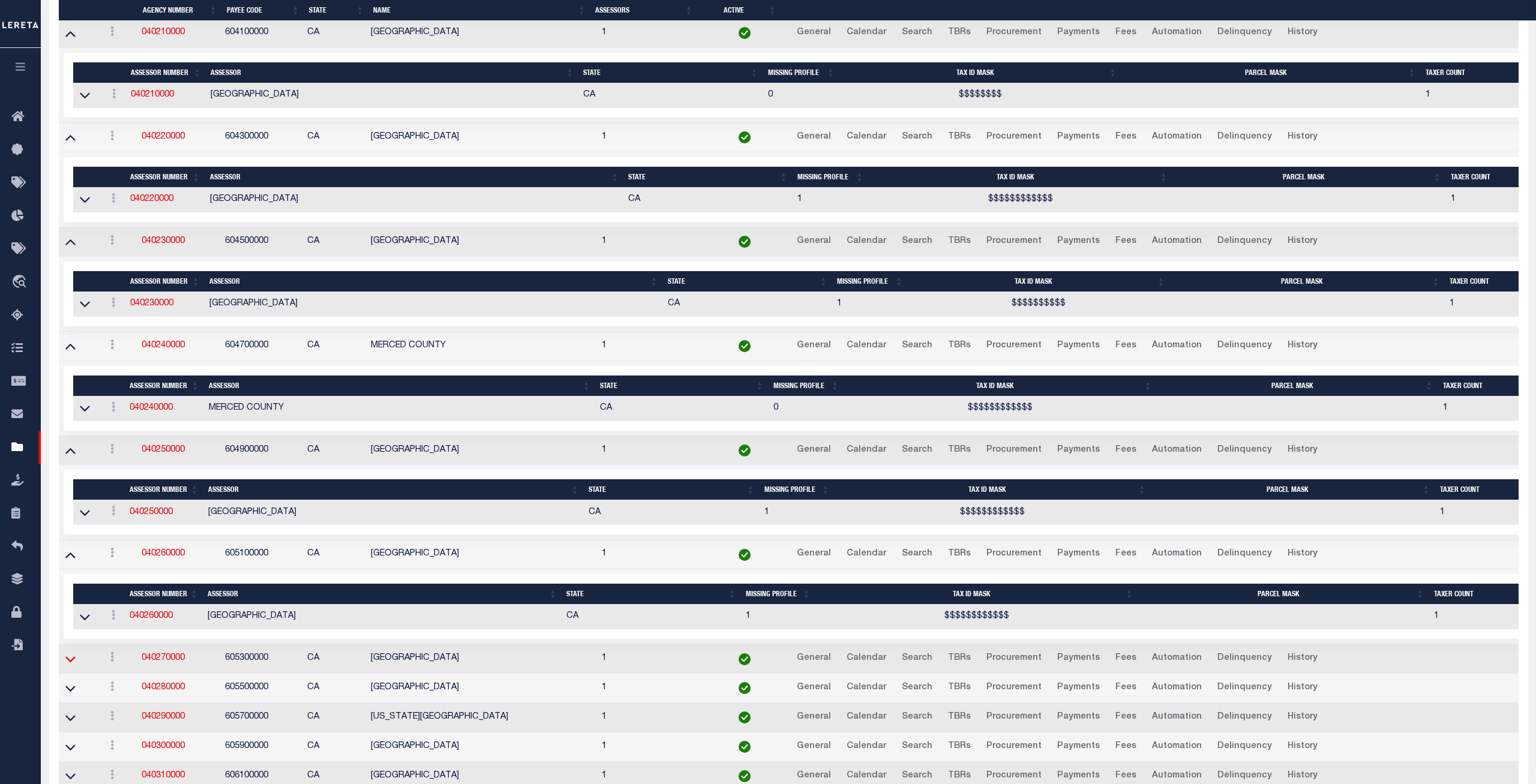
click at [68, 666] on icon at bounding box center [70, 659] width 10 height 12
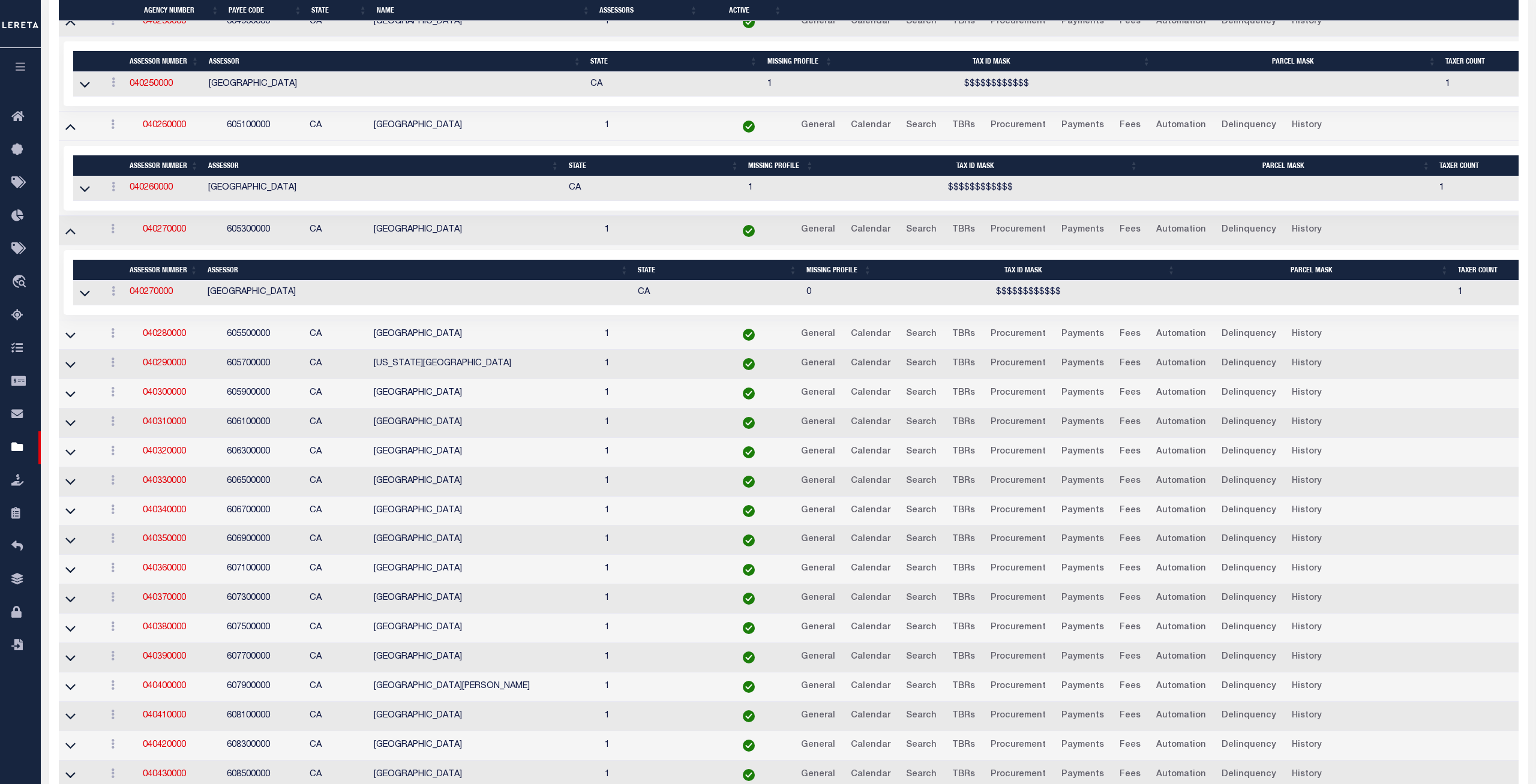
scroll to position [3090, 0]
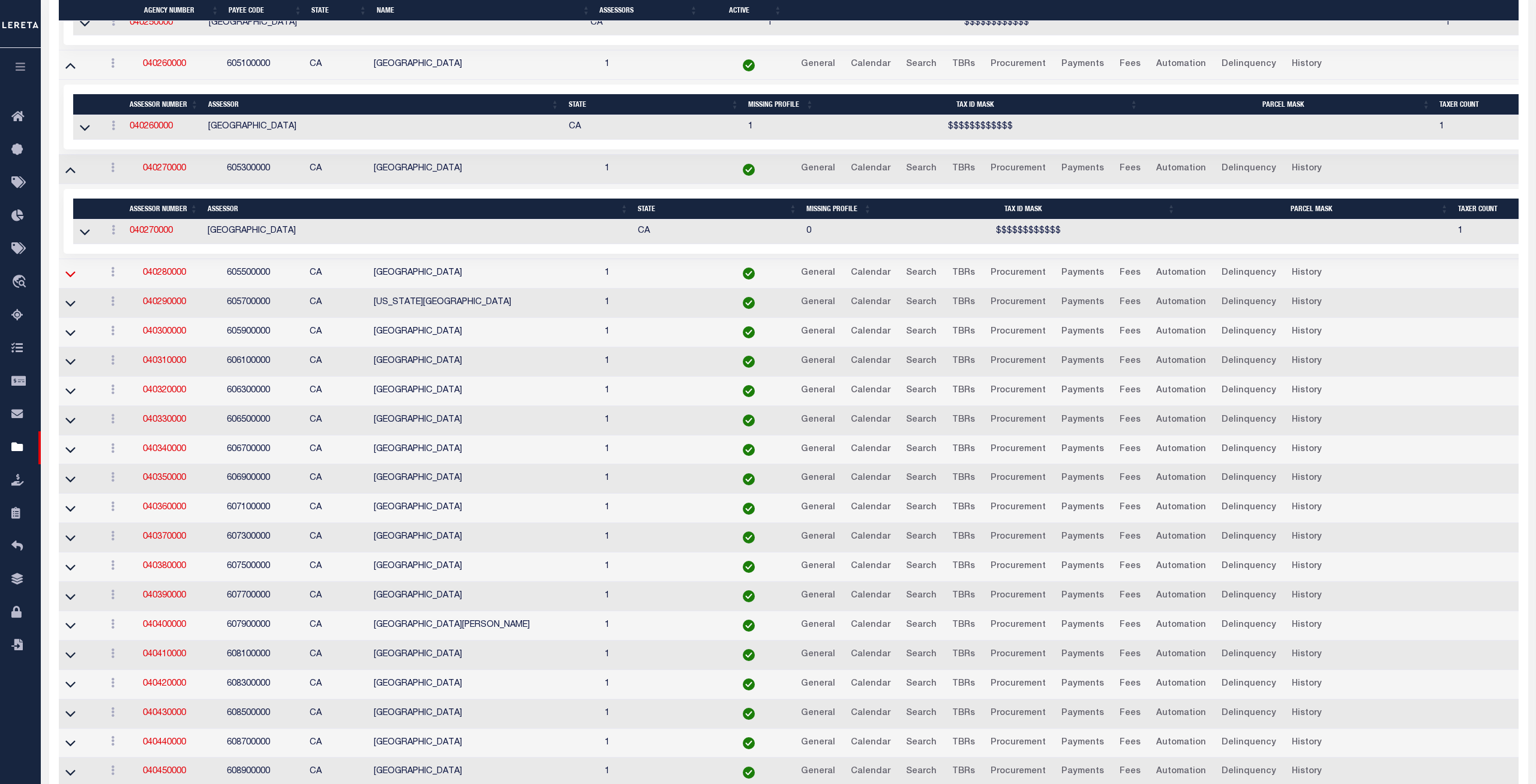
click at [72, 280] on icon at bounding box center [70, 274] width 10 height 12
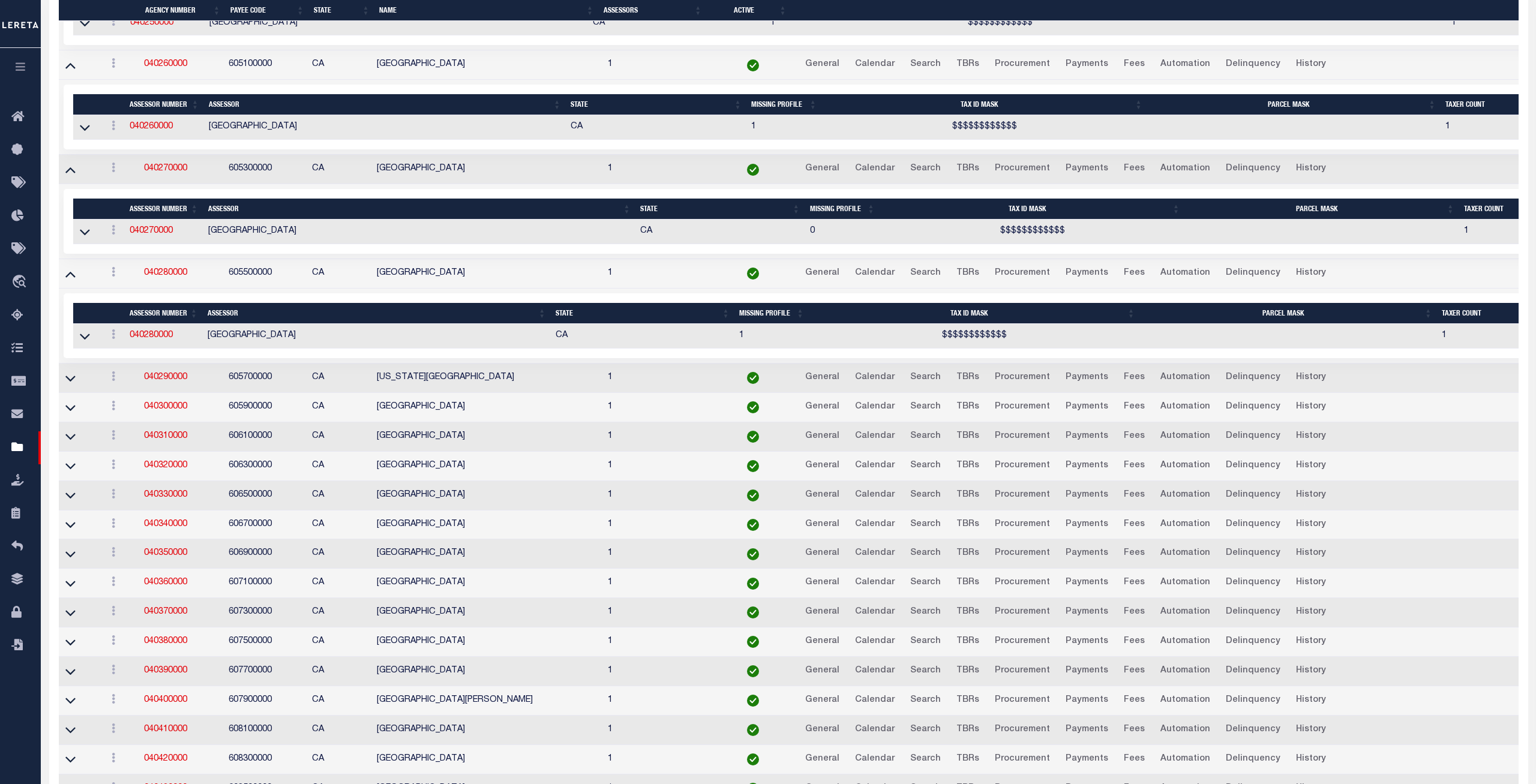
scroll to position [3069, 0]
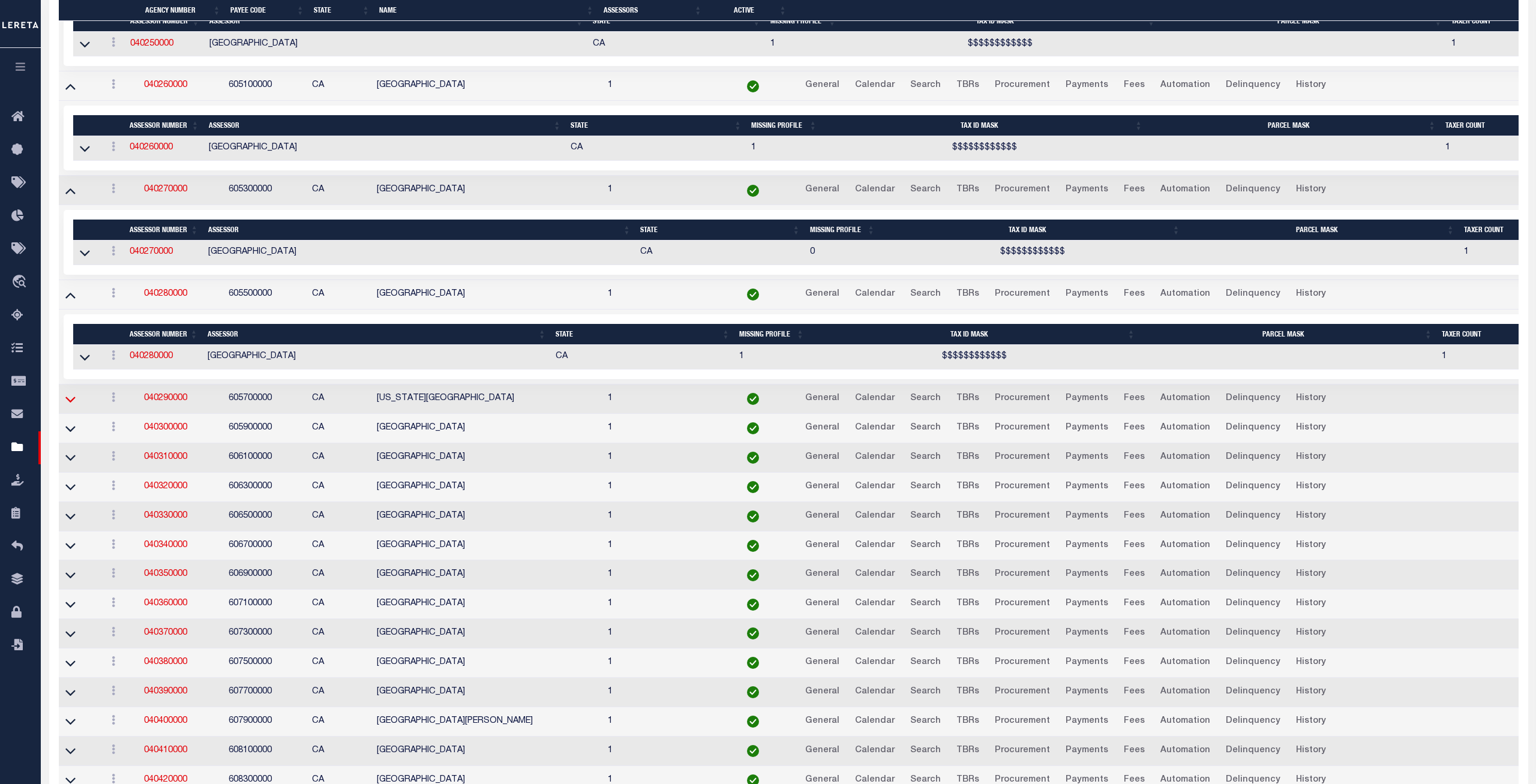
click at [70, 406] on icon at bounding box center [70, 399] width 10 height 12
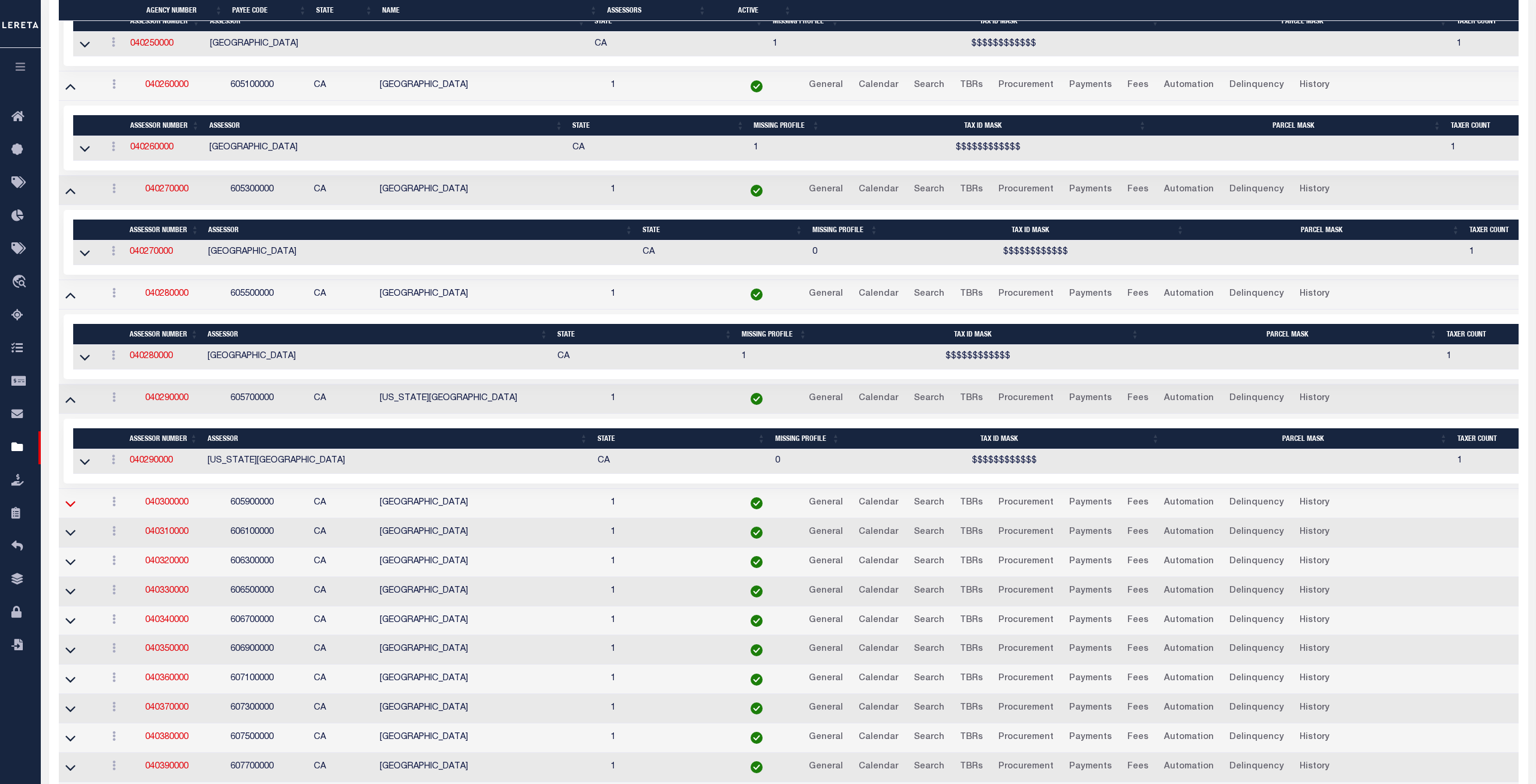
click at [69, 510] on icon at bounding box center [70, 503] width 10 height 12
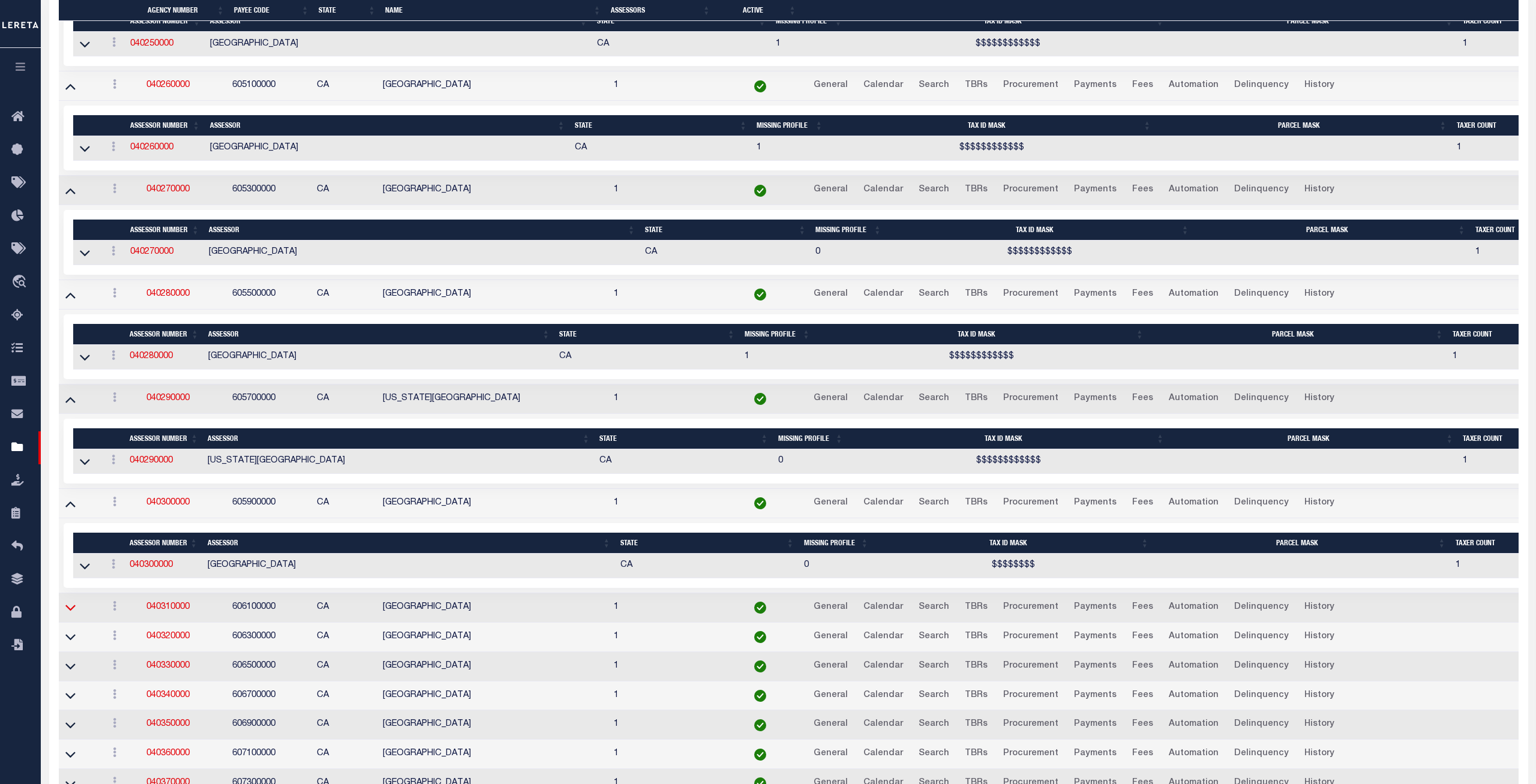
click at [70, 614] on icon at bounding box center [70, 608] width 10 height 12
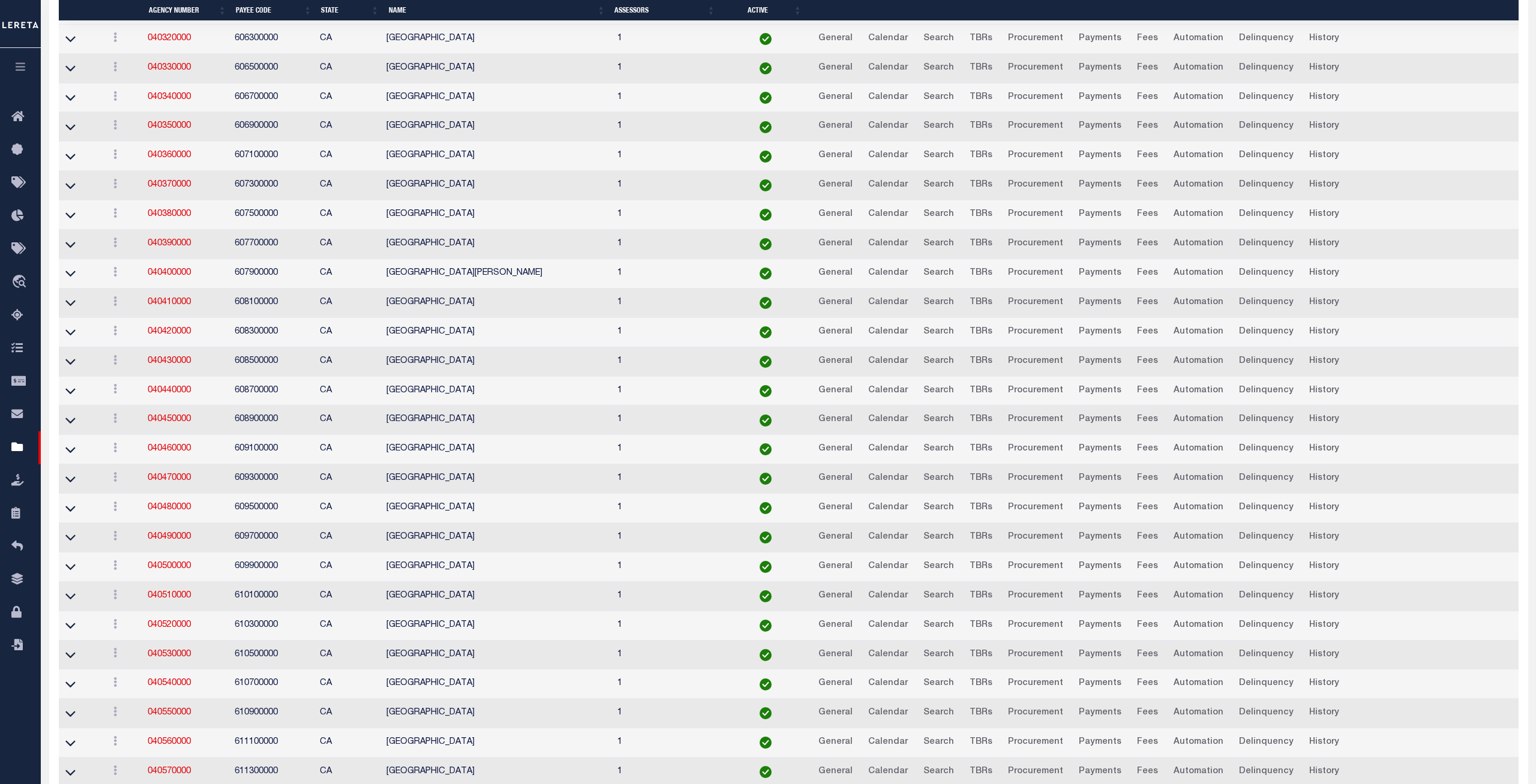
scroll to position [3620, 0]
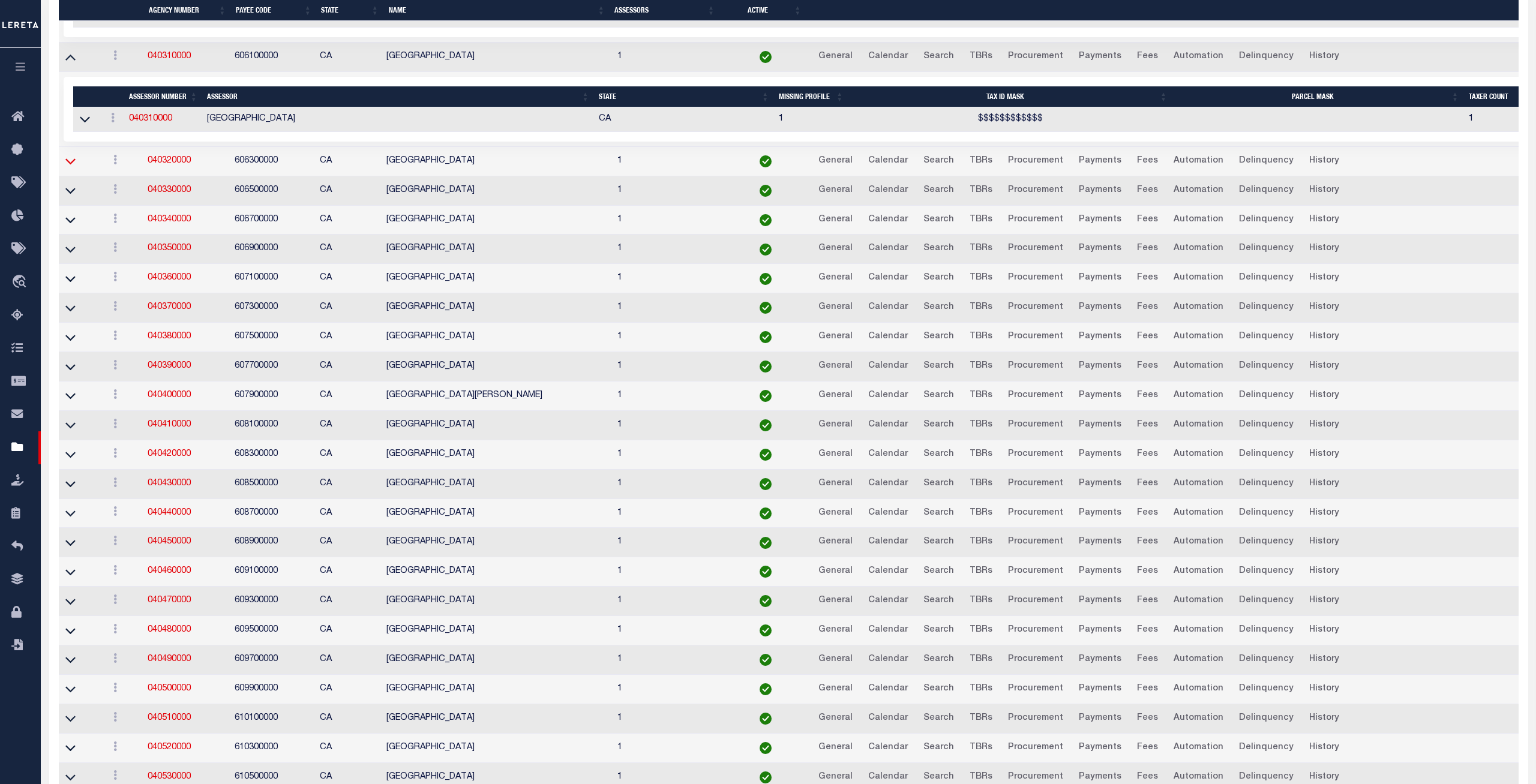
click at [72, 167] on icon at bounding box center [70, 161] width 10 height 12
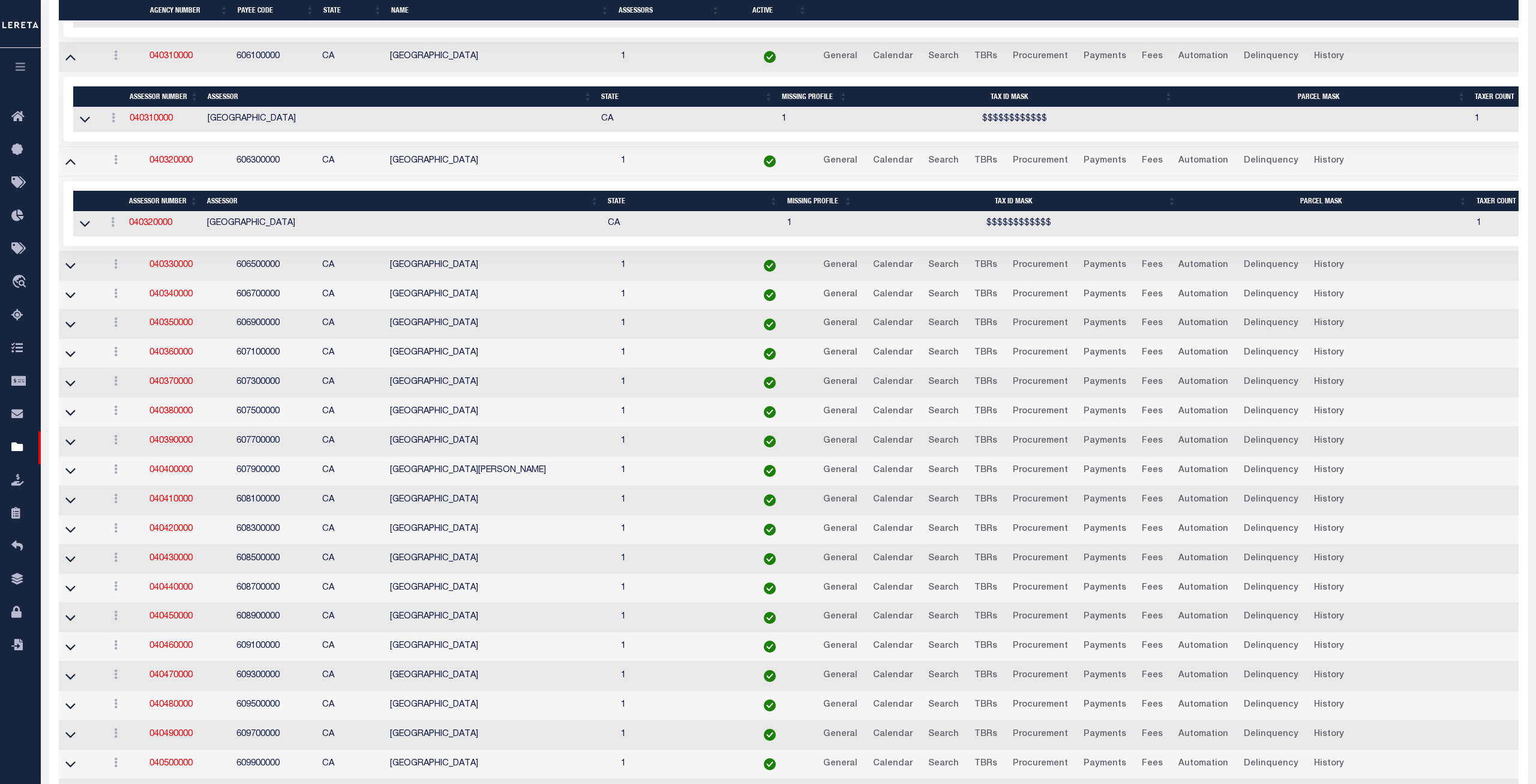
scroll to position [3681, 0]
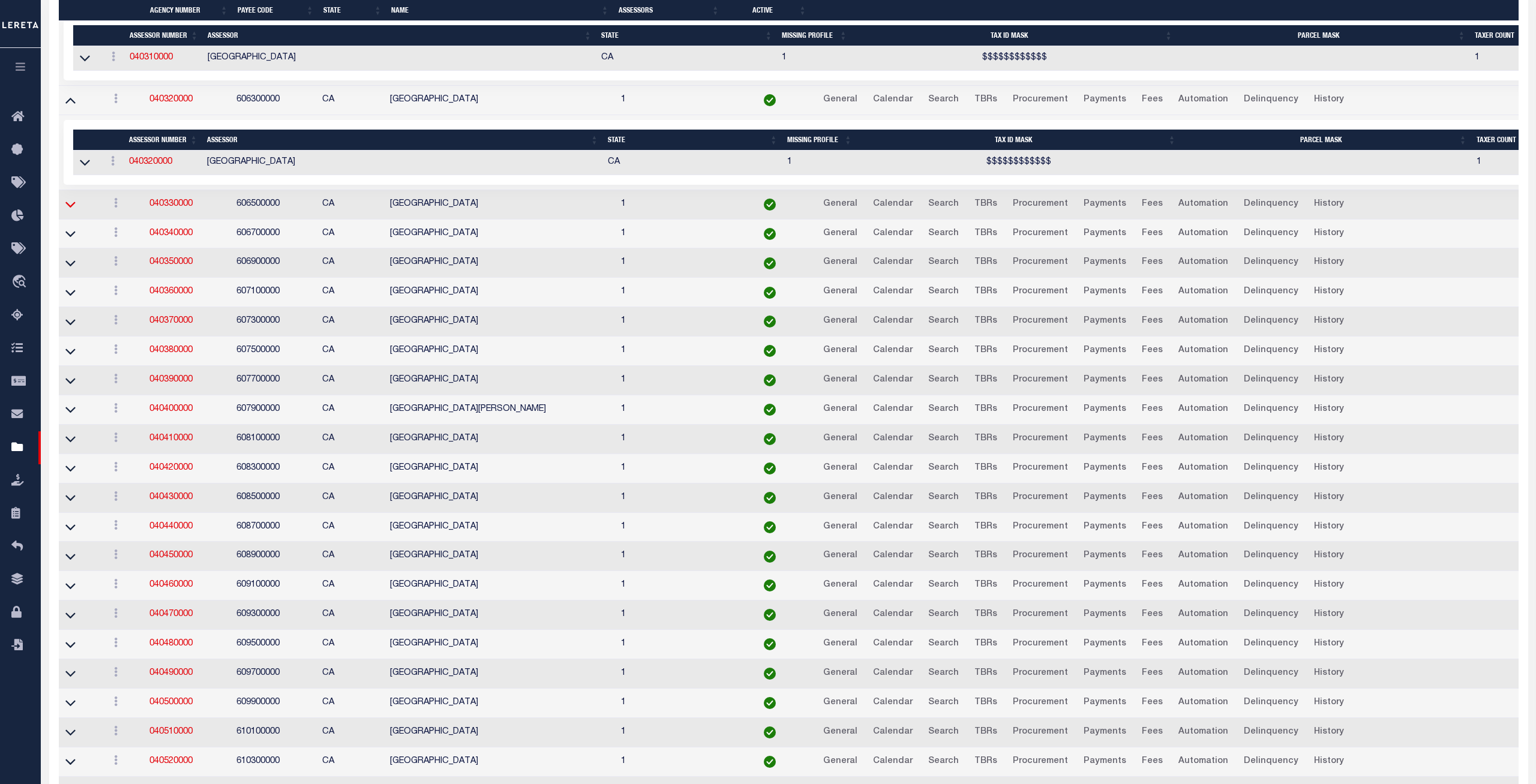
click at [73, 210] on icon at bounding box center [70, 204] width 10 height 12
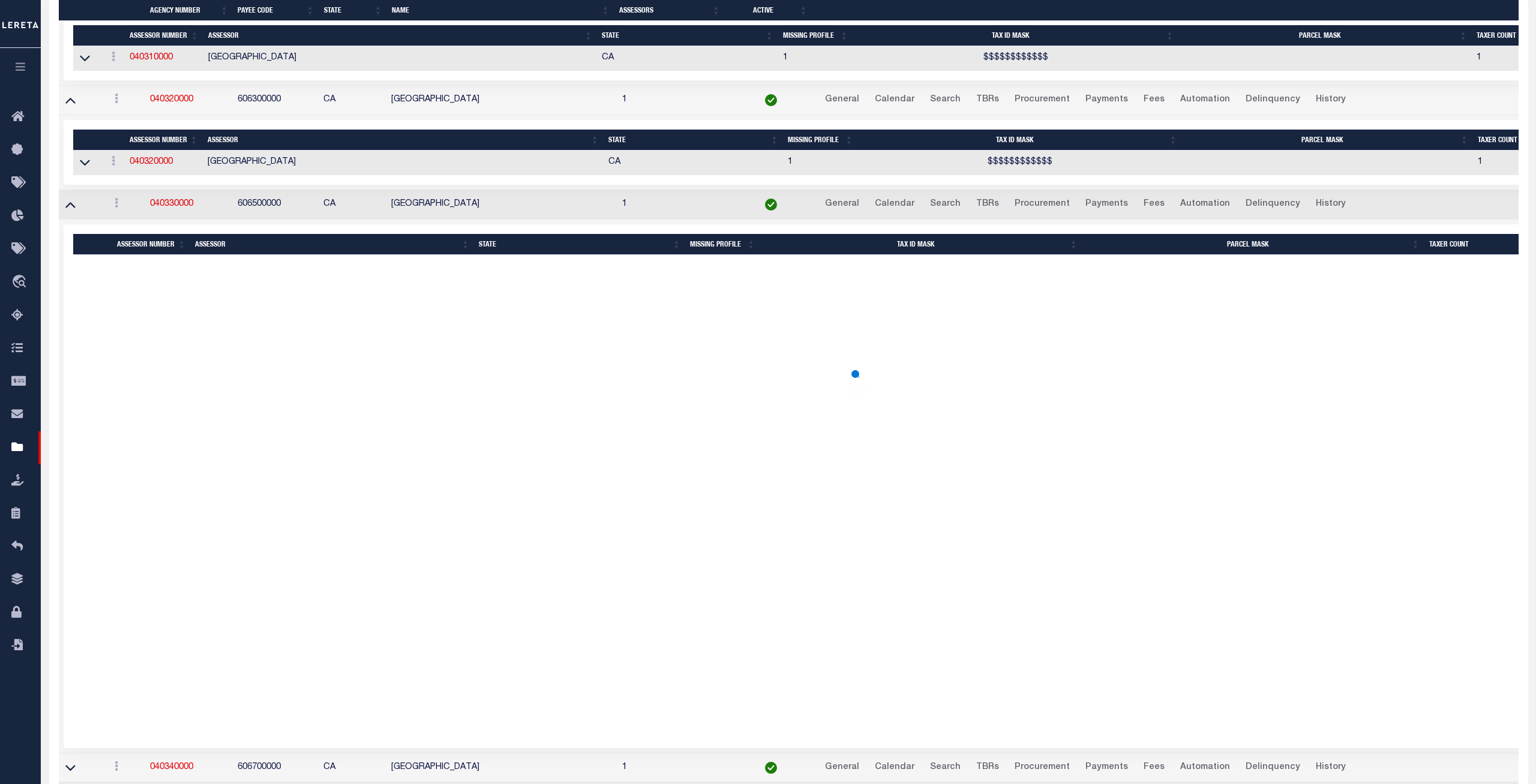
scroll to position [3660, 0]
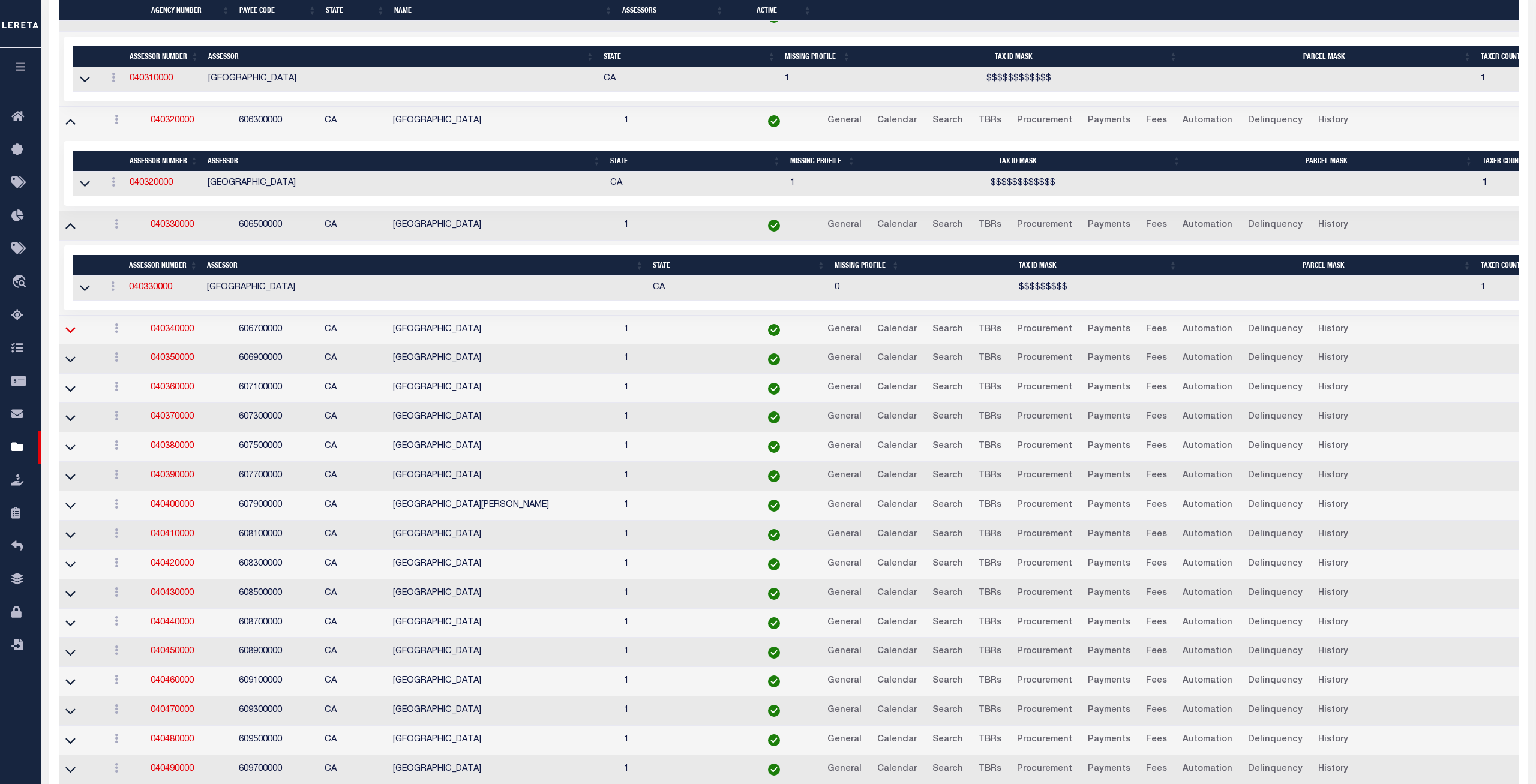
click at [68, 334] on icon at bounding box center [70, 331] width 10 height 6
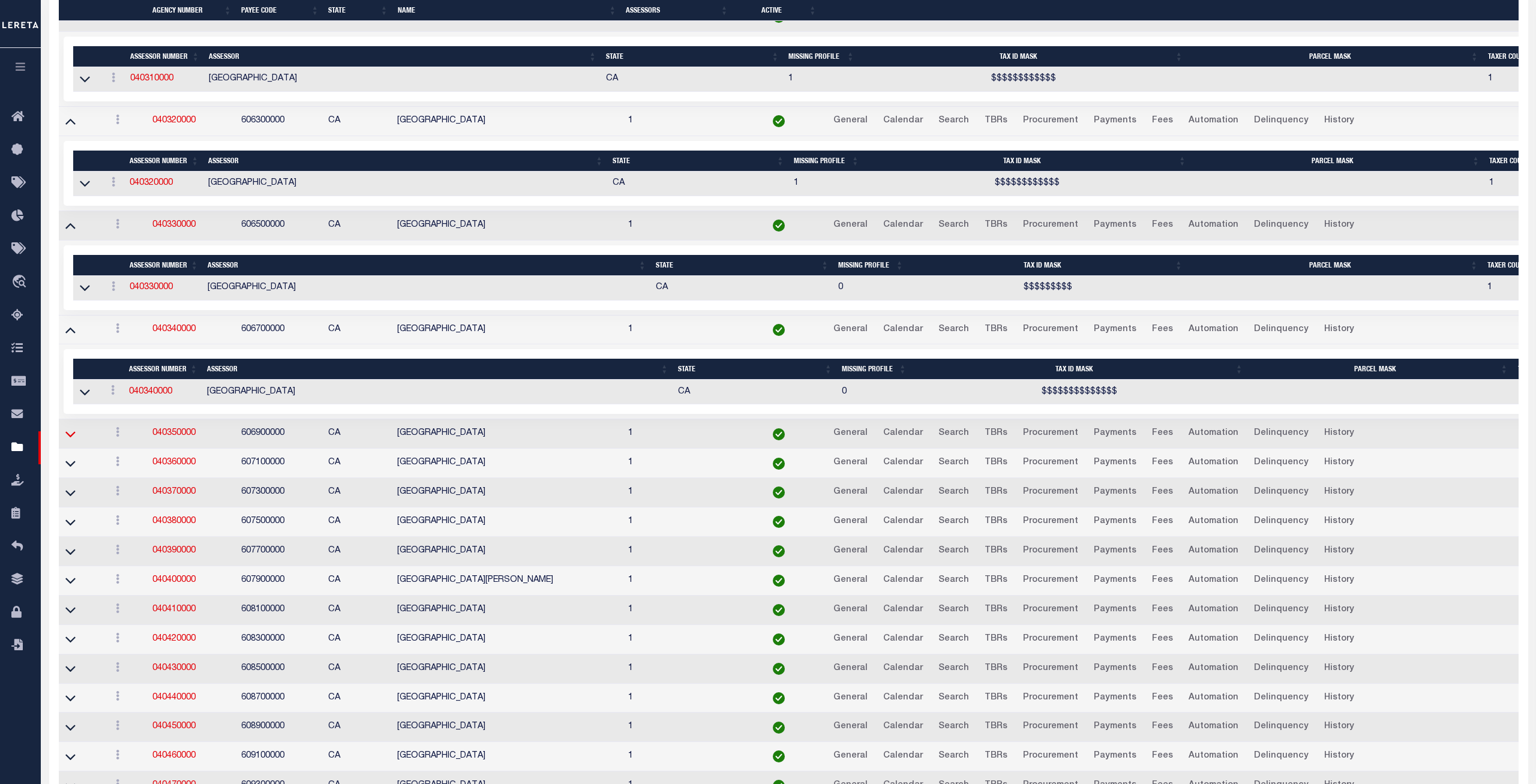
click at [69, 440] on icon at bounding box center [70, 434] width 10 height 12
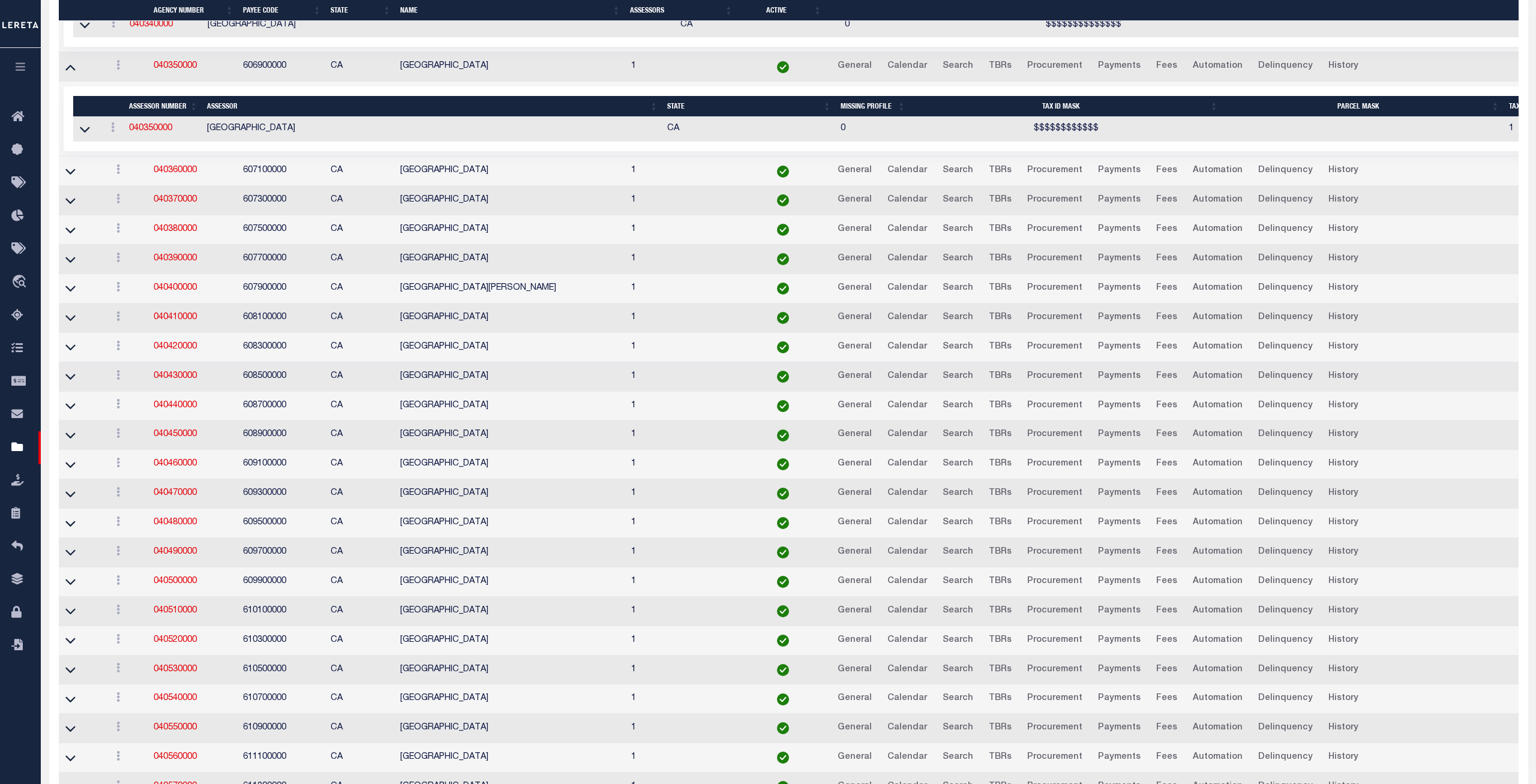
scroll to position [4088, 0]
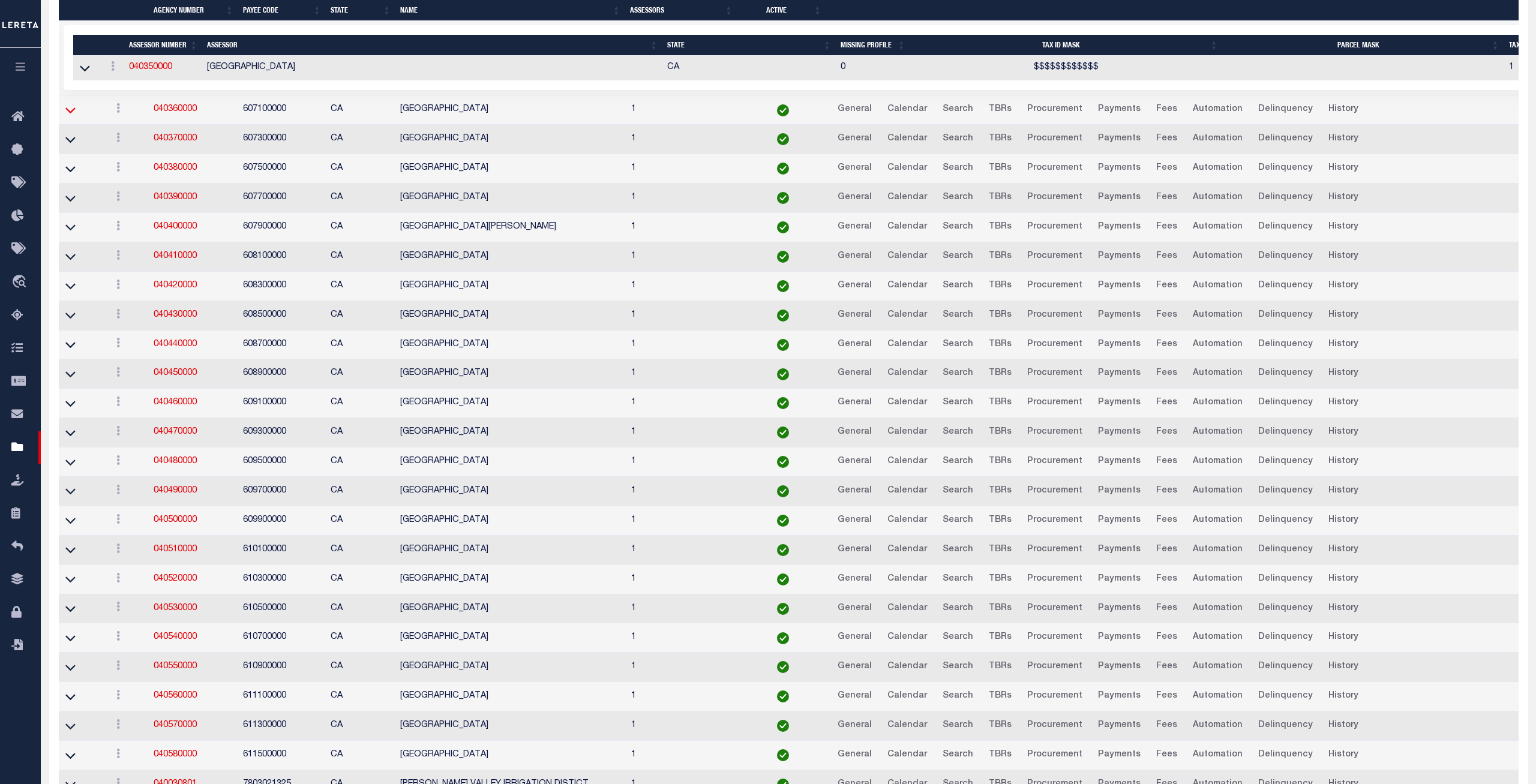
click at [69, 113] on icon at bounding box center [70, 110] width 10 height 6
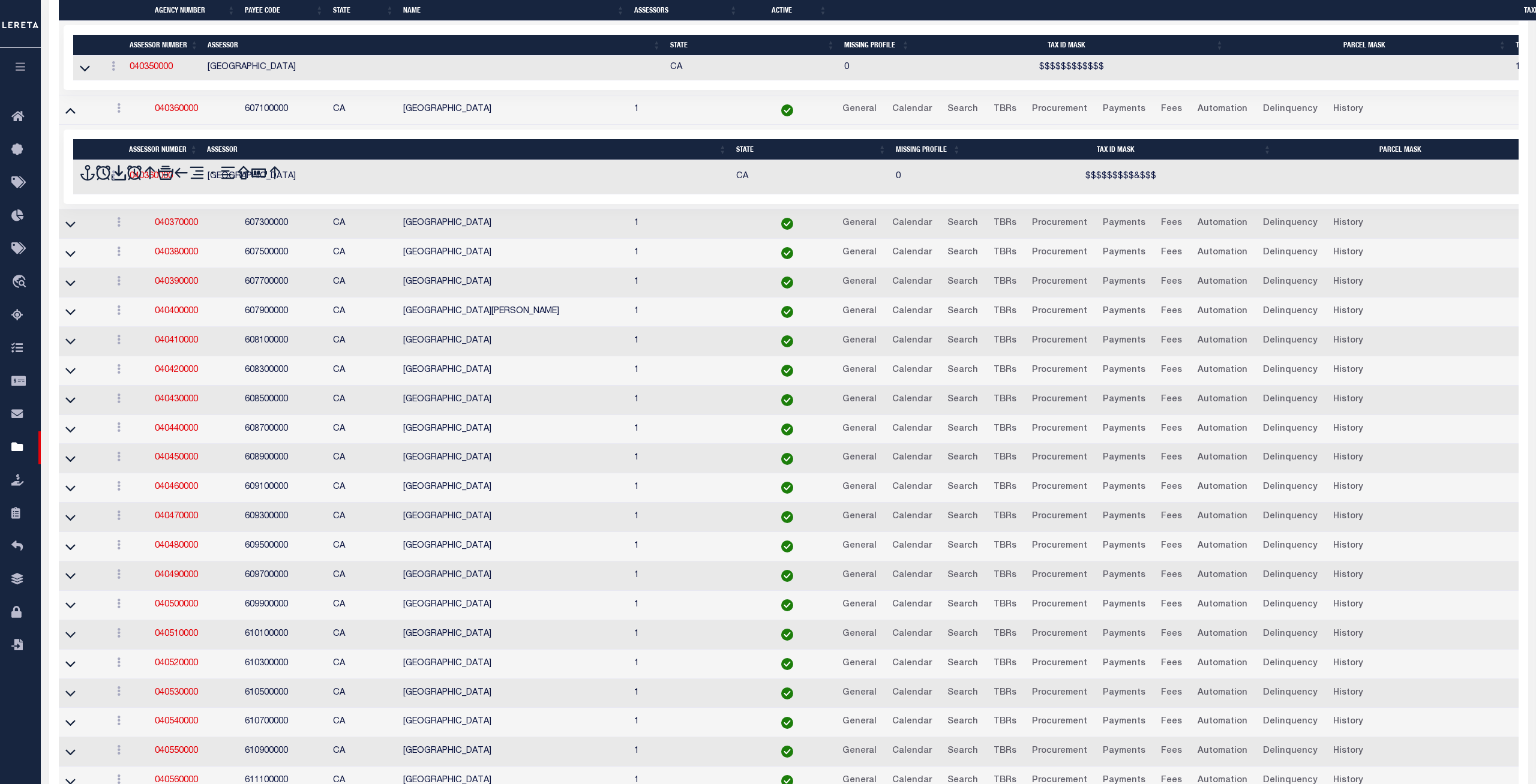
scroll to position [4067, 0]
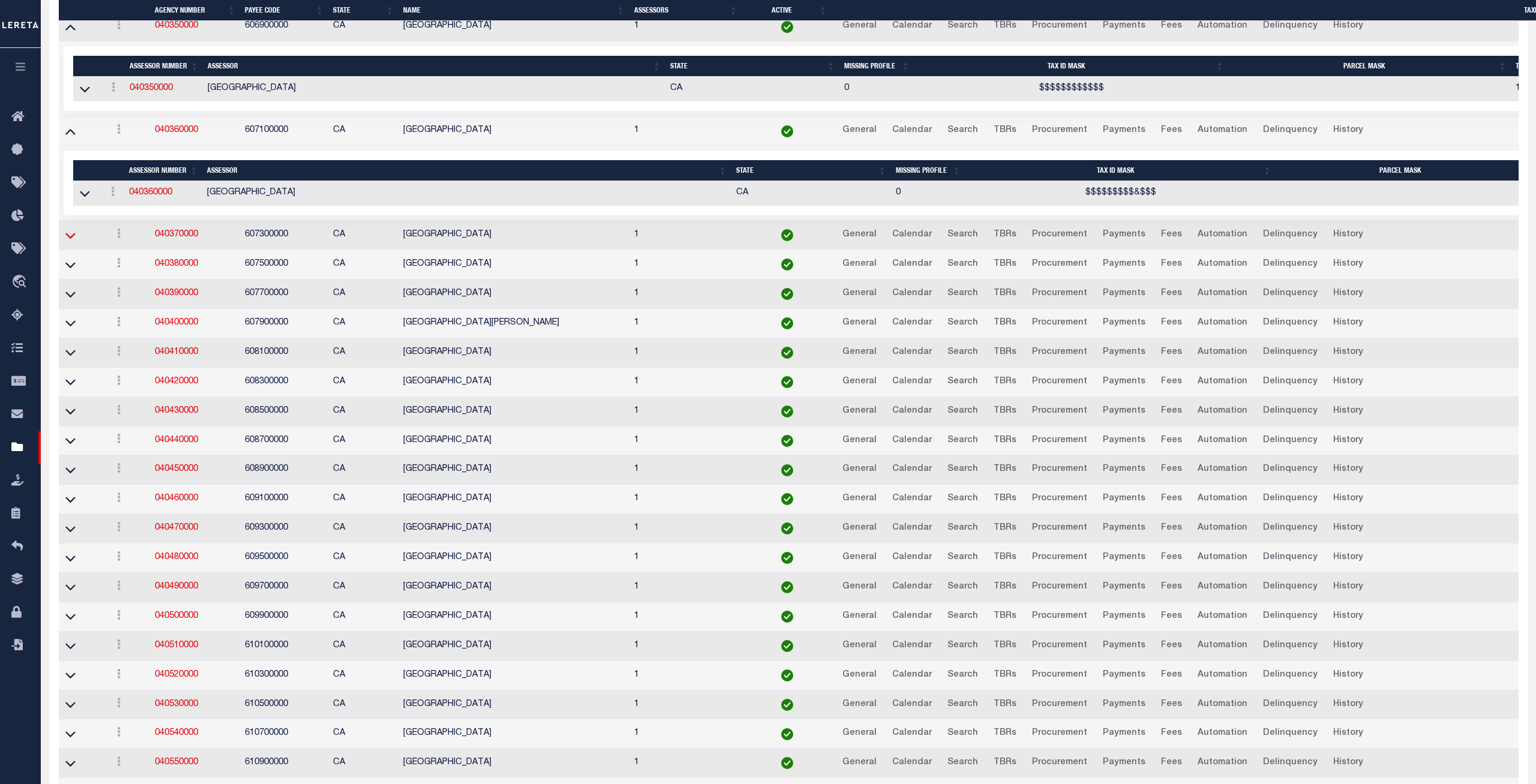
click at [69, 239] on icon at bounding box center [70, 236] width 10 height 6
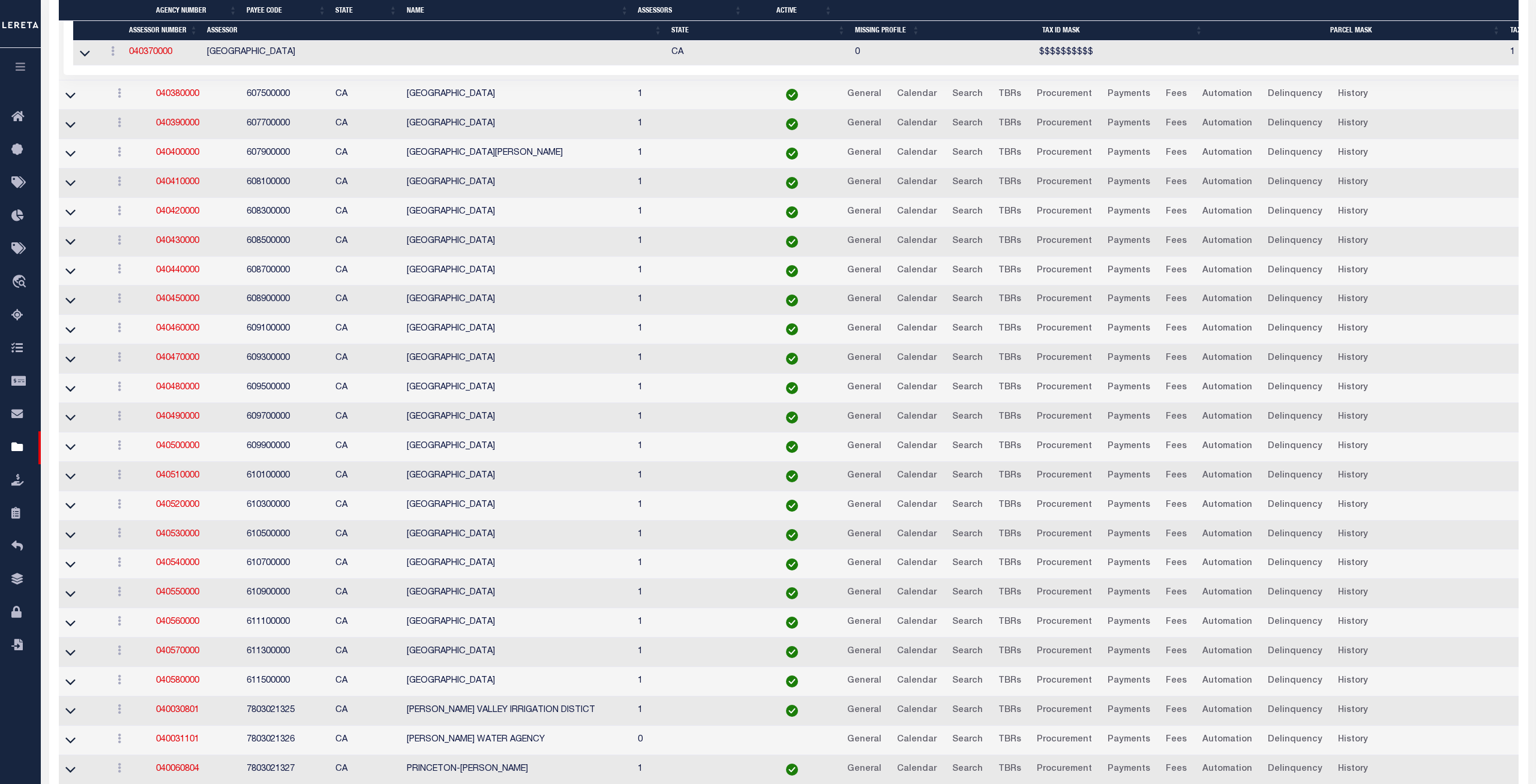
scroll to position [4373, 0]
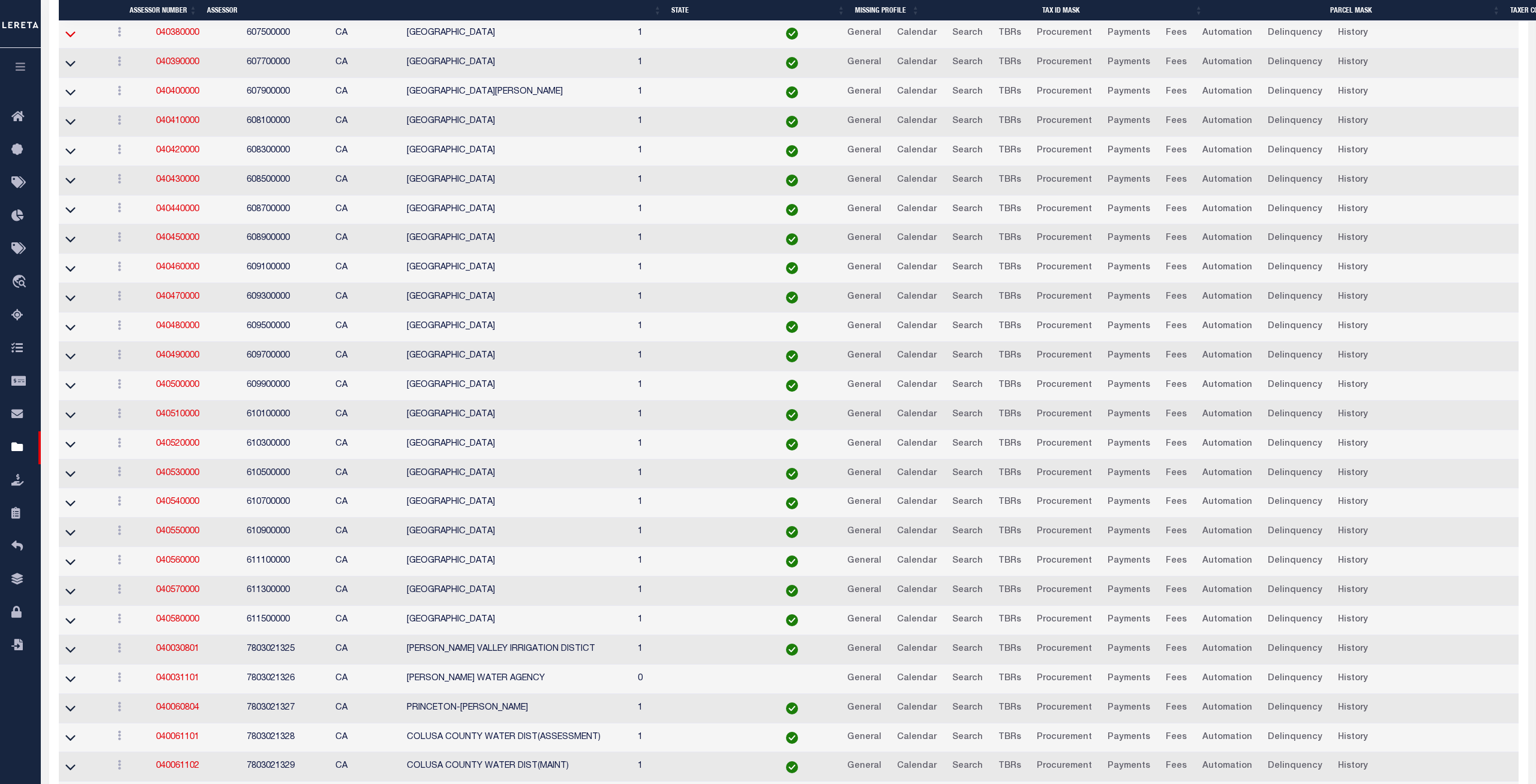
click at [68, 40] on icon at bounding box center [70, 34] width 10 height 12
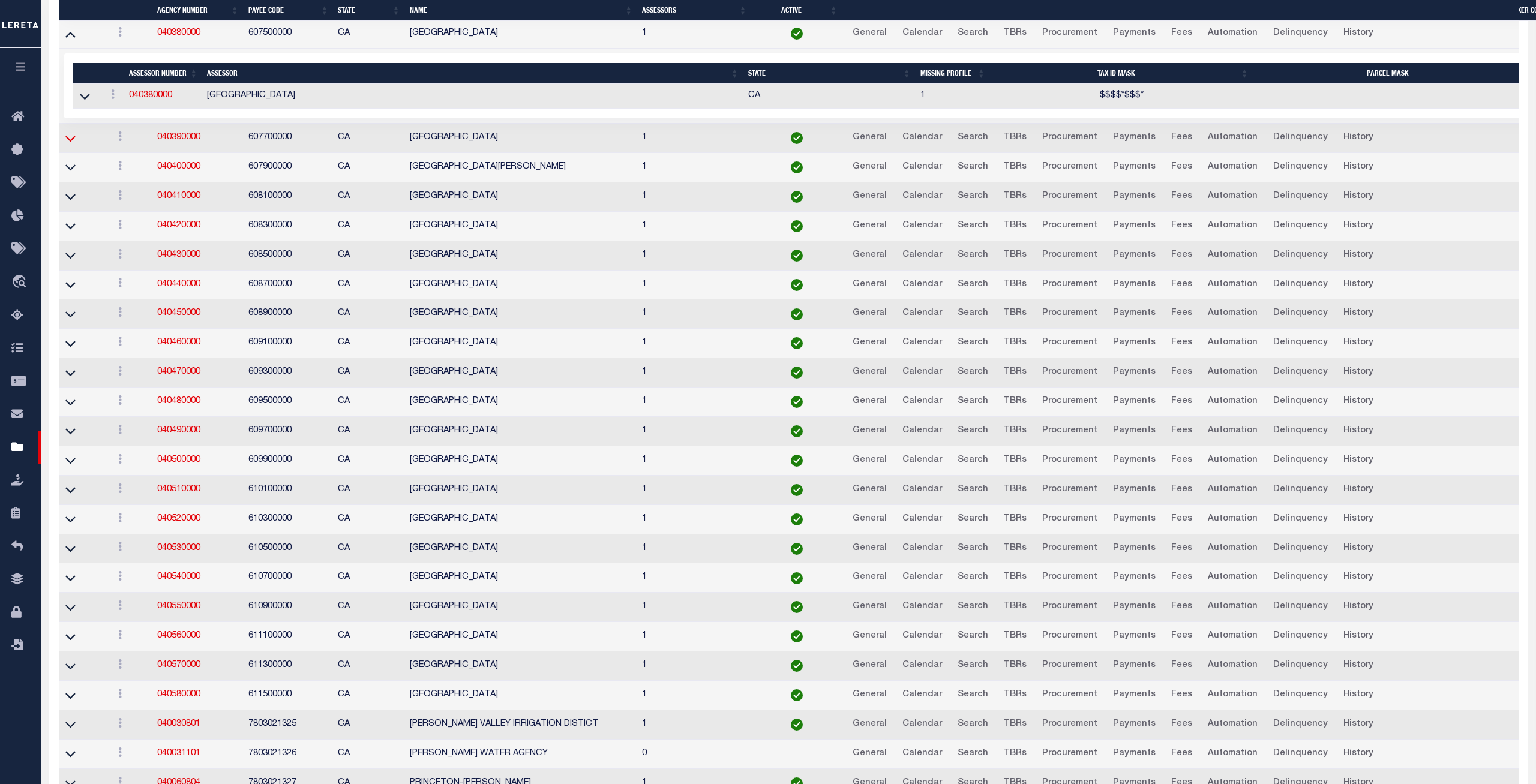
click at [70, 144] on icon at bounding box center [70, 138] width 10 height 12
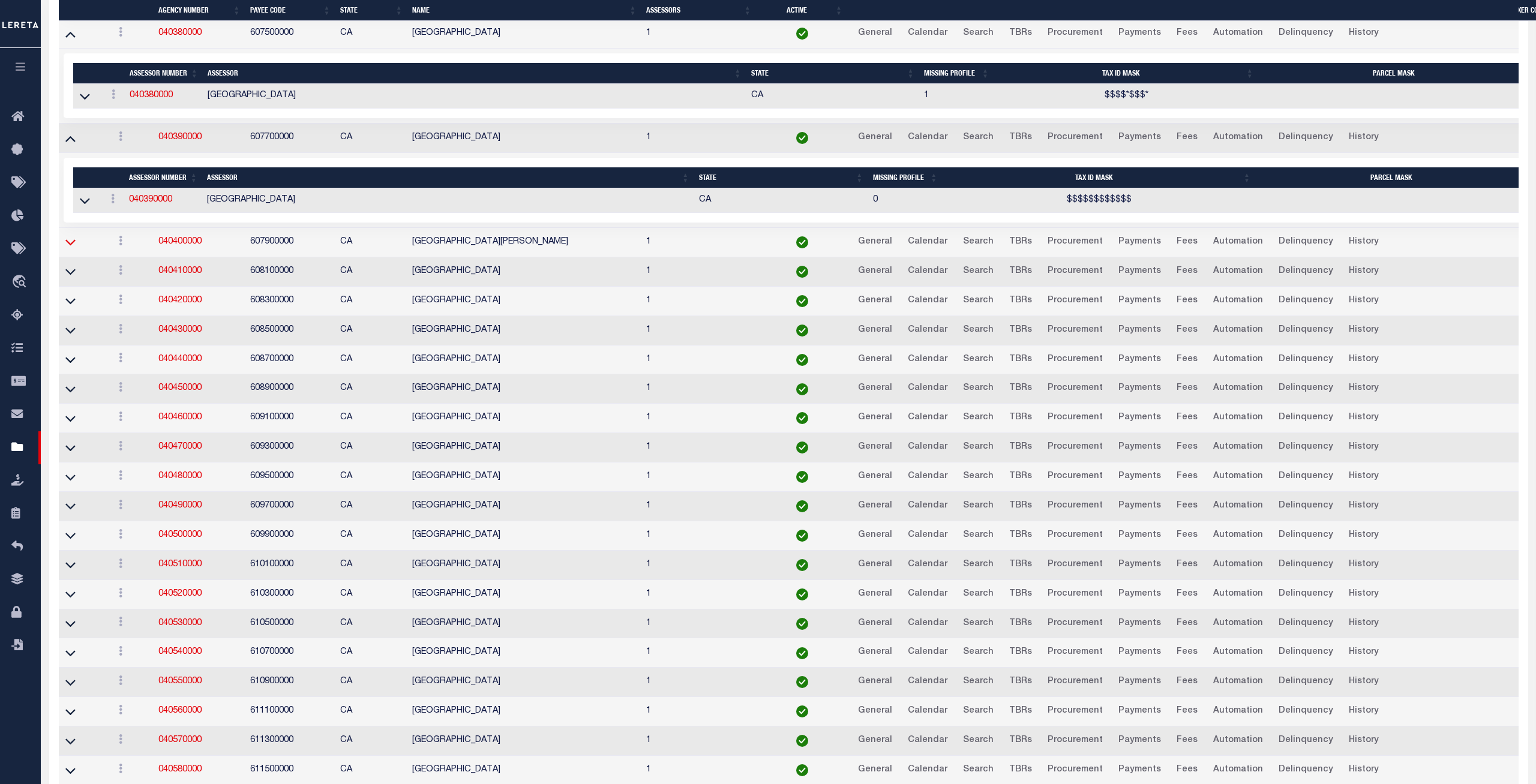
click at [70, 249] on icon at bounding box center [70, 242] width 10 height 12
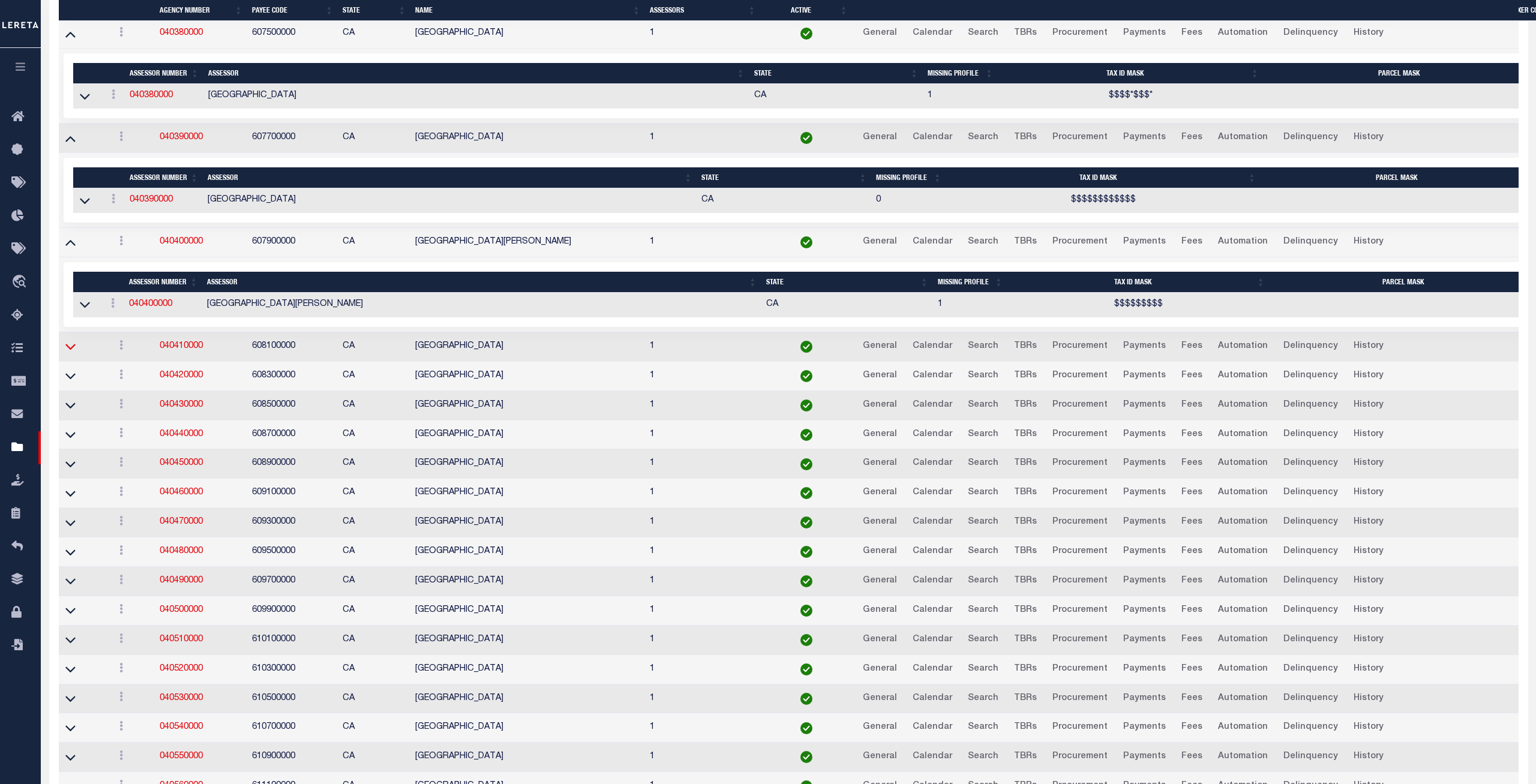
click at [68, 350] on icon at bounding box center [70, 347] width 10 height 6
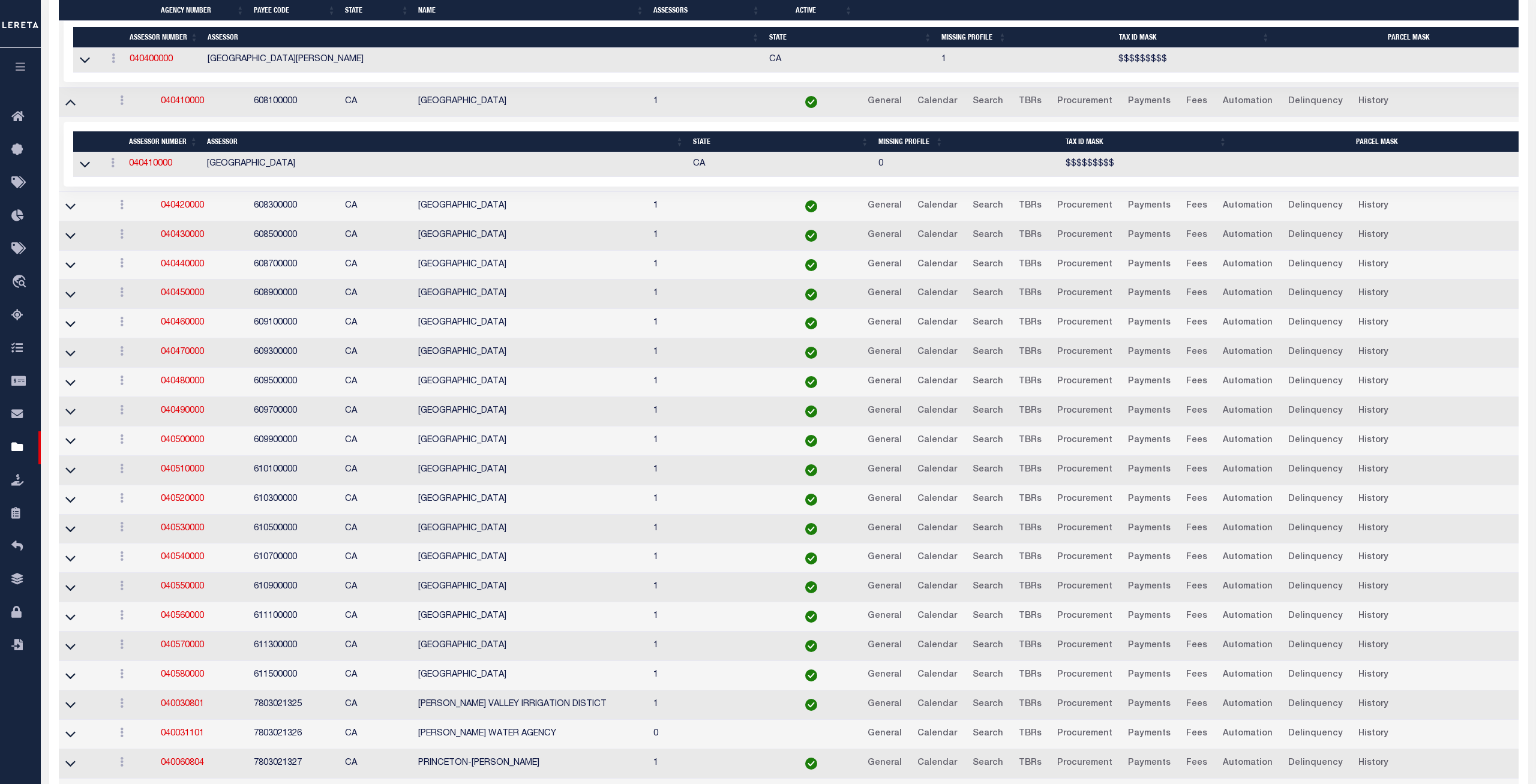
scroll to position [4679, 0]
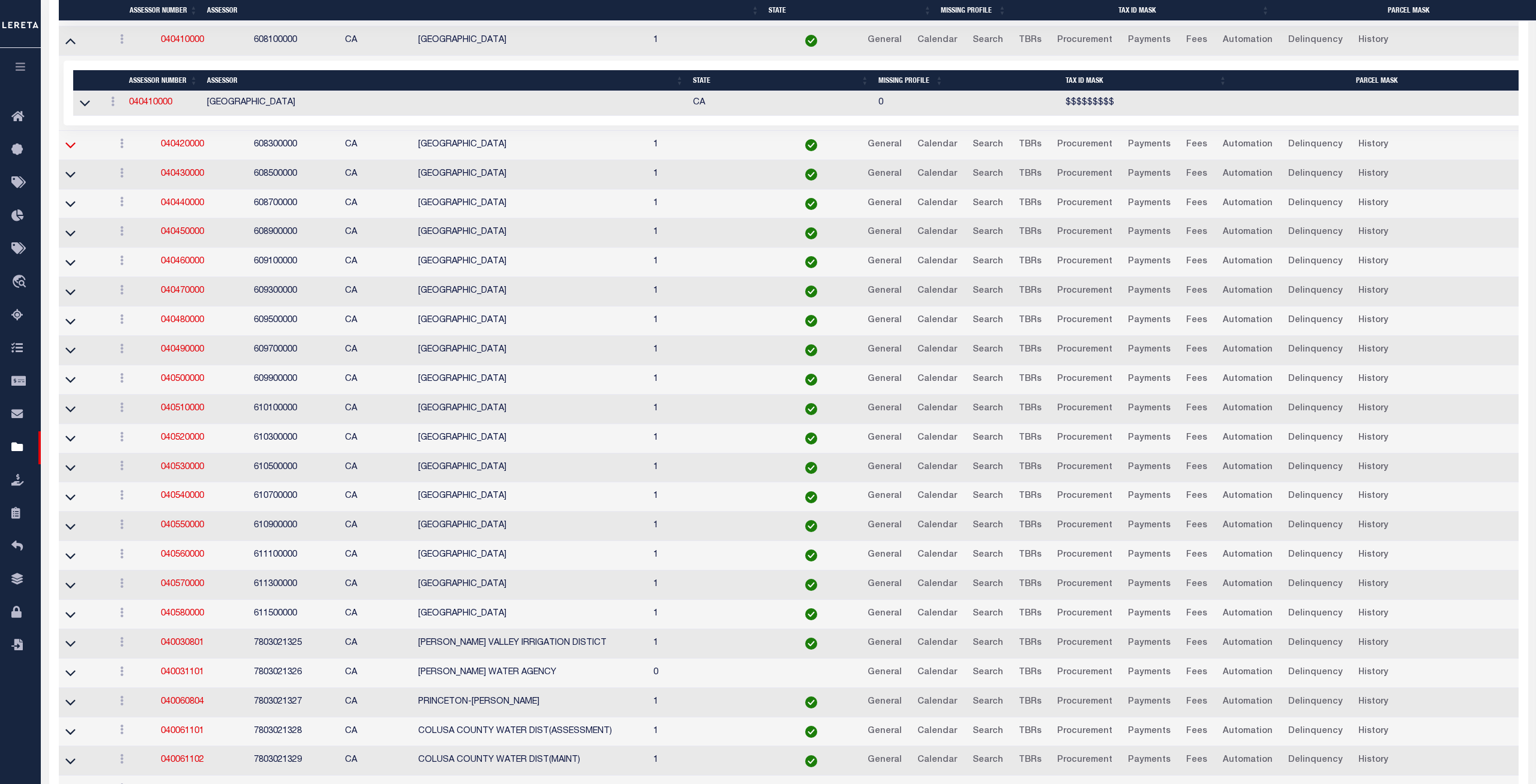
click at [69, 149] on icon at bounding box center [70, 146] width 10 height 6
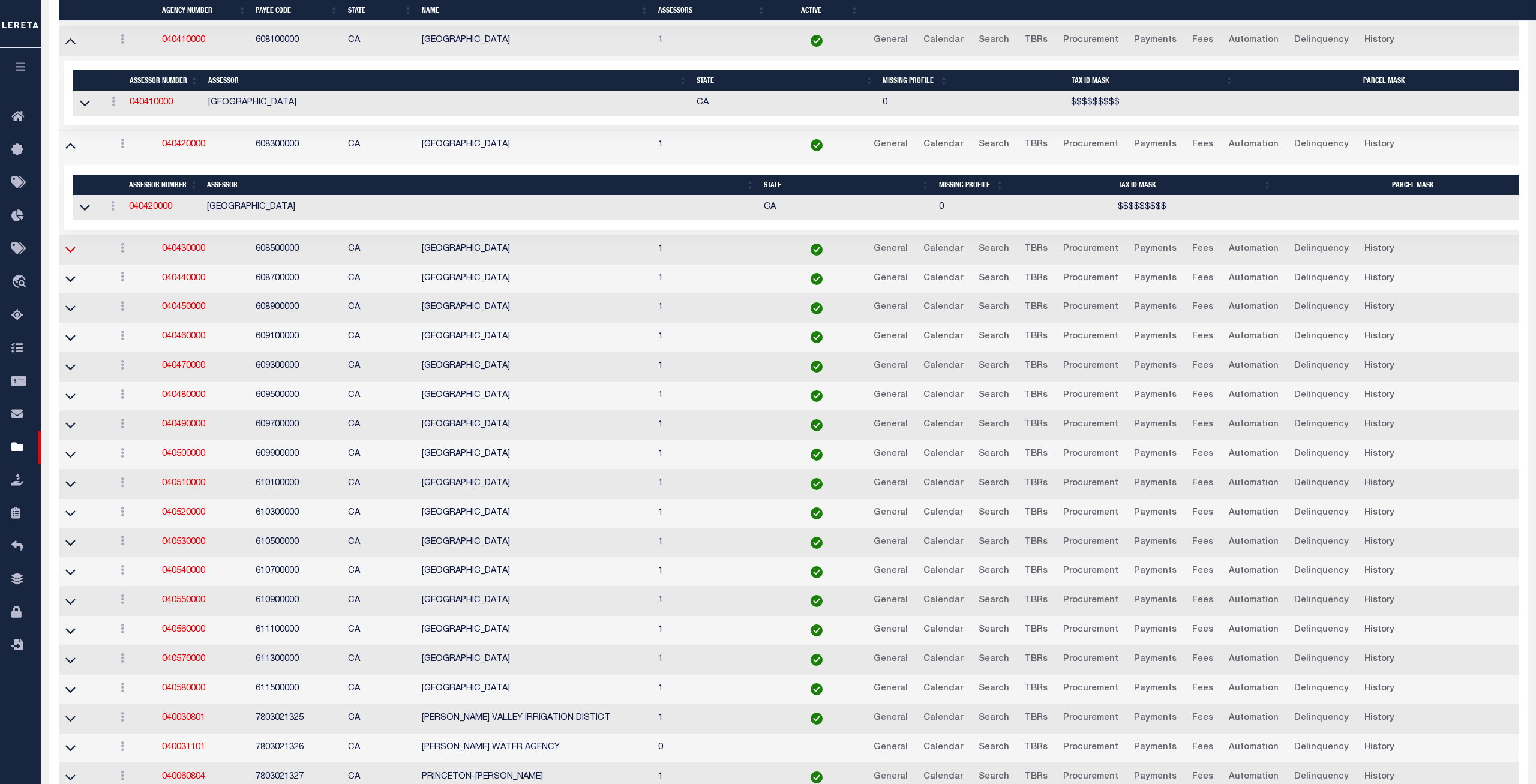
click at [69, 255] on icon at bounding box center [70, 249] width 10 height 12
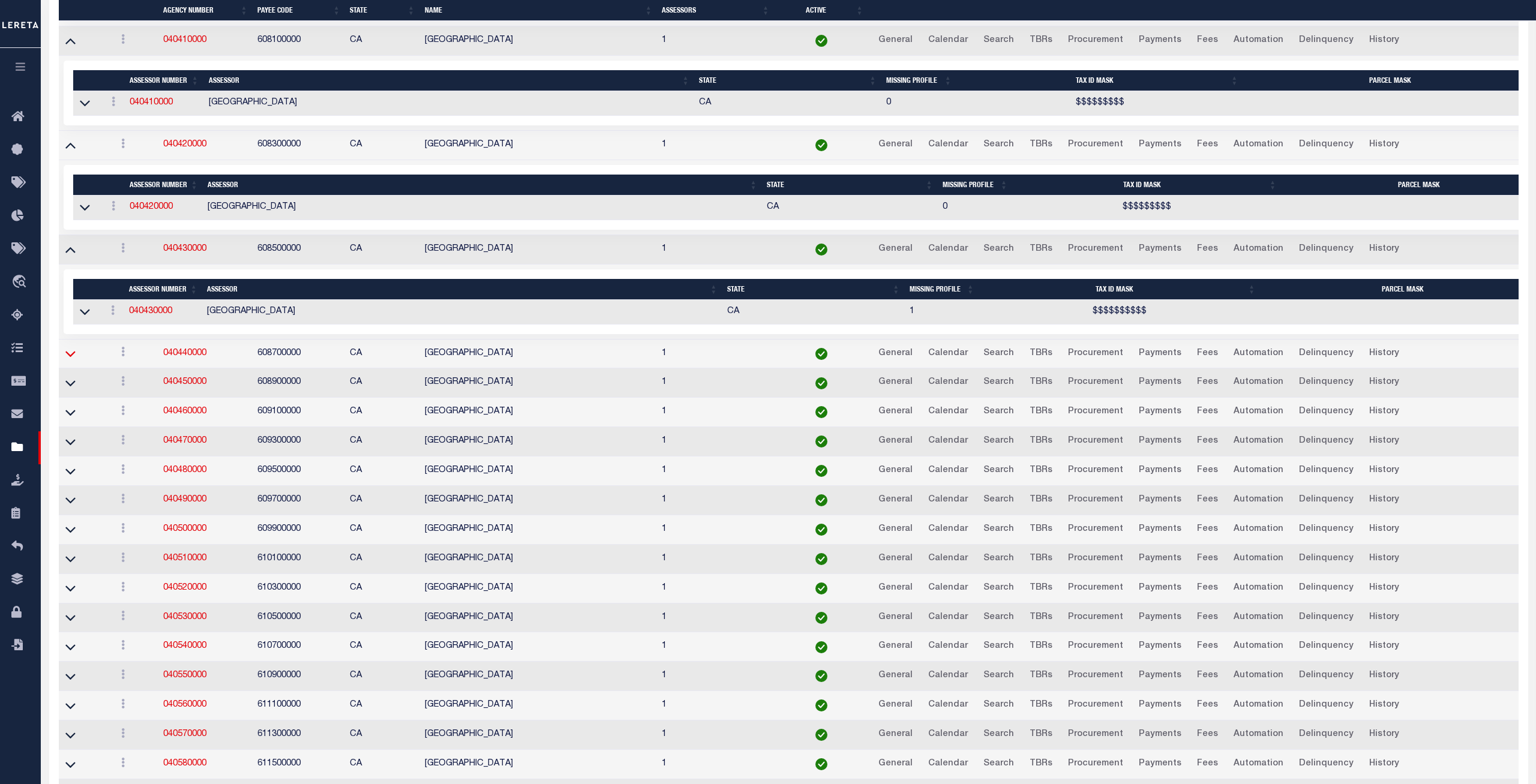
click at [70, 360] on icon at bounding box center [70, 353] width 10 height 12
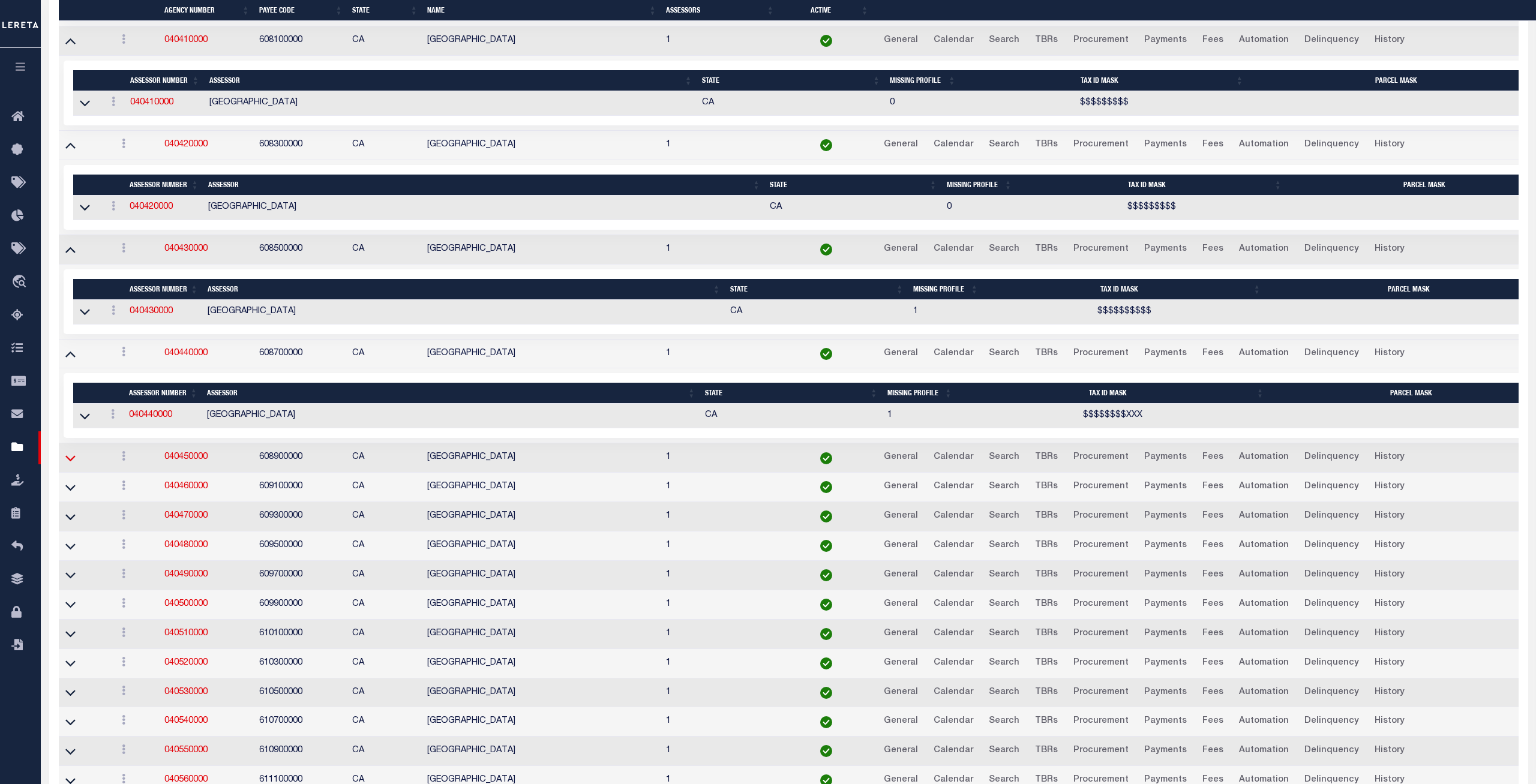
click at [70, 464] on icon at bounding box center [70, 458] width 10 height 12
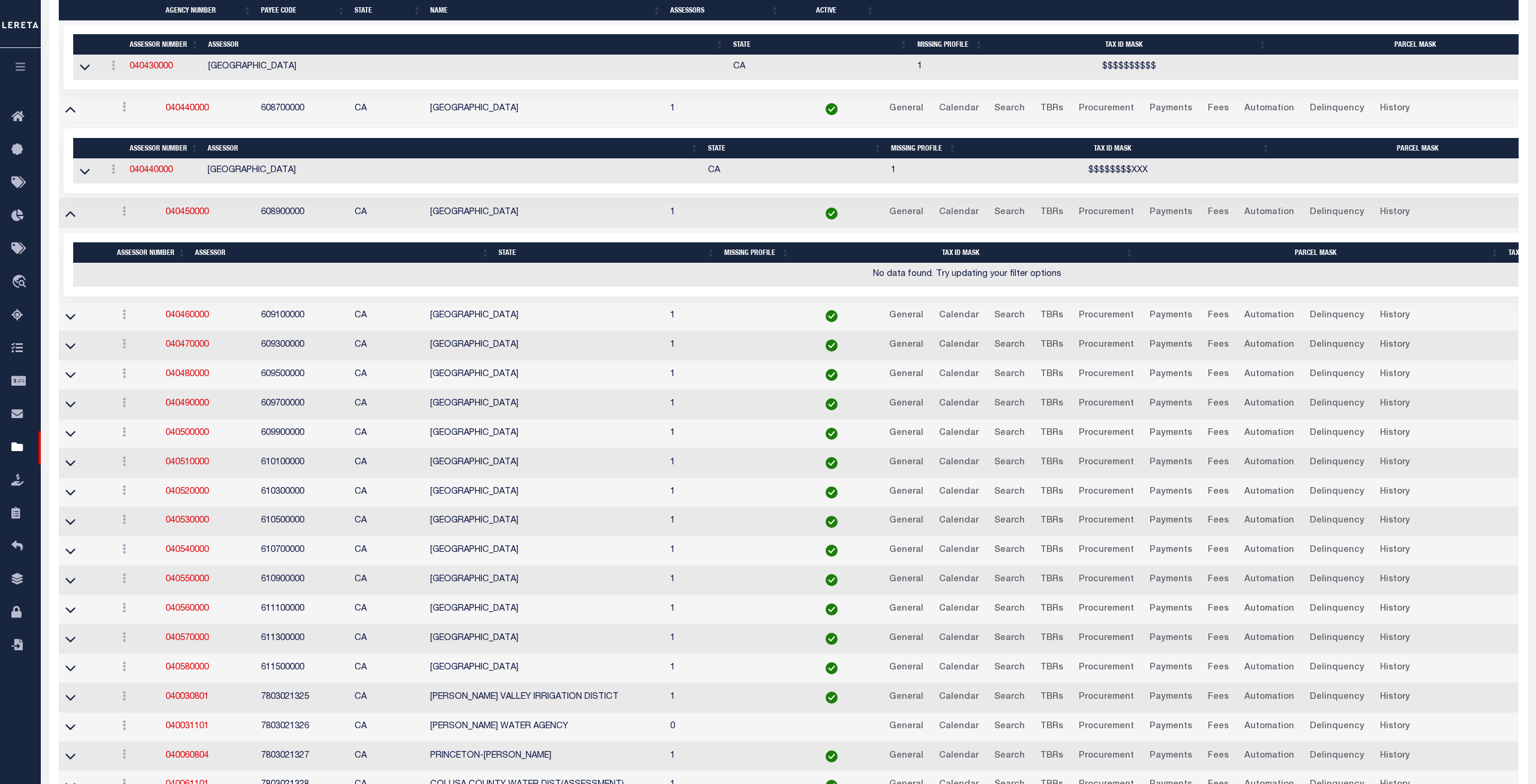
scroll to position [5046, 0]
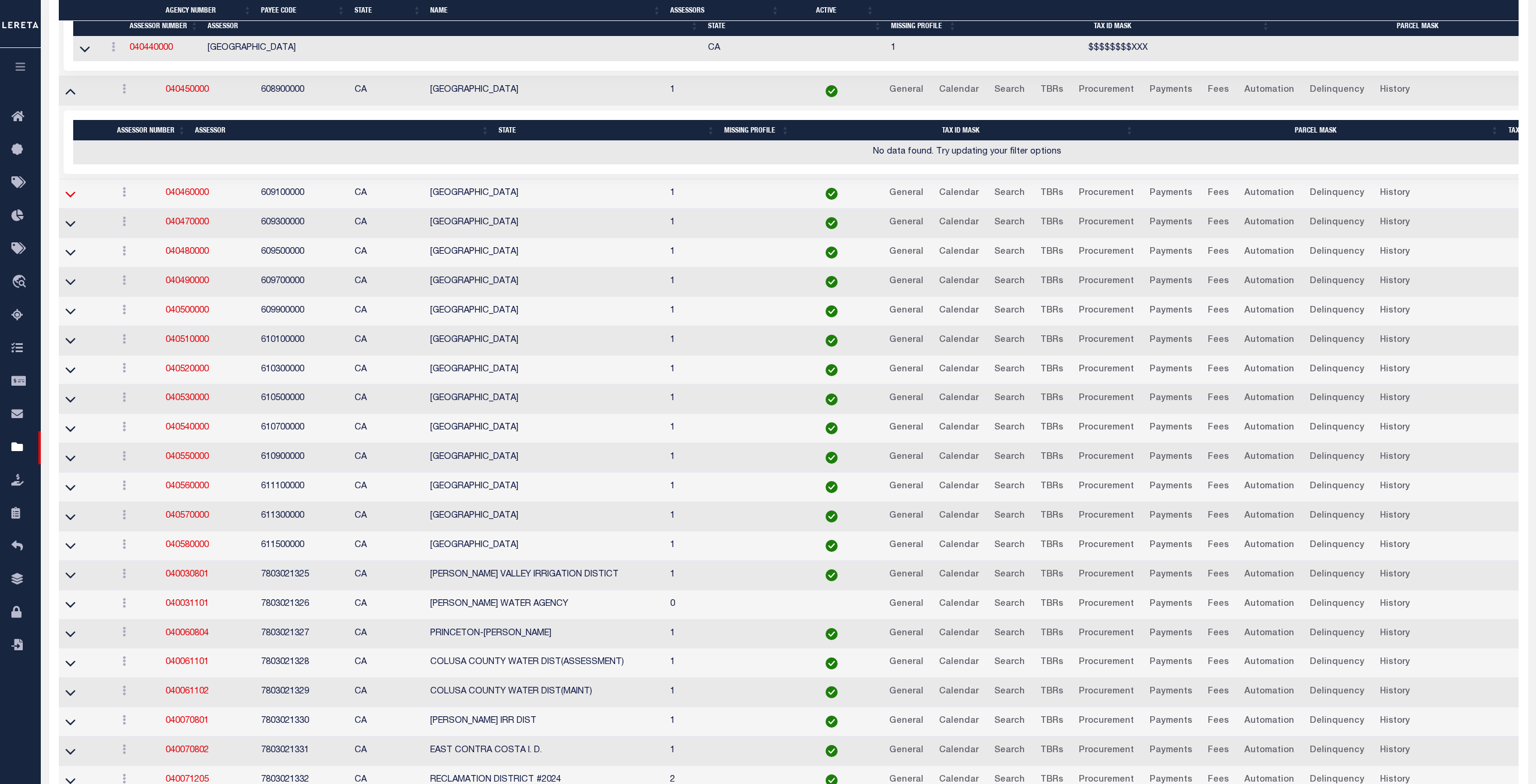
click at [70, 200] on icon at bounding box center [70, 194] width 10 height 12
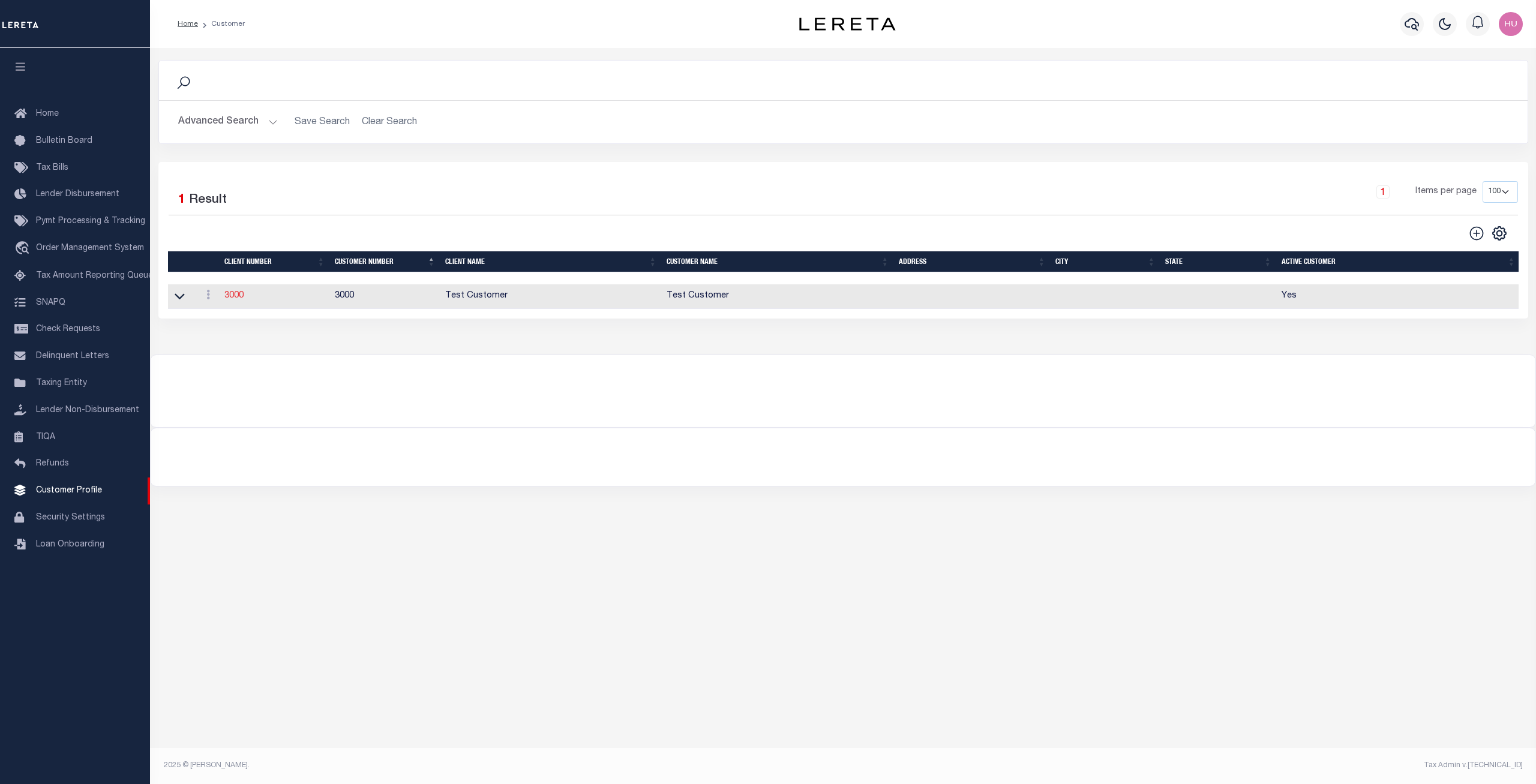
click at [236, 296] on link "3000" at bounding box center [234, 296] width 19 height 9
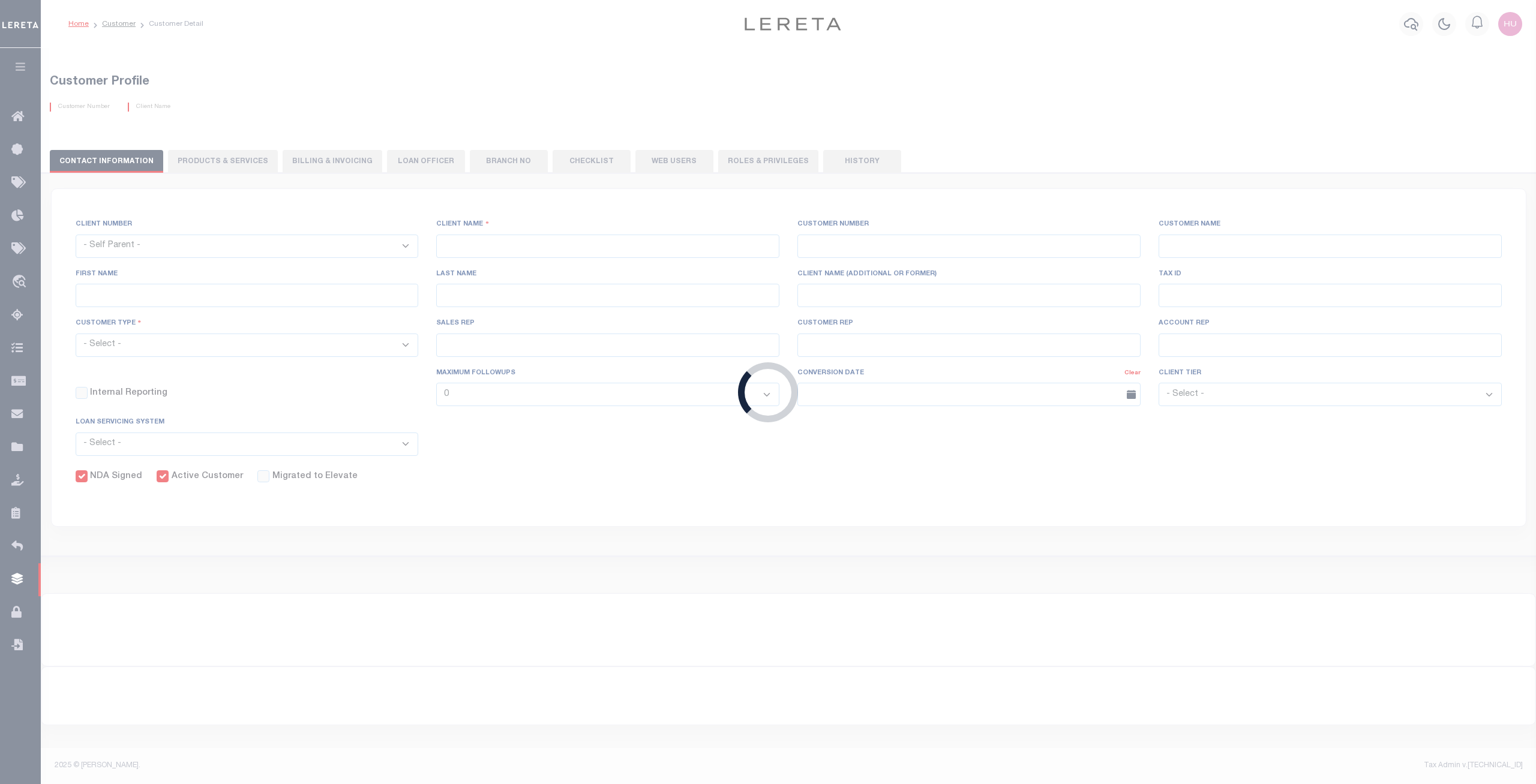
select select "2285"
type input "Test Customer"
type input "3000"
type input "Test Customer"
type input "Test"
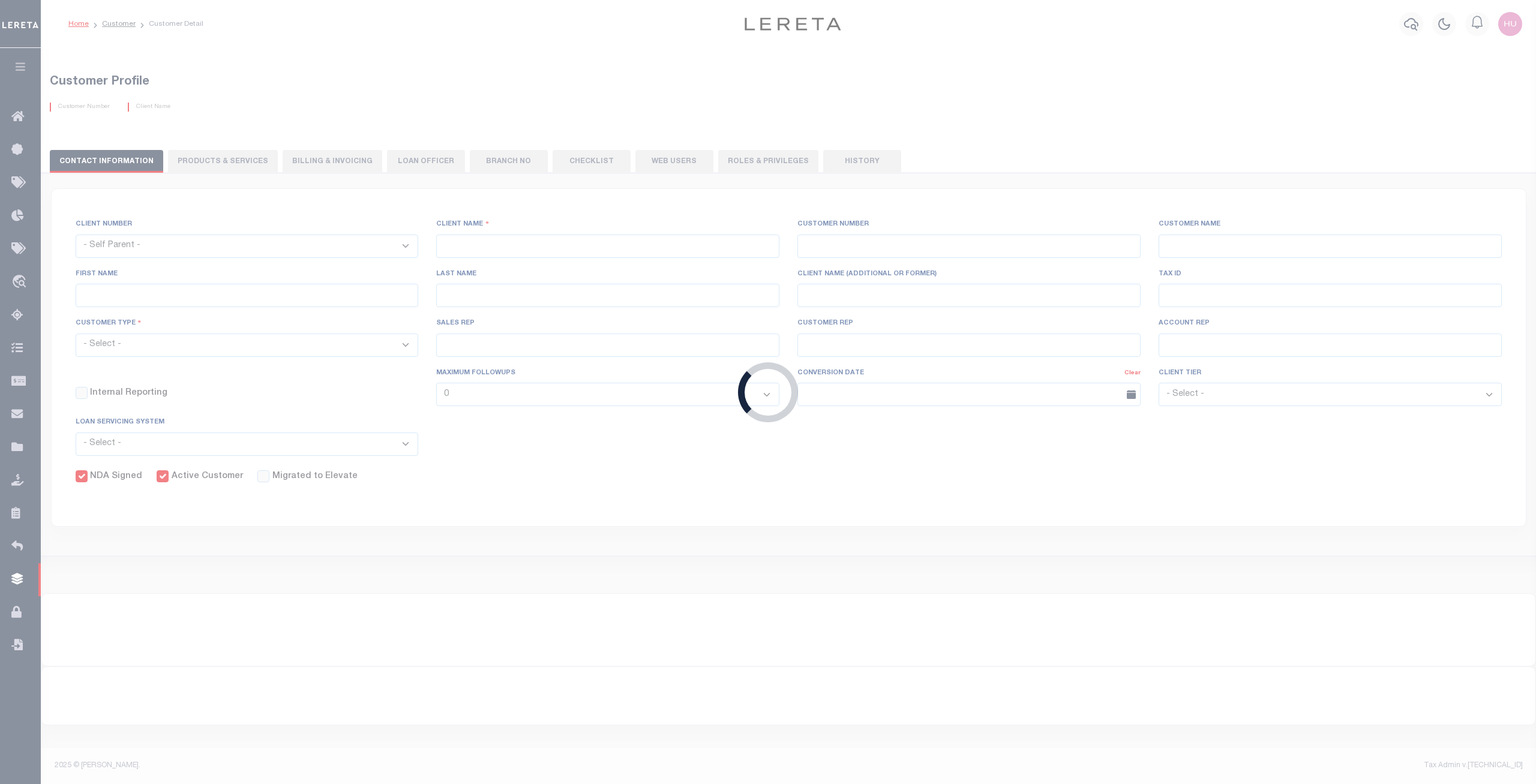
type input "Customer"
select select "Residential"
checkbox input "true"
select select
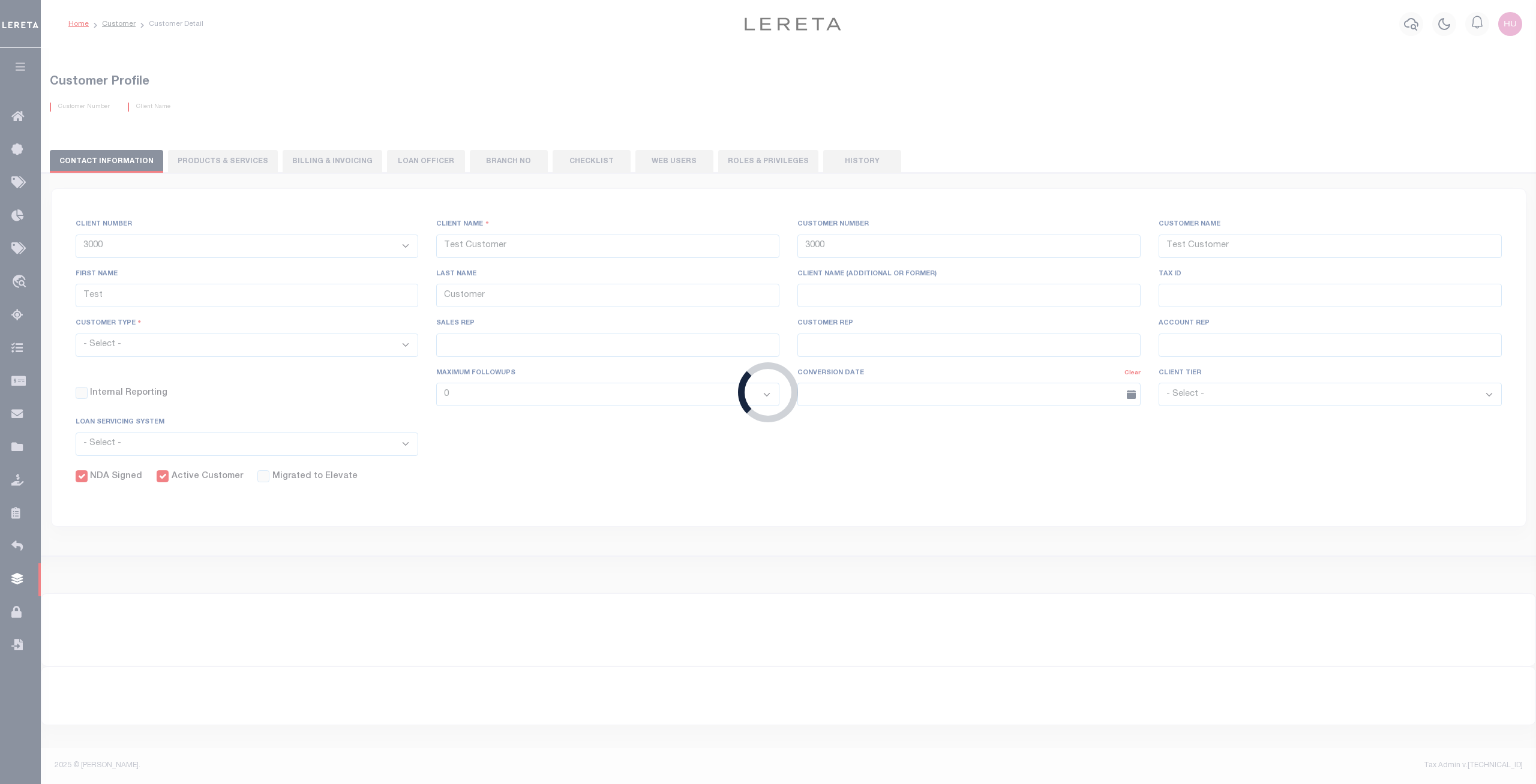
checkbox input "false"
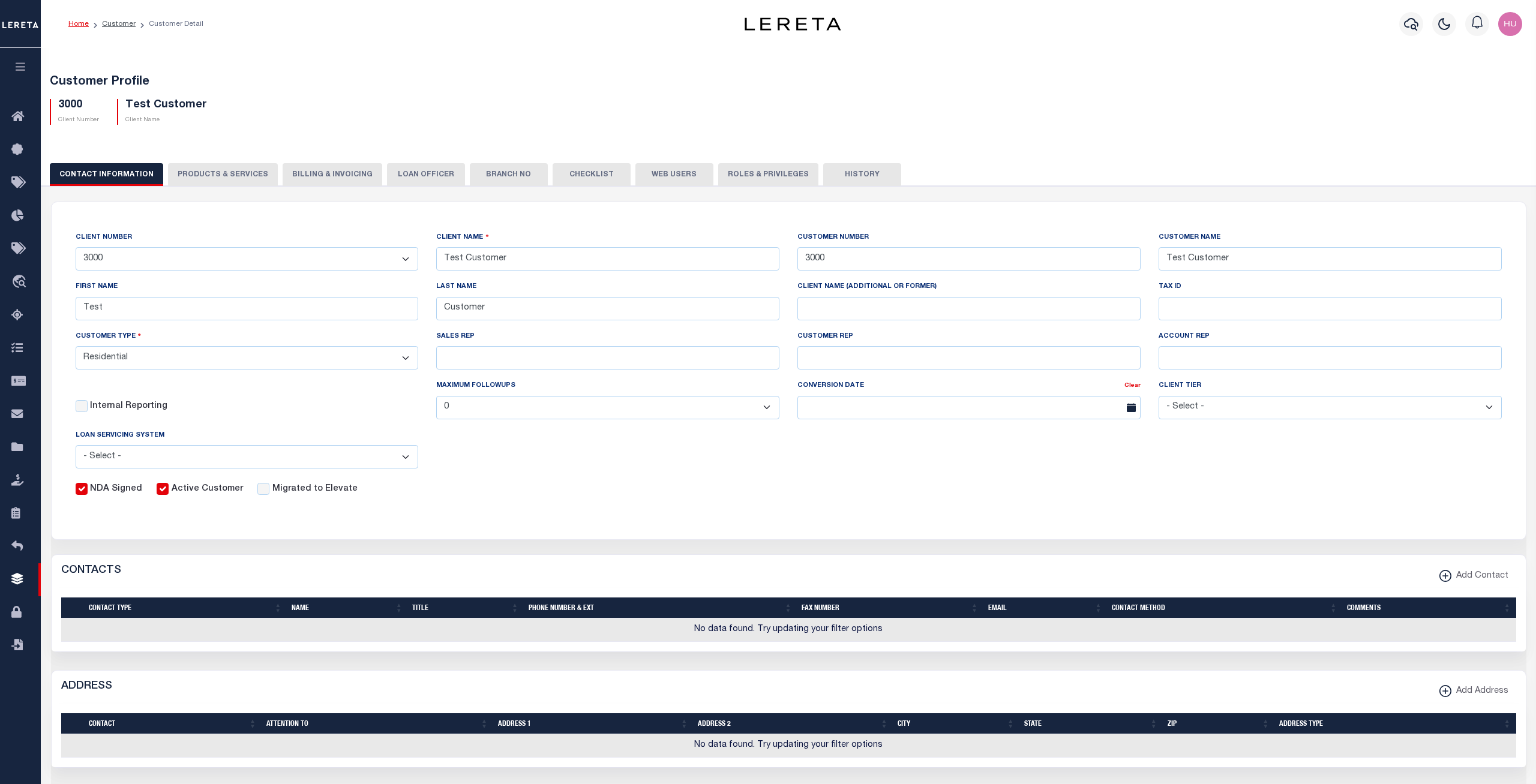
click at [242, 171] on button "PRODUCTS & SERVICES" at bounding box center [223, 175] width 110 height 23
radio input "true"
checkbox input "true"
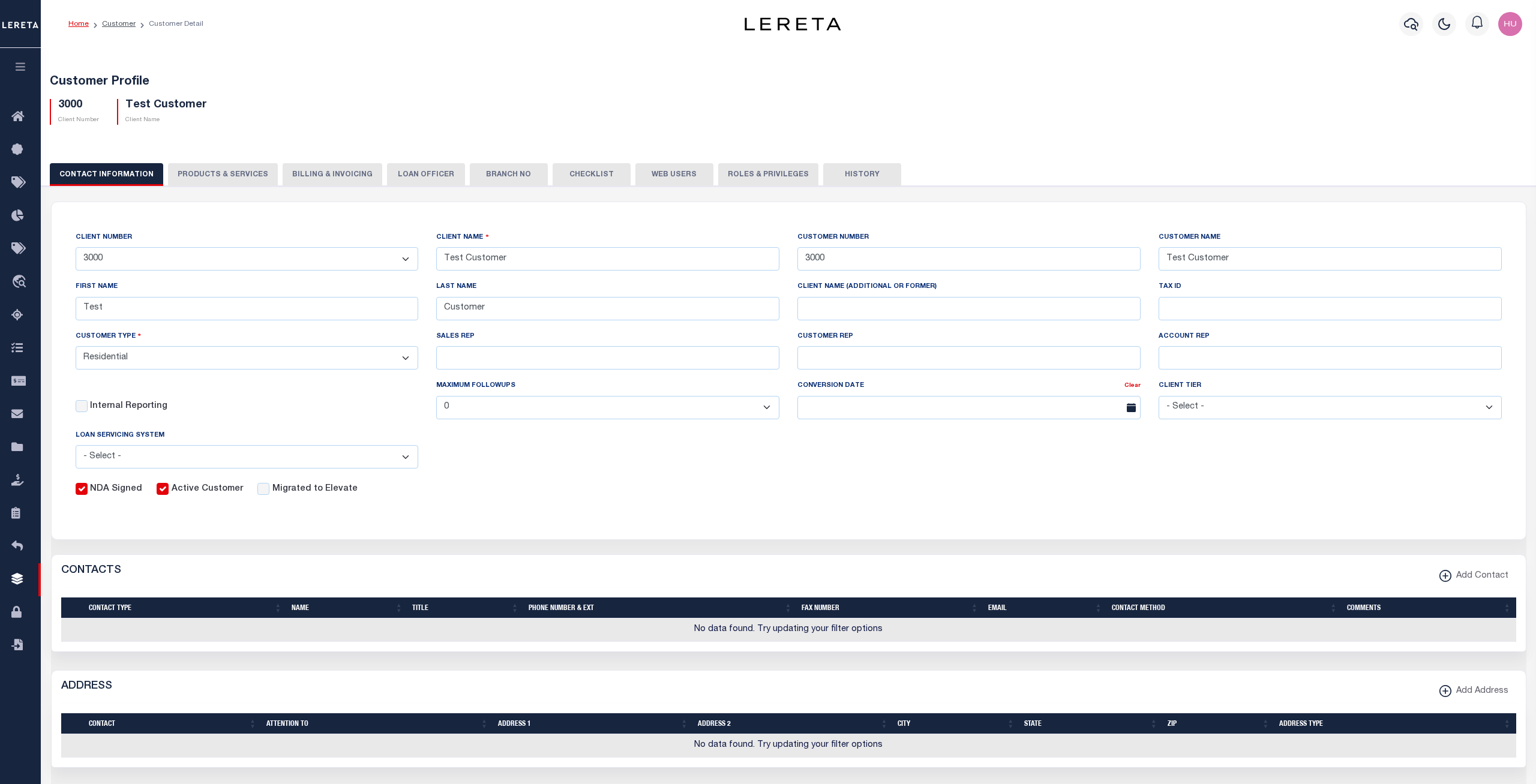
checkbox input "true"
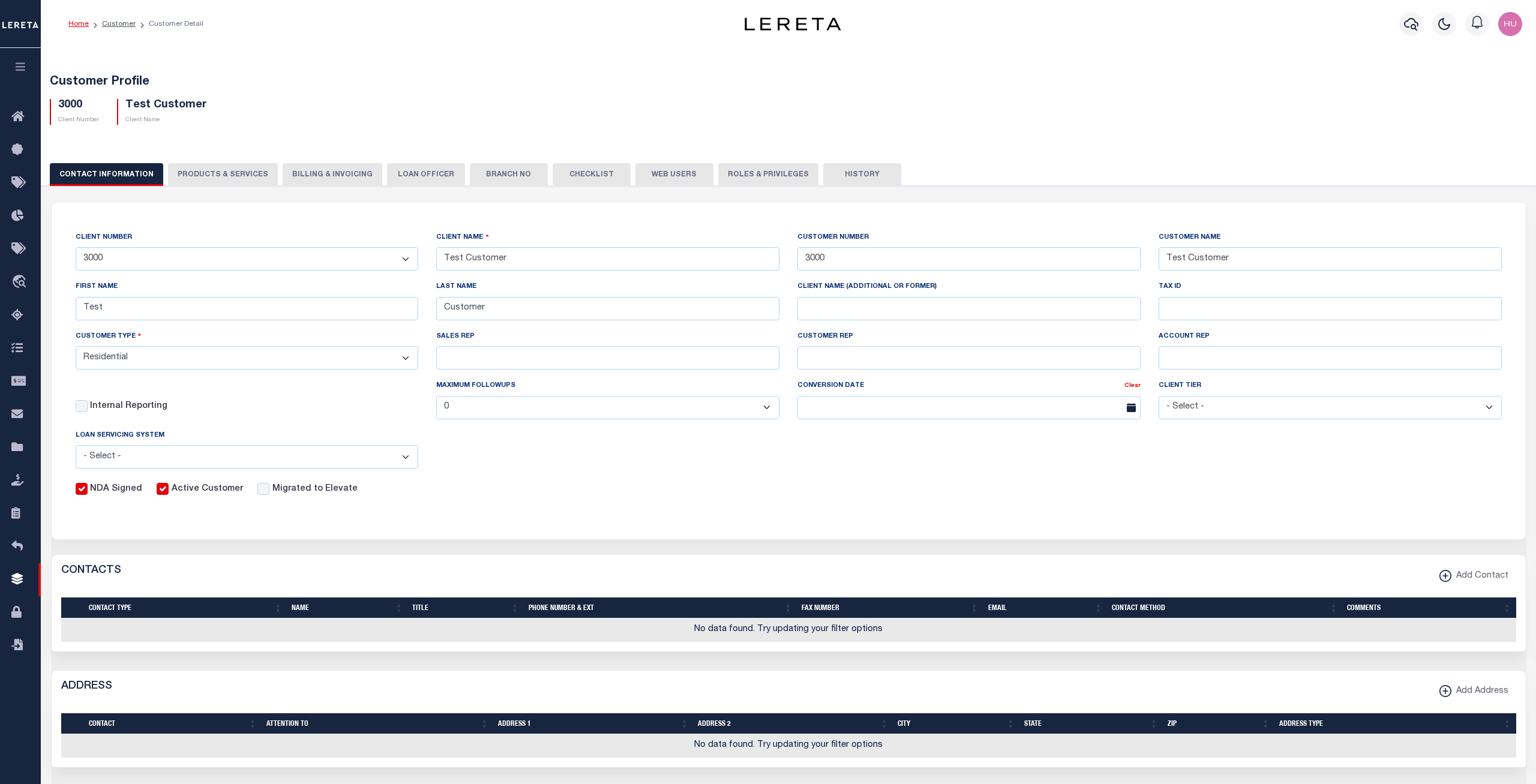
checkbox input "true"
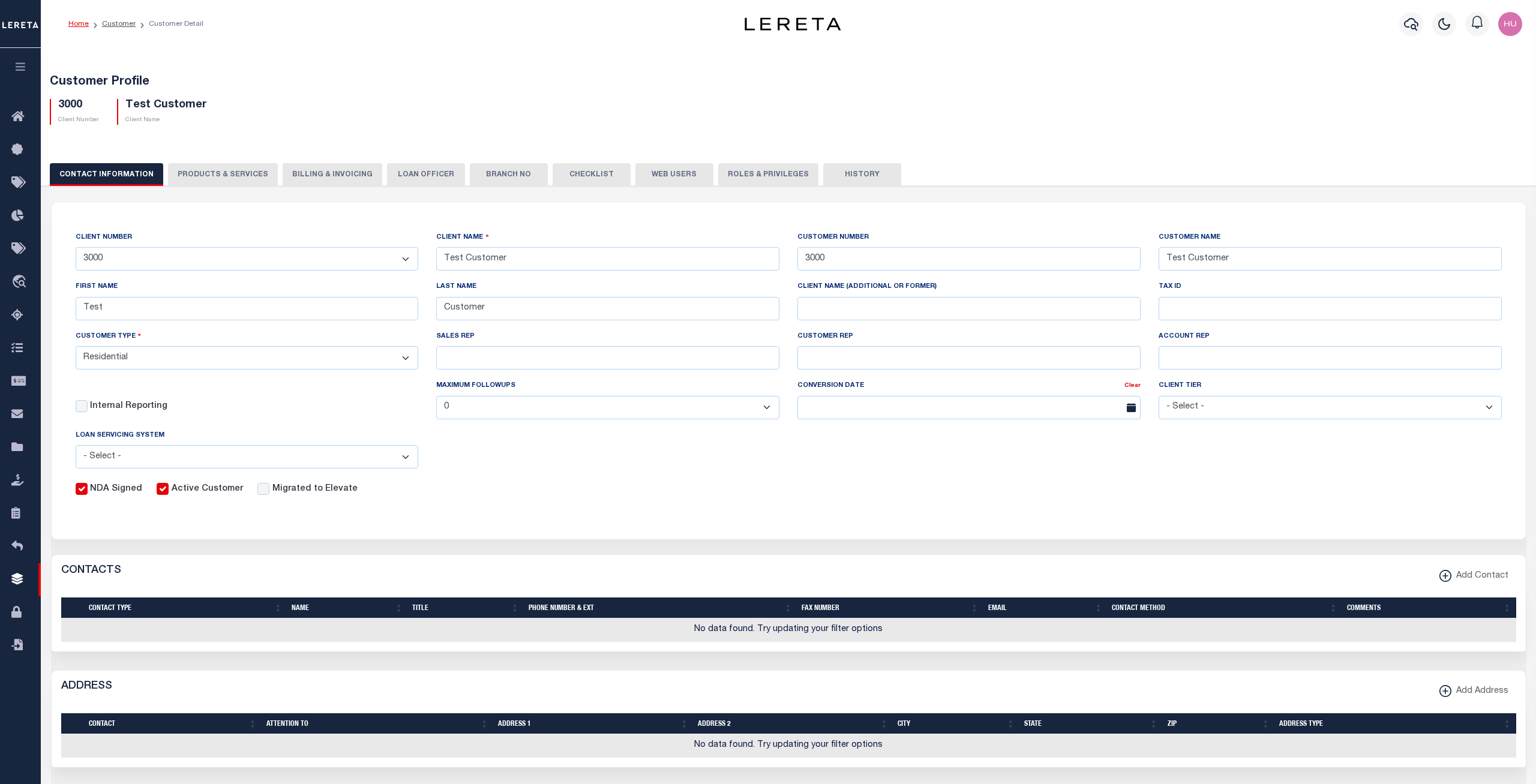
checkbox input "true"
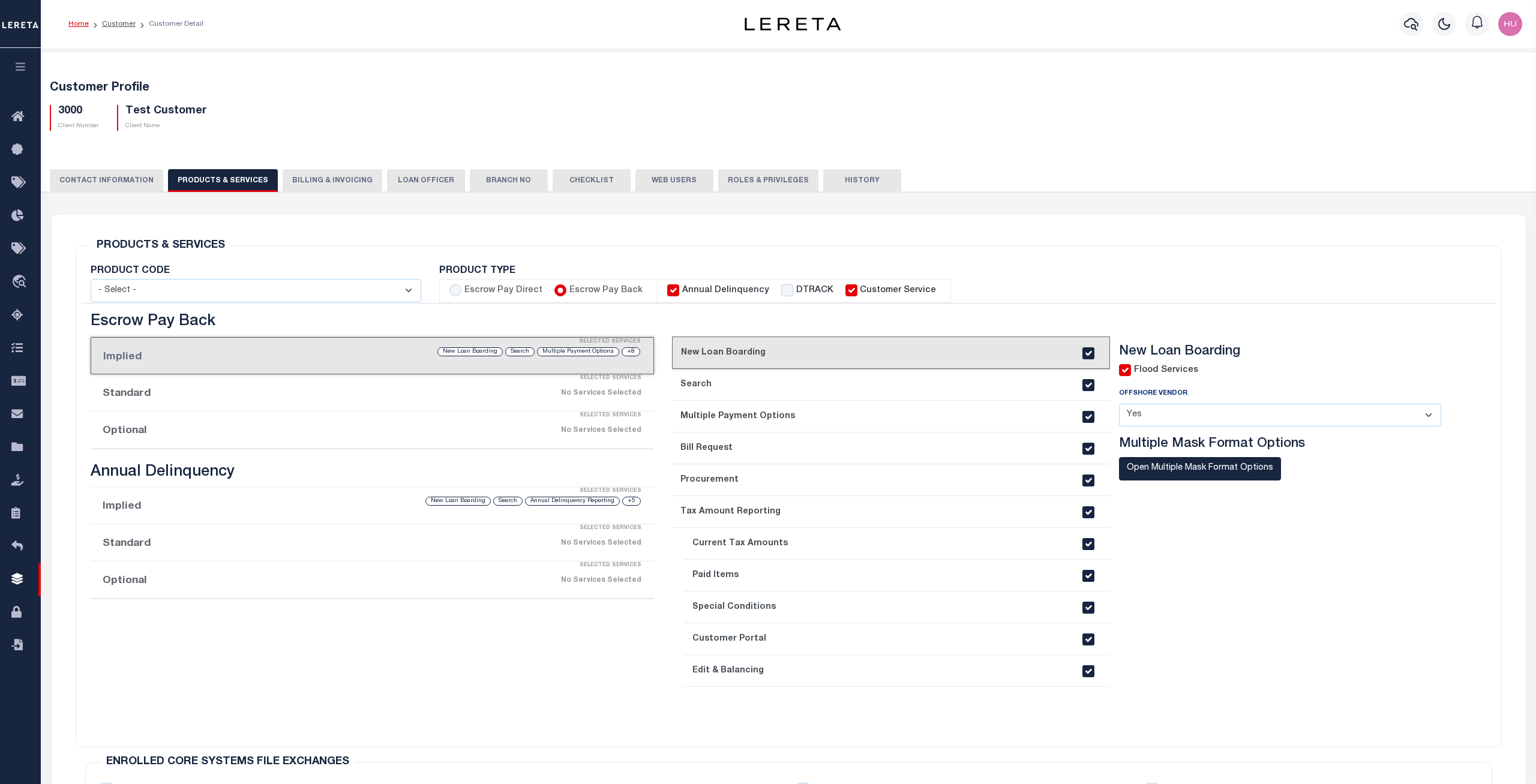
click at [147, 431] on li "Optional Selected Services No Services Selected" at bounding box center [373, 430] width 564 height 37
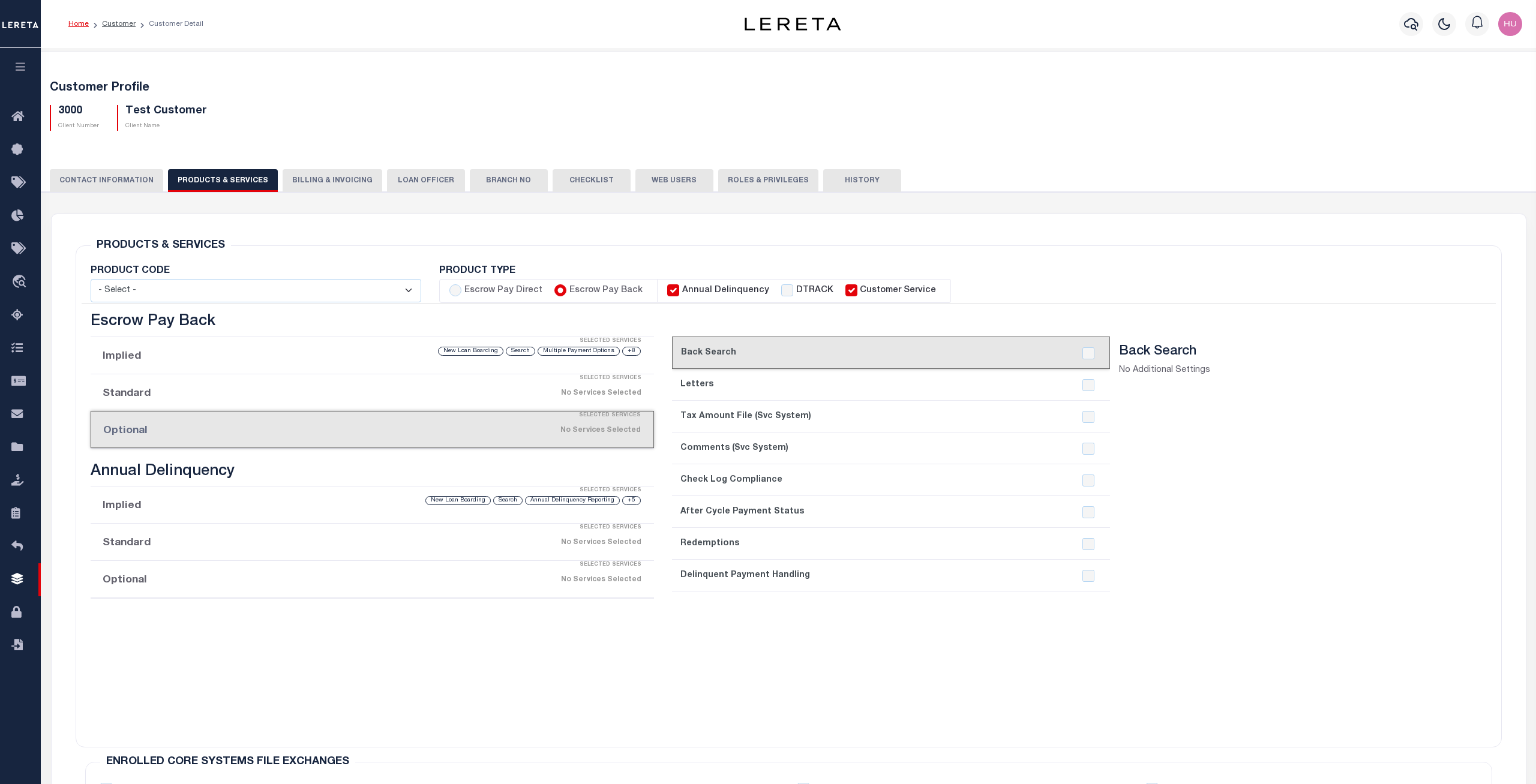
click at [1151, 649] on section "Back Search No Additional Settings" at bounding box center [1289, 534] width 341 height 382
click at [666, 636] on div "current step: 1. New Loan Boarding 2. Search 3. Multiple Payment Options 4. Bil…" at bounding box center [1070, 523] width 814 height 419
click at [284, 657] on div "Escrow Pay Direct Implied Selected Services No Services Selected Standard Selec…" at bounding box center [373, 523] width 582 height 419
click at [116, 25] on link "Customer" at bounding box center [118, 24] width 33 height 7
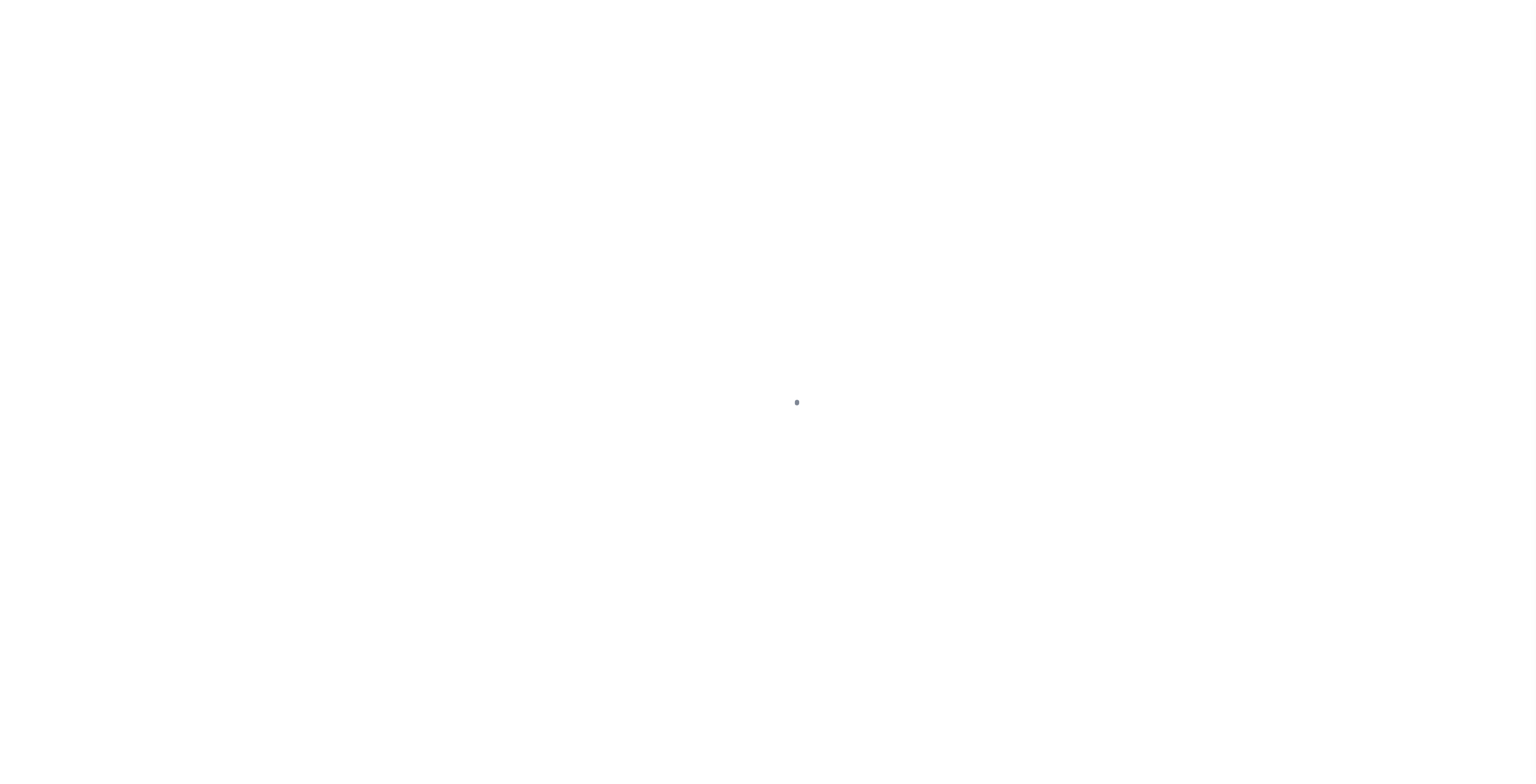
select select "100"
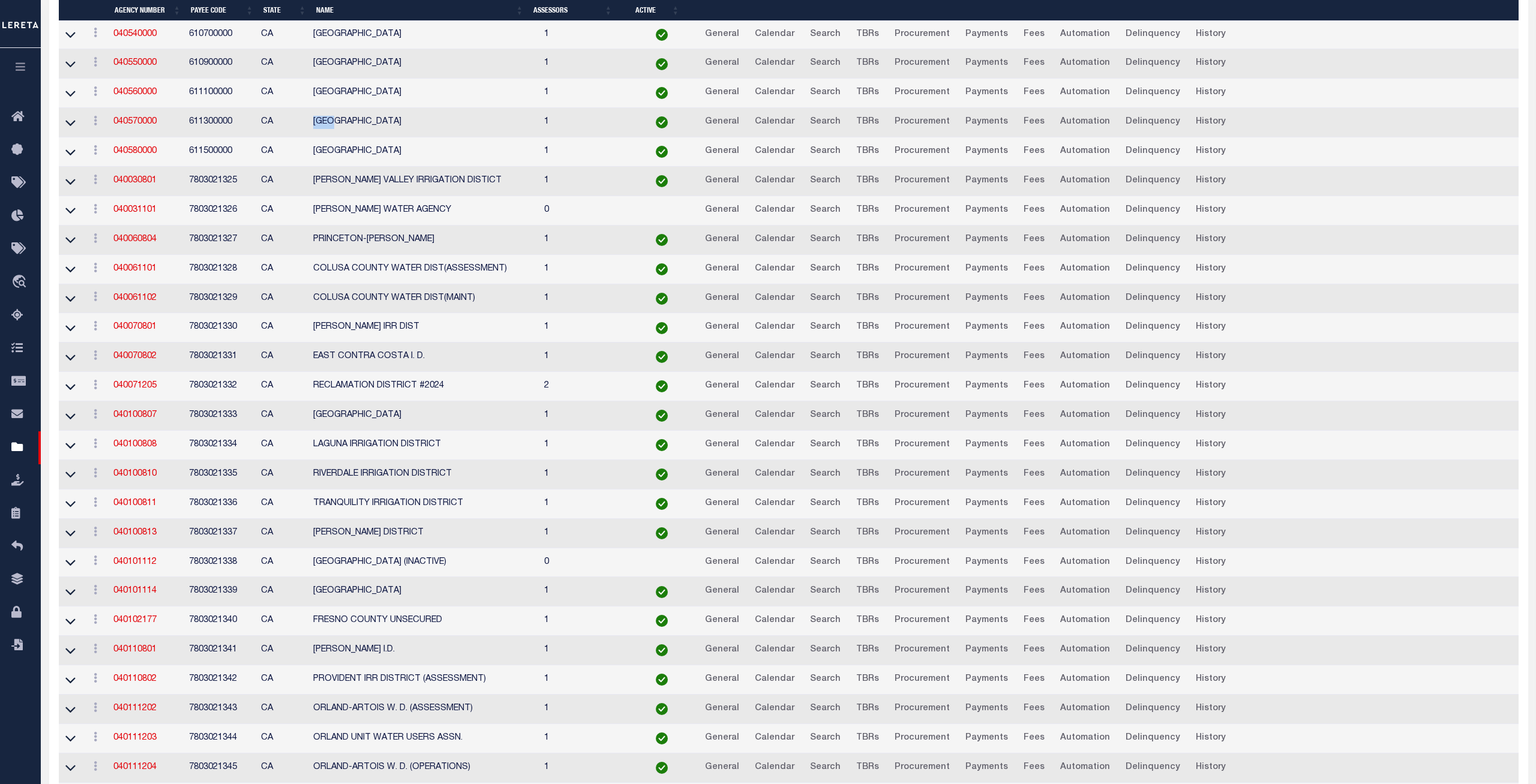
scroll to position [1954, 0]
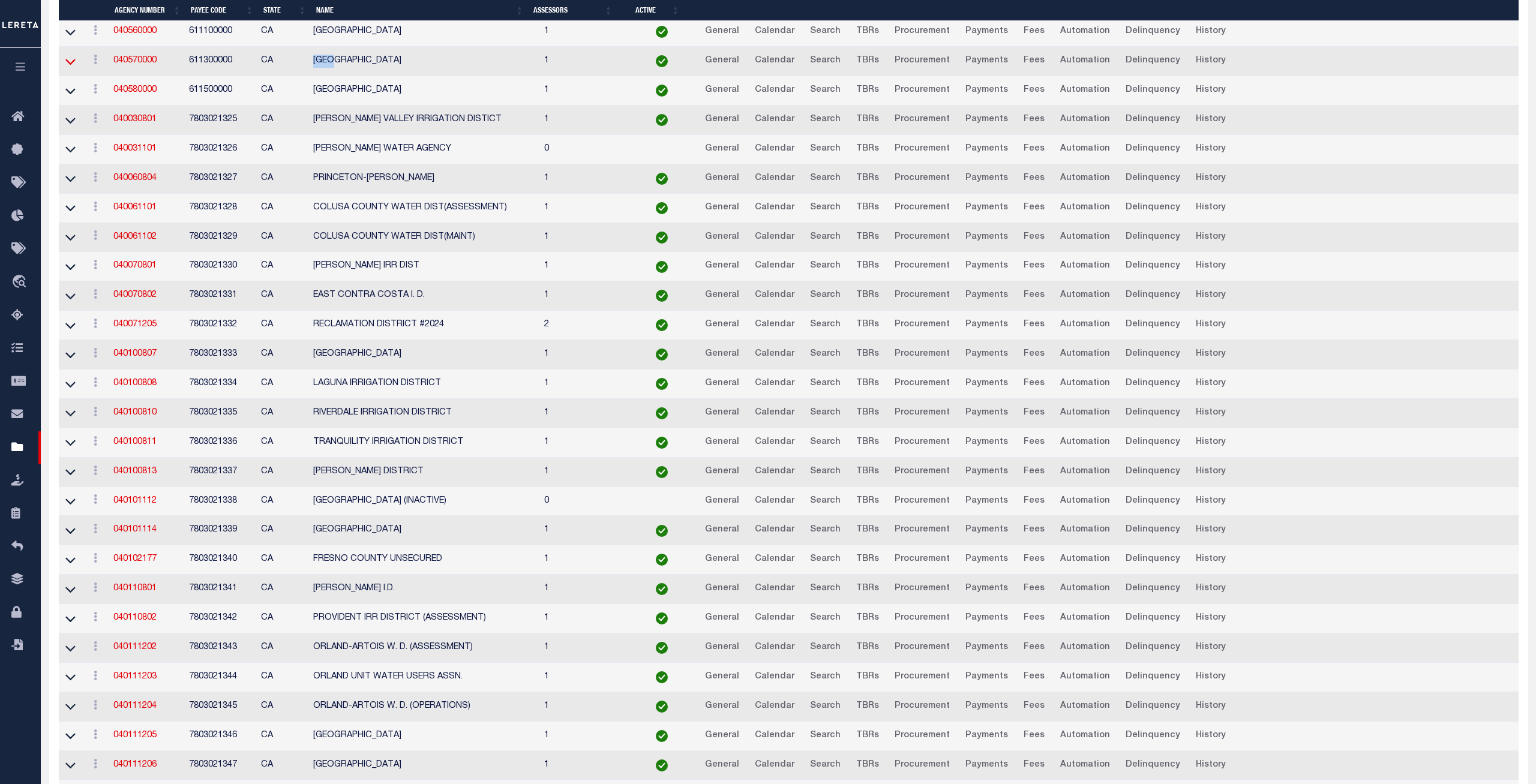
click at [72, 68] on icon at bounding box center [70, 61] width 10 height 12
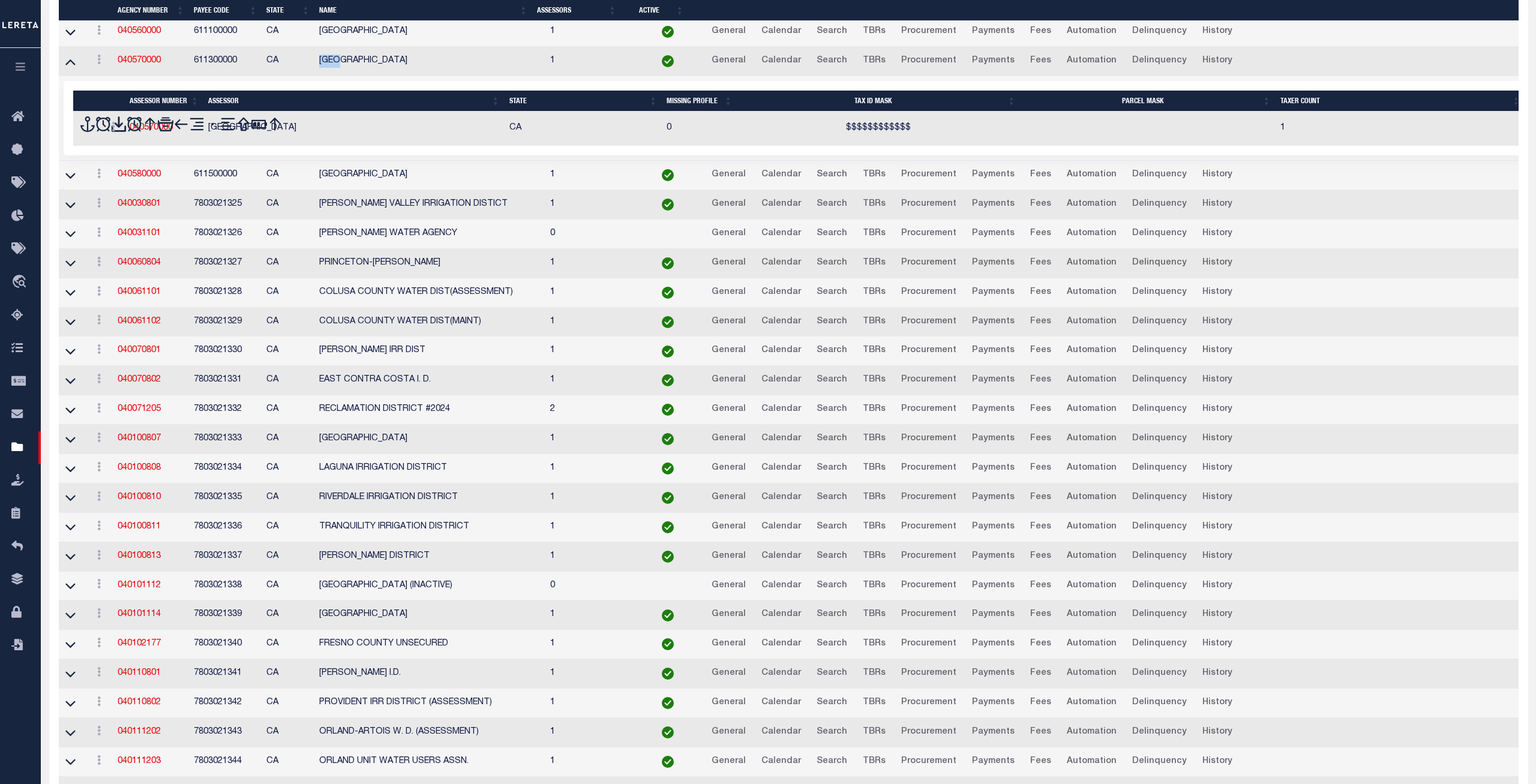
scroll to position [1933, 0]
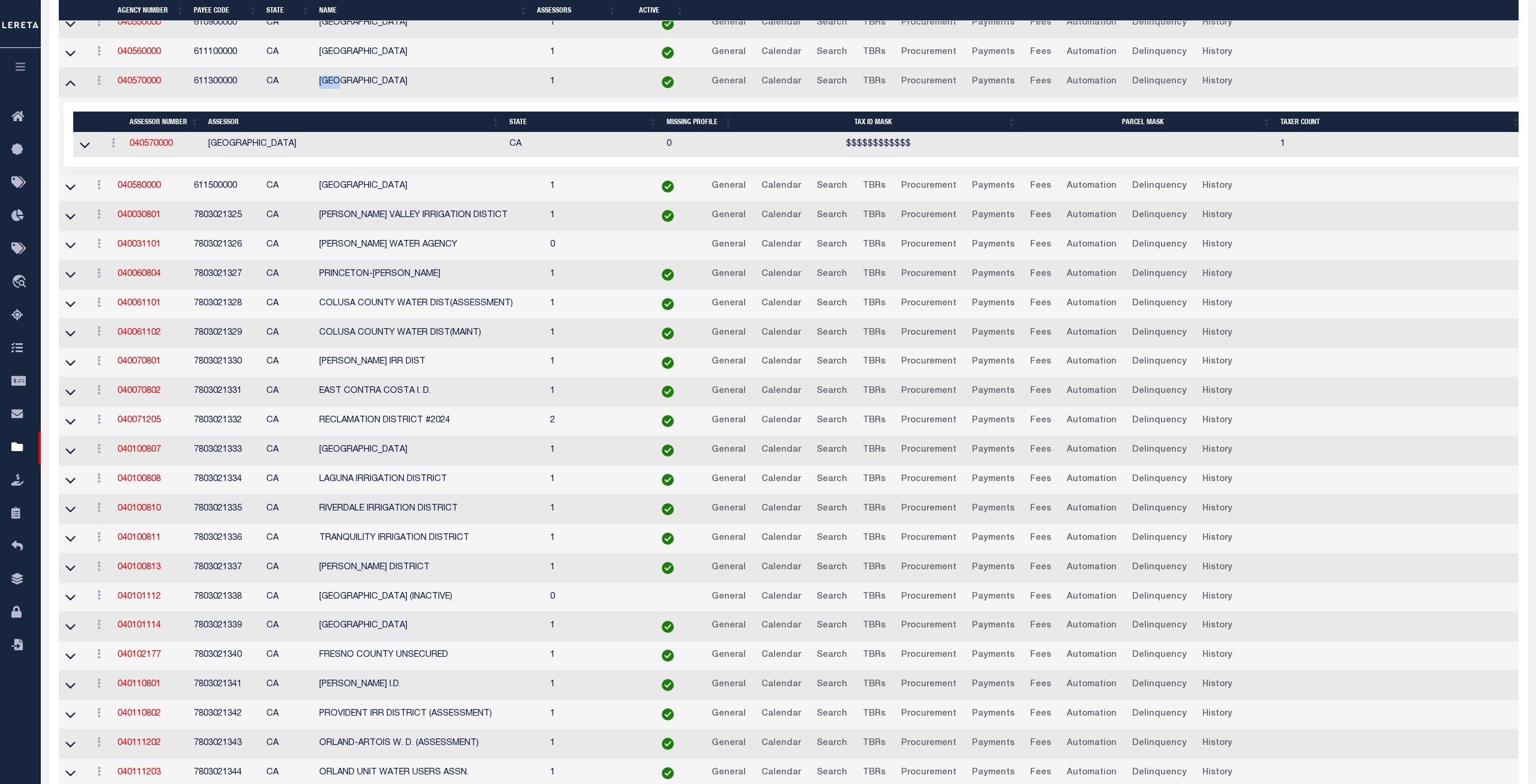
click at [326, 107] on div "Selected 1 Result Items per page" at bounding box center [799, 134] width 1471 height 65
click at [72, 193] on icon at bounding box center [70, 187] width 10 height 12
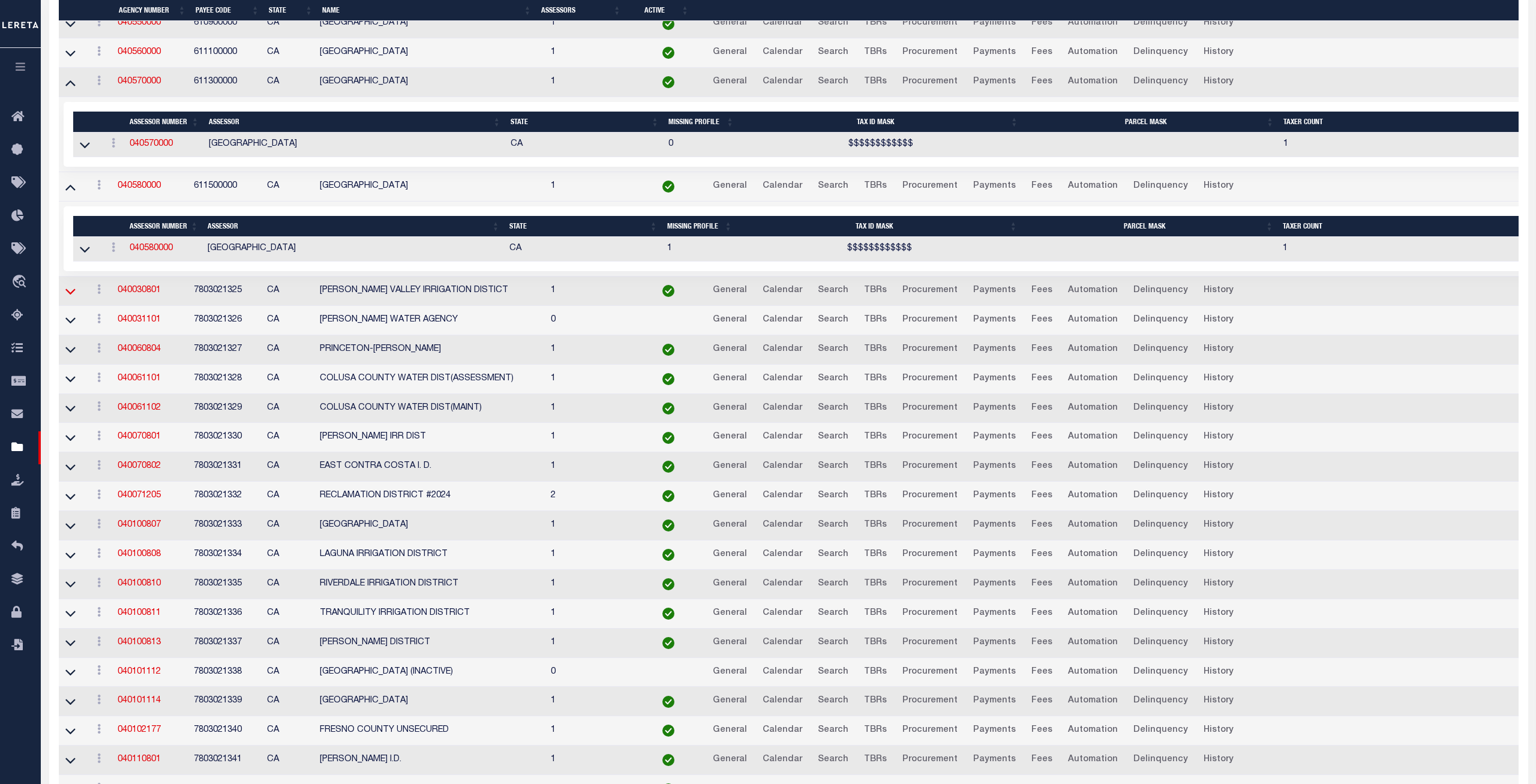
click at [72, 294] on icon at bounding box center [70, 291] width 10 height 12
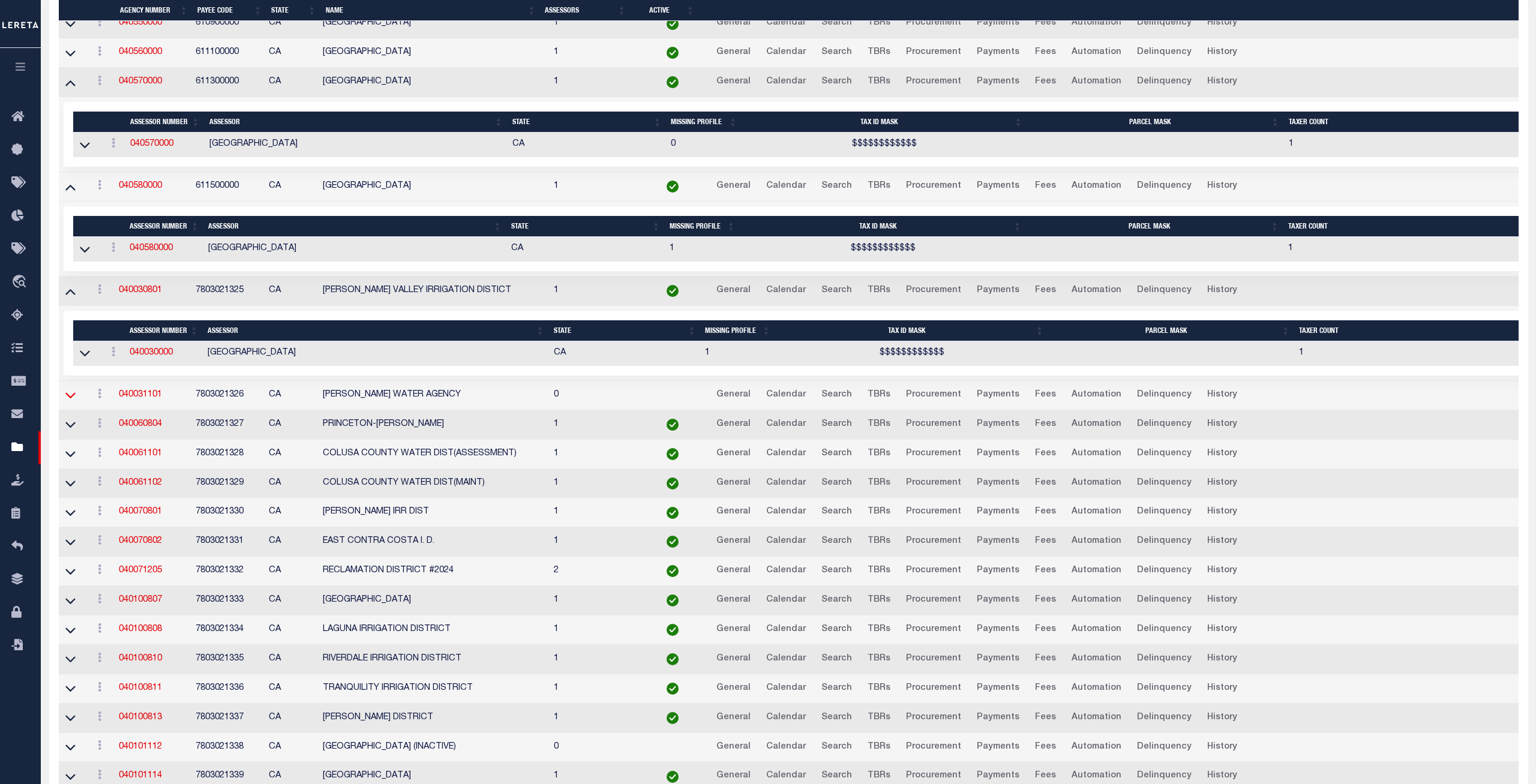
click at [68, 395] on icon at bounding box center [70, 395] width 10 height 12
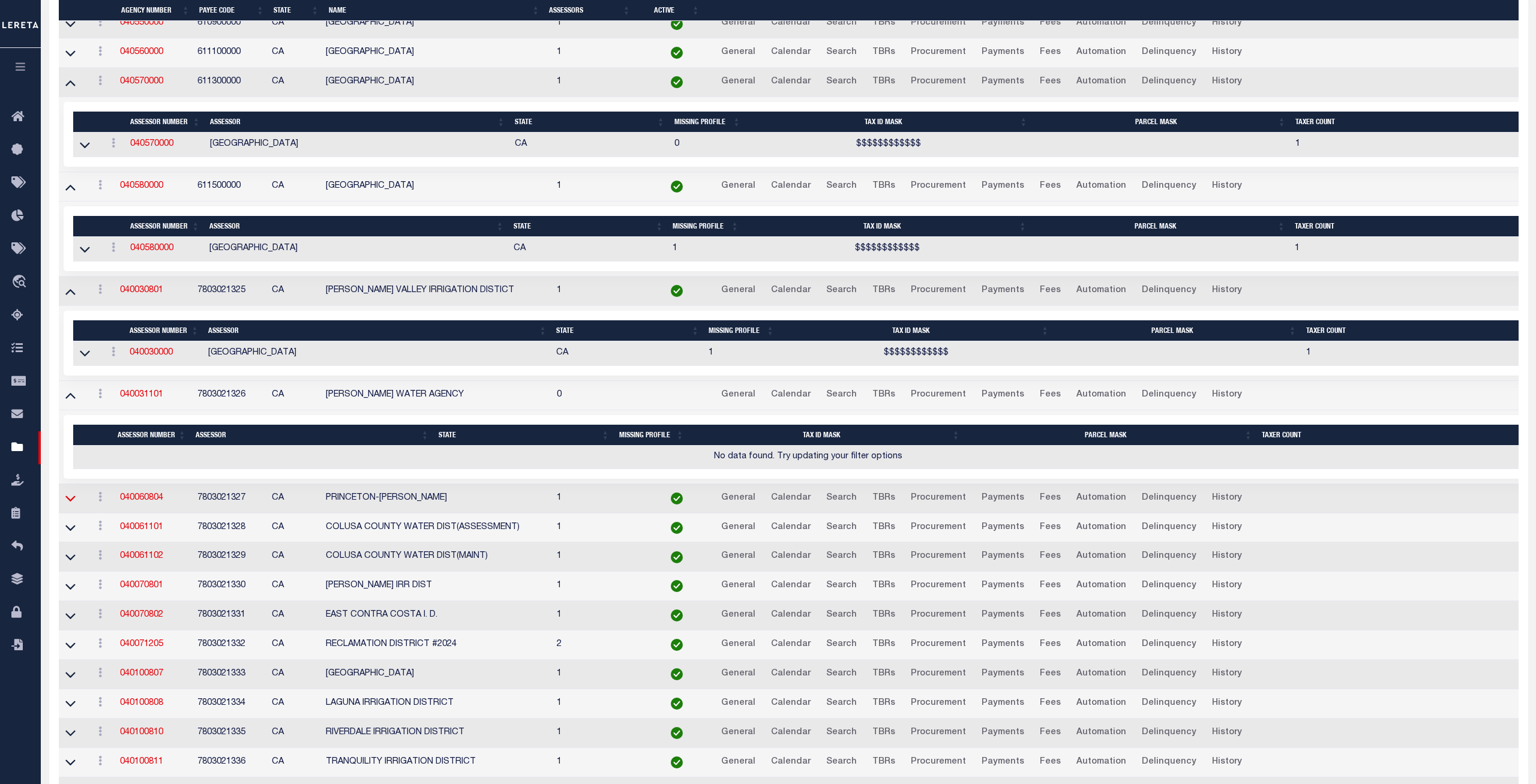
click at [68, 505] on icon at bounding box center [70, 498] width 10 height 12
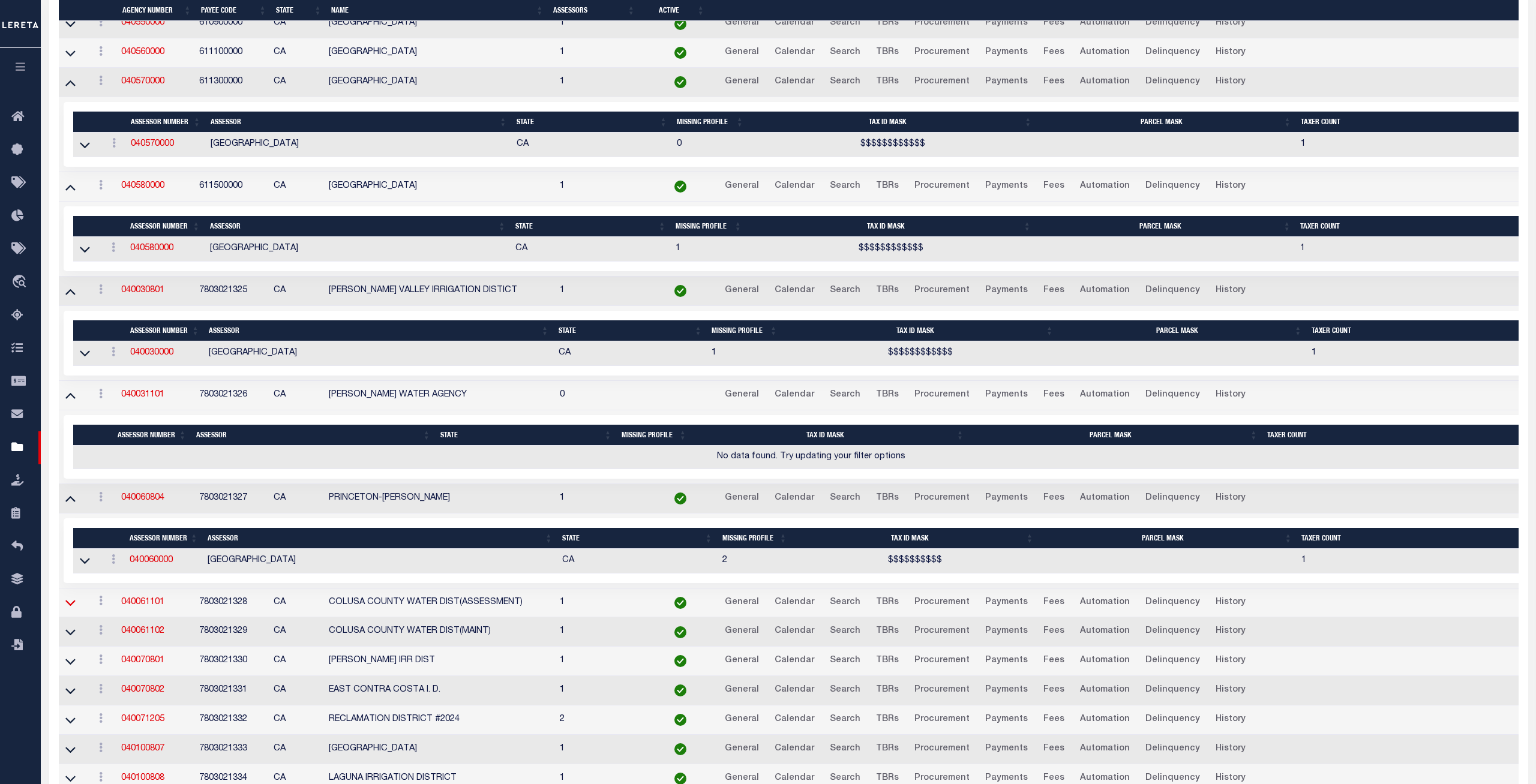
click at [71, 609] on icon at bounding box center [70, 603] width 10 height 12
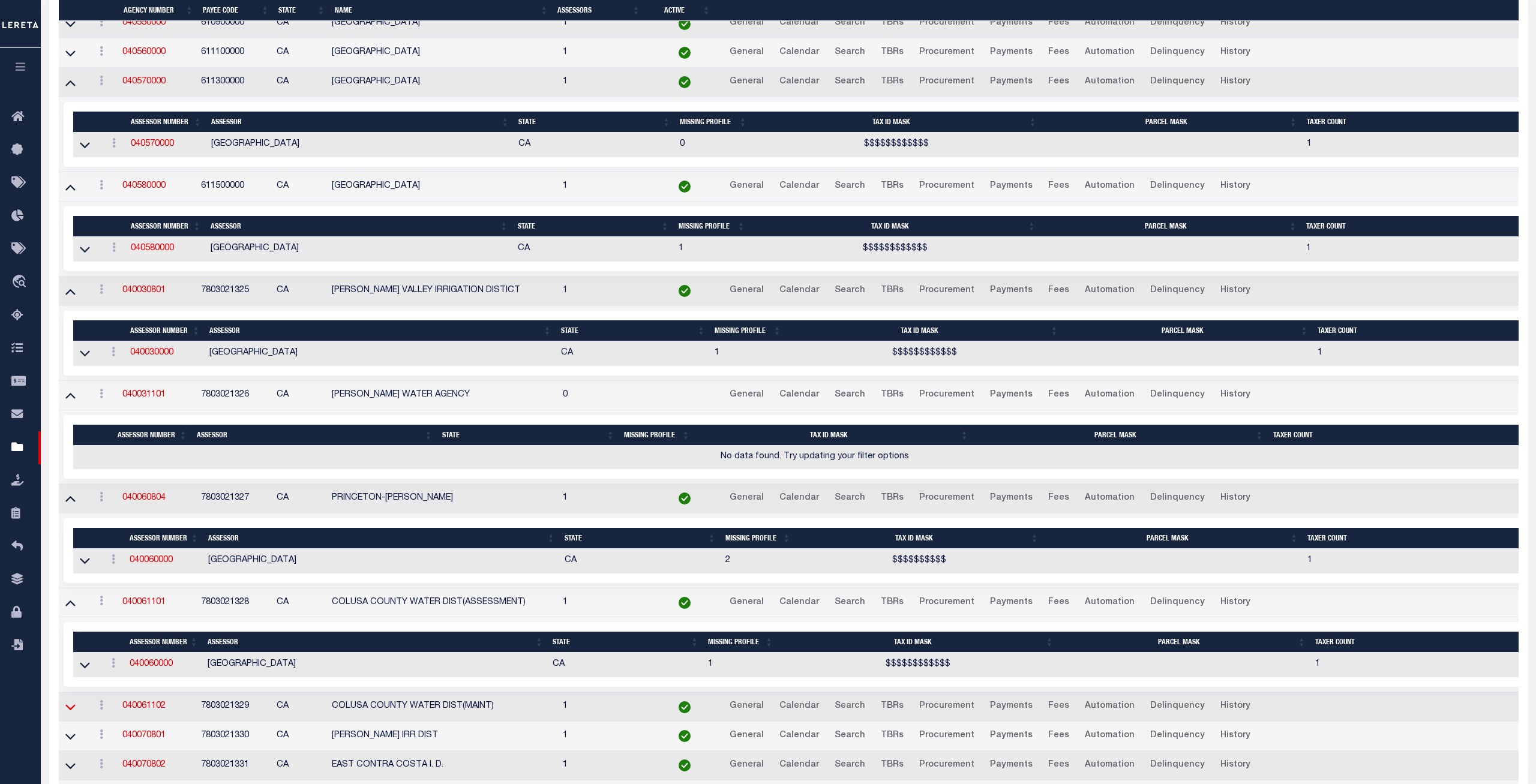
click at [70, 712] on icon at bounding box center [70, 707] width 10 height 12
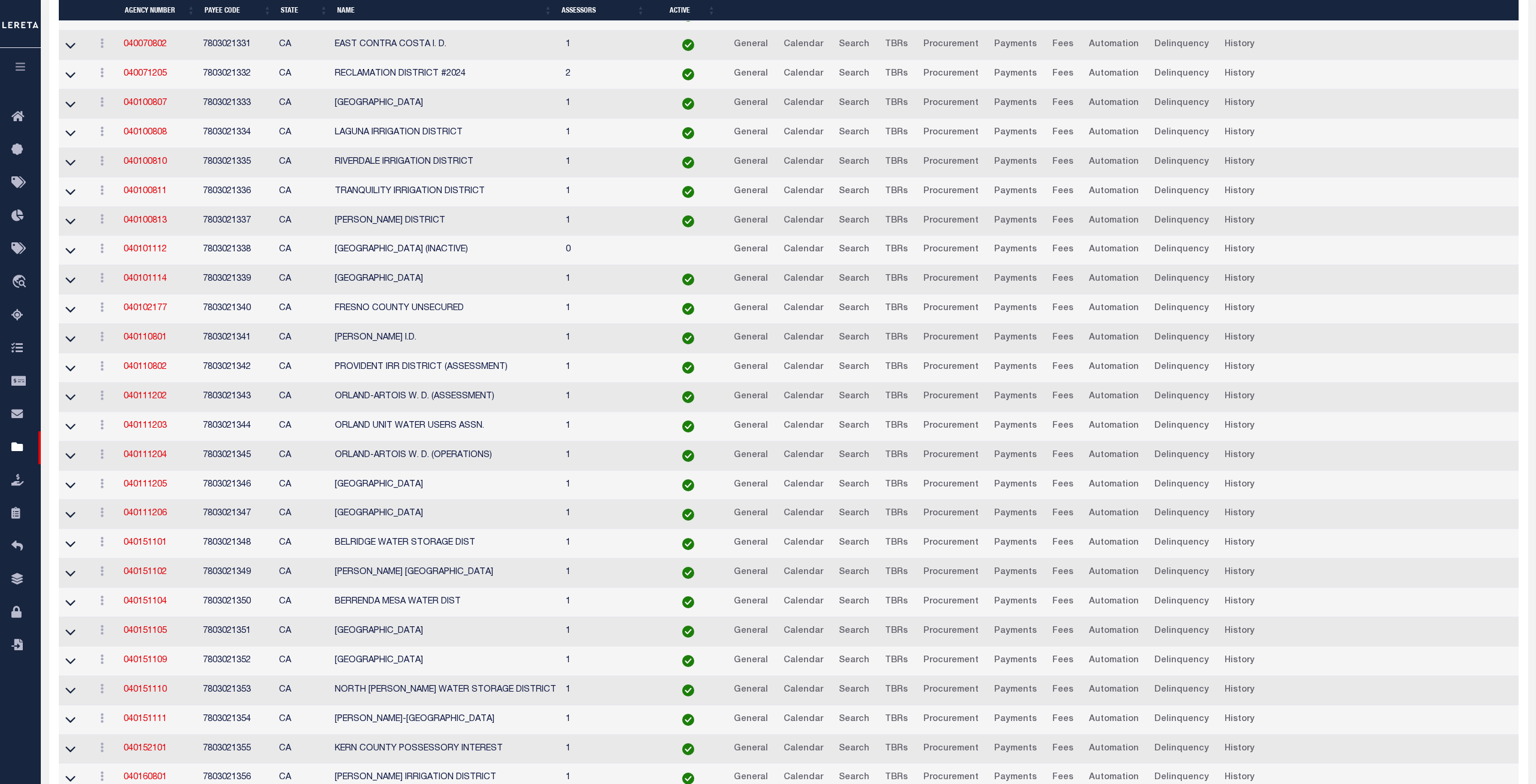
scroll to position [2607, 0]
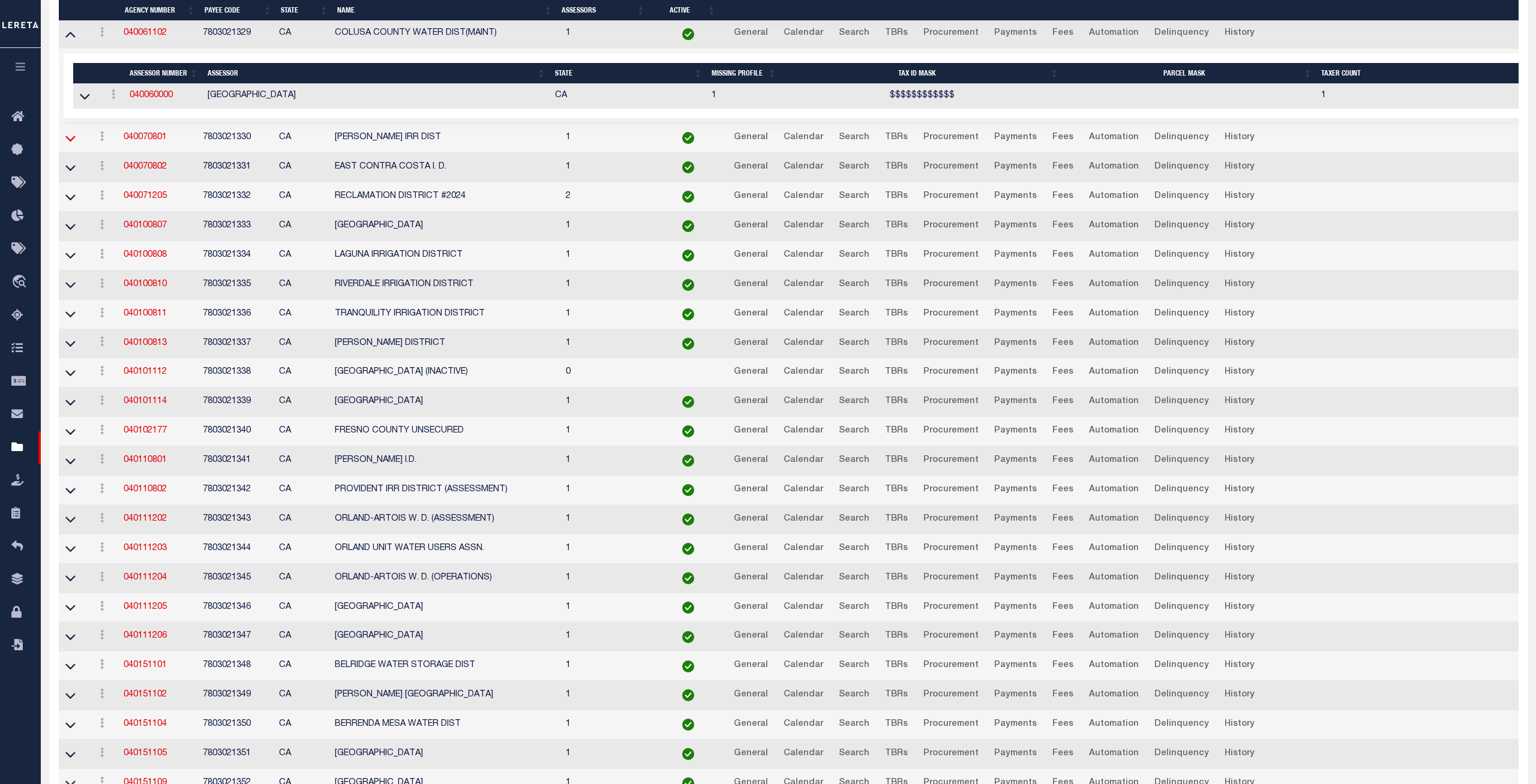
click at [74, 144] on icon at bounding box center [70, 138] width 10 height 12
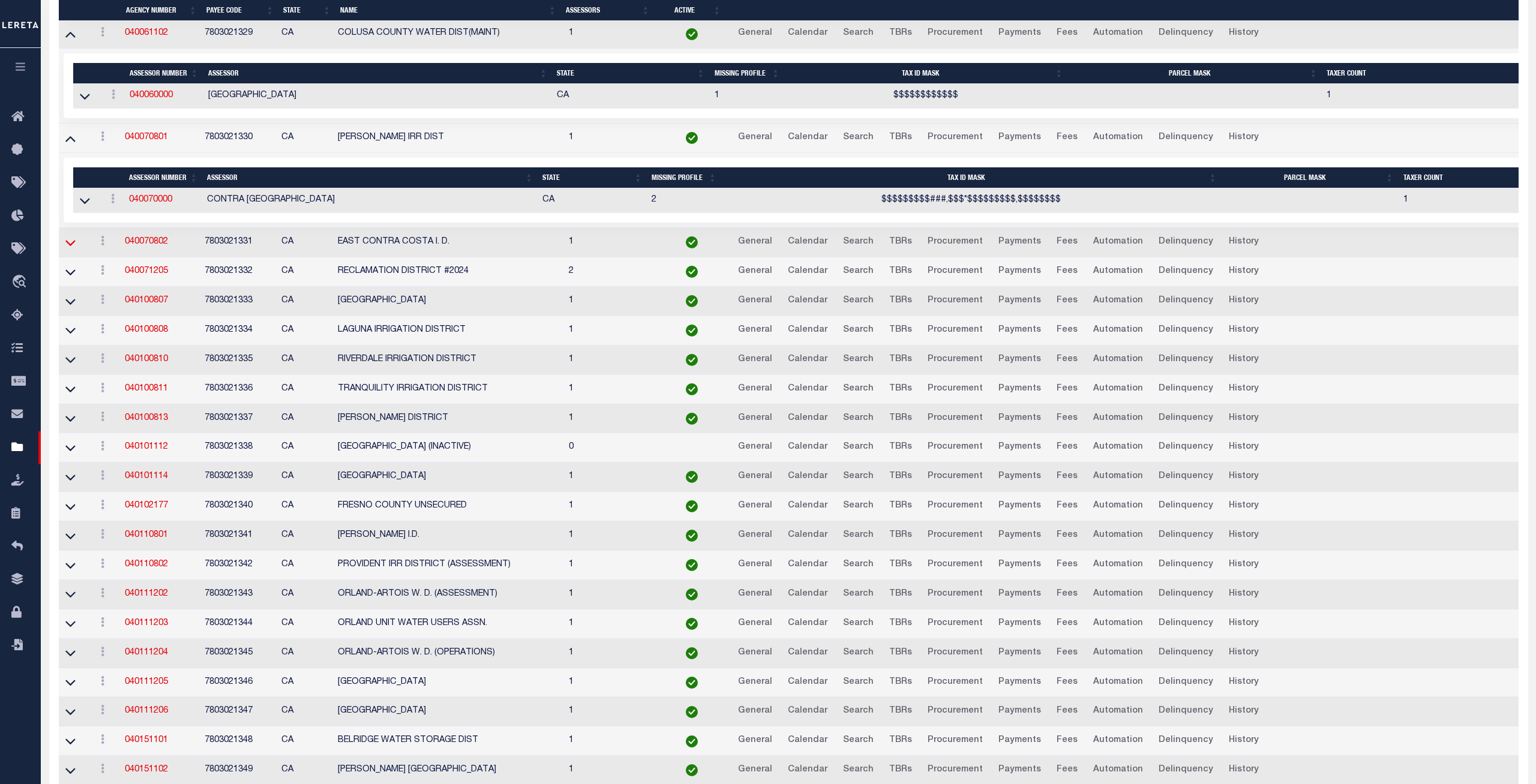
click at [68, 249] on icon at bounding box center [70, 242] width 10 height 12
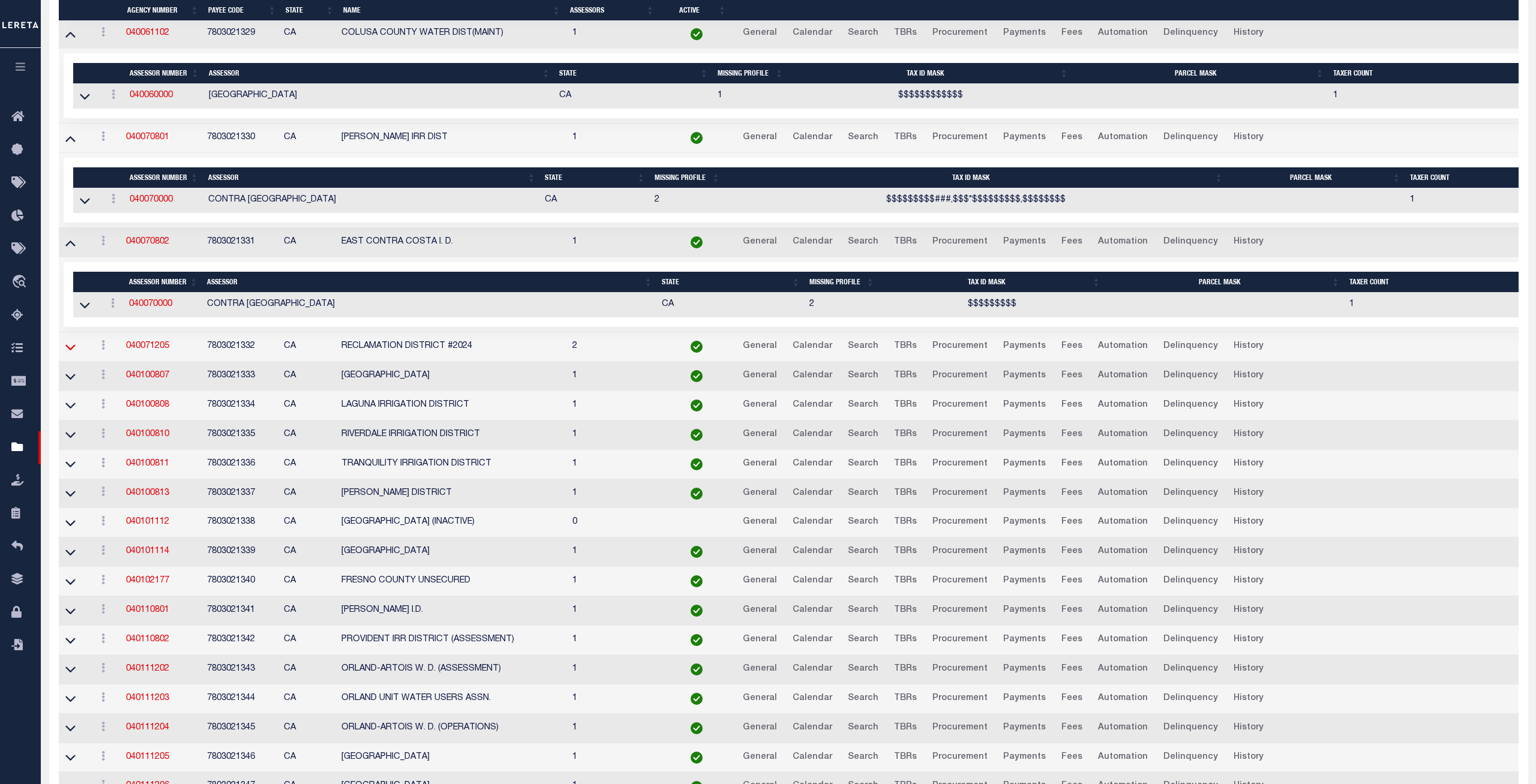
click at [73, 353] on icon at bounding box center [70, 347] width 10 height 12
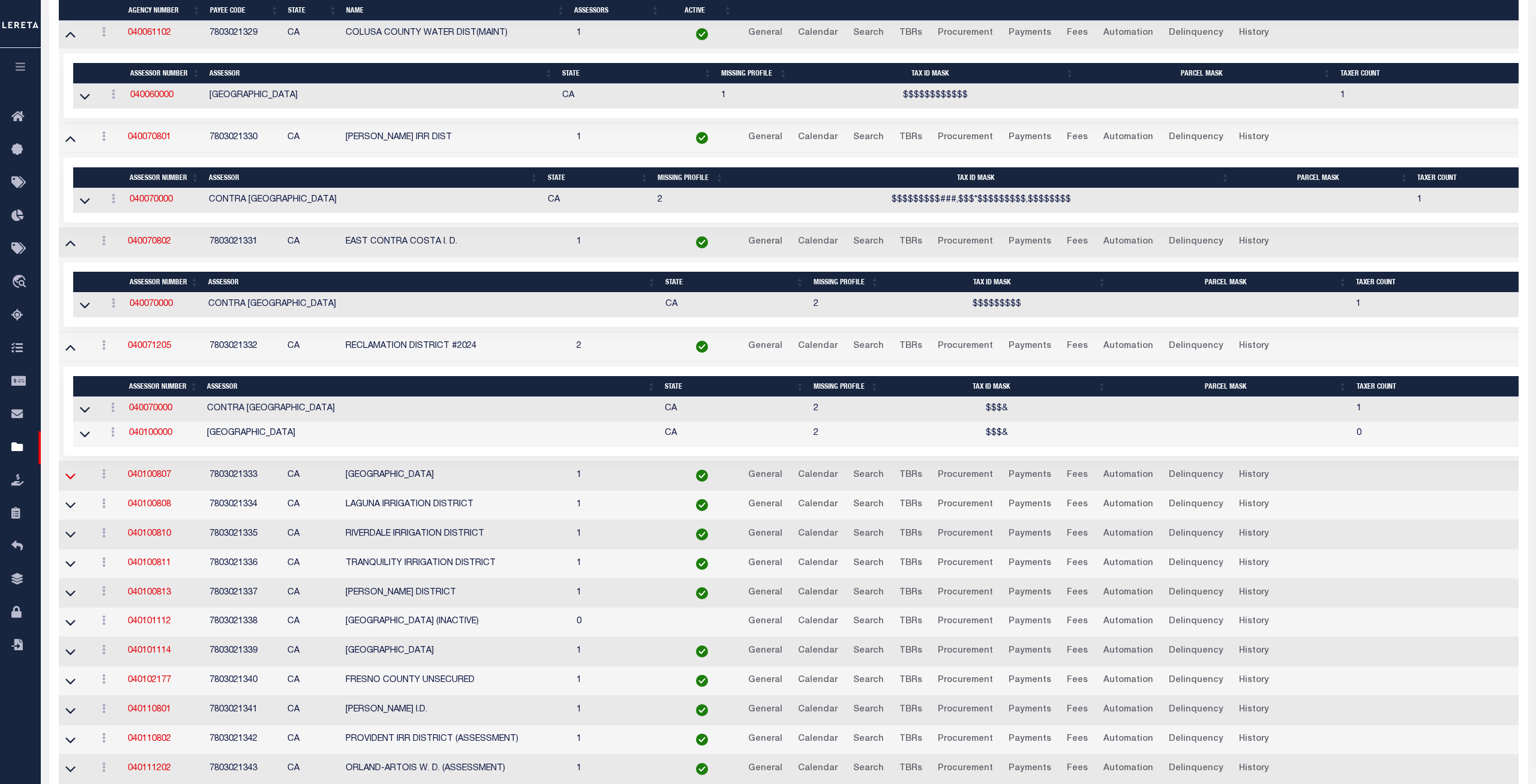
click at [70, 482] on icon at bounding box center [70, 476] width 10 height 12
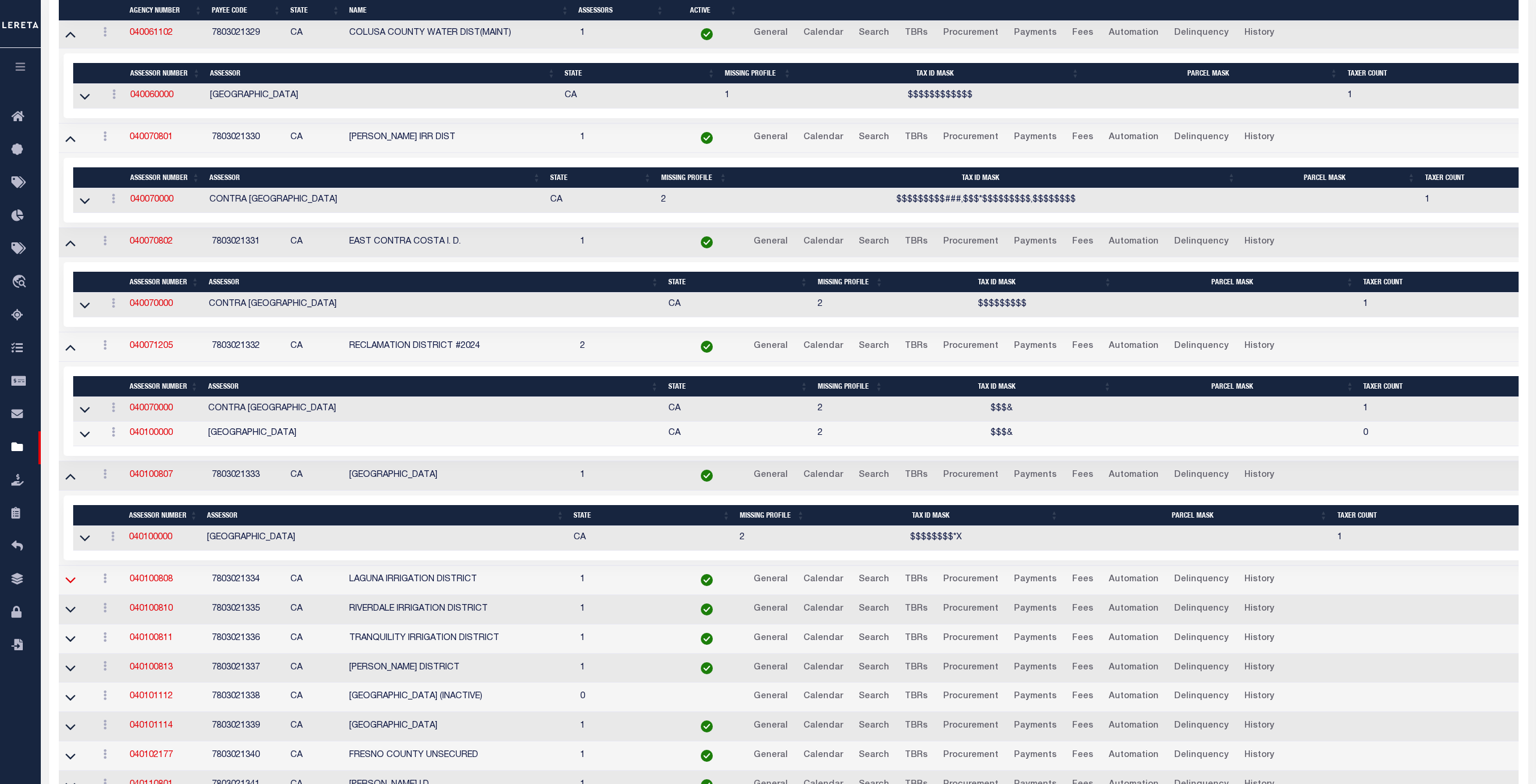
click at [68, 586] on icon at bounding box center [70, 580] width 10 height 12
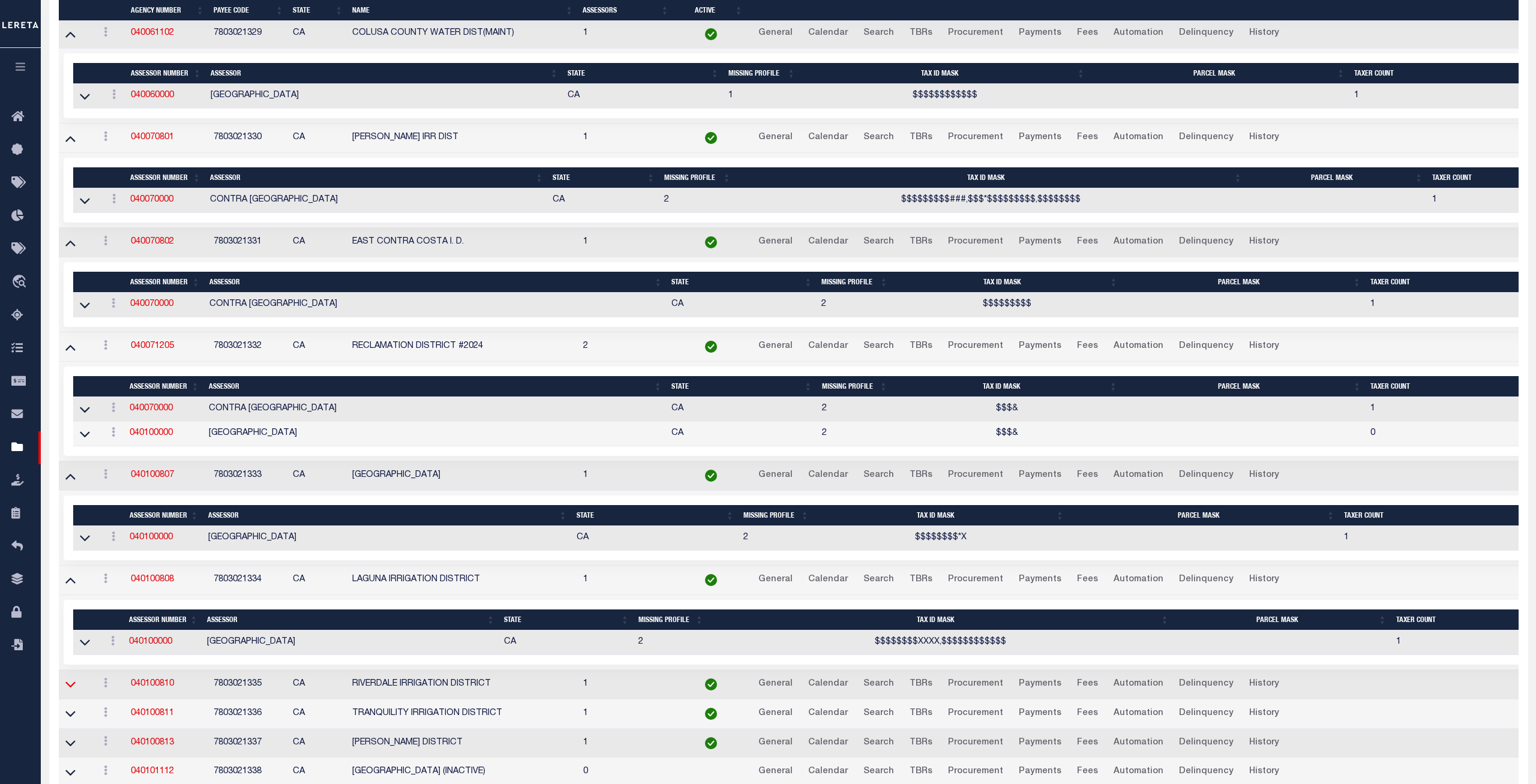
click at [73, 691] on icon at bounding box center [70, 684] width 10 height 12
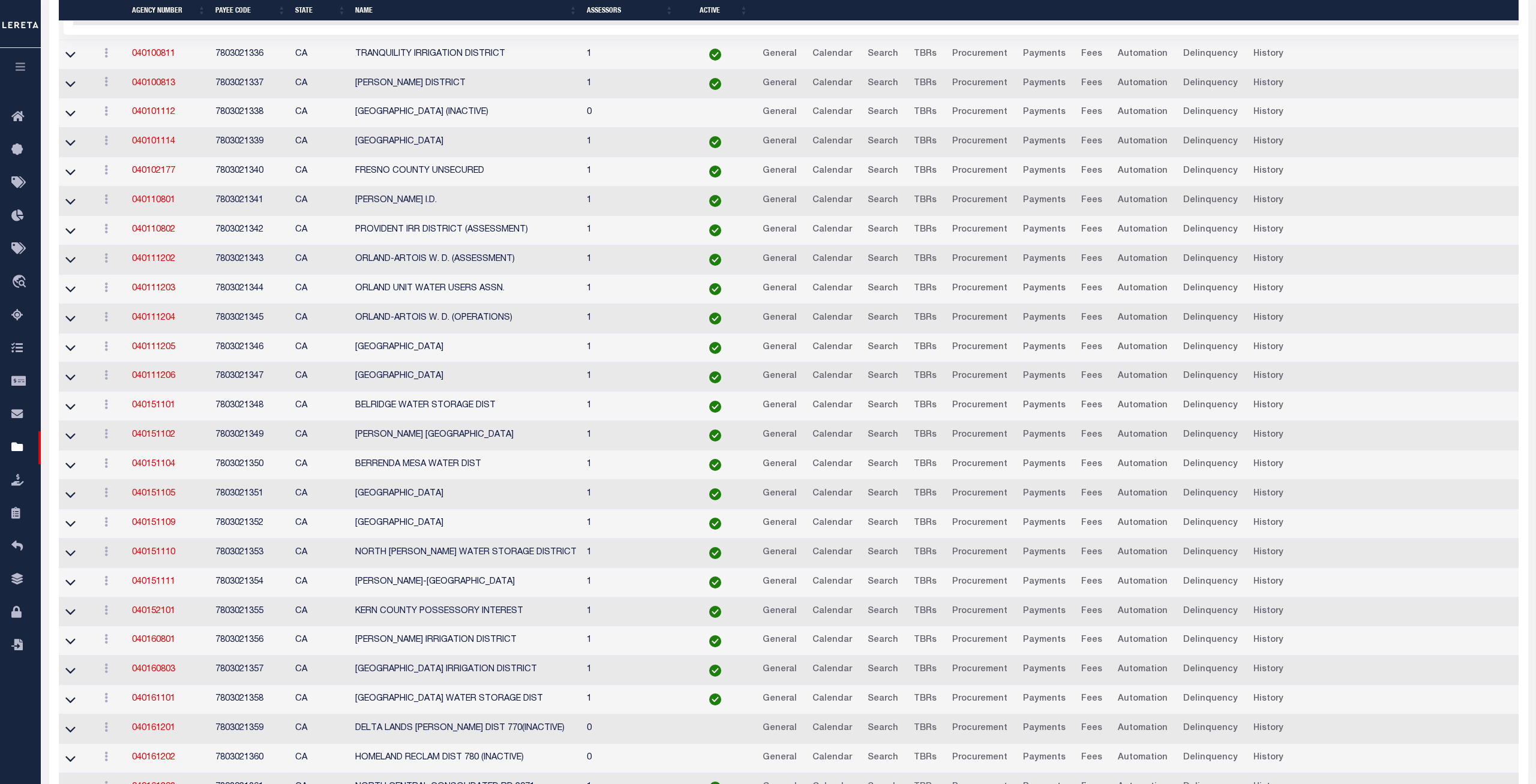
scroll to position [3505, 0]
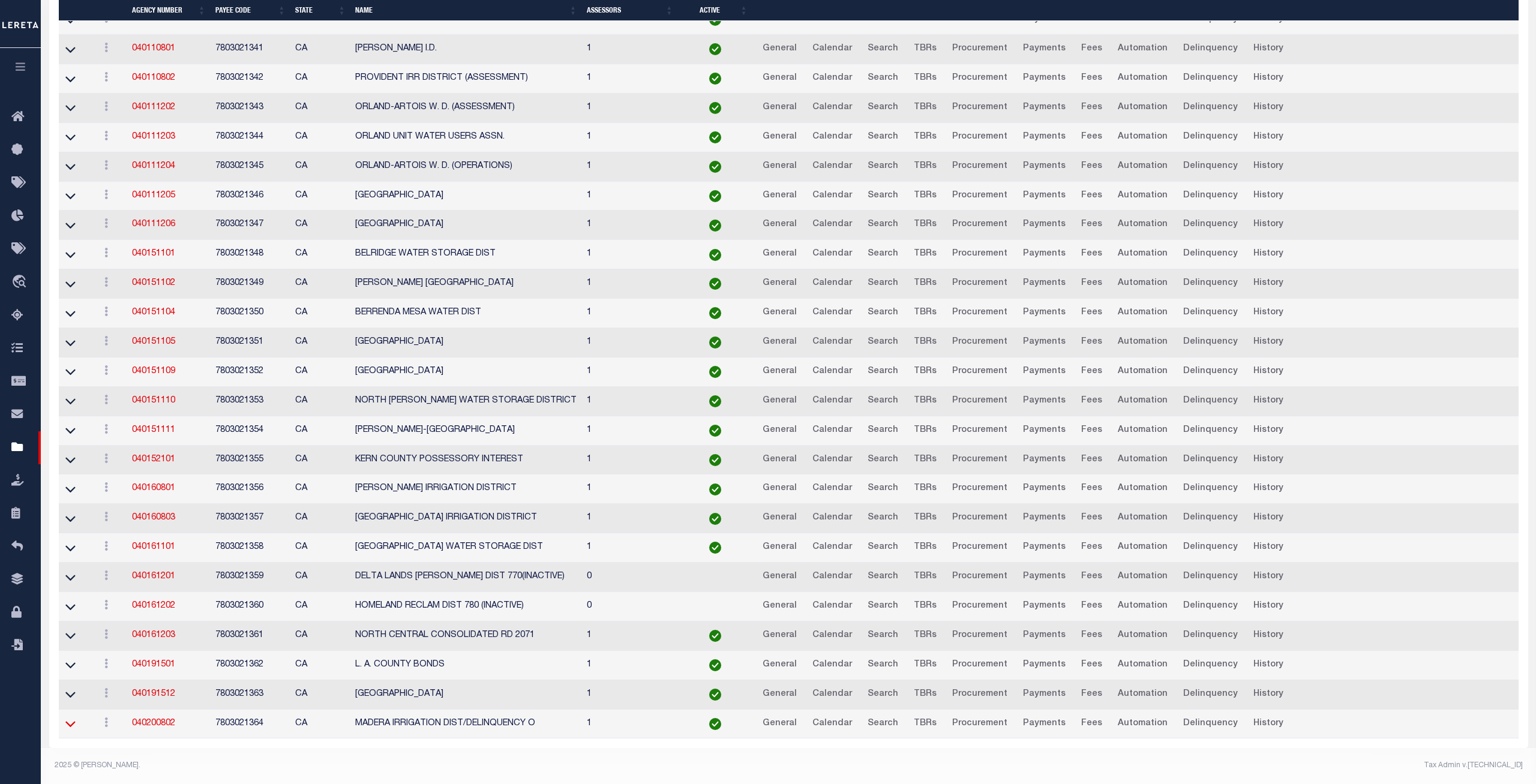
click at [67, 725] on icon at bounding box center [70, 724] width 10 height 12
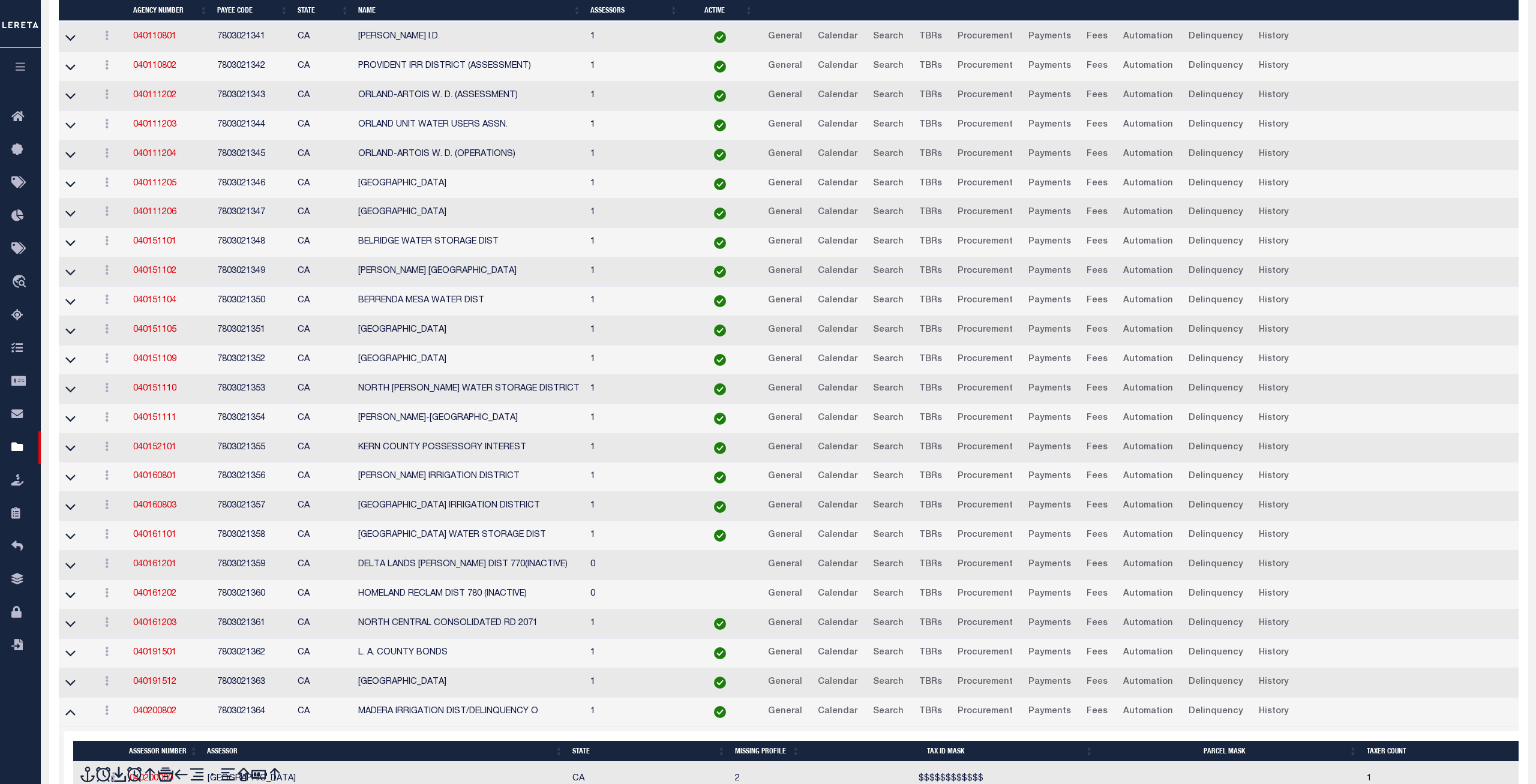
scroll to position [3484, 0]
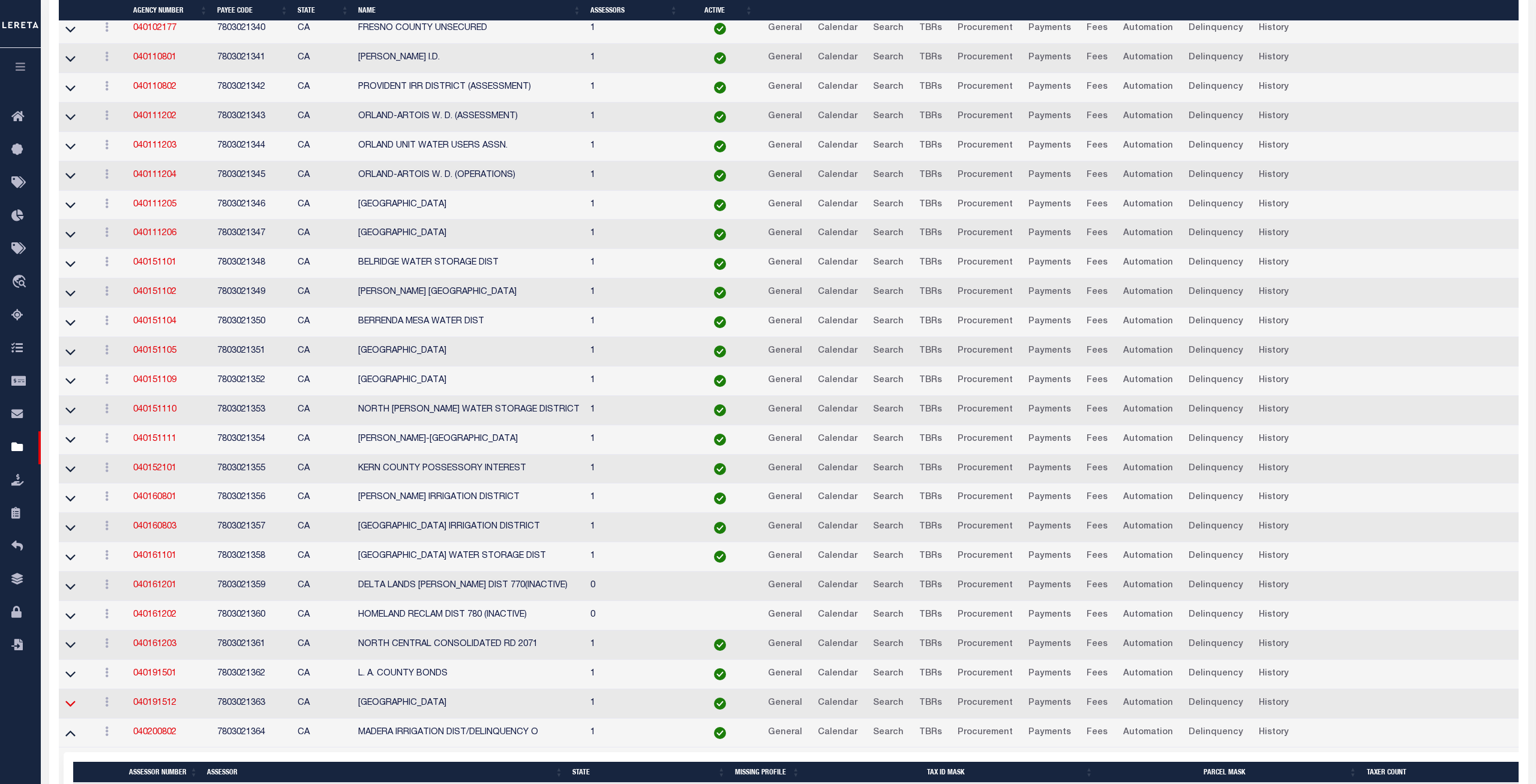
click at [71, 710] on icon at bounding box center [70, 703] width 10 height 12
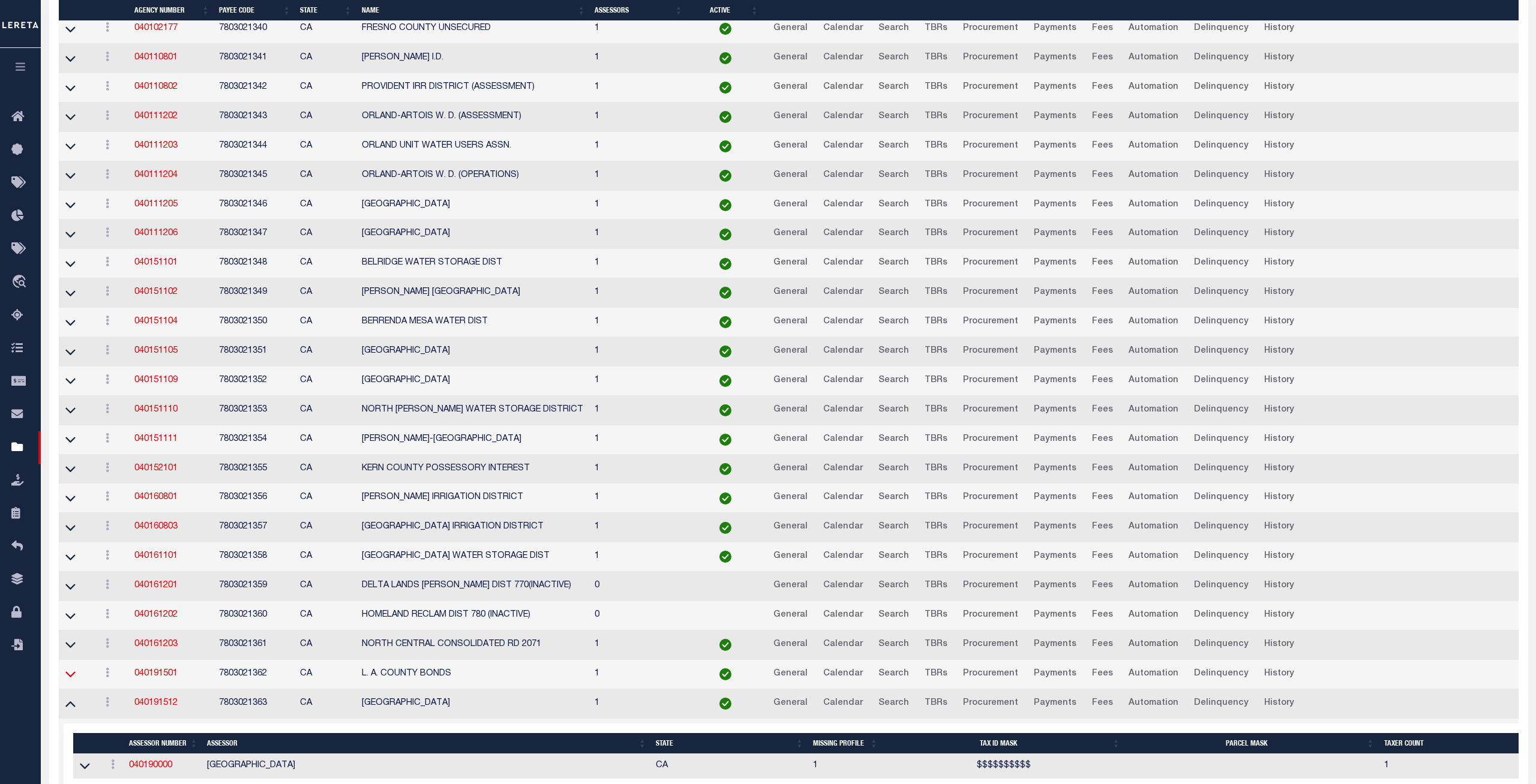
click at [69, 680] on icon at bounding box center [70, 674] width 10 height 12
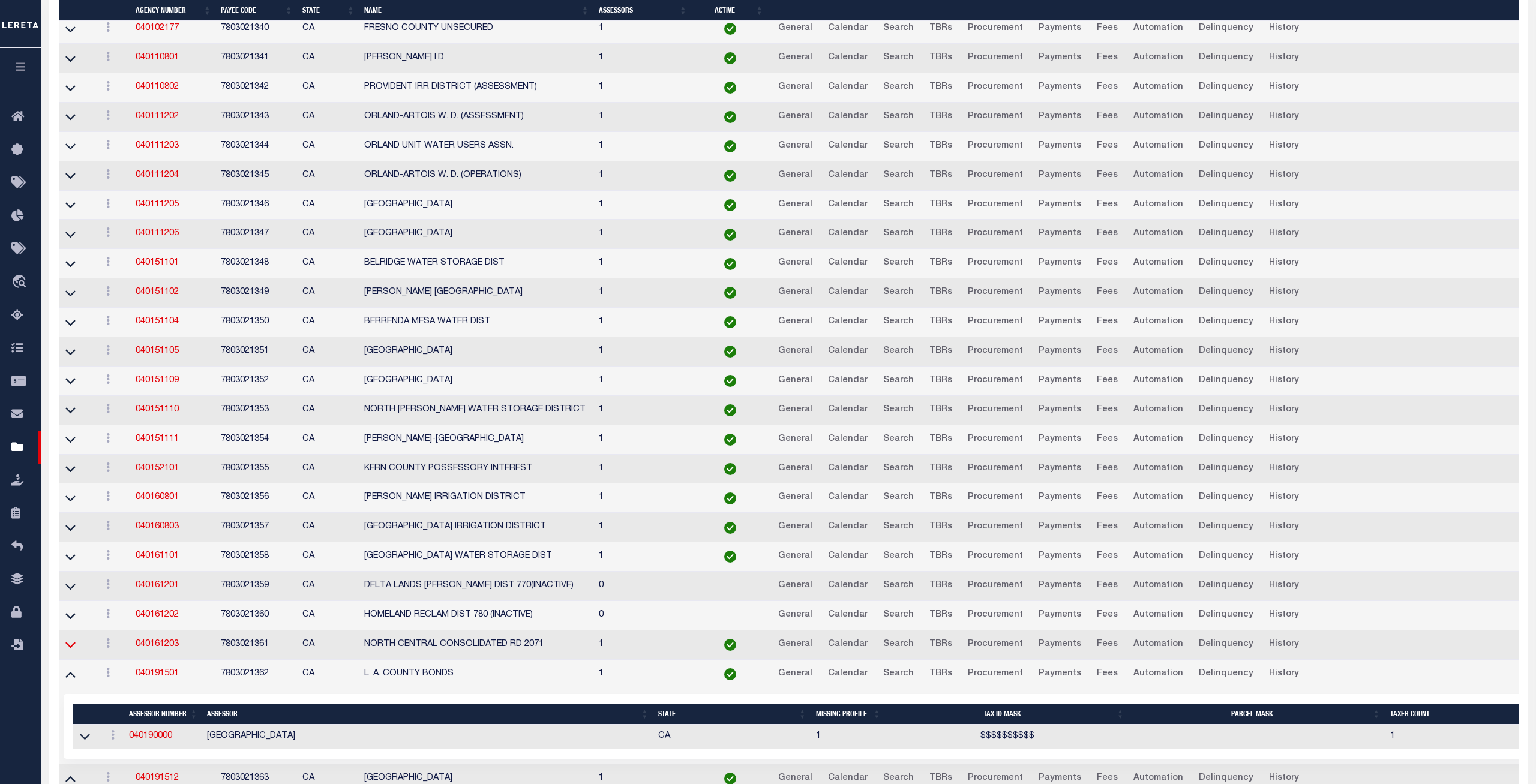
click at [70, 651] on icon at bounding box center [70, 645] width 10 height 12
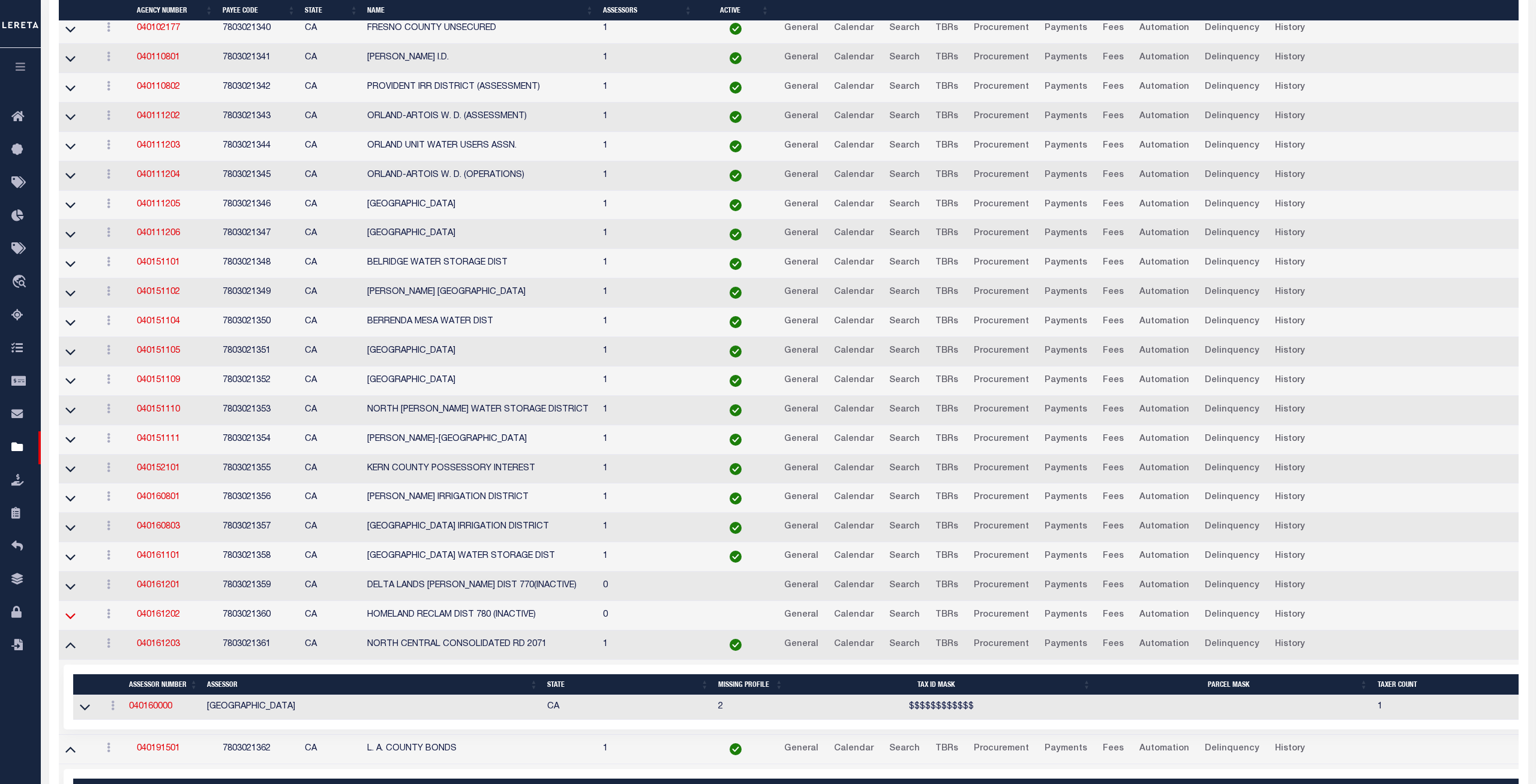
click at [72, 622] on icon at bounding box center [70, 616] width 10 height 12
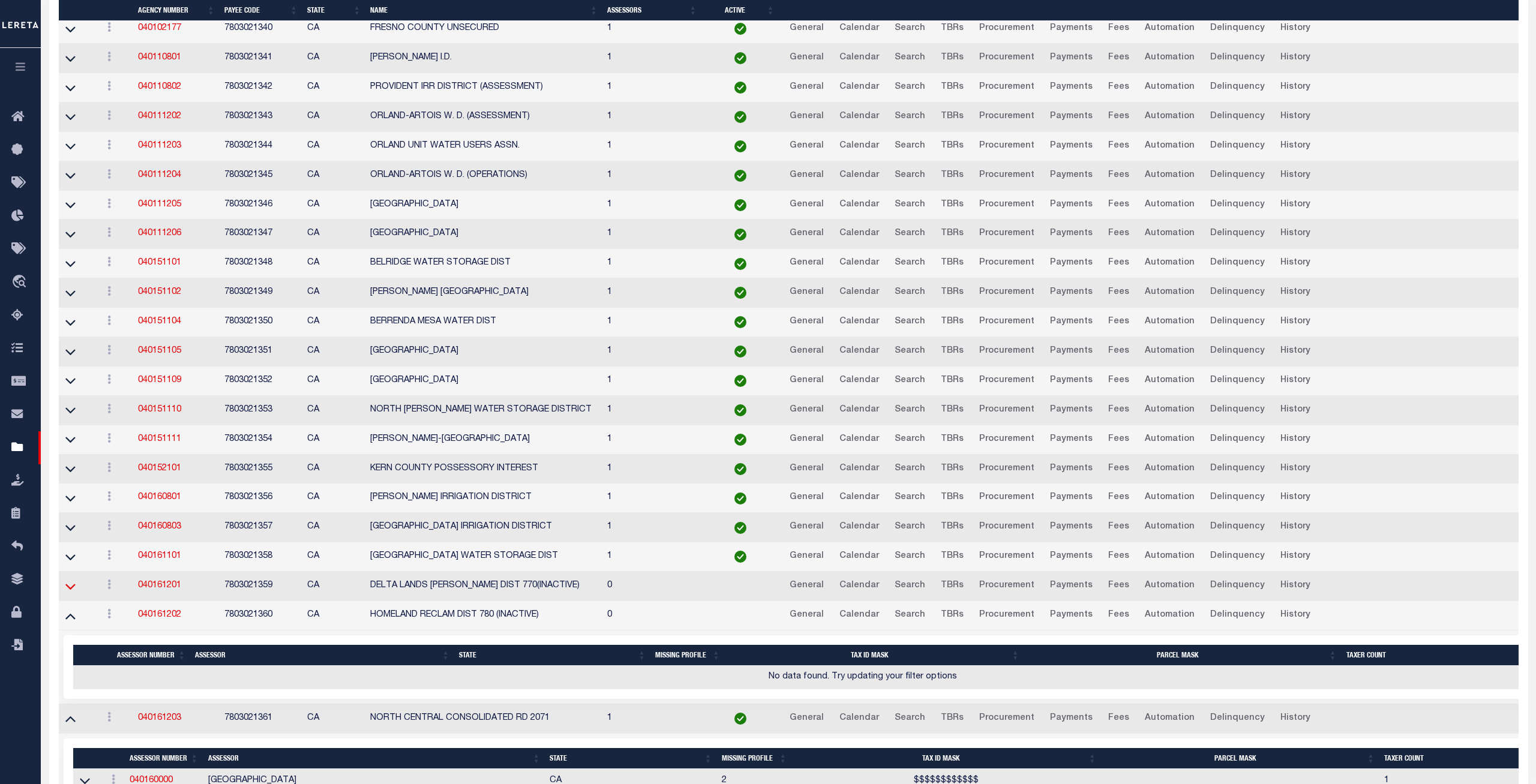
click at [69, 593] on icon at bounding box center [70, 587] width 10 height 12
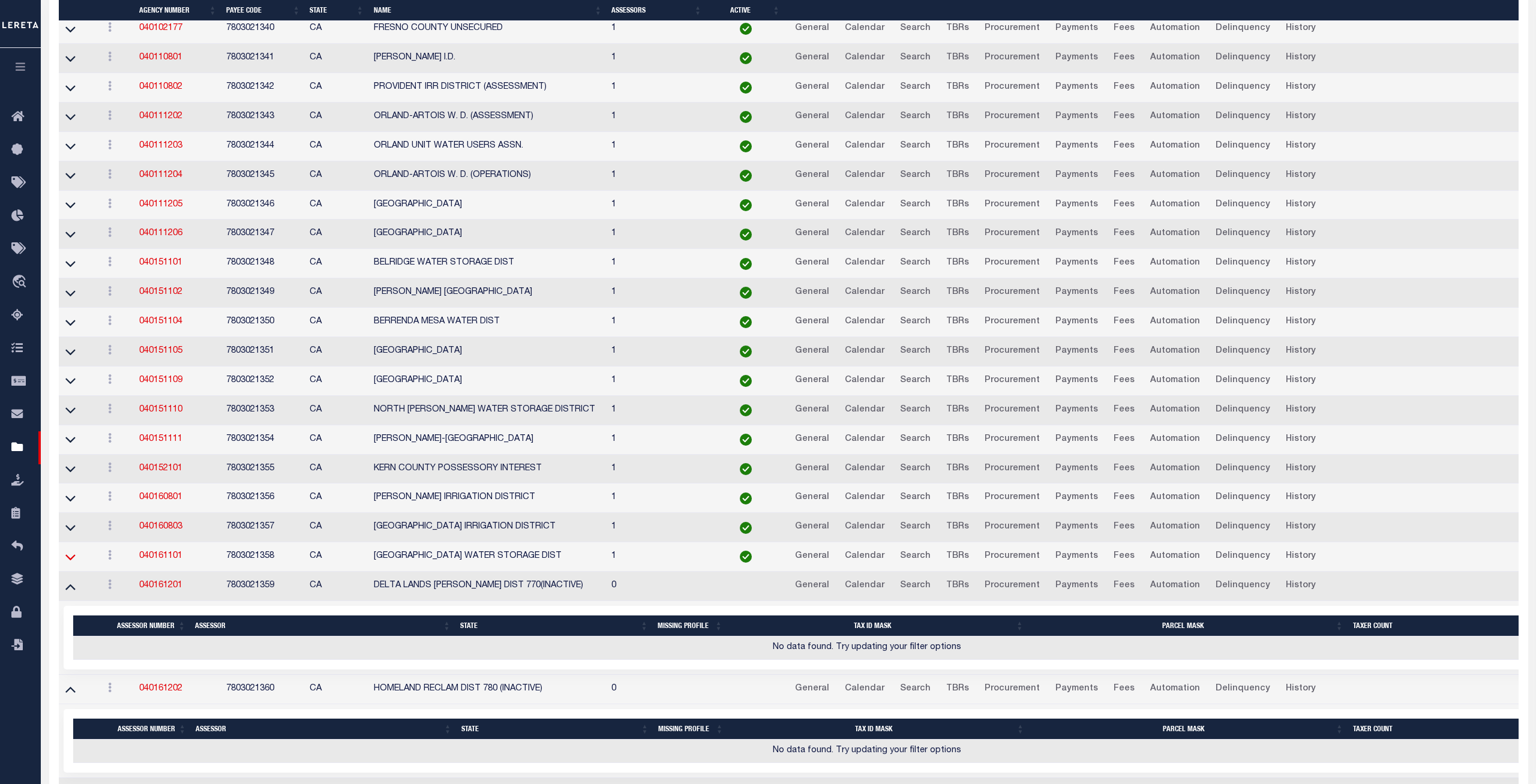
click at [71, 563] on icon at bounding box center [70, 557] width 10 height 12
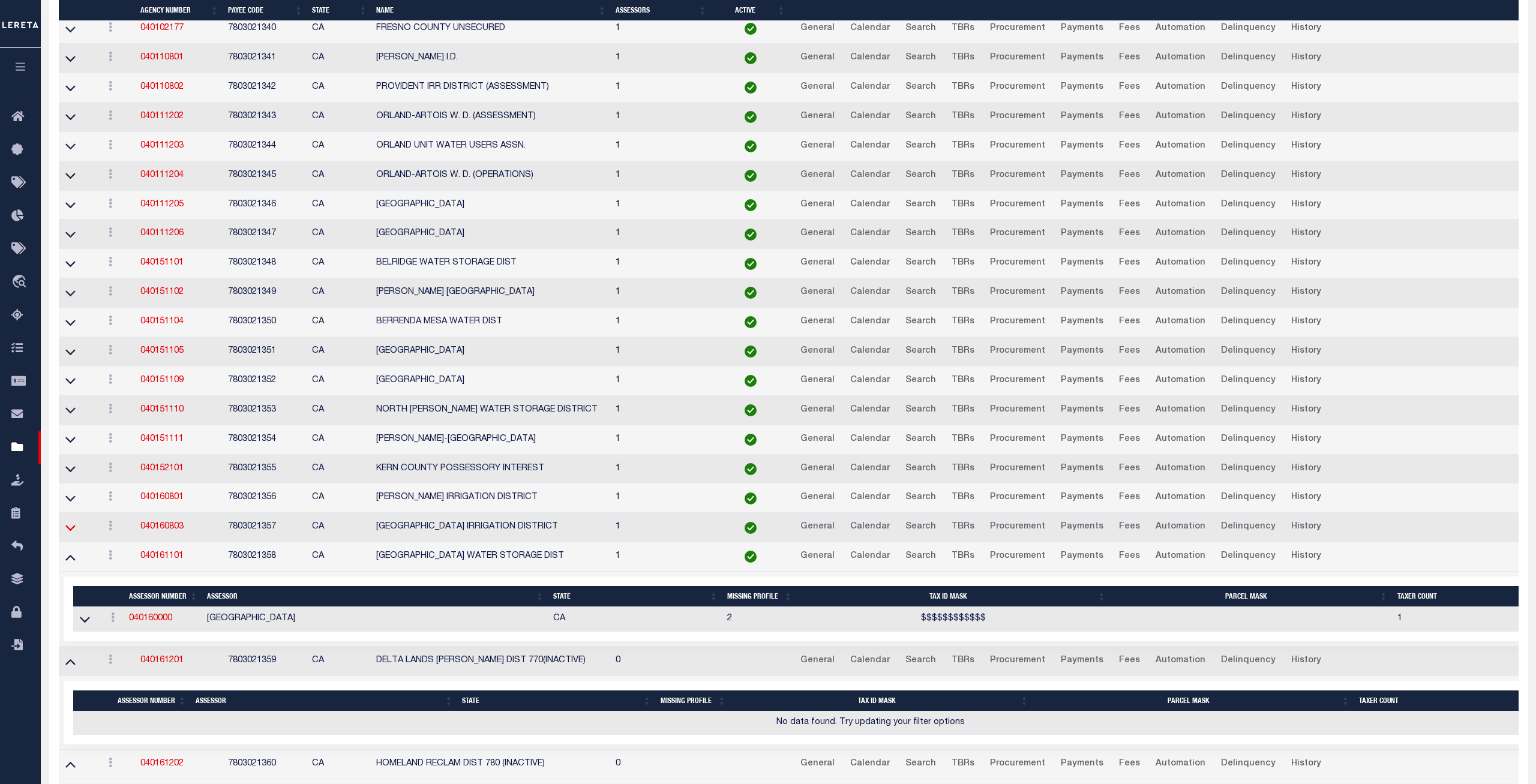
click at [70, 534] on icon at bounding box center [70, 527] width 10 height 12
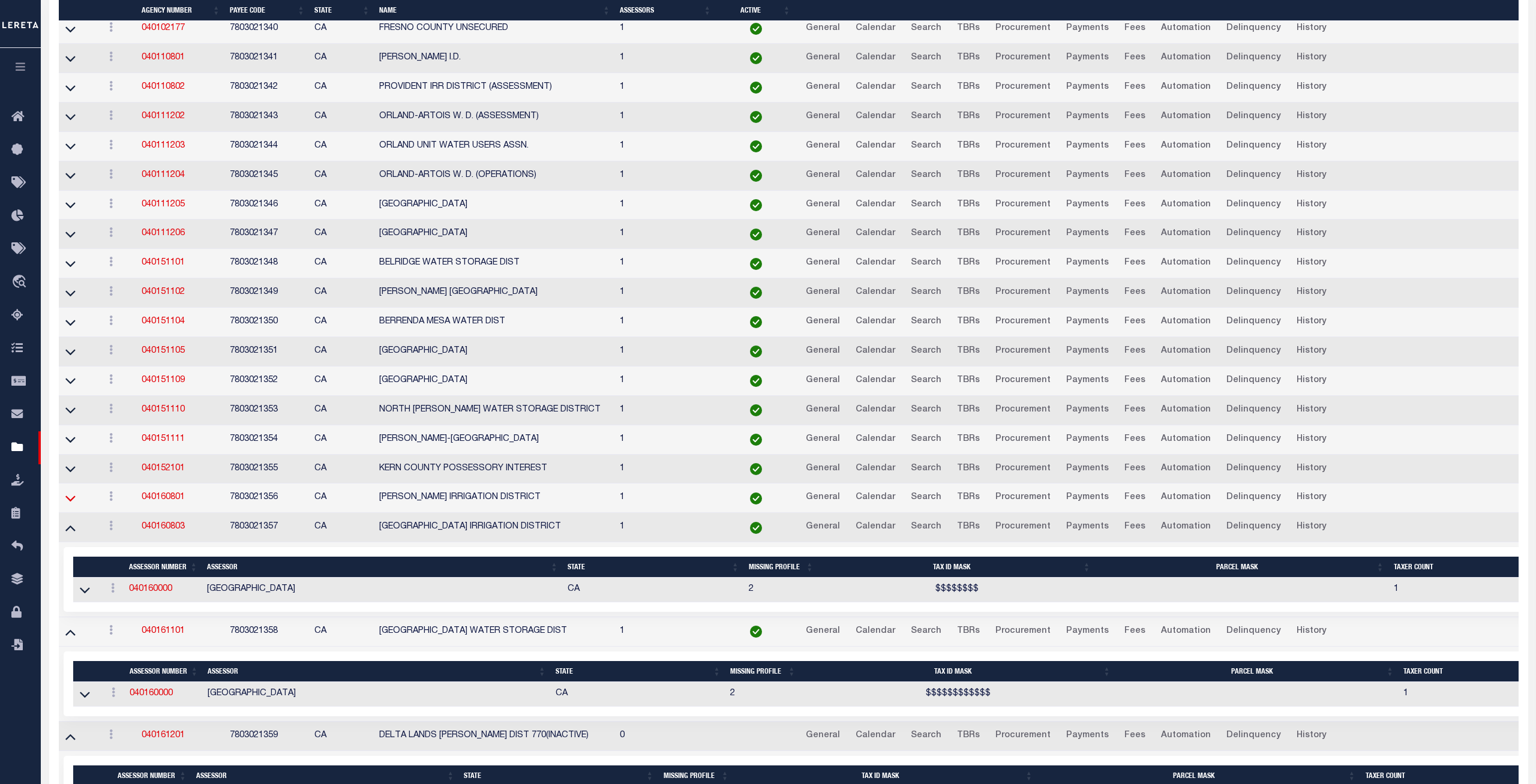
click at [71, 505] on icon at bounding box center [70, 498] width 10 height 12
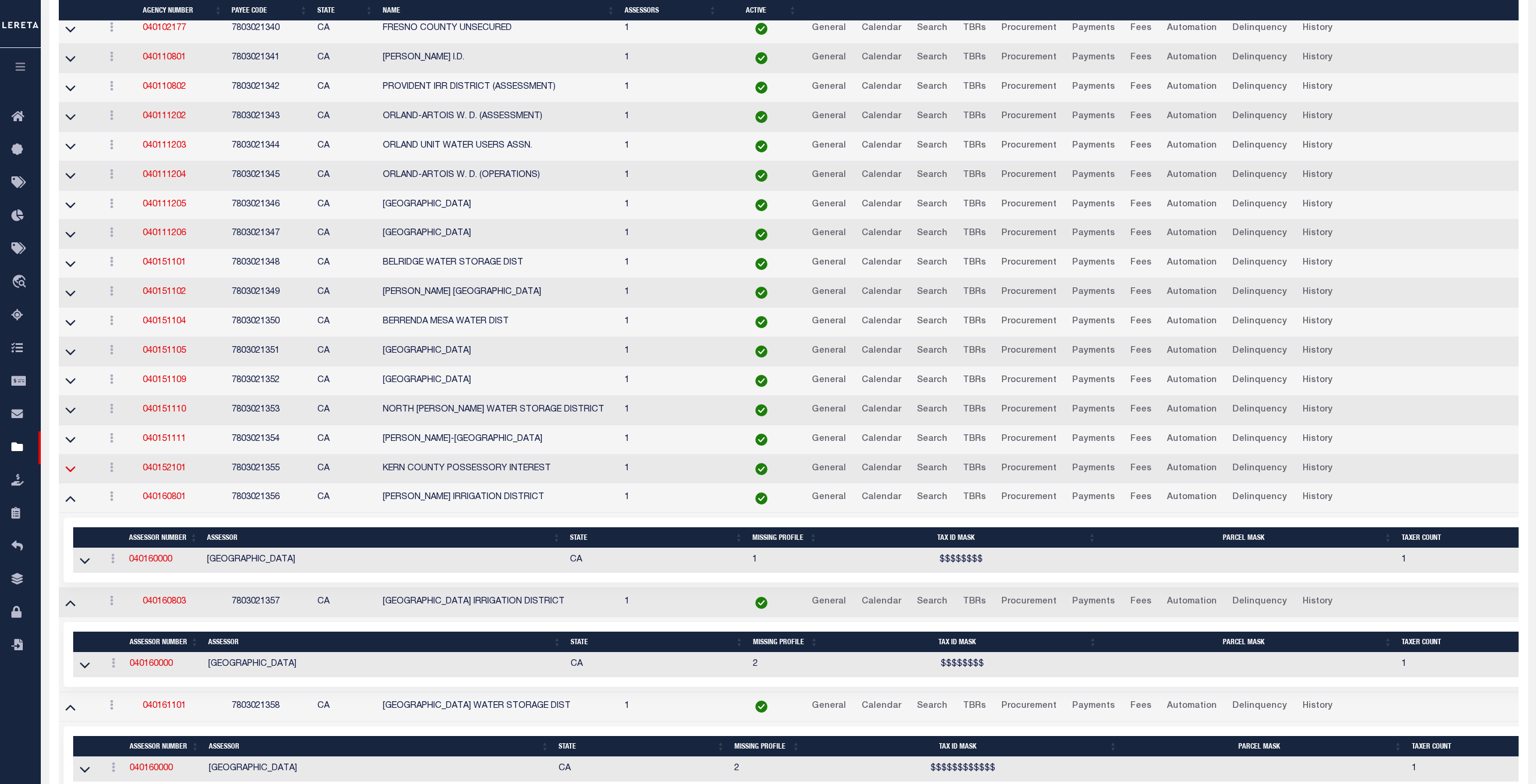
click at [72, 473] on icon at bounding box center [70, 470] width 10 height 6
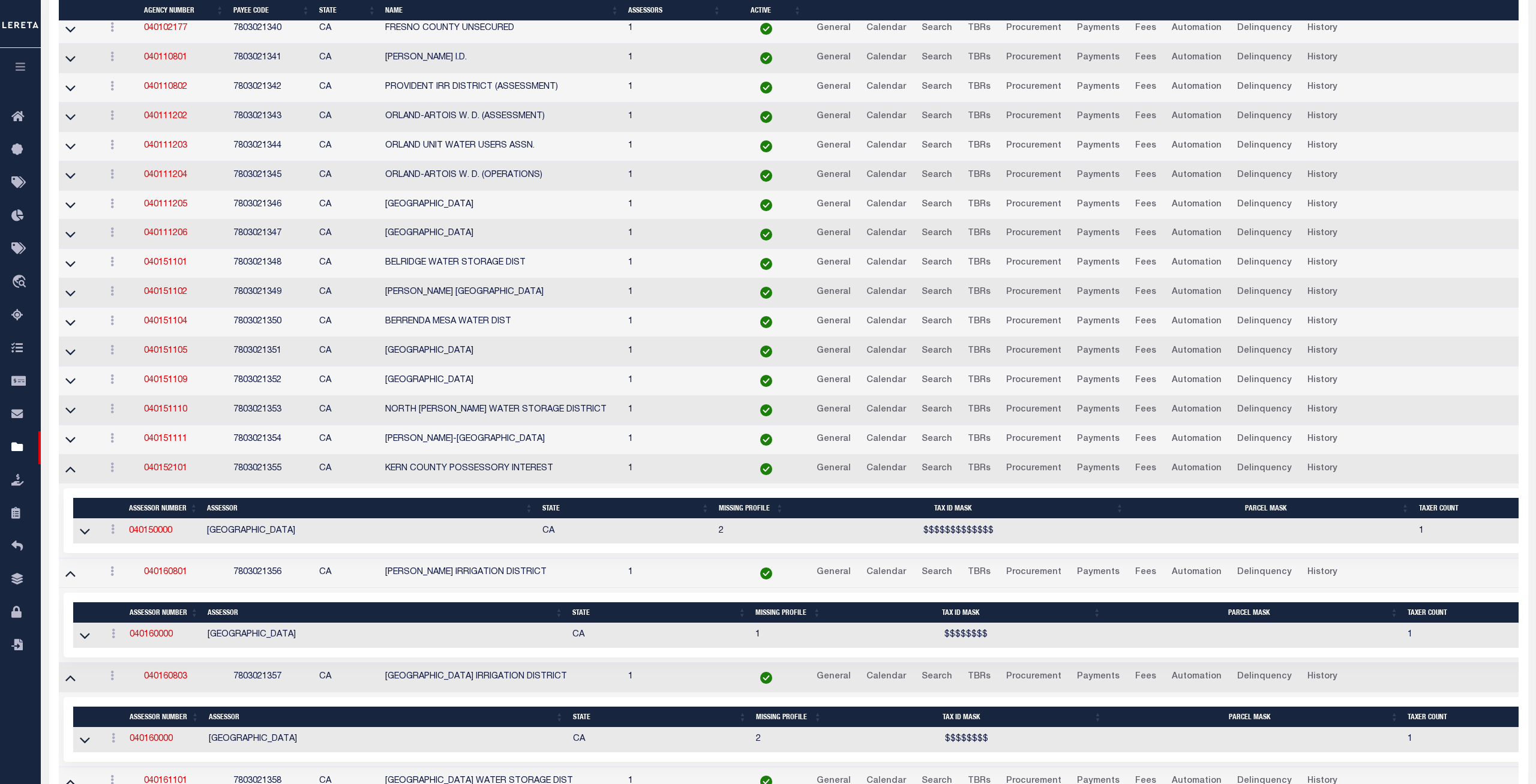
click at [71, 446] on icon at bounding box center [70, 439] width 10 height 12
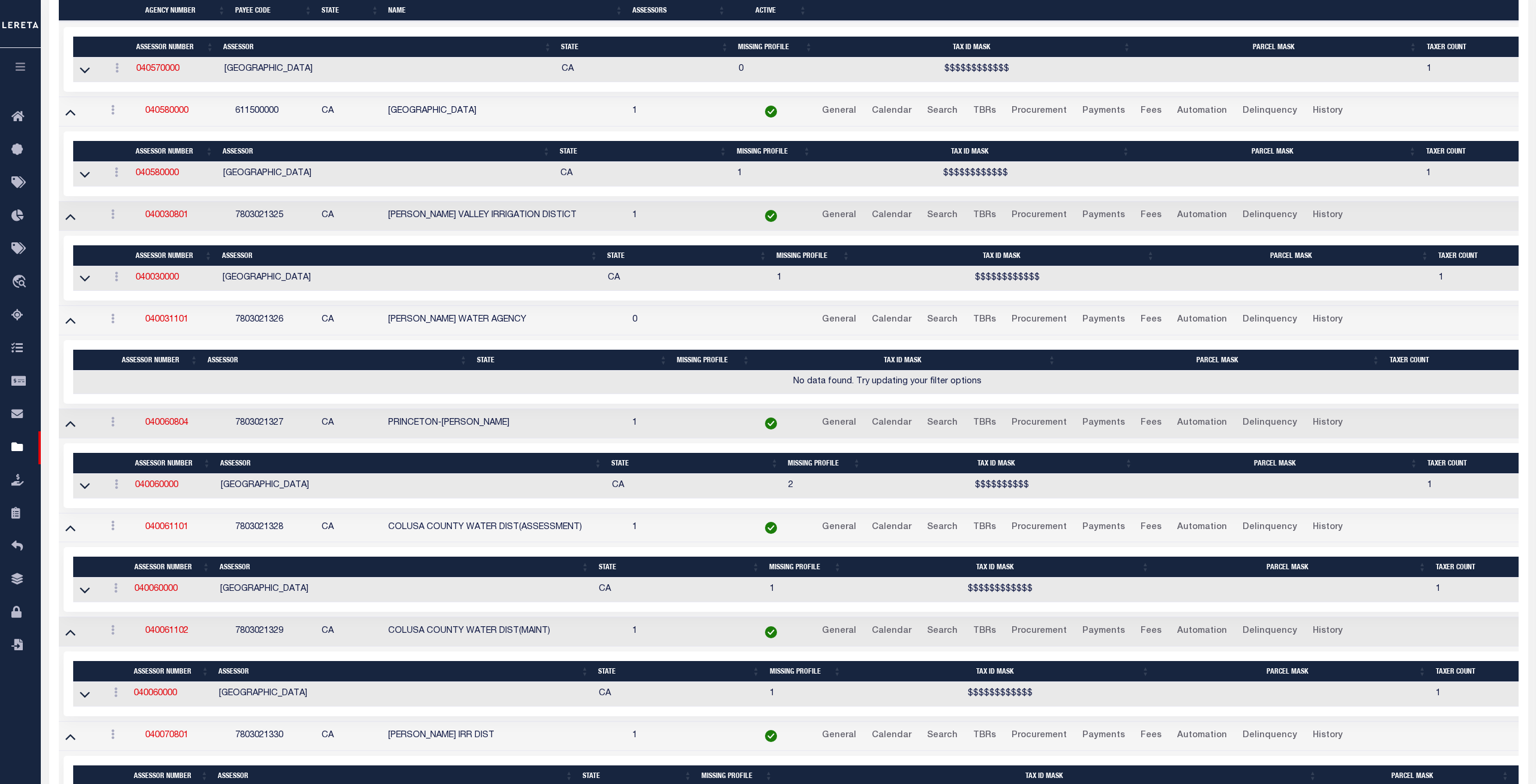
scroll to position [0, 0]
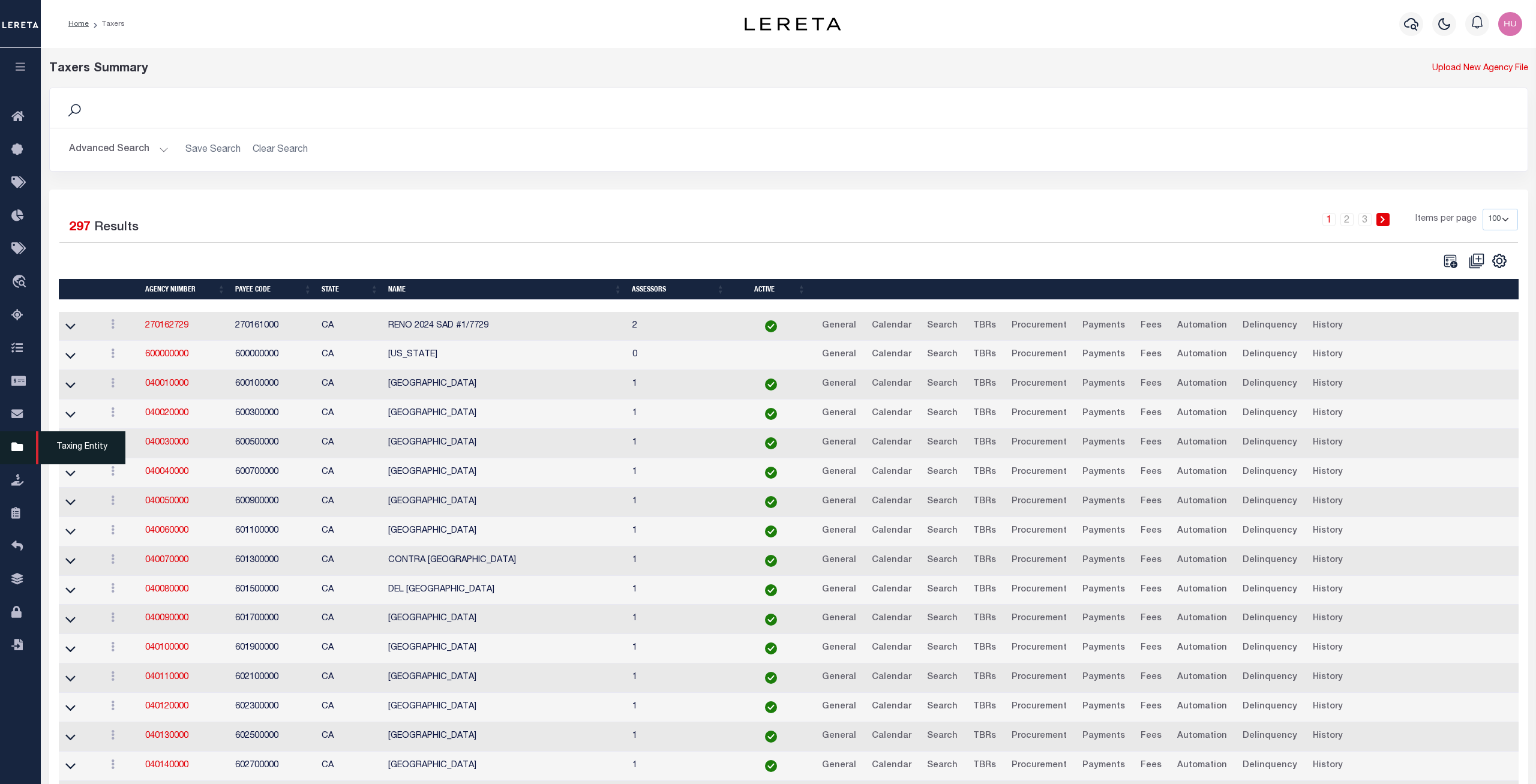
click at [15, 453] on icon at bounding box center [20, 448] width 19 height 15
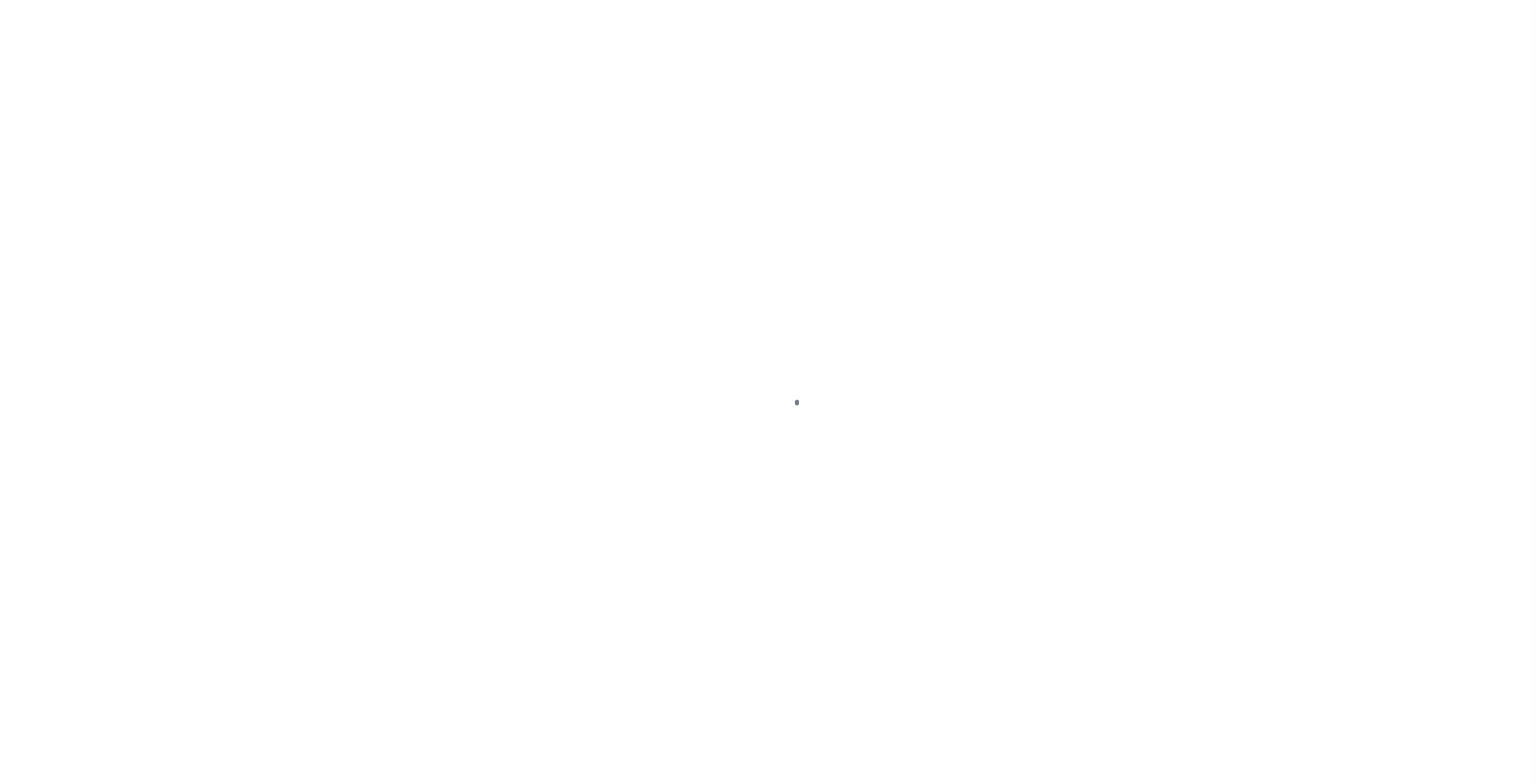
select select "100"
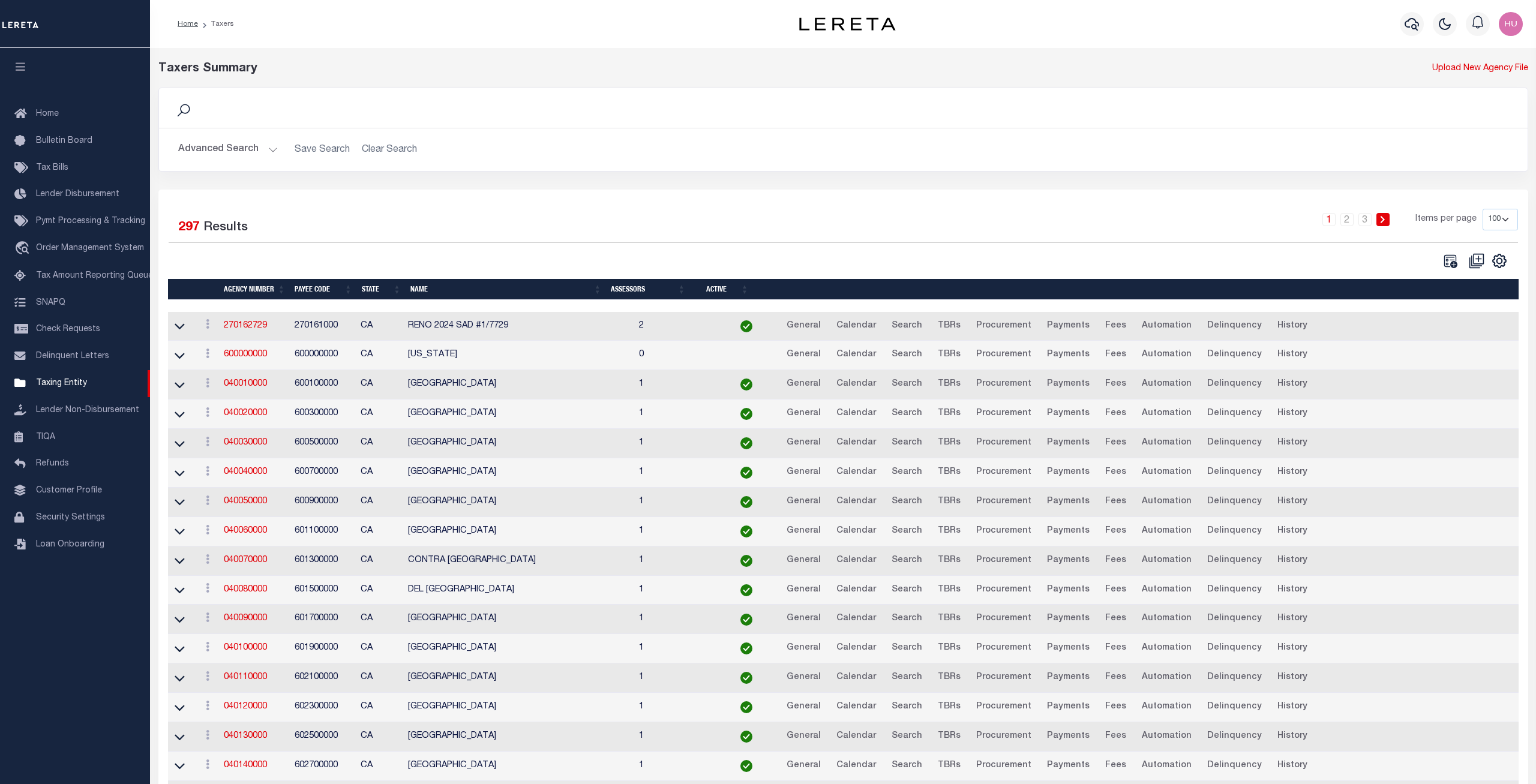
click at [233, 141] on button "Advanced Search" at bounding box center [228, 150] width 99 height 23
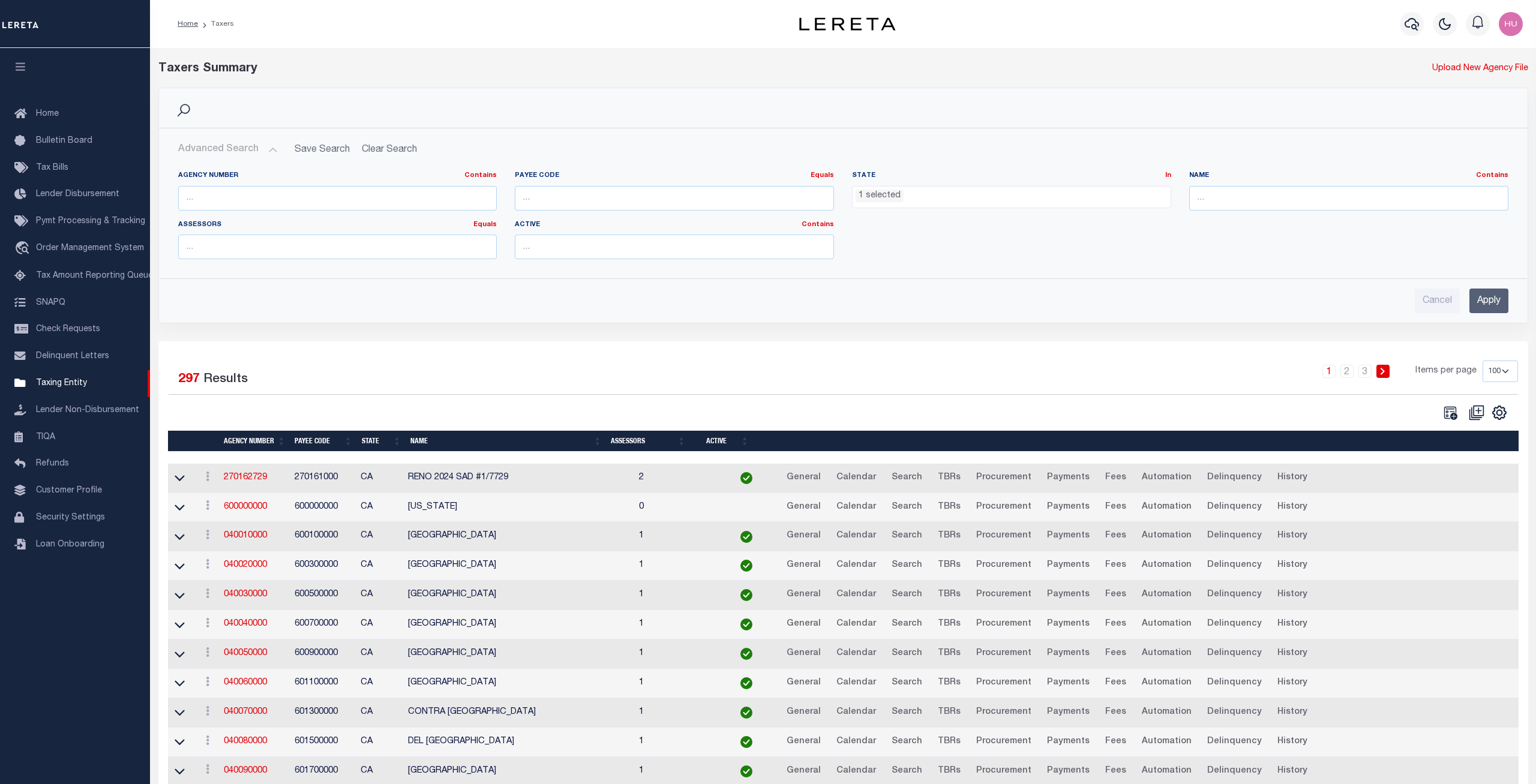
scroll to position [53, 0]
click at [543, 202] on input "number" at bounding box center [675, 199] width 320 height 25
paste input "605900000"
type input "605900000"
click at [949, 200] on ul "1 selected" at bounding box center [1012, 195] width 318 height 16
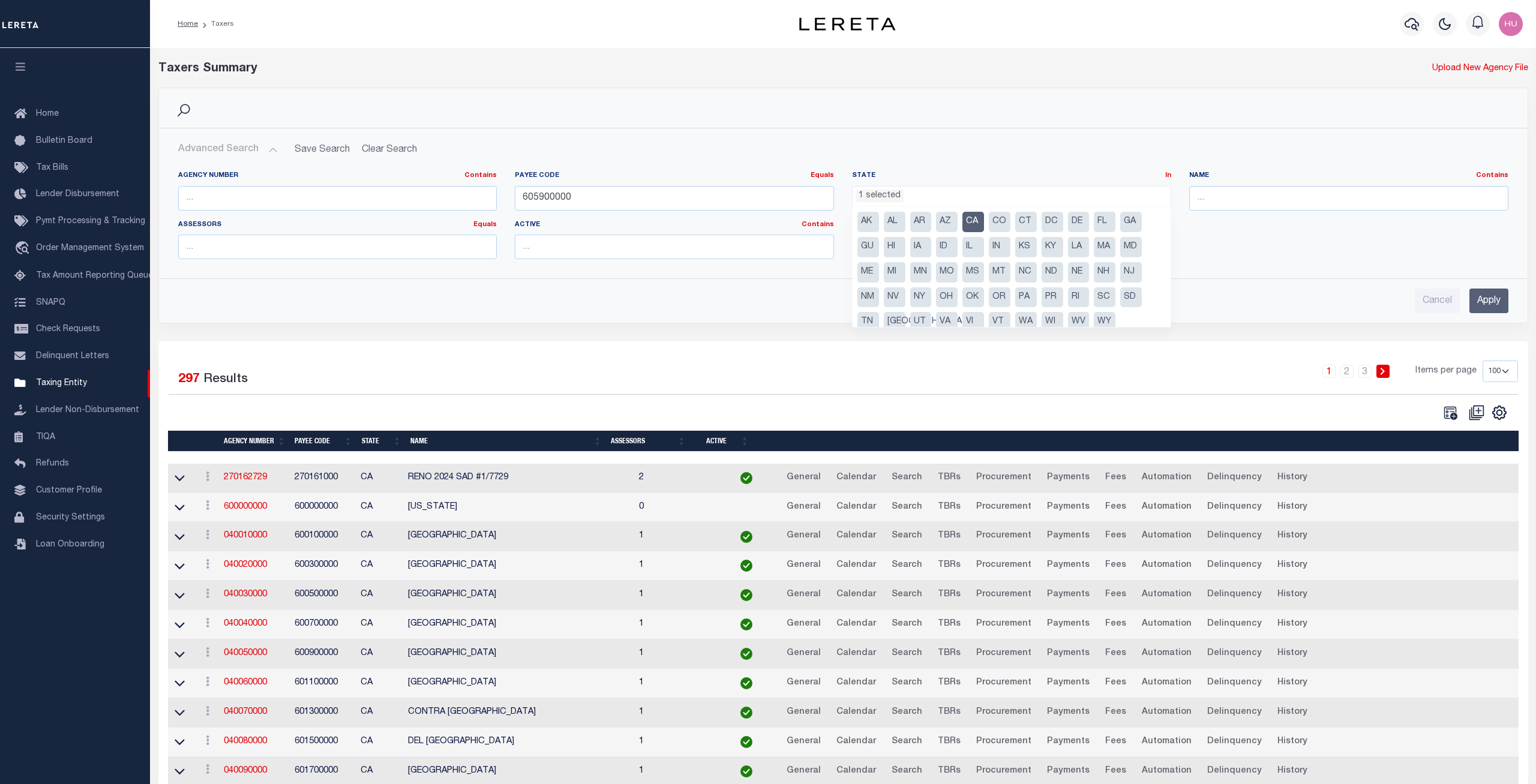
click at [968, 218] on li "CA" at bounding box center [973, 221] width 22 height 20
select select
click at [1496, 302] on input "Apply" at bounding box center [1489, 301] width 39 height 25
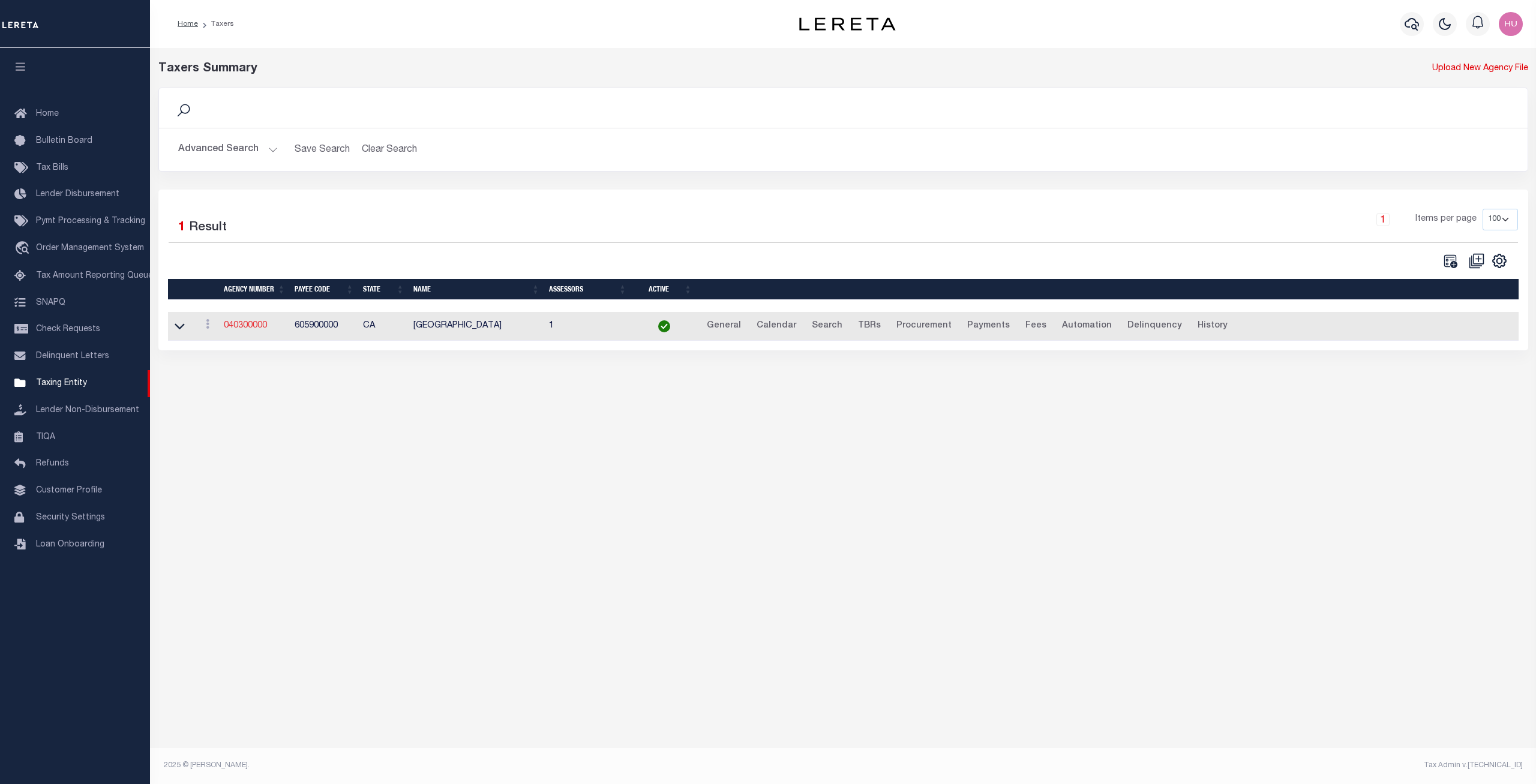
click at [247, 327] on link "040300000" at bounding box center [246, 326] width 43 height 9
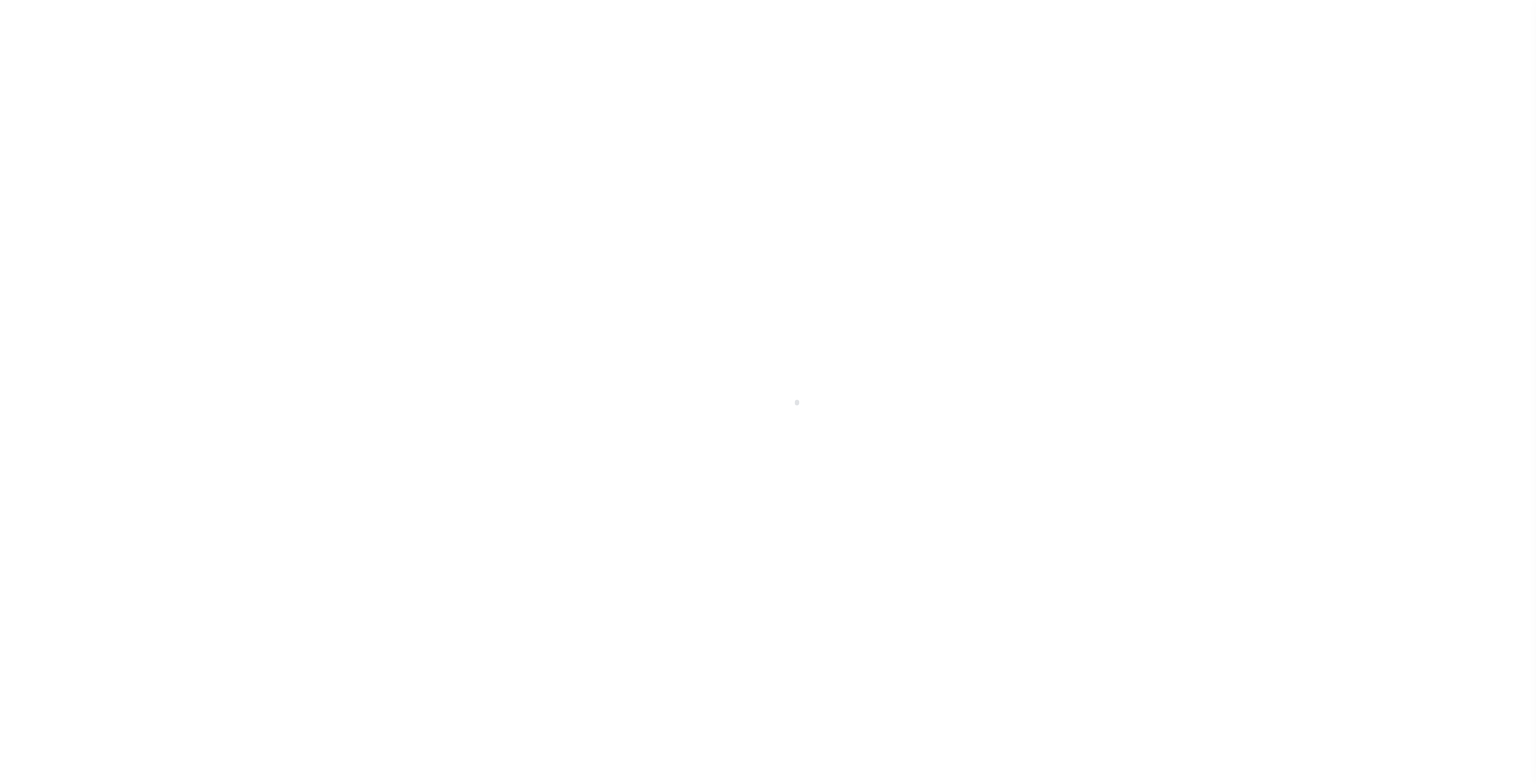
select select
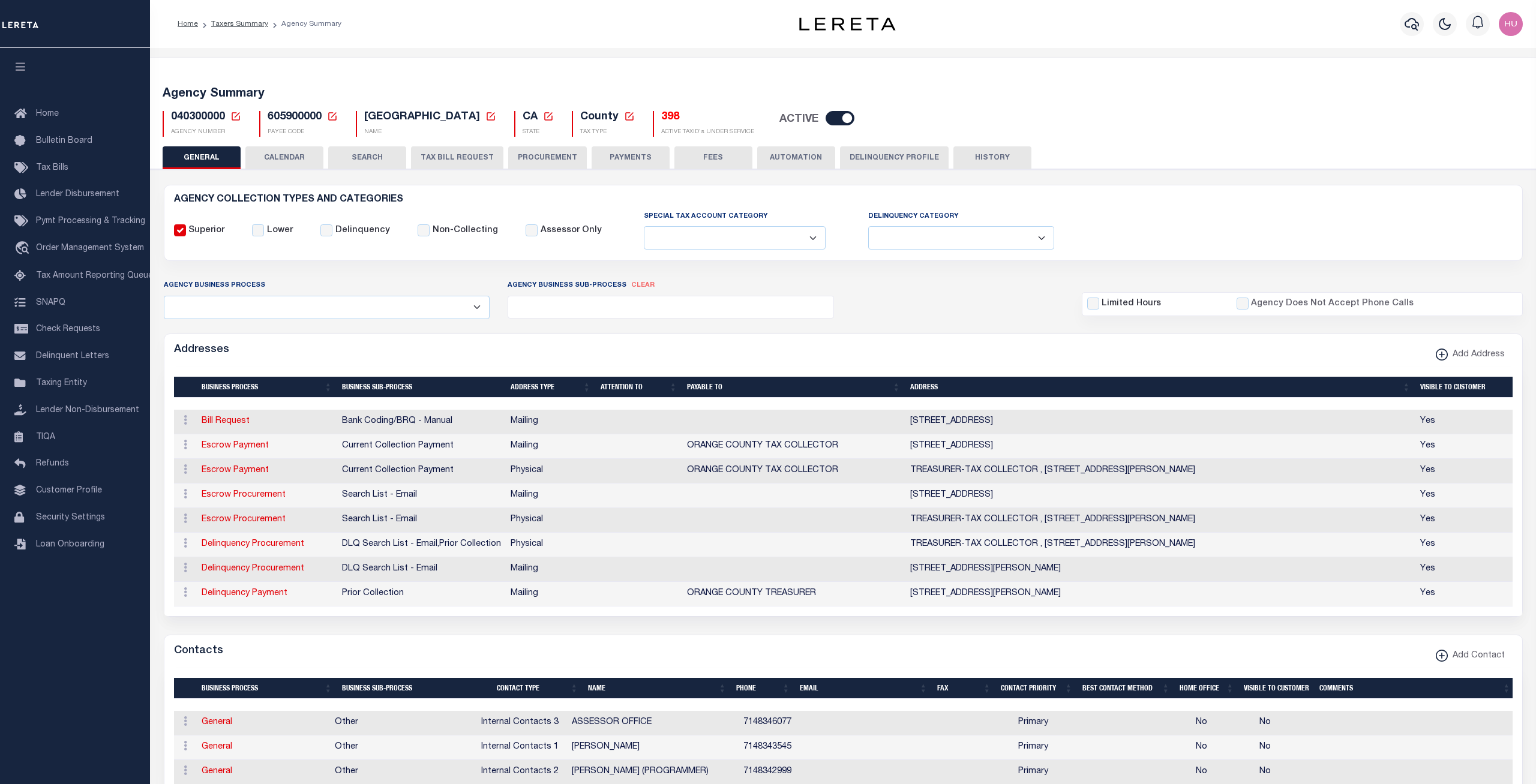
click at [303, 154] on button "CALENDAR" at bounding box center [284, 157] width 78 height 23
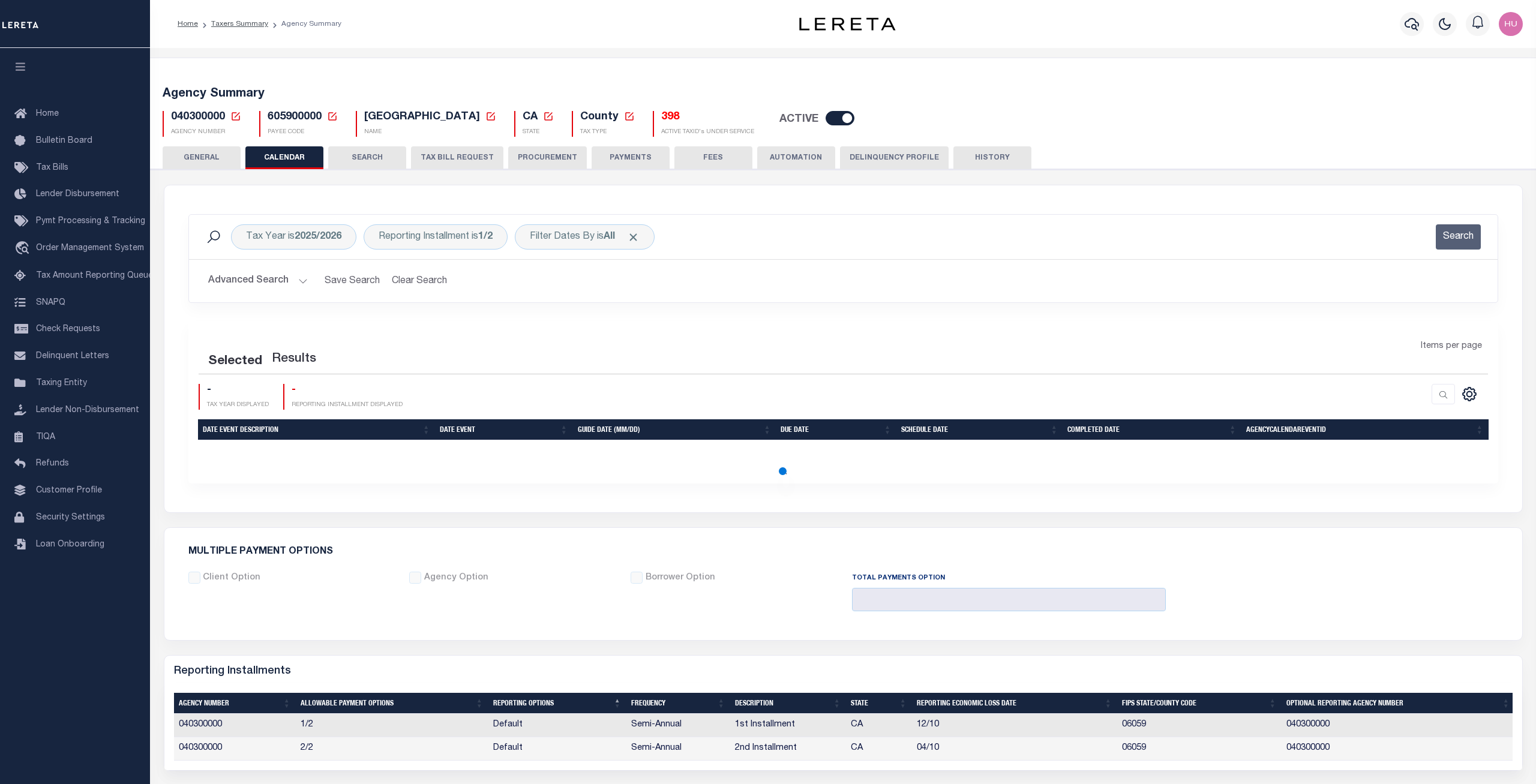
checkbox input "false"
type input "1"
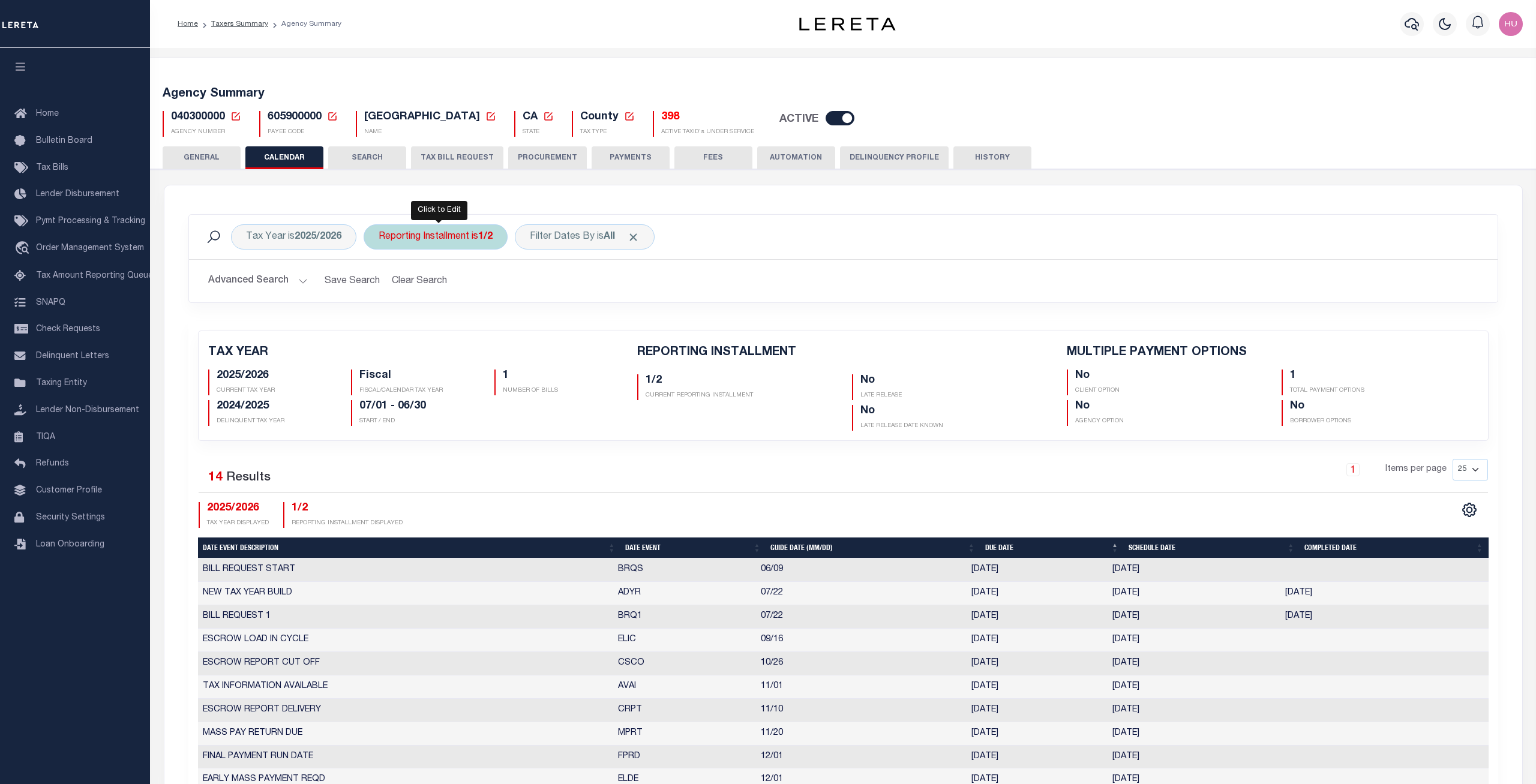
click at [471, 235] on div "Reporting Installment is 1/2" at bounding box center [436, 237] width 144 height 25
click at [379, 284] on select "1/2 2/2" at bounding box center [468, 295] width 176 height 23
select select "2/2"
click option "2/2" at bounding box center [0, 0] width 0 height 0
click at [536, 320] on input "Apply" at bounding box center [537, 322] width 35 height 20
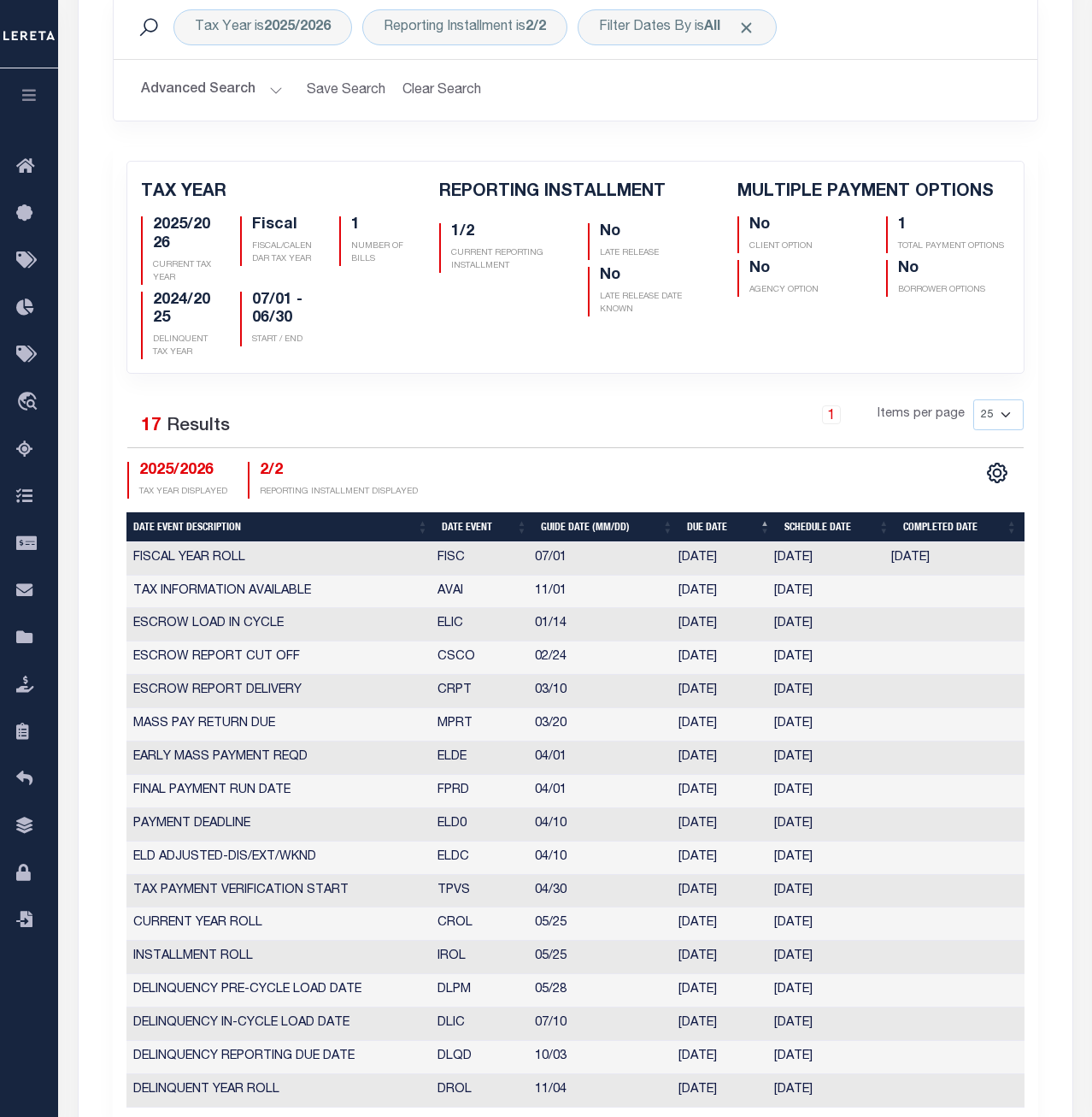
scroll to position [436, 0]
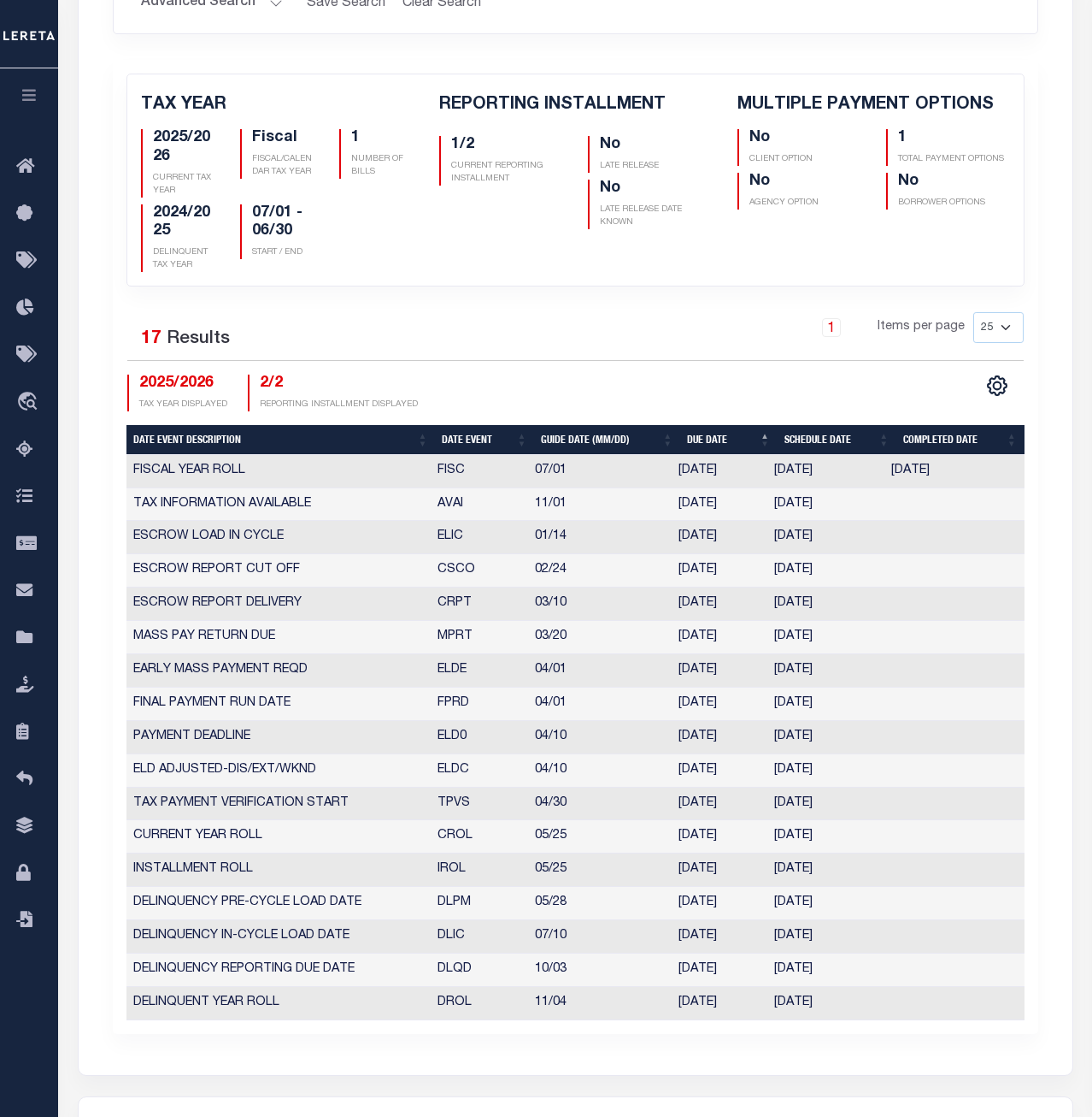
drag, startPoint x: 435, startPoint y: 571, endPoint x: 842, endPoint y: 575, distance: 407.0
click at [842, 575] on tr "ESCROW REPORT CUT OFF CSCO 02/24 [DATE] [DATE] 842548" at bounding box center [575, 570] width 898 height 33
click at [441, 612] on td "CRPT" at bounding box center [479, 604] width 98 height 33
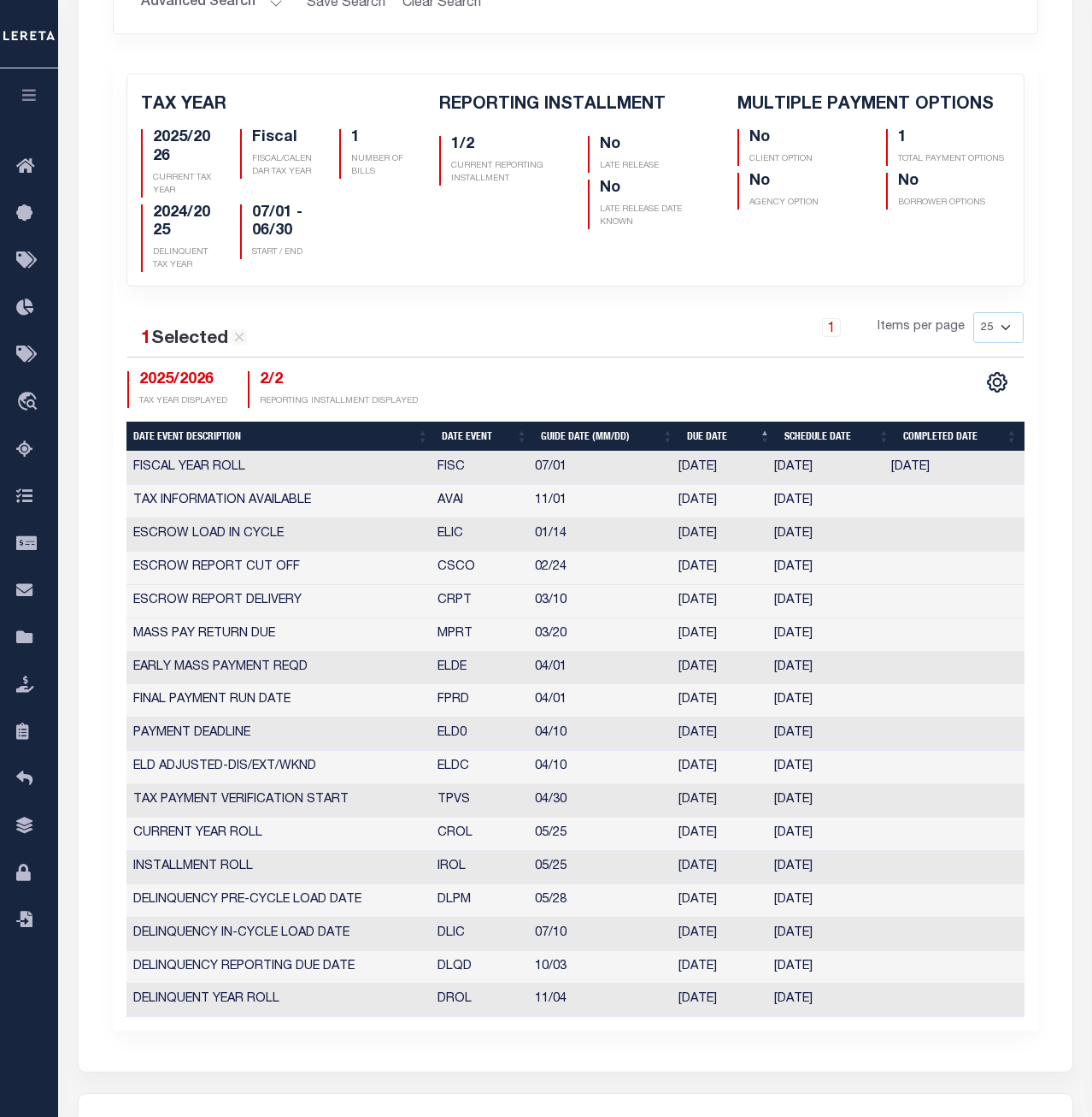
drag, startPoint x: 439, startPoint y: 606, endPoint x: 846, endPoint y: 608, distance: 407.0
click at [846, 608] on tr "ESCROW REPORT DELIVERY CRPT 03/10 03/10/2026 03/06/2026 2170364" at bounding box center [575, 601] width 898 height 33
drag, startPoint x: 472, startPoint y: 634, endPoint x: 438, endPoint y: 635, distance: 34.0
click at [438, 635] on td "MPRT" at bounding box center [479, 635] width 98 height 33
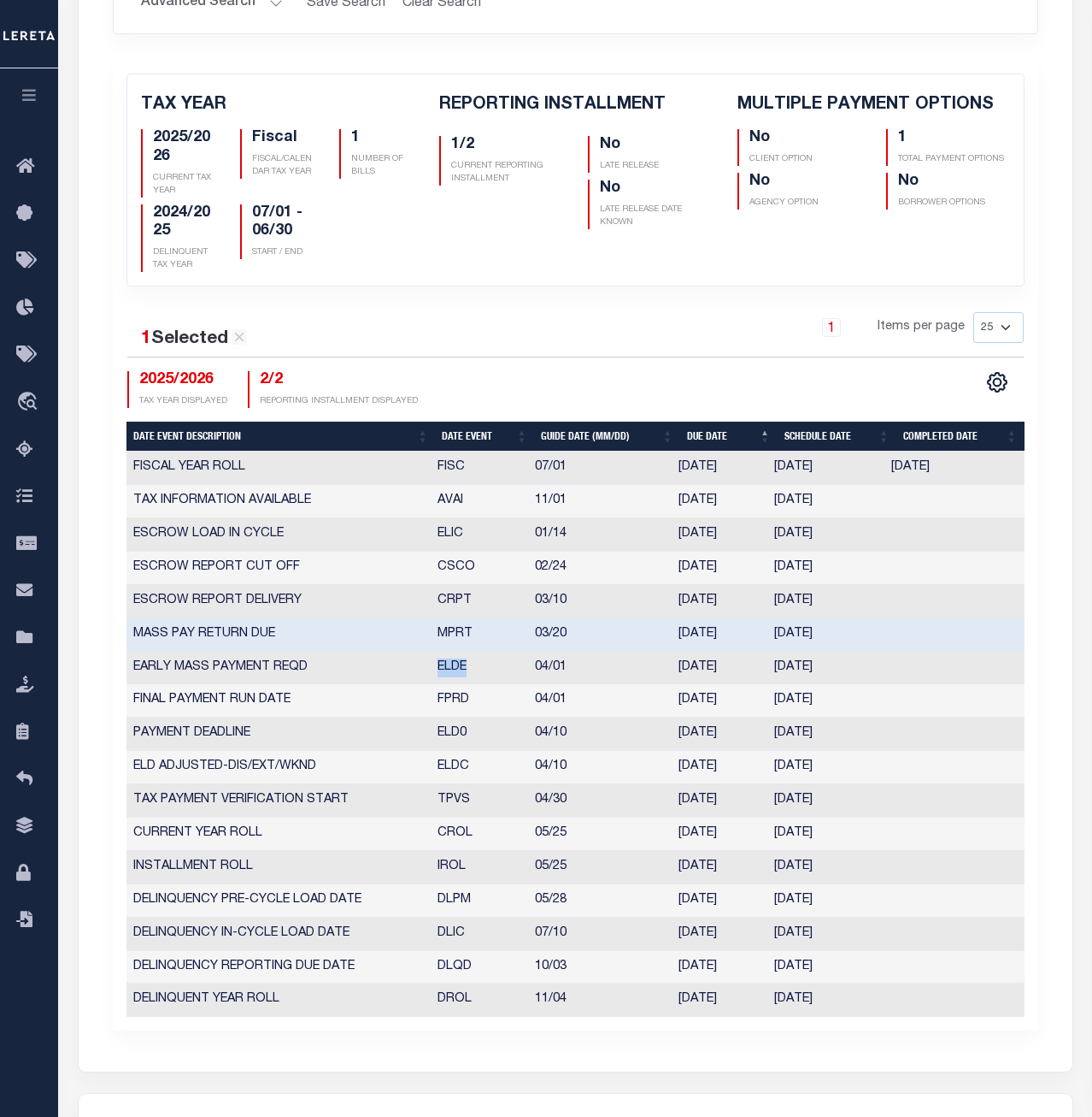
drag, startPoint x: 470, startPoint y: 676, endPoint x: 433, endPoint y: 671, distance: 37.3
click at [433, 671] on td "ELDE" at bounding box center [479, 668] width 98 height 33
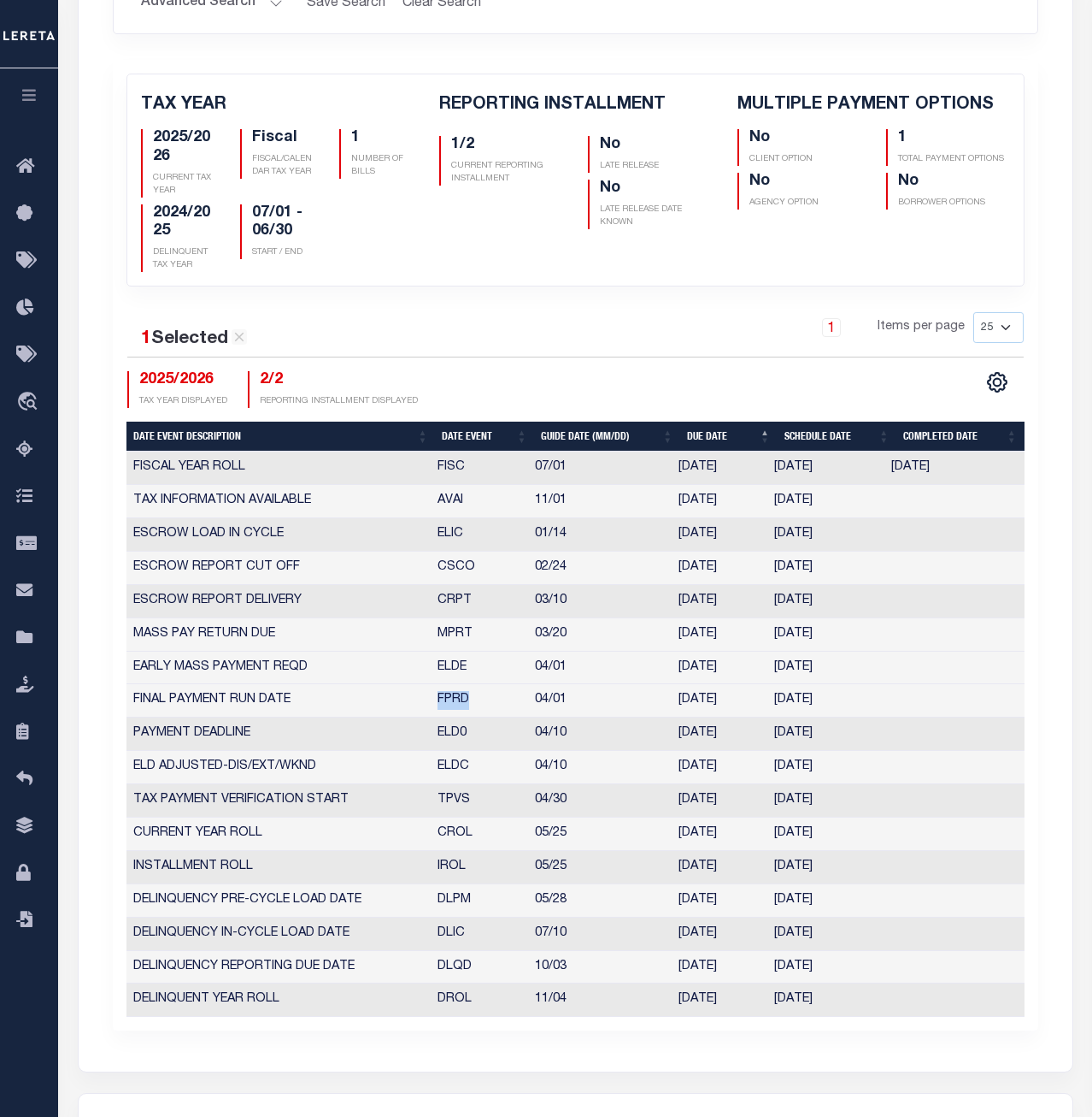
drag, startPoint x: 468, startPoint y: 698, endPoint x: 429, endPoint y: 698, distance: 39.0
click at [429, 698] on tr "FINAL PAYMENT RUN DATE FPRD 04/01 04/01/2026 04/01/2026 7631847" at bounding box center [575, 700] width 898 height 33
drag, startPoint x: 487, startPoint y: 736, endPoint x: 431, endPoint y: 734, distance: 56.0
click at [431, 734] on td "ELD0" at bounding box center [479, 734] width 98 height 33
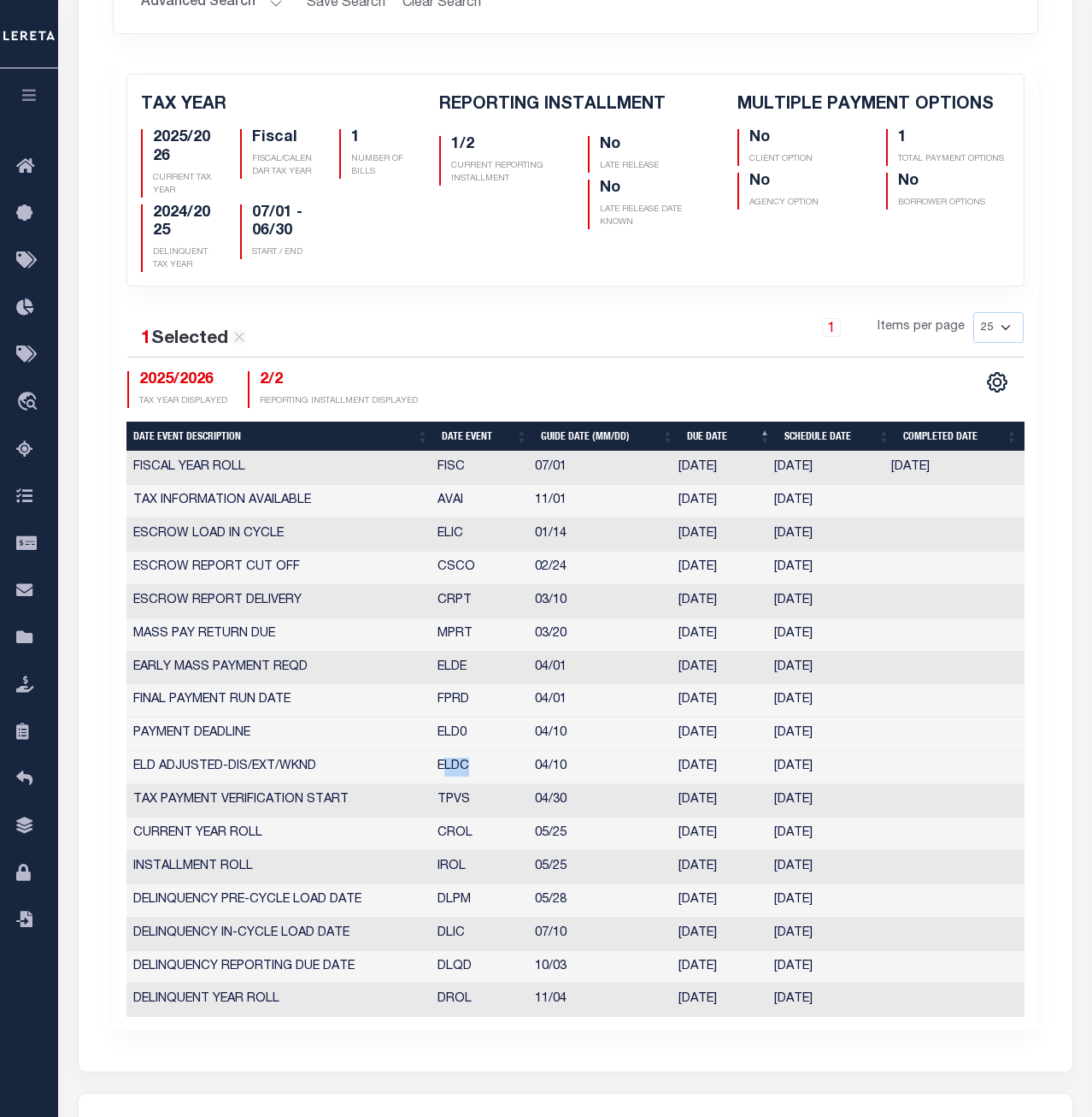
drag, startPoint x: 480, startPoint y: 769, endPoint x: 443, endPoint y: 769, distance: 37.0
click at [443, 769] on td "ELDC" at bounding box center [479, 767] width 98 height 33
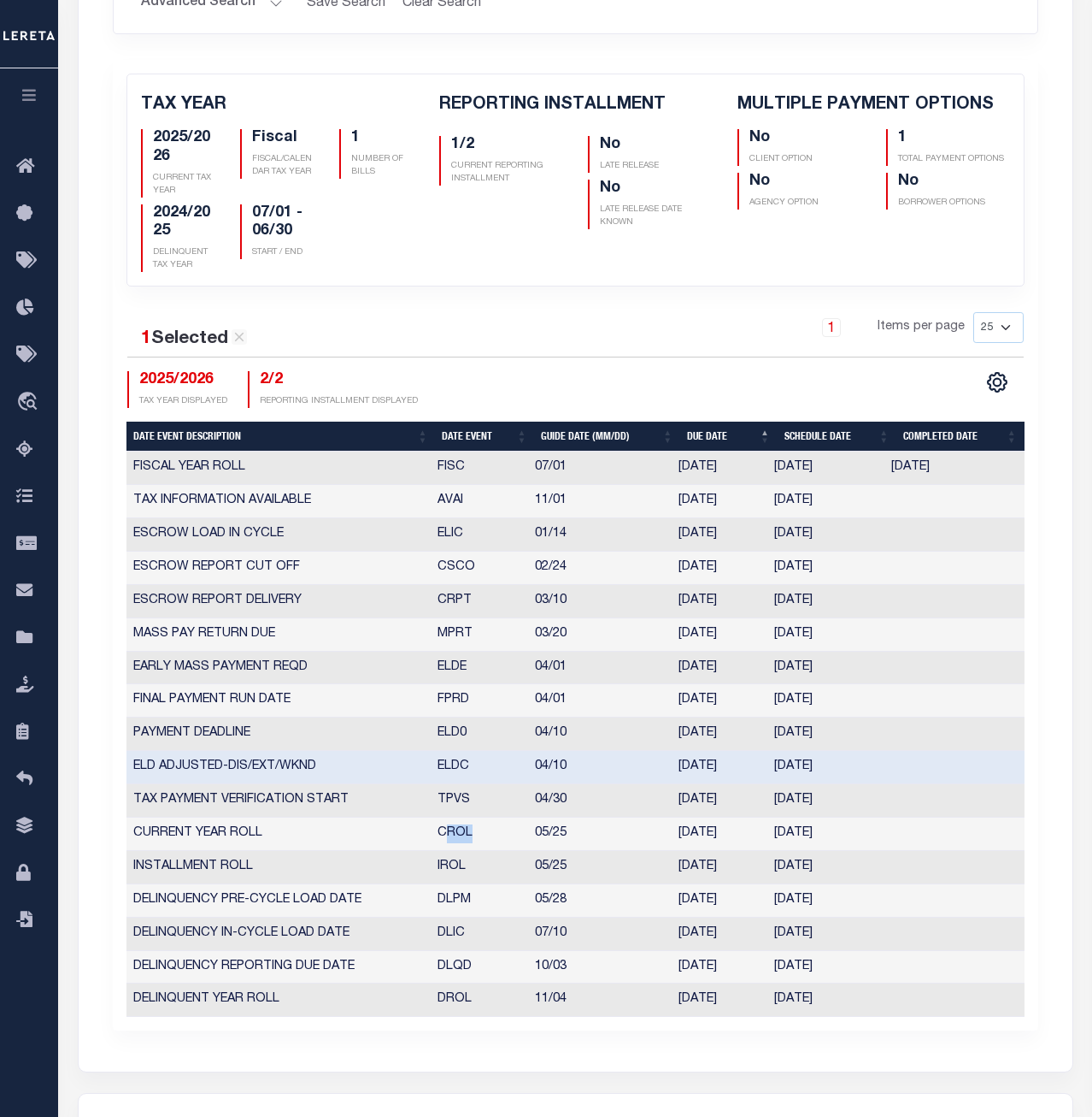
drag, startPoint x: 452, startPoint y: 835, endPoint x: 442, endPoint y: 836, distance: 10.0
click at [442, 836] on td "CROL" at bounding box center [479, 834] width 98 height 33
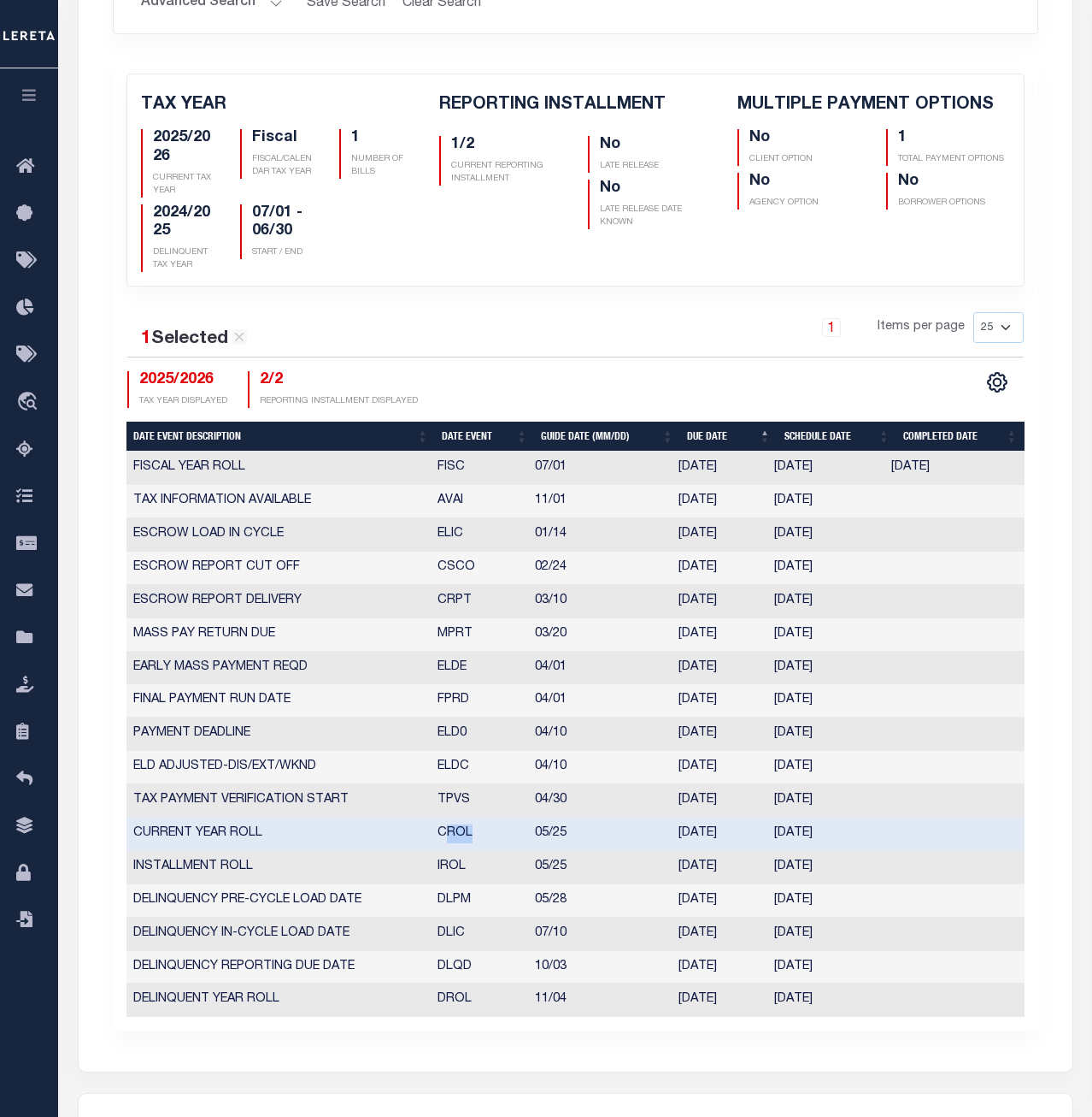
drag, startPoint x: 437, startPoint y: 870, endPoint x: 845, endPoint y: 862, distance: 408.1
click at [845, 862] on tr "INSTALLMENT ROLL IROL 05/25 05/22/2026 05/22/2026 5210160" at bounding box center [575, 867] width 898 height 33
drag, startPoint x: 500, startPoint y: 907, endPoint x: 427, endPoint y: 903, distance: 73.1
click at [427, 903] on tr "DELINQUENCY PRE-CYCLE LOAD DATE DLPM 05/28 05/28/2026 05/28/2026 9896798" at bounding box center [575, 901] width 898 height 33
drag, startPoint x: 438, startPoint y: 934, endPoint x: 857, endPoint y: 939, distance: 419.0
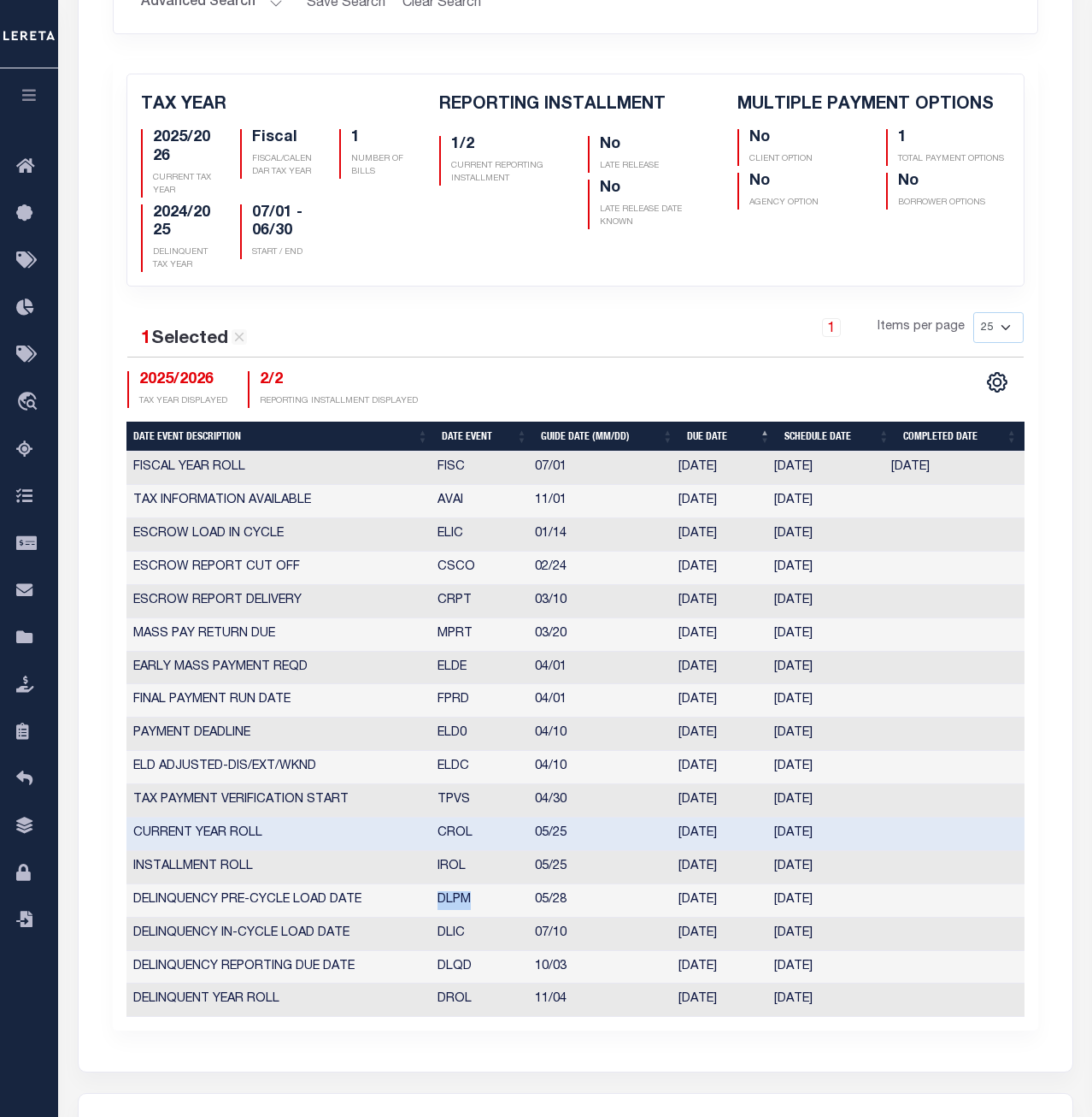
click at [857, 939] on tr "DELINQUENCY IN-CYCLE LOAD DATE DLIC 07/10 07/10/2026 07/10/2026 9896797" at bounding box center [575, 934] width 898 height 33
drag, startPoint x: 488, startPoint y: 960, endPoint x: 441, endPoint y: 968, distance: 47.7
click at [441, 968] on td "DLQD" at bounding box center [479, 968] width 98 height 33
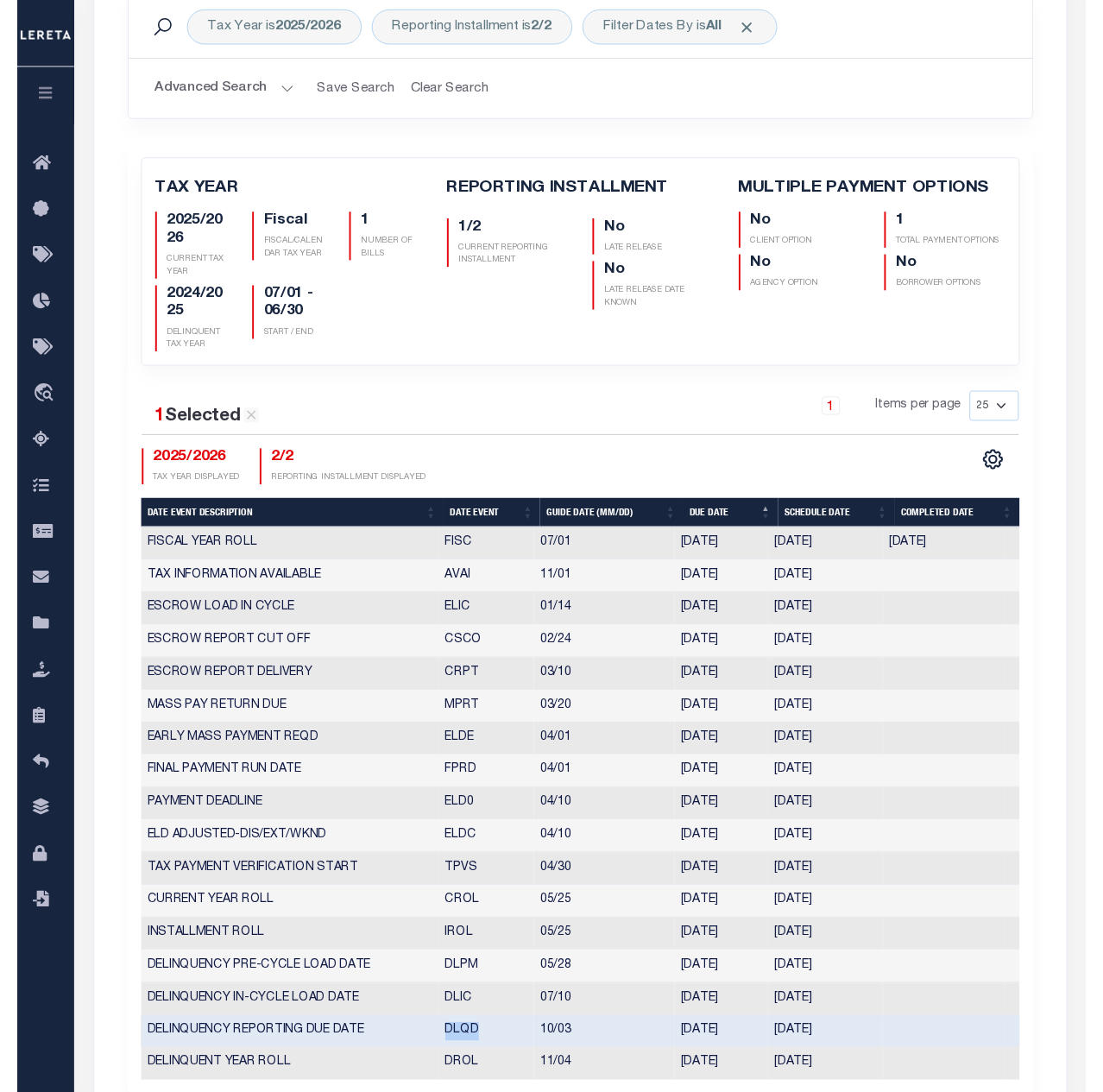
scroll to position [0, 0]
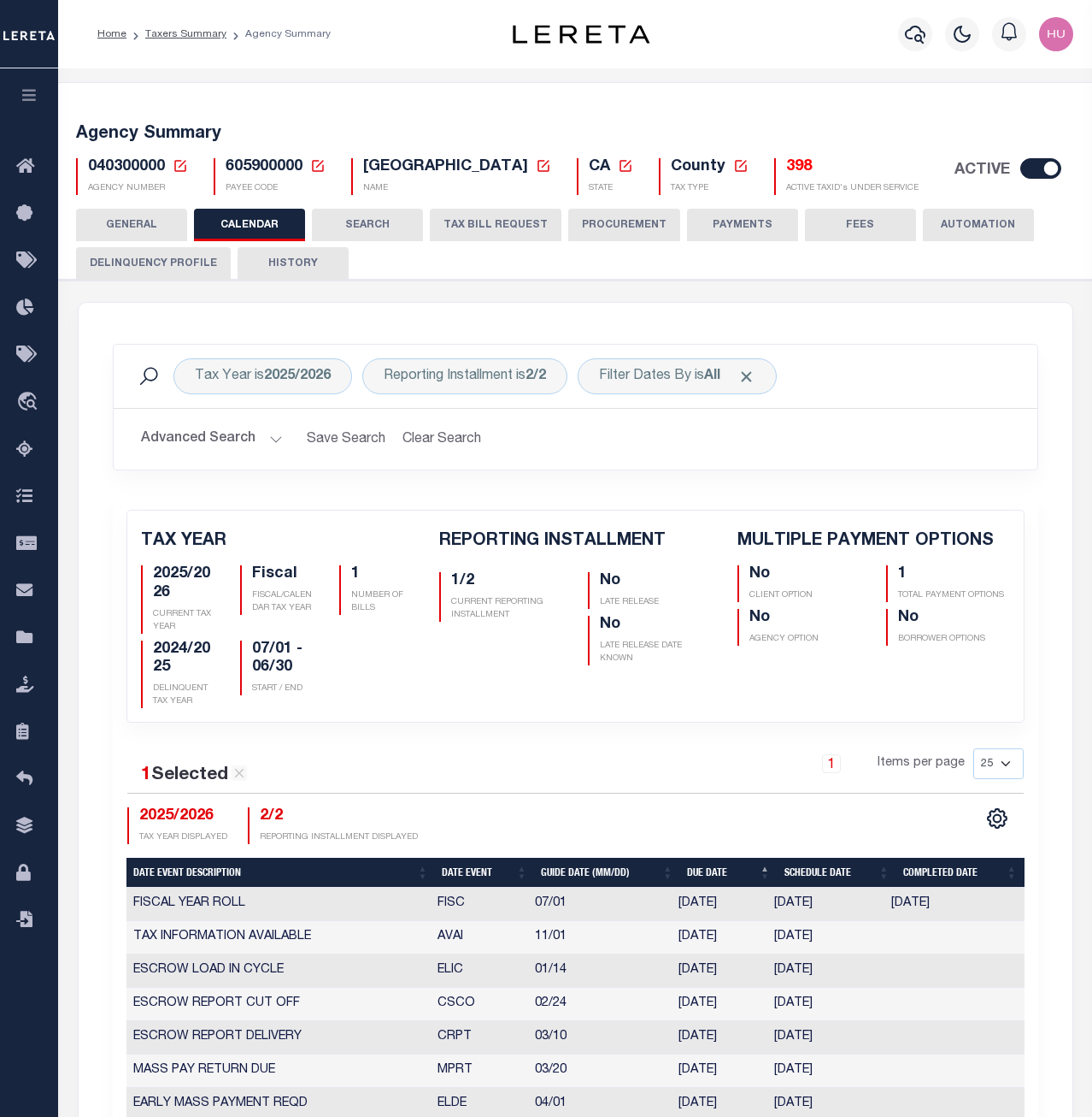
click at [327, 108] on div "Agency Summary 040300000 Agency Number Edit Cancel Ok New Agency Number Cancel …" at bounding box center [575, 156] width 1040 height 105
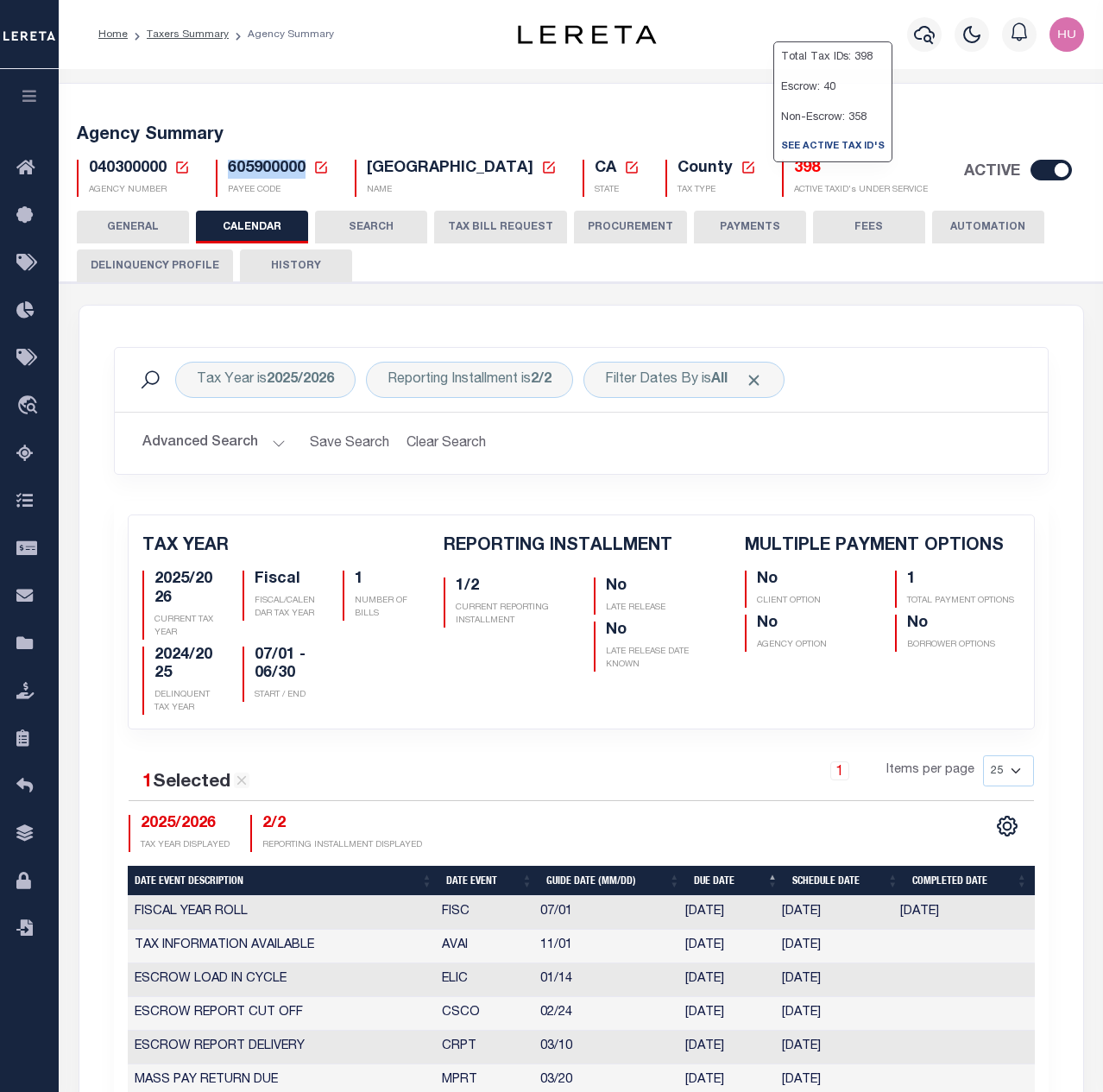
click at [794, 171] on h5 "398" at bounding box center [861, 169] width 134 height 19
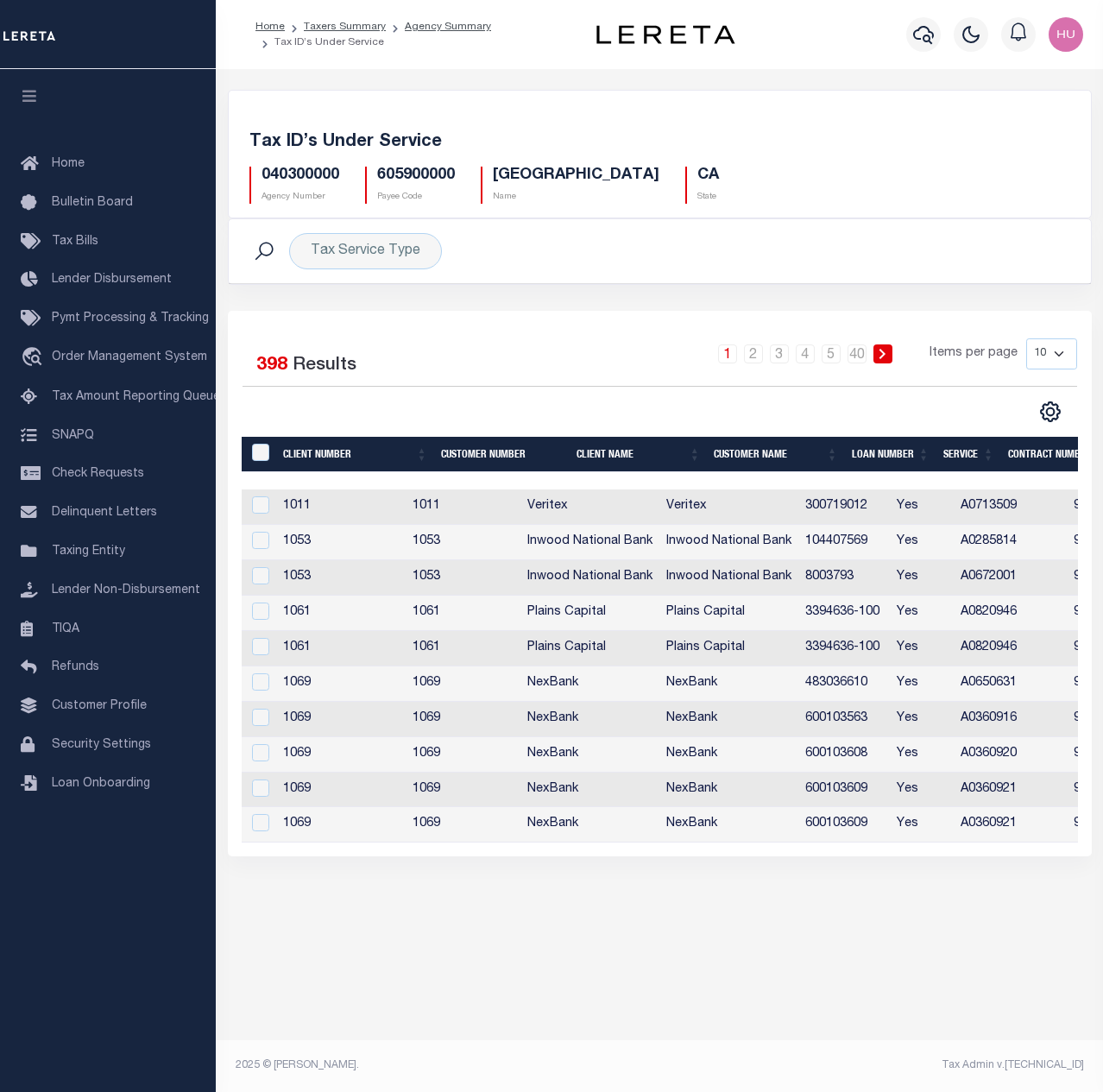
click at [1027, 338] on select "10 25 50 100" at bounding box center [1052, 353] width 51 height 31
select select "100"
click option "100" at bounding box center [0, 0] width 0 height 0
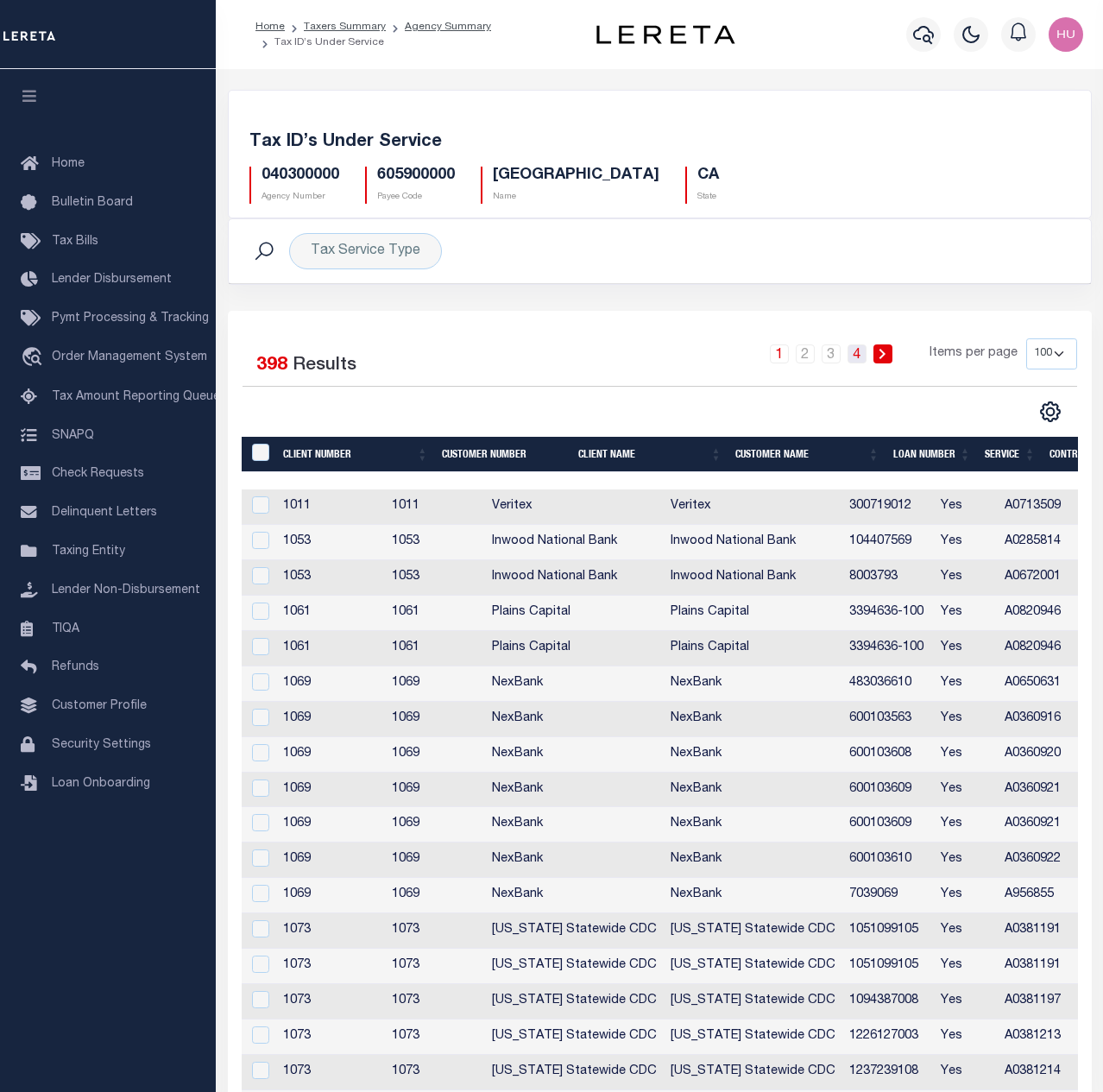
click at [861, 357] on link "4" at bounding box center [856, 353] width 19 height 19
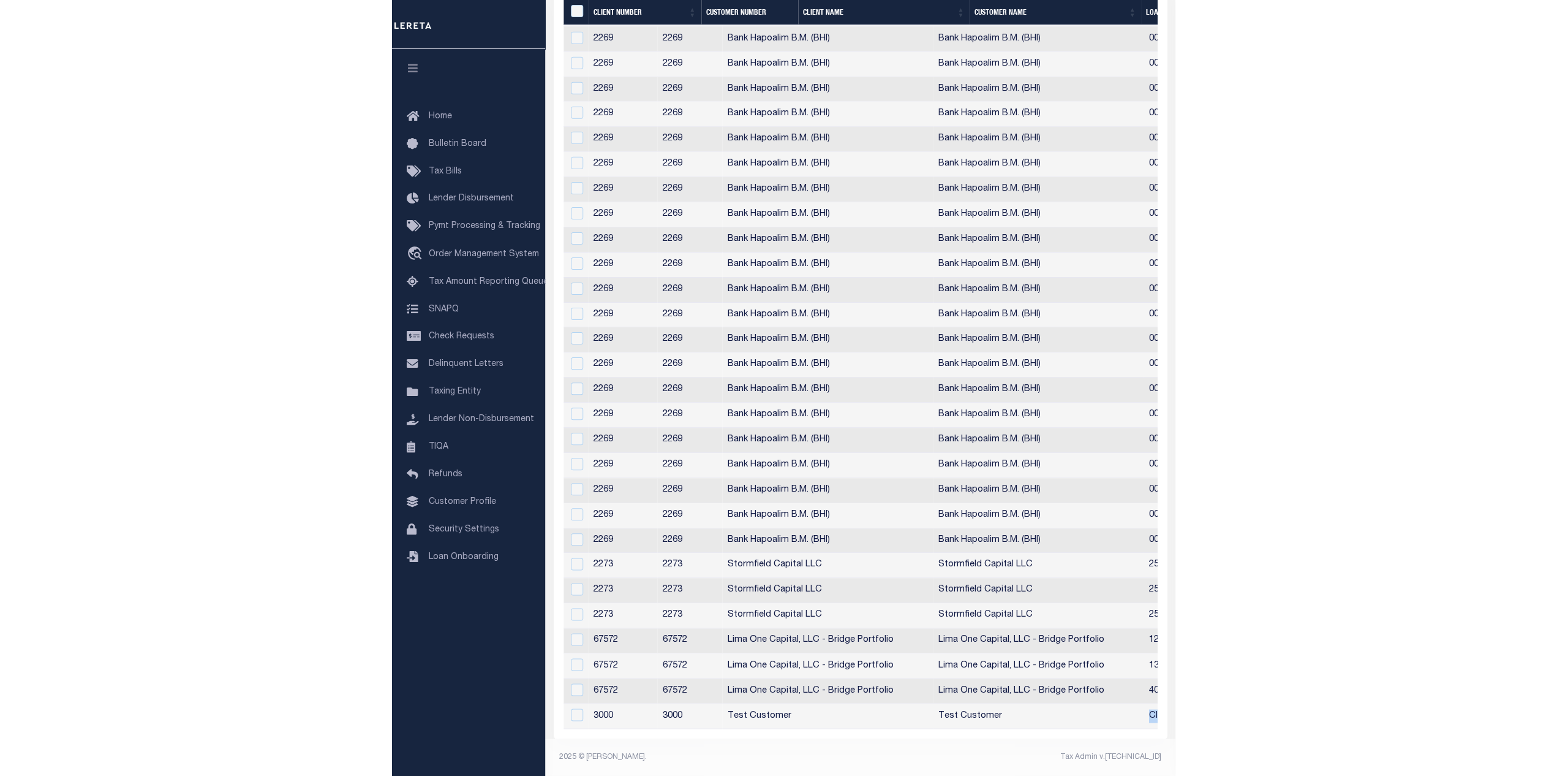
scroll to position [2038, 0]
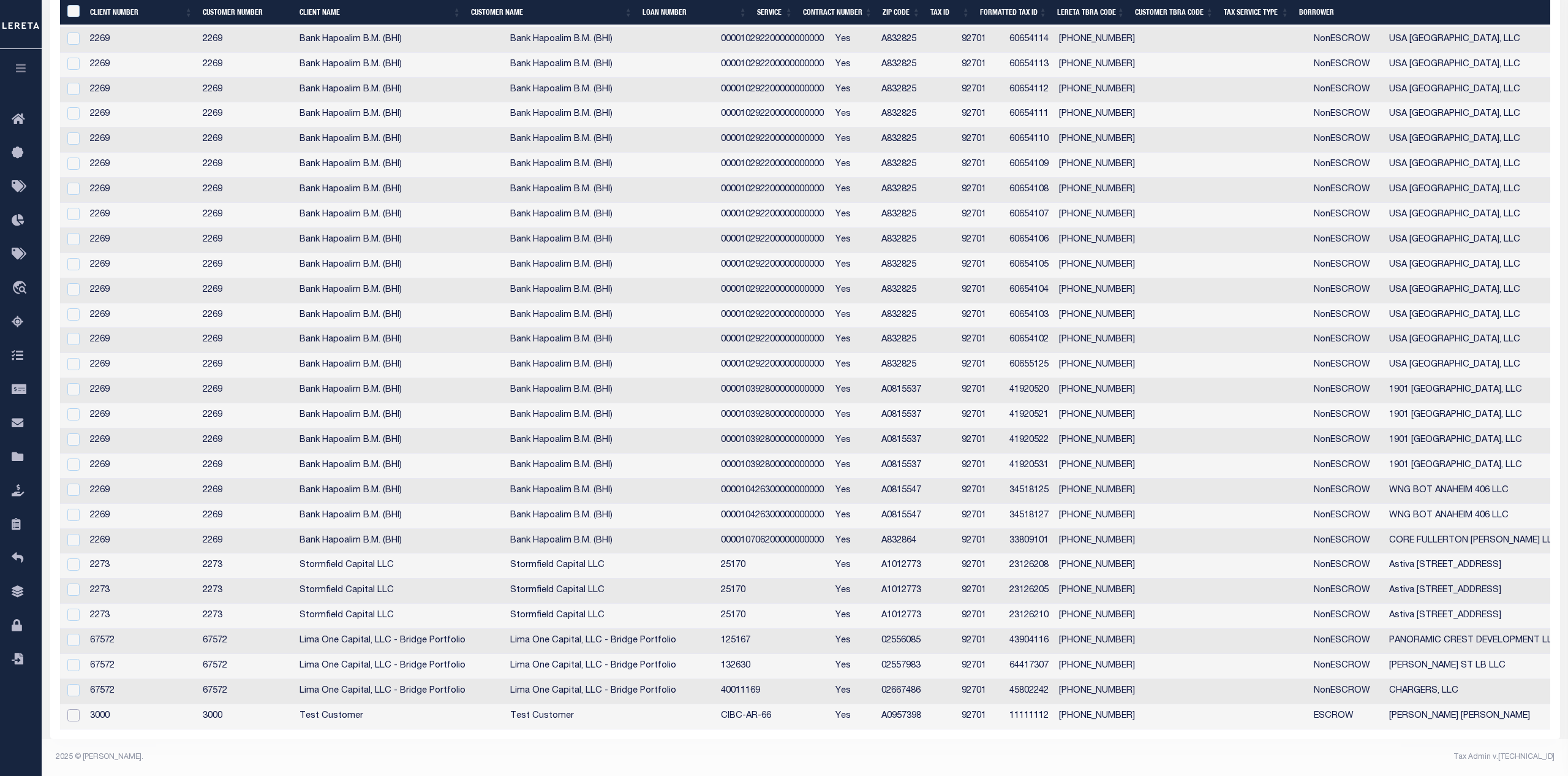
click at [77, 712] on input "checkbox" at bounding box center [73, 715] width 12 height 12
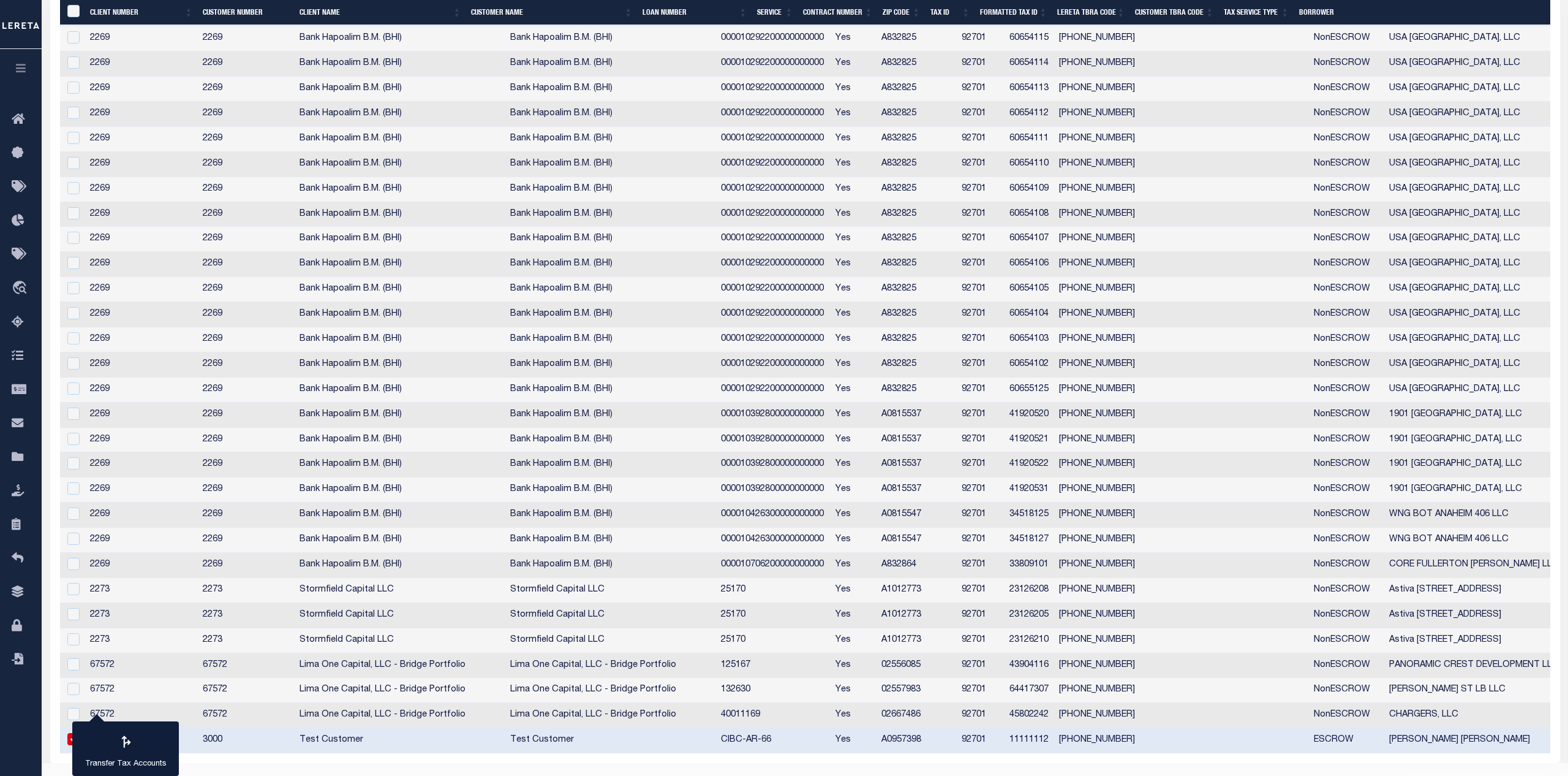
click at [68, 743] on input "checkbox" at bounding box center [73, 738] width 12 height 12
checkbox input "false"
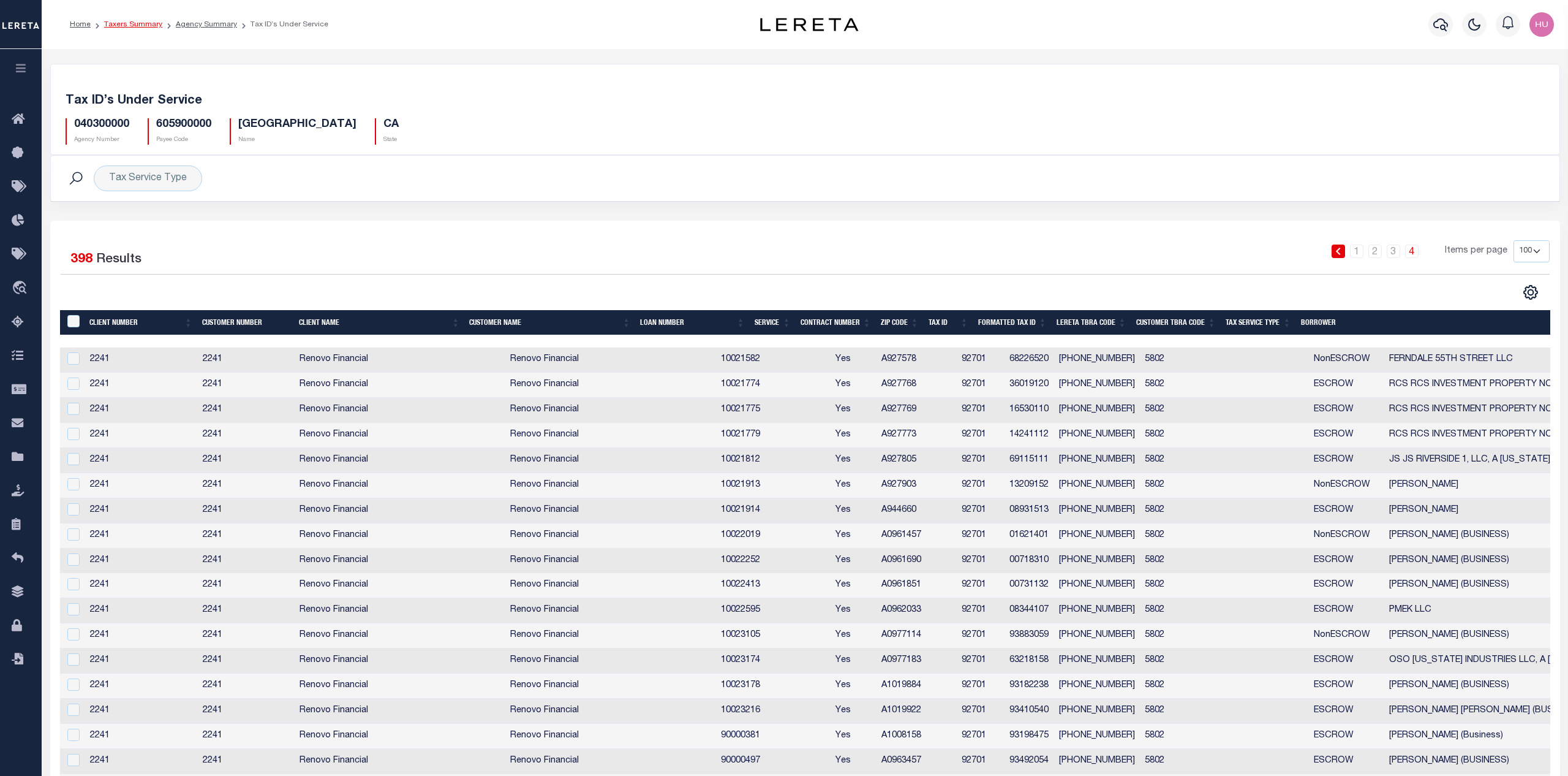
click at [130, 21] on link "Taxers Summary" at bounding box center [133, 25] width 58 height 8
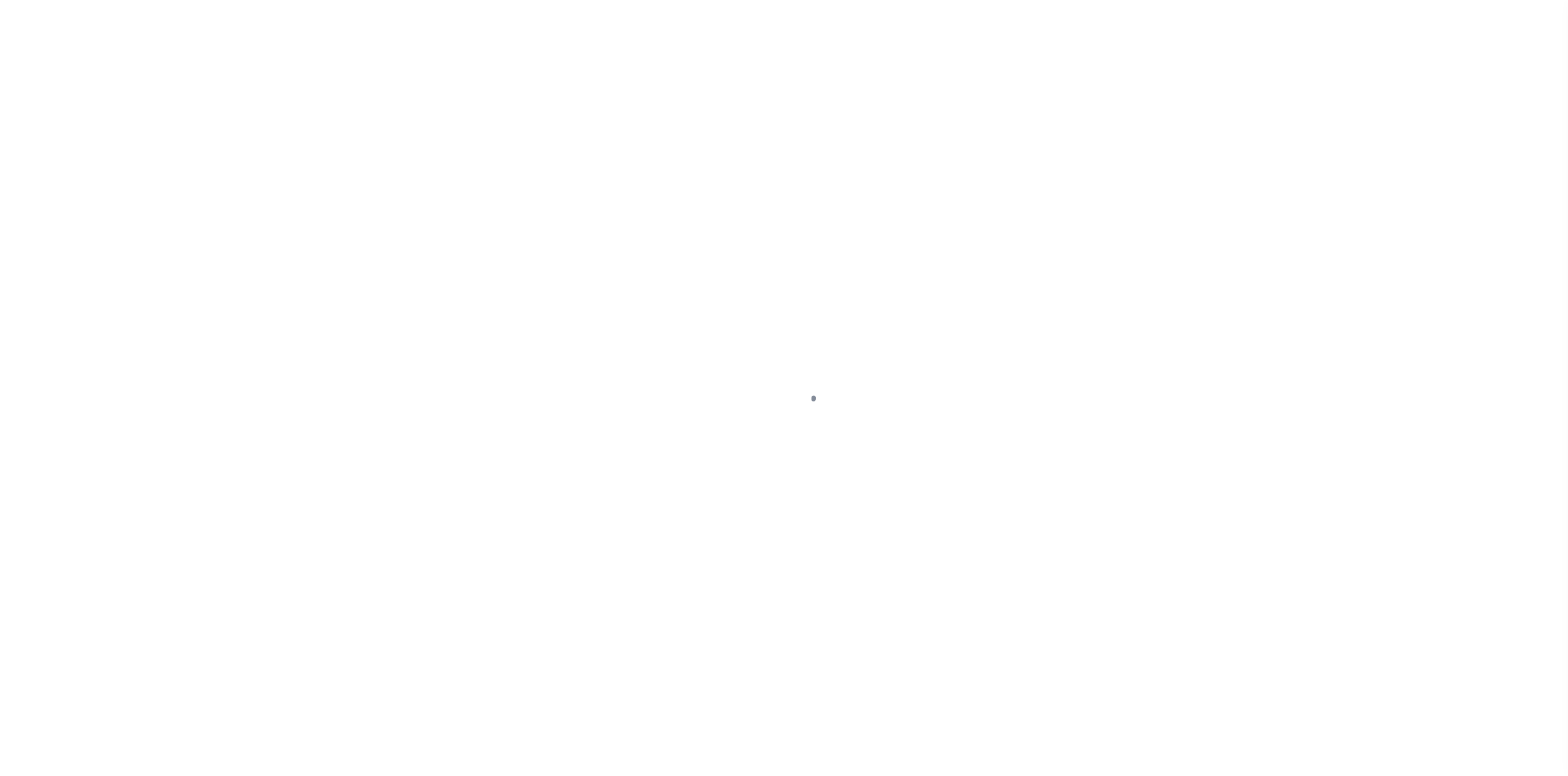
select select
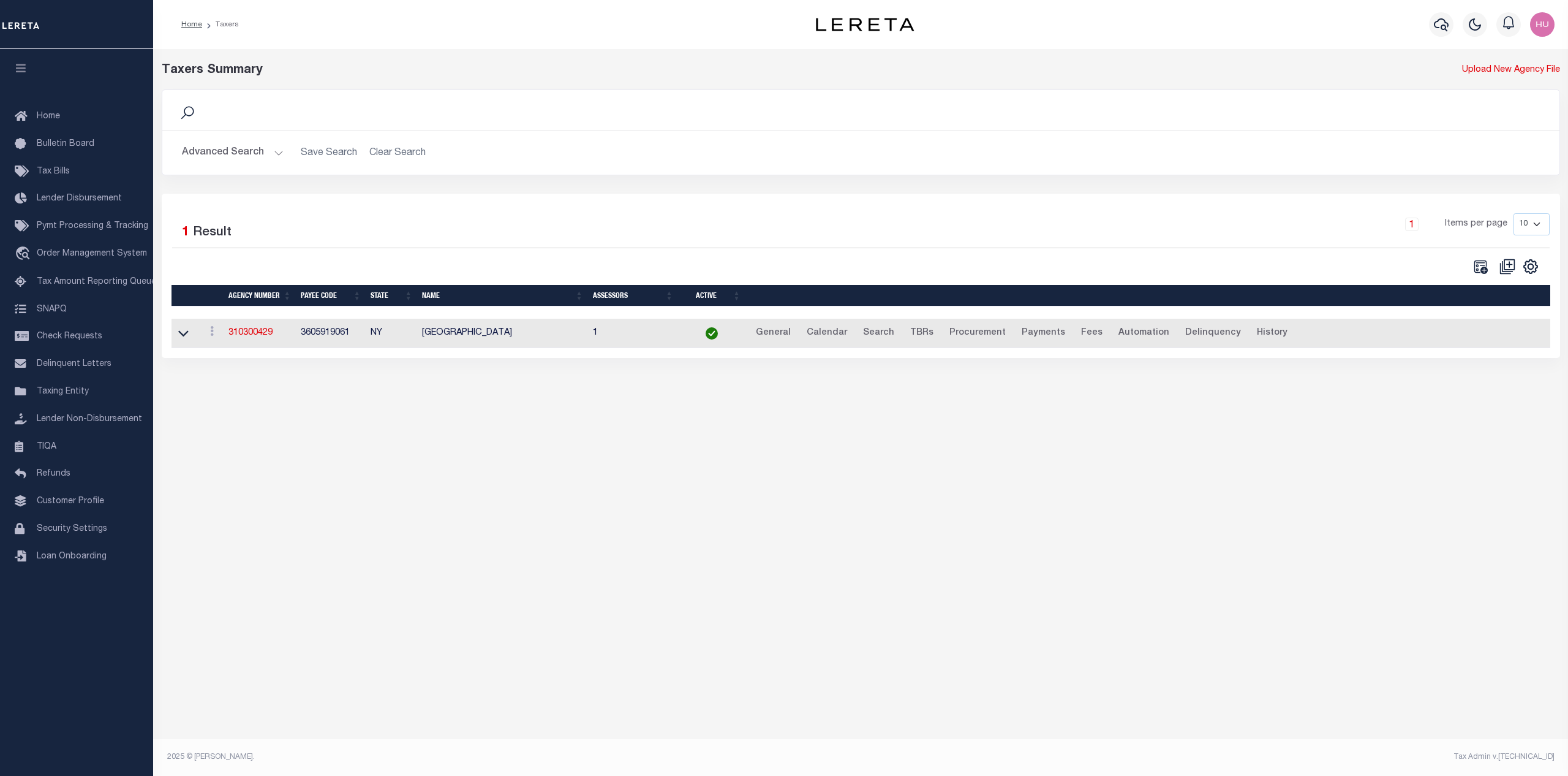
click at [242, 151] on button "Advanced Search" at bounding box center [232, 153] width 101 height 24
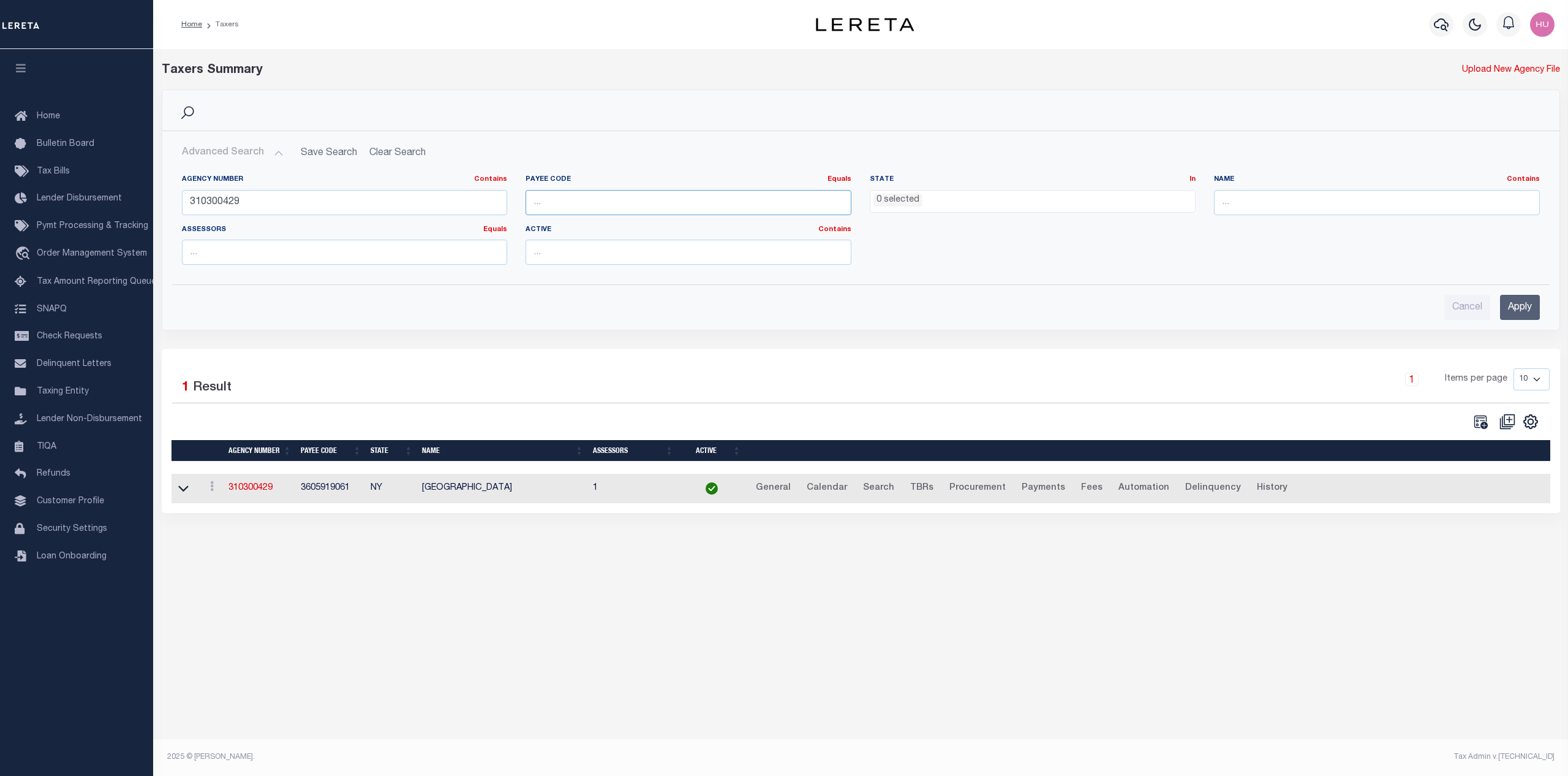
click at [569, 203] on input "number" at bounding box center [689, 203] width 326 height 25
paste input "605900000"
type input "605900000"
drag, startPoint x: 316, startPoint y: 207, endPoint x: 142, endPoint y: 210, distance: 174.0
click at [182, 210] on input "310300429" at bounding box center [345, 203] width 326 height 25
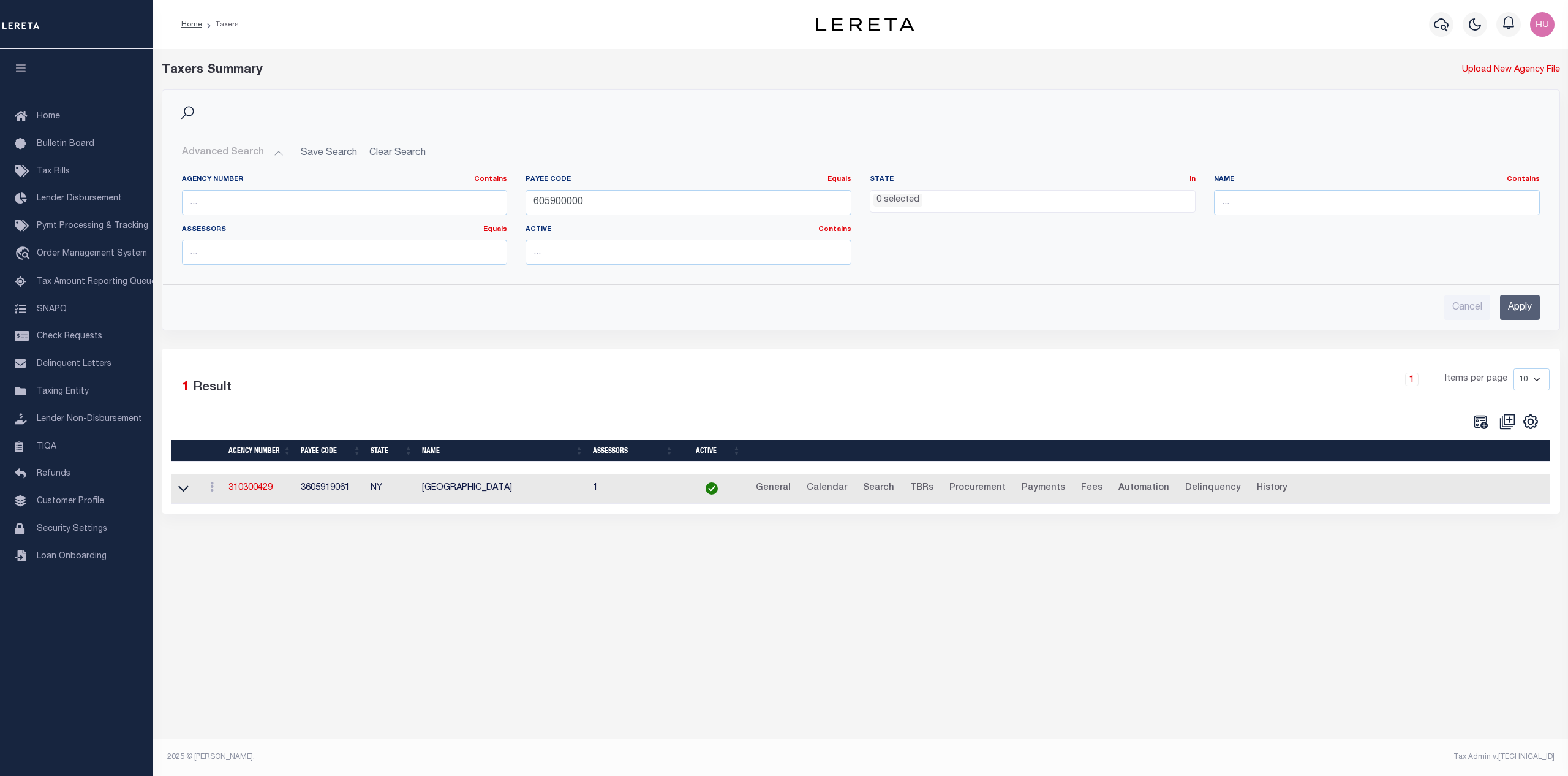
click at [1520, 314] on input "Apply" at bounding box center [1520, 307] width 40 height 25
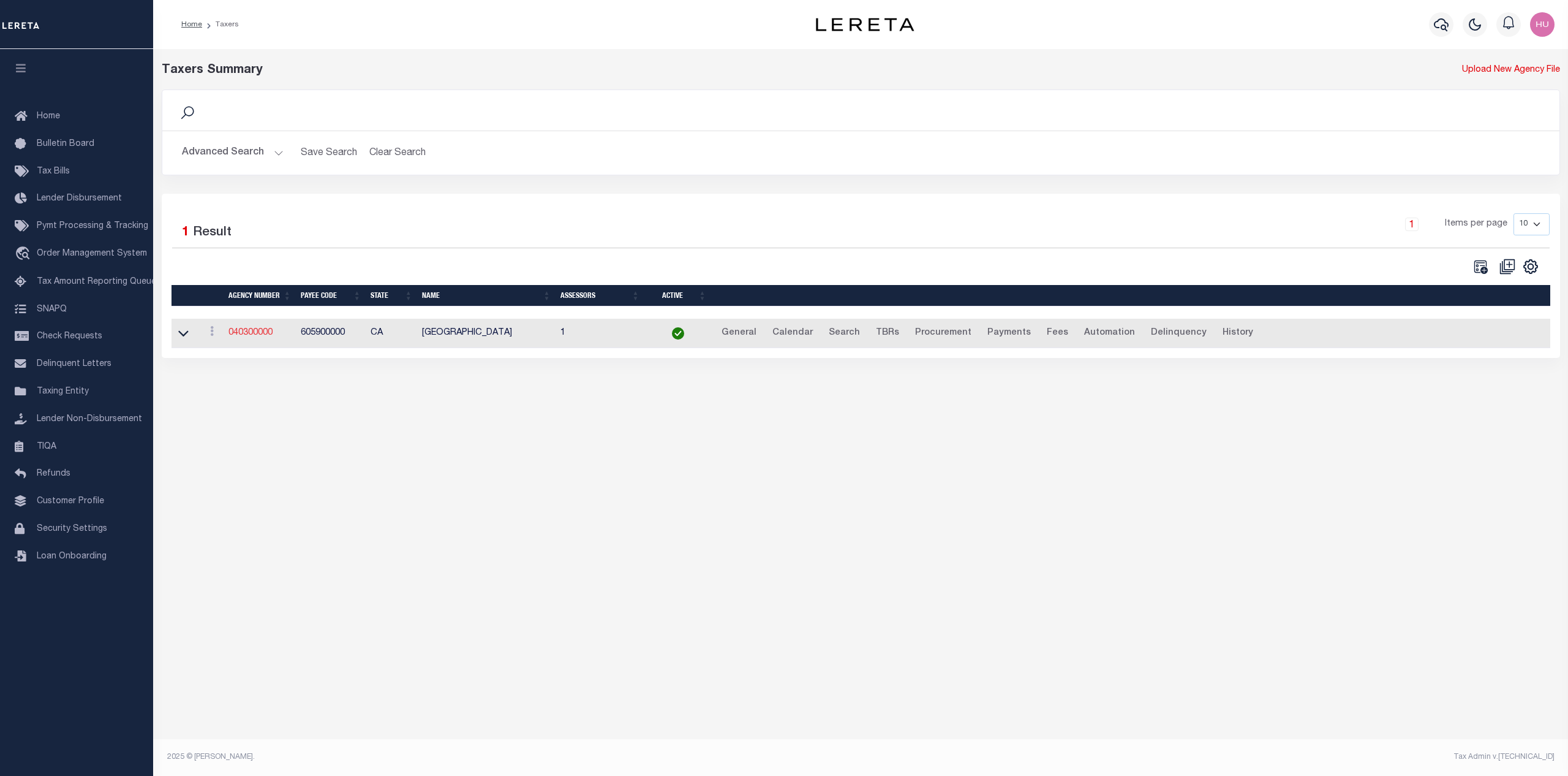
click at [249, 337] on link "040300000" at bounding box center [251, 333] width 44 height 9
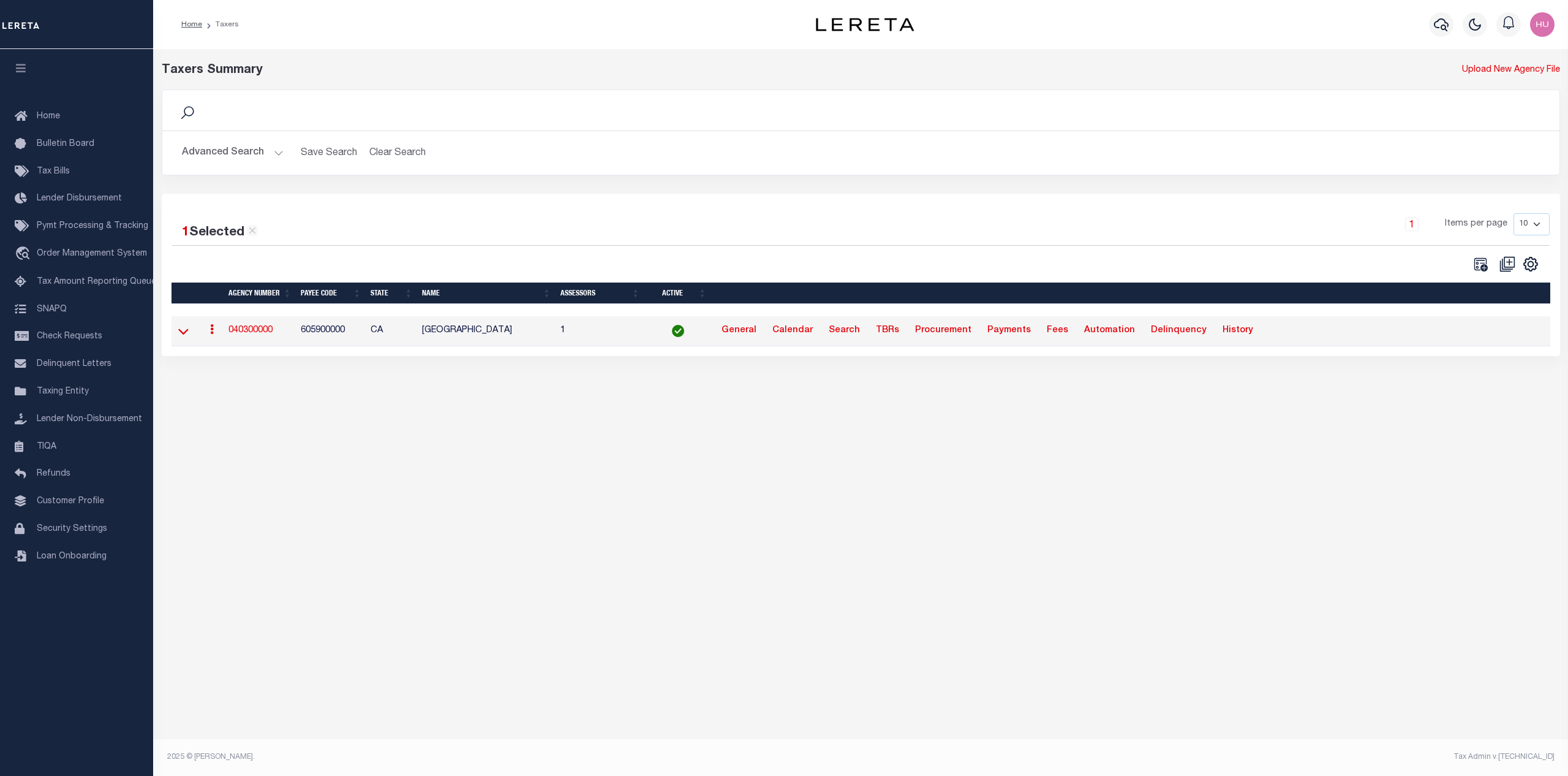
click at [185, 331] on icon at bounding box center [183, 331] width 11 height 13
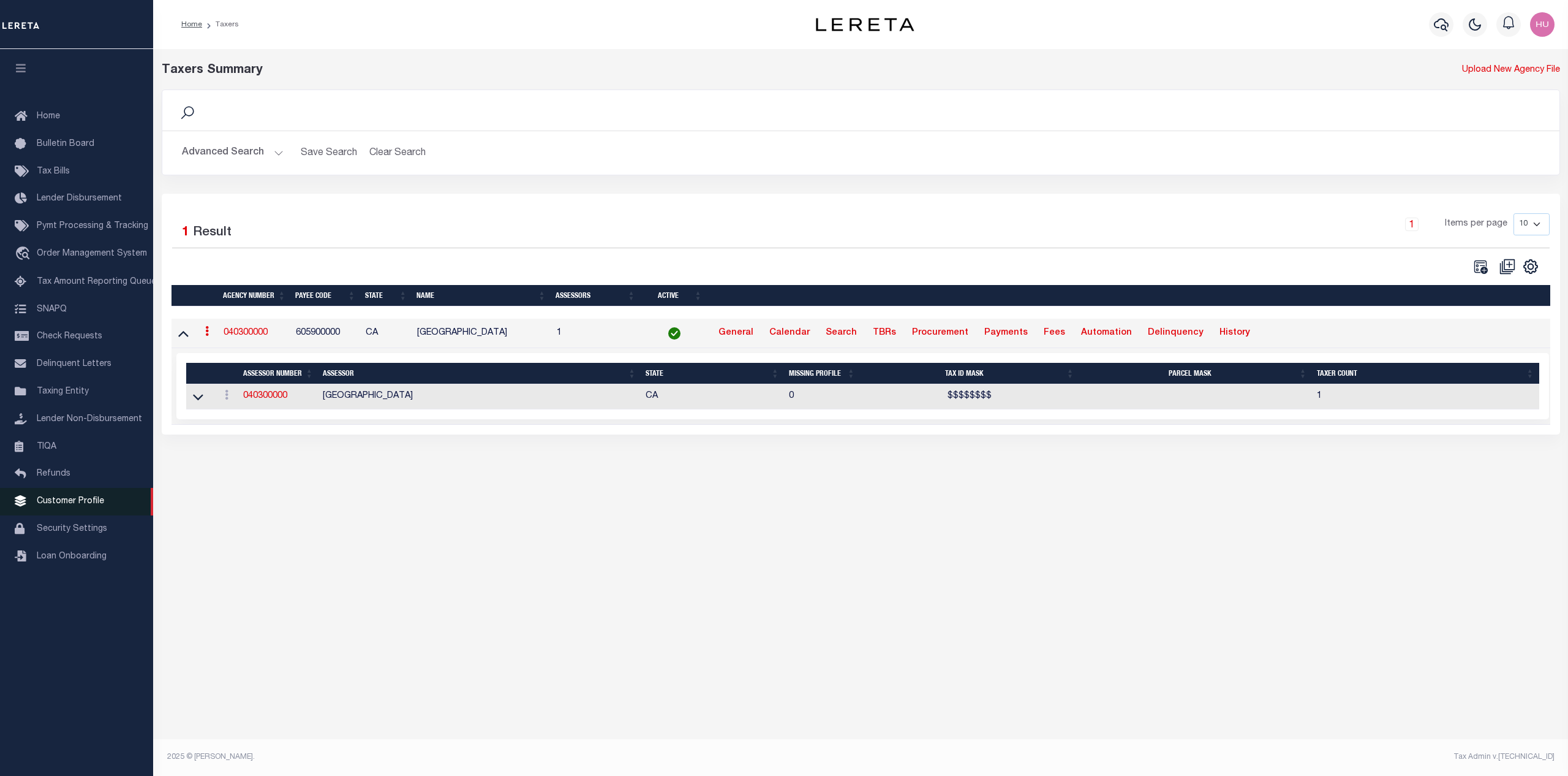
click at [64, 506] on span "Customer Profile" at bounding box center [70, 501] width 67 height 9
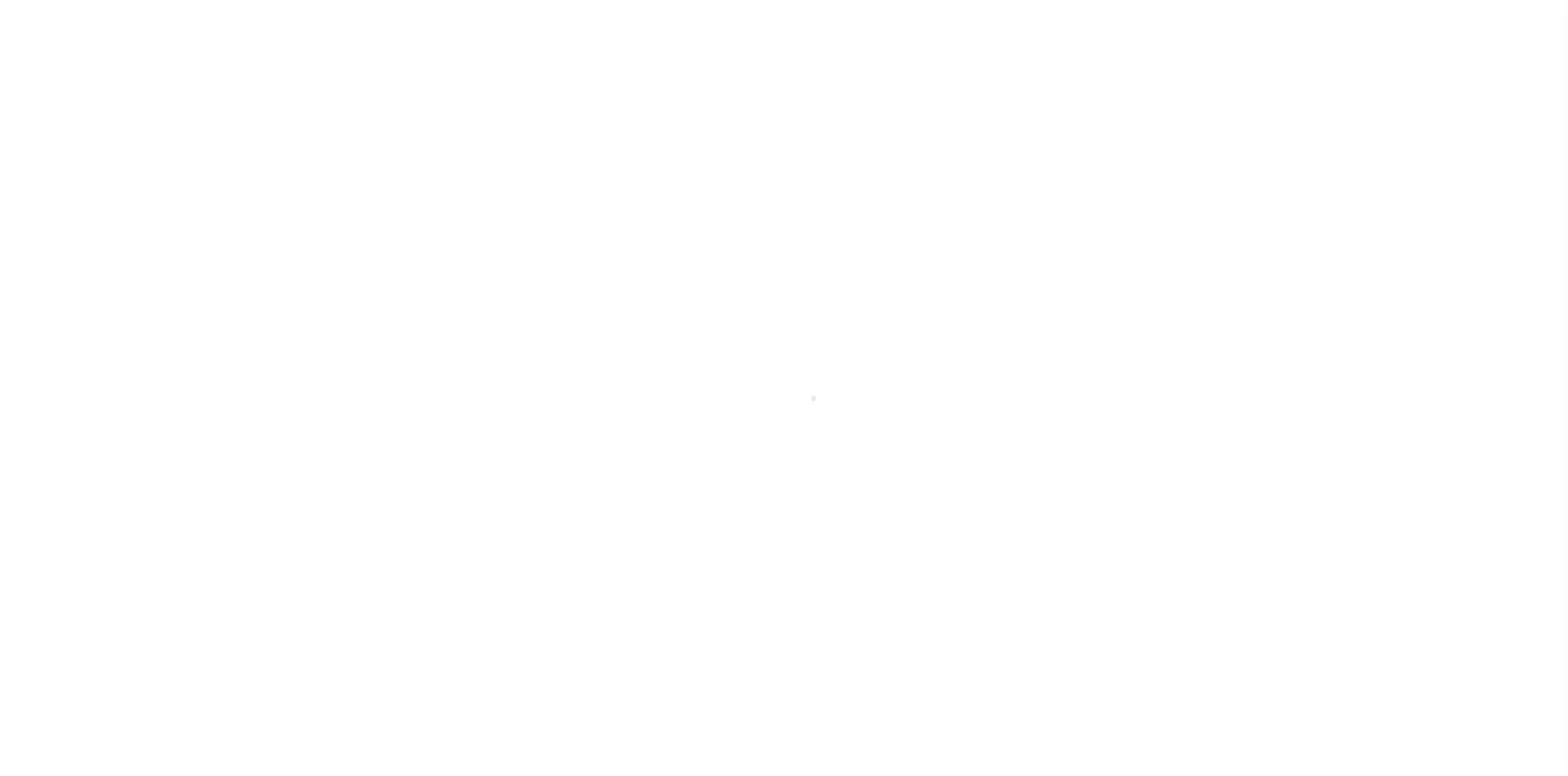
select select
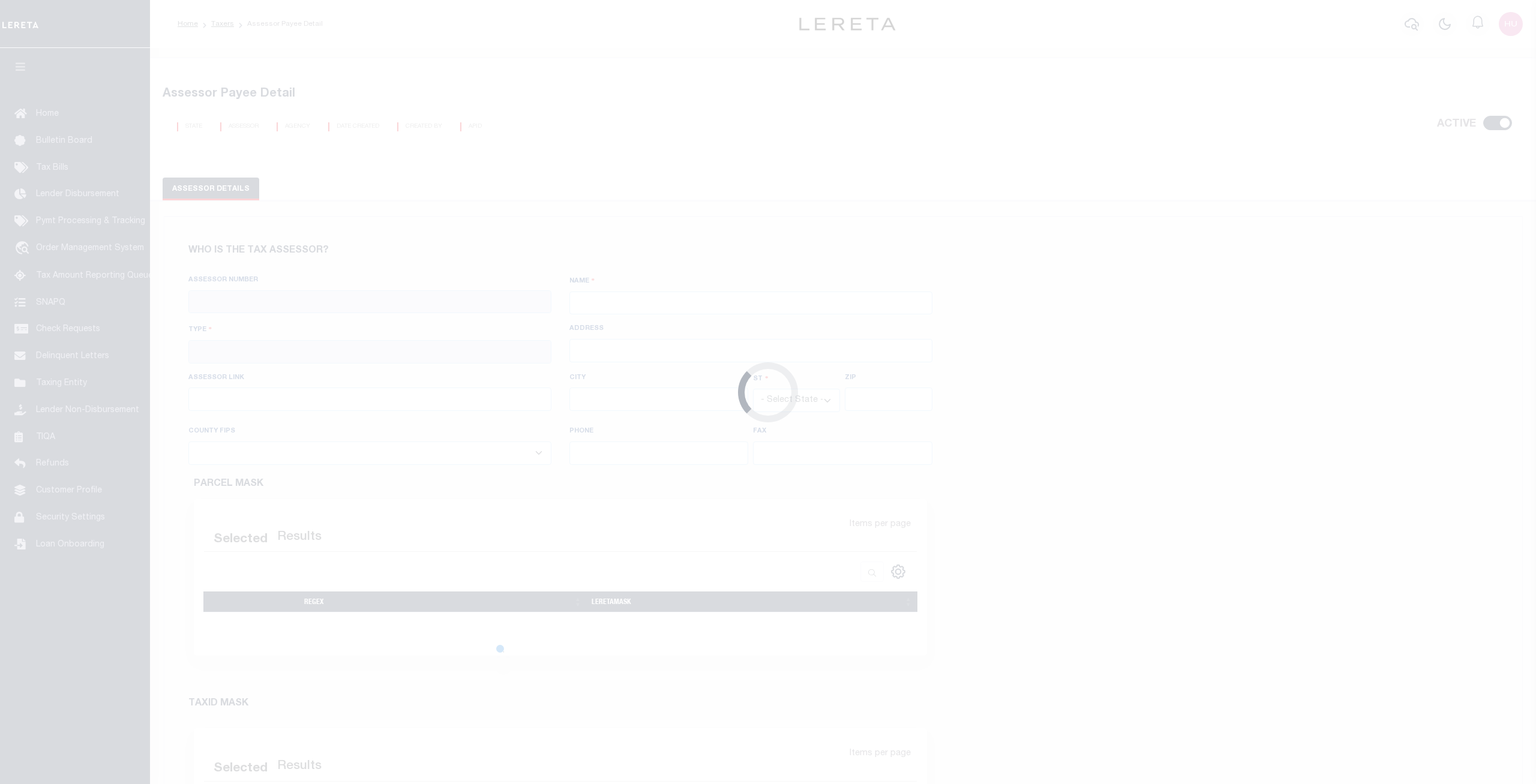
checkbox input "true"
type input "040300000"
type input "[GEOGRAPHIC_DATA]"
type input "00 - County"
type input "[STREET_ADDRESS][PERSON_NAME]"
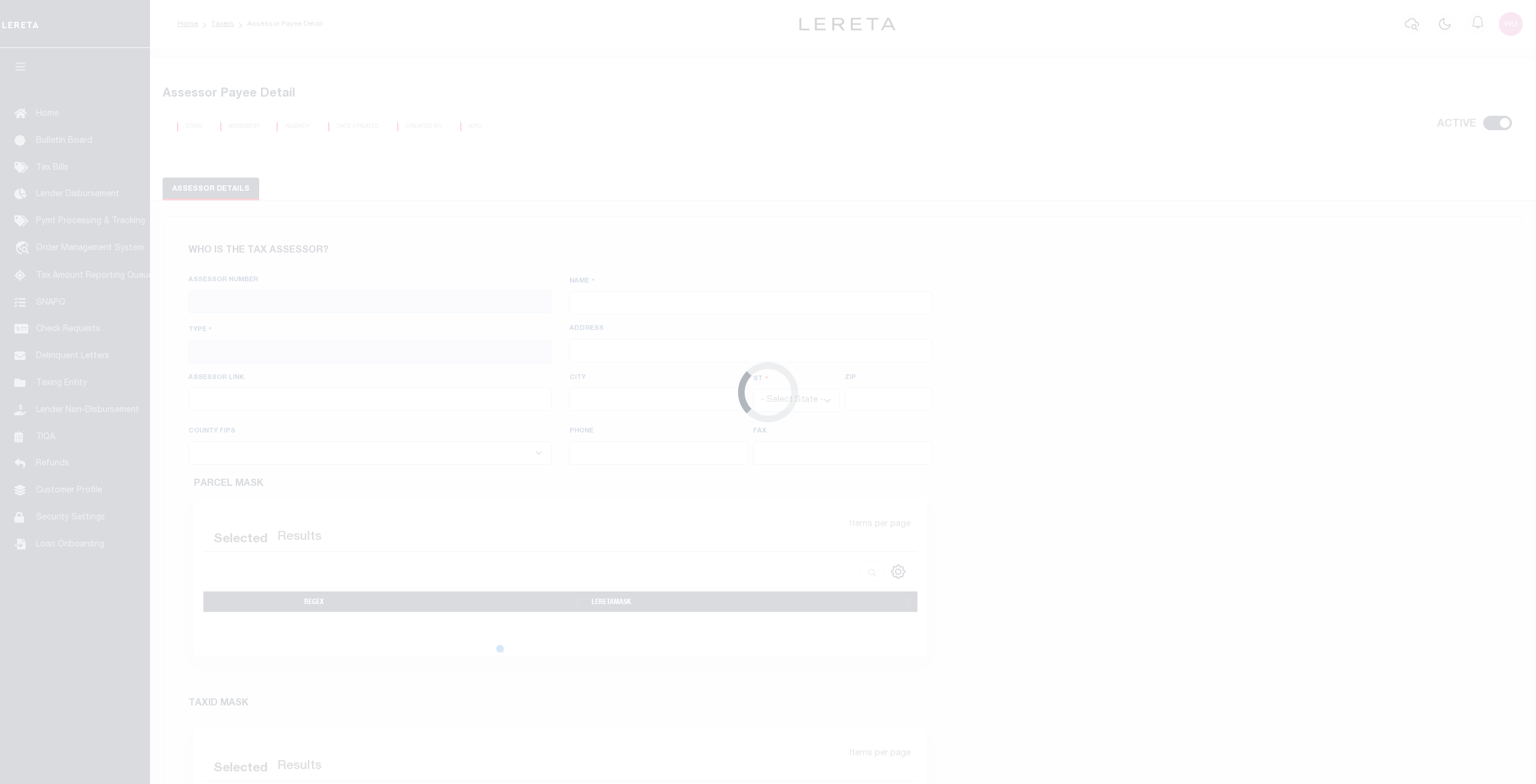
type input "[URL][DOMAIN_NAME]"
type input "Santa [PERSON_NAME]"
select select "CA"
type input "92701"
type input "[PHONE_NUMBER]"
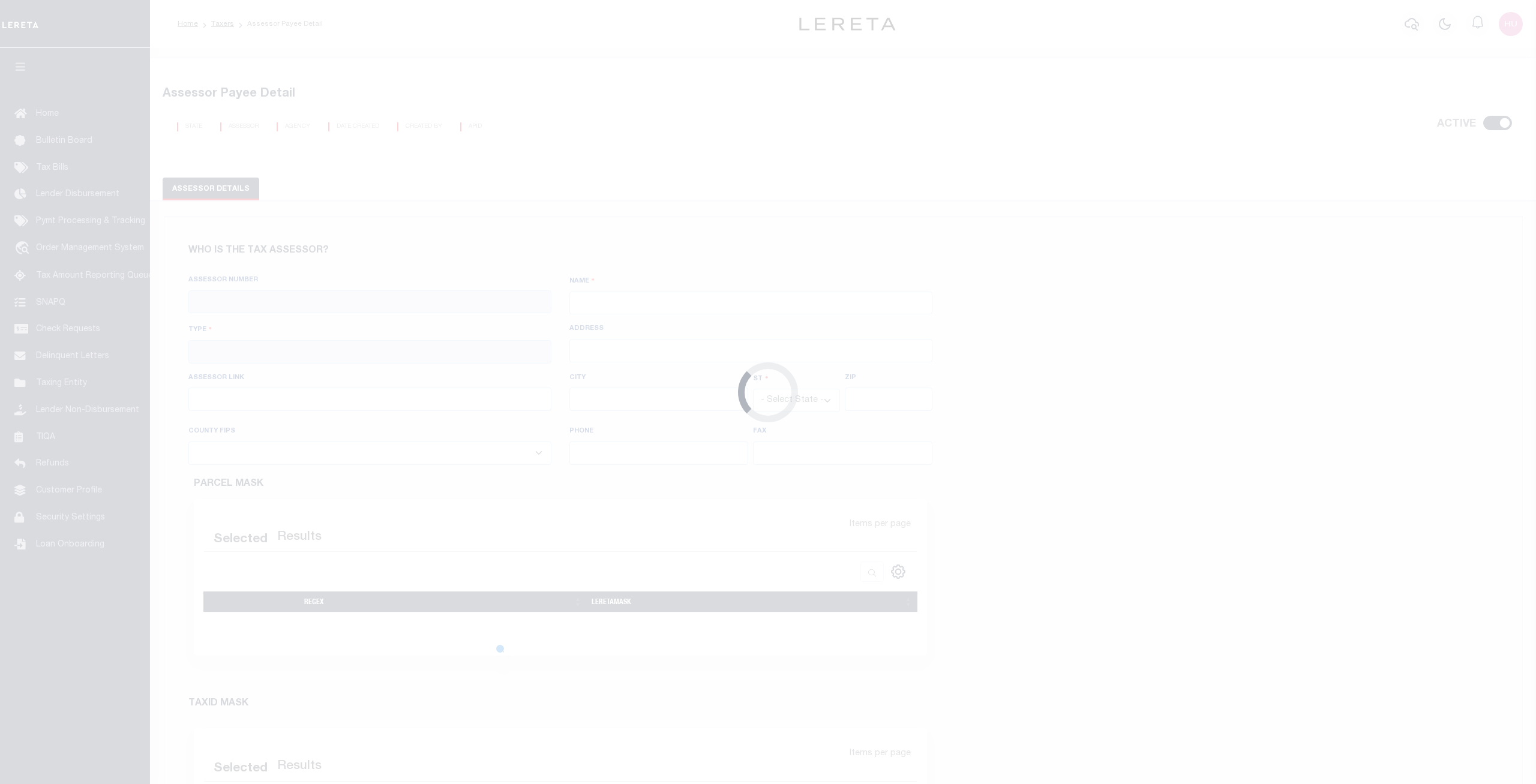
type input "[PHONE_NUMBER]"
select select "6059"
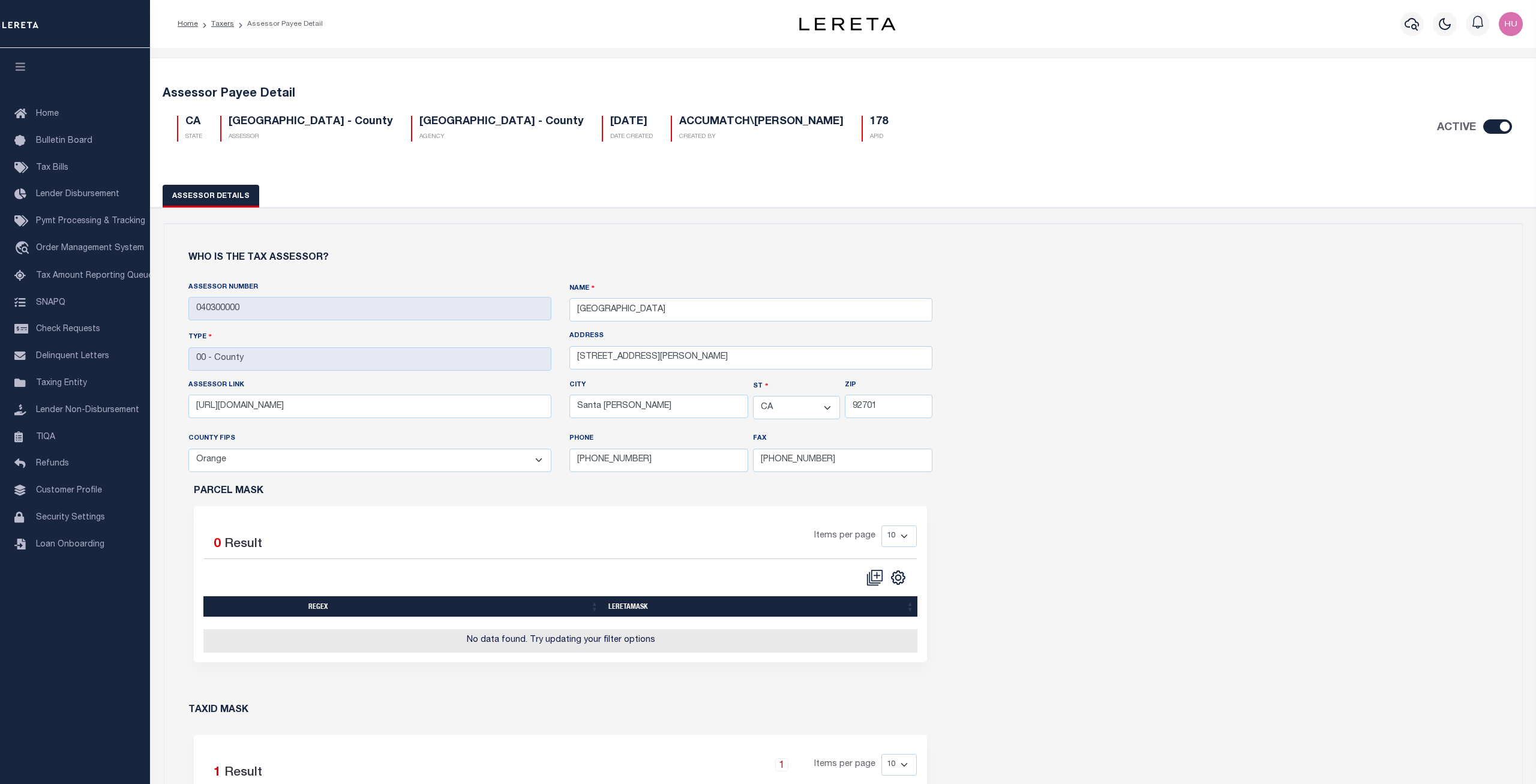
scroll to position [537, 0]
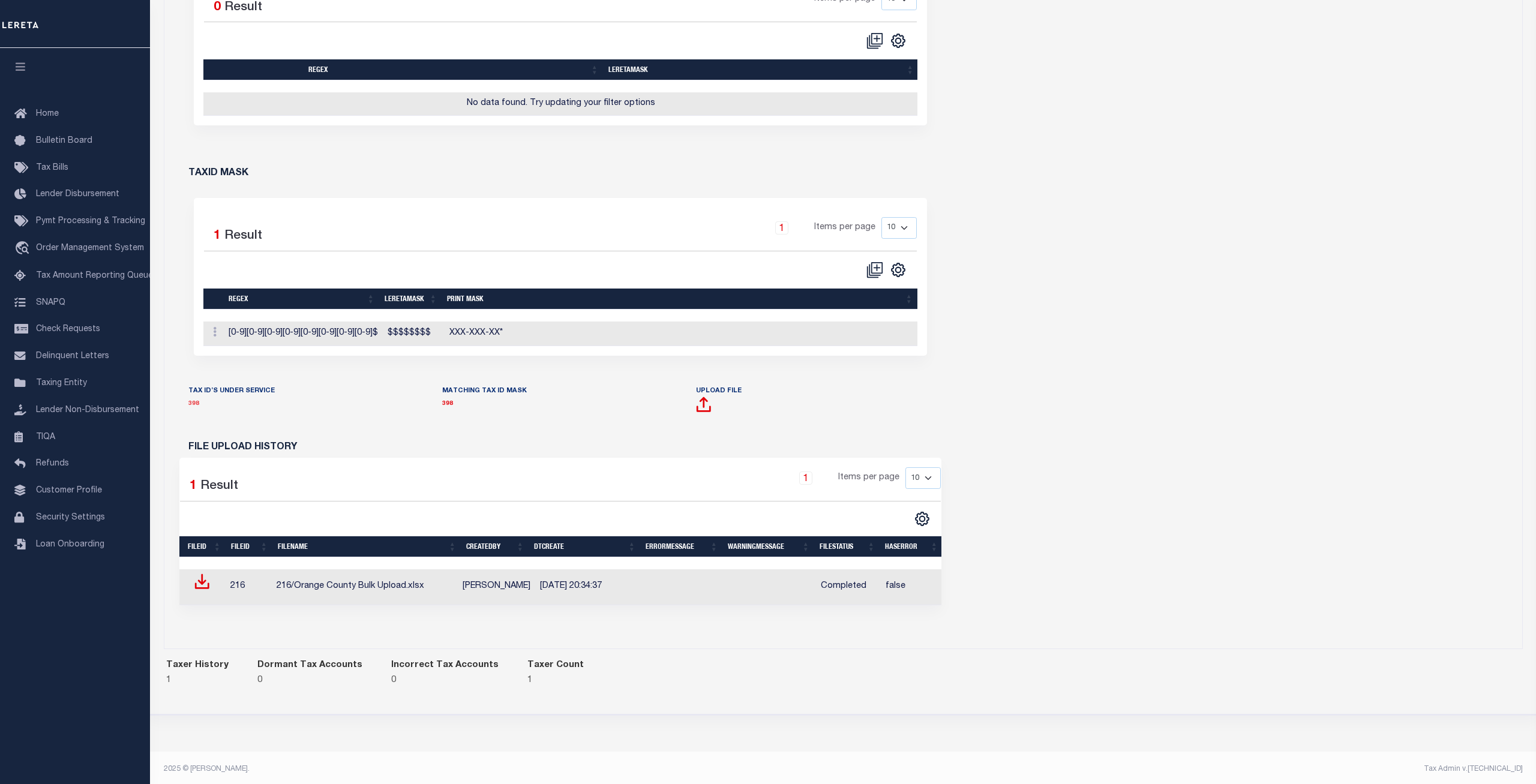
click at [194, 405] on link "398" at bounding box center [194, 404] width 11 height 6
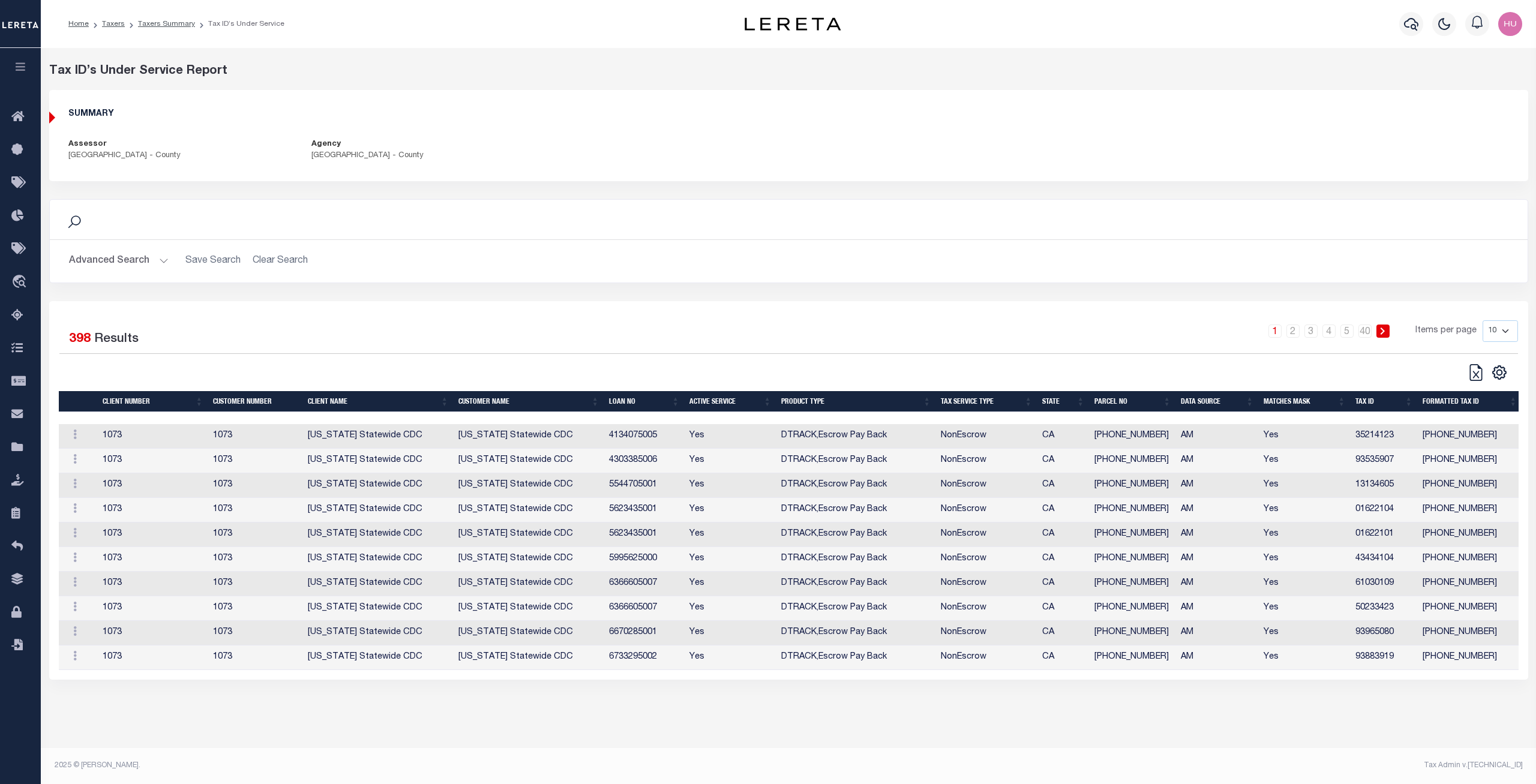
click at [1483, 320] on select "10 25 50 100" at bounding box center [1500, 331] width 35 height 22
select select "100"
click option "100" at bounding box center [0, 0] width 0 height 0
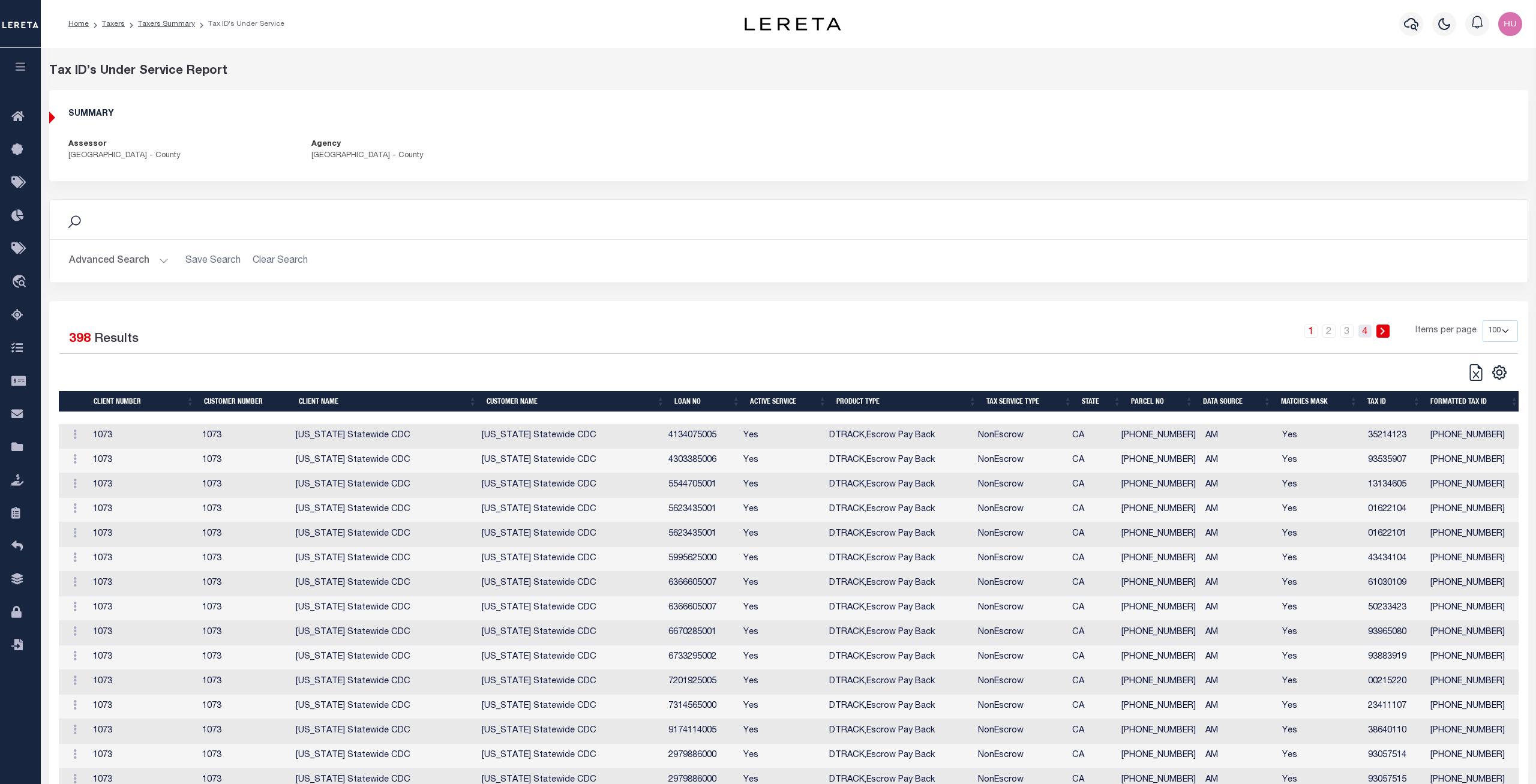
click at [1368, 329] on link "4" at bounding box center [1365, 331] width 13 height 13
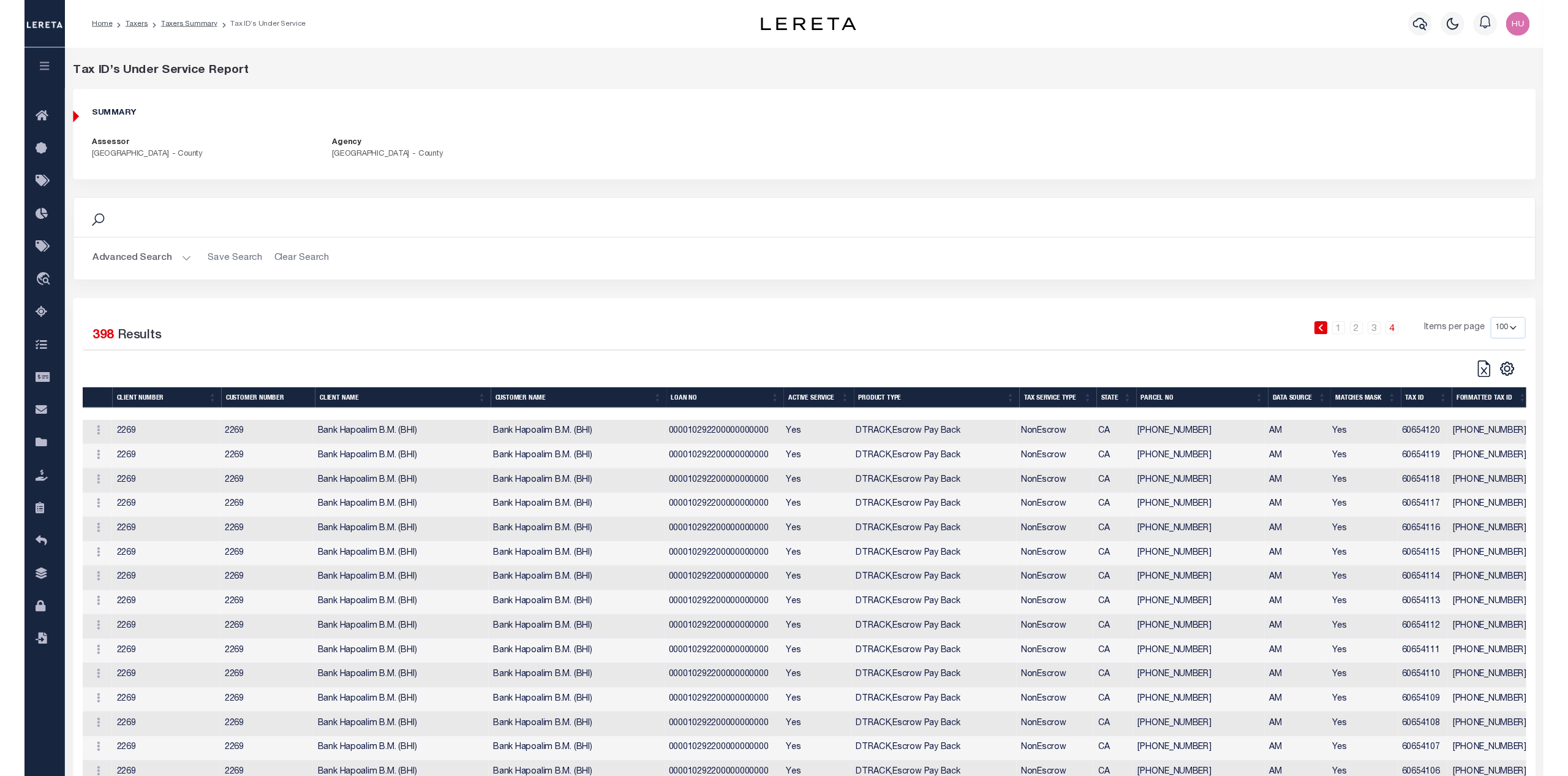
scroll to position [1542, 0]
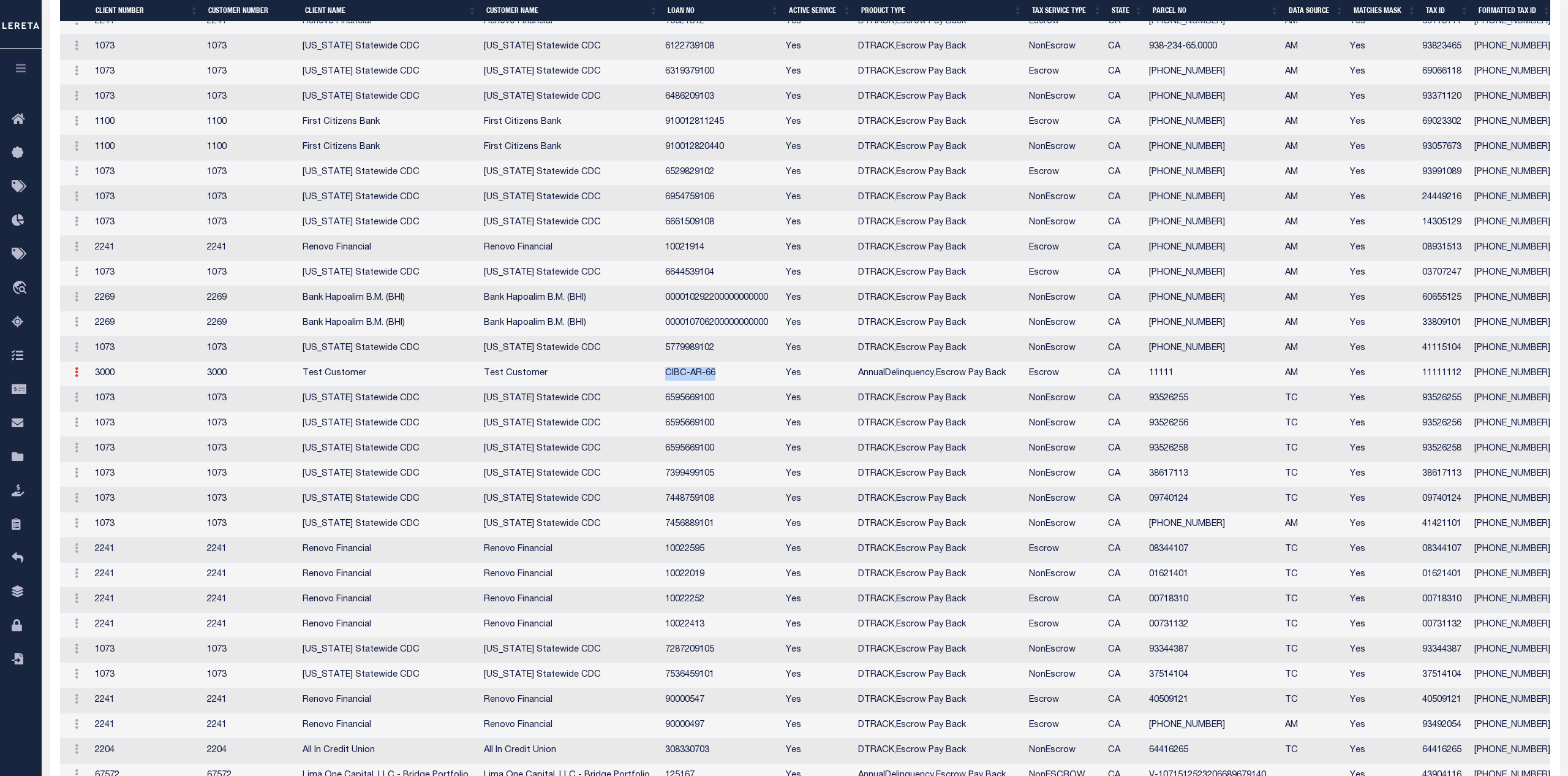
click at [79, 376] on link at bounding box center [75, 374] width 16 height 10
click at [90, 411] on link "Edit Tax ID" at bounding box center [103, 412] width 74 height 20
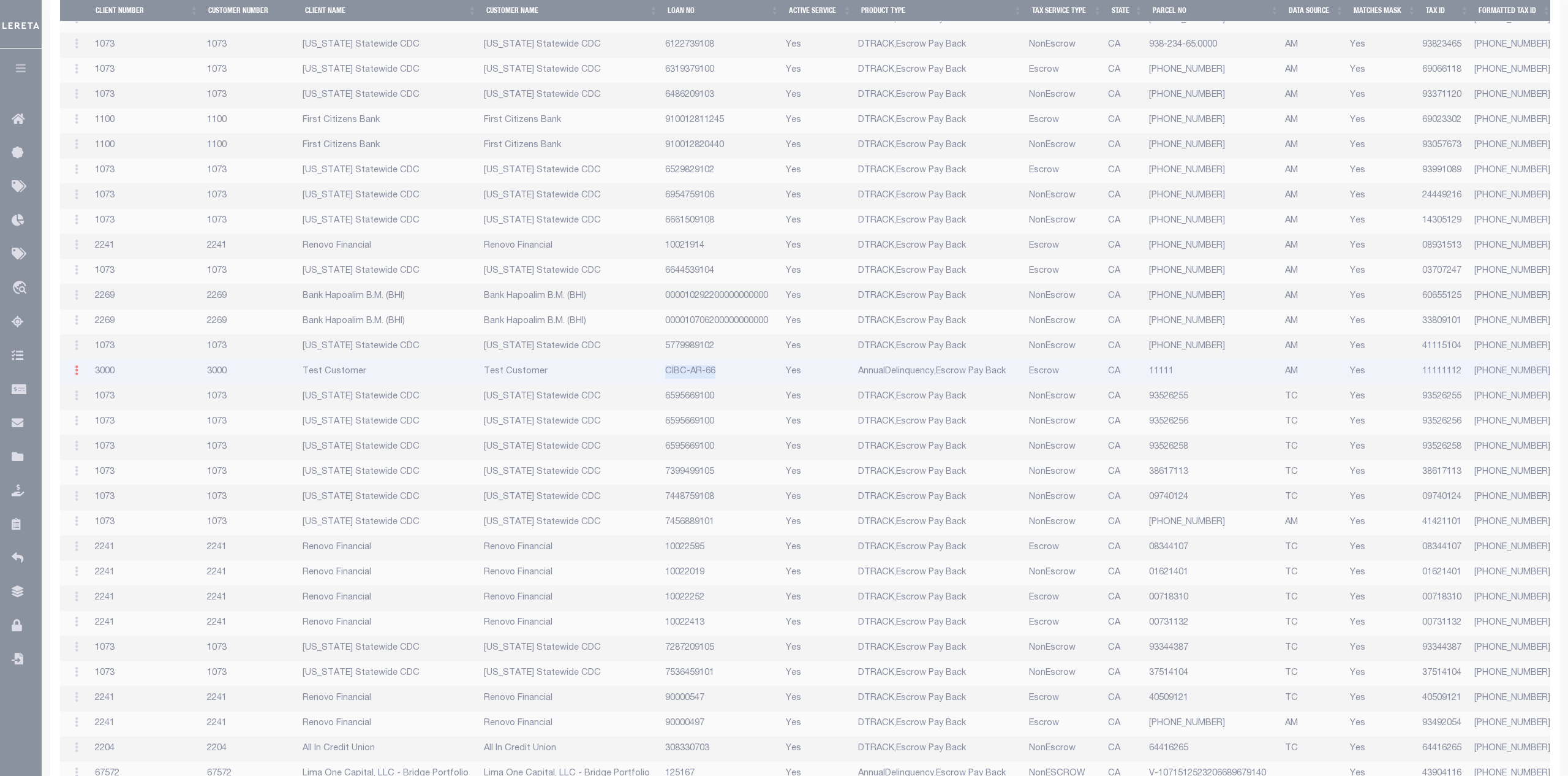
type input "11111112"
type textarea "$$$$$$$$"
type input "XXX-XXX-XX*"
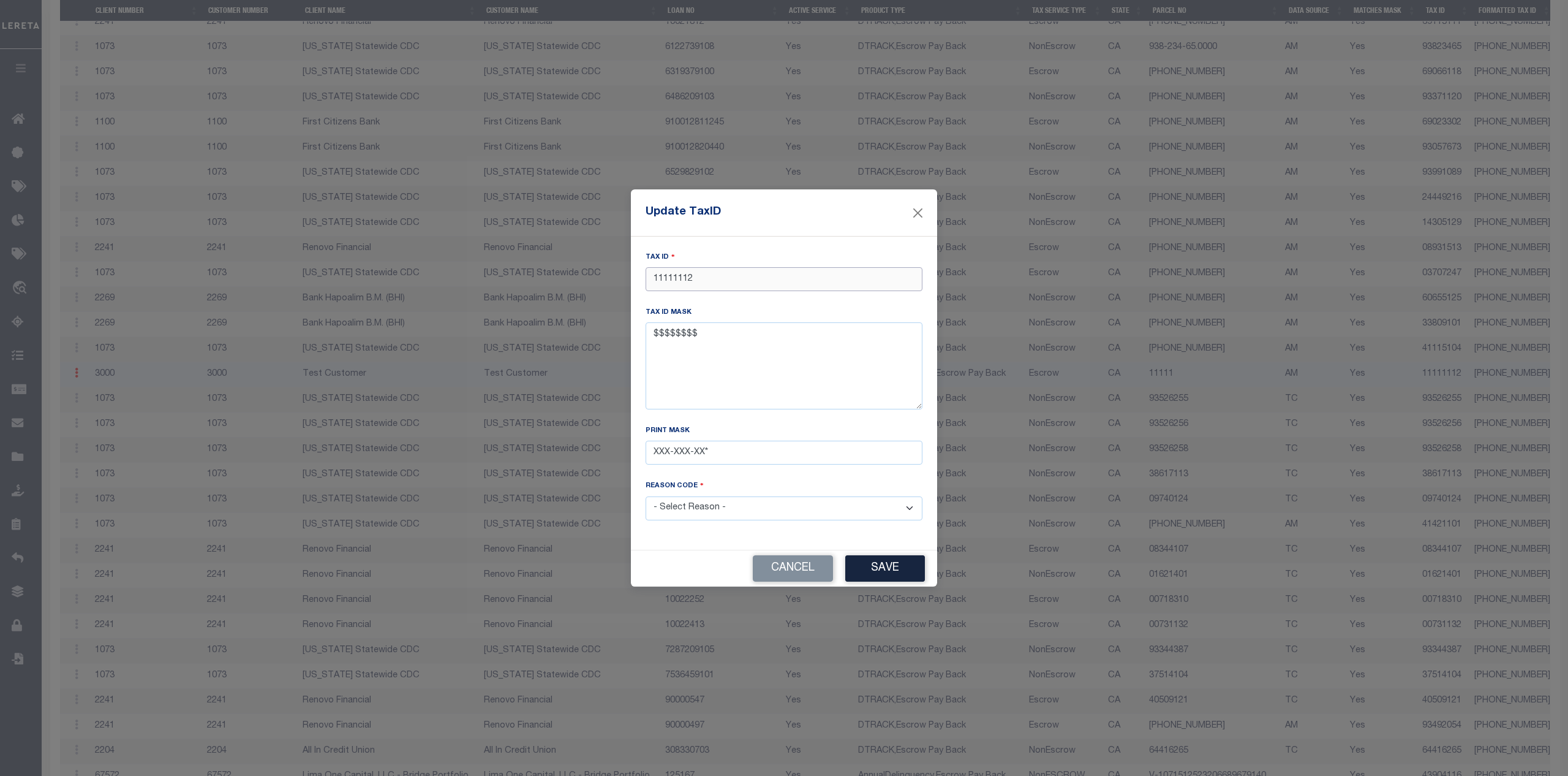
click at [705, 278] on input "11111112" at bounding box center [784, 279] width 277 height 24
type input "111111123"
click at [645, 496] on select "- Select Reason - 099 - Other (Provide additional detail) ACT - Agency Changed …" at bounding box center [784, 508] width 277 height 24
select select "ACT"
click option "ACT - Agency Changed Tax ID or Tax ID Format" at bounding box center [0, 0] width 0 height 0
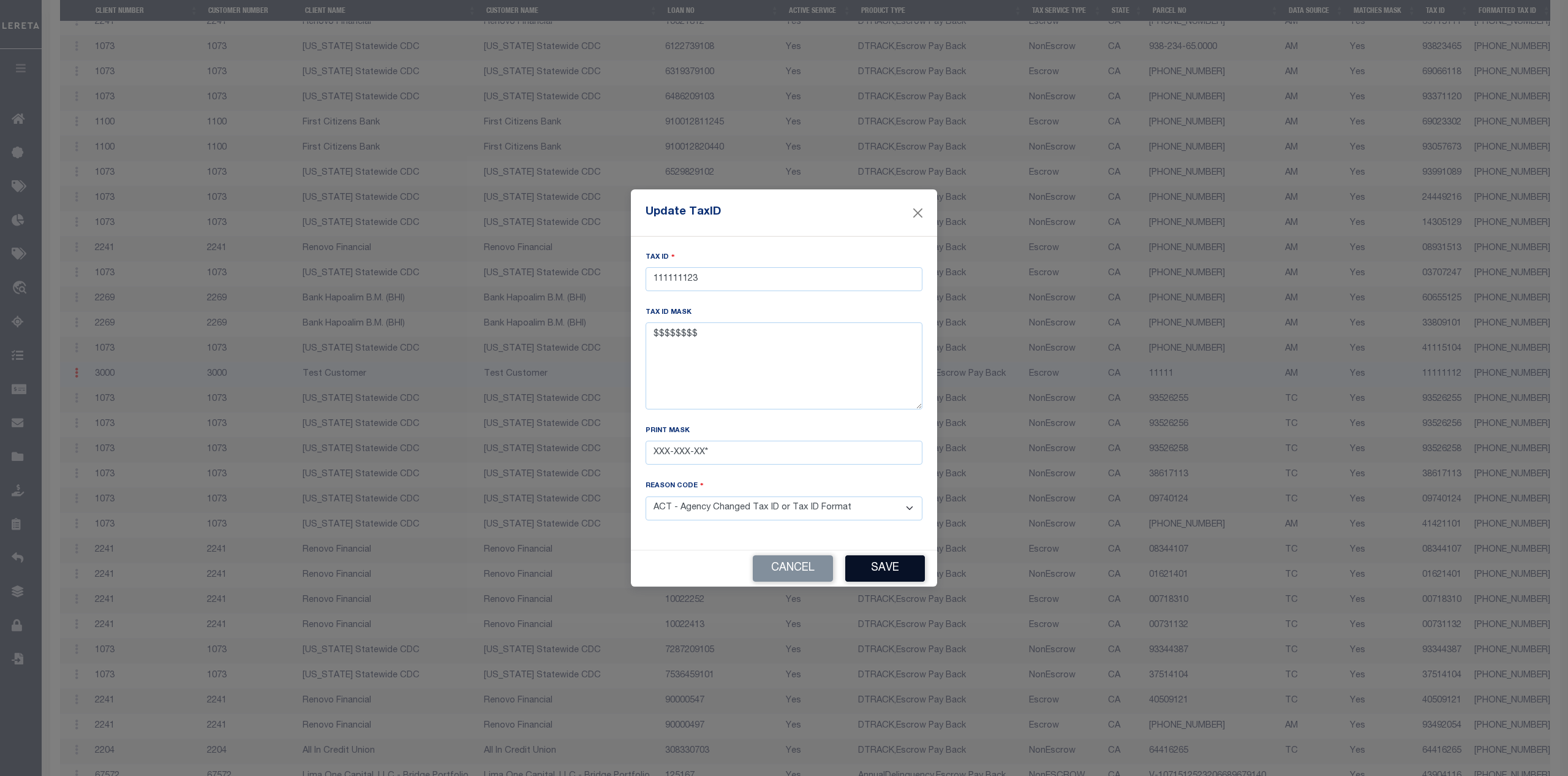
click at [884, 567] on button "Save" at bounding box center [885, 568] width 79 height 26
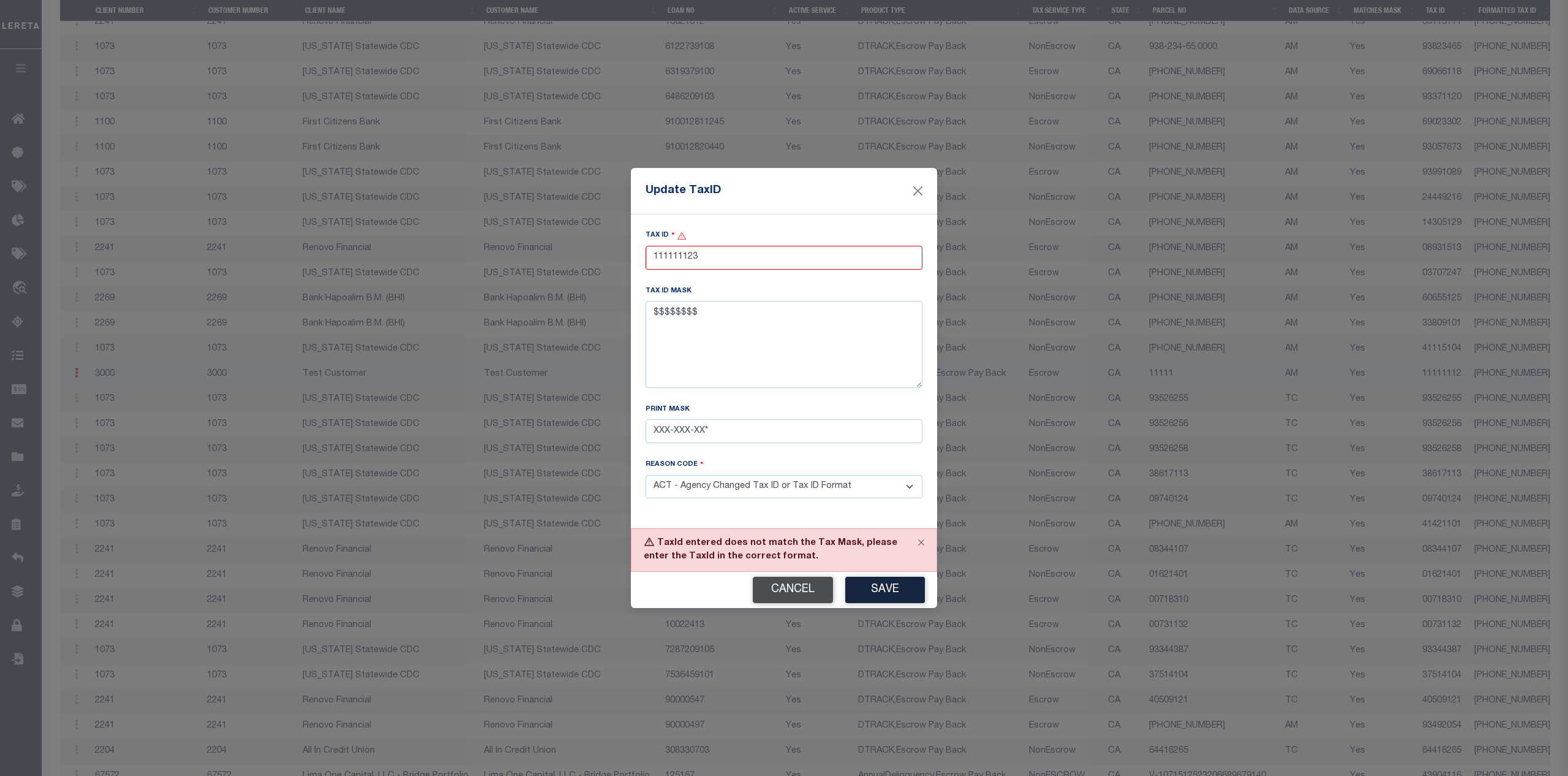
click at [795, 588] on button "Cancel" at bounding box center [793, 590] width 80 height 26
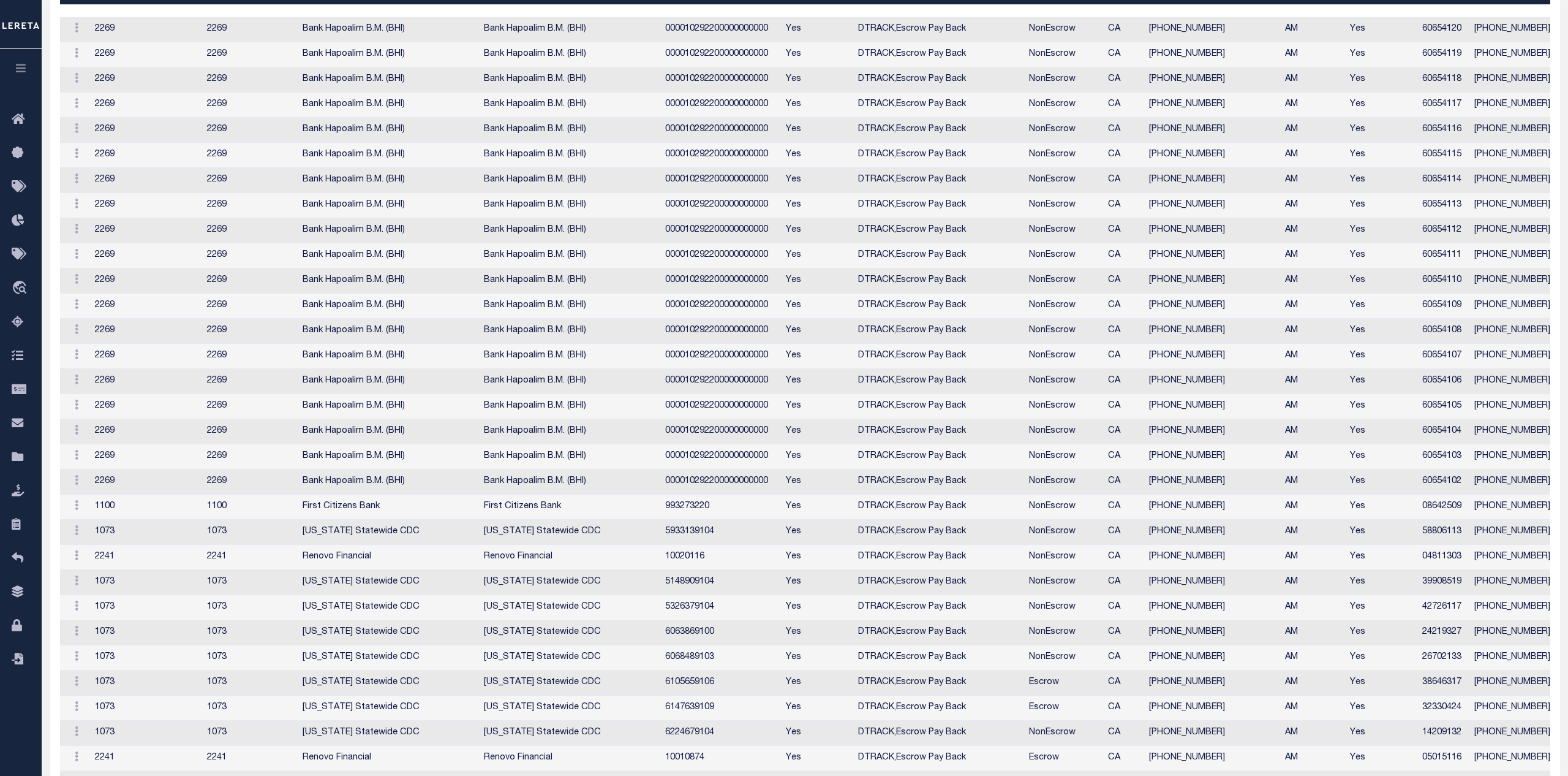
scroll to position [0, 0]
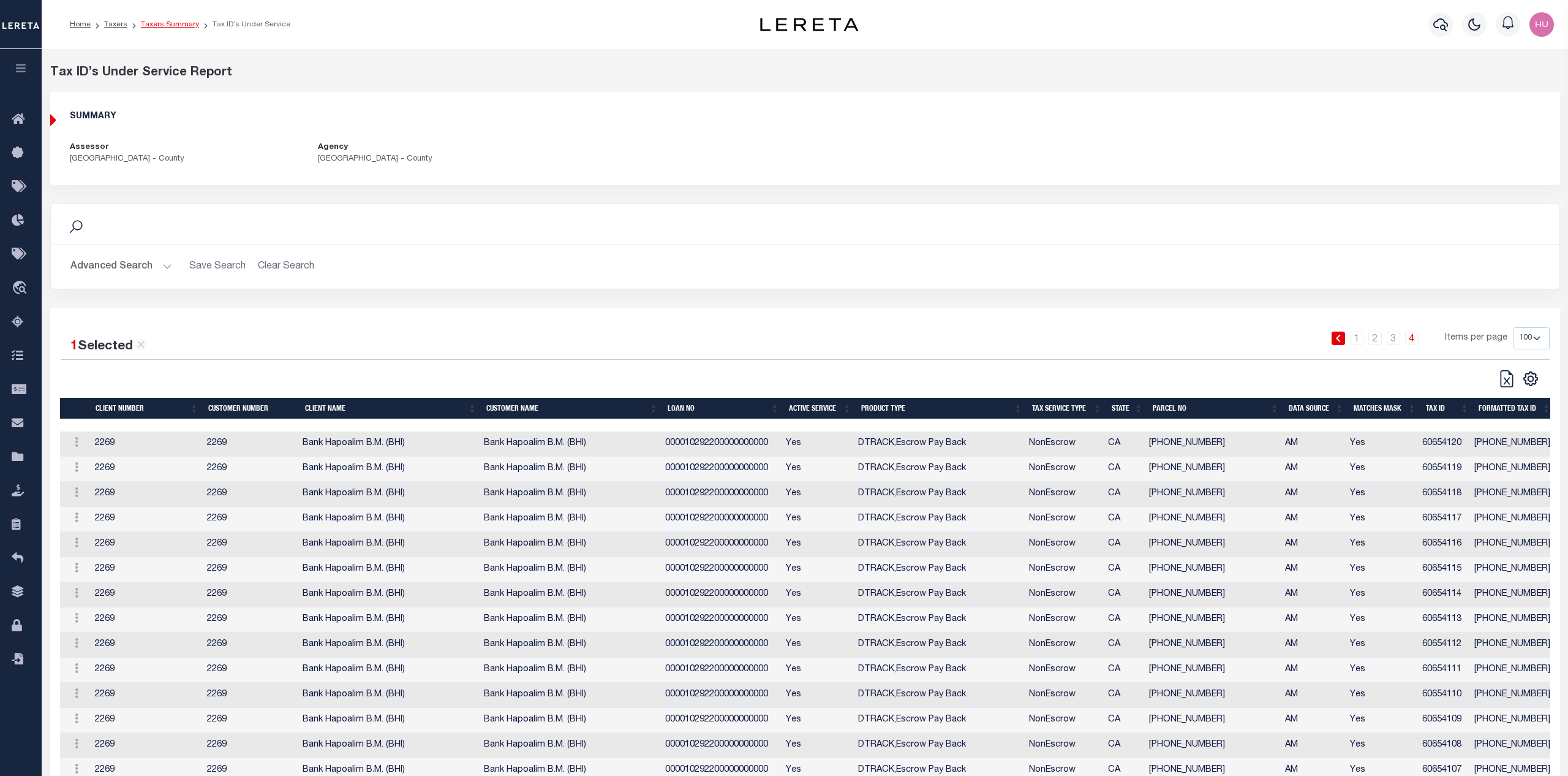
click at [173, 26] on link "Taxers Summary" at bounding box center [170, 25] width 58 height 8
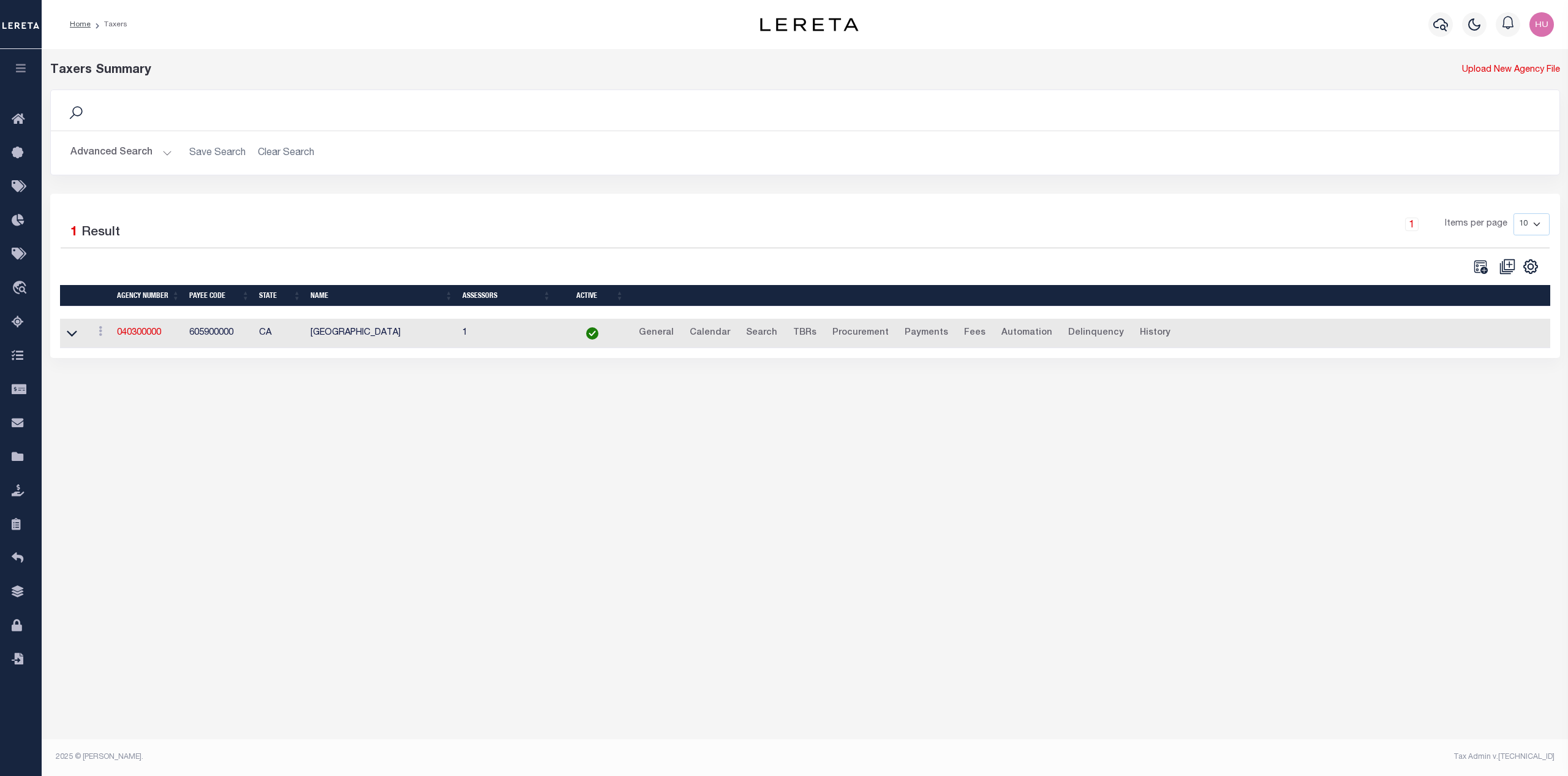
click at [143, 156] on button "Advanced Search" at bounding box center [121, 153] width 101 height 24
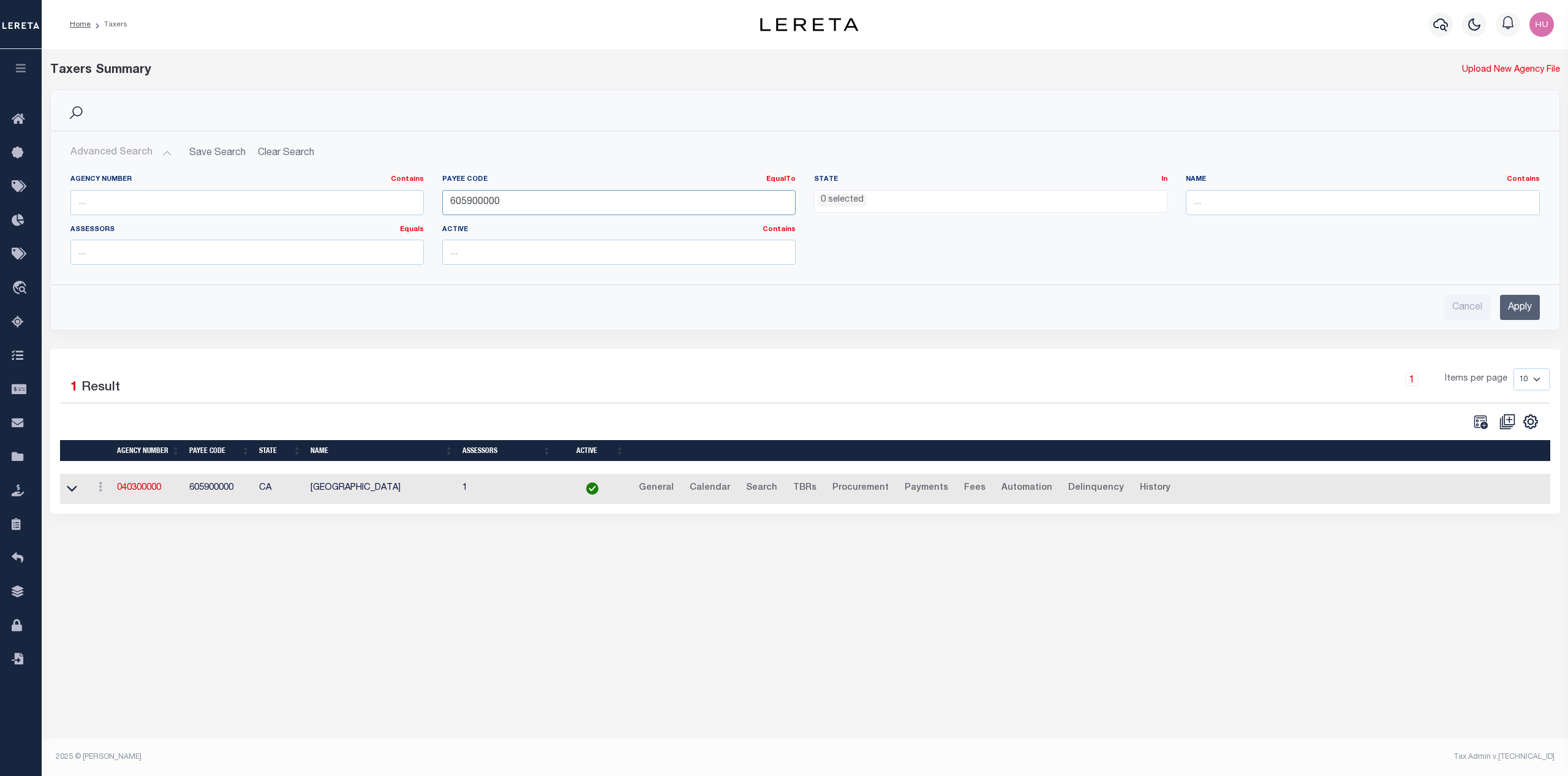
click at [467, 203] on input "605900000" at bounding box center [618, 203] width 353 height 25
click at [1518, 300] on input "Apply" at bounding box center [1520, 307] width 40 height 25
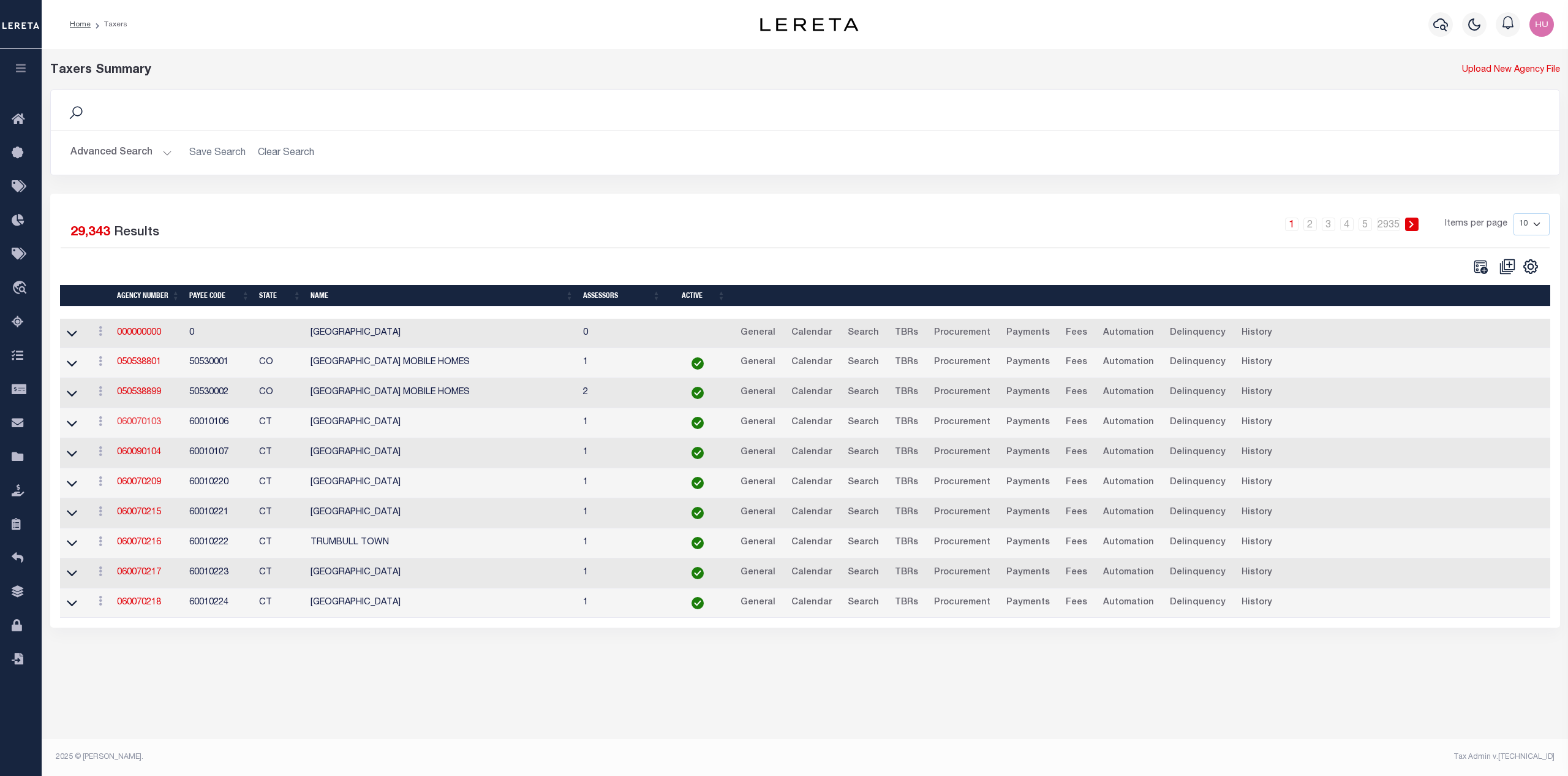
click at [137, 424] on link "060070103" at bounding box center [139, 422] width 44 height 9
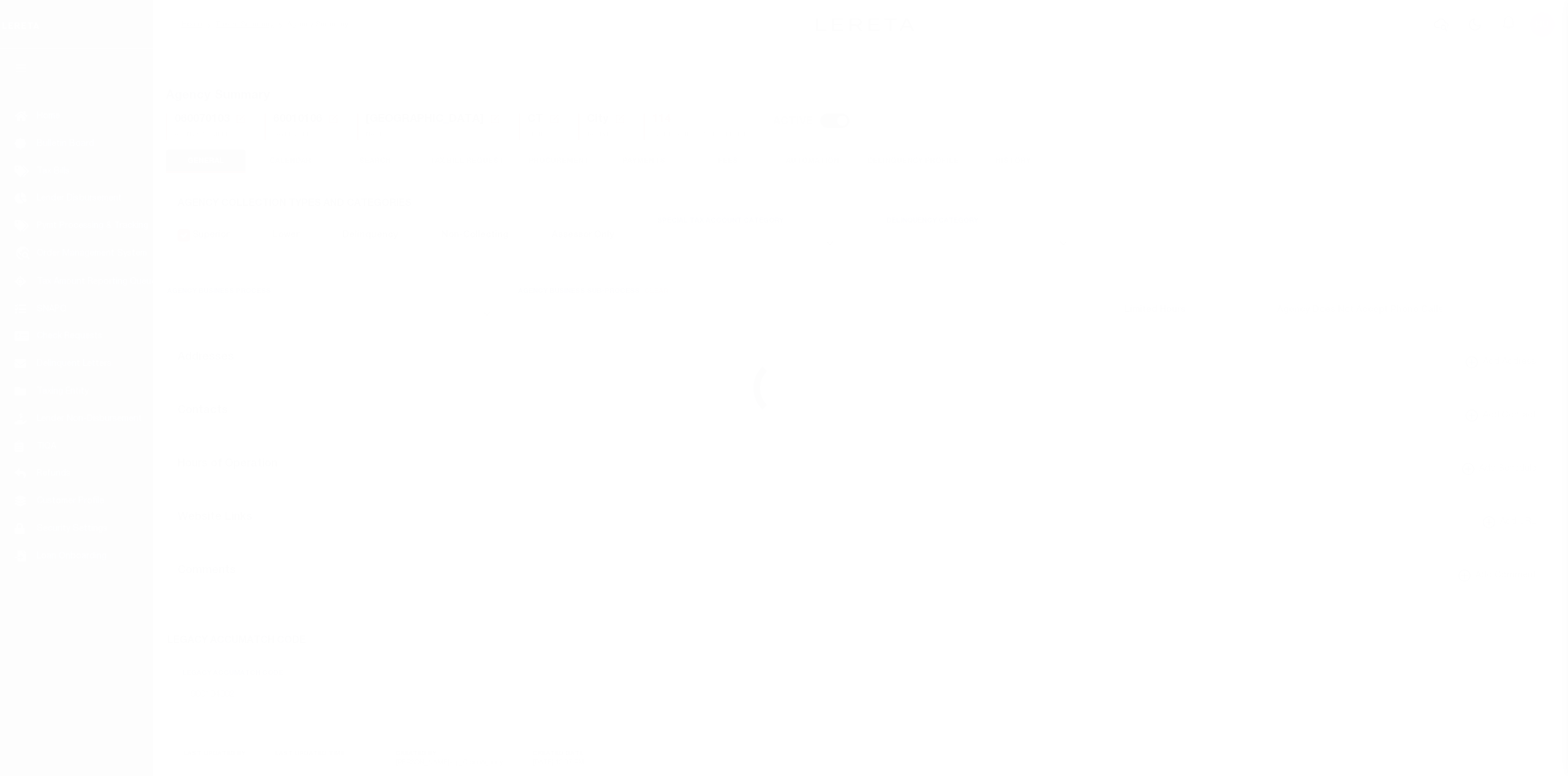
select select
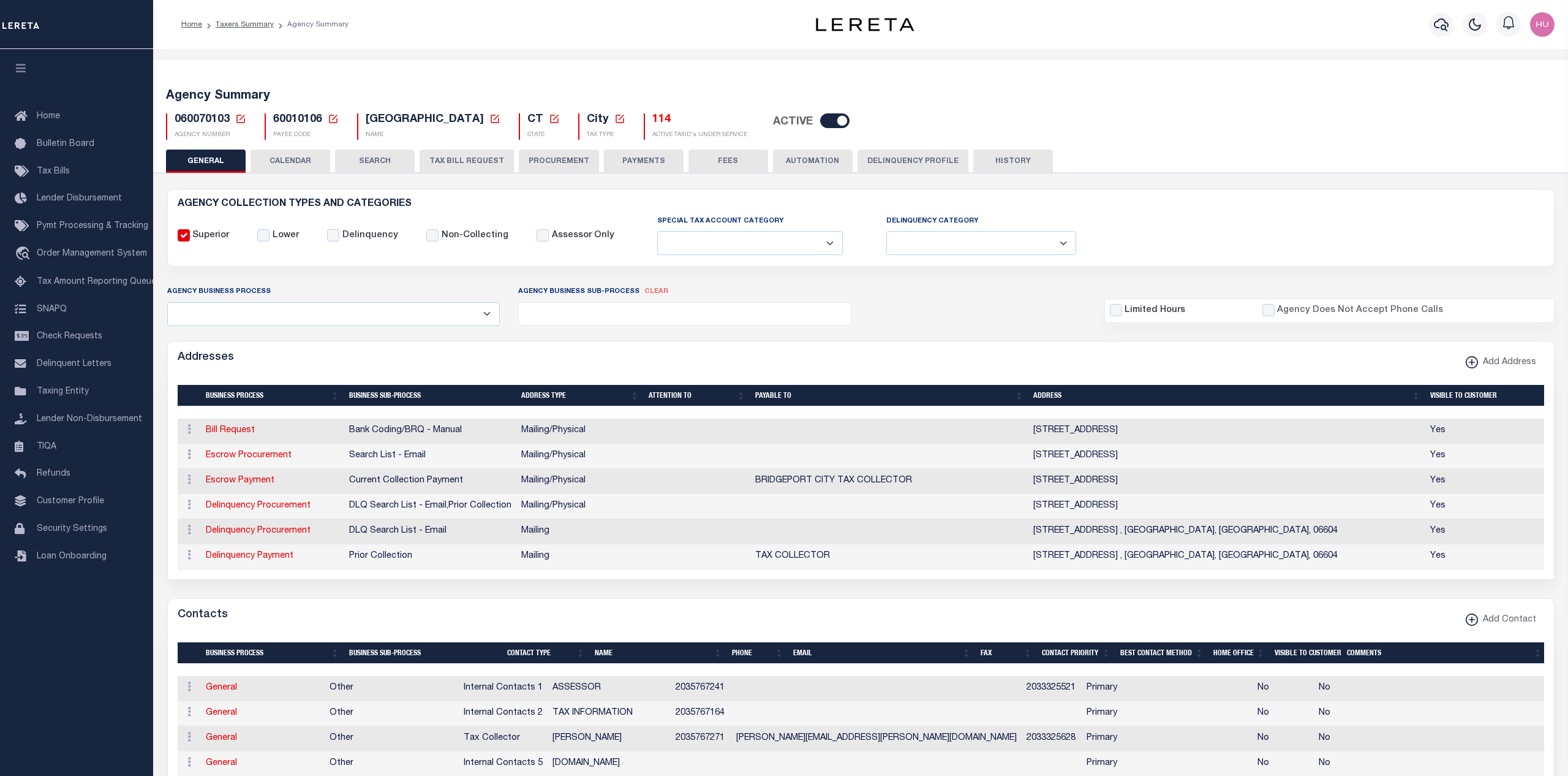
click at [302, 159] on button "CALENDAR" at bounding box center [290, 161] width 79 height 23
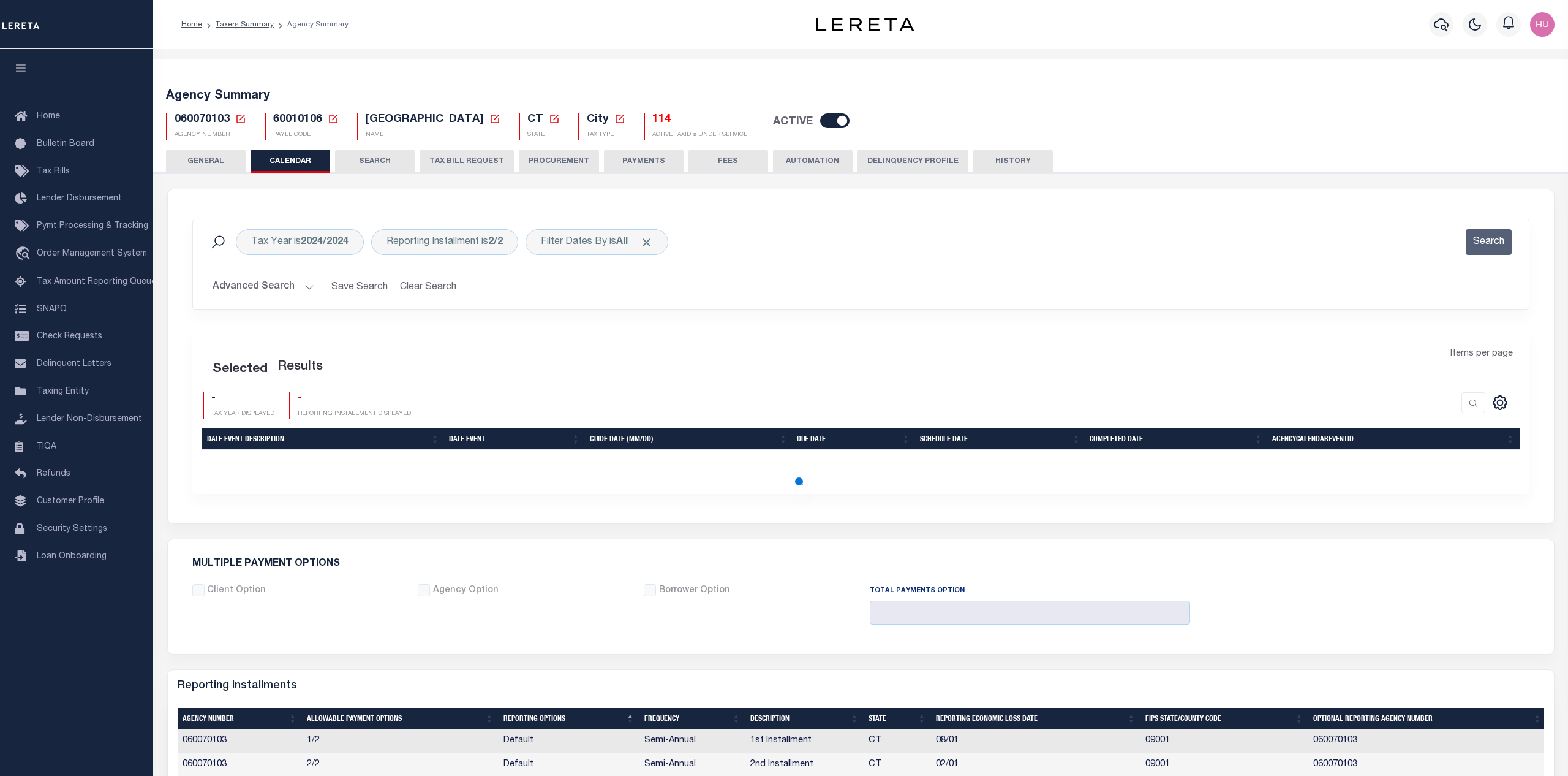
checkbox input "false"
type input "1"
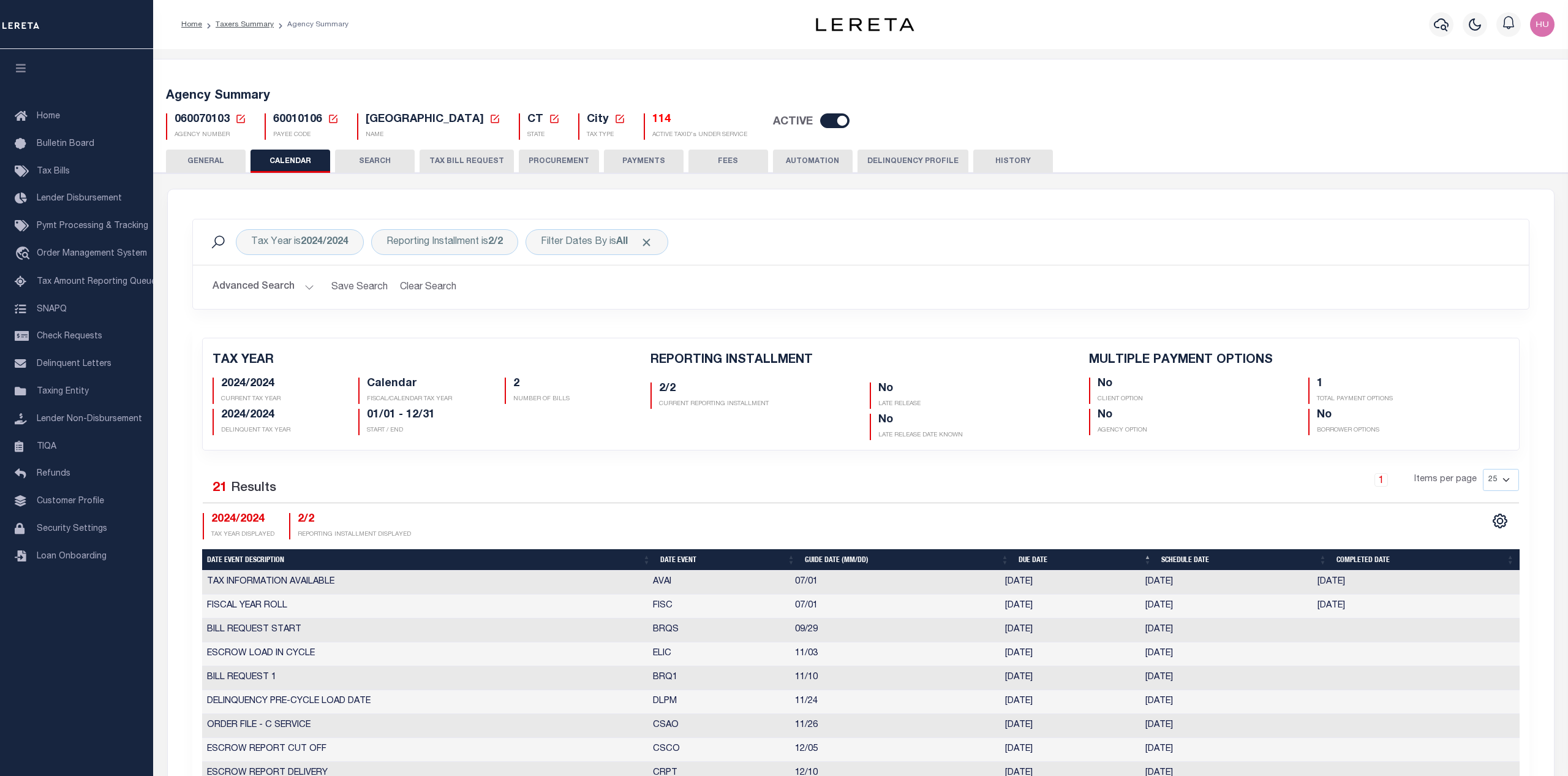
click at [221, 163] on button "GENERAL" at bounding box center [206, 161] width 79 height 23
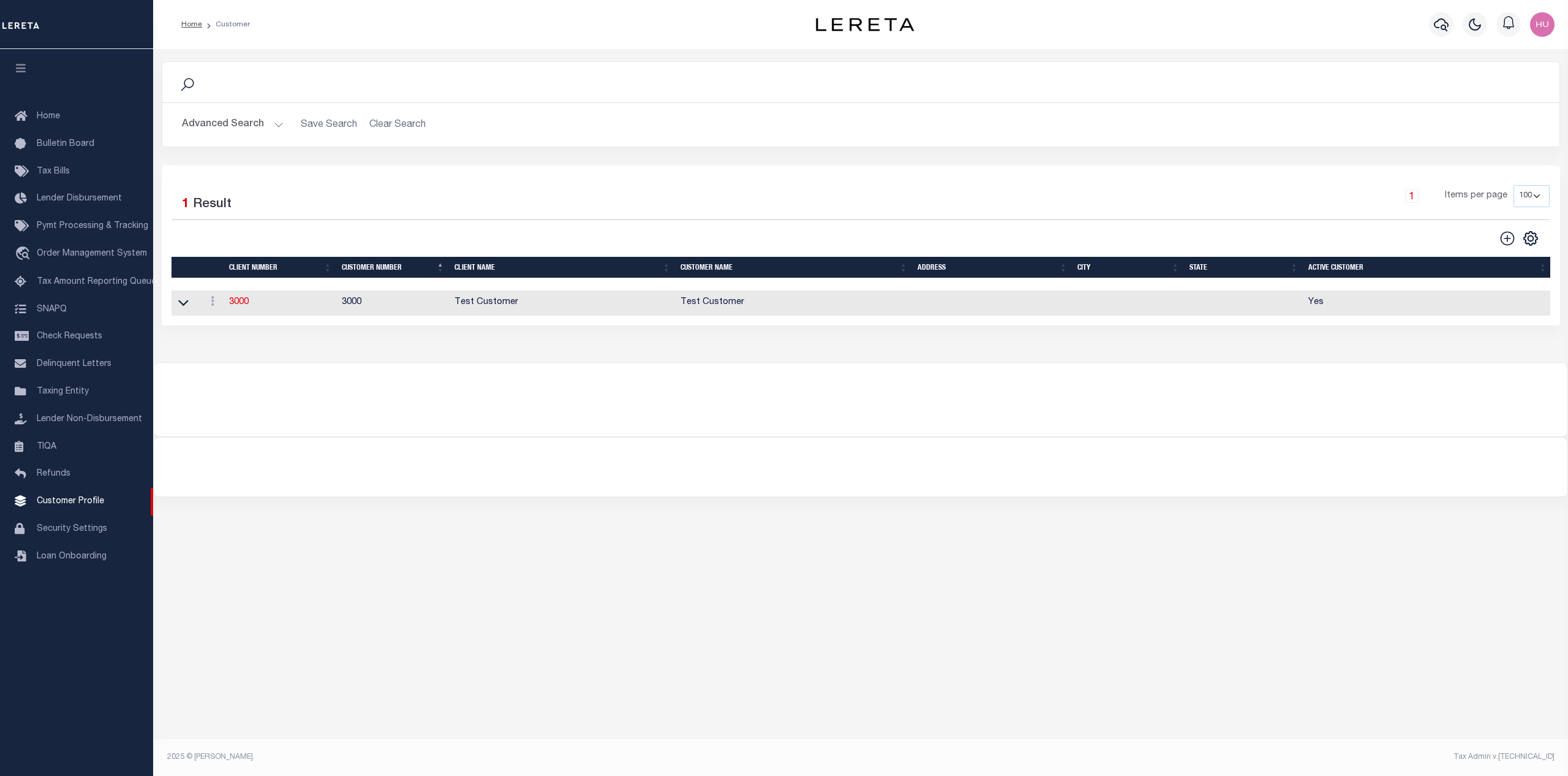
click at [220, 124] on button "Advanced Search" at bounding box center [232, 125] width 101 height 24
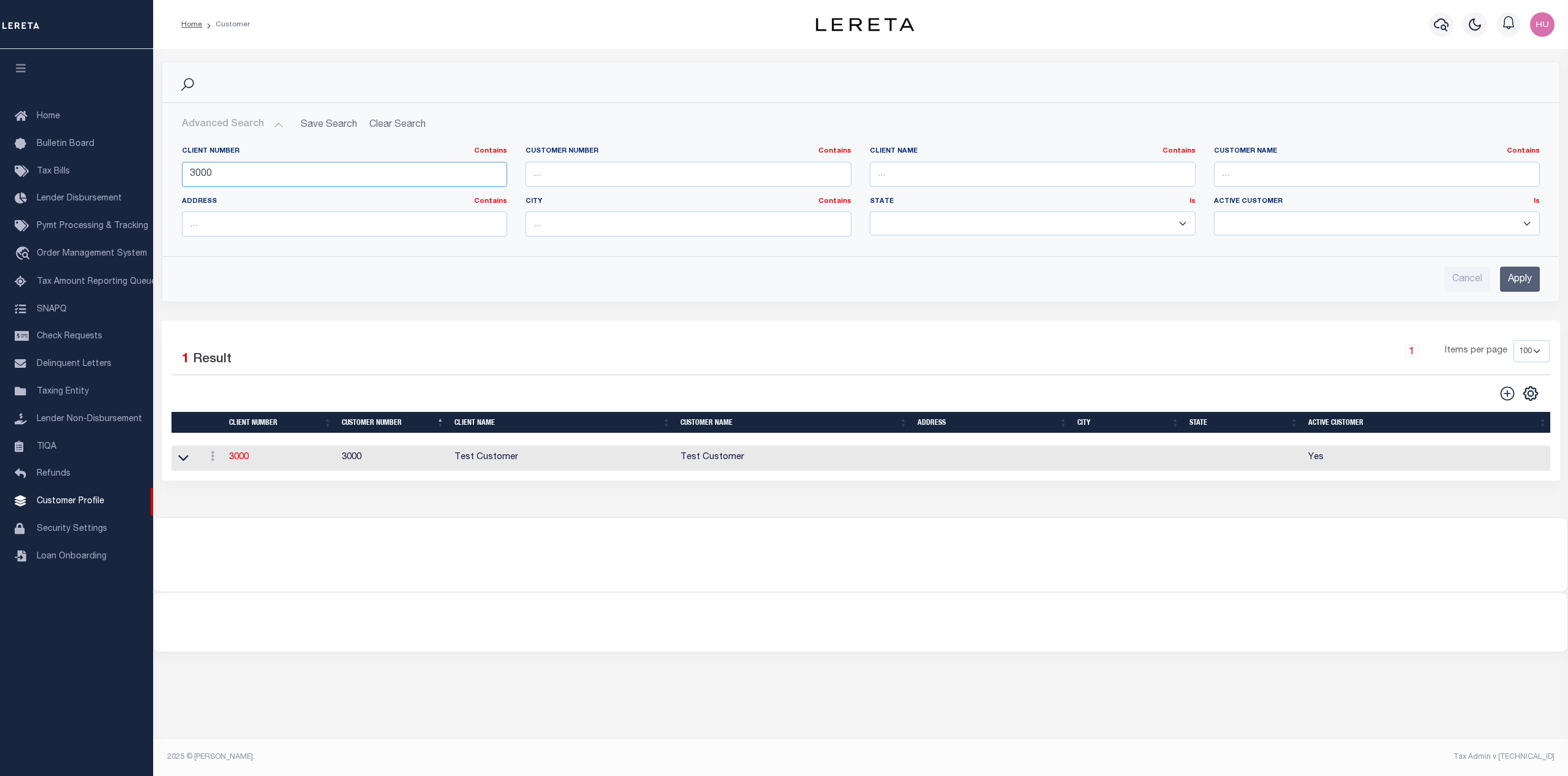
click at [203, 172] on input "3000" at bounding box center [345, 174] width 326 height 25
click at [1520, 279] on input "Apply" at bounding box center [1520, 279] width 40 height 25
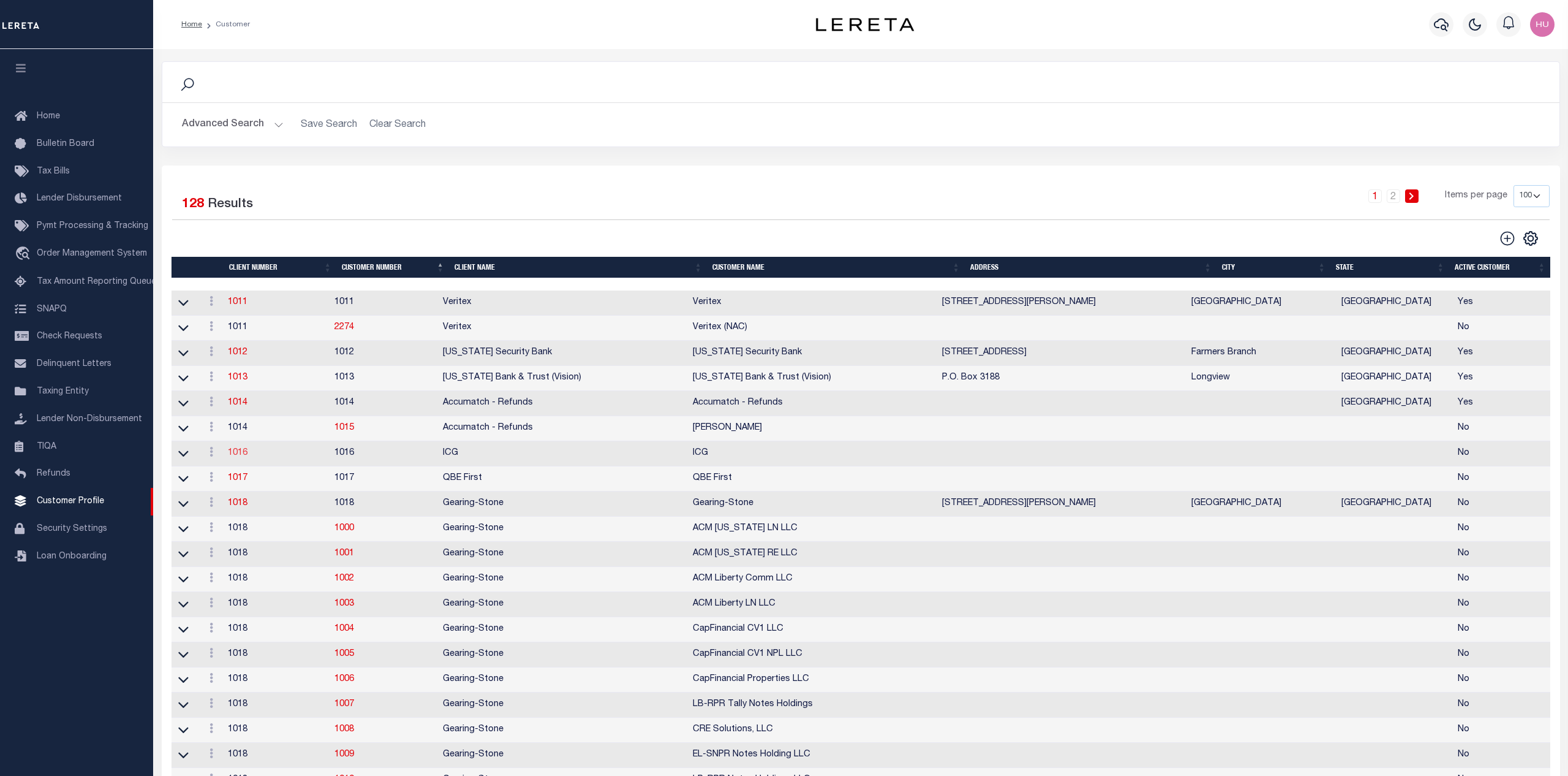
click at [237, 457] on link "1016" at bounding box center [237, 453] width 20 height 9
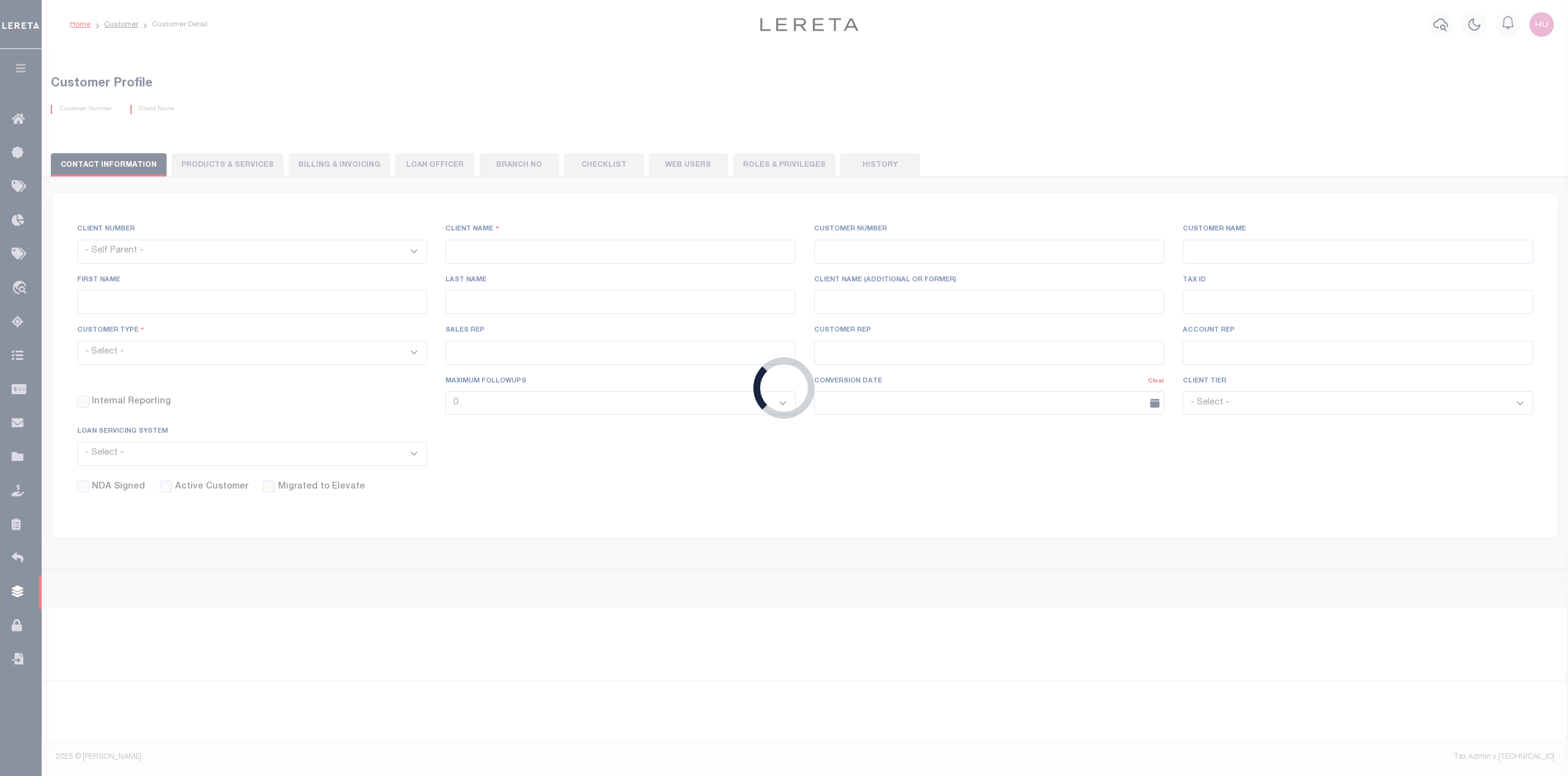
select select "1016"
type input "ICG"
type input "1016"
type input "ICG"
checkbox input "false"
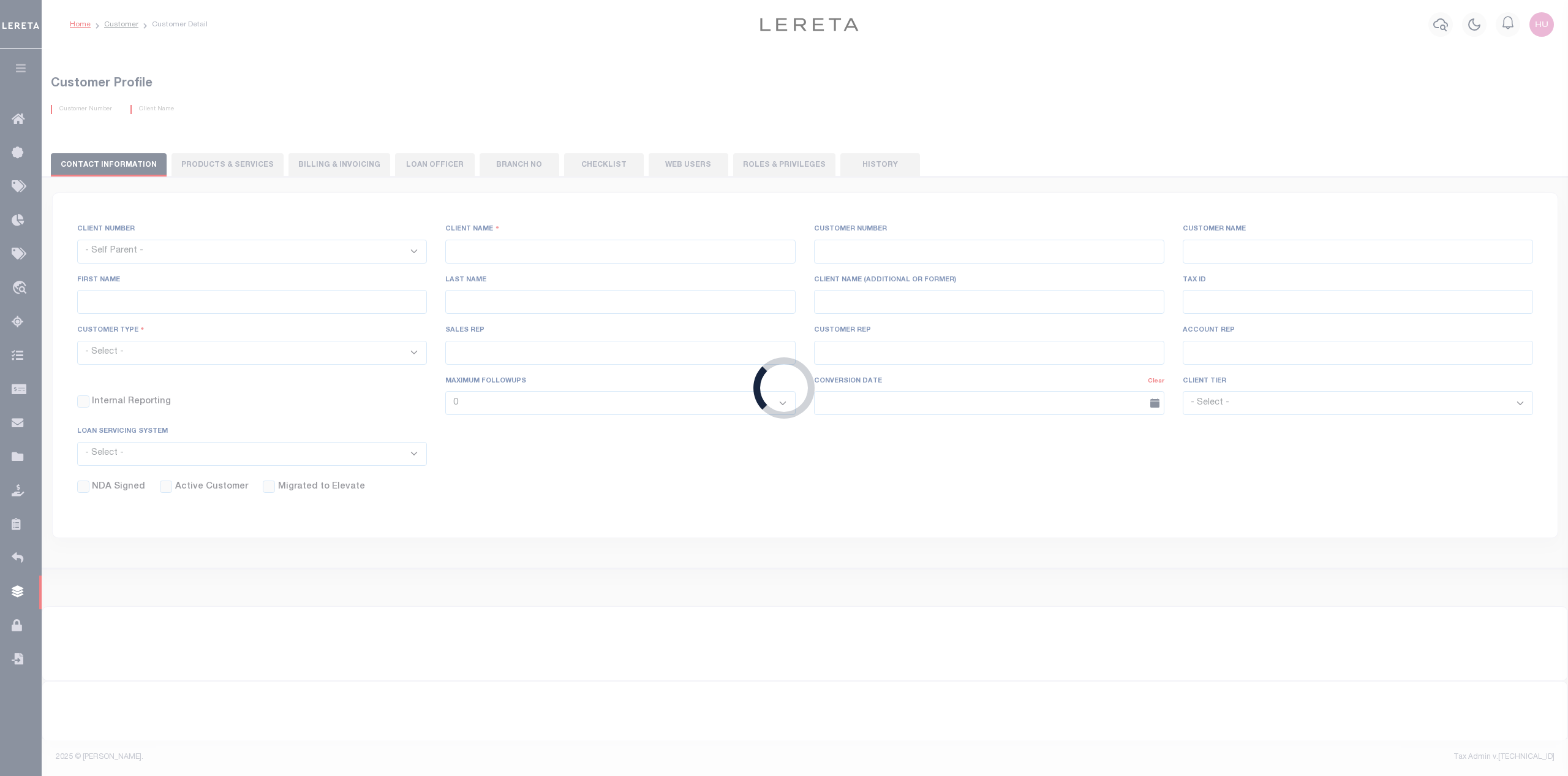
select select
checkbox input "false"
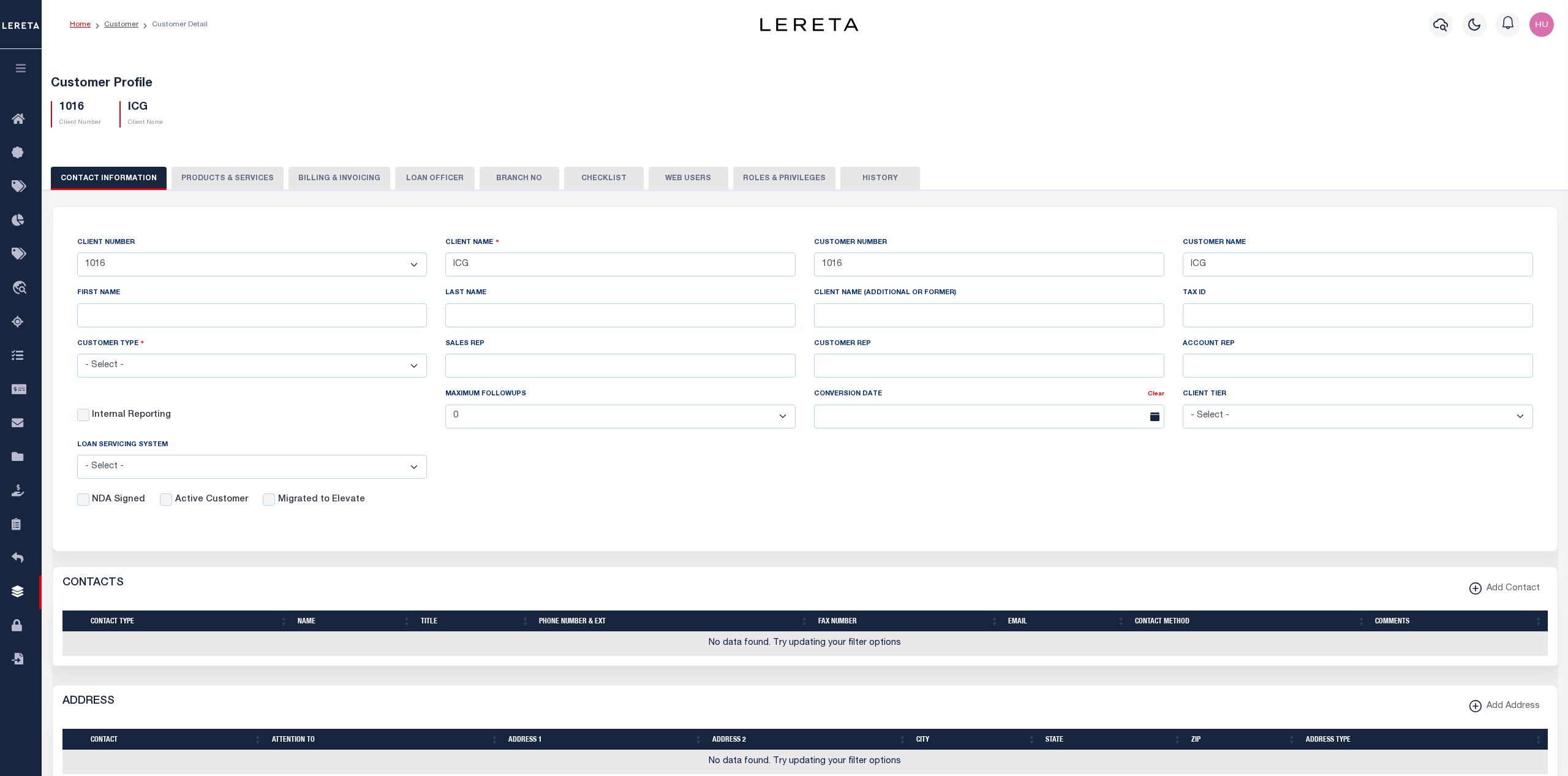
click at [239, 181] on button "PRODUCTS & SERVICES" at bounding box center [227, 178] width 112 height 23
select select "STX"
checkbox input "true"
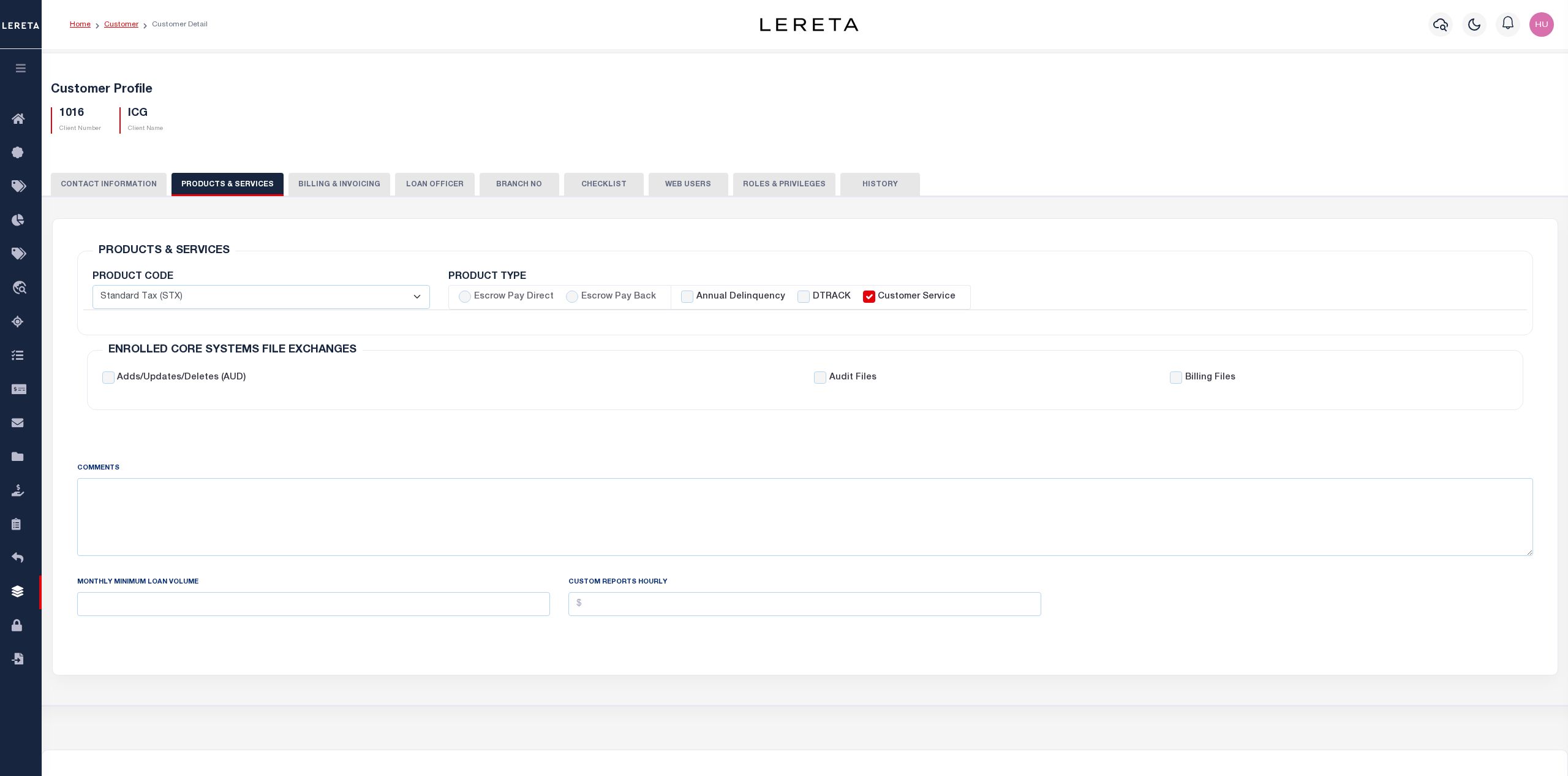
click at [117, 22] on link "Customer" at bounding box center [121, 25] width 34 height 8
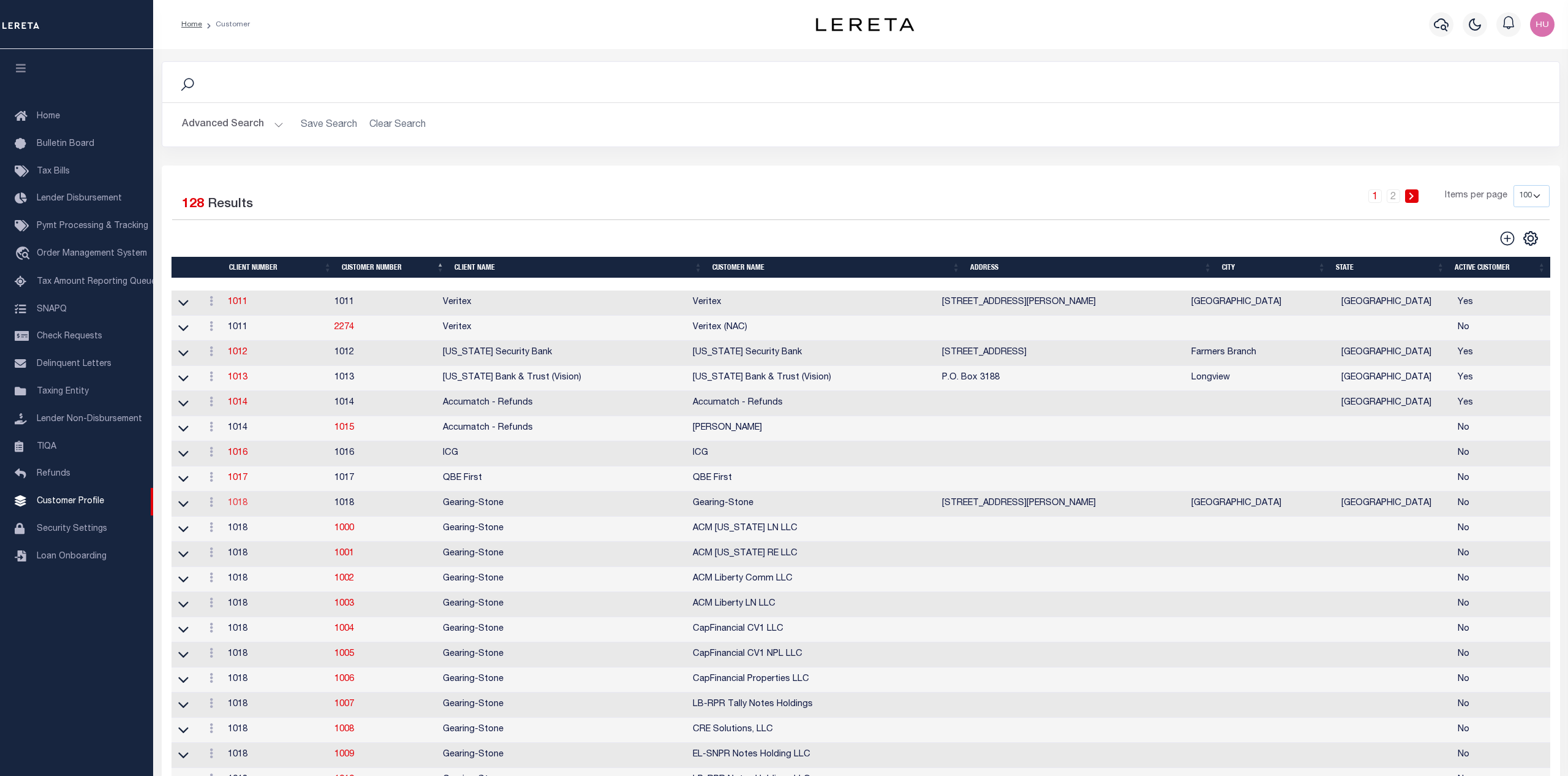
click at [241, 507] on link "1018" at bounding box center [237, 503] width 20 height 9
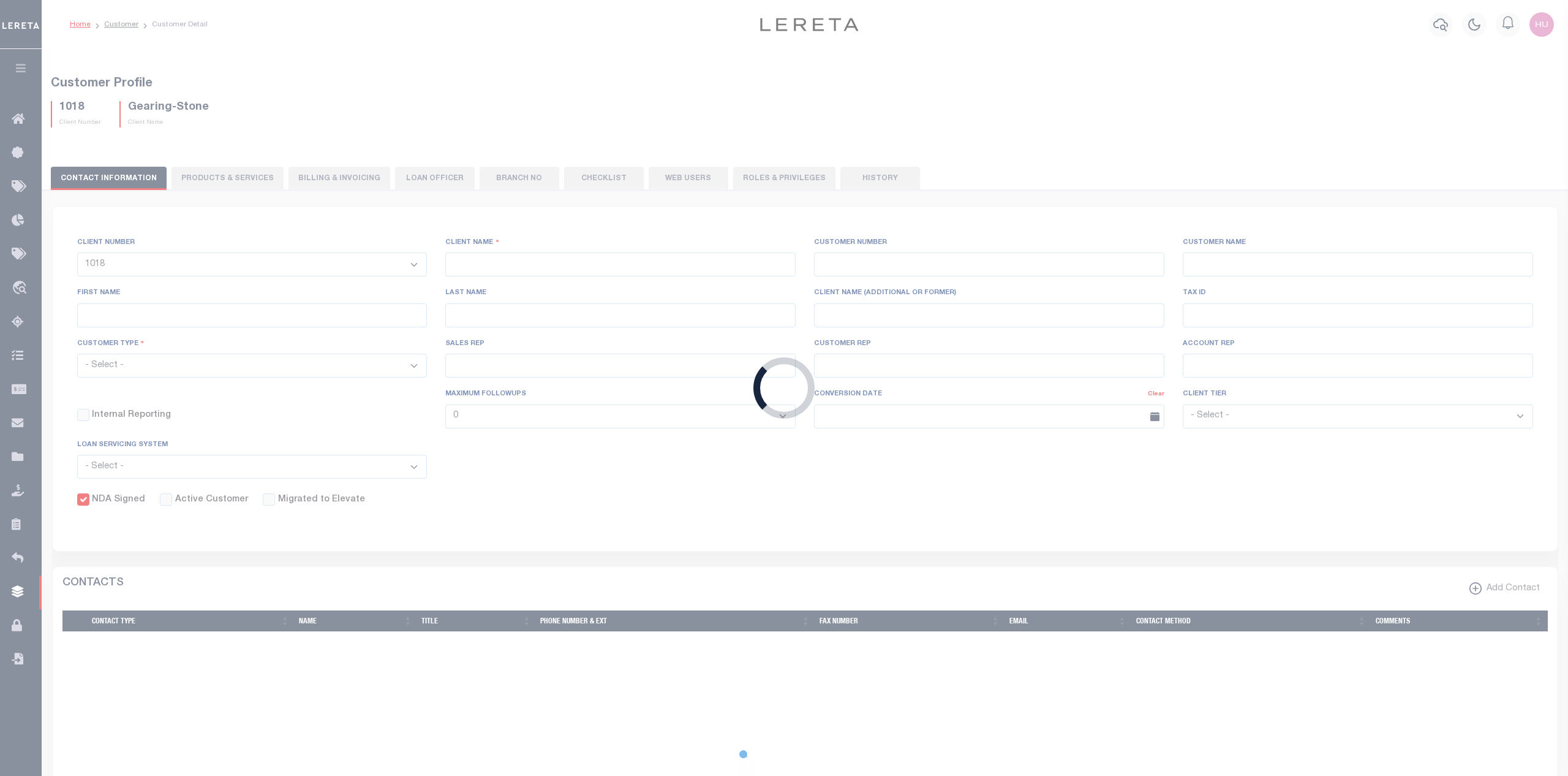
select select "1018"
type input "Gearing-Stone"
type input "1018"
type input "Gearing-Stone"
type input "Bac"
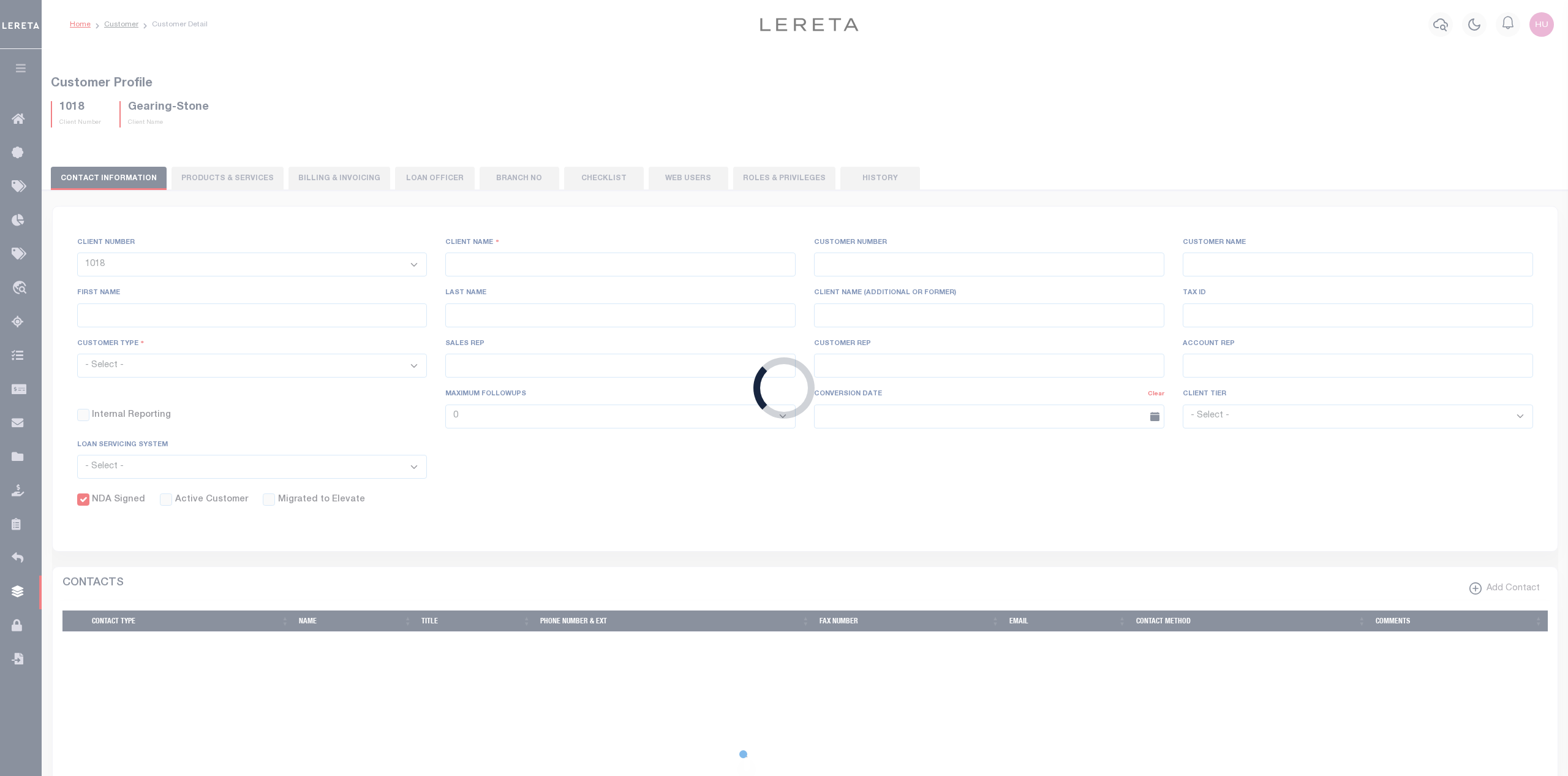
type input "[PERSON_NAME]"
checkbox input "true"
select select
checkbox input "false"
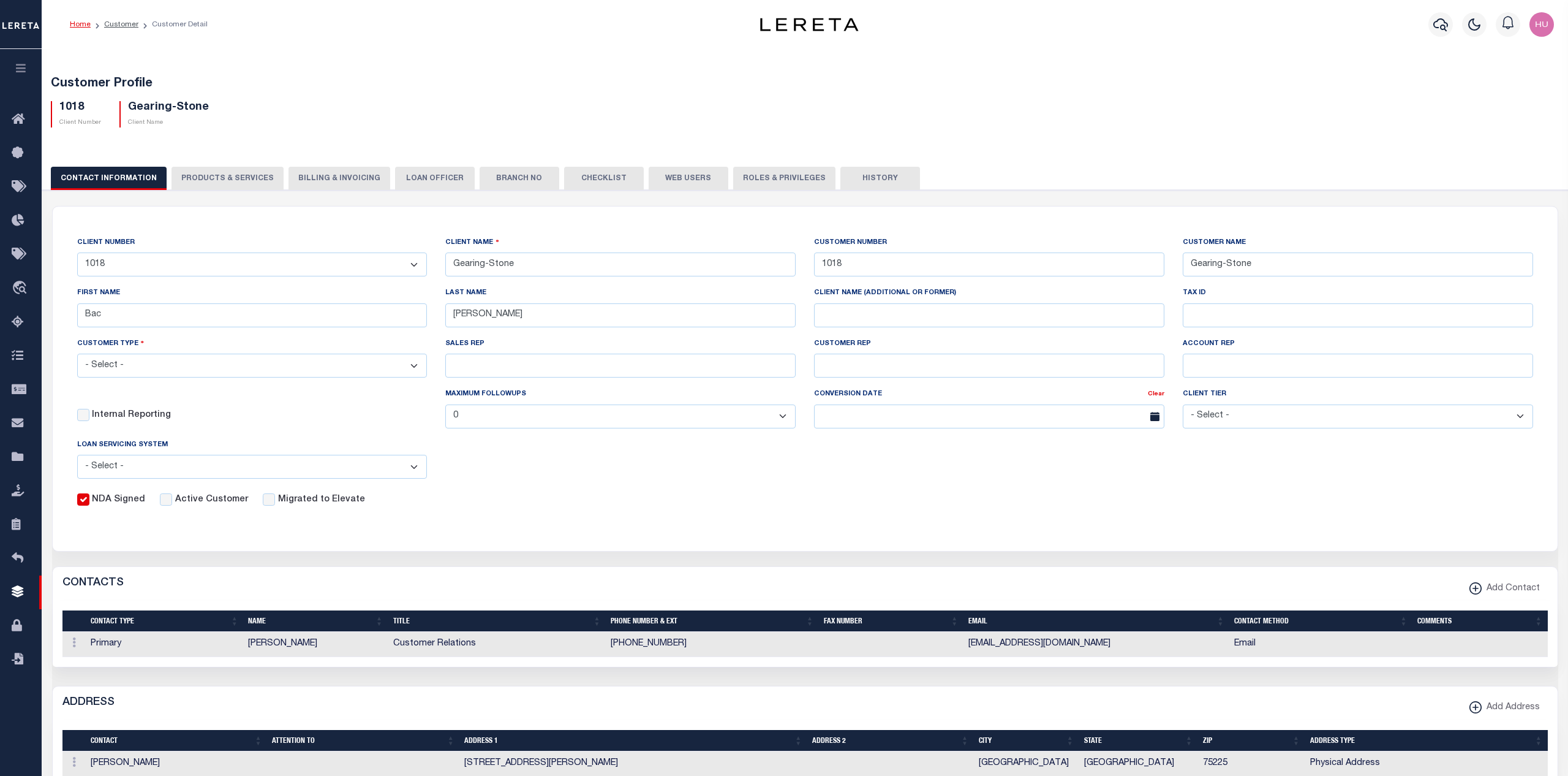
click at [236, 176] on button "PRODUCTS & SERVICES" at bounding box center [227, 178] width 112 height 23
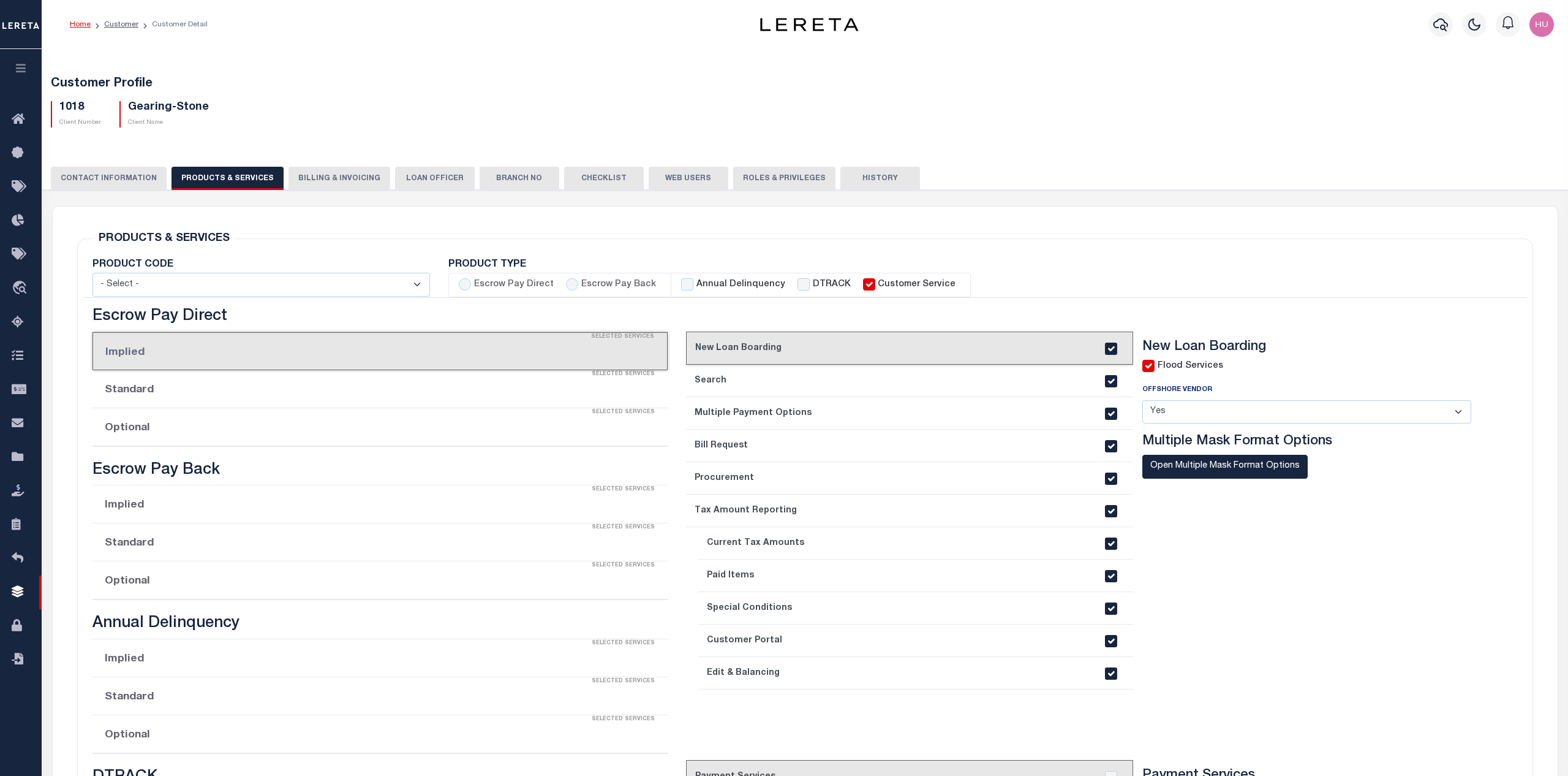
select select "STX"
radio input "true"
checkbox input "true"
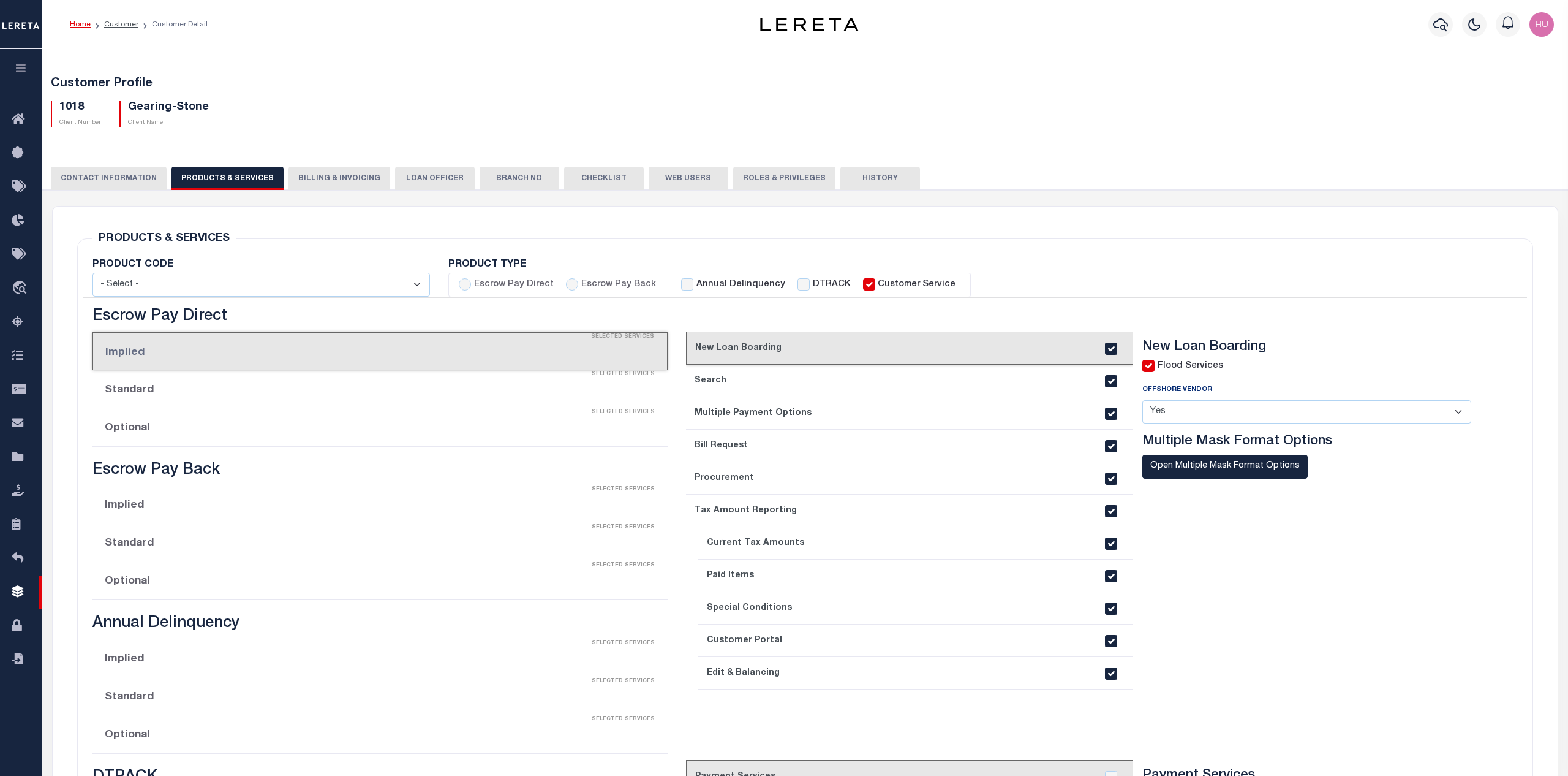
checkbox input "true"
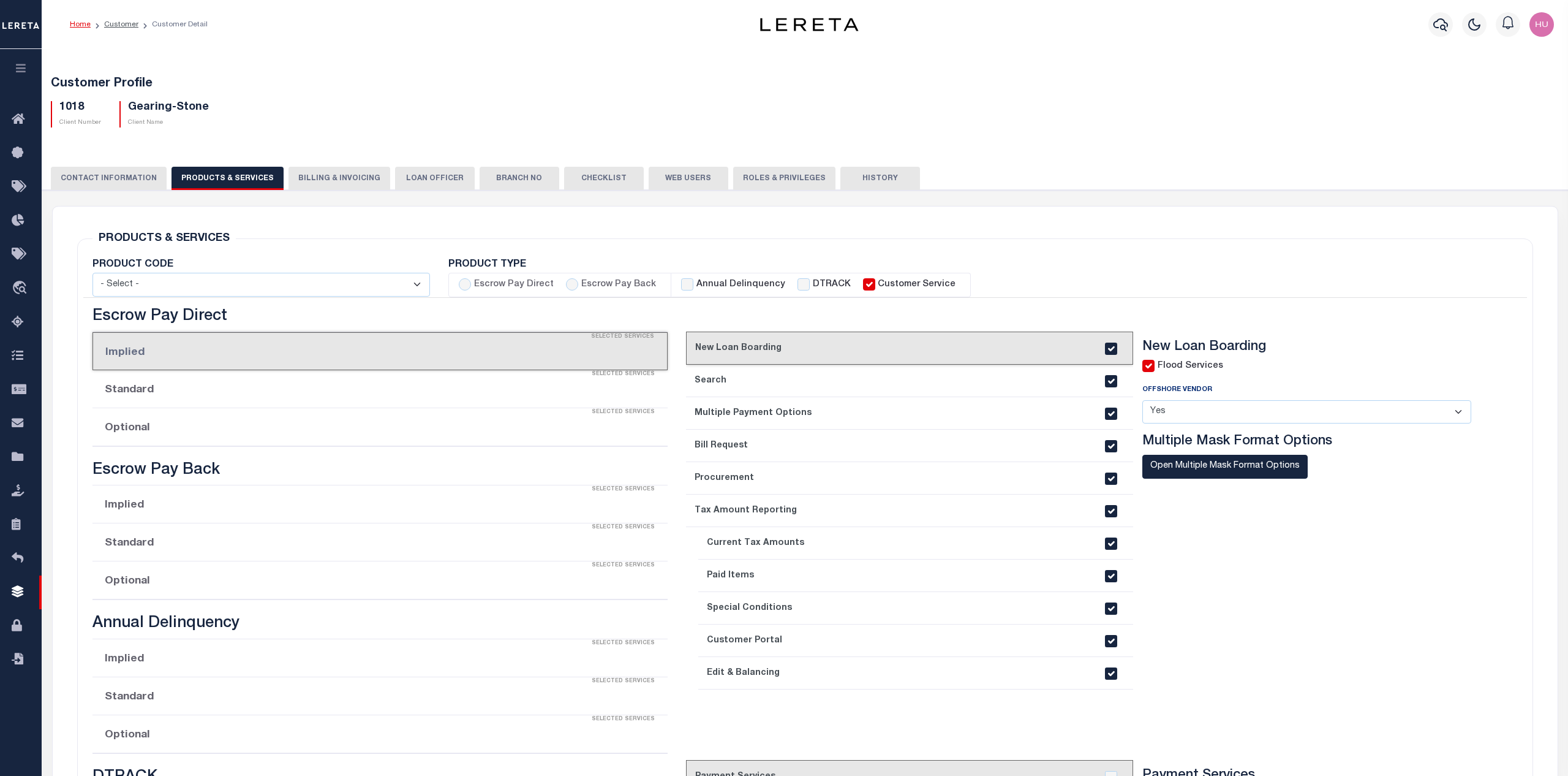
checkbox input "true"
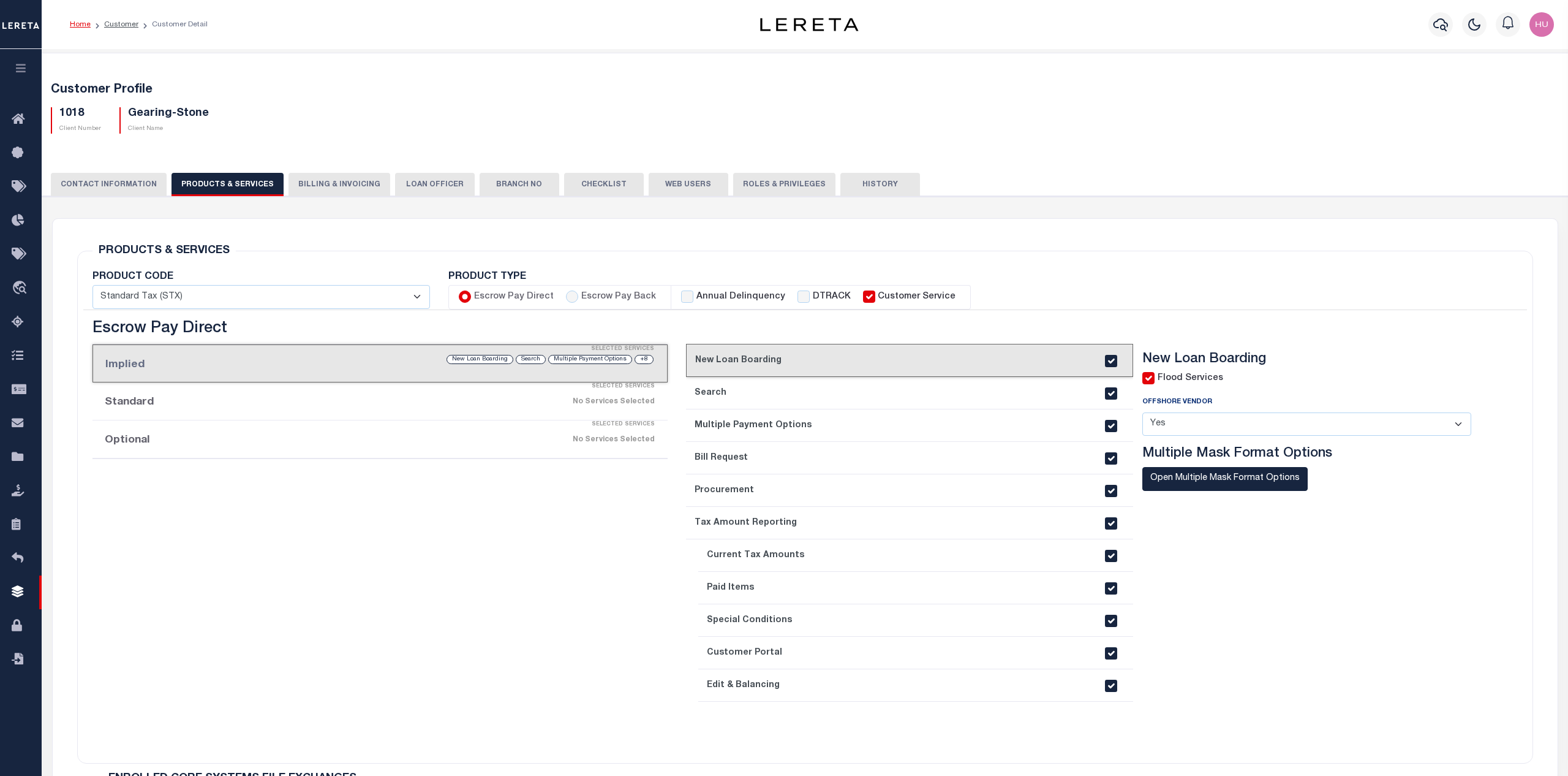
click at [298, 439] on div "No Services Selected" at bounding box center [448, 440] width 413 height 21
